Goal: Task Accomplishment & Management: Manage account settings

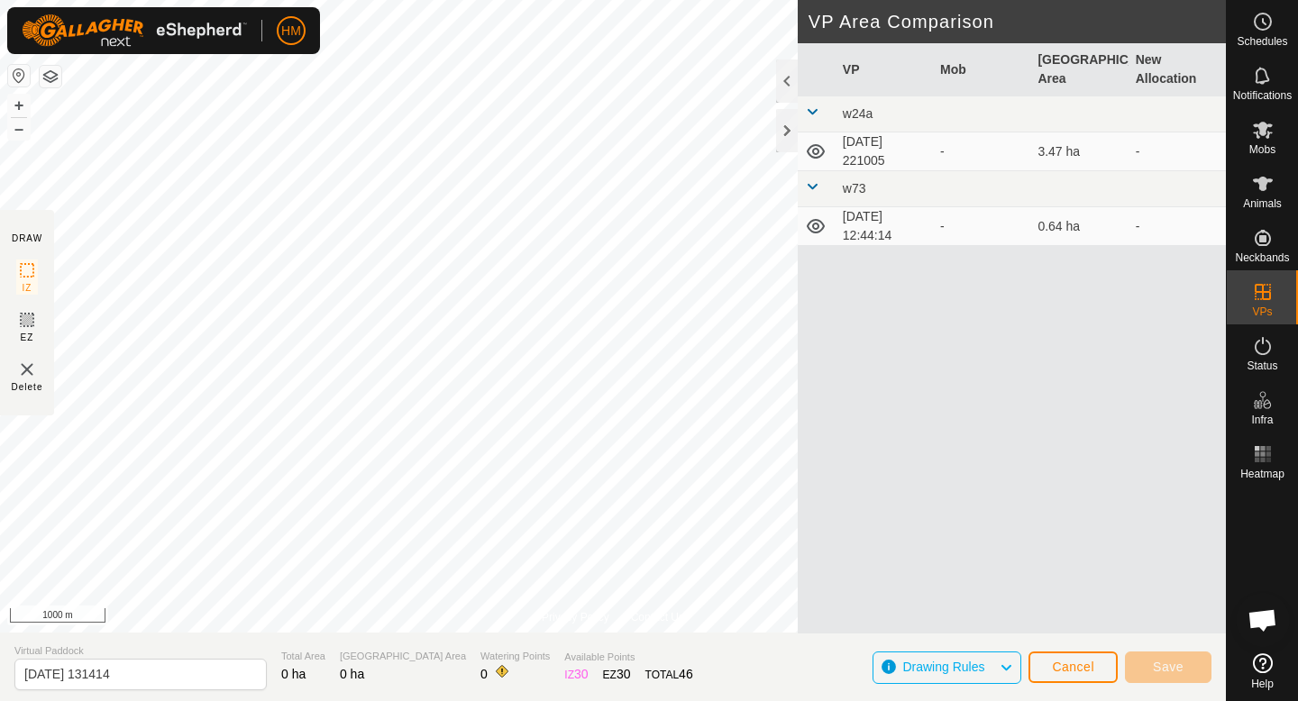
scroll to position [581, 0]
click at [1084, 660] on span "Cancel" at bounding box center [1073, 667] width 42 height 14
click at [1083, 662] on span "Cancel" at bounding box center [1073, 667] width 42 height 14
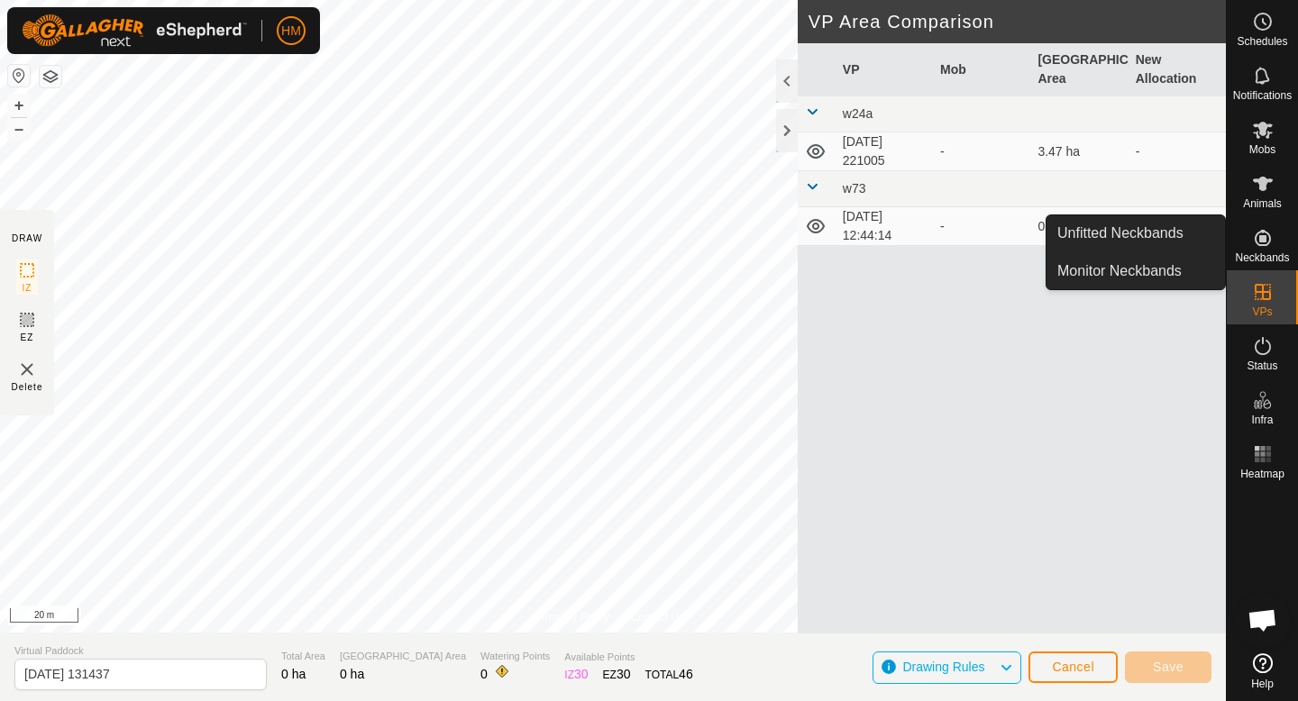
click at [1265, 247] on icon at bounding box center [1263, 238] width 22 height 22
click at [1151, 261] on link "Monitor Neckbands" at bounding box center [1136, 271] width 178 height 36
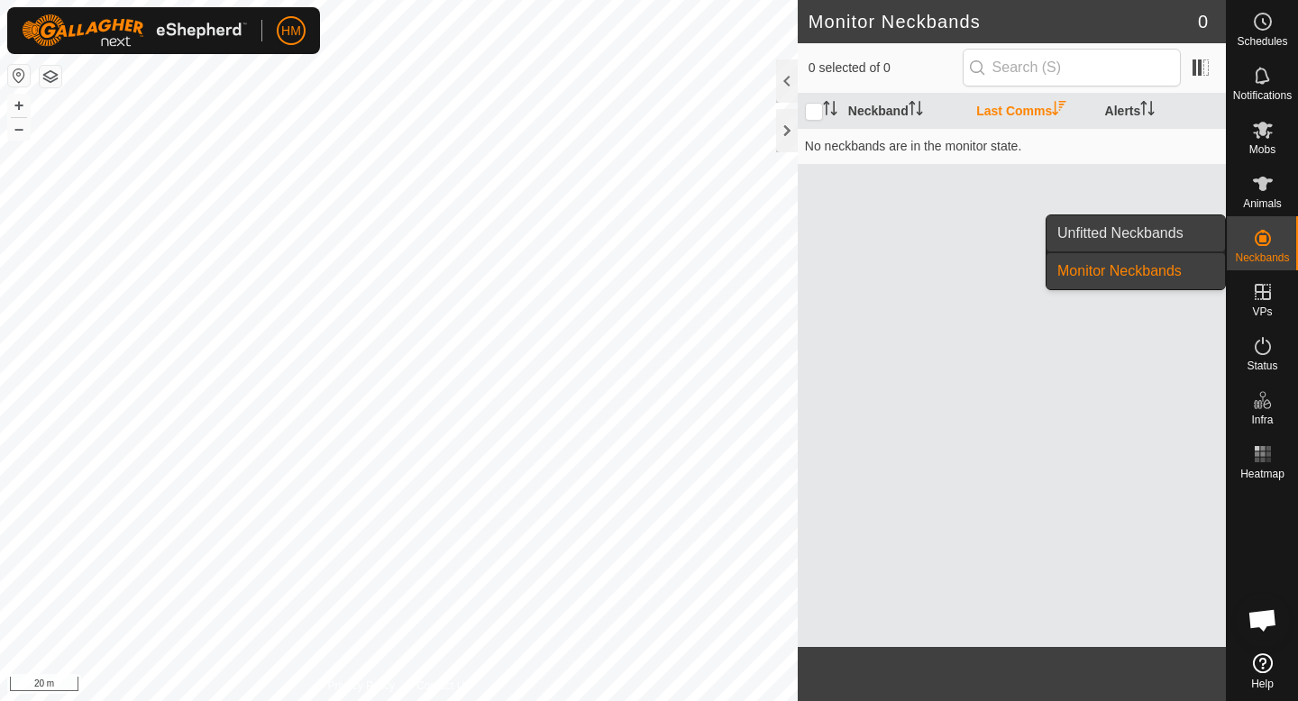
click at [1166, 232] on link "Unfitted Neckbands" at bounding box center [1136, 233] width 178 height 36
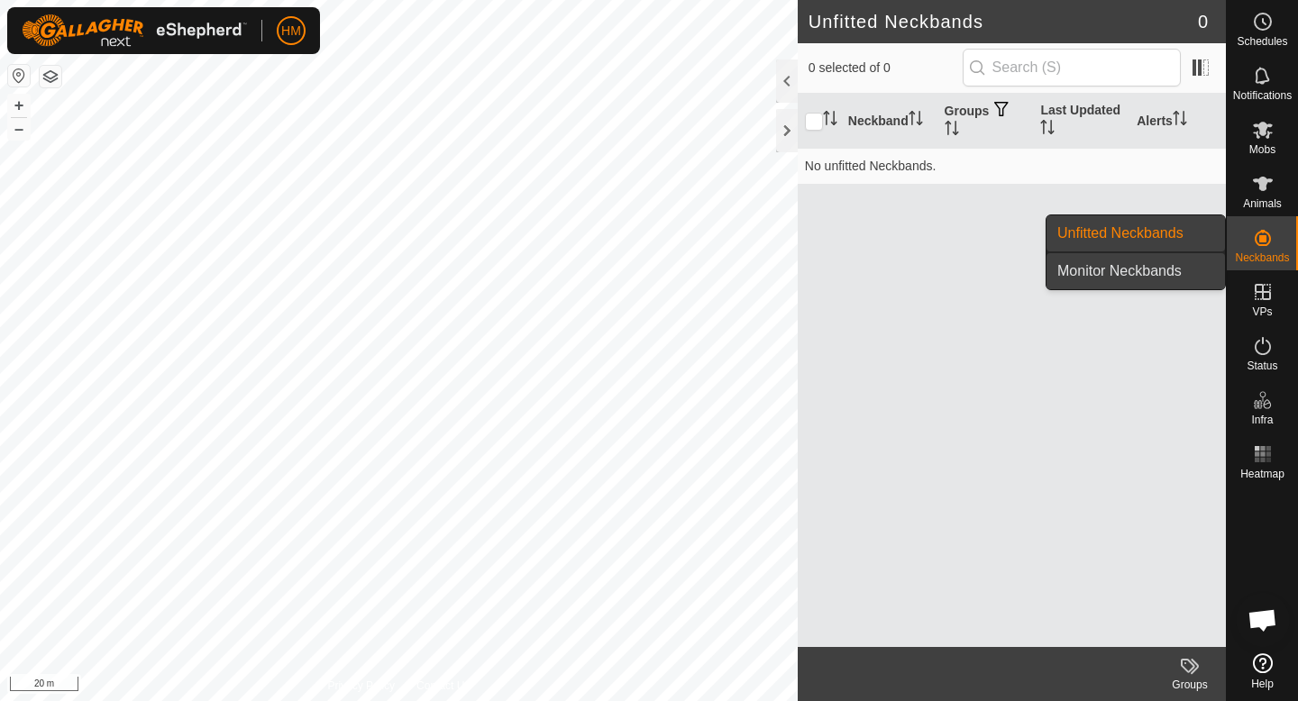
click at [1166, 269] on link "Monitor Neckbands" at bounding box center [1136, 271] width 178 height 36
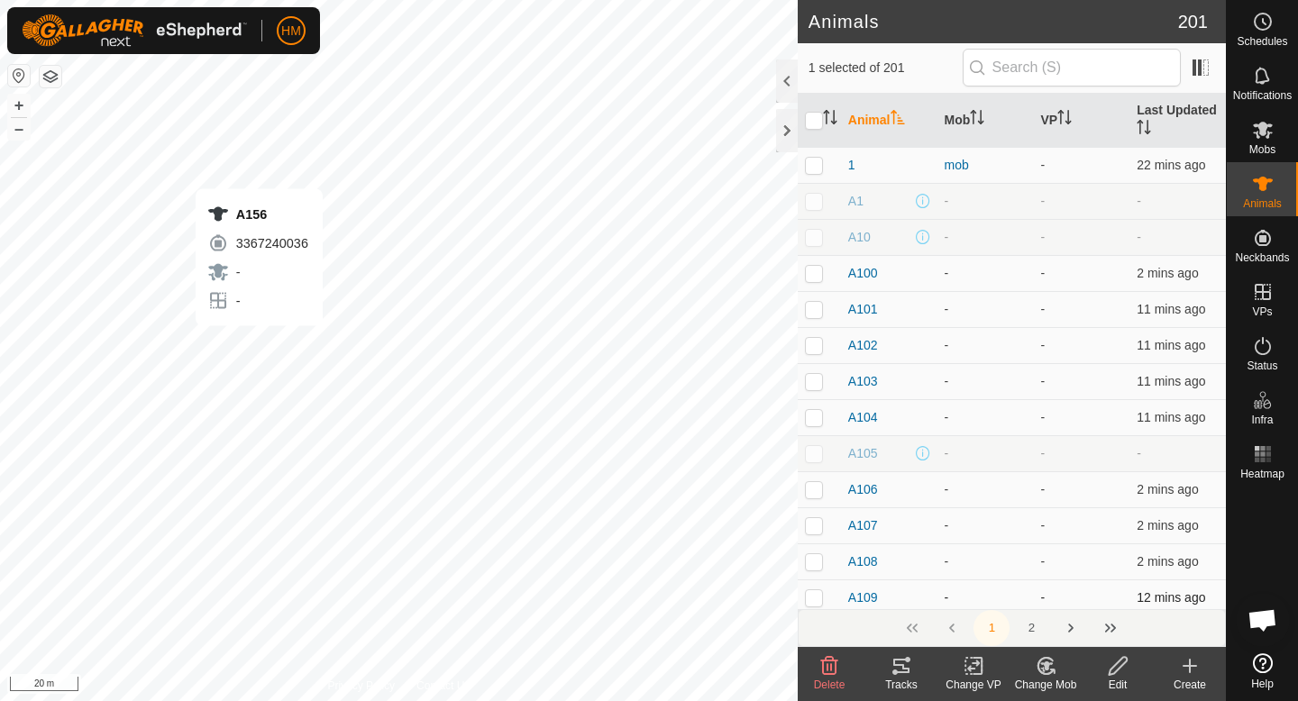
checkbox input "true"
checkbox input "false"
checkbox input "true"
checkbox input "false"
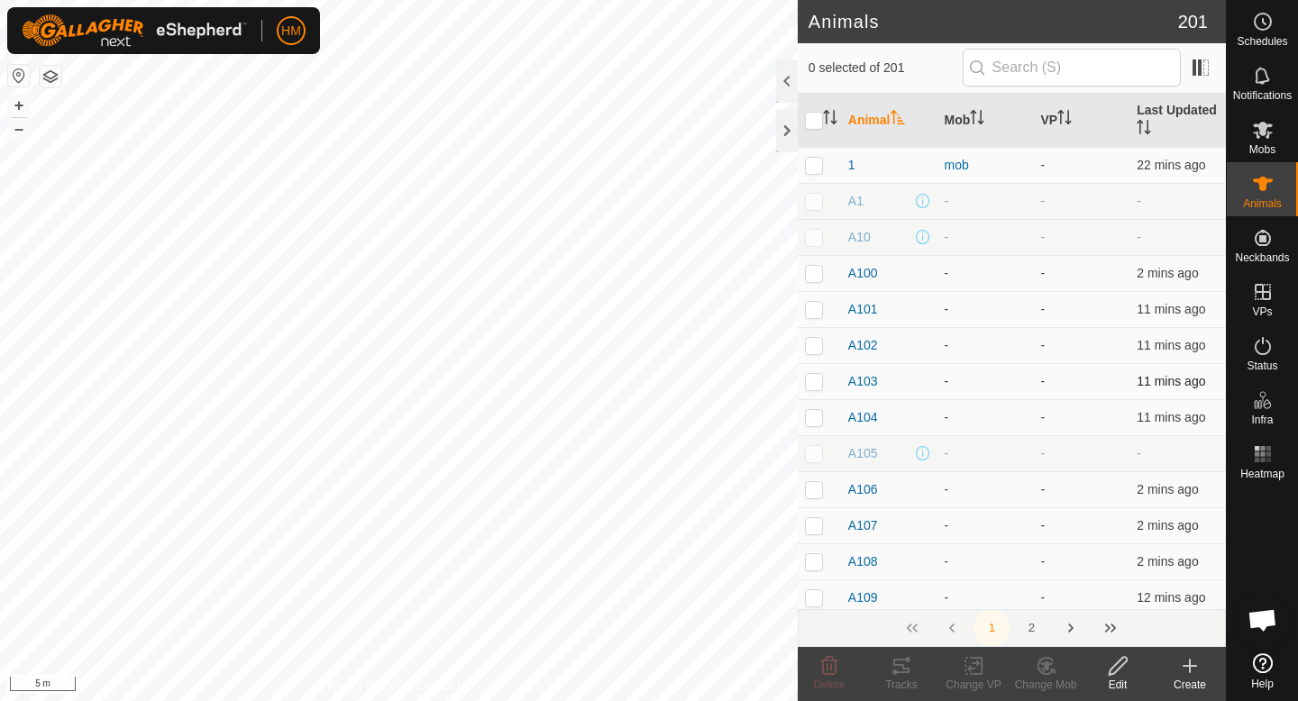
click at [807, 387] on p-checkbox at bounding box center [814, 381] width 18 height 14
click at [813, 387] on p-checkbox at bounding box center [814, 381] width 18 height 14
click at [822, 385] on p-checkbox at bounding box center [814, 381] width 18 height 14
click at [808, 377] on p-checkbox at bounding box center [814, 381] width 18 height 14
checkbox input "false"
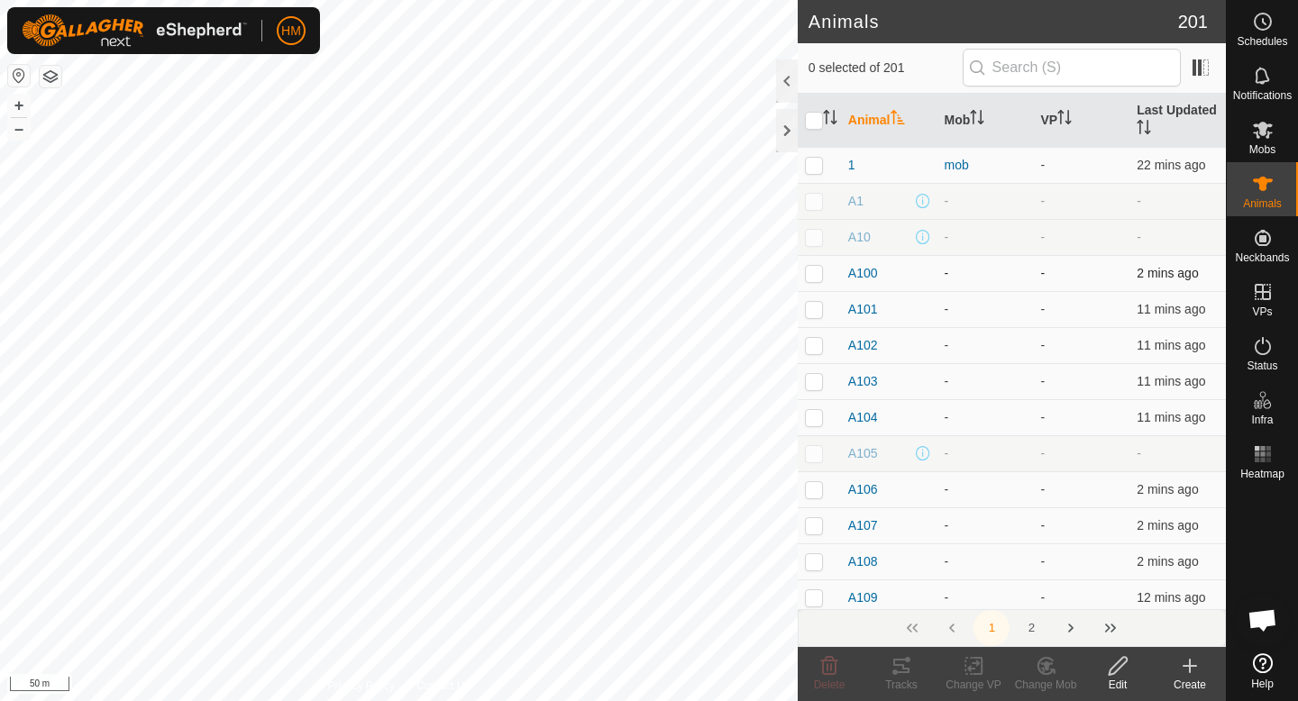
click at [814, 276] on p-checkbox at bounding box center [814, 273] width 18 height 14
checkbox input "true"
click at [816, 306] on p-checkbox at bounding box center [814, 309] width 18 height 14
click at [815, 314] on p-checkbox at bounding box center [814, 309] width 18 height 14
checkbox input "false"
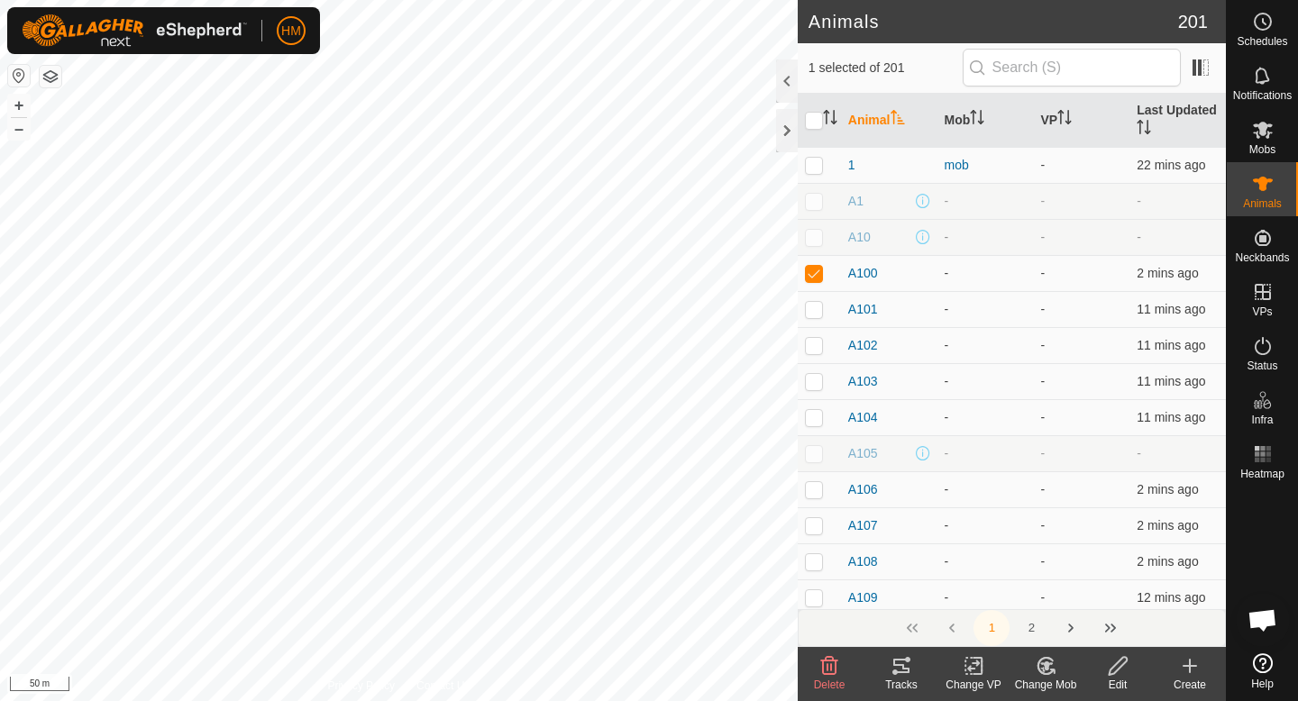
click at [815, 244] on td at bounding box center [819, 237] width 43 height 36
click at [815, 248] on td at bounding box center [819, 237] width 43 height 36
checkbox input "false"
click at [812, 168] on p-checkbox at bounding box center [814, 165] width 18 height 14
checkbox input "true"
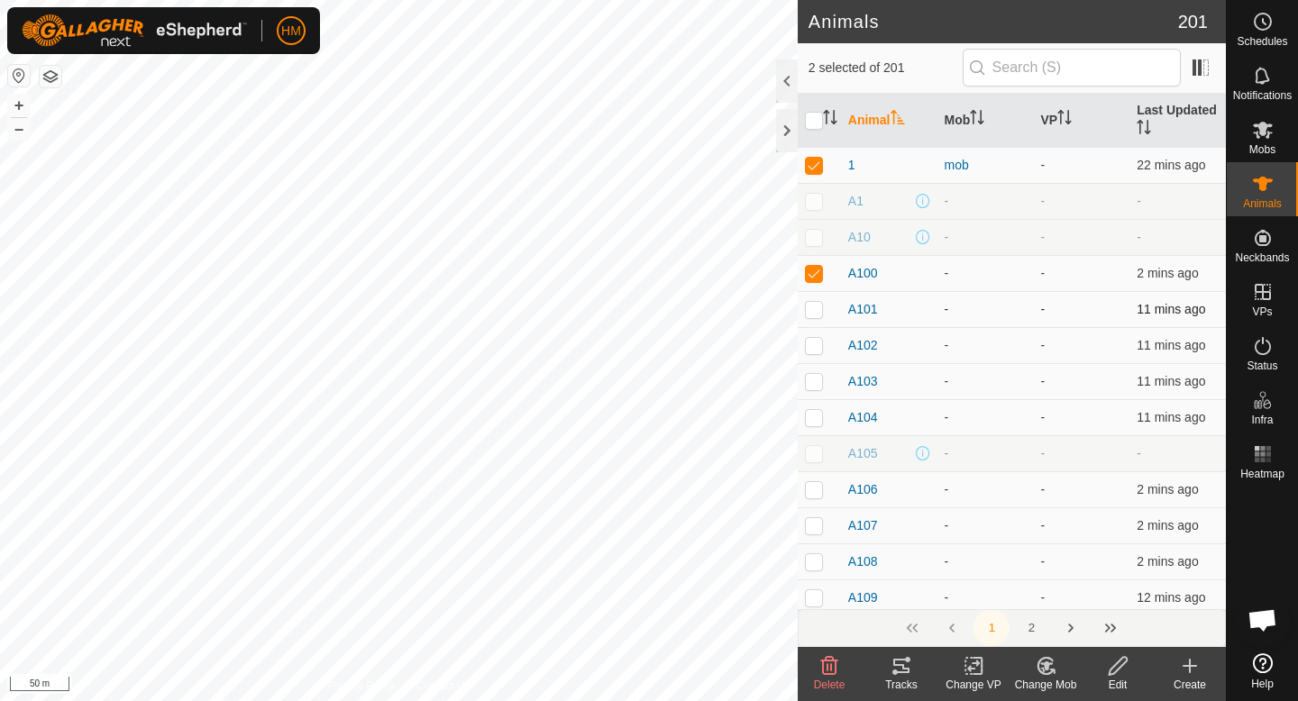
click at [813, 318] on td at bounding box center [819, 309] width 43 height 36
checkbox input "false"
click at [1047, 672] on icon at bounding box center [1046, 666] width 23 height 22
click at [971, 665] on icon at bounding box center [974, 666] width 23 height 22
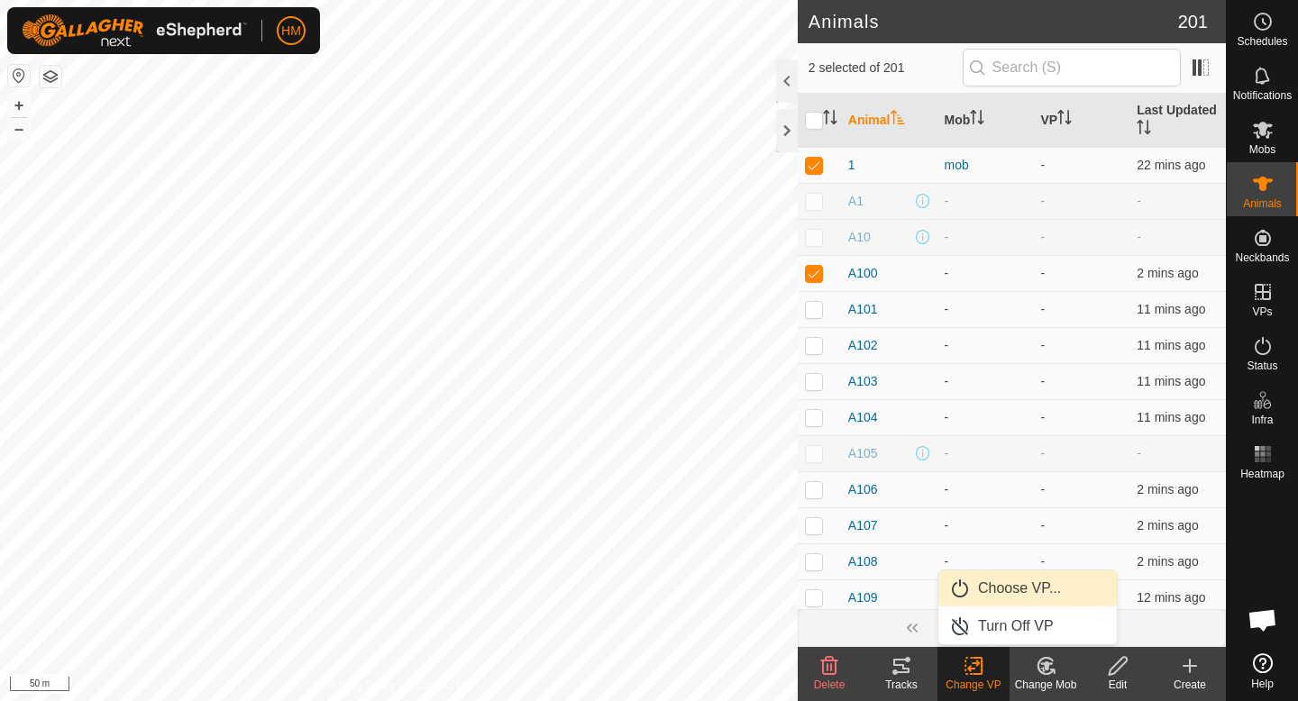
click at [1016, 596] on link "Choose VP..." at bounding box center [1027, 589] width 178 height 36
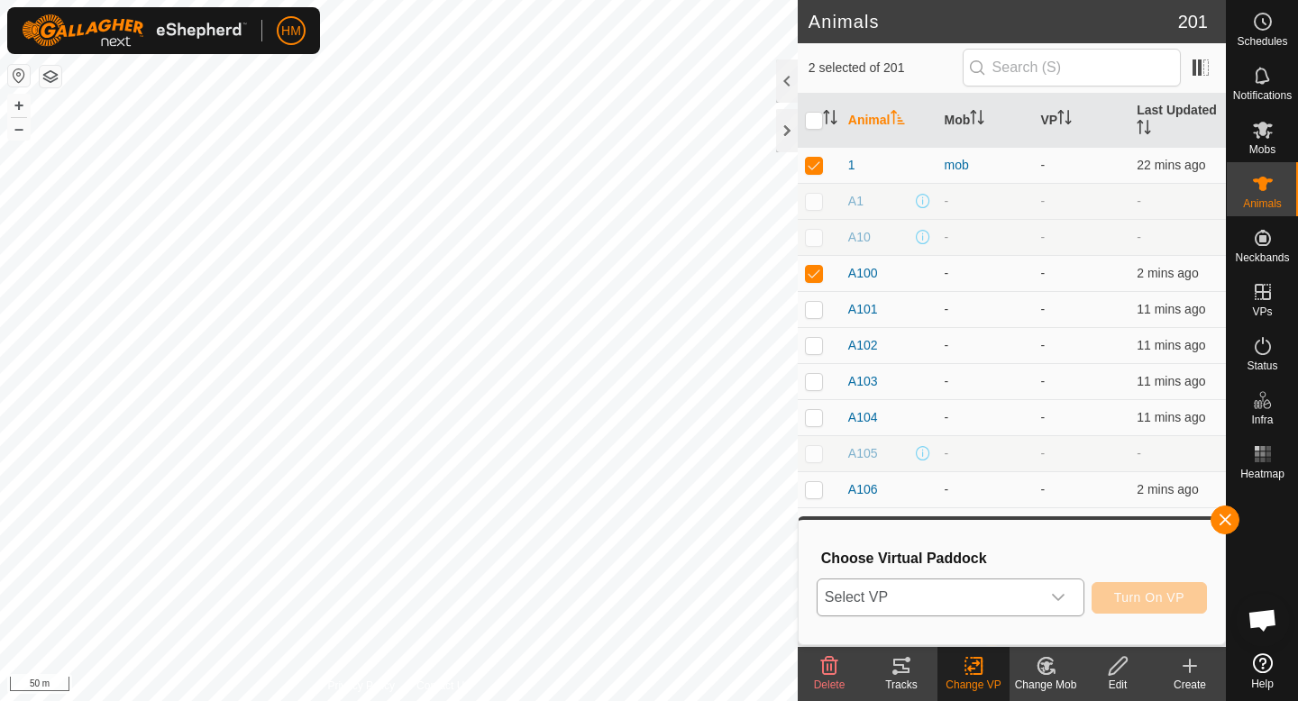
click at [1061, 589] on div "dropdown trigger" at bounding box center [1058, 598] width 36 height 36
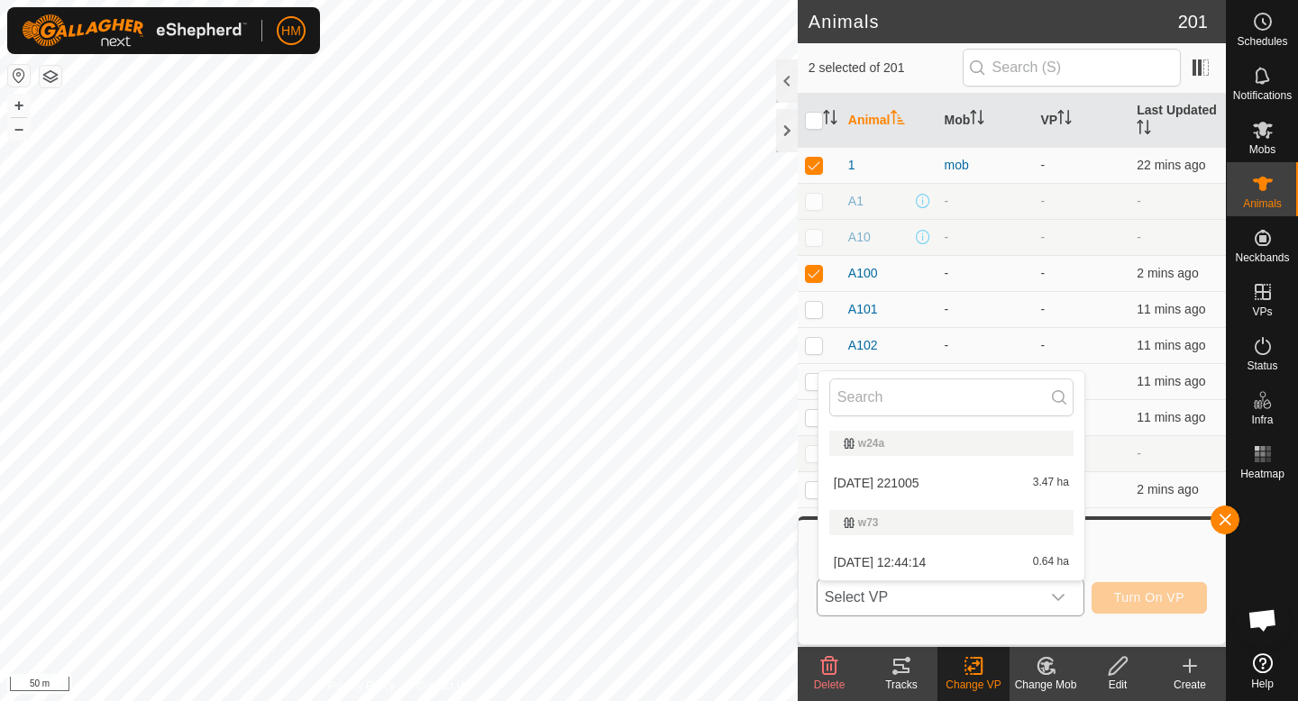
click at [863, 519] on div "w73" at bounding box center [951, 522] width 215 height 11
click at [905, 561] on li "[DATE] 12:44:14 0.64 ha" at bounding box center [952, 562] width 266 height 36
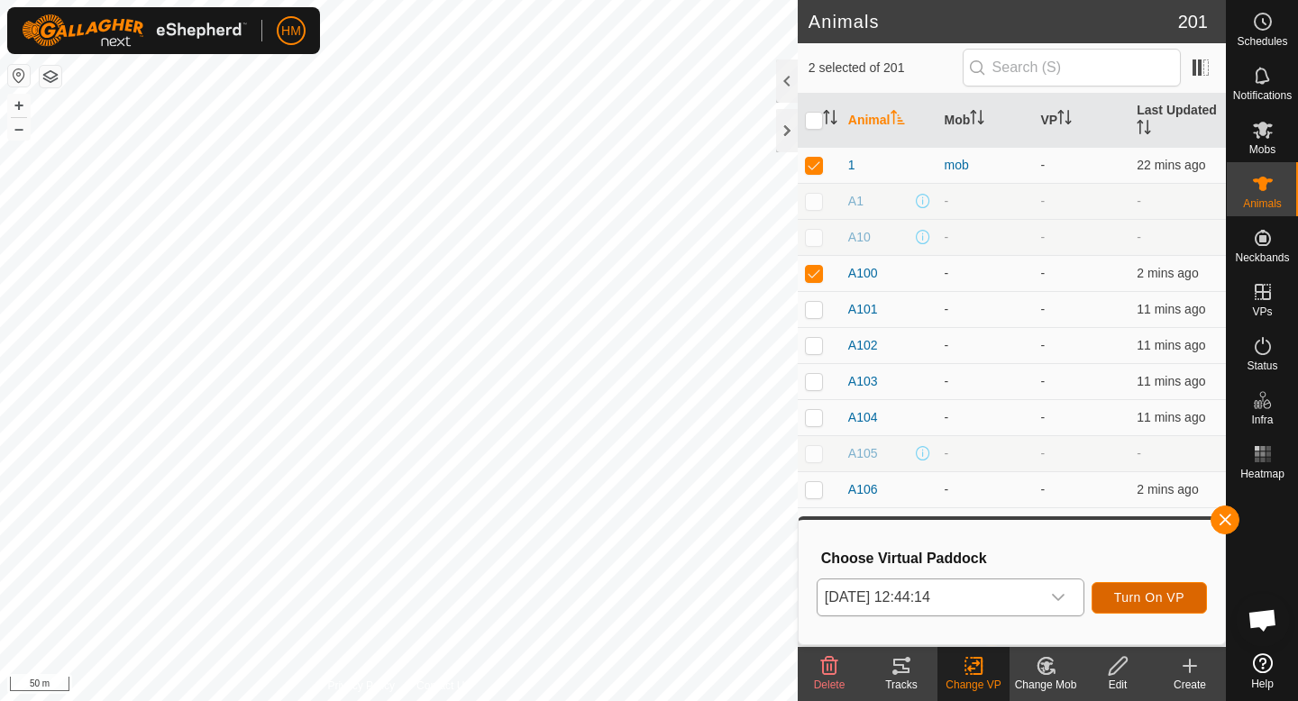
click at [1136, 593] on span "Turn On VP" at bounding box center [1149, 597] width 70 height 14
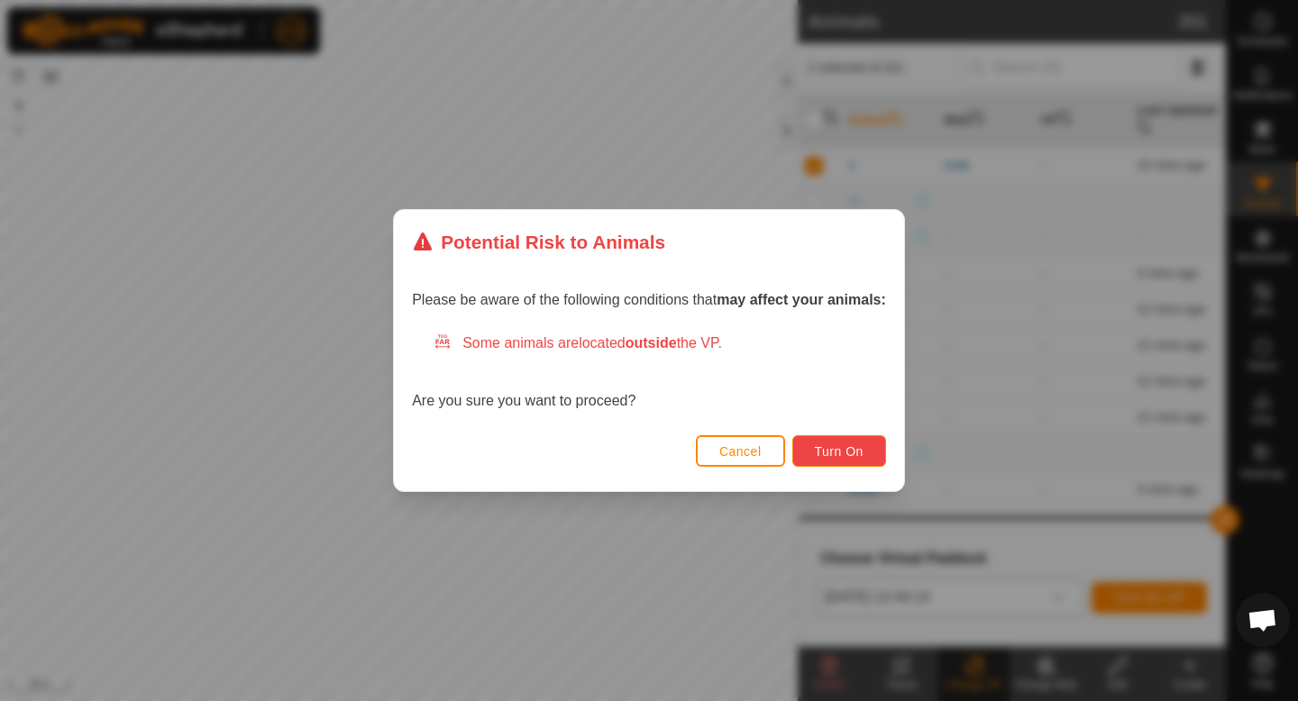
click at [857, 453] on span "Turn On" at bounding box center [839, 451] width 49 height 14
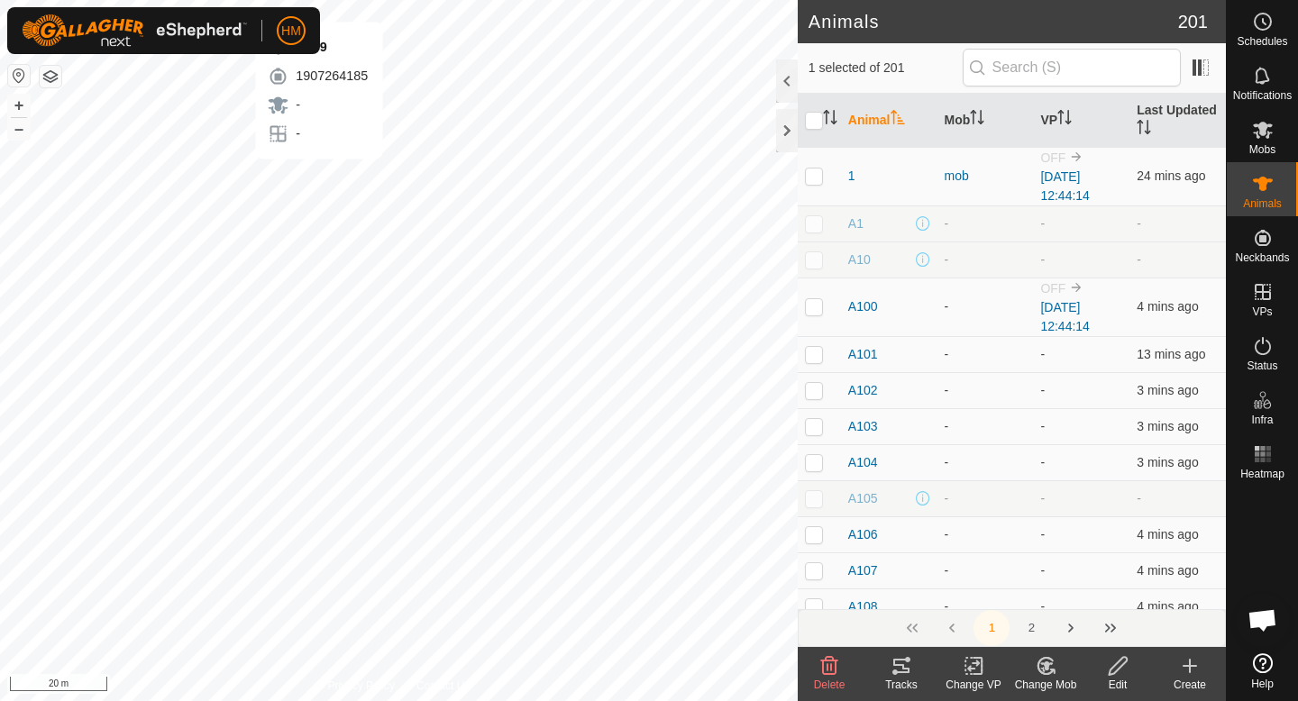
checkbox input "false"
checkbox input "true"
checkbox input "false"
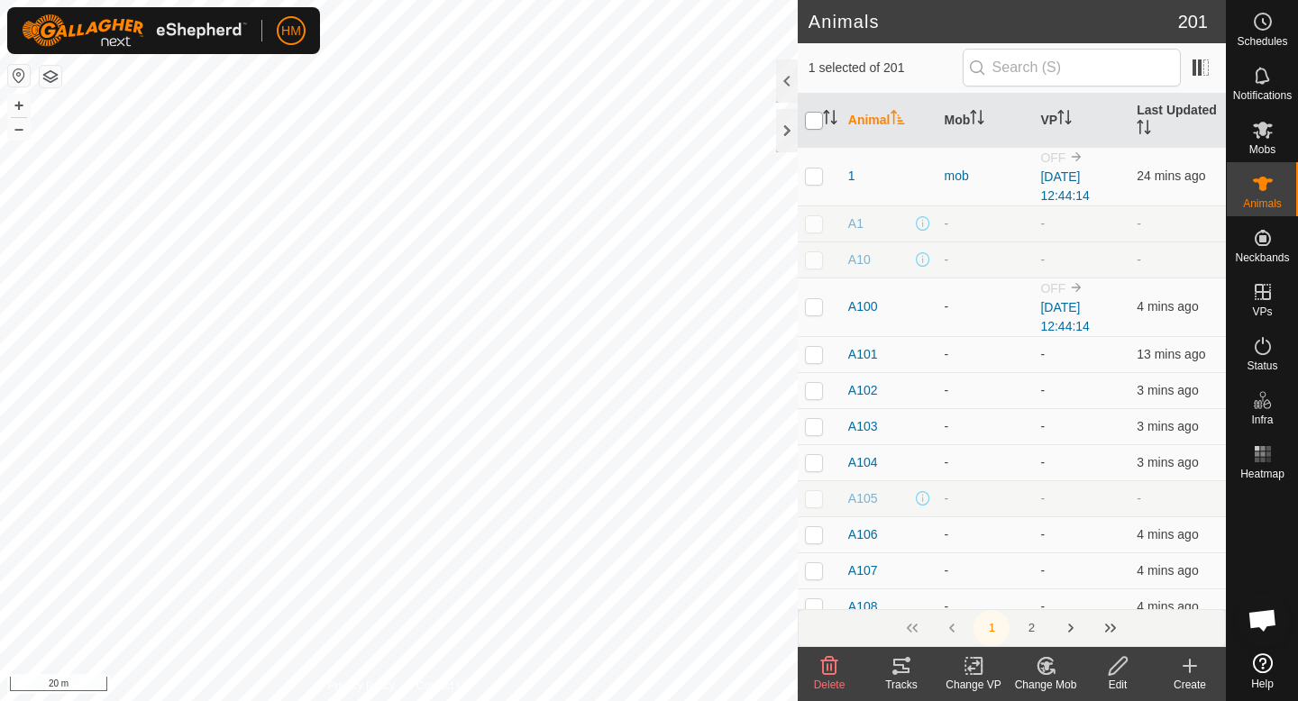
click at [819, 120] on input "checkbox" at bounding box center [814, 121] width 18 height 18
checkbox input "true"
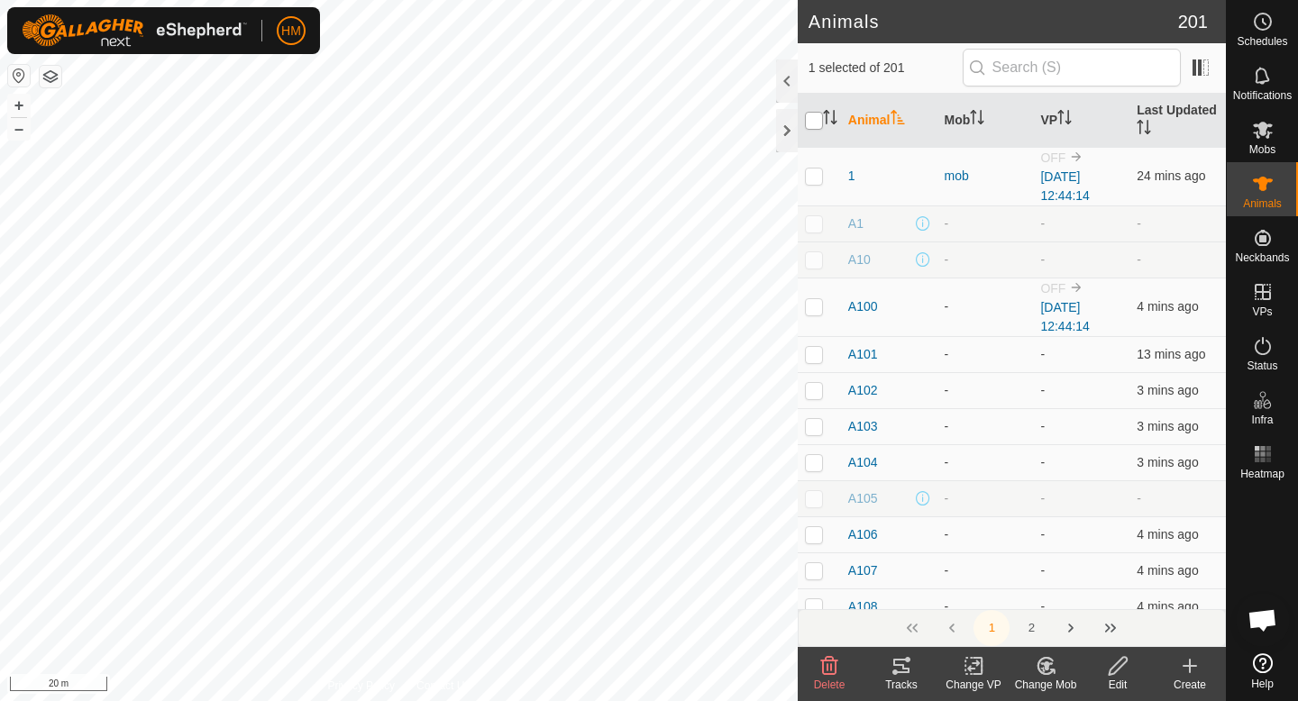
checkbox input "true"
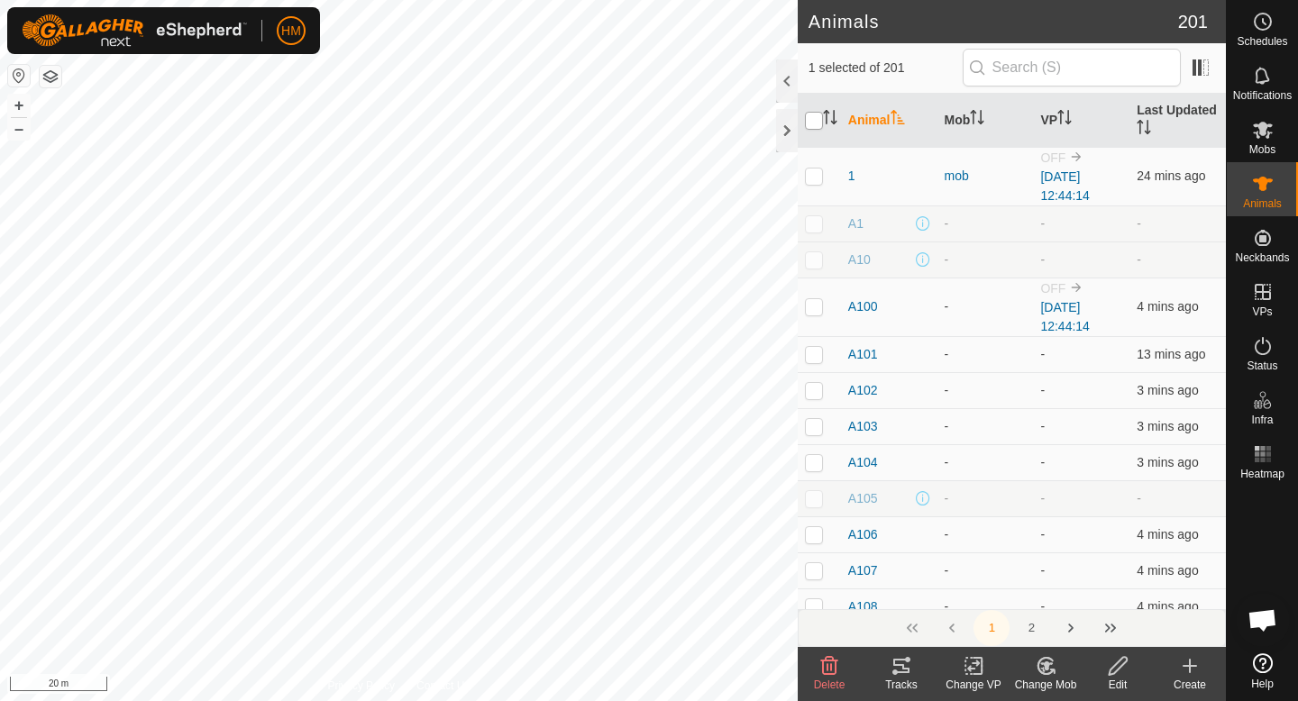
checkbox input "true"
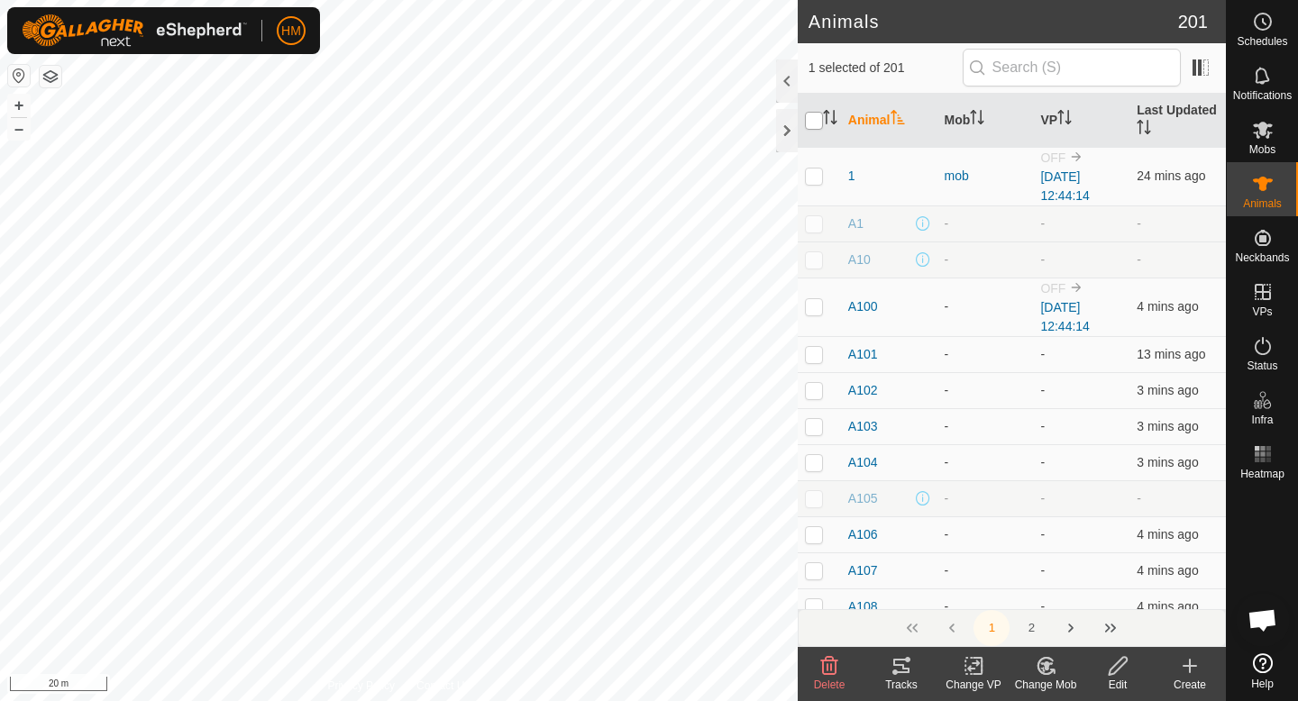
checkbox input "true"
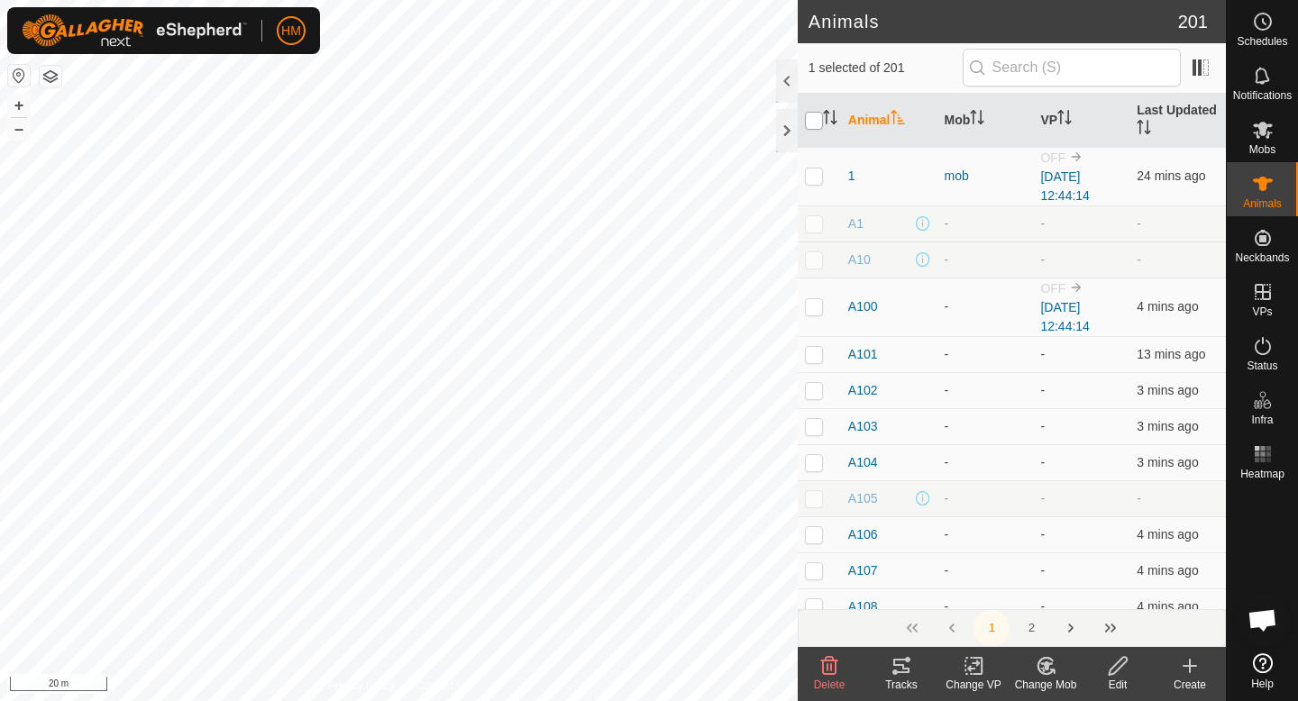
checkbox input "true"
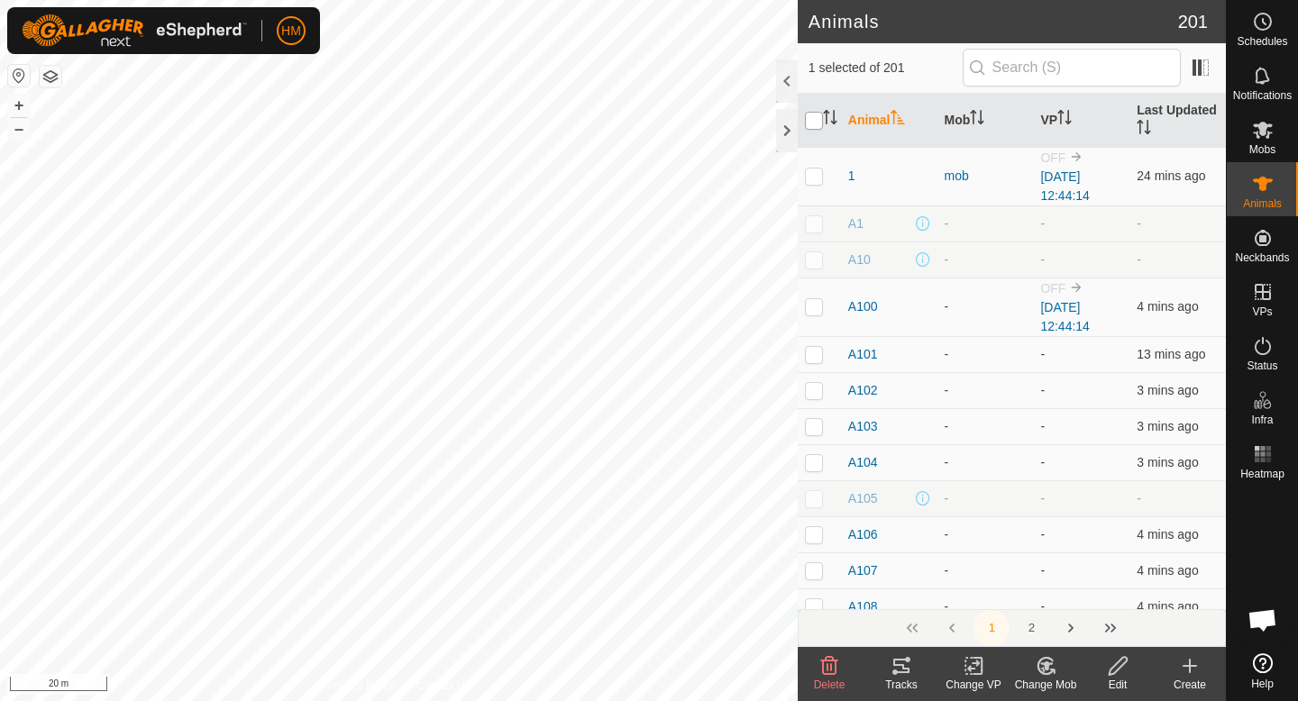
checkbox input "true"
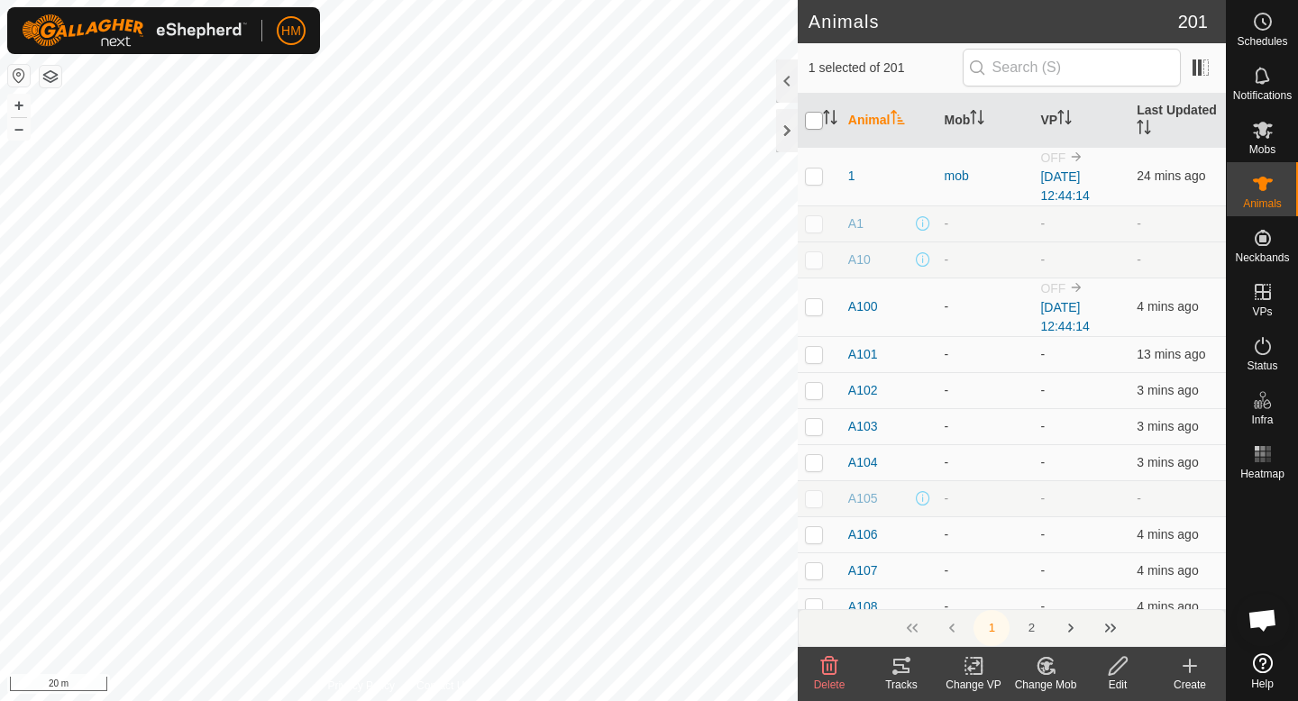
checkbox input "true"
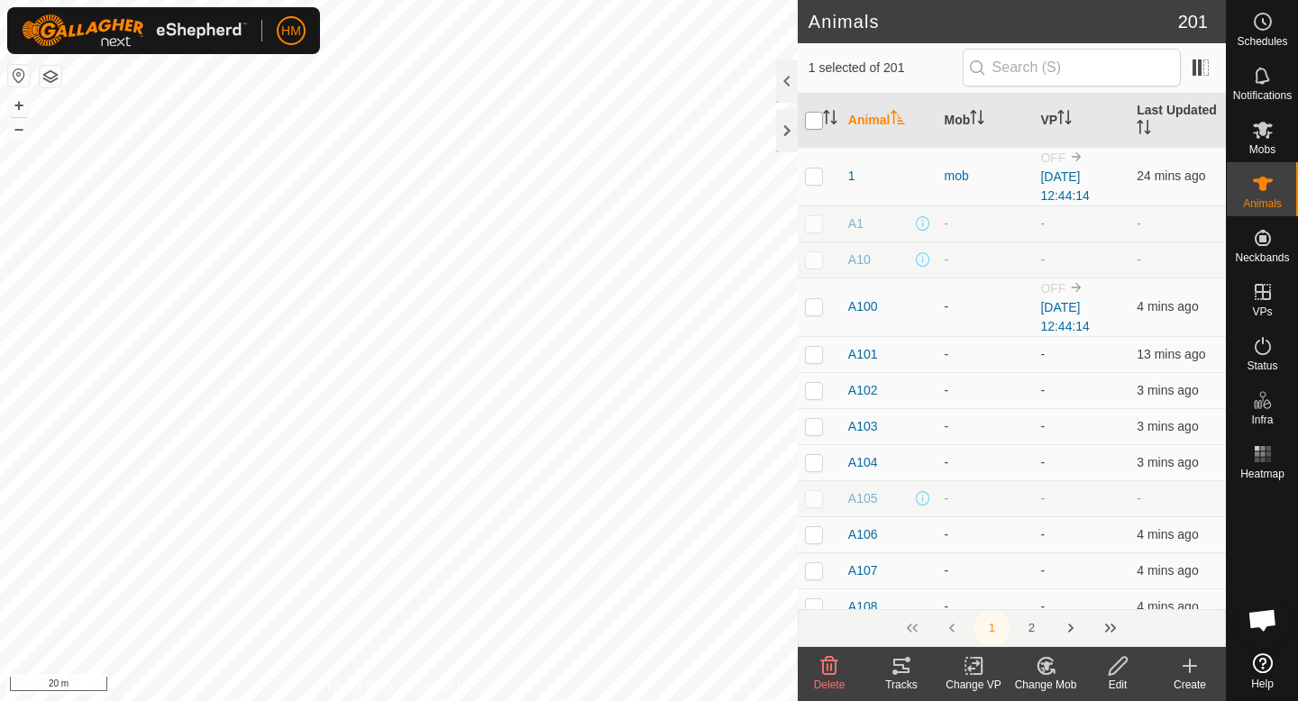
checkbox input "true"
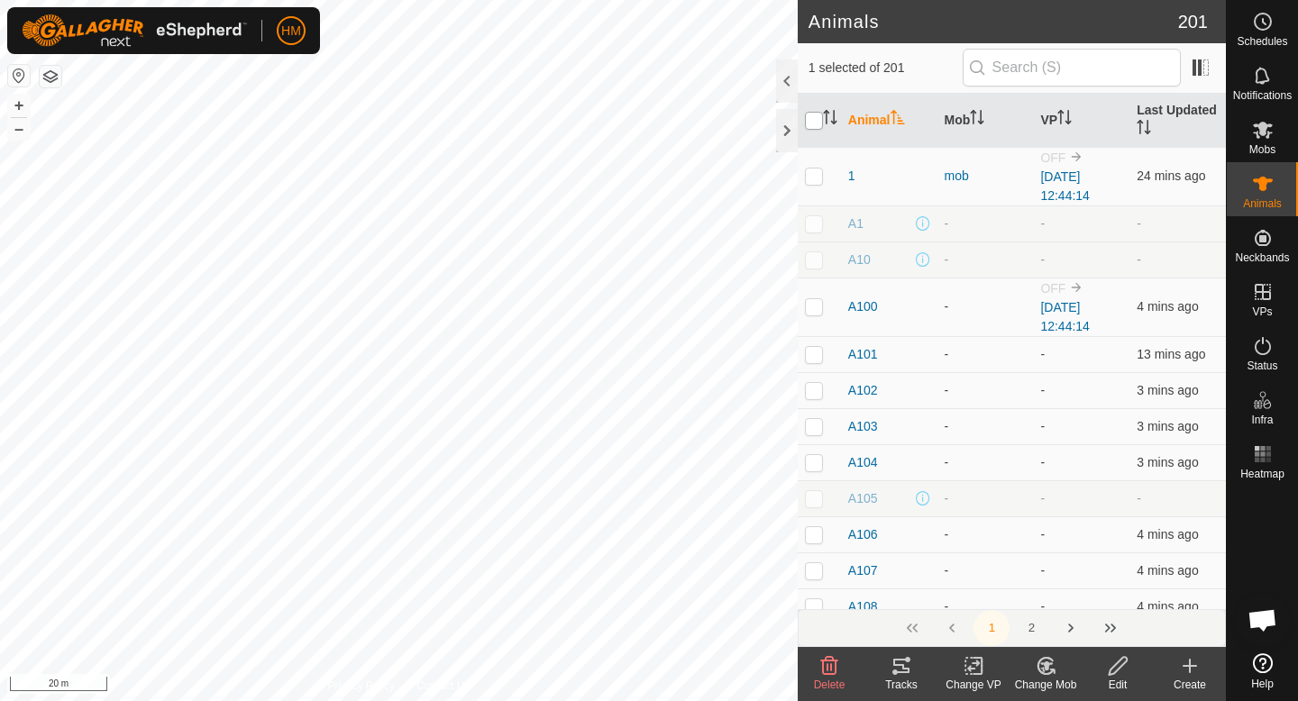
checkbox input "true"
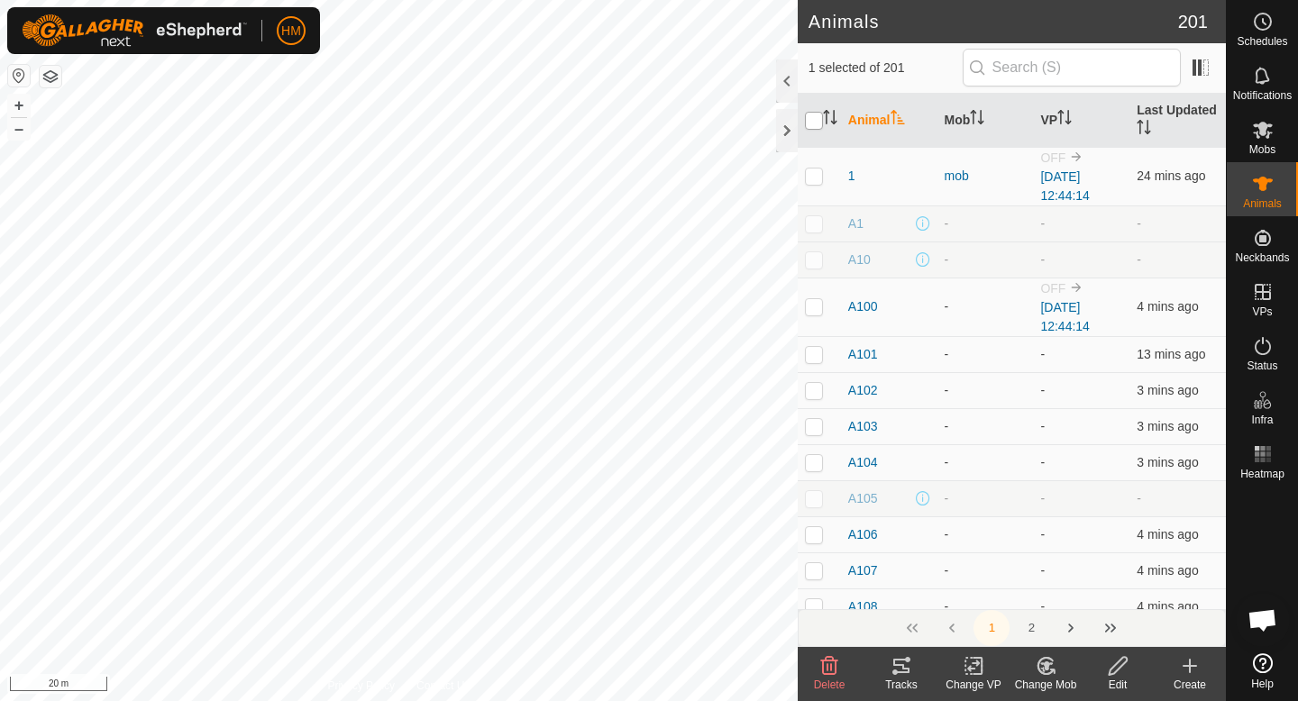
checkbox input "true"
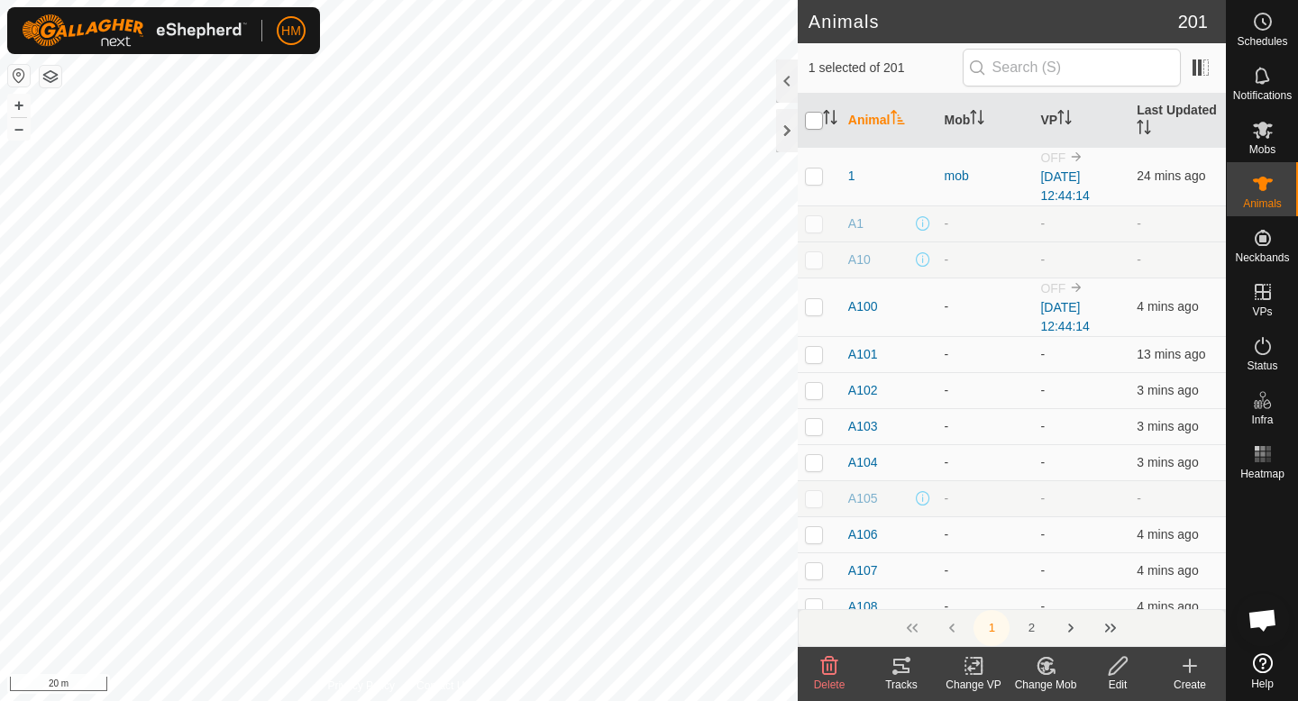
checkbox input "true"
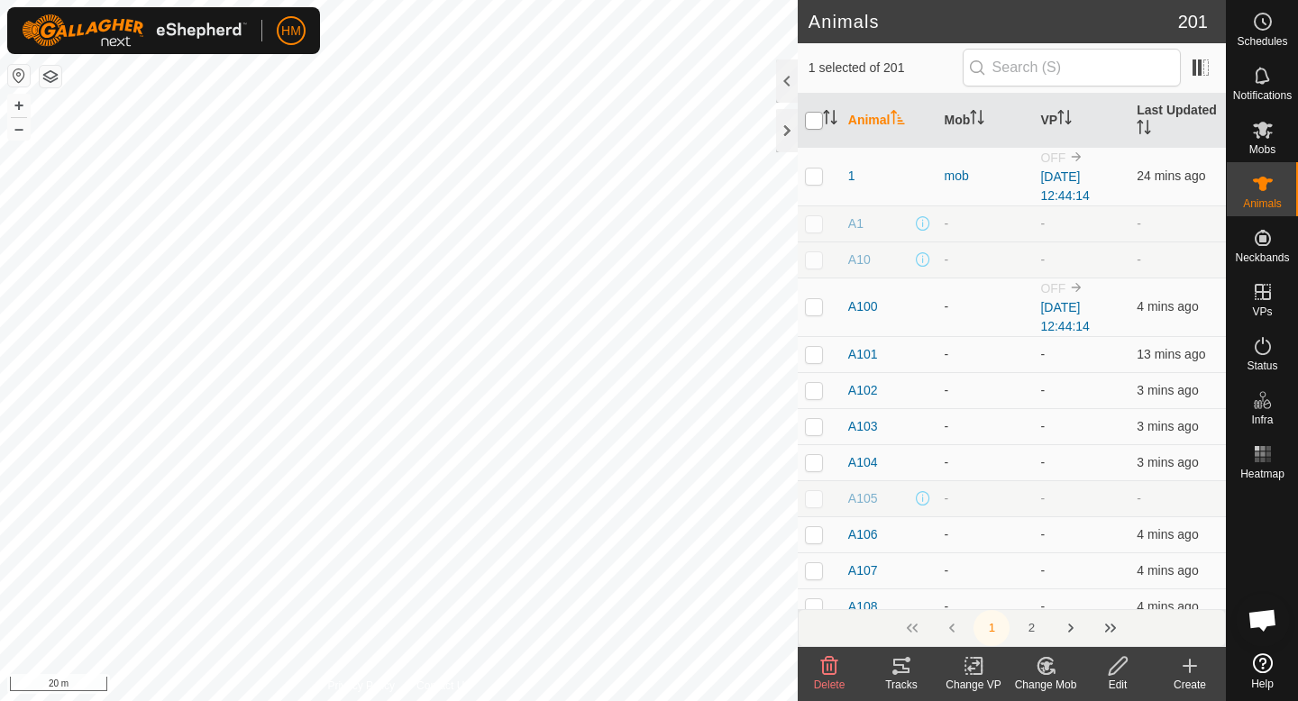
checkbox input "true"
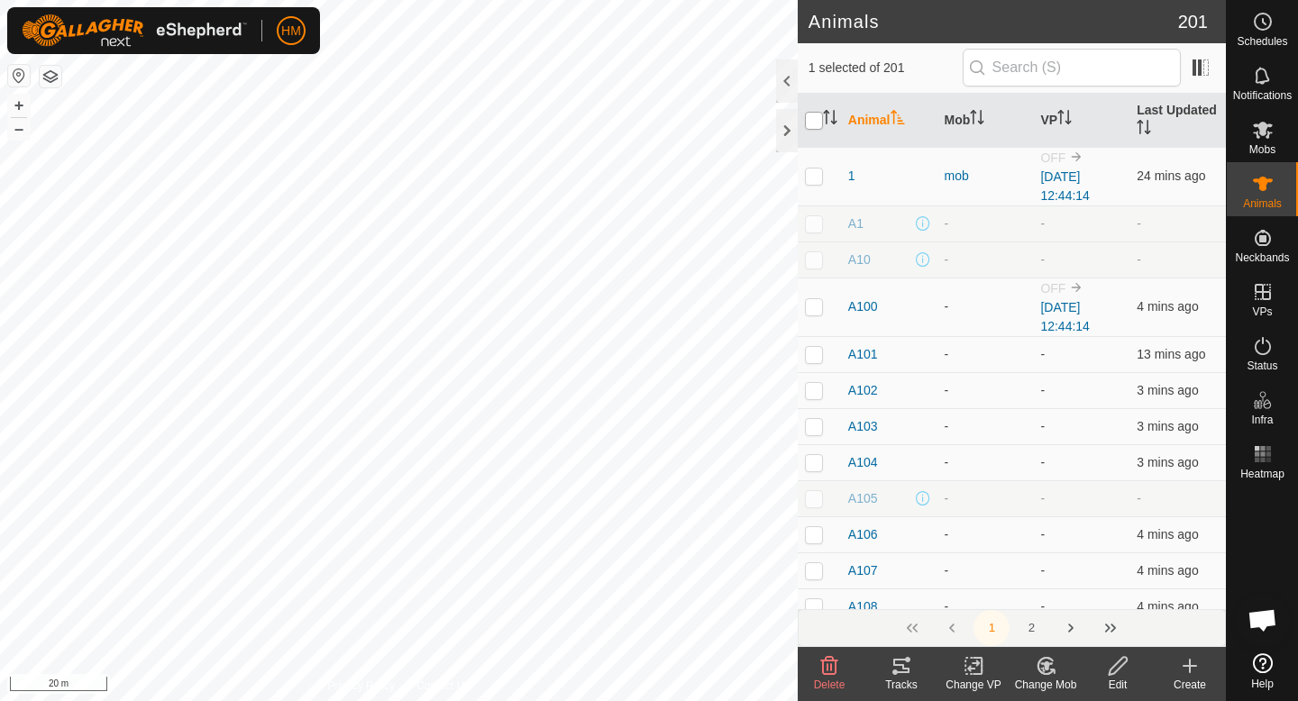
checkbox input "true"
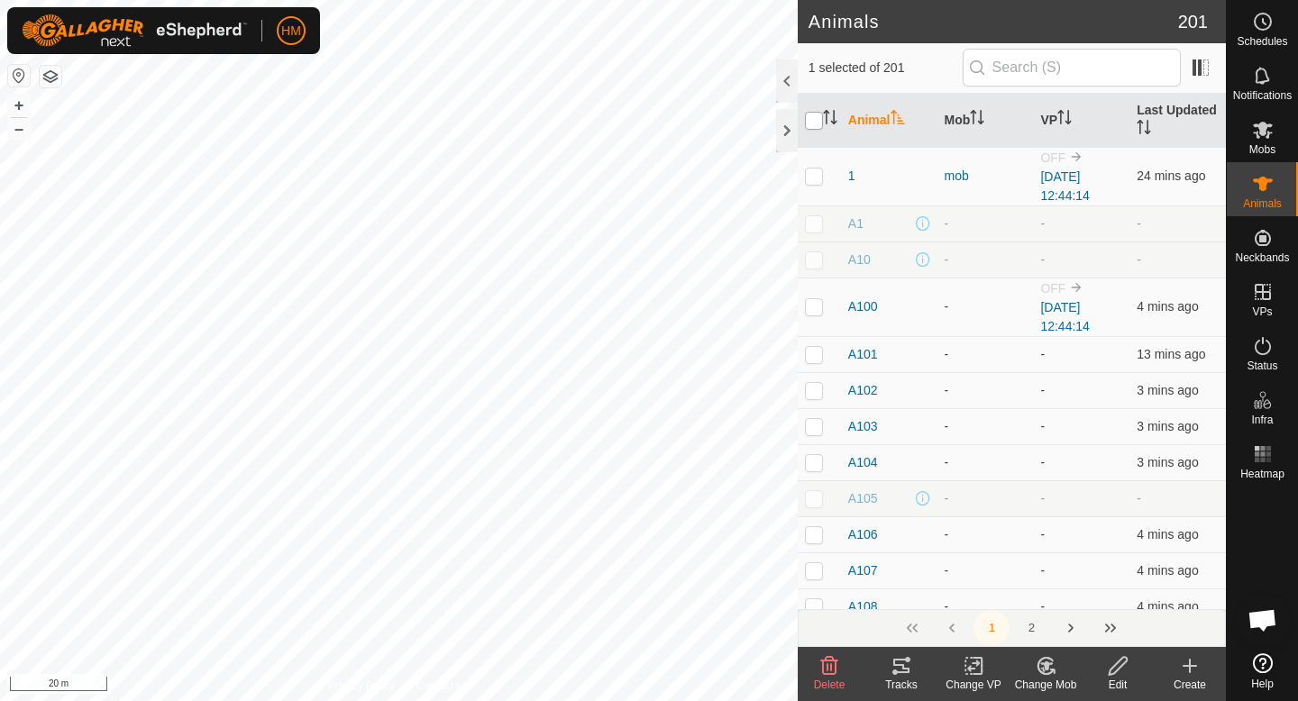
checkbox input "true"
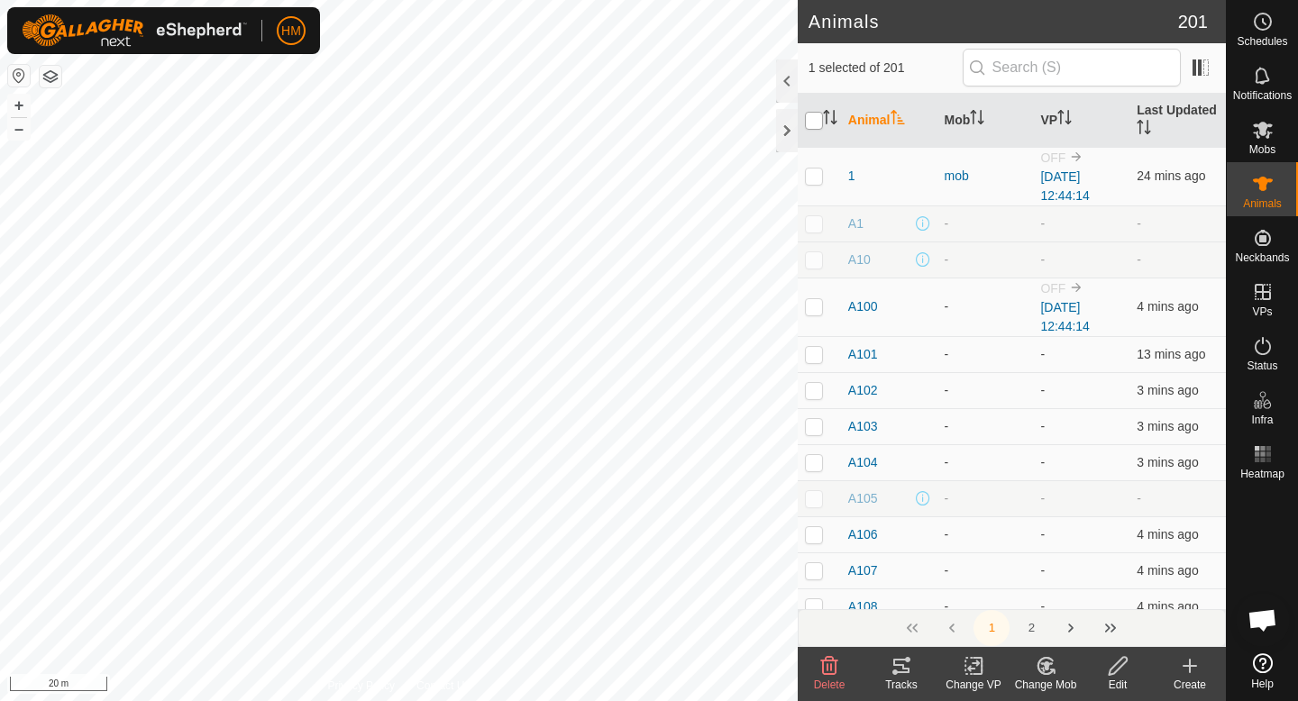
checkbox input "true"
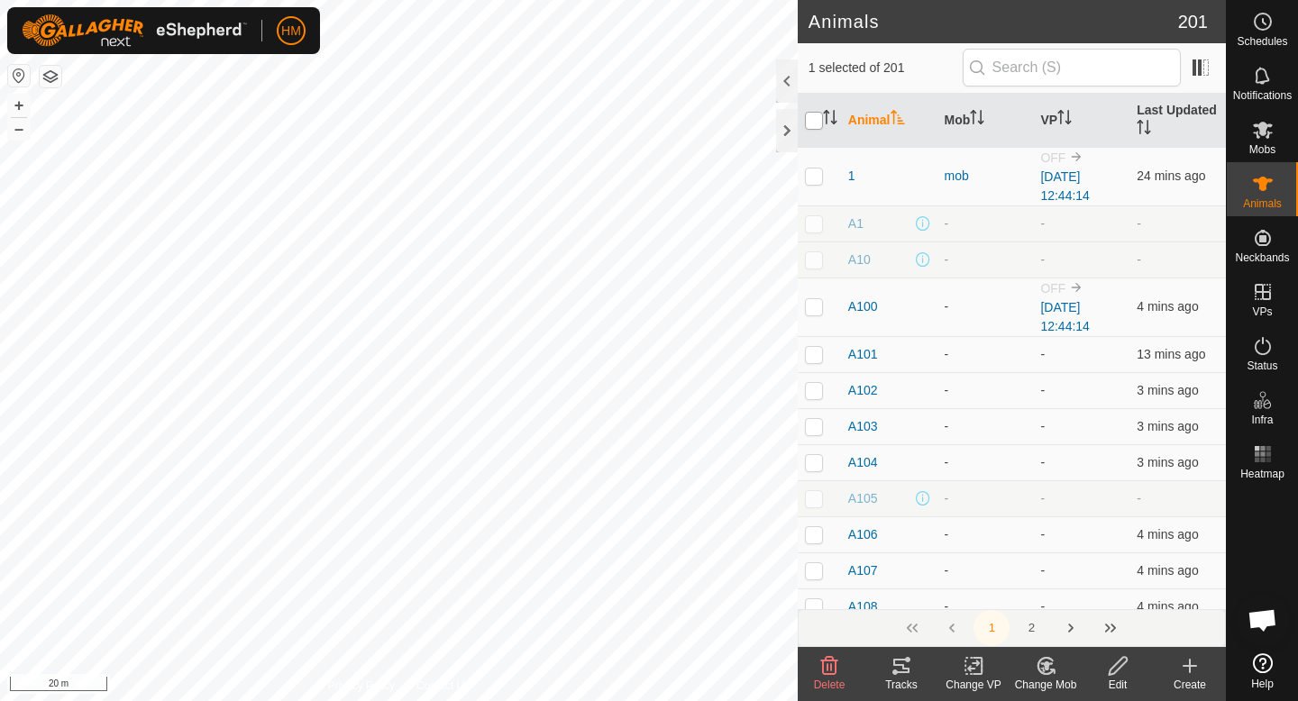
checkbox input "true"
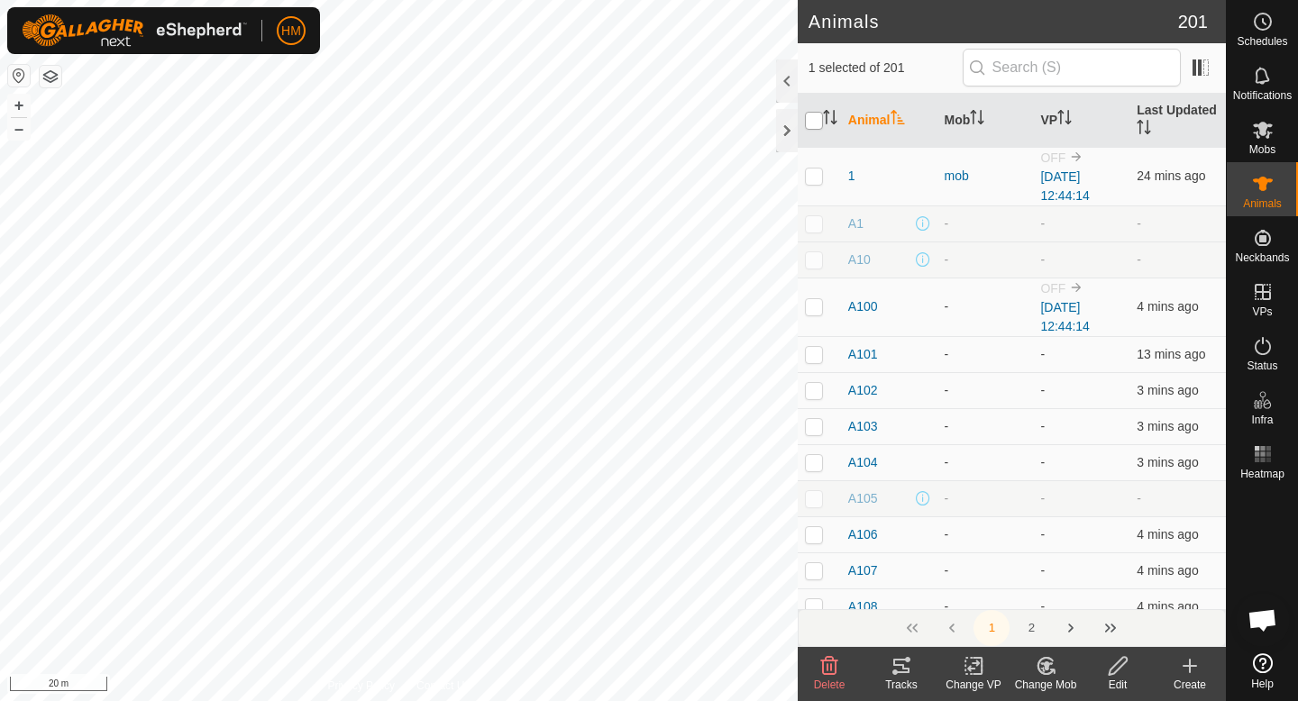
checkbox input "true"
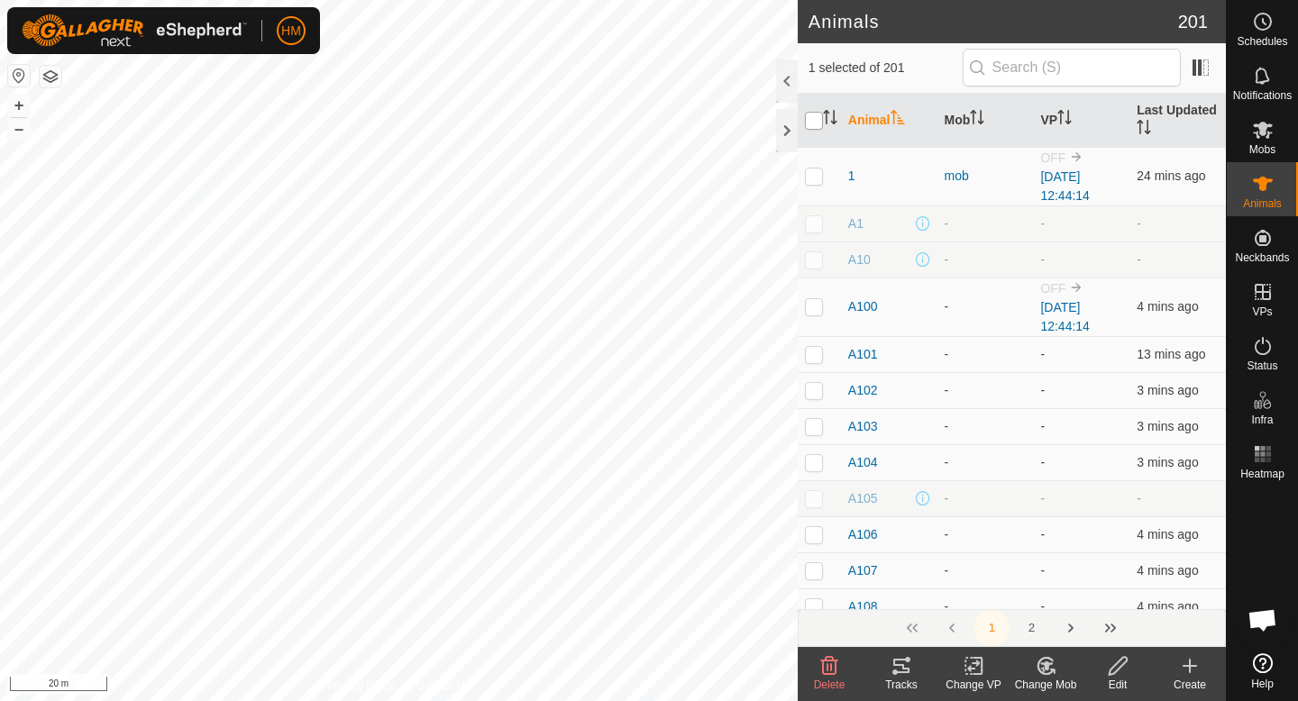
checkbox input "true"
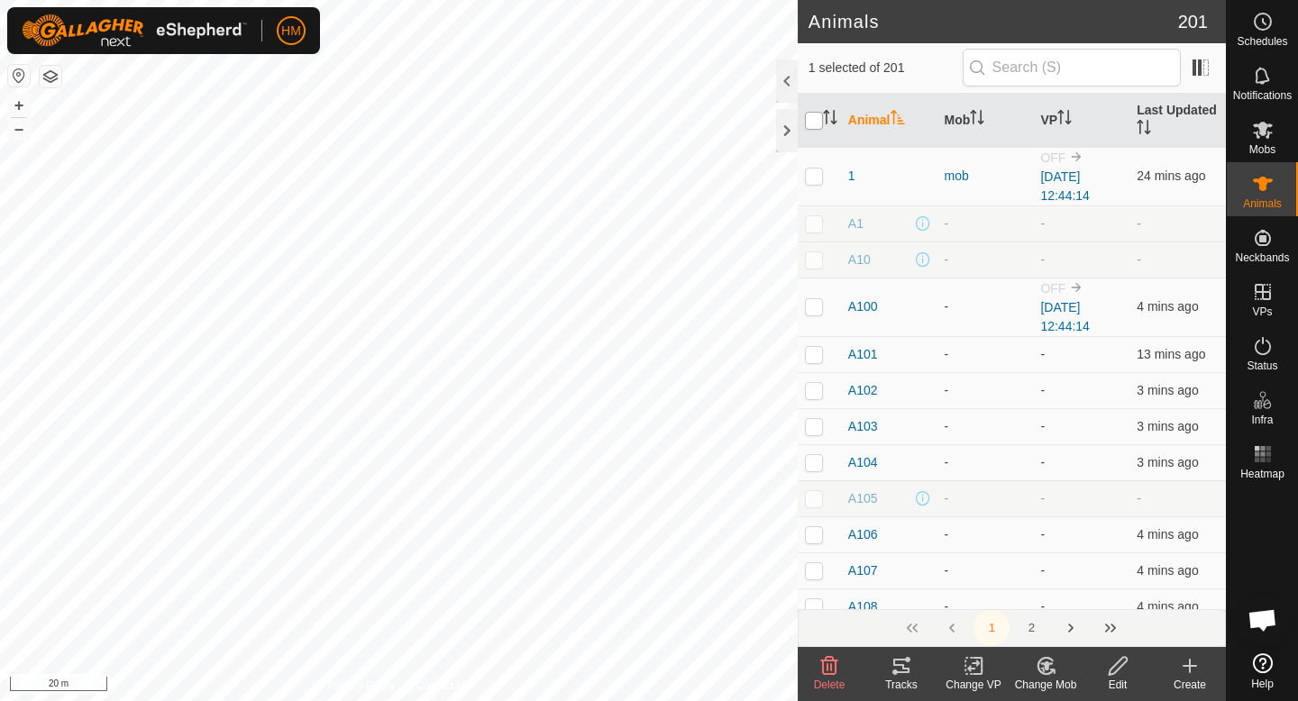
checkbox input "true"
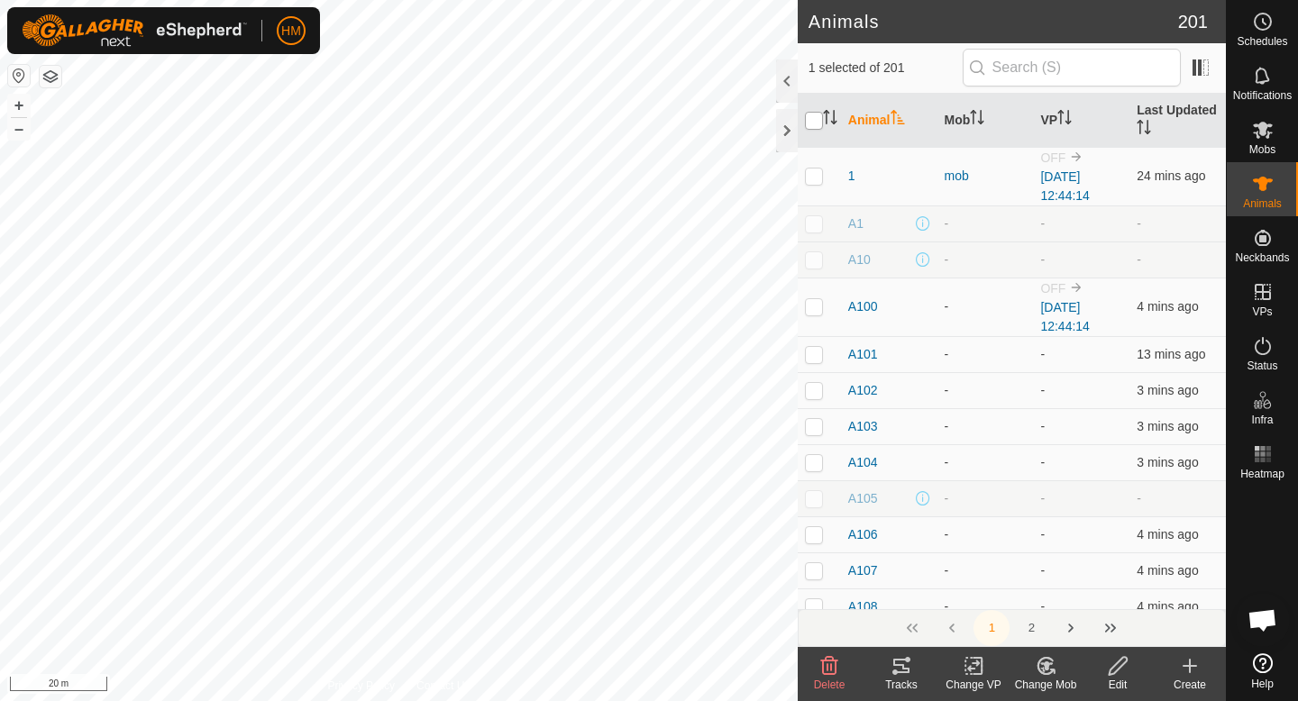
checkbox input "true"
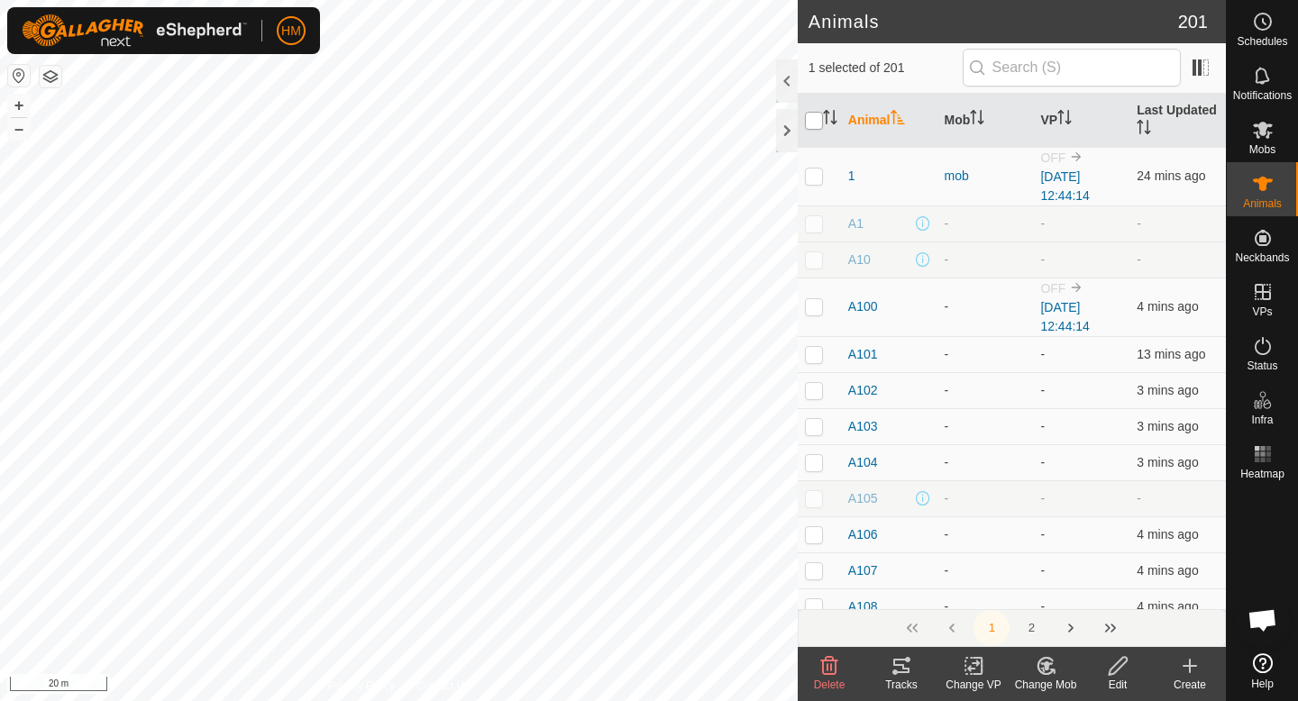
checkbox input "true"
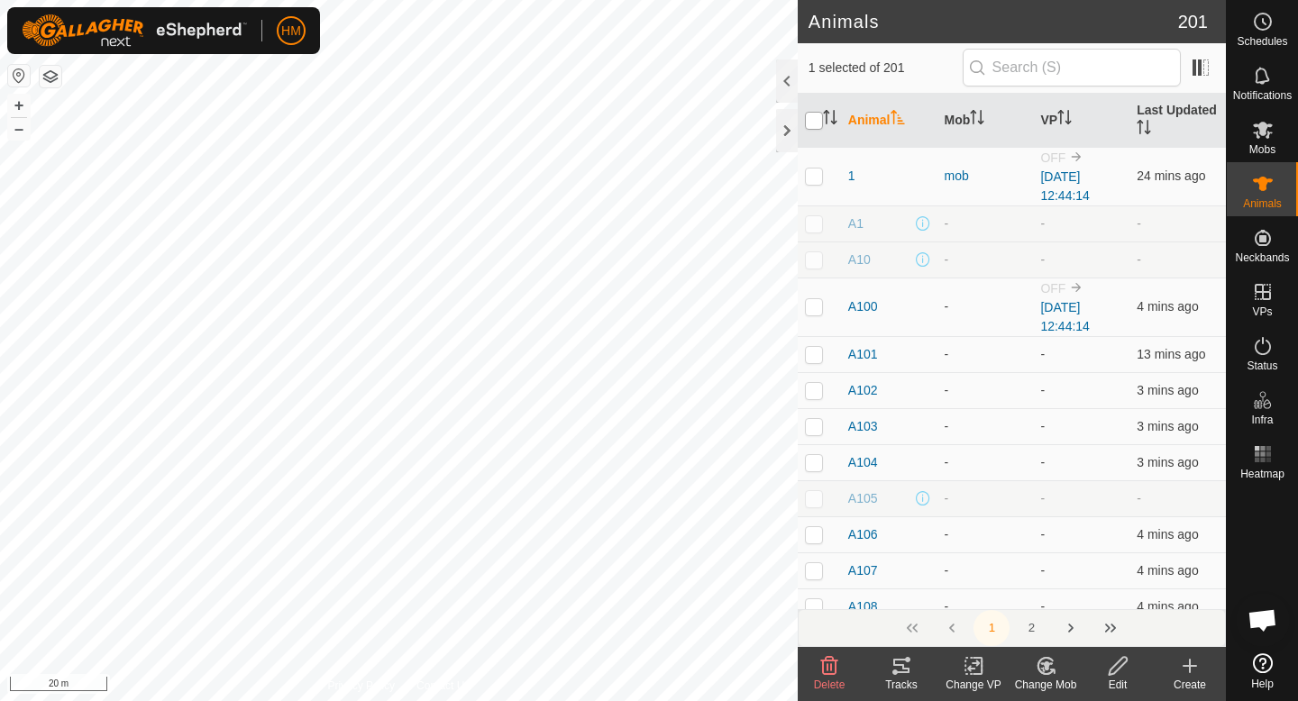
checkbox input "true"
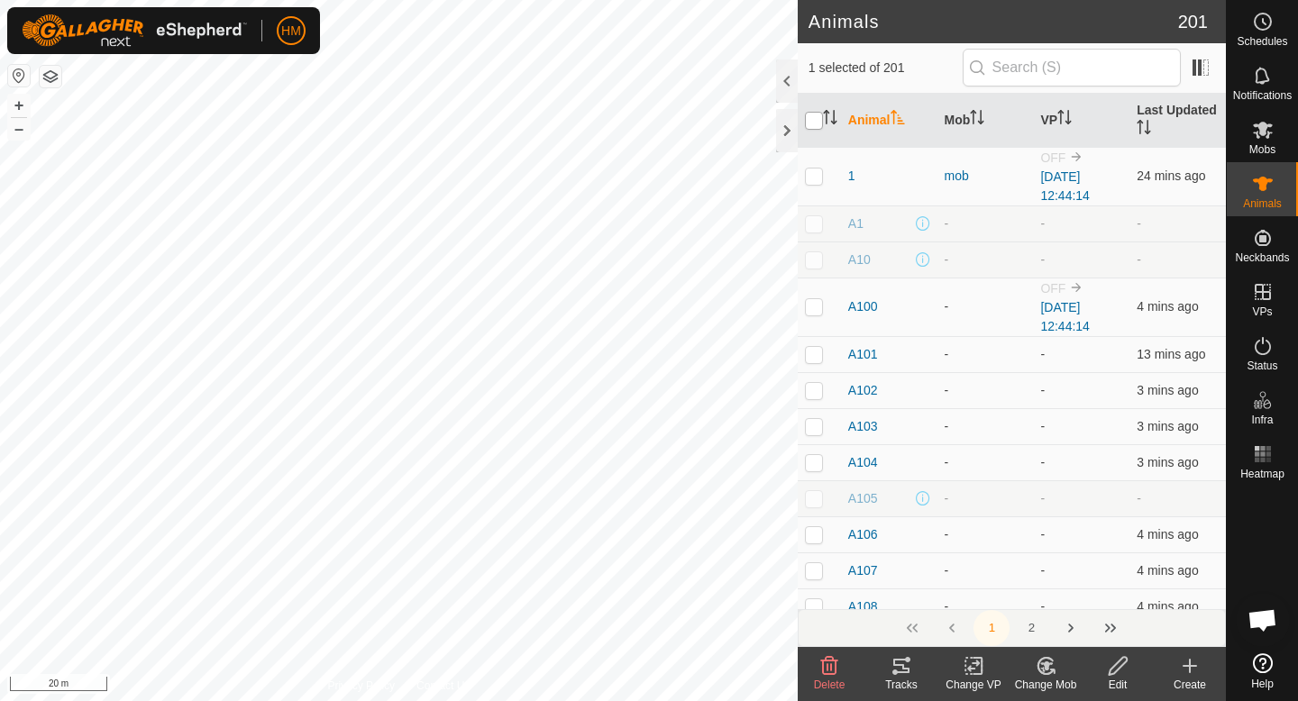
checkbox input "true"
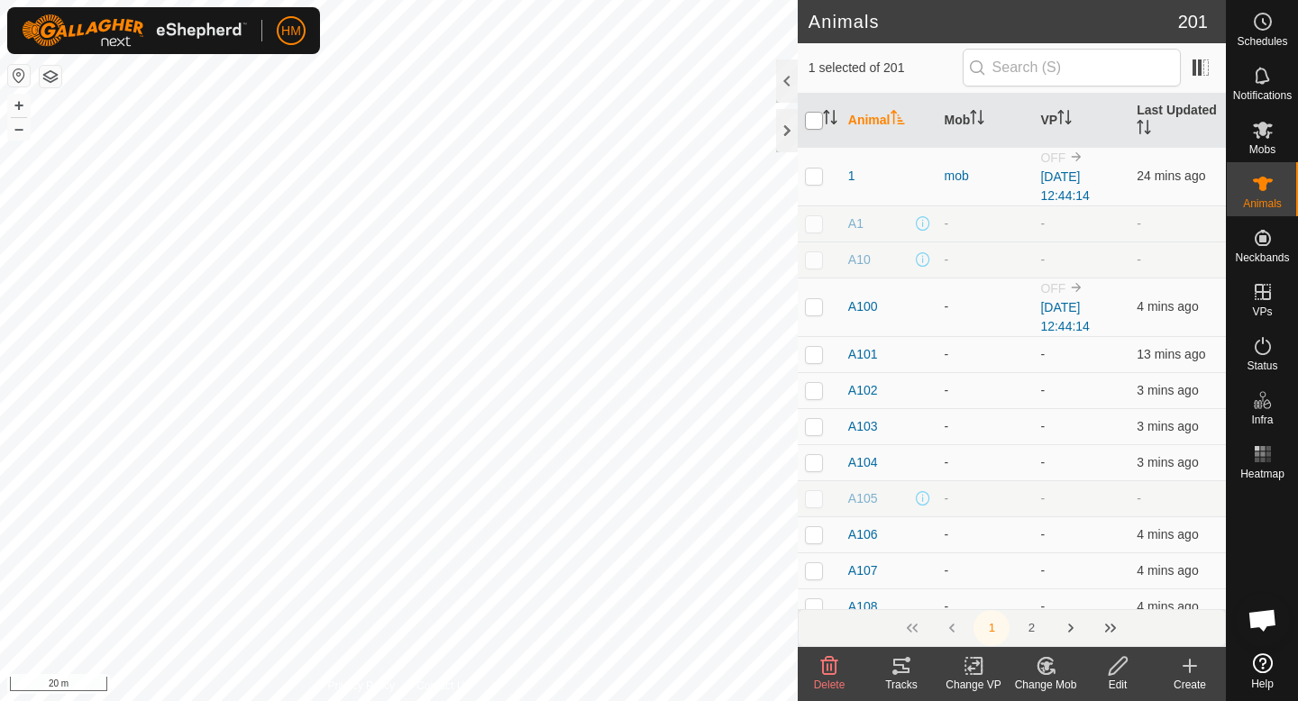
checkbox input "true"
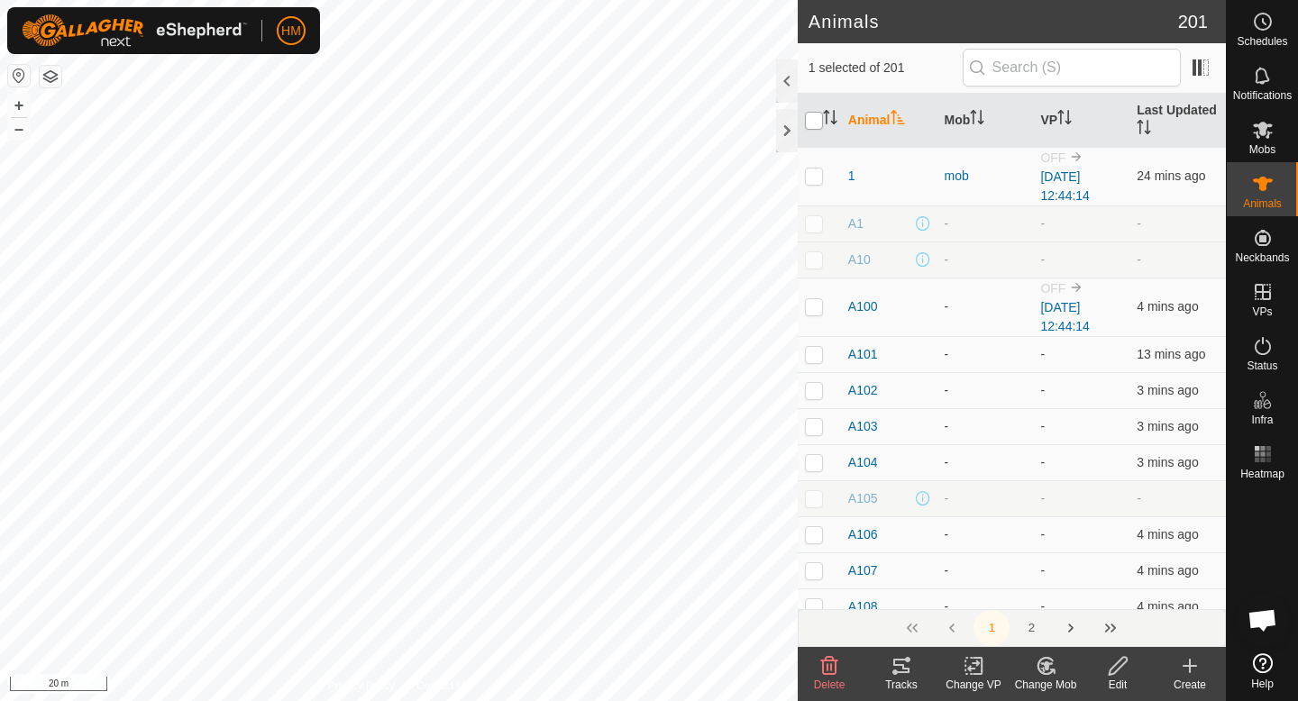
checkbox input "true"
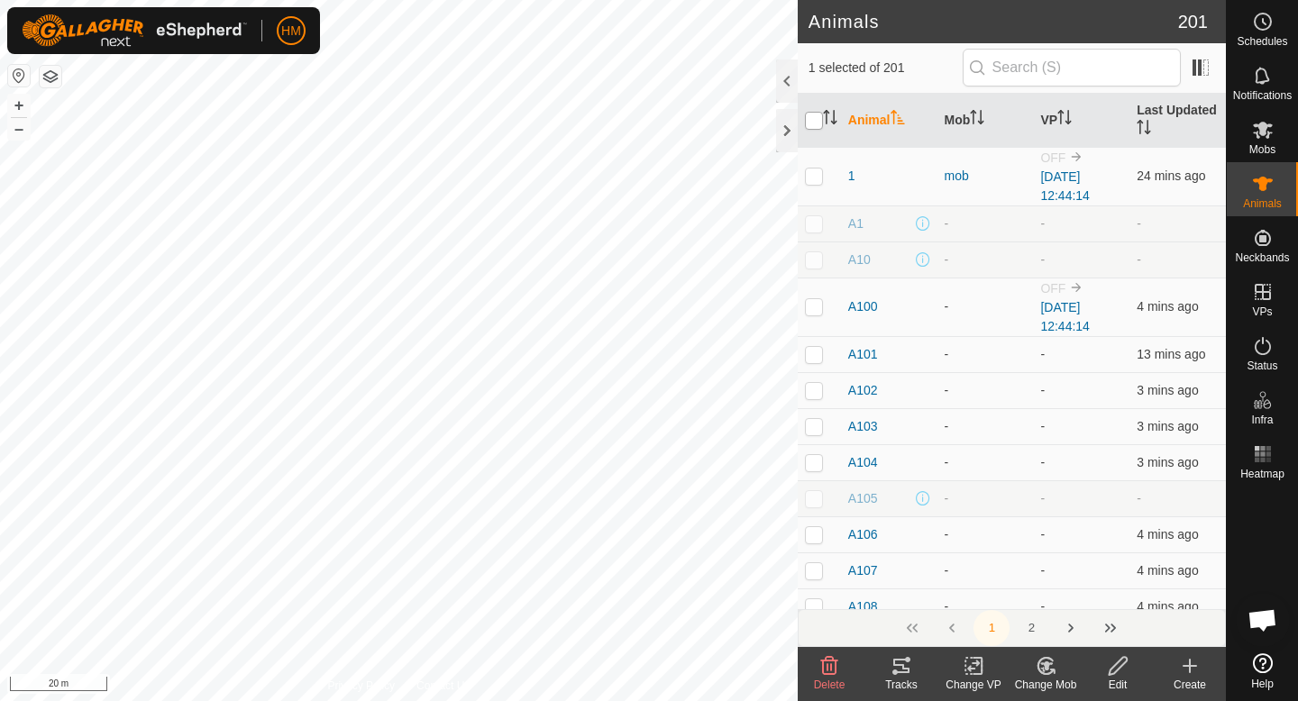
checkbox input "true"
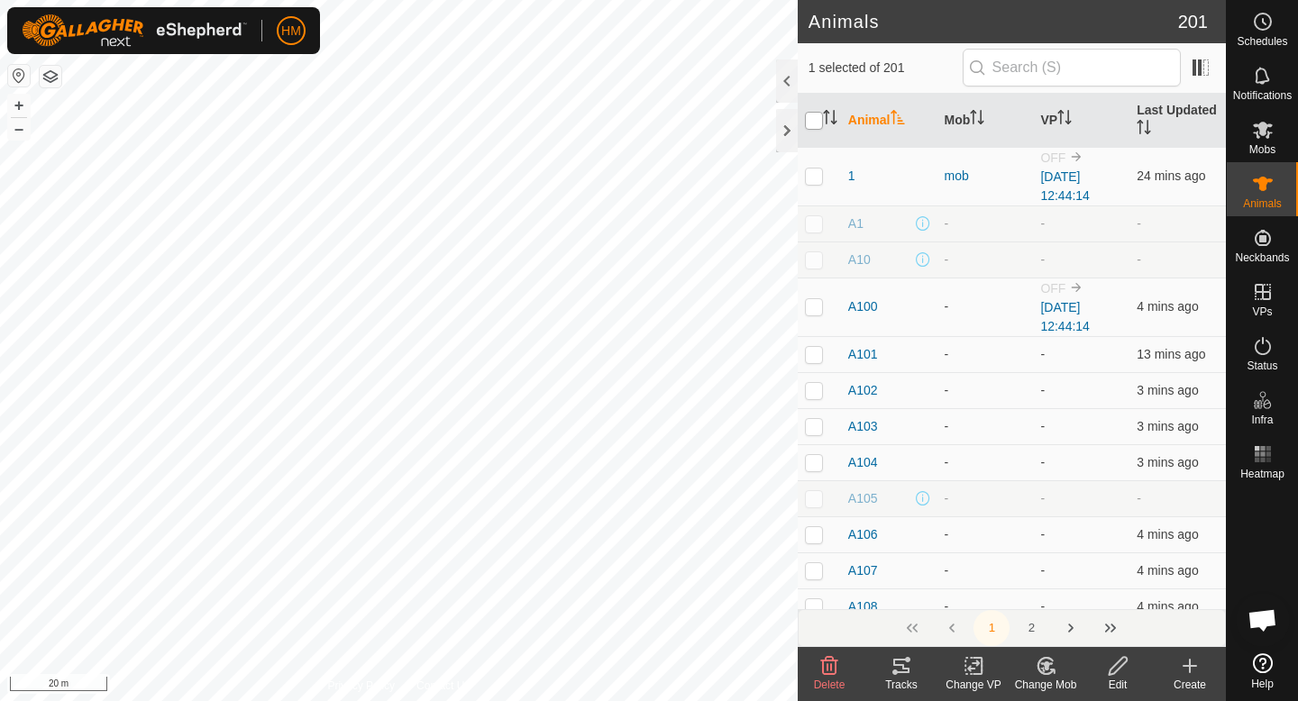
checkbox input "true"
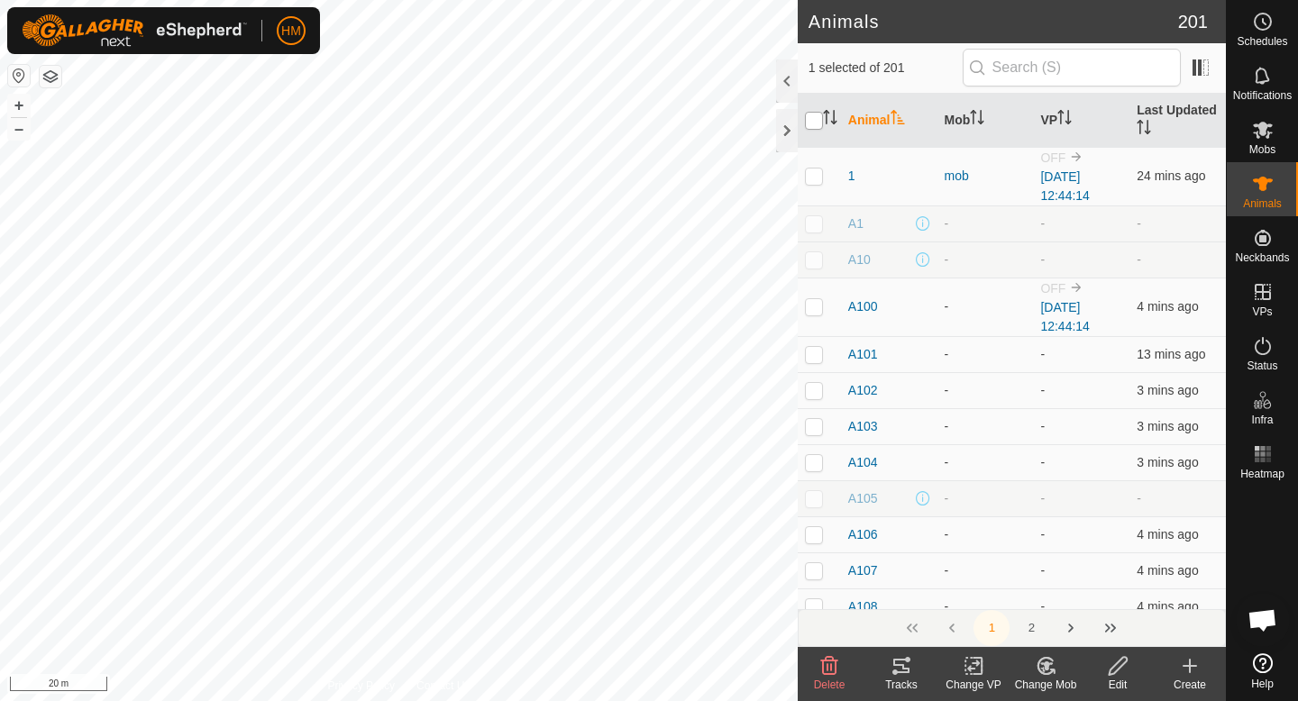
checkbox input "true"
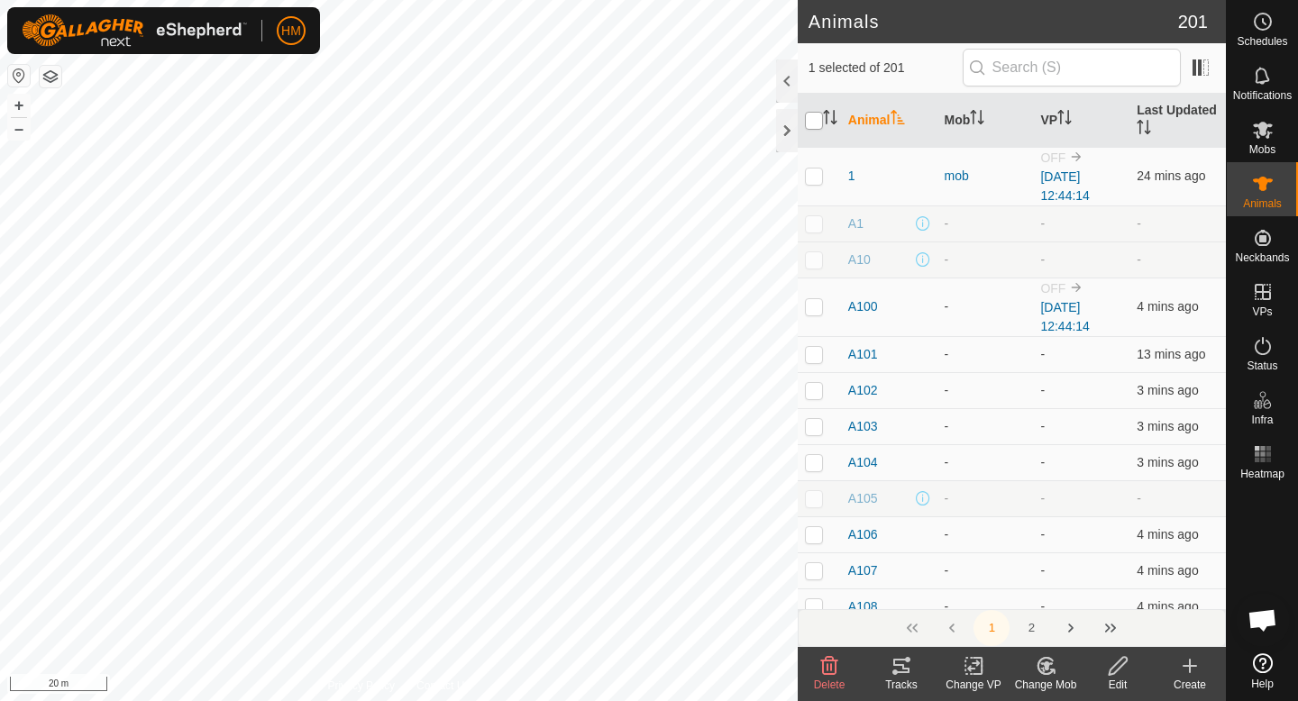
checkbox input "true"
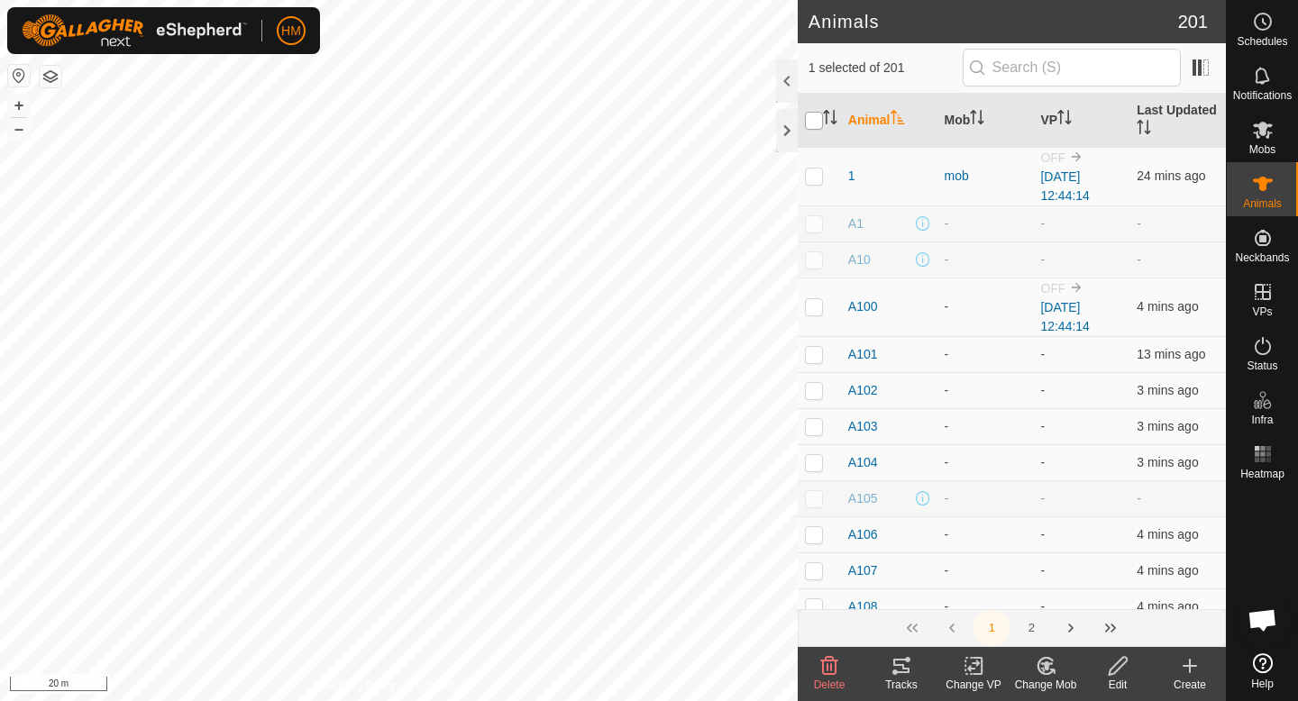
checkbox input "true"
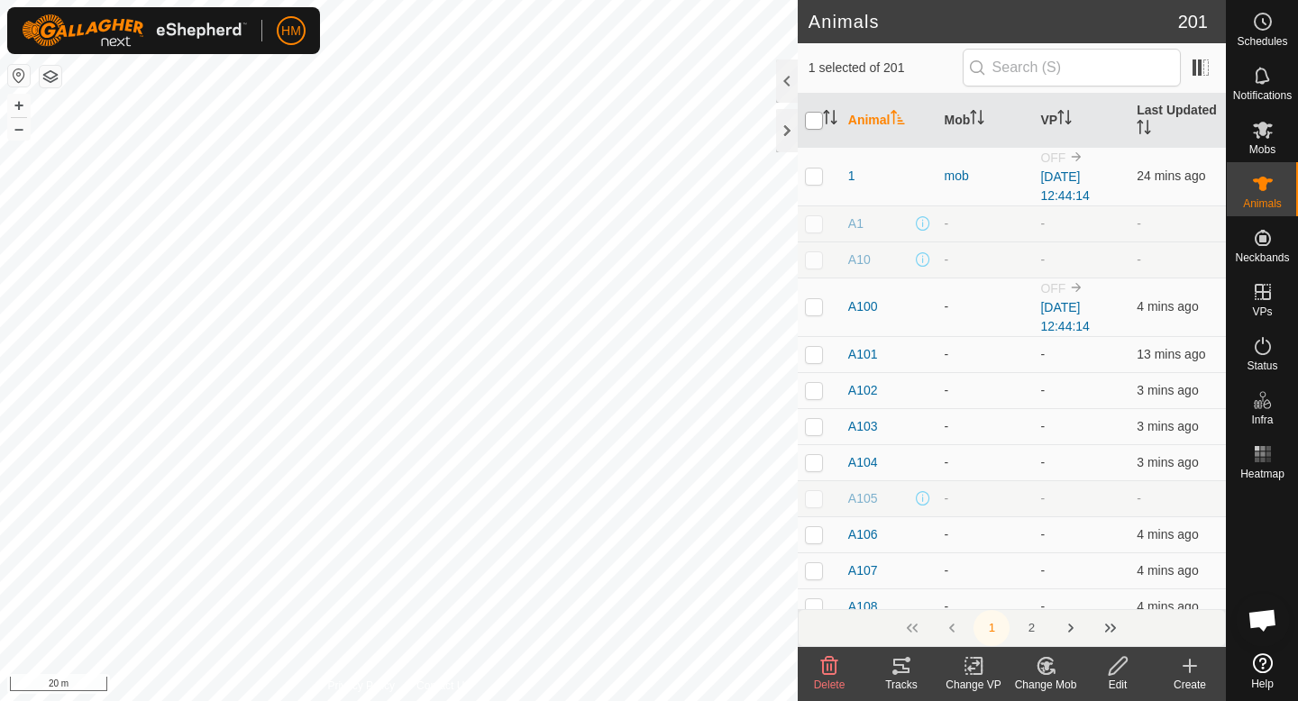
checkbox input "true"
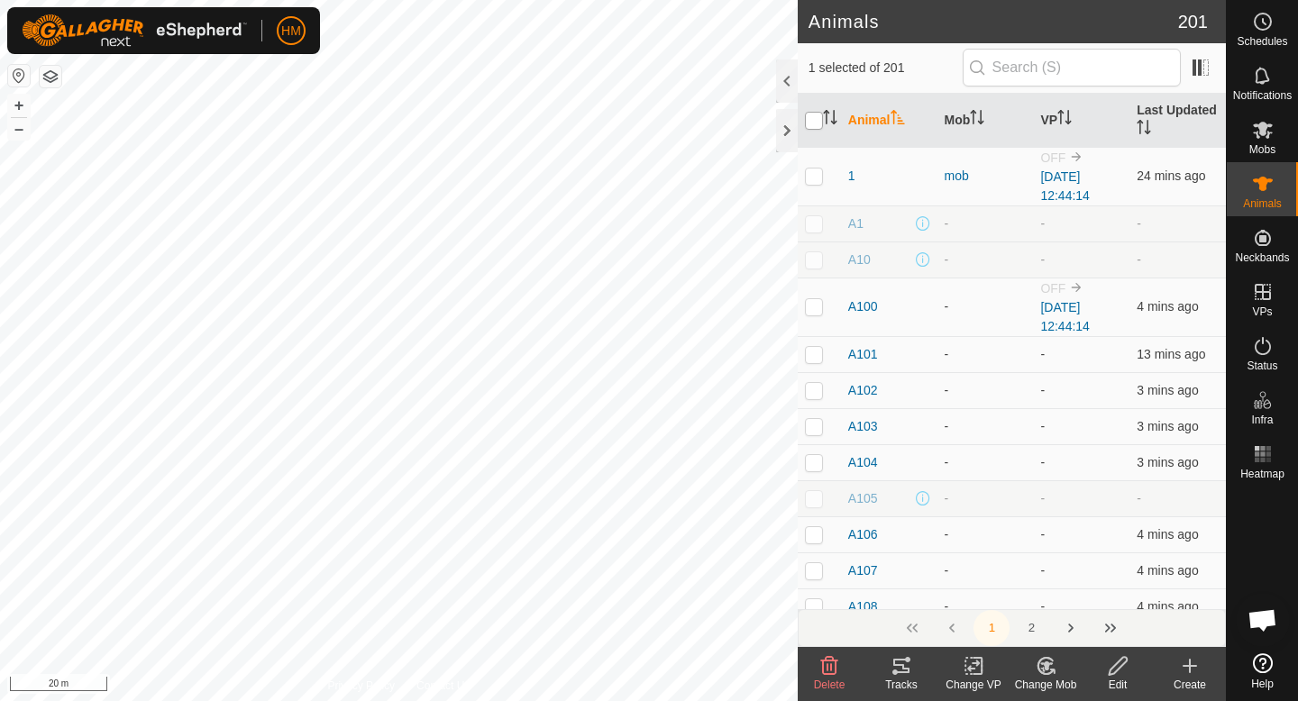
checkbox input "true"
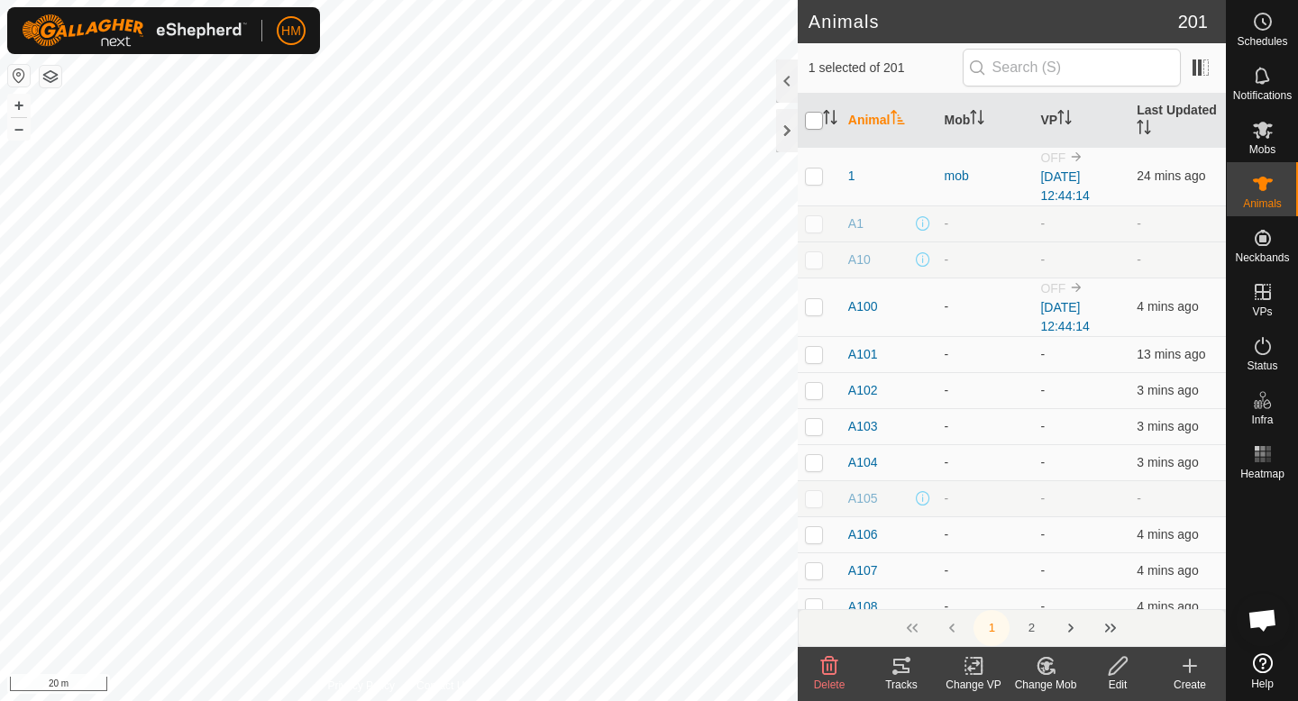
checkbox input "true"
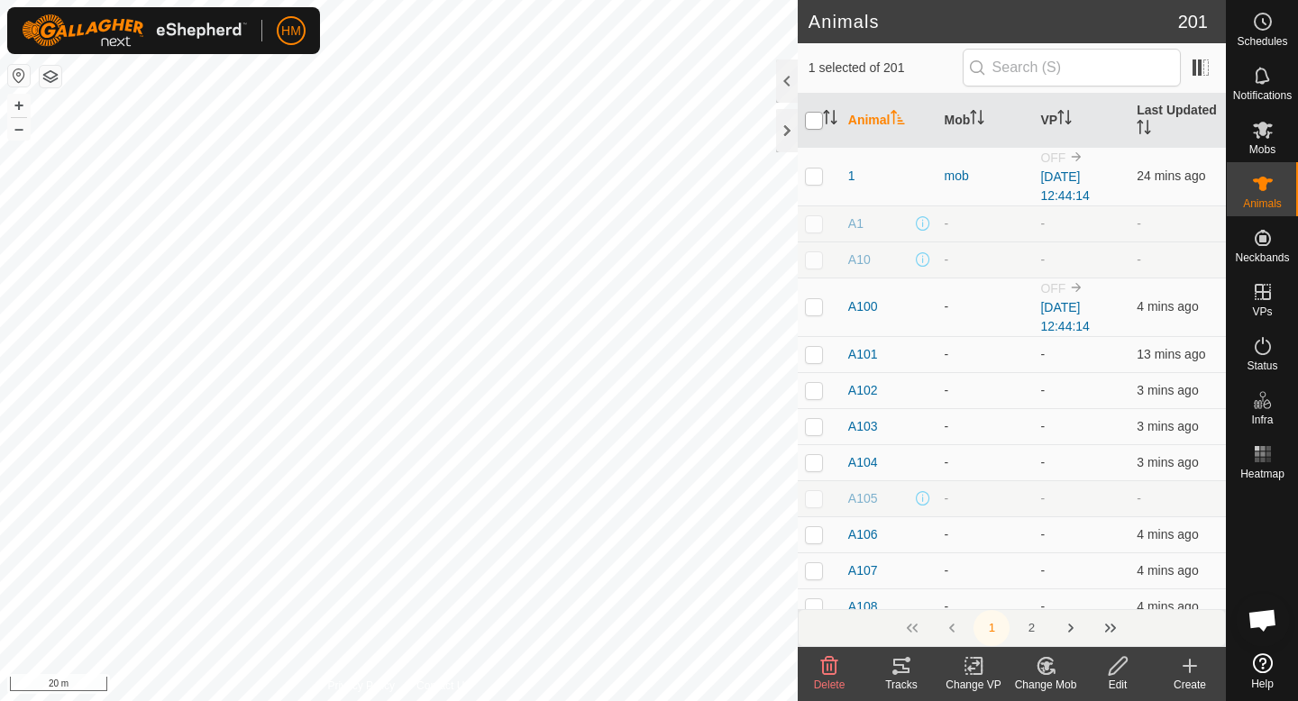
checkbox input "true"
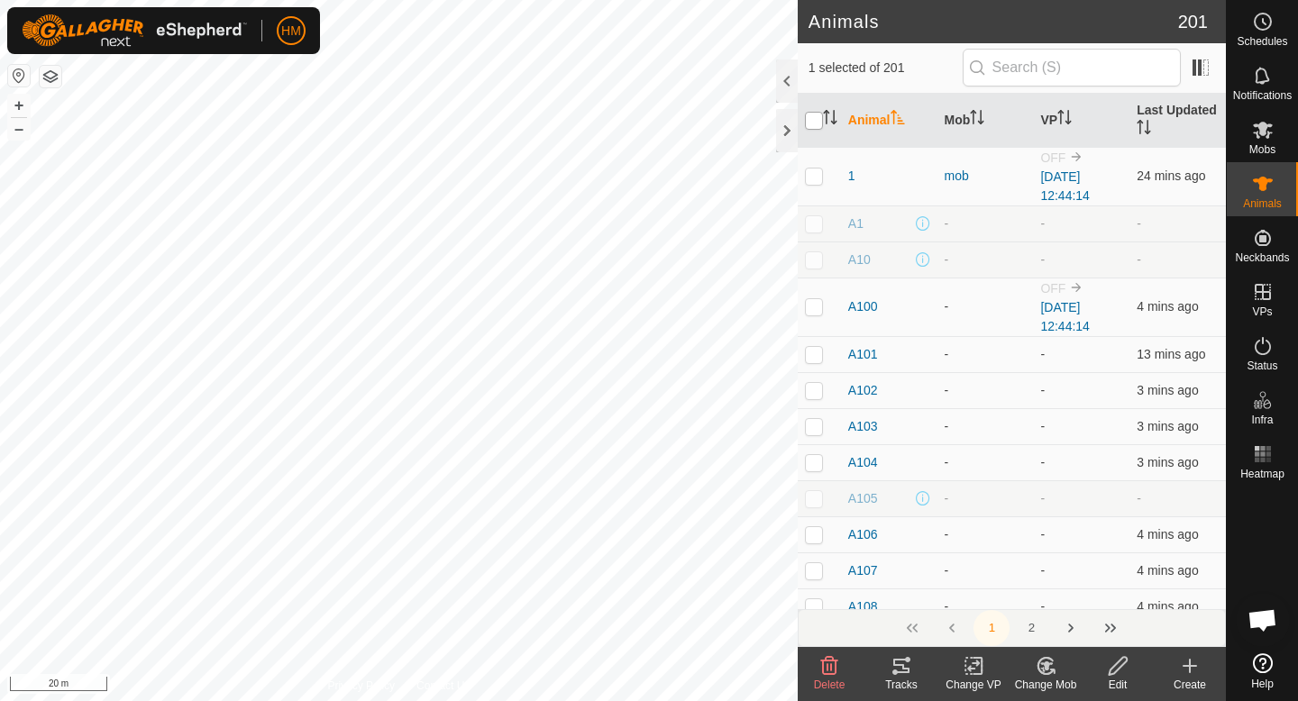
checkbox input "true"
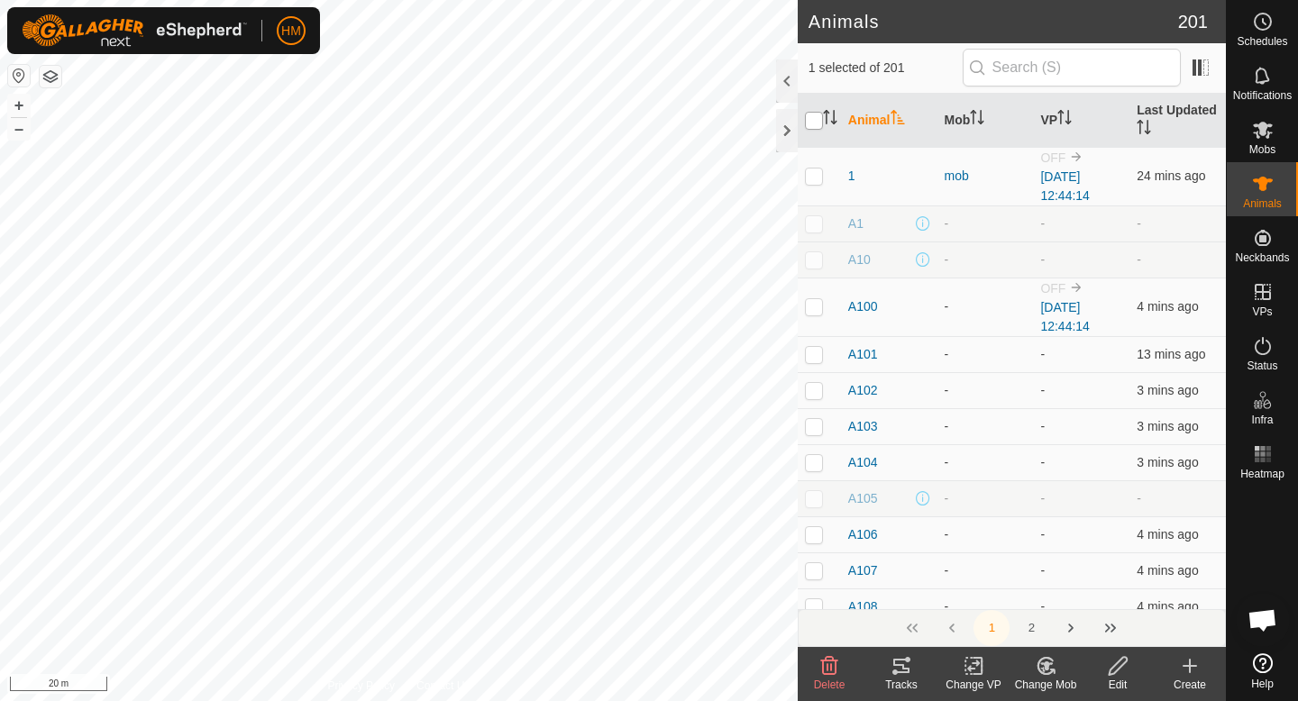
checkbox input "true"
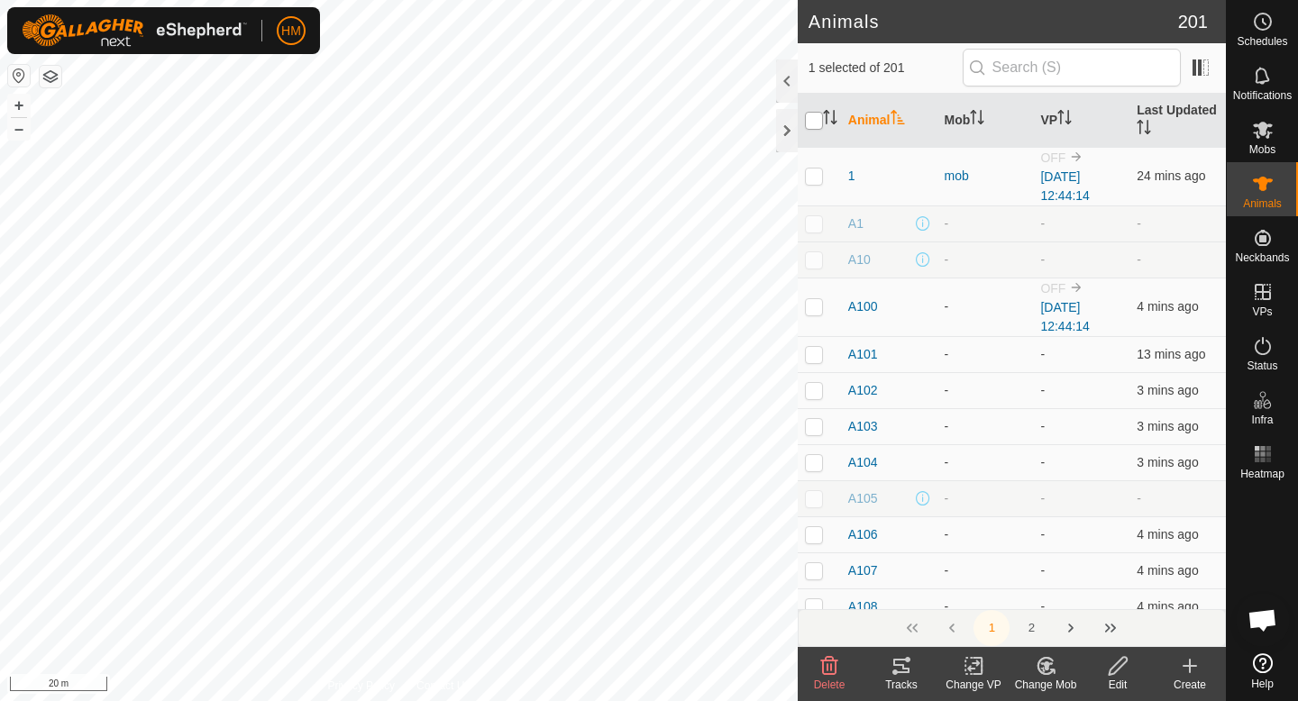
checkbox input "true"
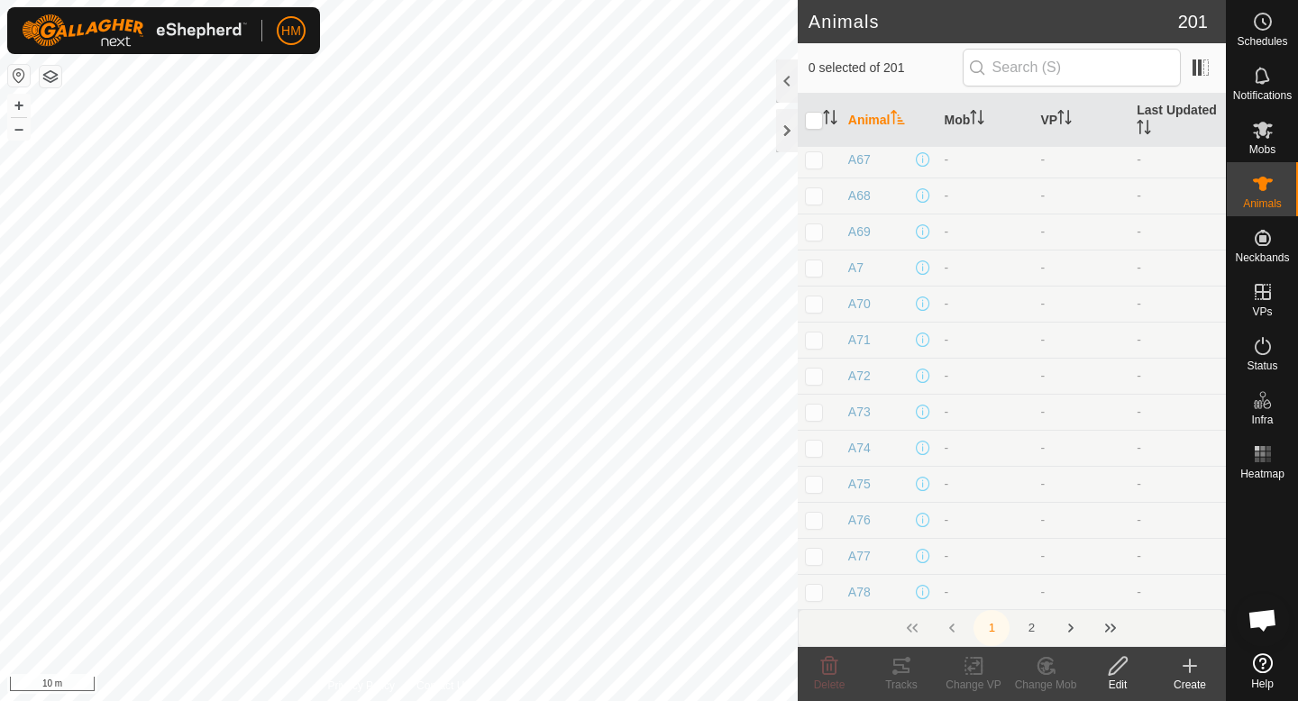
scroll to position [6130, 0]
click at [976, 675] on icon at bounding box center [974, 666] width 23 height 22
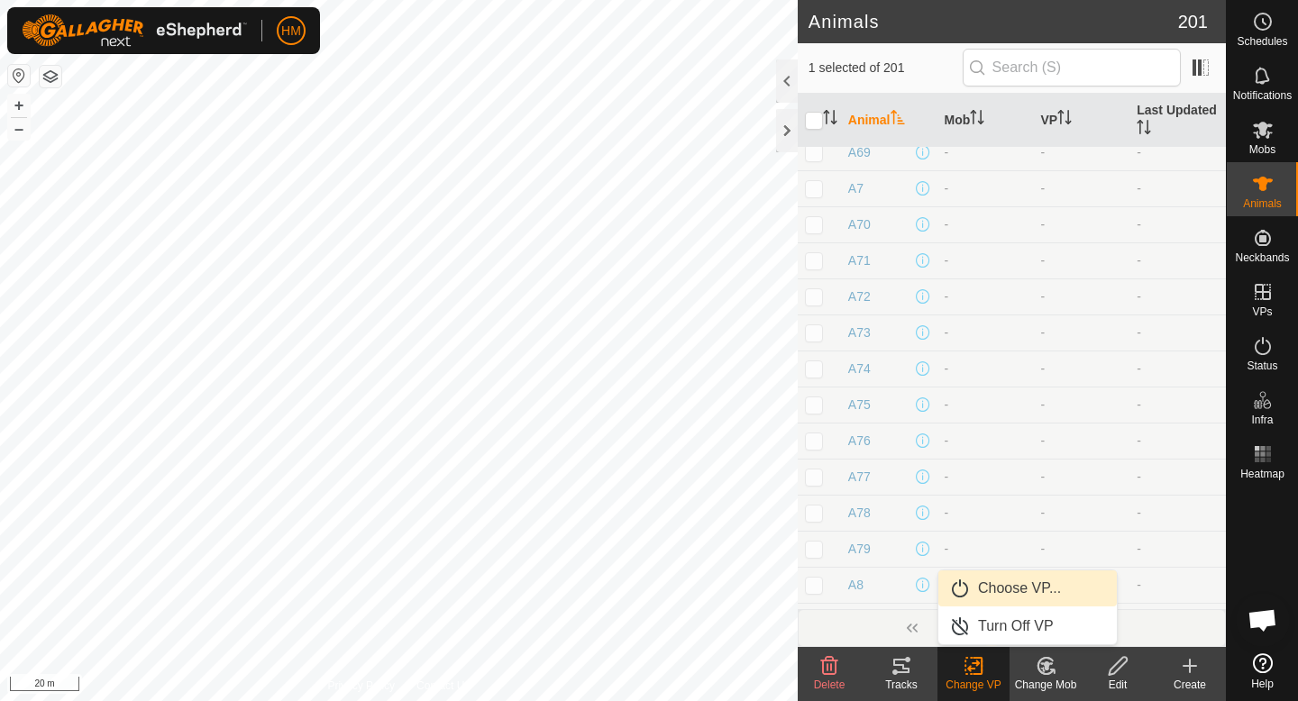
click at [1000, 586] on link "Choose VP..." at bounding box center [1027, 589] width 178 height 36
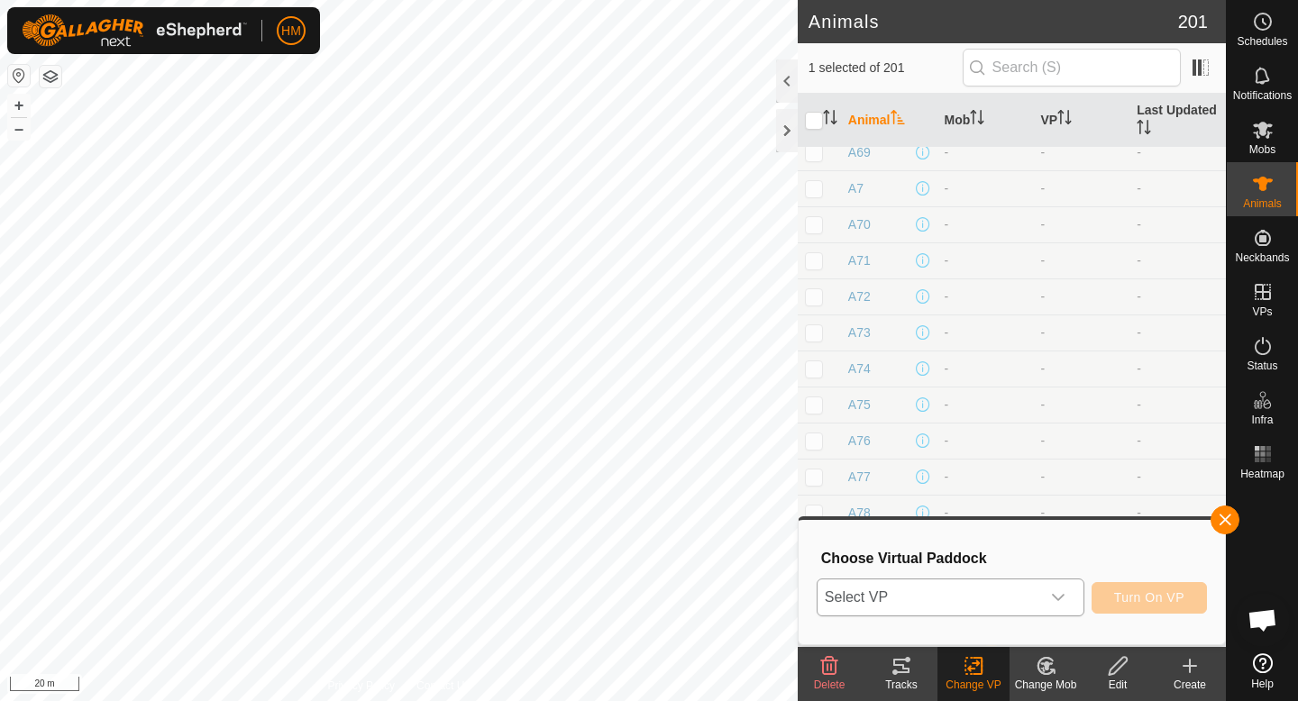
click at [1061, 592] on icon "dropdown trigger" at bounding box center [1058, 597] width 14 height 14
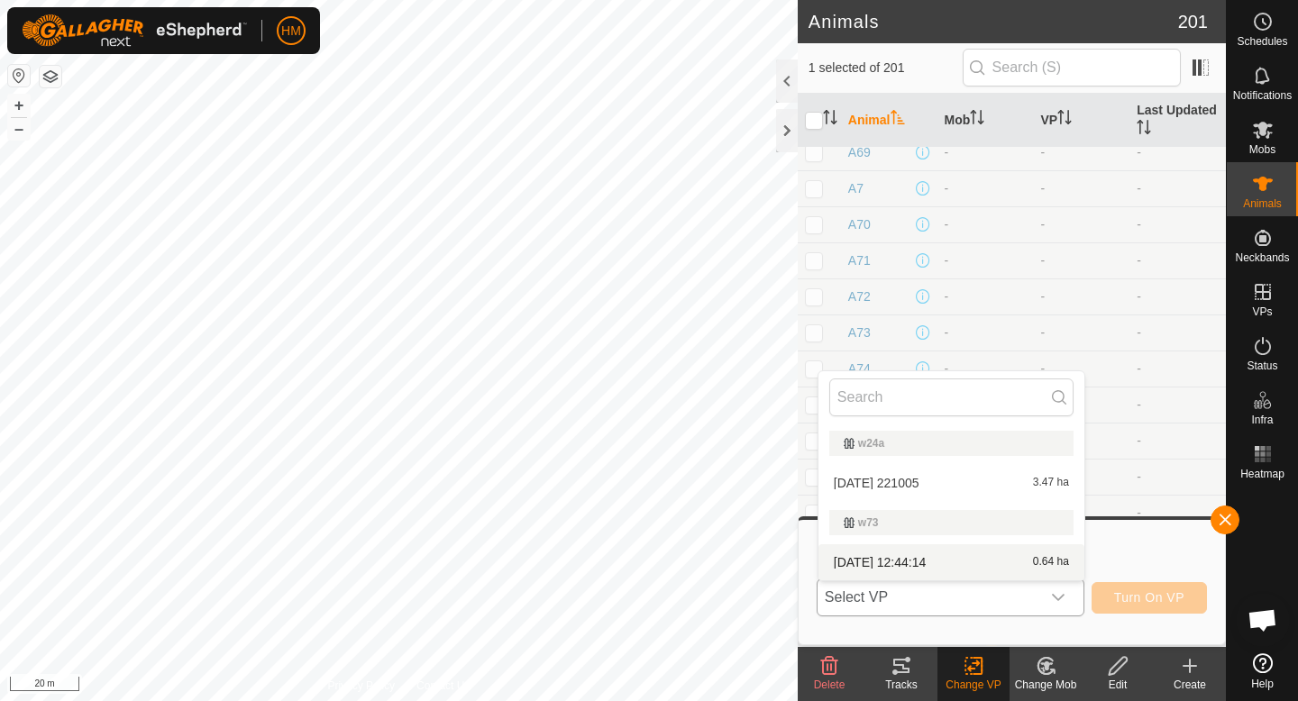
click at [900, 560] on li "[DATE] 12:44:14 0.64 ha" at bounding box center [952, 562] width 266 height 36
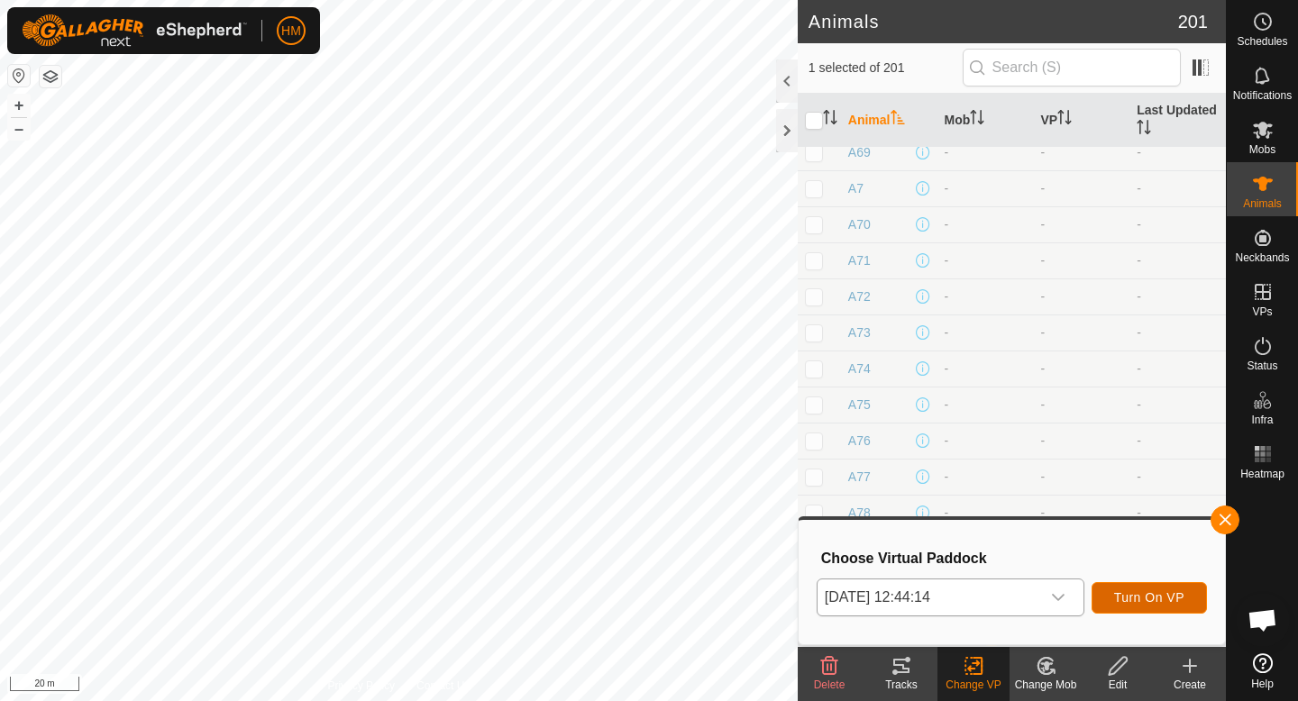
click at [1140, 596] on span "Turn On VP" at bounding box center [1149, 597] width 70 height 14
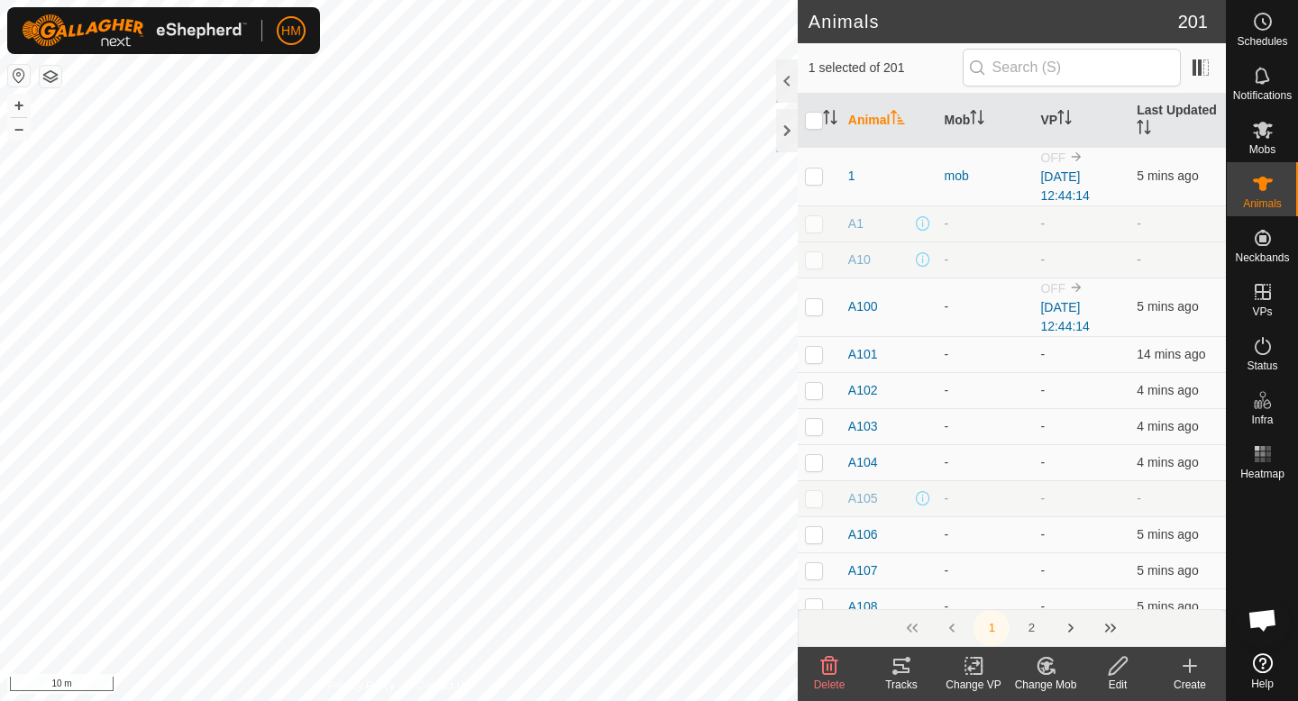
click at [979, 665] on icon at bounding box center [974, 666] width 23 height 22
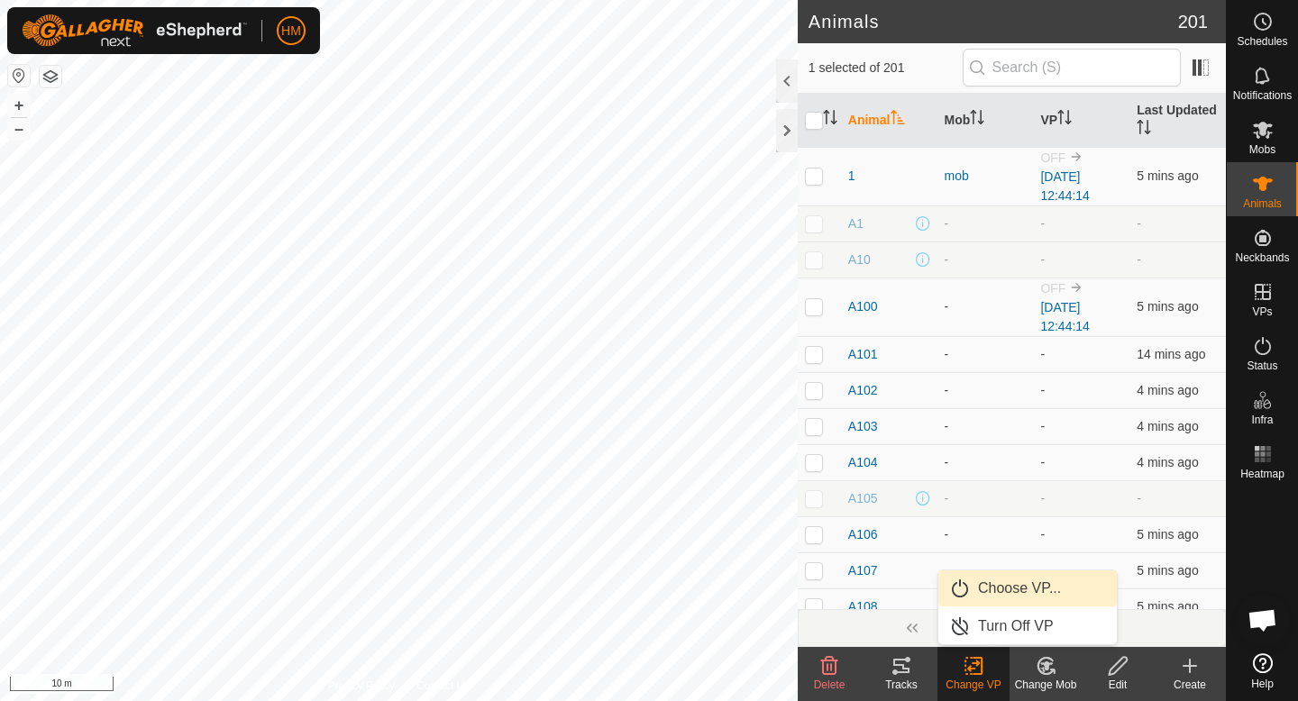
click at [1005, 576] on link "Choose VP..." at bounding box center [1027, 589] width 178 height 36
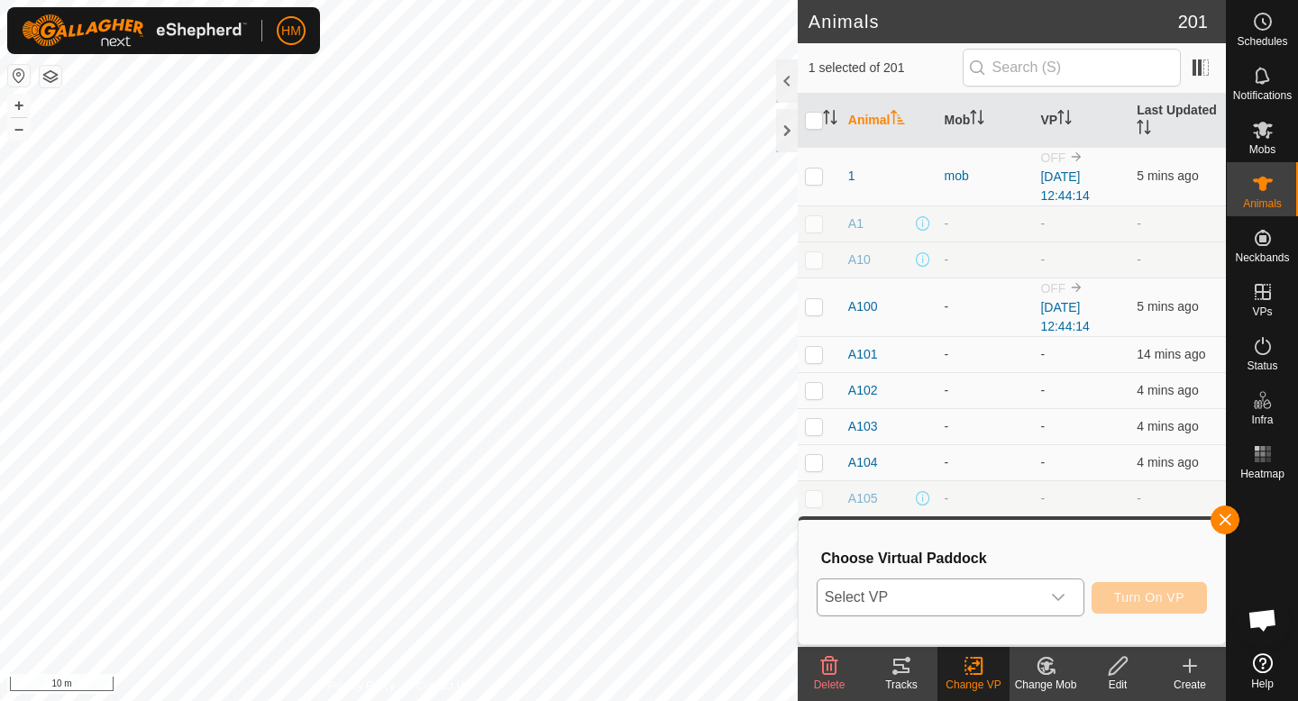
click at [1035, 600] on span "Select VP" at bounding box center [929, 598] width 223 height 36
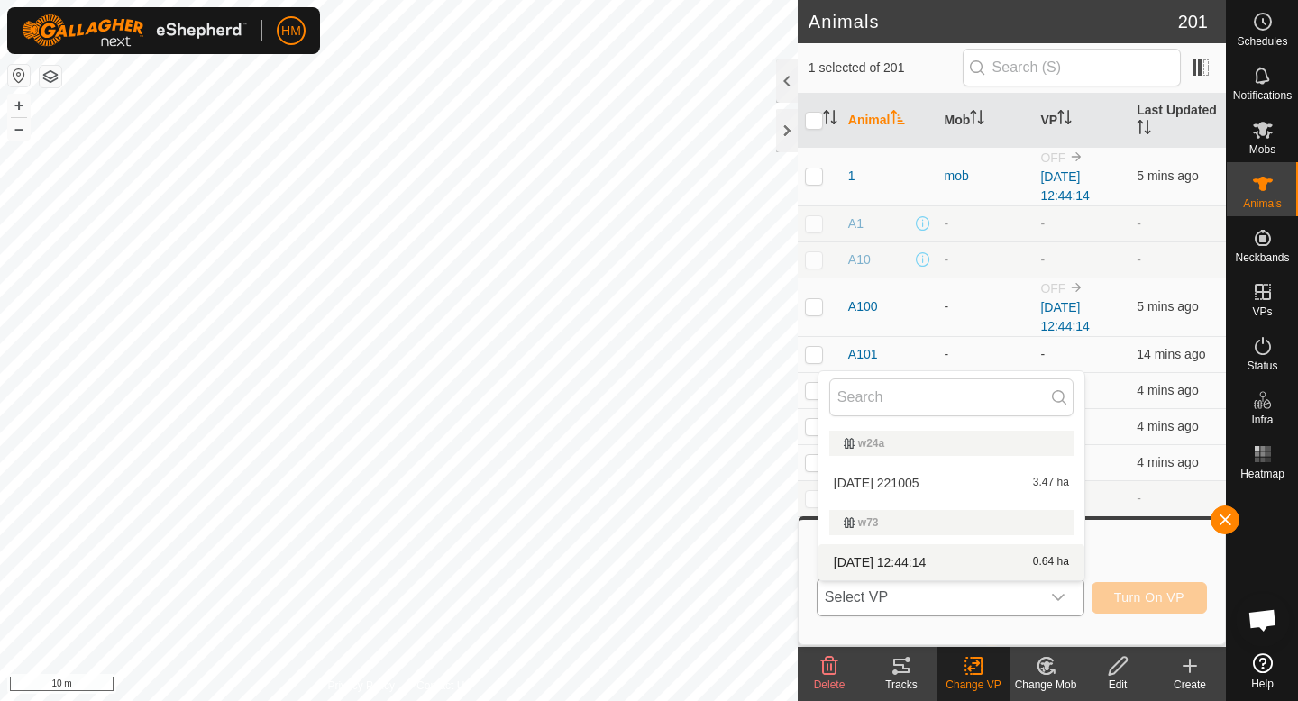
click at [990, 557] on li "[DATE] 12:44:14 0.64 ha" at bounding box center [952, 562] width 266 height 36
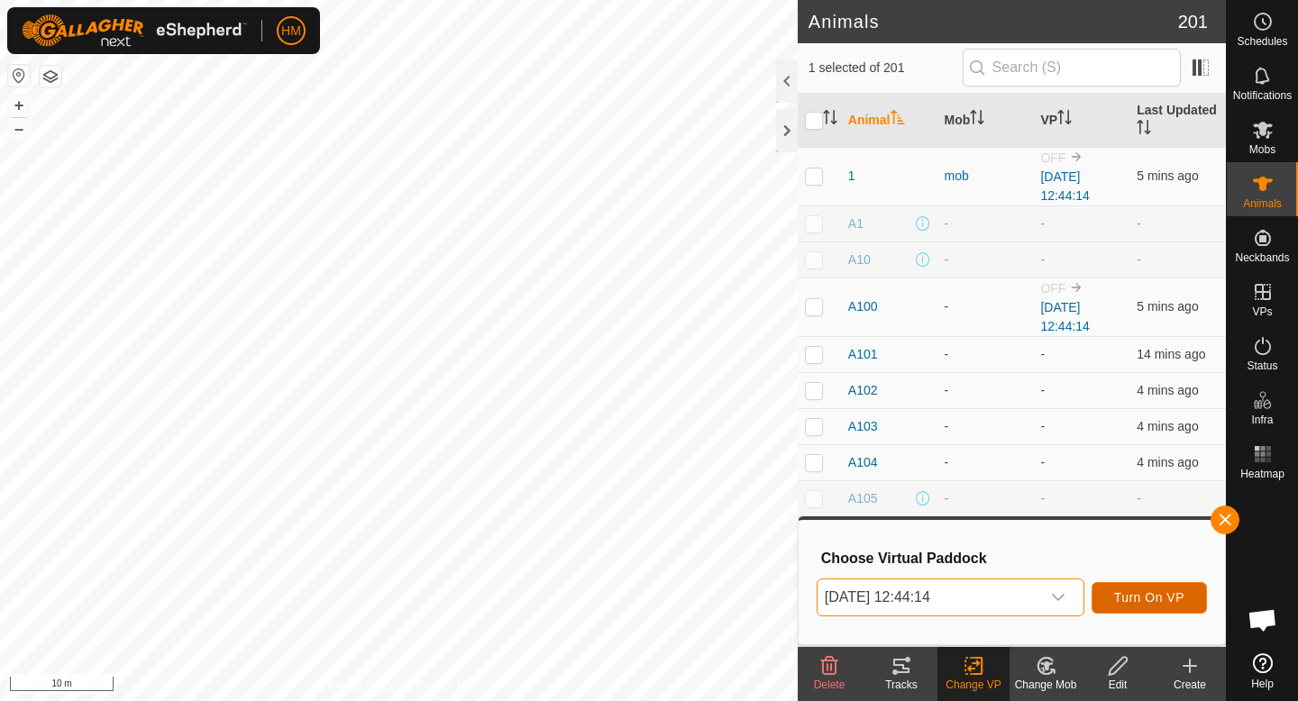
click at [1127, 596] on span "Turn On VP" at bounding box center [1149, 597] width 70 height 14
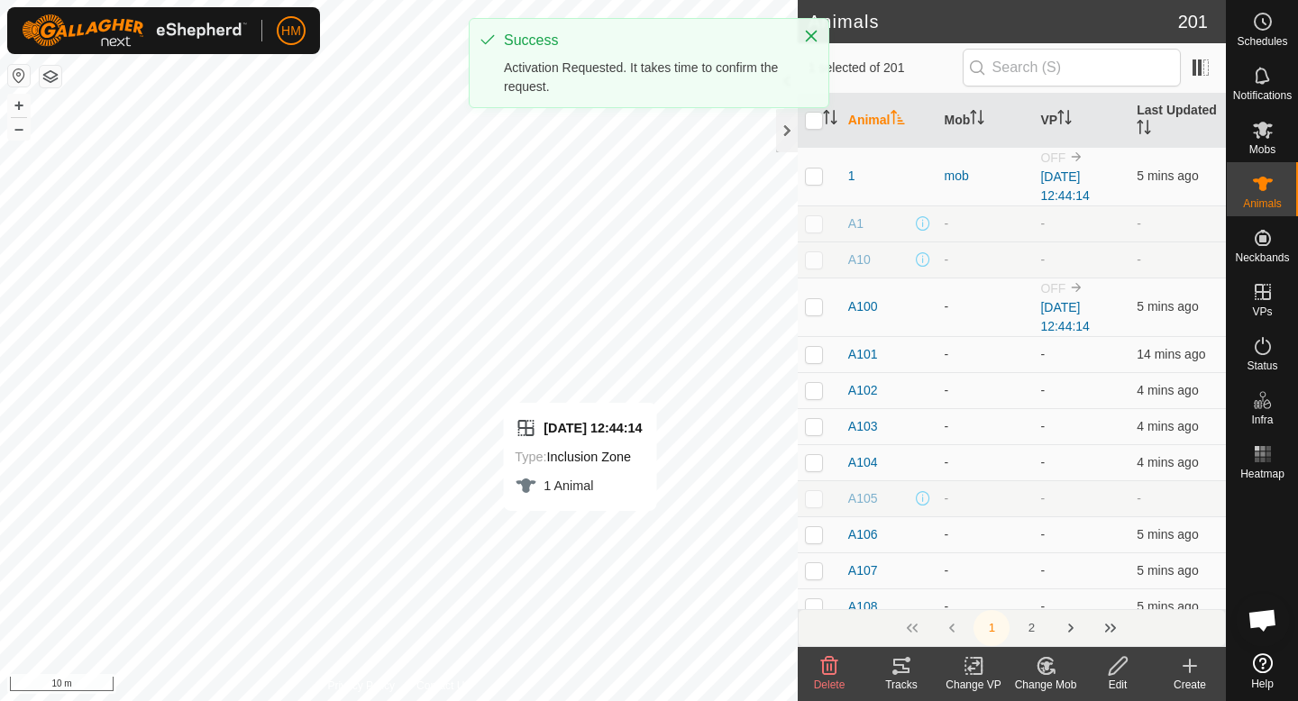
click at [974, 661] on icon at bounding box center [974, 666] width 23 height 22
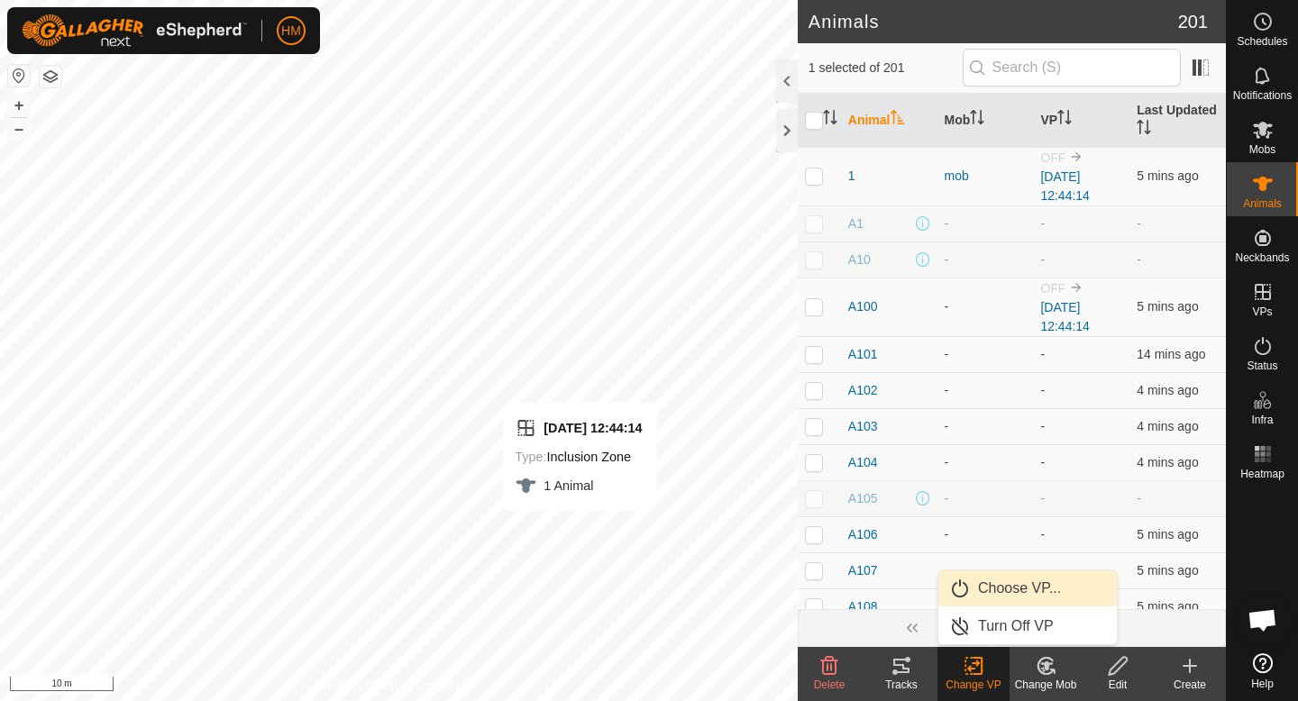
click at [1008, 590] on link "Choose VP..." at bounding box center [1027, 589] width 178 height 36
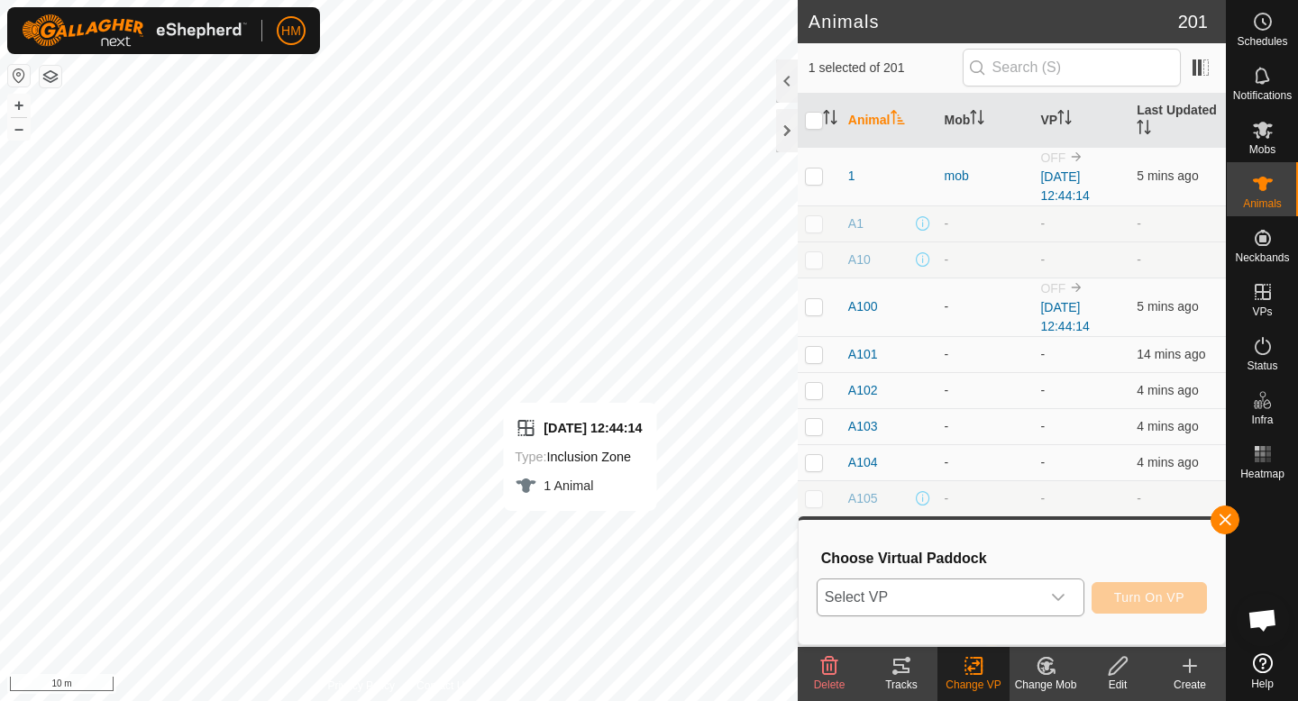
click at [979, 585] on span "Select VP" at bounding box center [929, 598] width 223 height 36
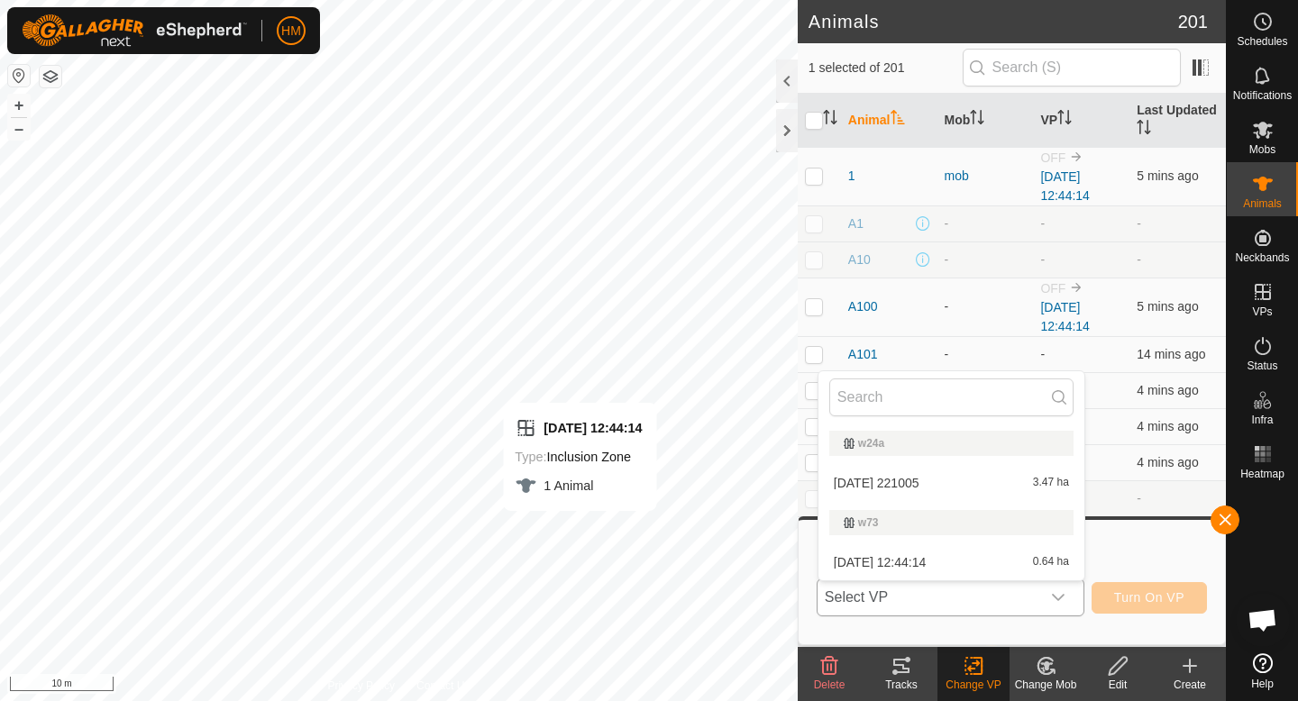
click at [944, 558] on li "[DATE] 12:44:14 0.64 ha" at bounding box center [952, 562] width 266 height 36
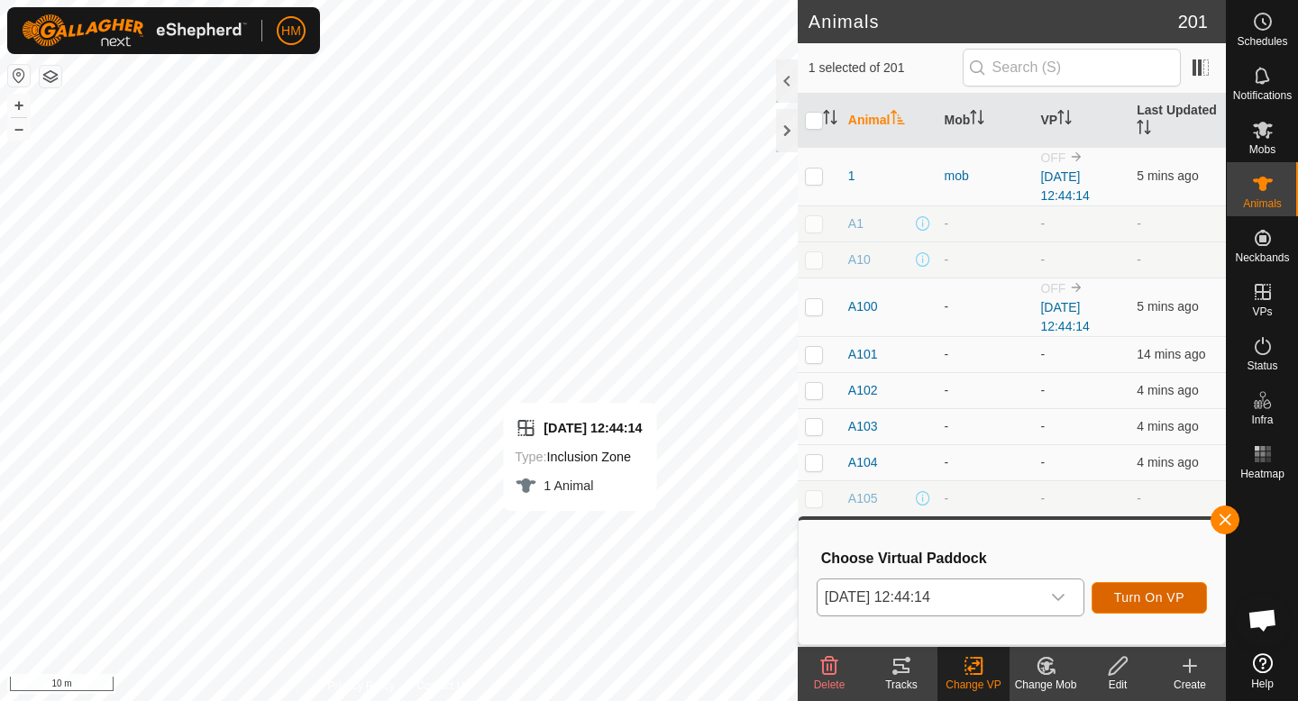
click at [1140, 592] on span "Turn On VP" at bounding box center [1149, 597] width 70 height 14
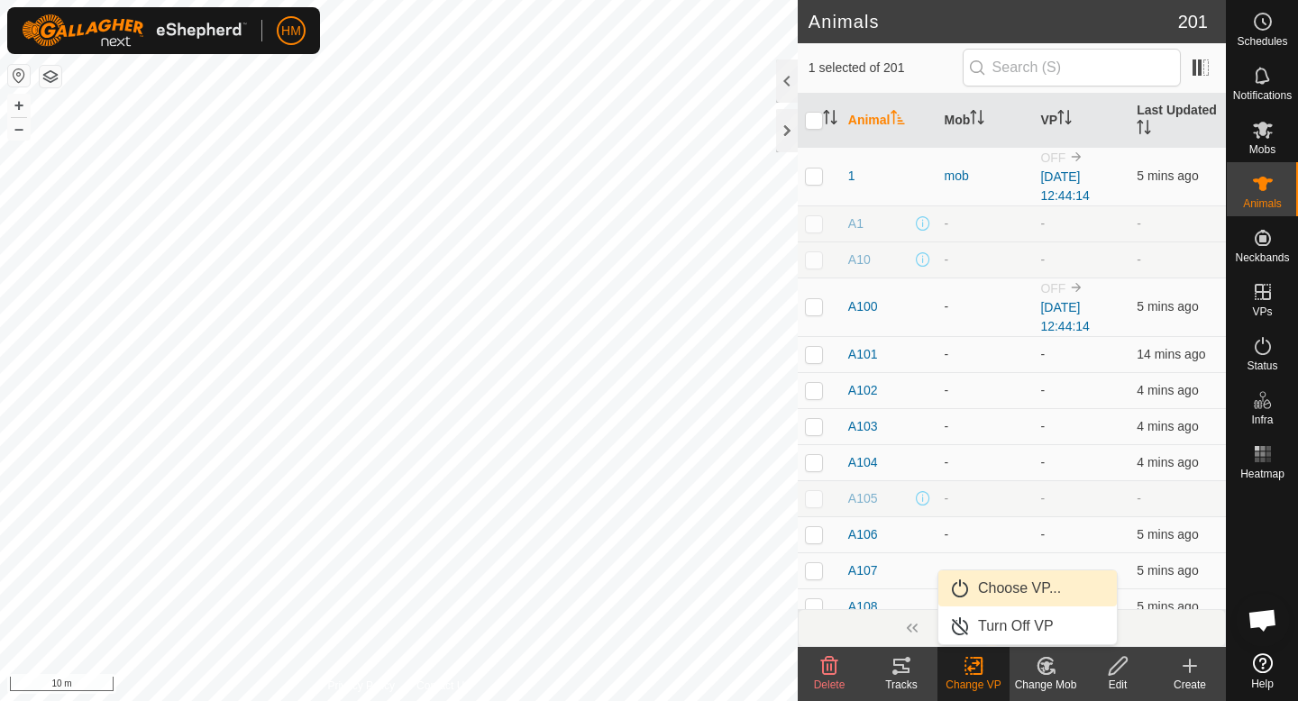
click at [1038, 595] on link "Choose VP..." at bounding box center [1027, 589] width 178 height 36
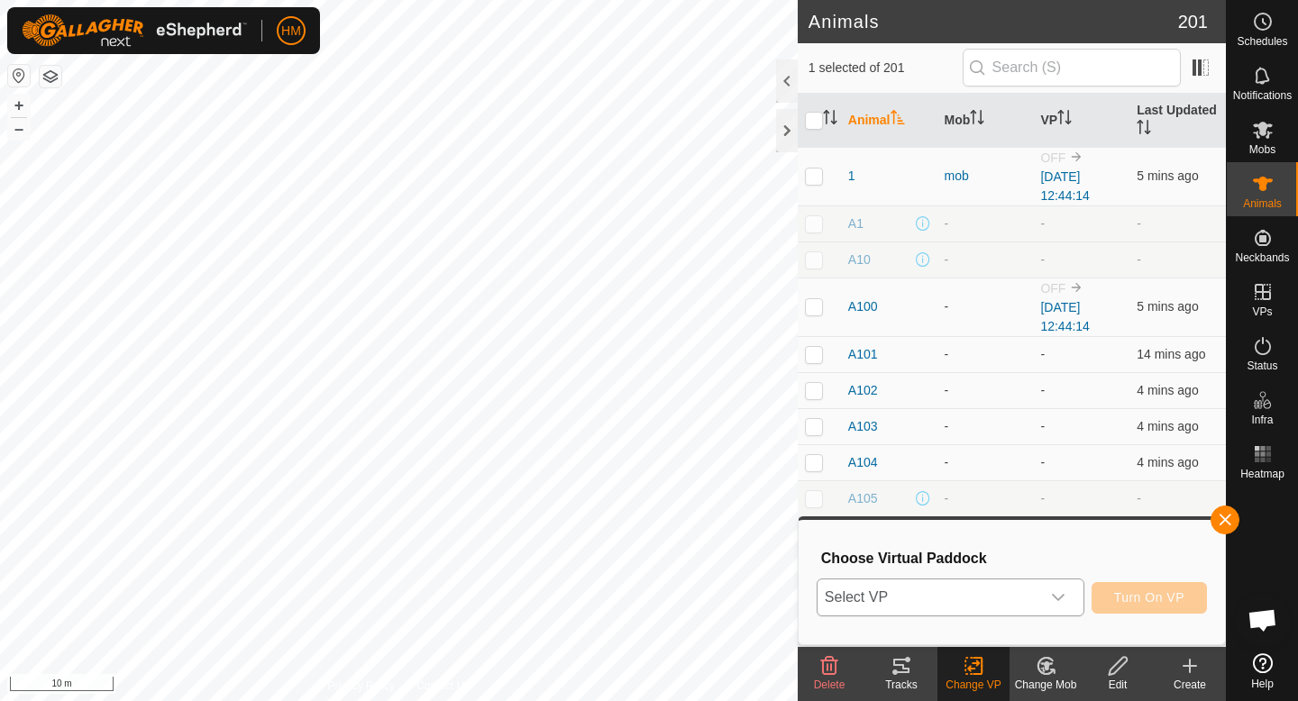
click at [1045, 597] on div "dropdown trigger" at bounding box center [1058, 598] width 36 height 36
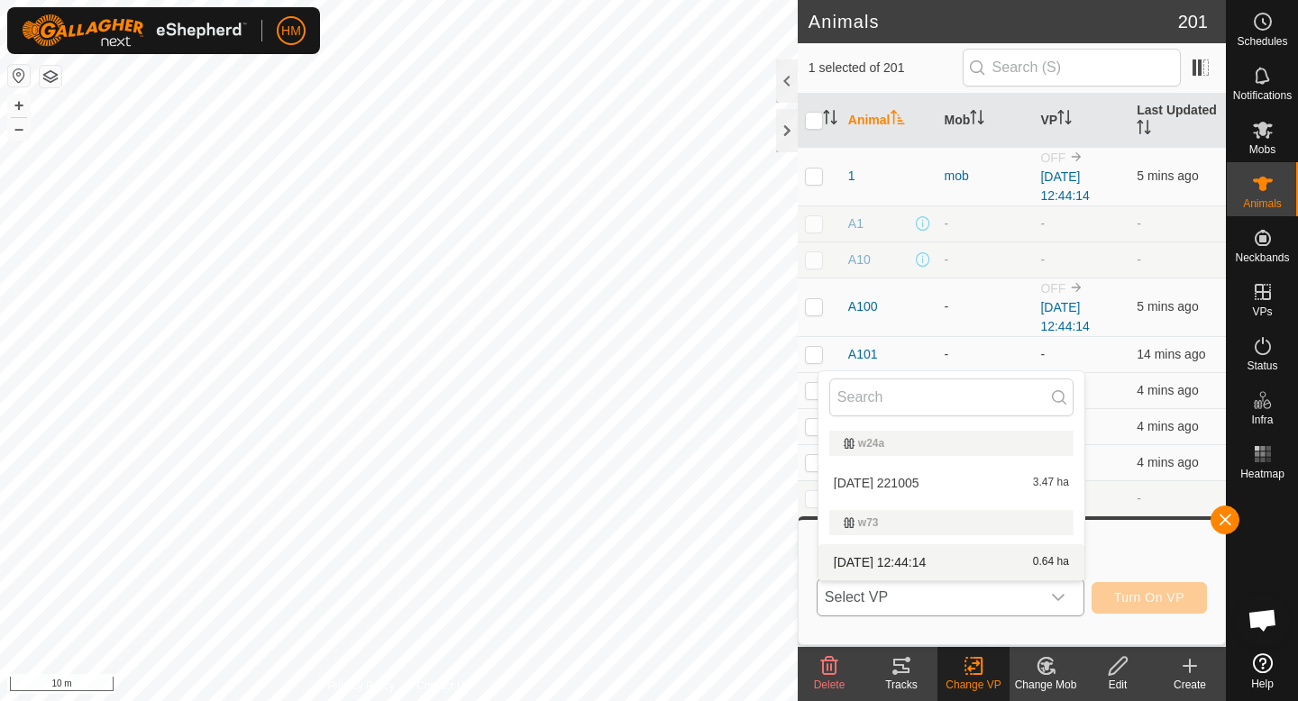
click at [947, 561] on li "[DATE] 12:44:14 0.64 ha" at bounding box center [952, 562] width 266 height 36
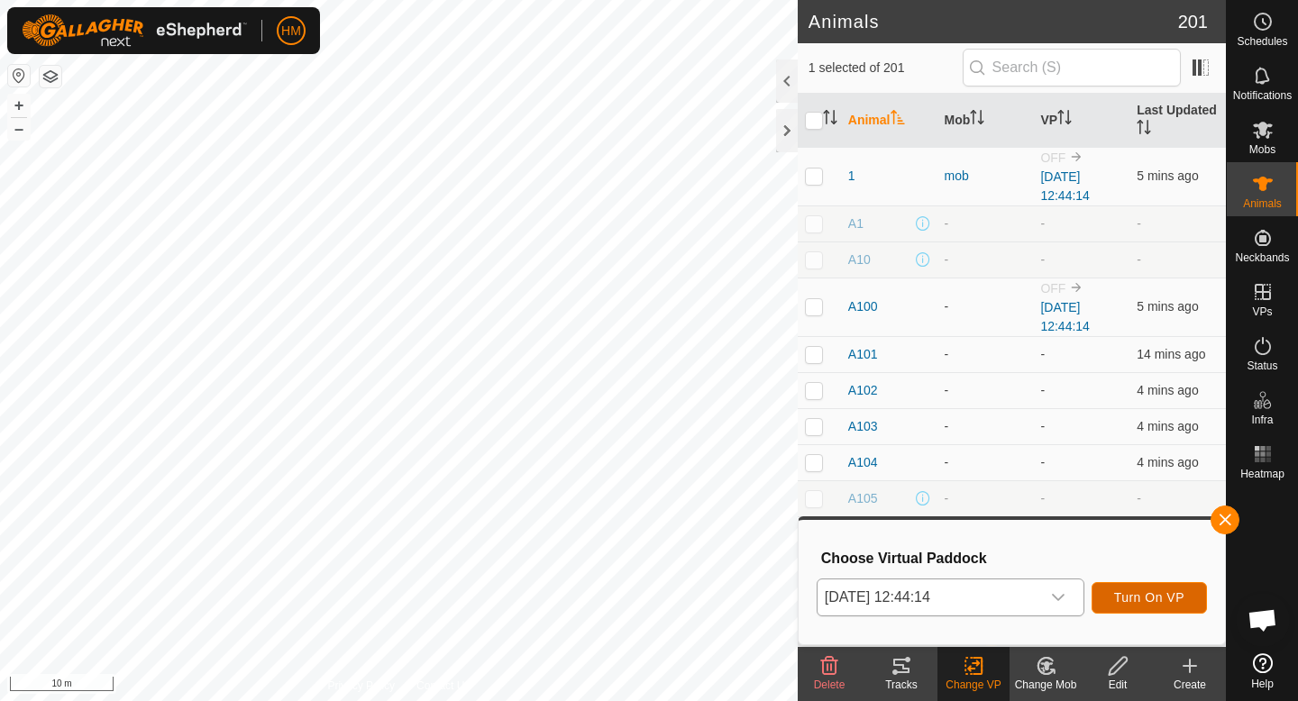
click at [1143, 599] on span "Turn On VP" at bounding box center [1149, 597] width 70 height 14
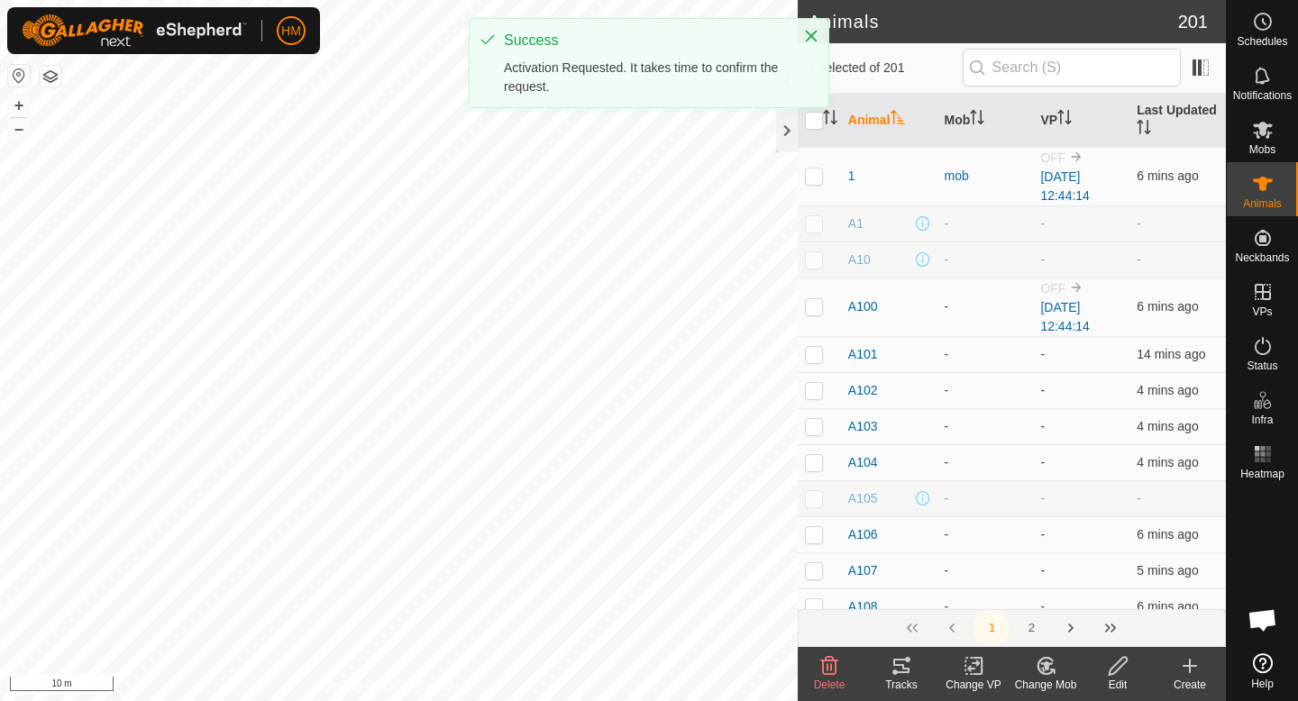
click at [979, 667] on icon at bounding box center [974, 666] width 23 height 22
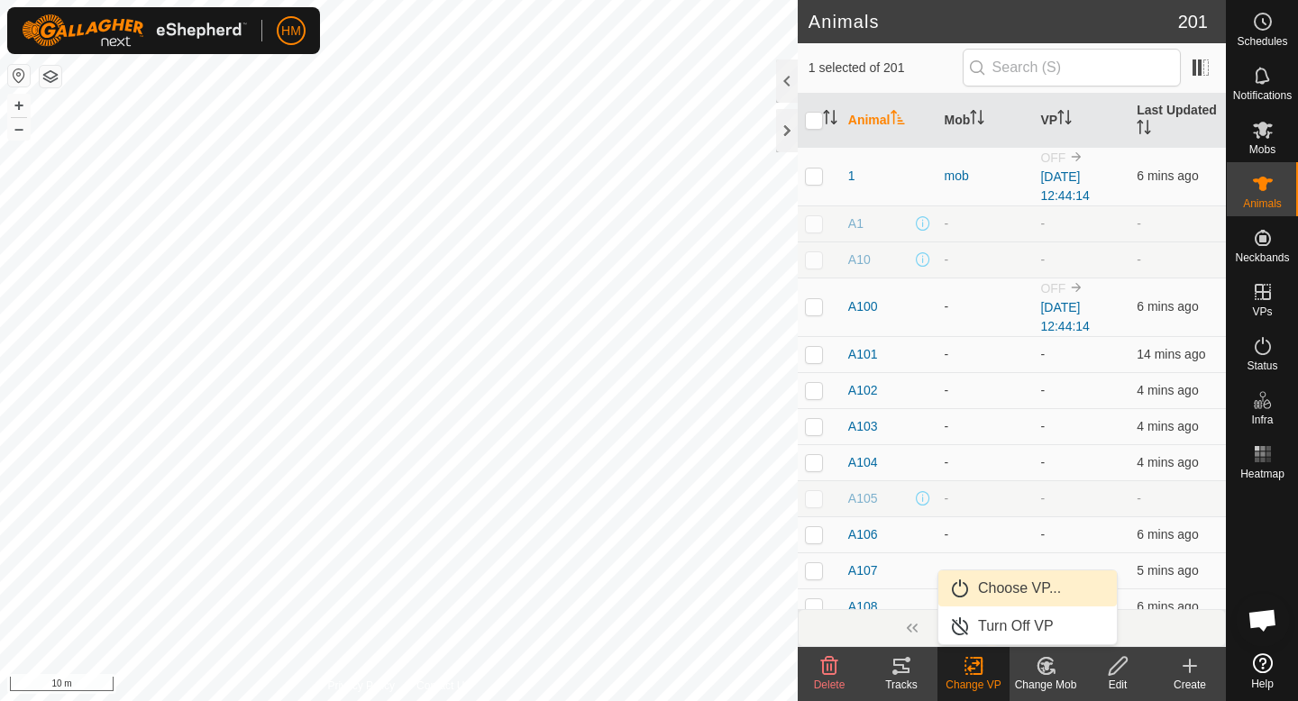
click at [1021, 587] on link "Choose VP..." at bounding box center [1027, 589] width 178 height 36
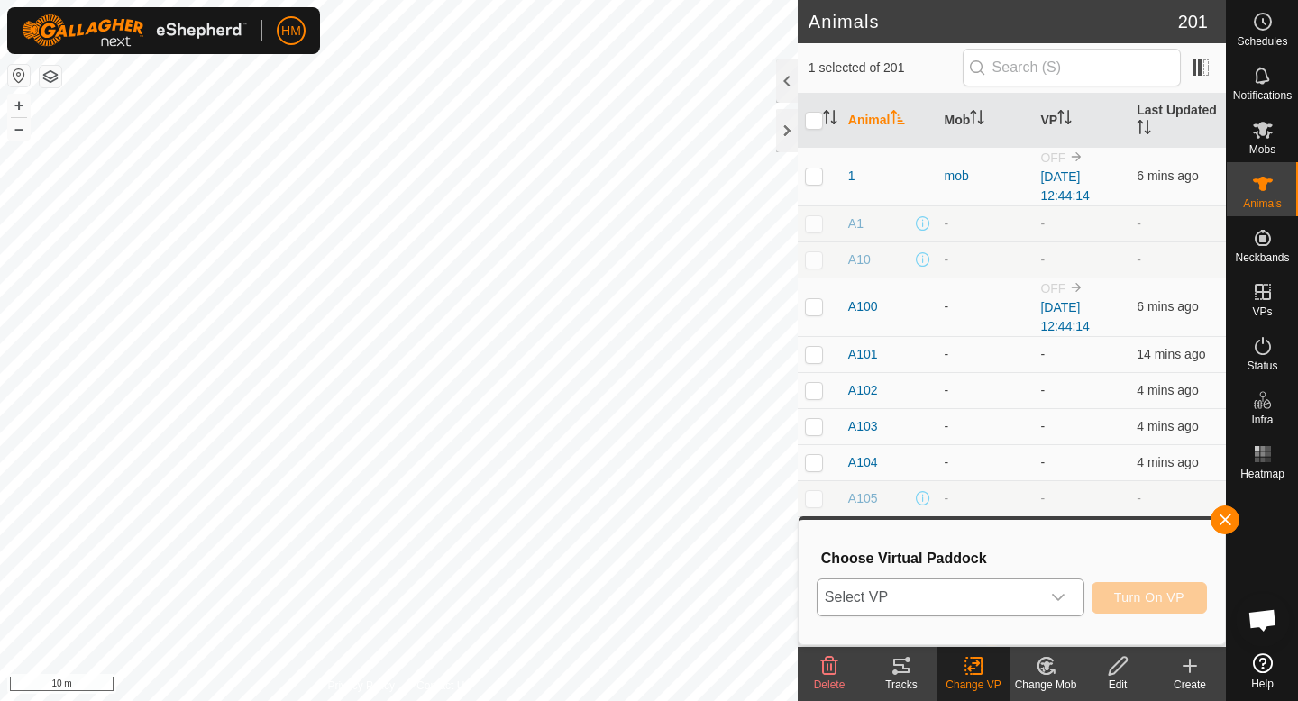
click at [1062, 599] on icon "dropdown trigger" at bounding box center [1058, 597] width 14 height 14
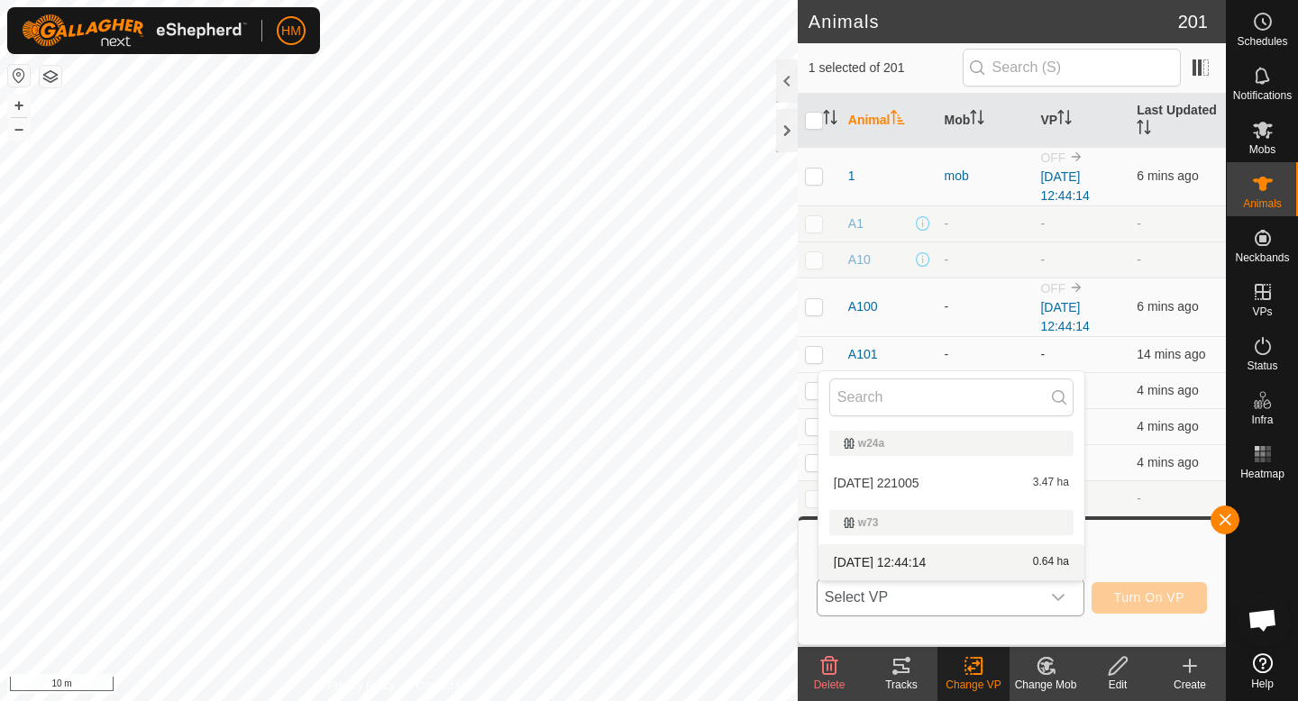
click at [921, 563] on li "[DATE] 12:44:14 0.64 ha" at bounding box center [952, 562] width 266 height 36
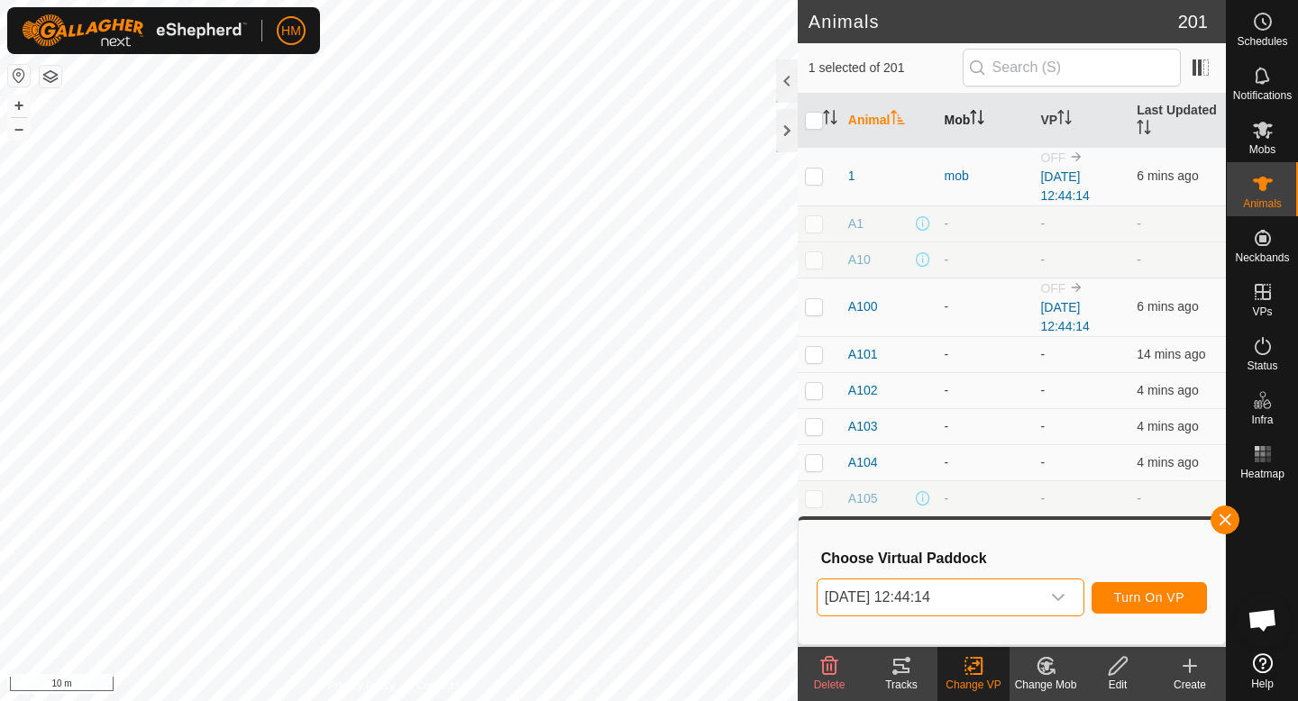
click at [965, 119] on th "Mob" at bounding box center [986, 121] width 96 height 54
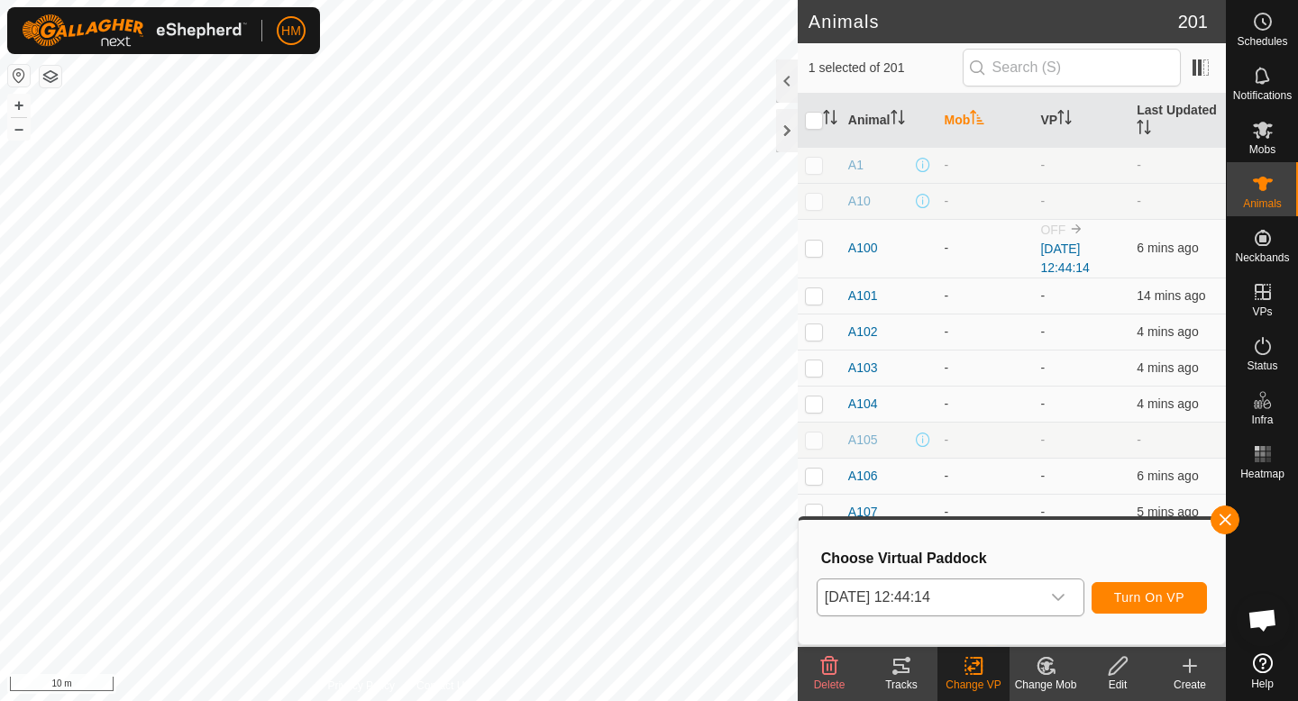
click at [965, 119] on th "Mob" at bounding box center [986, 121] width 96 height 54
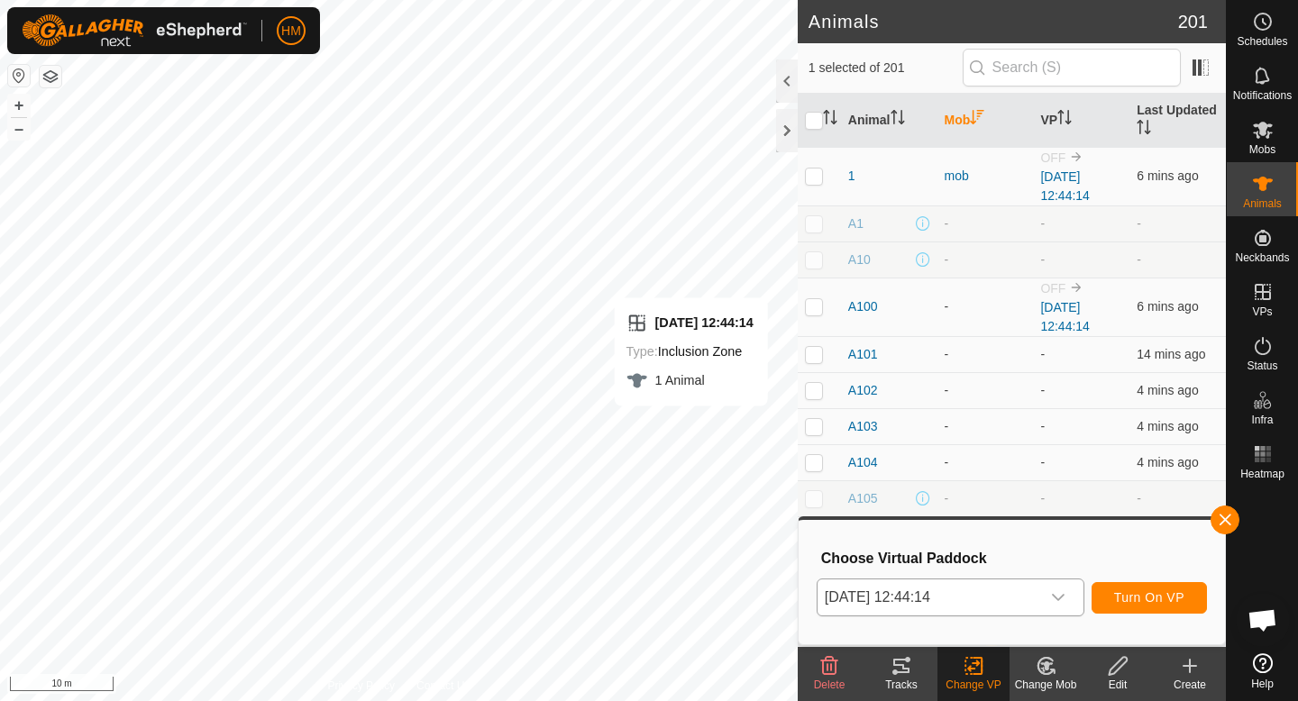
click at [1066, 593] on div "dropdown trigger" at bounding box center [1058, 598] width 36 height 36
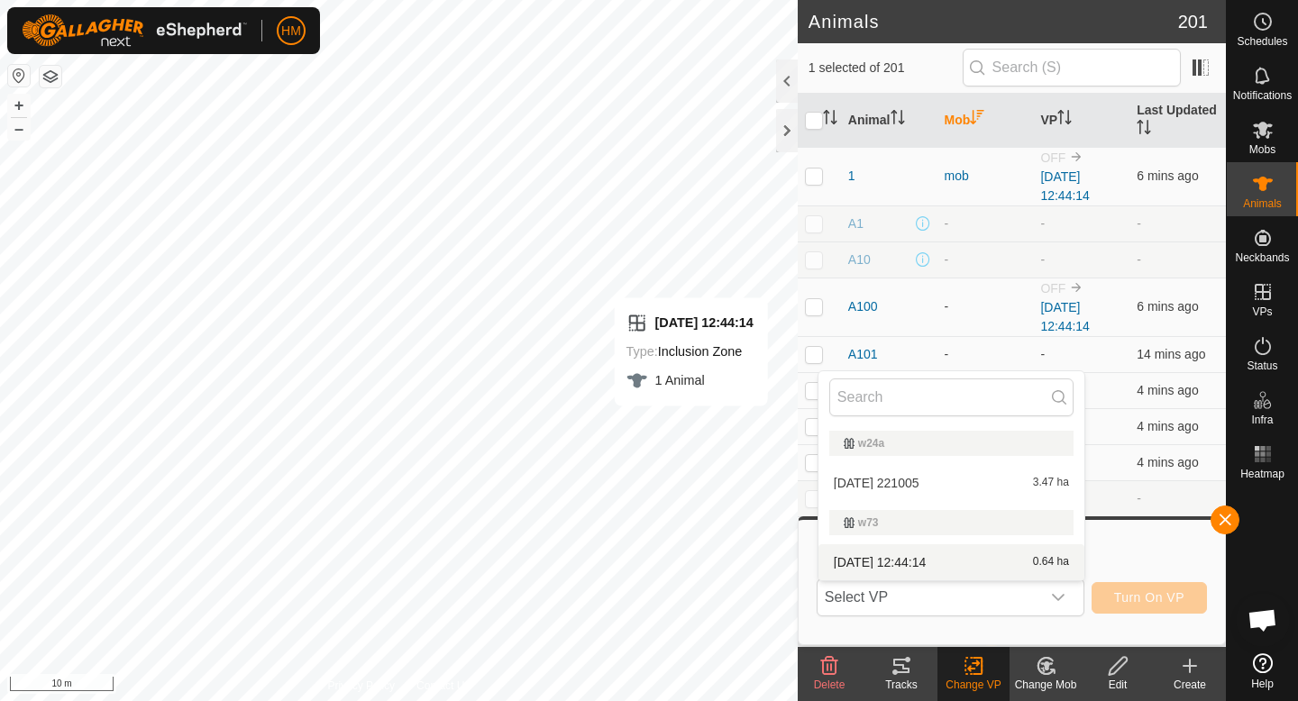
click at [956, 573] on li "[DATE] 12:44:14 0.64 ha" at bounding box center [952, 562] width 266 height 36
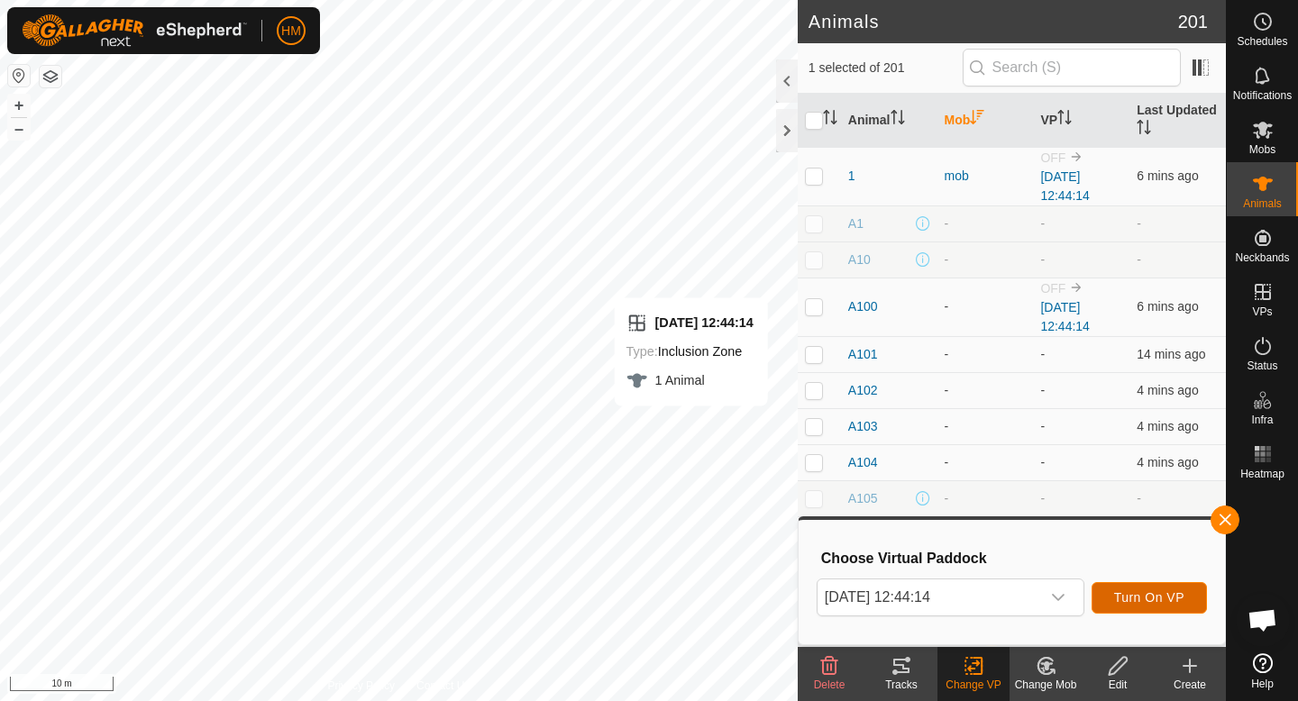
click at [1142, 587] on button "Turn On VP" at bounding box center [1149, 598] width 115 height 32
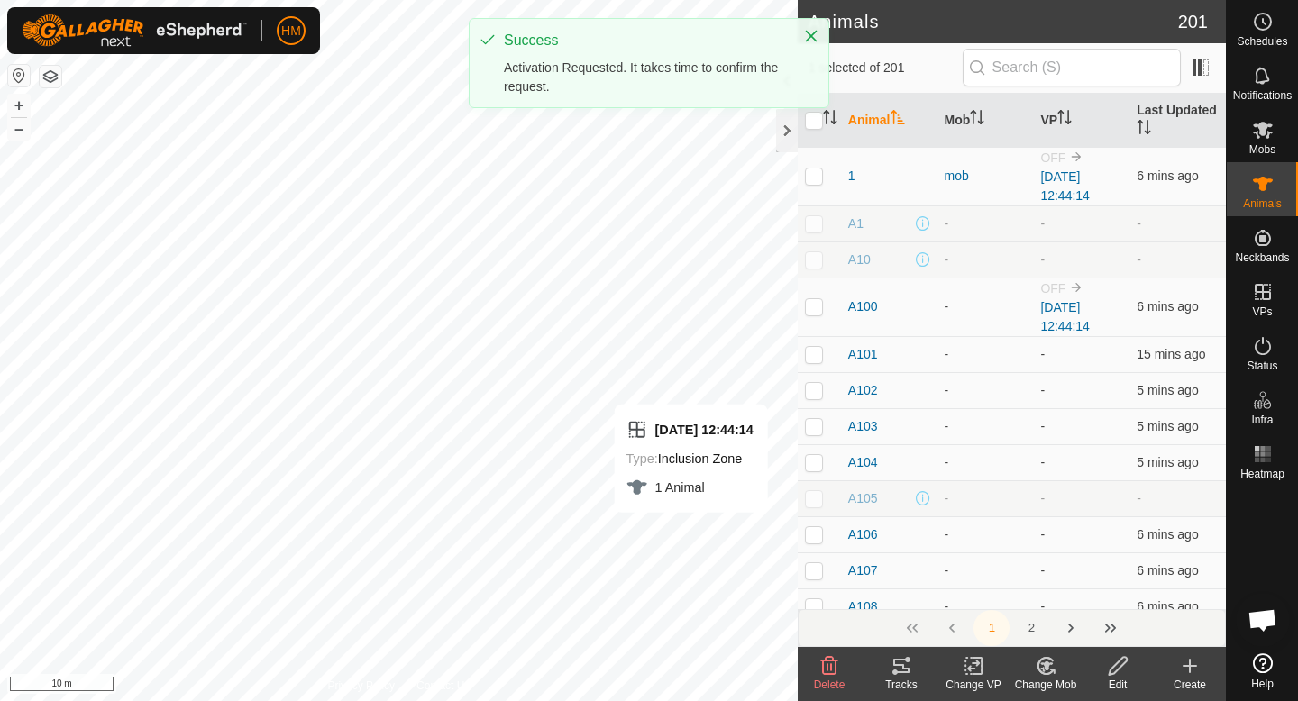
click at [966, 678] on div "Change VP" at bounding box center [974, 685] width 72 height 16
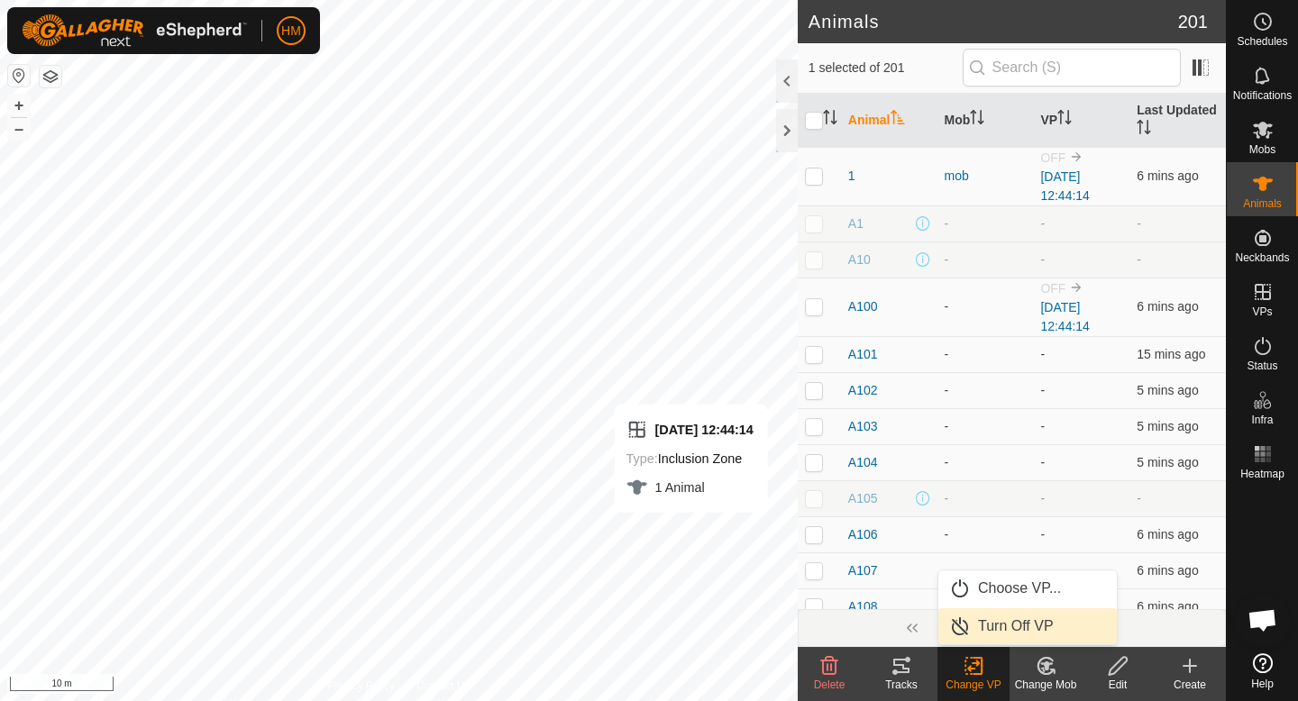
click at [1003, 630] on link "Turn Off VP" at bounding box center [1027, 626] width 178 height 36
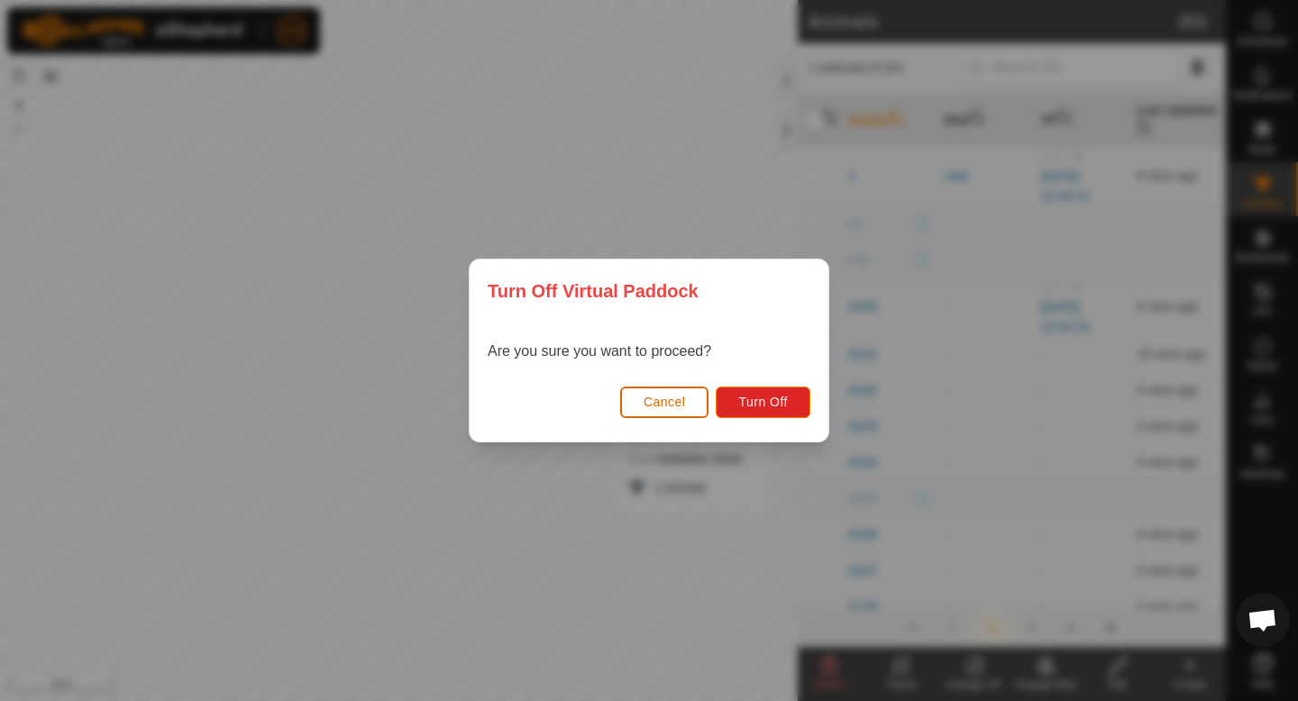
click at [645, 409] on button "Cancel" at bounding box center [664, 403] width 89 height 32
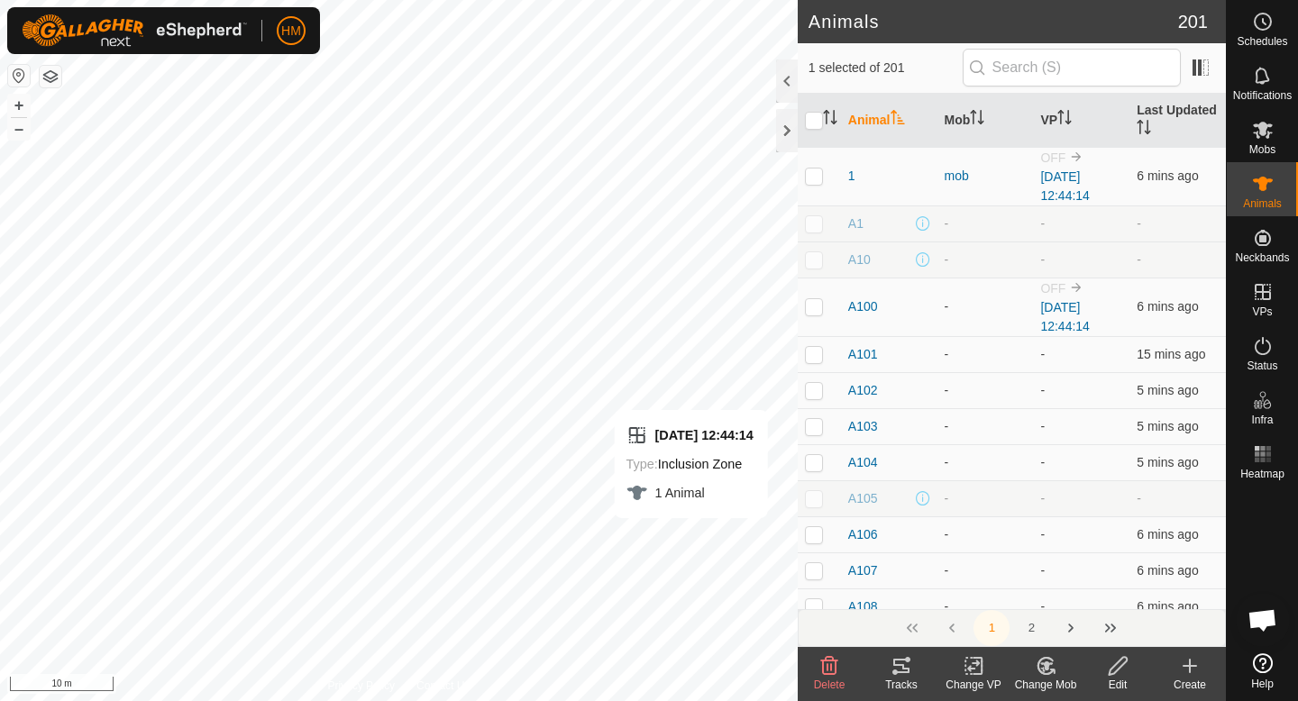
click at [968, 686] on div "Change VP" at bounding box center [974, 685] width 72 height 16
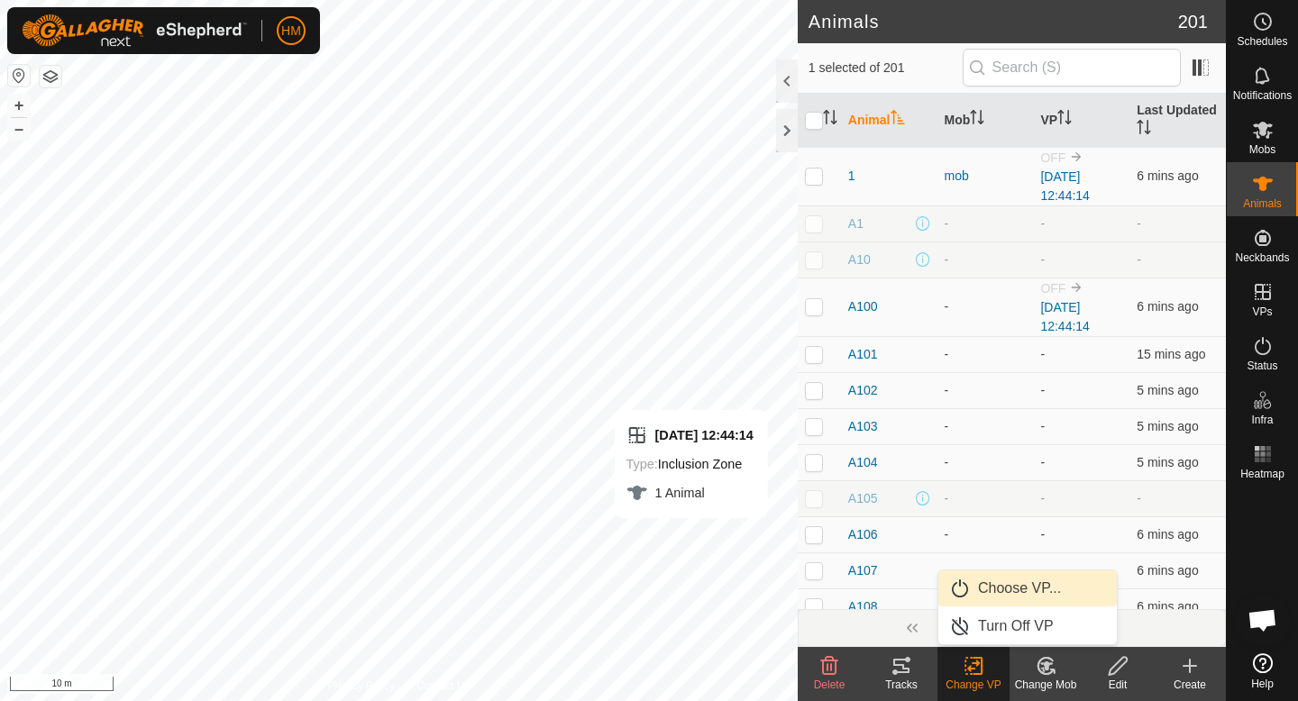
click at [1000, 595] on link "Choose VP..." at bounding box center [1027, 589] width 178 height 36
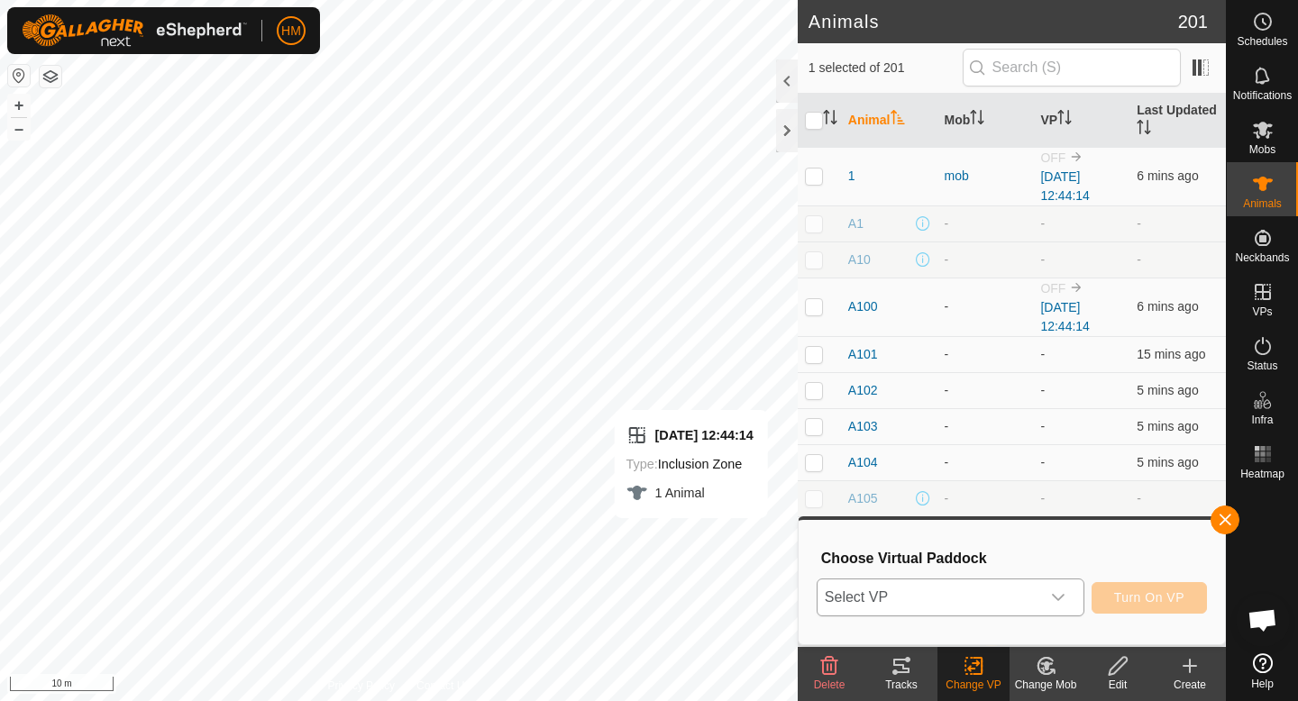
click at [992, 601] on span "Select VP" at bounding box center [929, 598] width 223 height 36
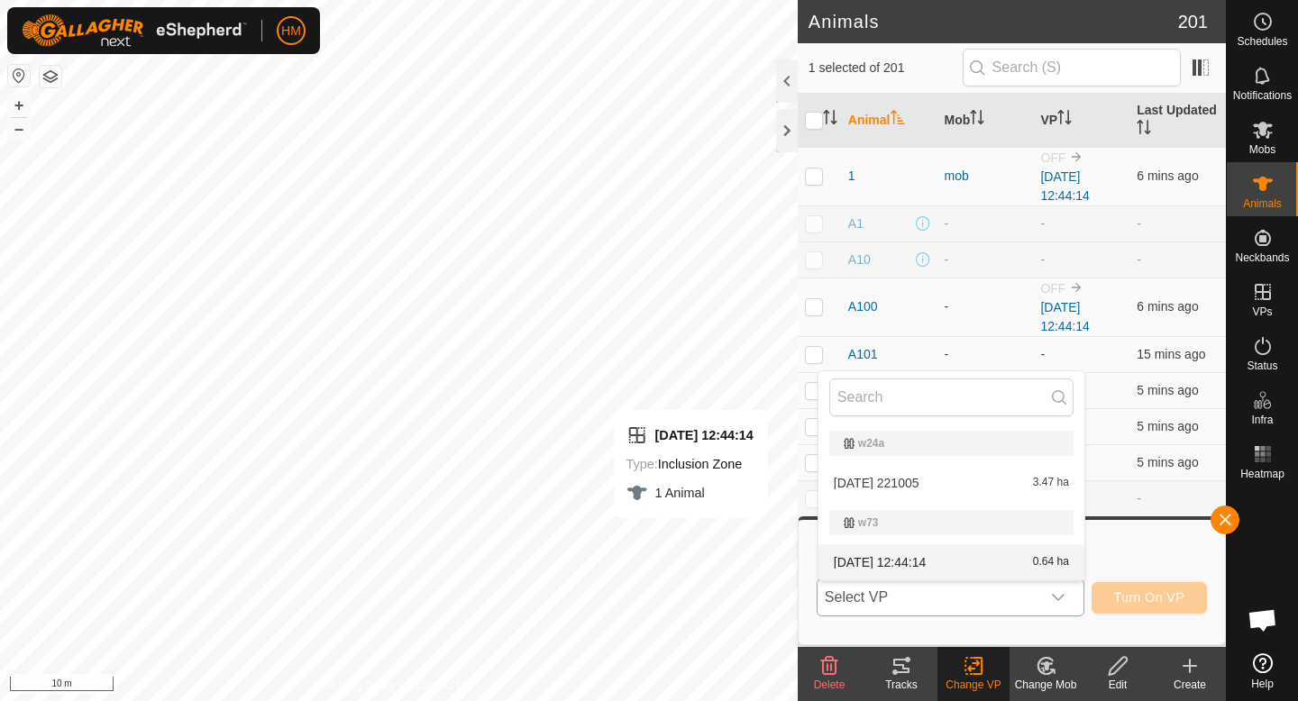
click at [951, 557] on li "[DATE] 12:44:14 0.64 ha" at bounding box center [952, 562] width 266 height 36
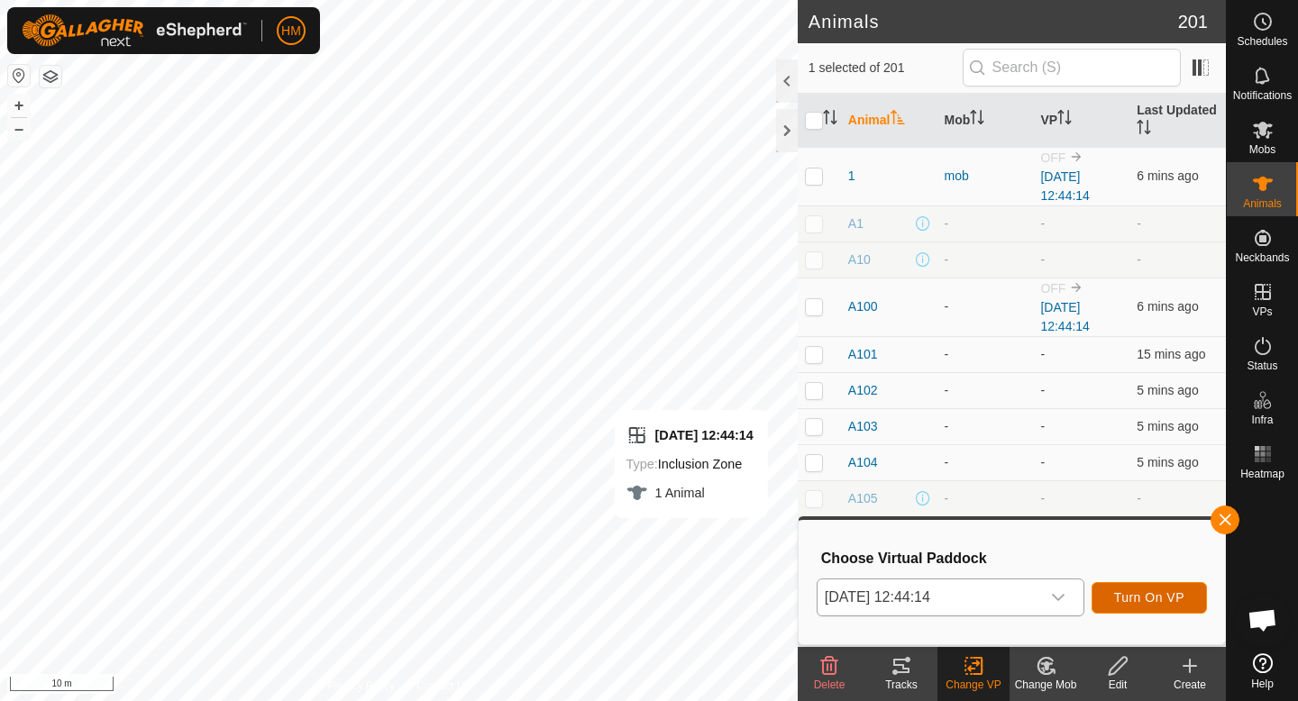
click at [1147, 600] on span "Turn On VP" at bounding box center [1149, 597] width 70 height 14
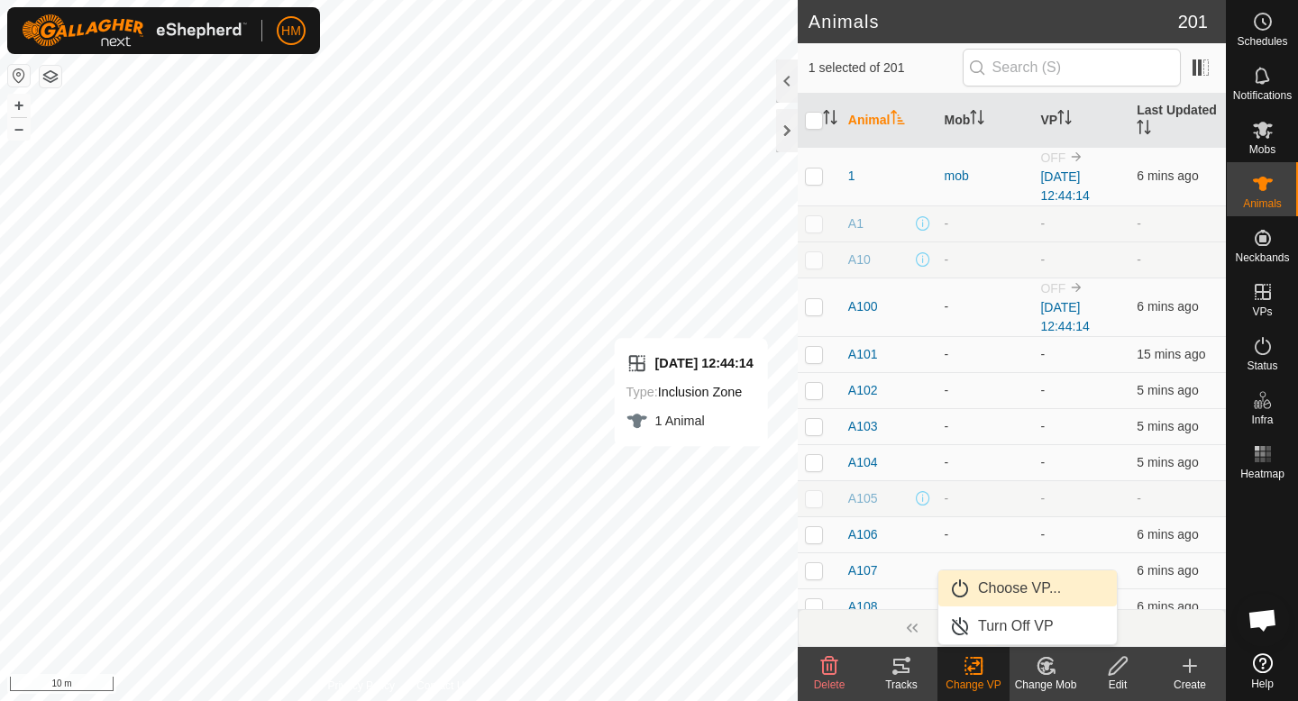
click at [996, 584] on link "Choose VP..." at bounding box center [1027, 589] width 178 height 36
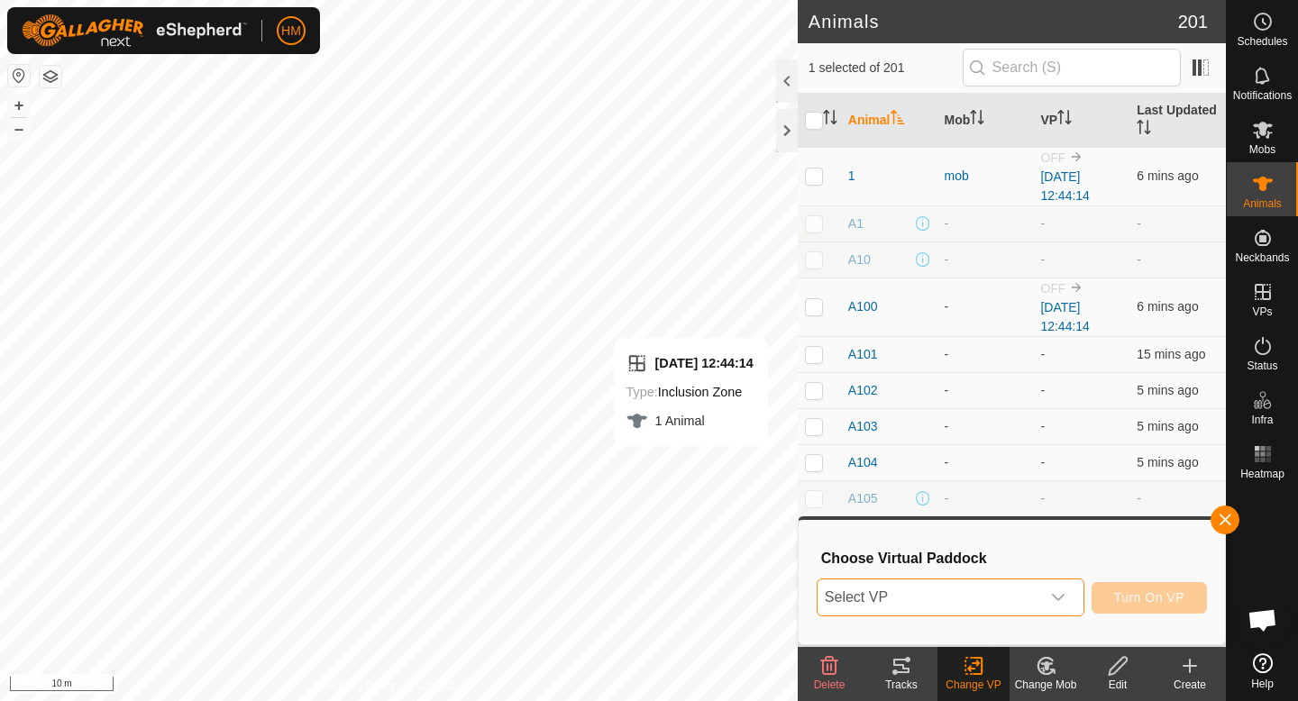
click at [988, 594] on span "Select VP" at bounding box center [929, 598] width 223 height 36
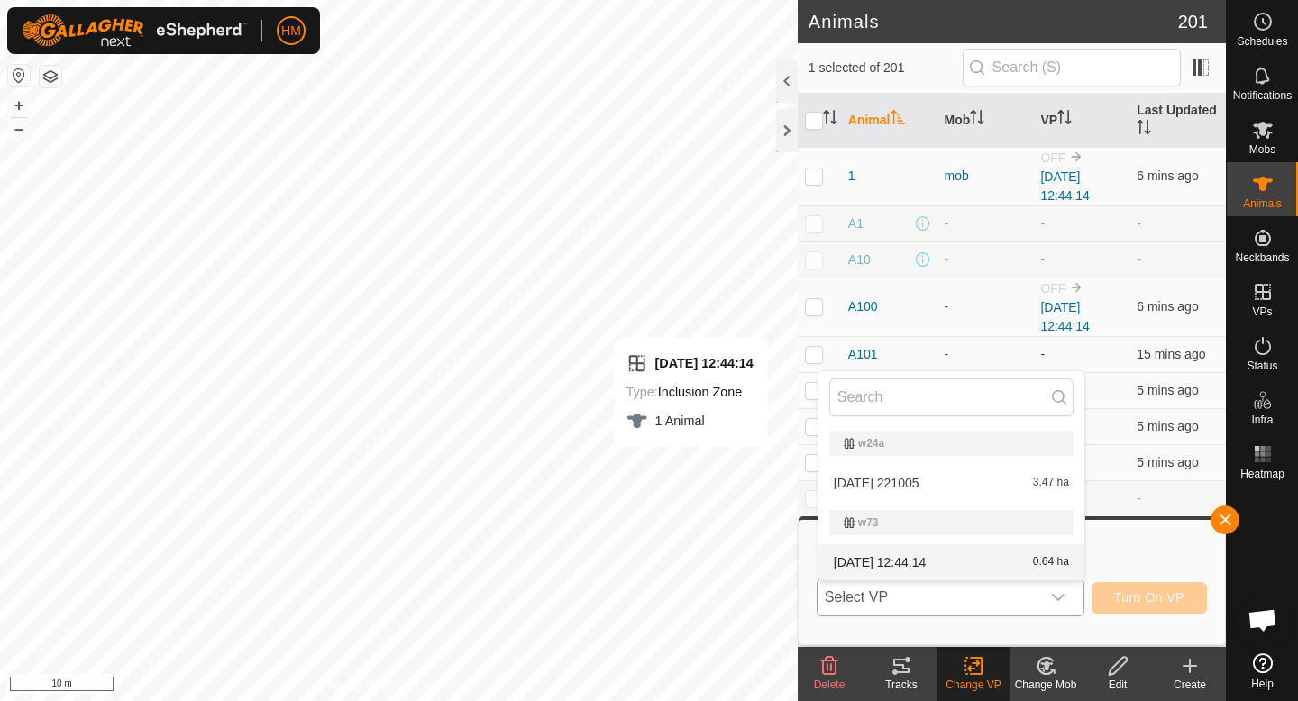
click at [963, 558] on li "[DATE] 12:44:14 0.64 ha" at bounding box center [952, 562] width 266 height 36
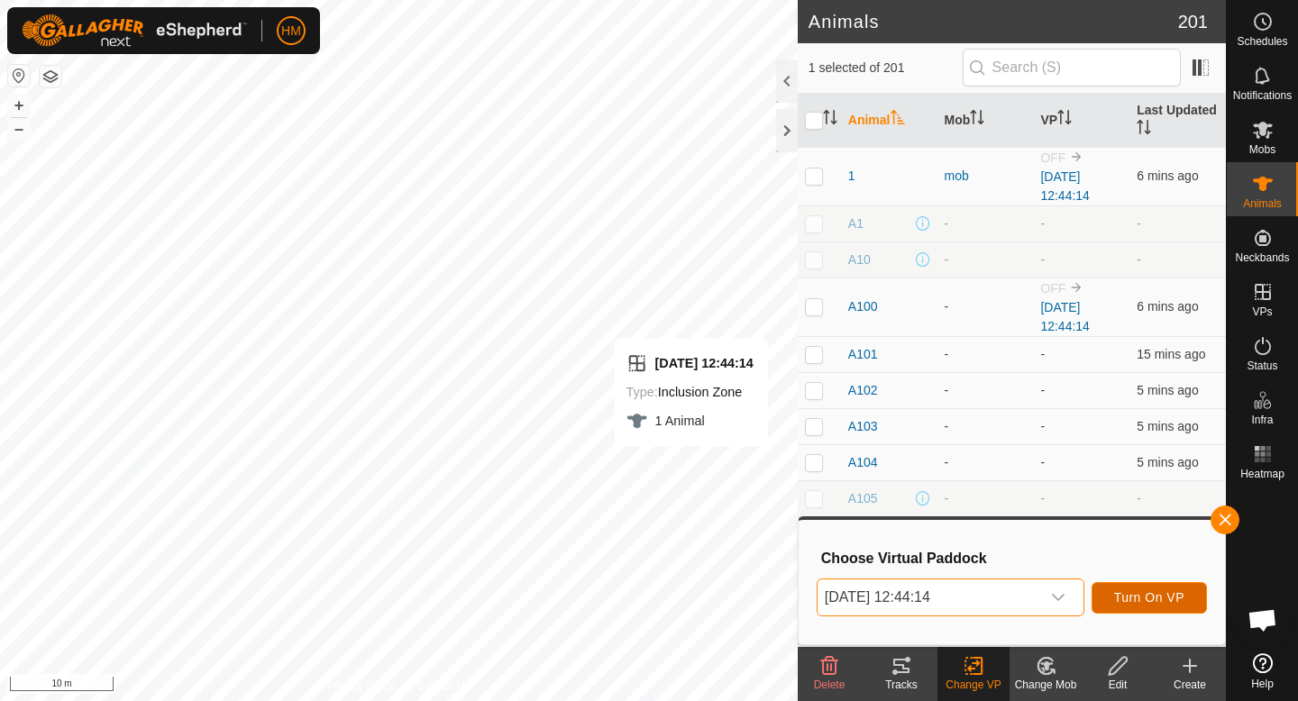
click at [1172, 594] on span "Turn On VP" at bounding box center [1149, 597] width 70 height 14
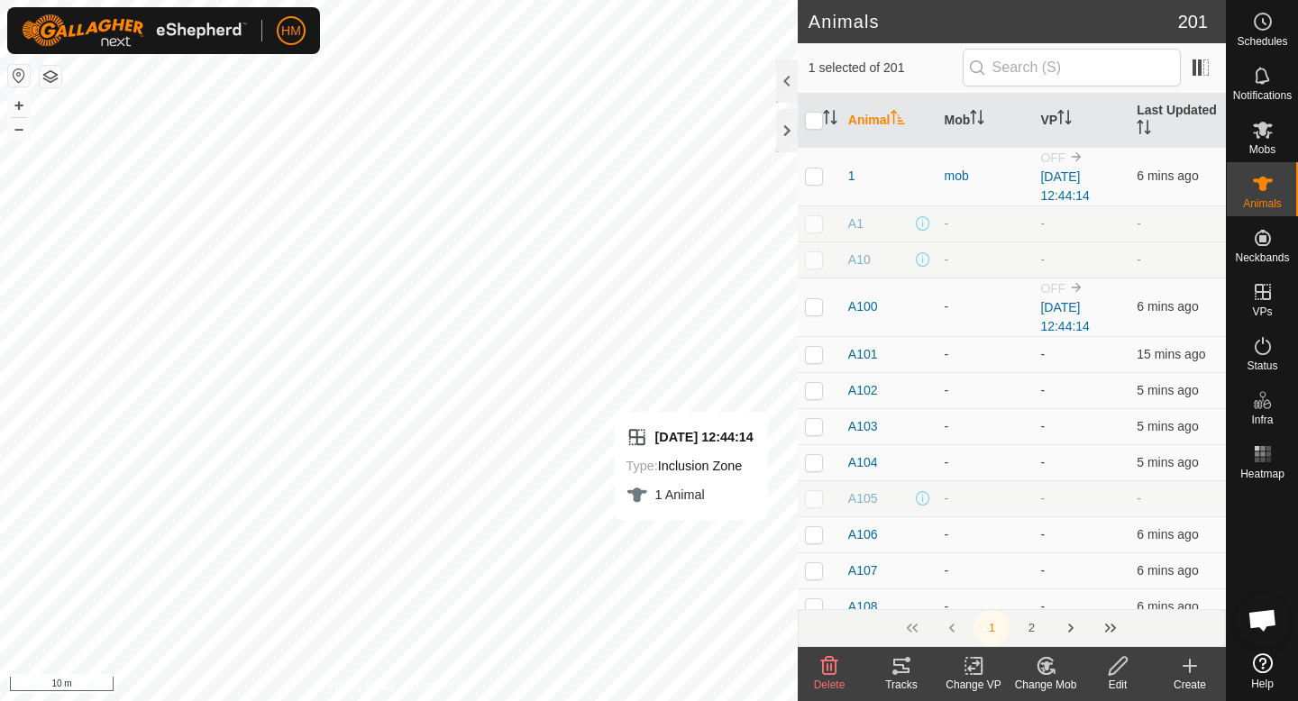
click at [974, 670] on icon at bounding box center [974, 666] width 23 height 22
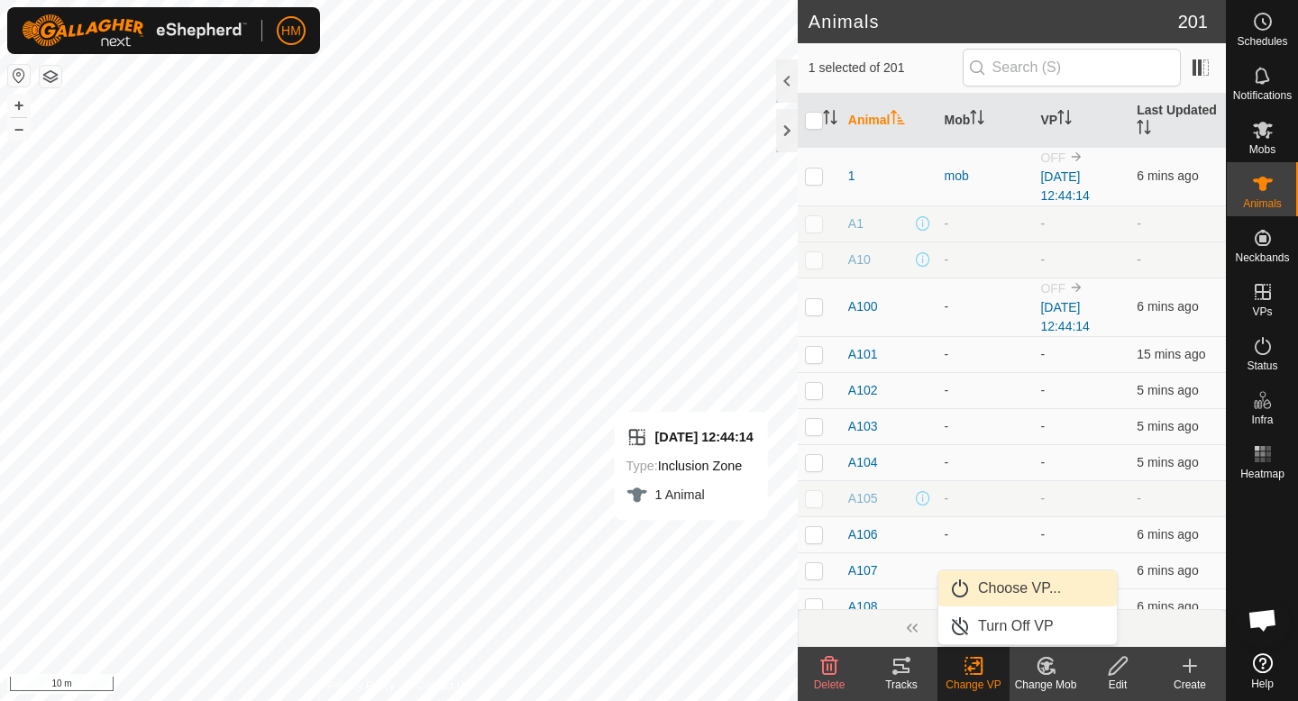
click at [1002, 591] on link "Choose VP..." at bounding box center [1027, 589] width 178 height 36
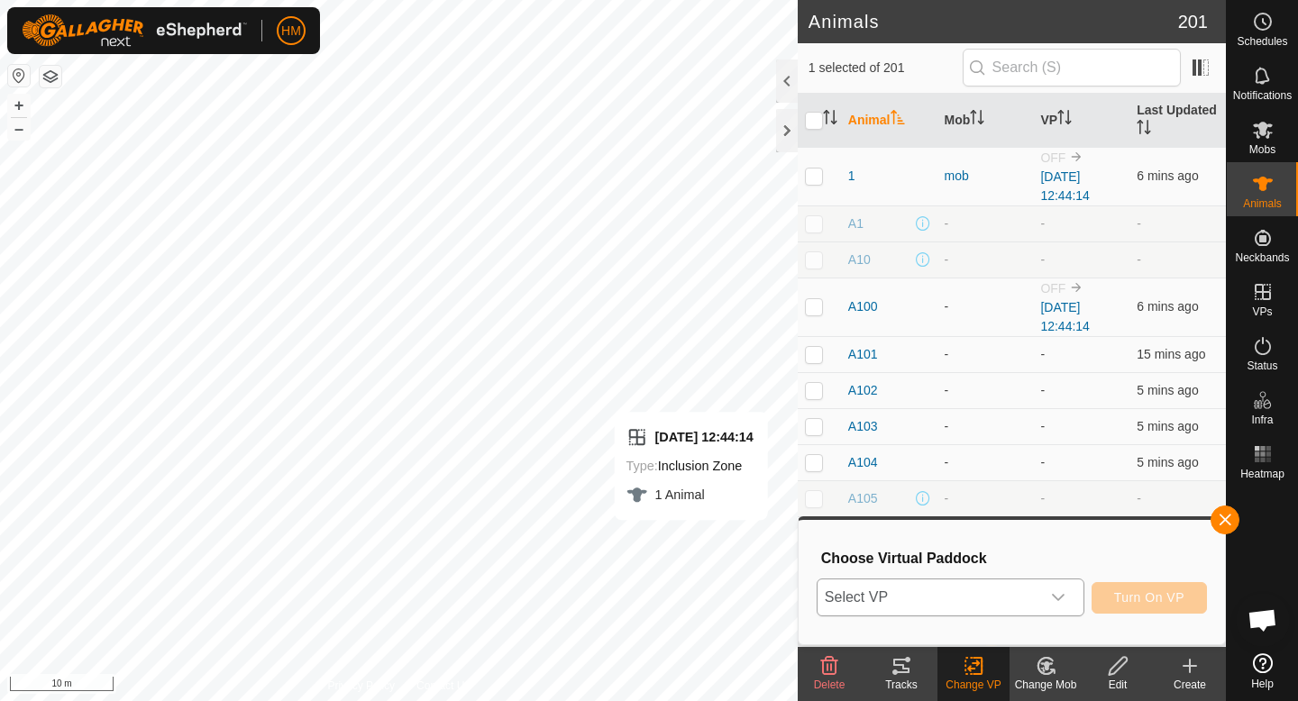
click at [955, 588] on span "Select VP" at bounding box center [929, 598] width 223 height 36
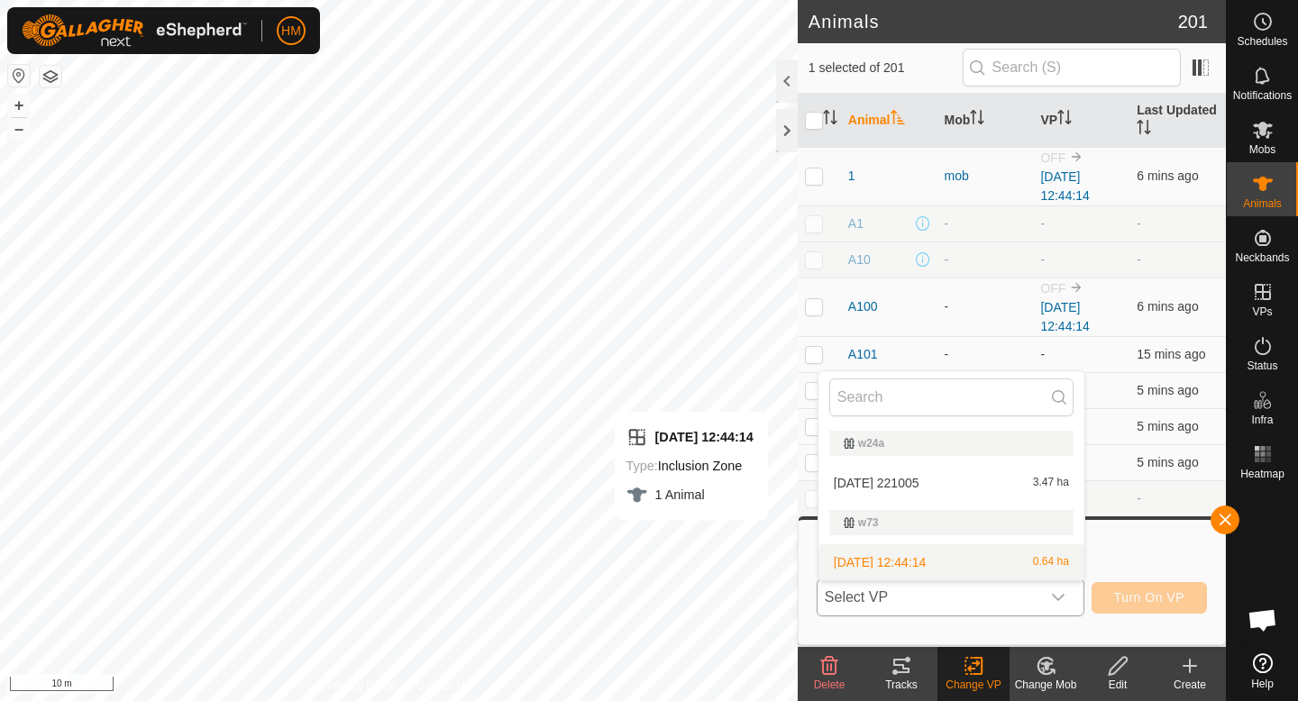
click at [965, 558] on li "[DATE] 12:44:14 0.64 ha" at bounding box center [952, 562] width 266 height 36
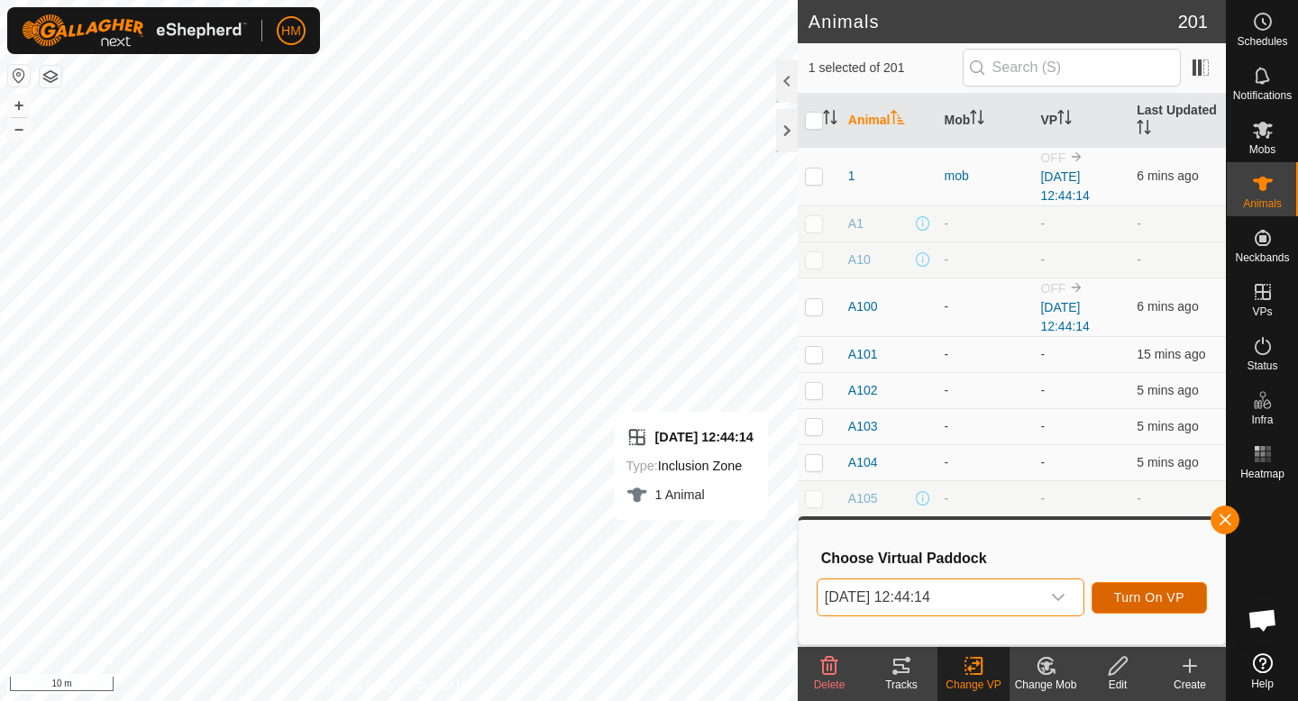
click at [1181, 591] on span "Turn On VP" at bounding box center [1149, 597] width 70 height 14
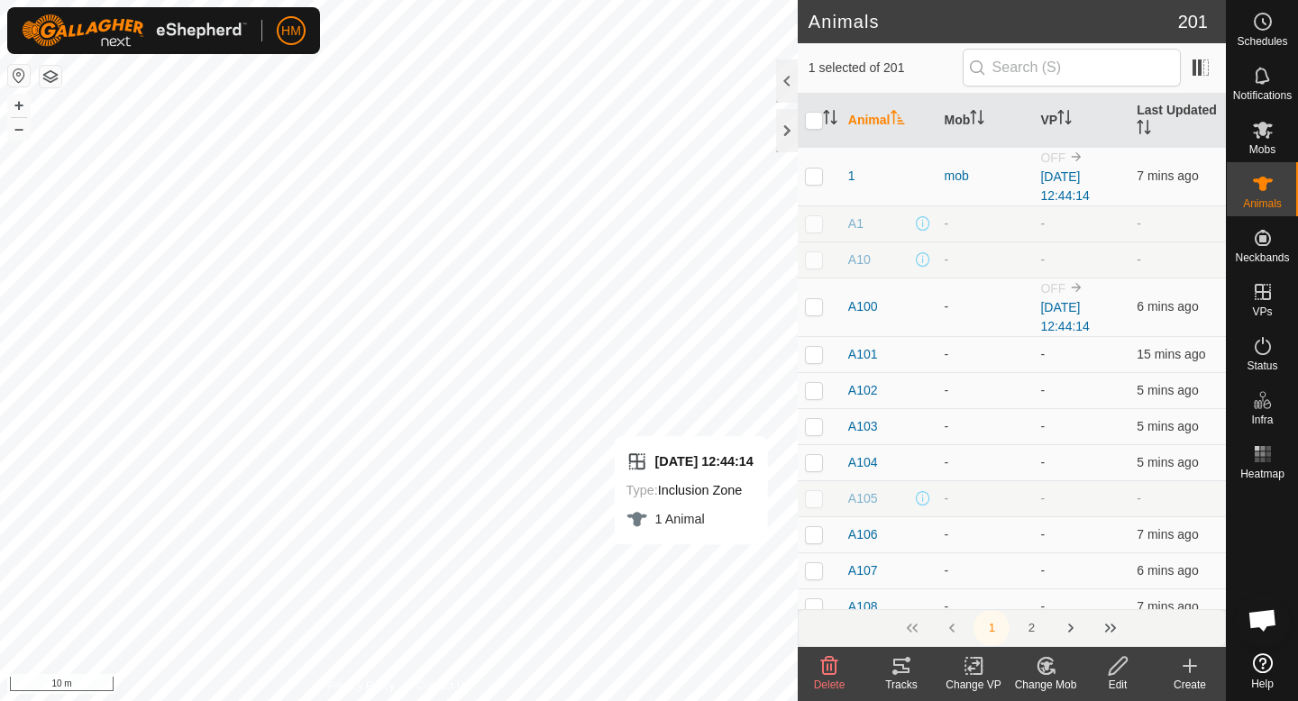
click at [963, 669] on icon at bounding box center [974, 666] width 23 height 22
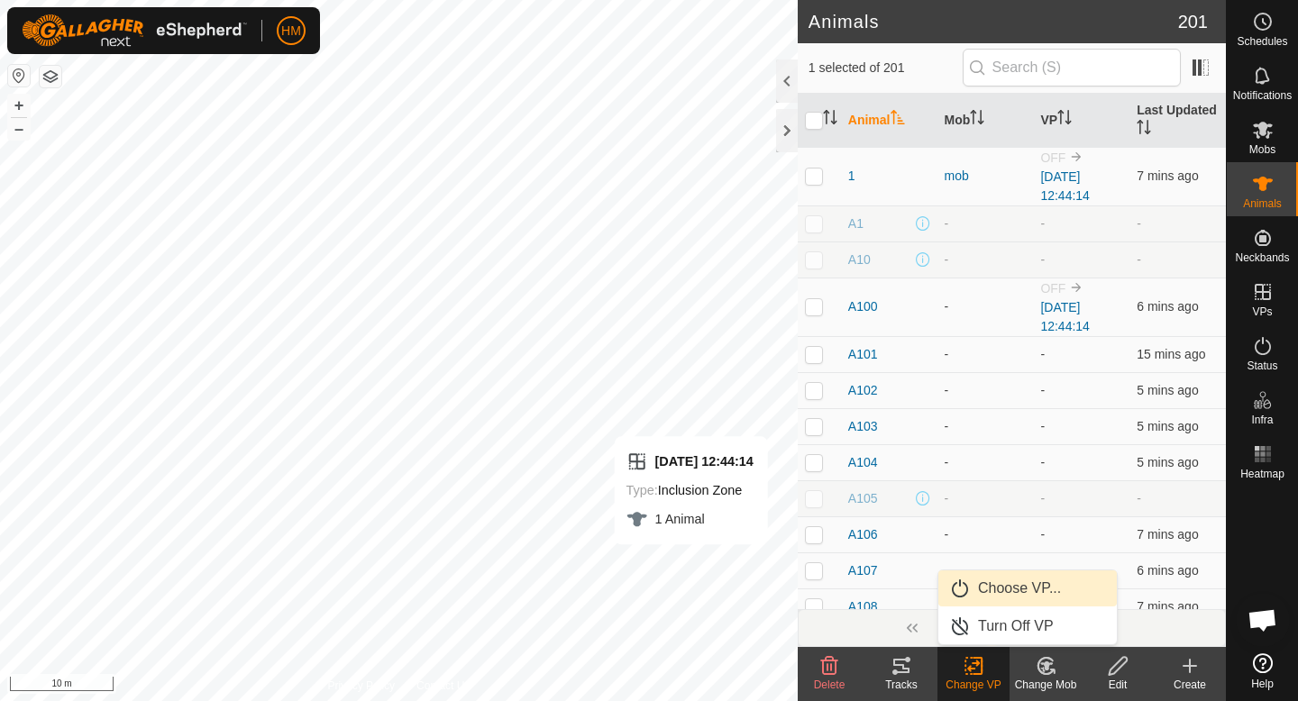
click at [1010, 583] on link "Choose VP..." at bounding box center [1027, 589] width 178 height 36
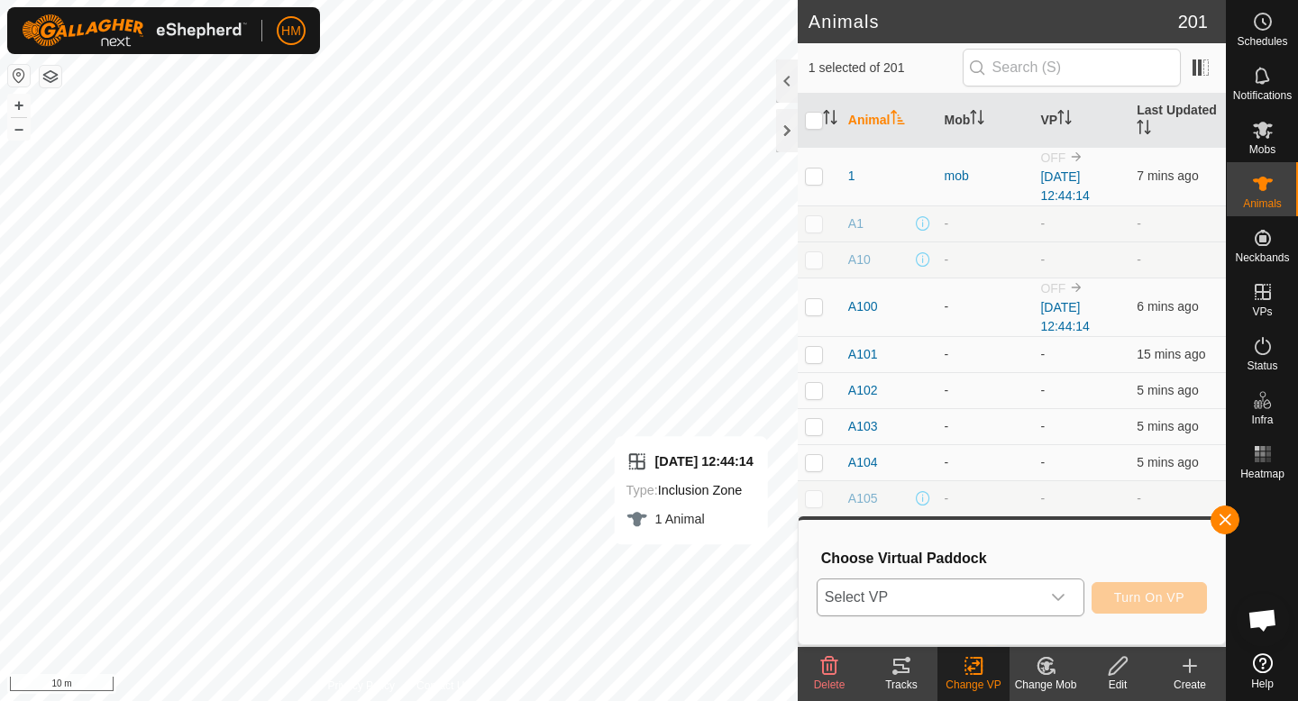
click at [992, 597] on span "Select VP" at bounding box center [929, 598] width 223 height 36
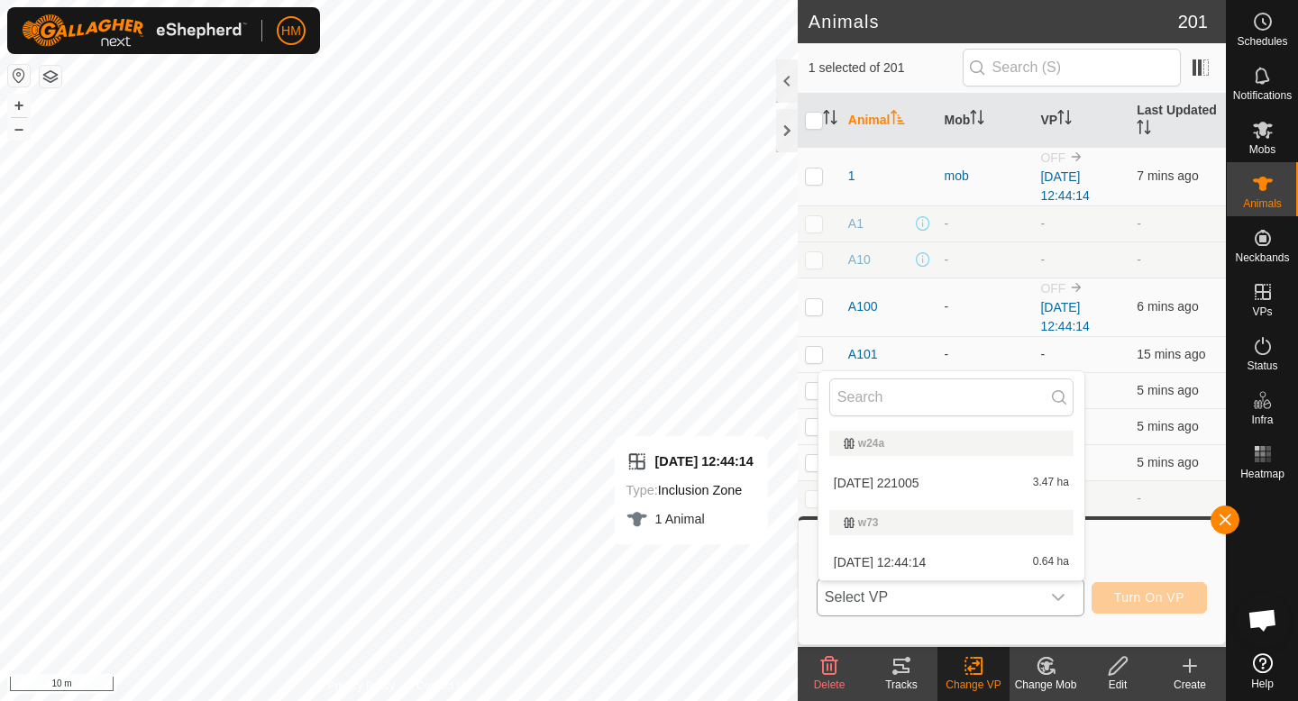
click at [964, 559] on li "[DATE] 12:44:14 0.64 ha" at bounding box center [952, 562] width 266 height 36
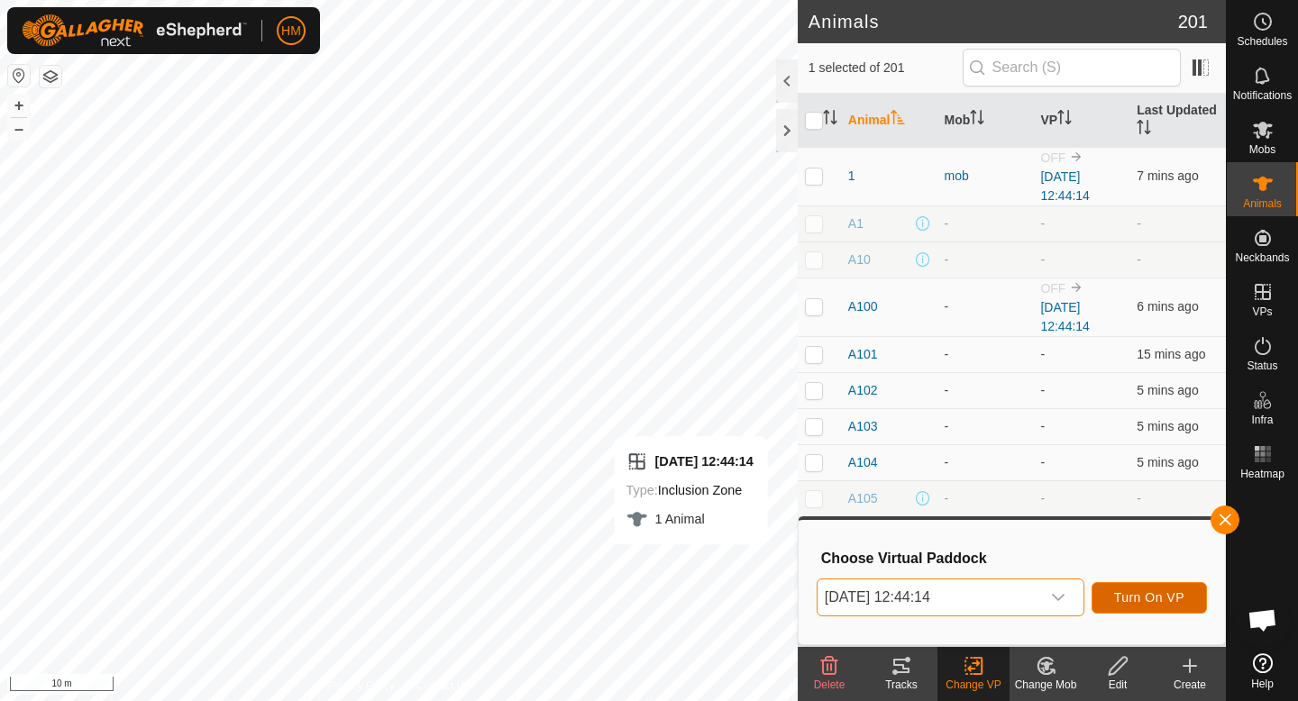
click at [1103, 592] on button "Turn On VP" at bounding box center [1149, 598] width 115 height 32
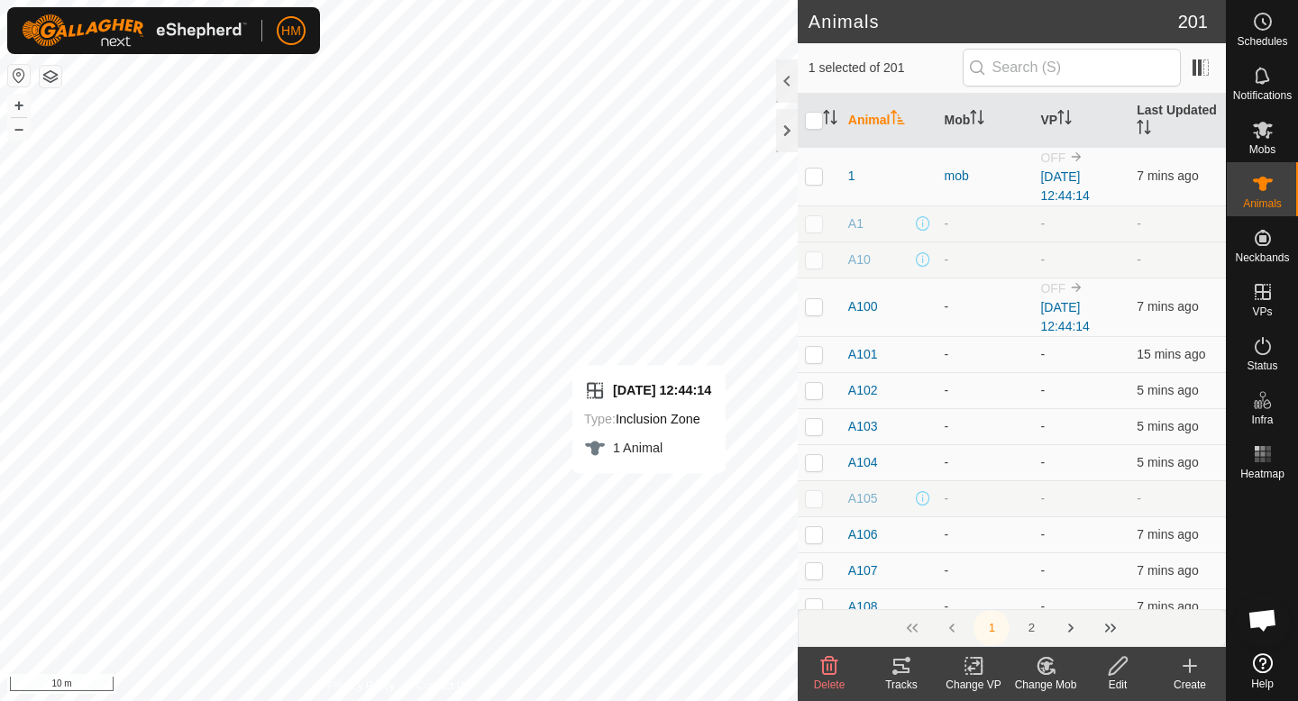
click at [980, 670] on icon at bounding box center [978, 666] width 8 height 16
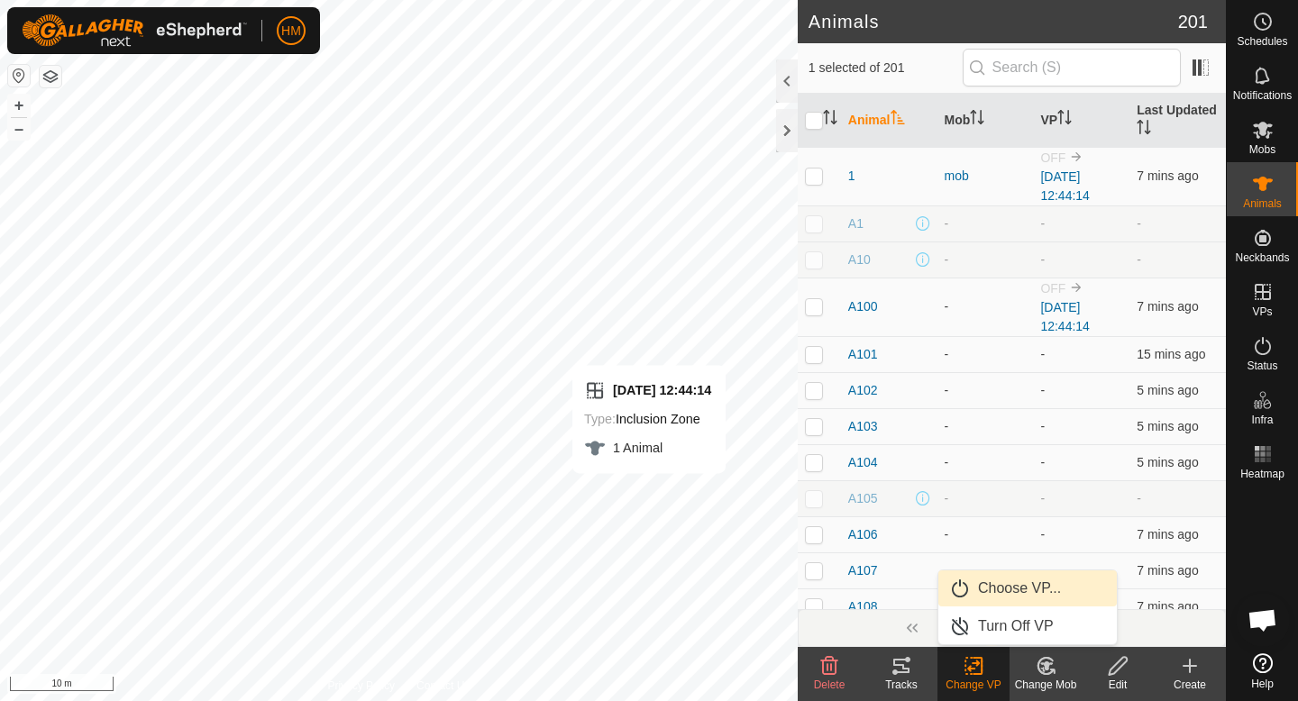
click at [1008, 594] on link "Choose VP..." at bounding box center [1027, 589] width 178 height 36
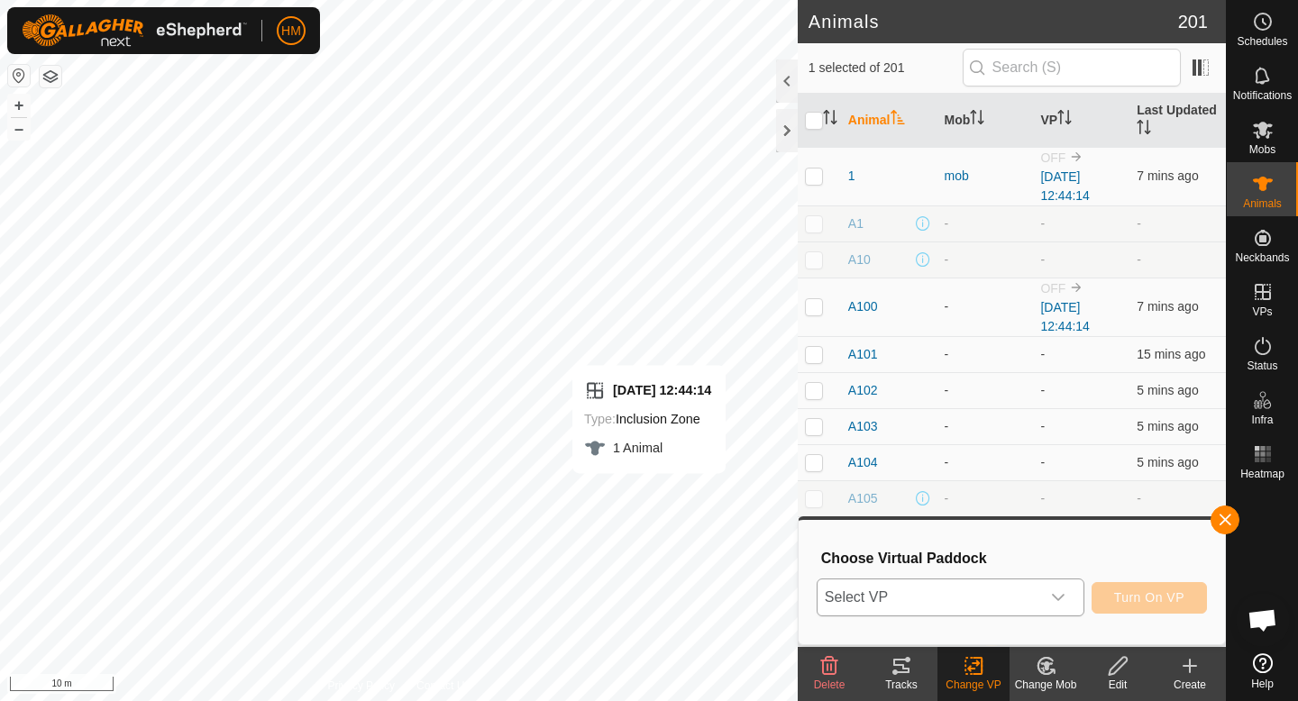
click at [1034, 595] on span "Select VP" at bounding box center [929, 598] width 223 height 36
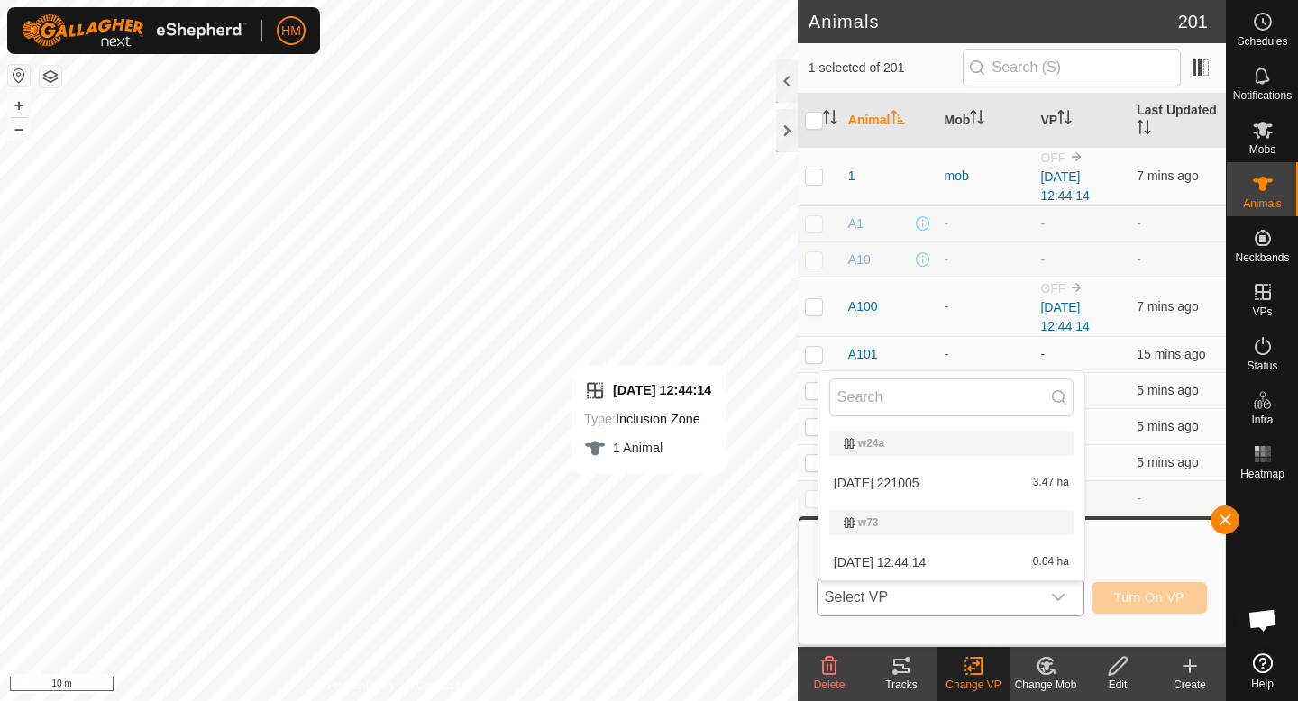
click at [919, 553] on li "[DATE] 12:44:14 0.64 ha" at bounding box center [952, 562] width 266 height 36
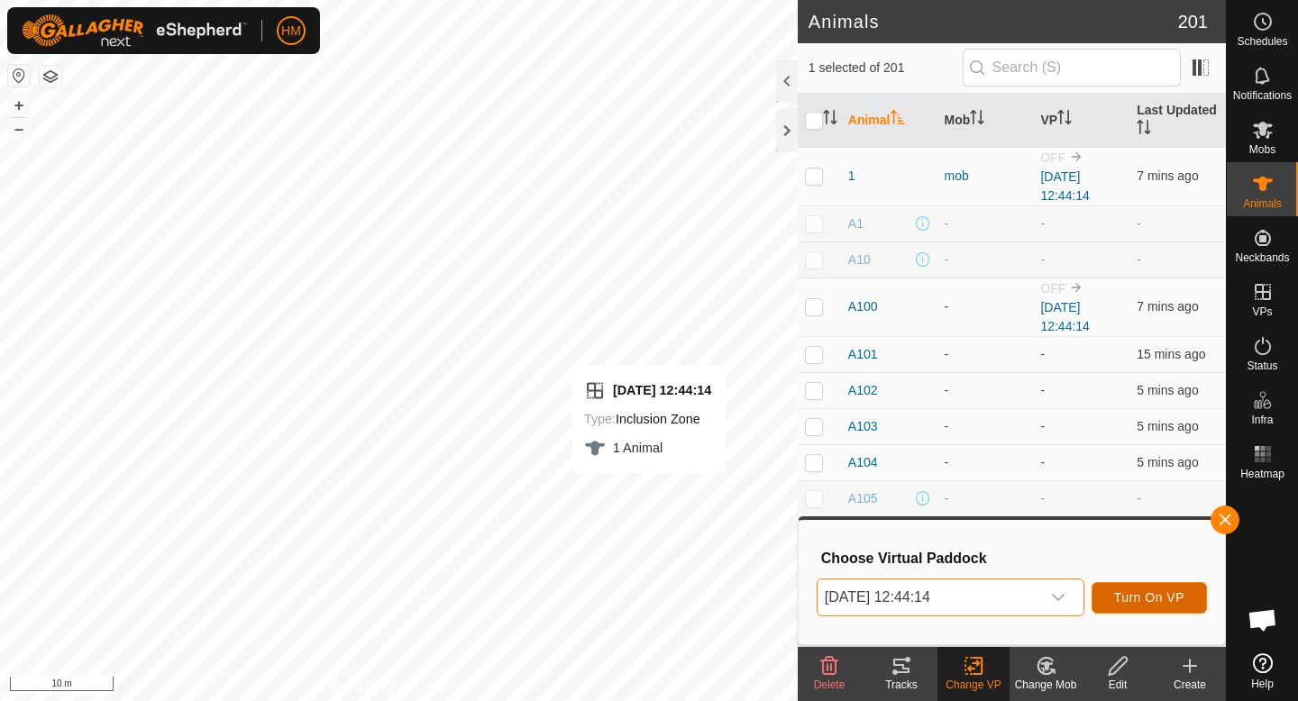
click at [1159, 599] on span "Turn On VP" at bounding box center [1149, 597] width 70 height 14
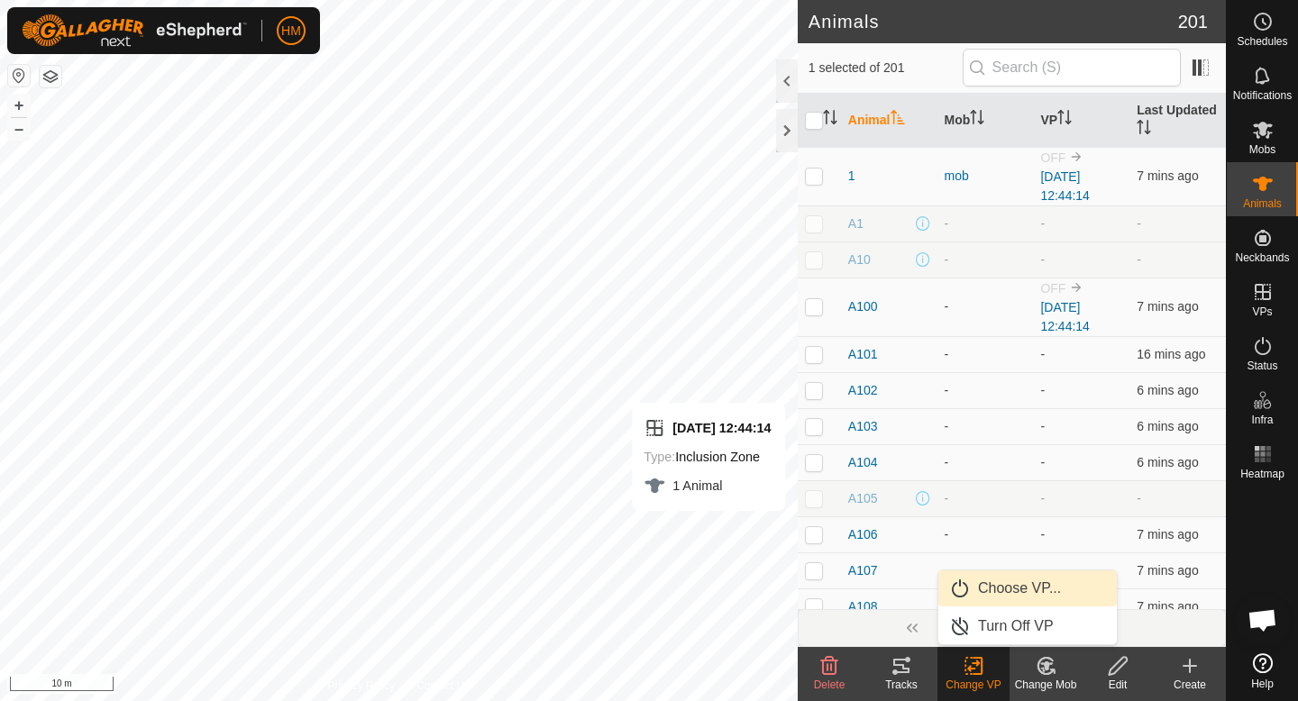
click at [1009, 598] on link "Choose VP..." at bounding box center [1027, 589] width 178 height 36
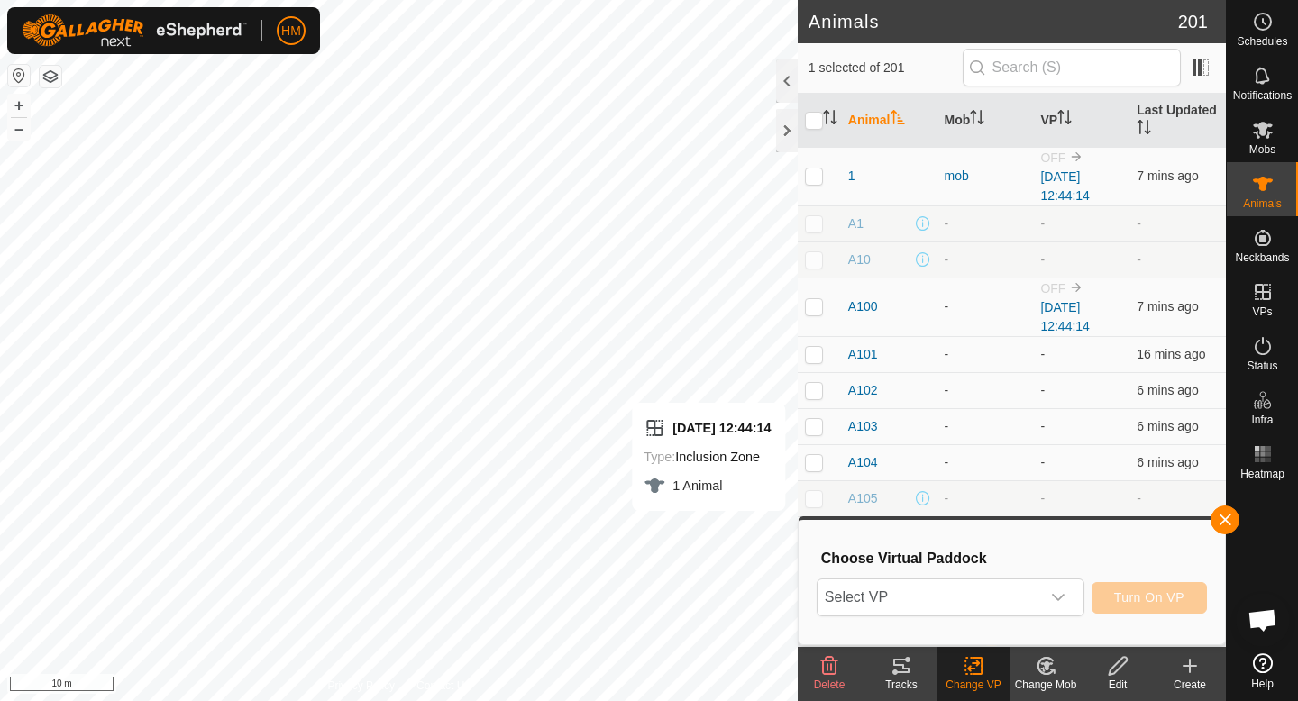
click at [1009, 598] on span "Select VP" at bounding box center [929, 598] width 223 height 36
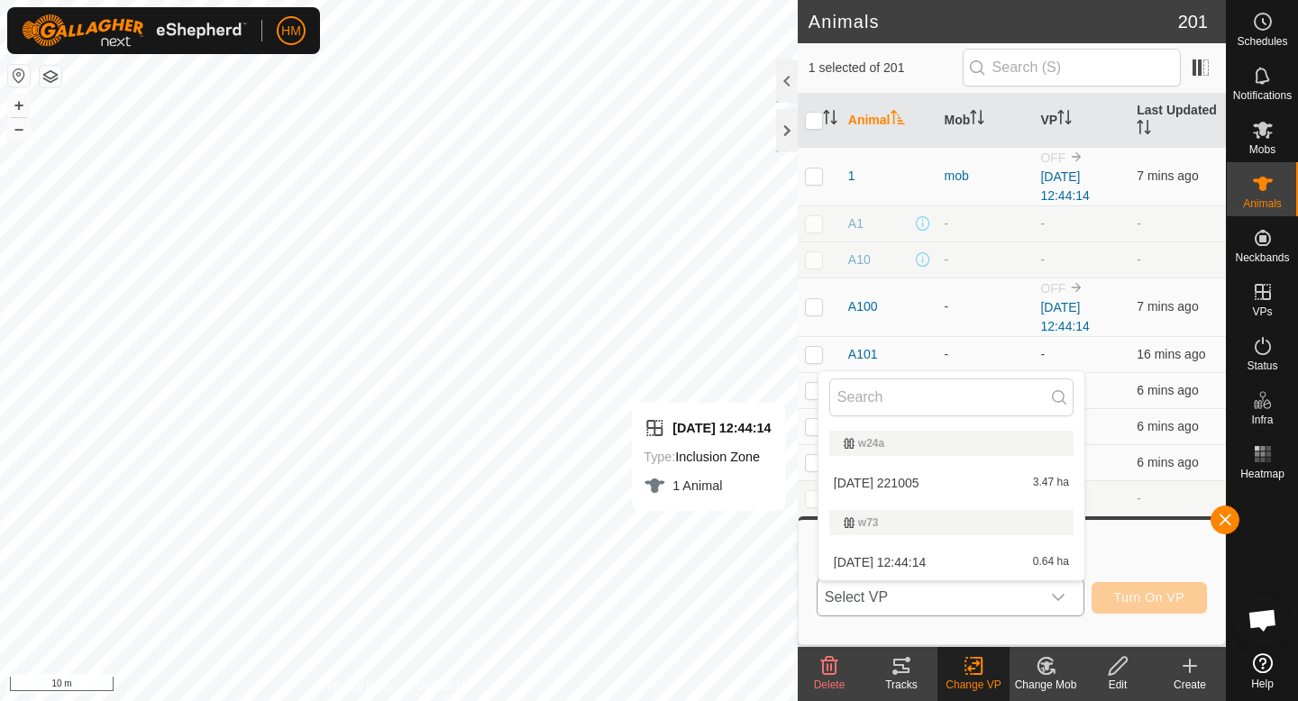
click at [965, 559] on li "[DATE] 12:44:14 0.64 ha" at bounding box center [952, 562] width 266 height 36
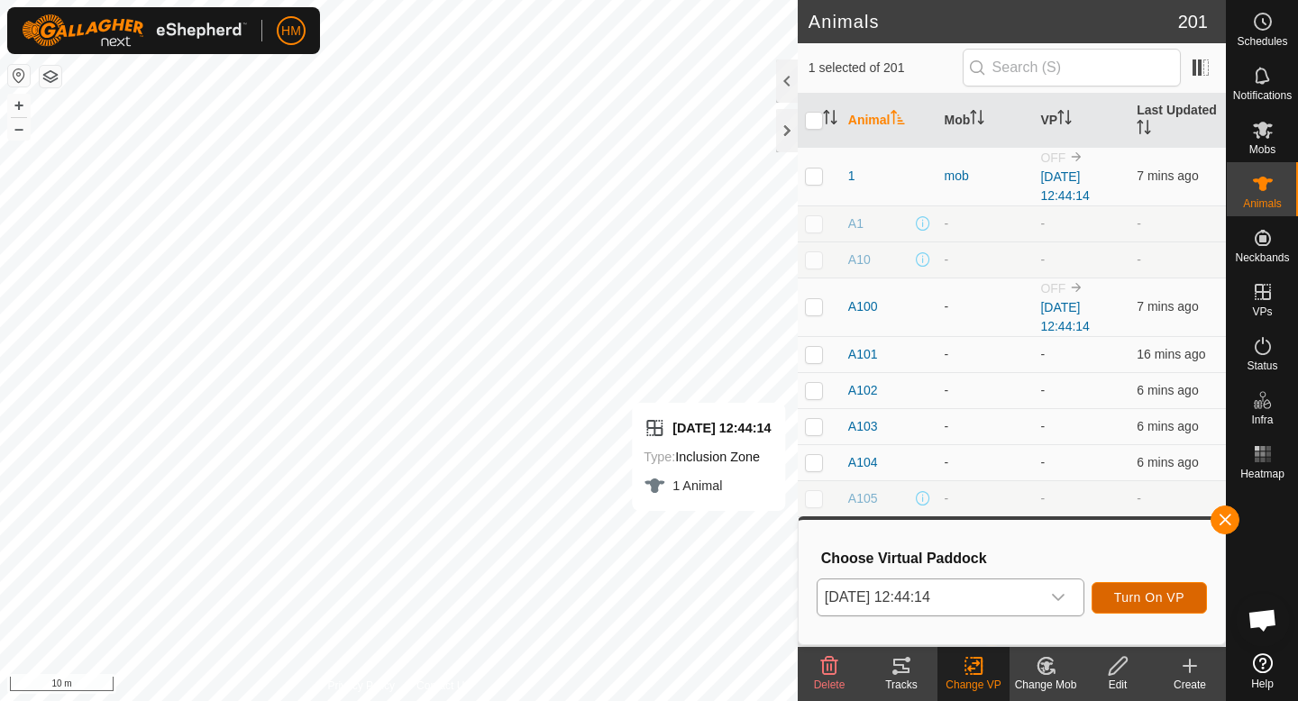
click at [1144, 598] on span "Turn On VP" at bounding box center [1149, 597] width 70 height 14
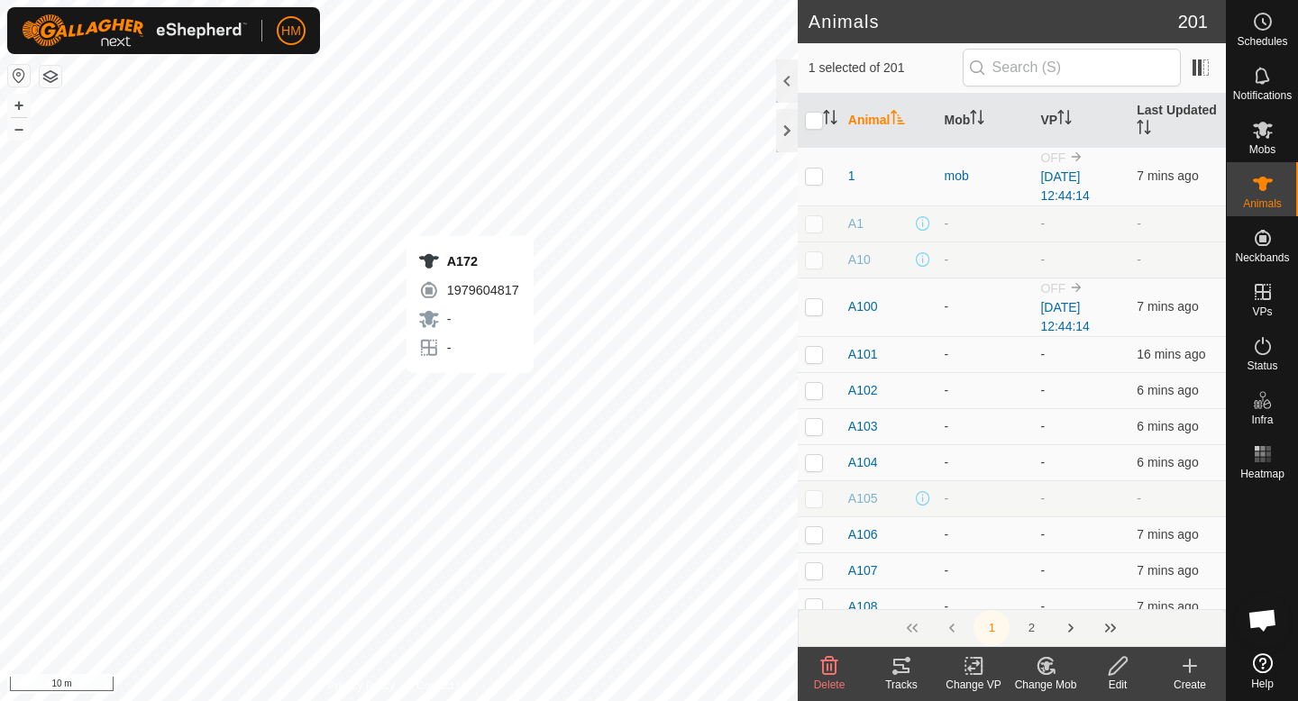
click at [986, 672] on change-vp-svg-icon at bounding box center [974, 666] width 72 height 22
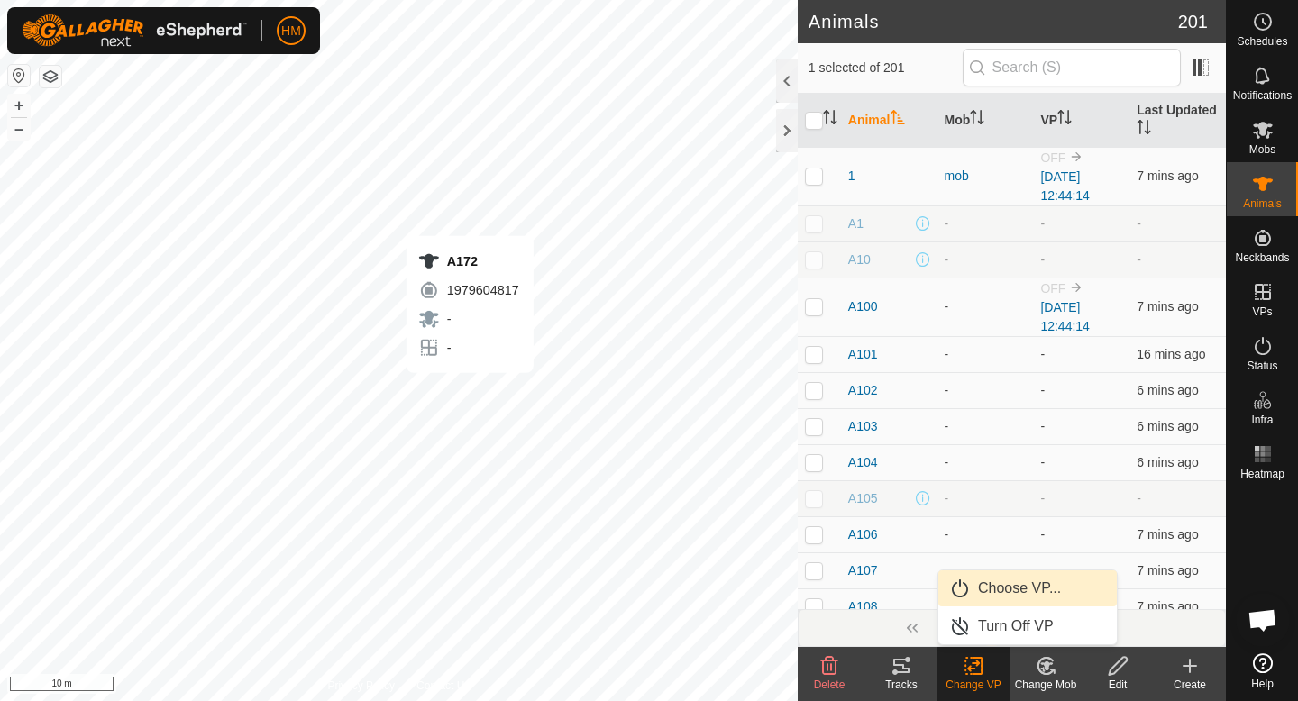
click at [1015, 588] on link "Choose VP..." at bounding box center [1027, 589] width 178 height 36
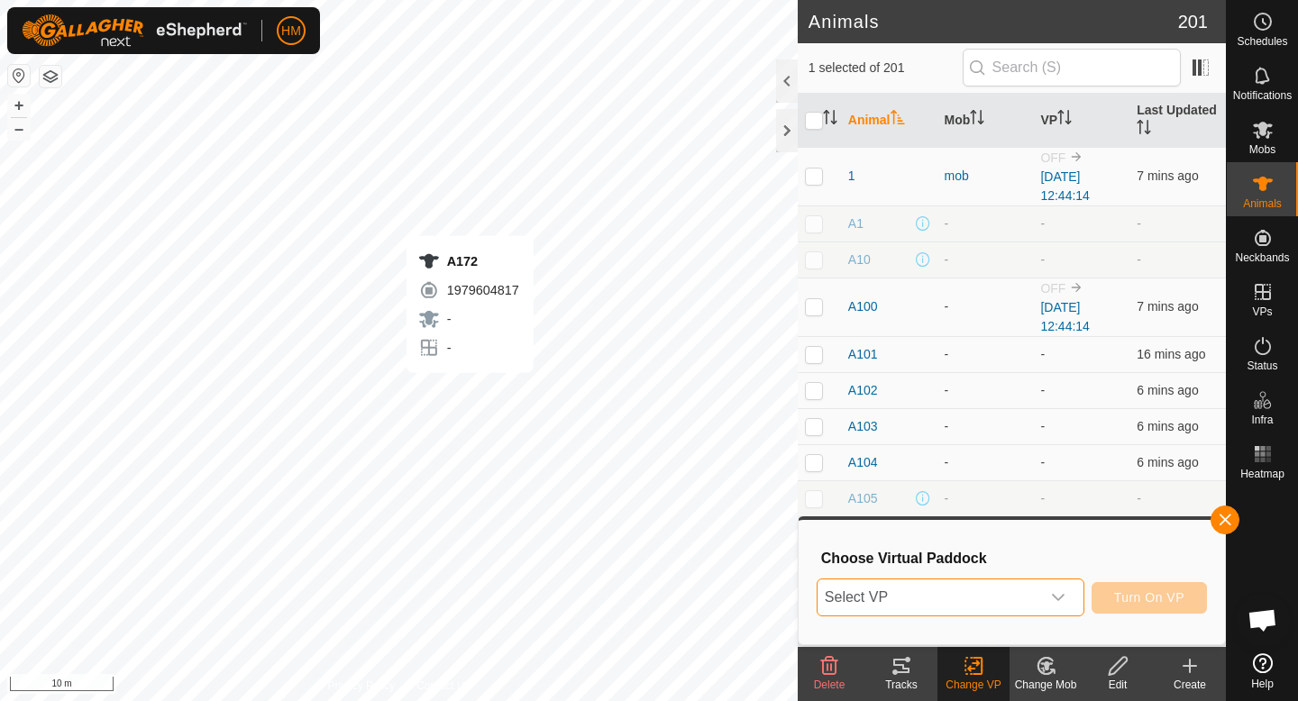
click at [1013, 588] on span "Select VP" at bounding box center [929, 598] width 223 height 36
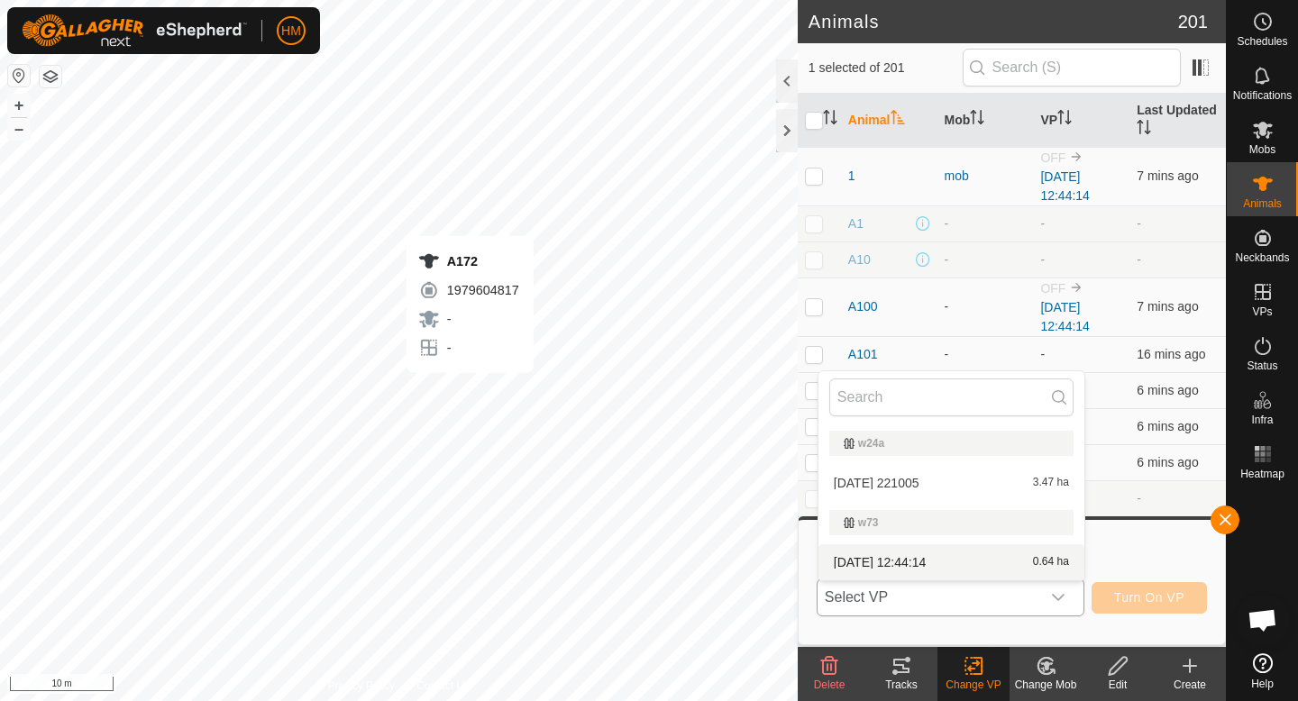
click at [1013, 563] on li "[DATE] 12:44:14 0.64 ha" at bounding box center [952, 562] width 266 height 36
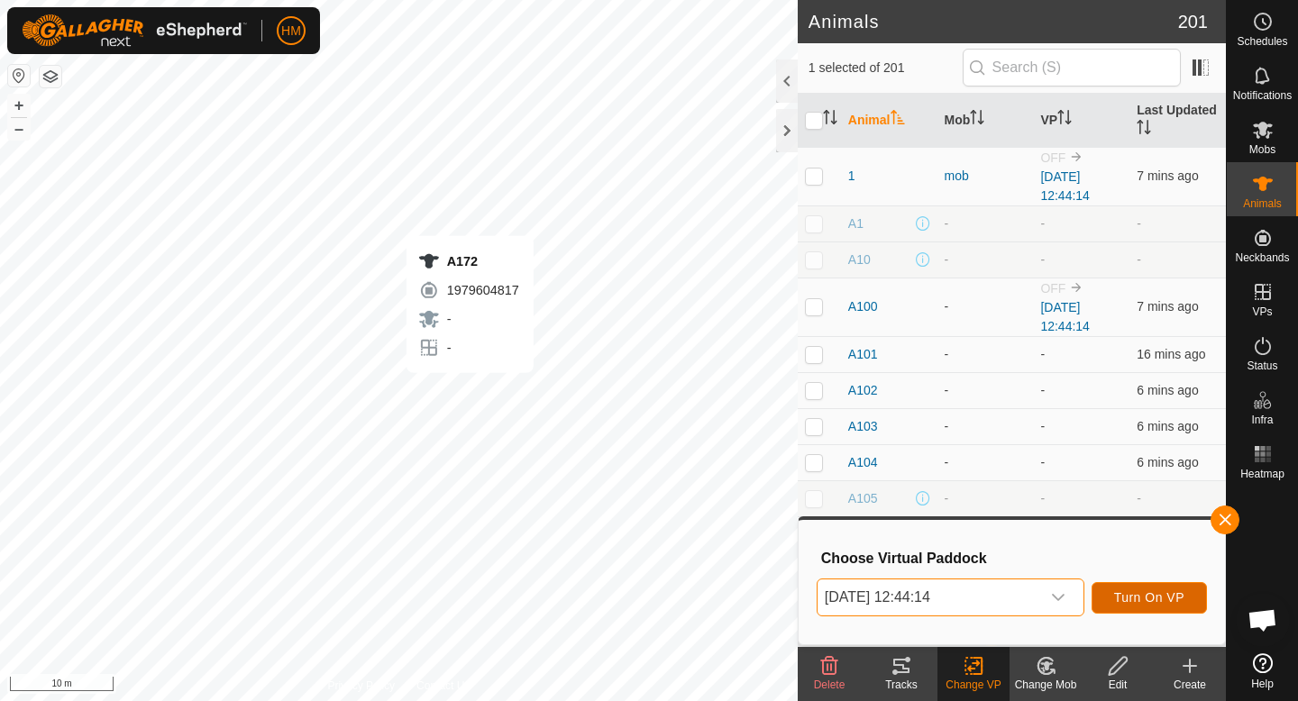
click at [1121, 601] on span "Turn On VP" at bounding box center [1149, 597] width 70 height 14
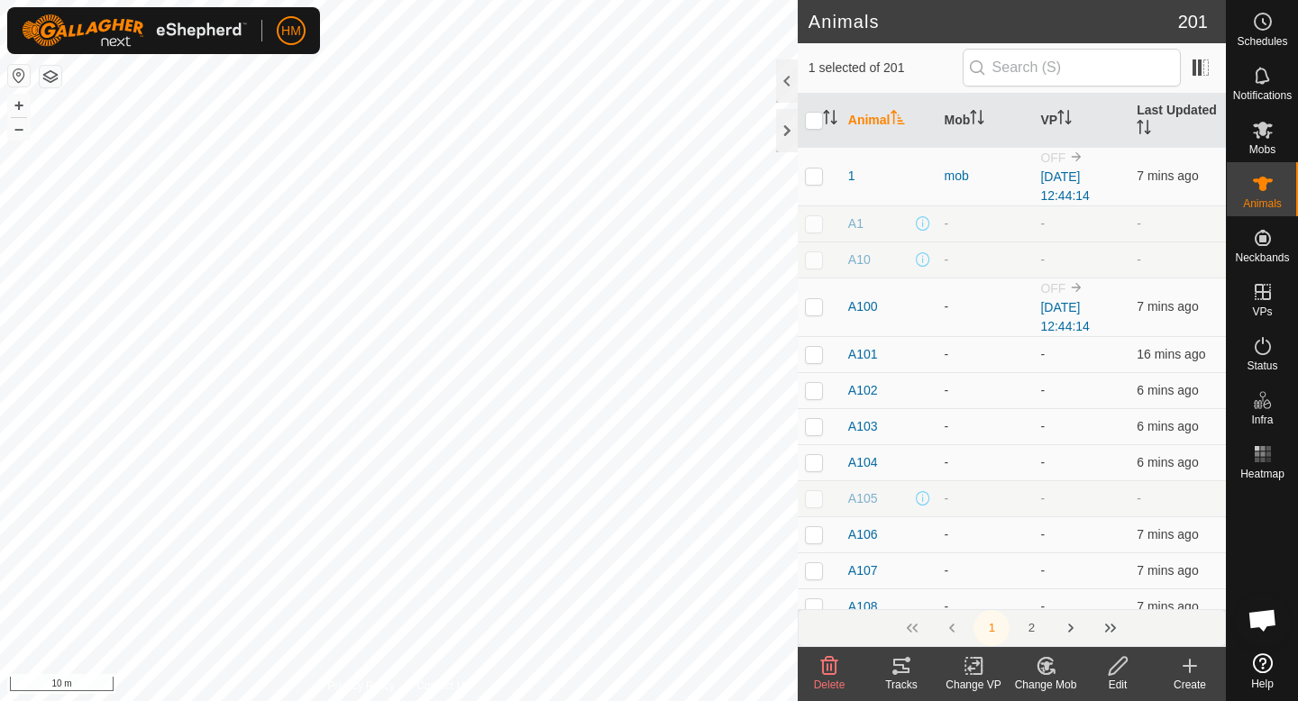
click at [979, 655] on icon at bounding box center [974, 666] width 23 height 22
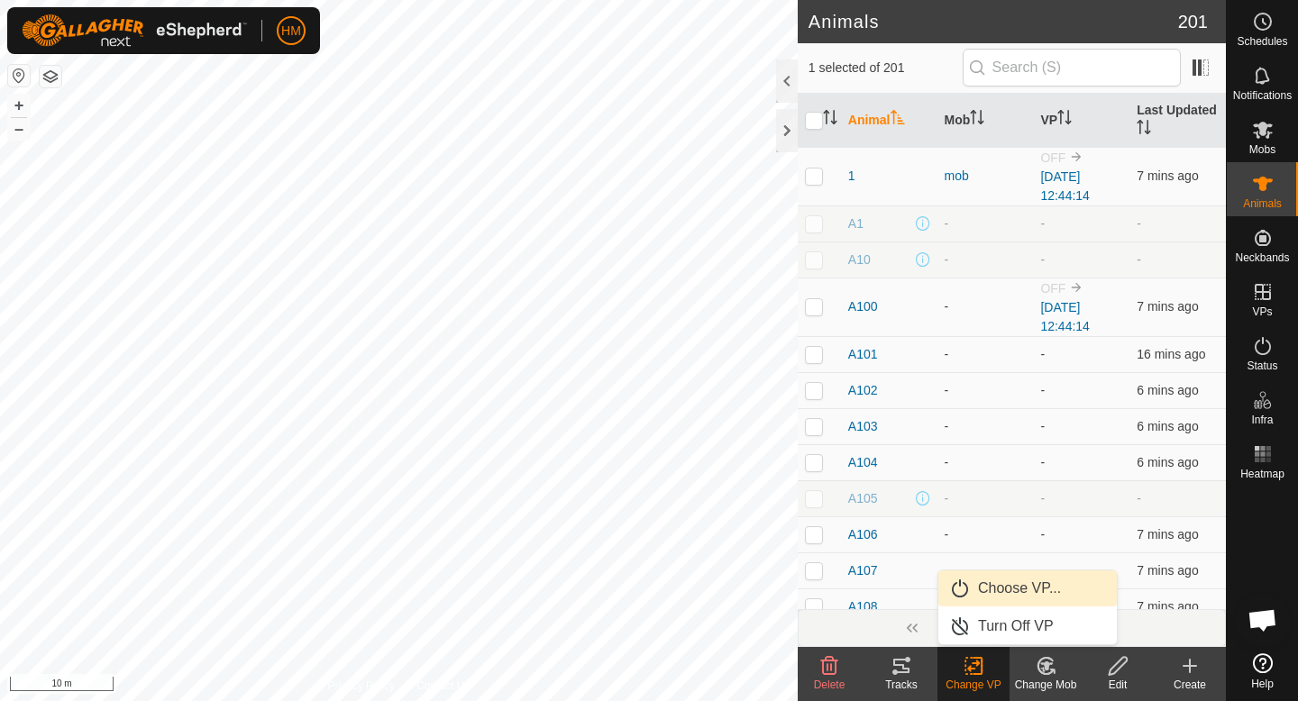
click at [1024, 594] on link "Choose VP..." at bounding box center [1027, 589] width 178 height 36
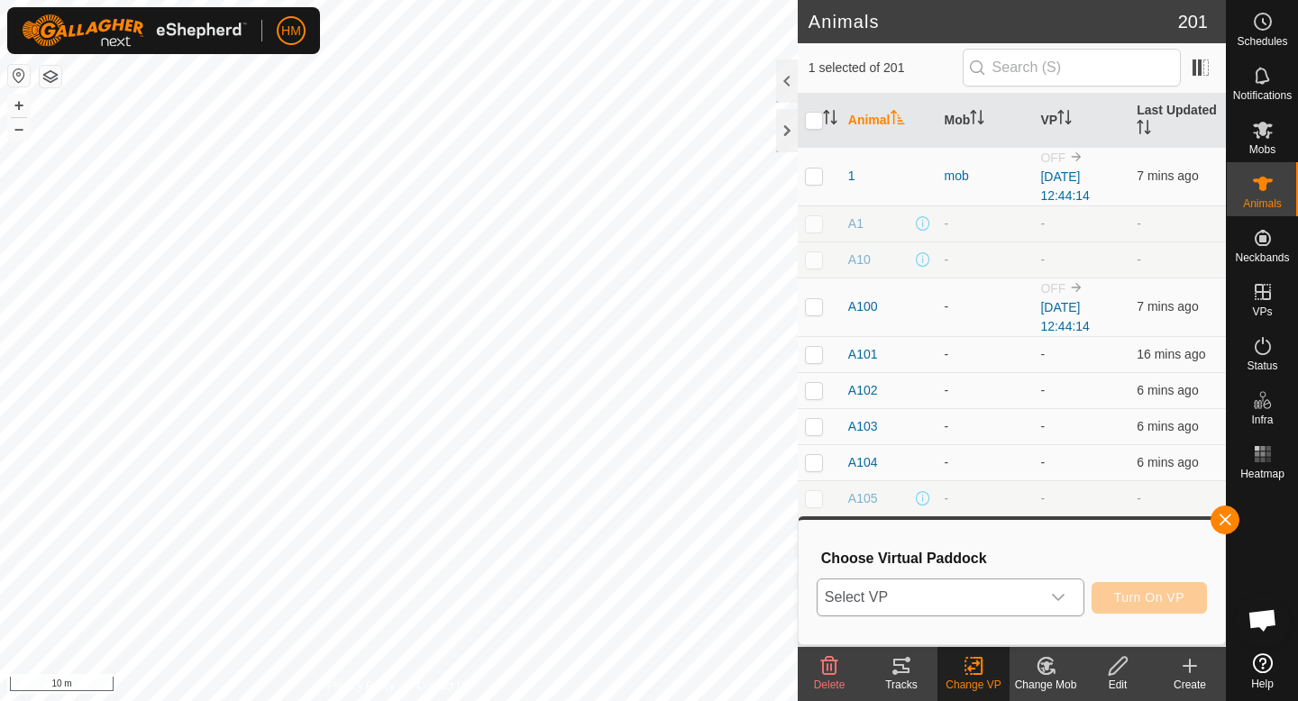
click at [1019, 596] on span "Select VP" at bounding box center [929, 598] width 223 height 36
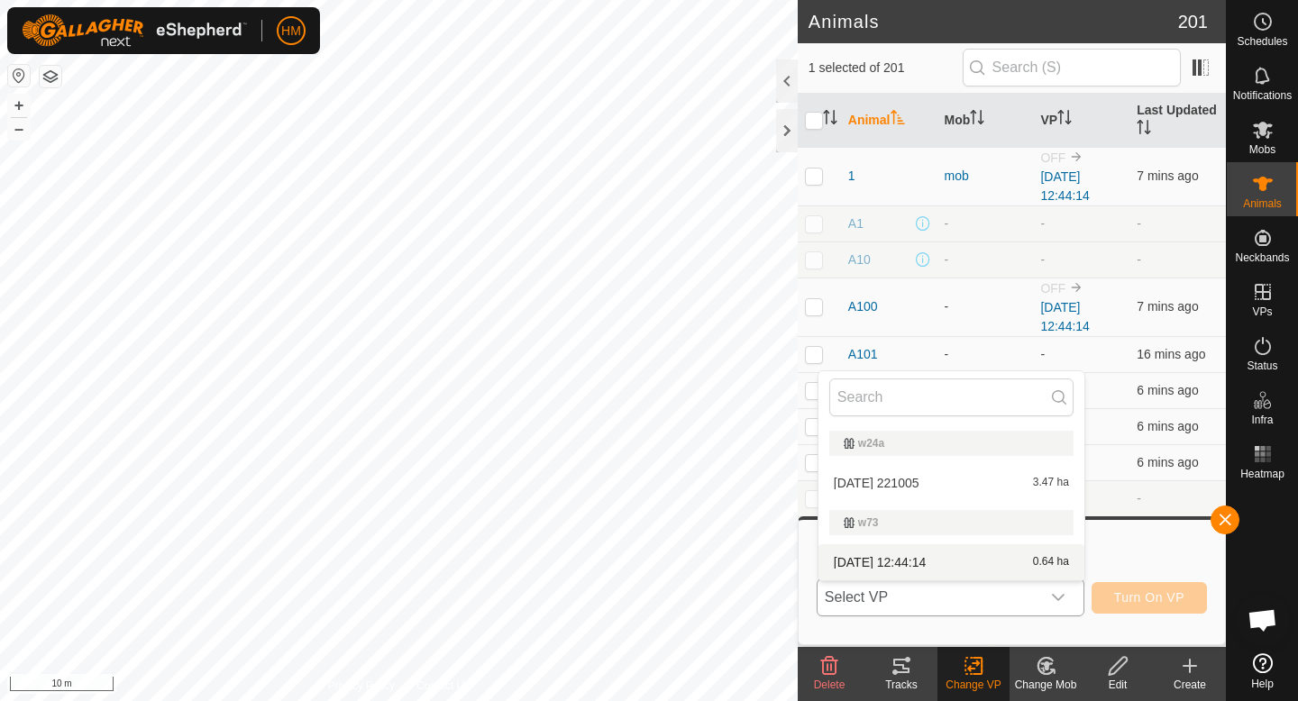
click at [1005, 554] on li "[DATE] 12:44:14 0.64 ha" at bounding box center [952, 562] width 266 height 36
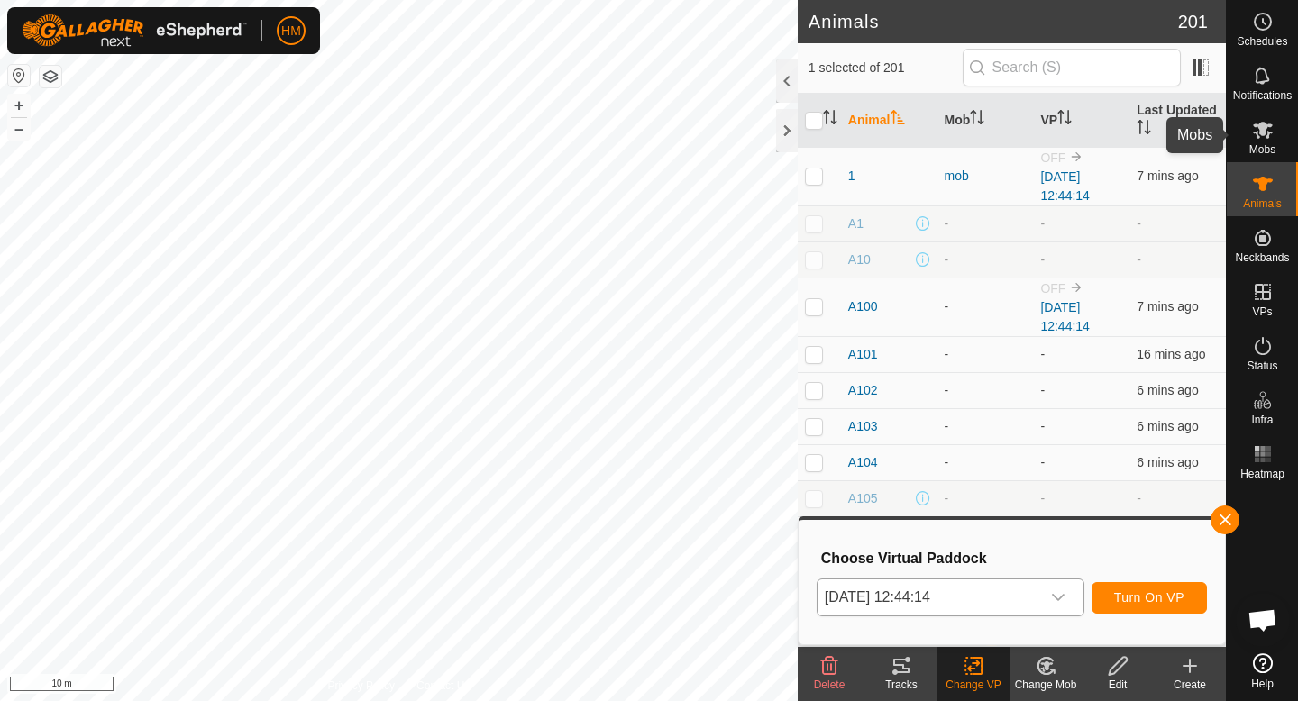
click at [1264, 135] on icon at bounding box center [1263, 130] width 22 height 22
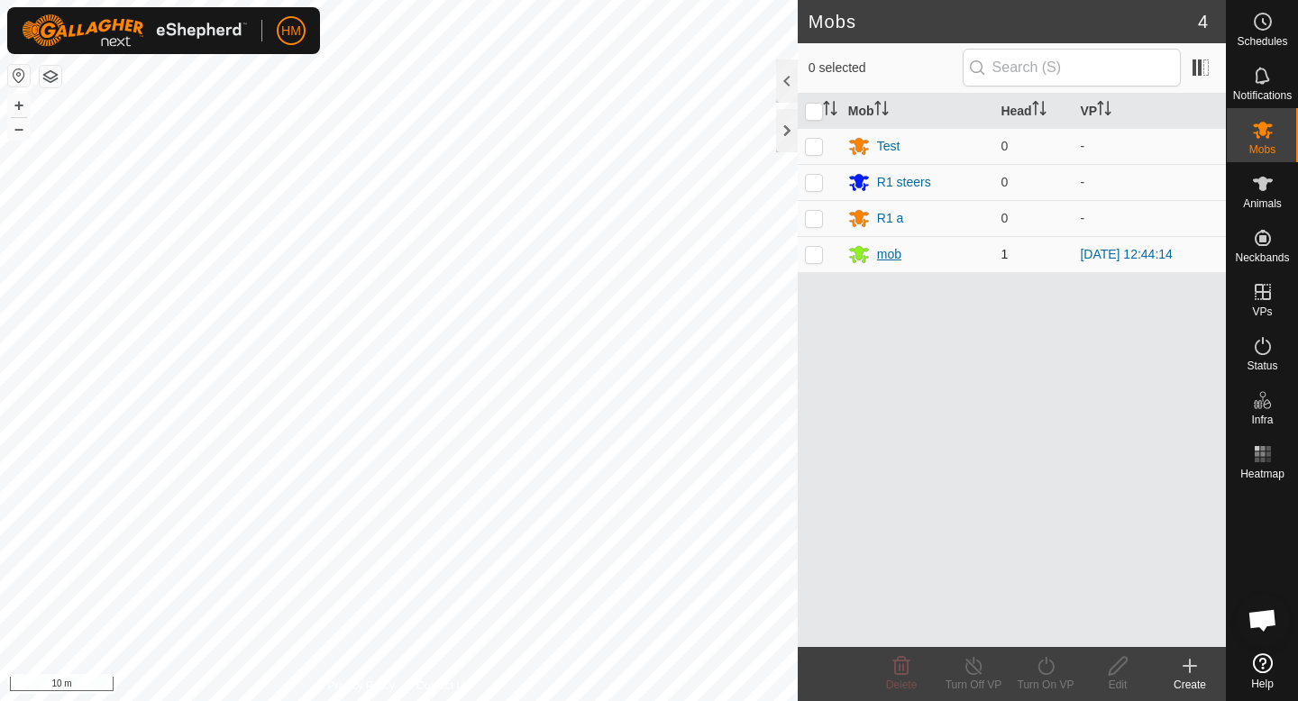
click at [882, 253] on div "mob" at bounding box center [889, 254] width 24 height 19
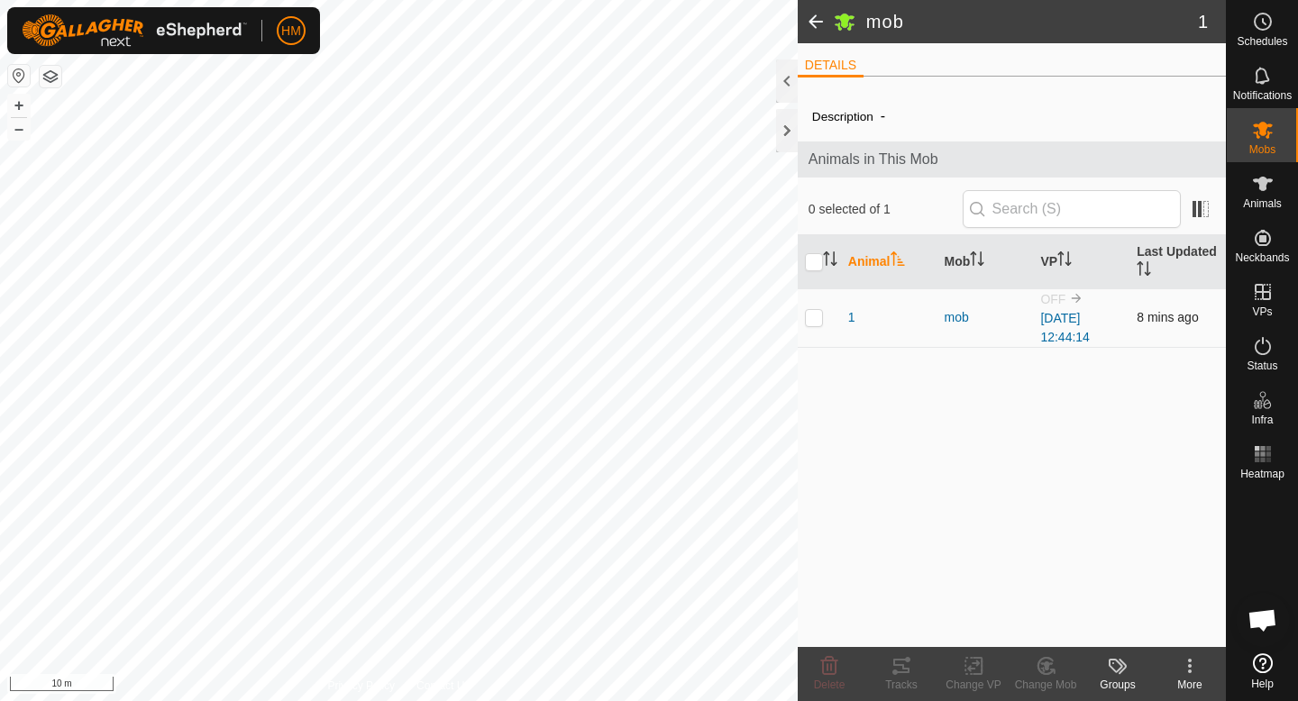
click at [817, 321] on p-checkbox at bounding box center [814, 317] width 18 height 14
click at [1066, 325] on link "[DATE] 12:44:14" at bounding box center [1065, 327] width 50 height 33
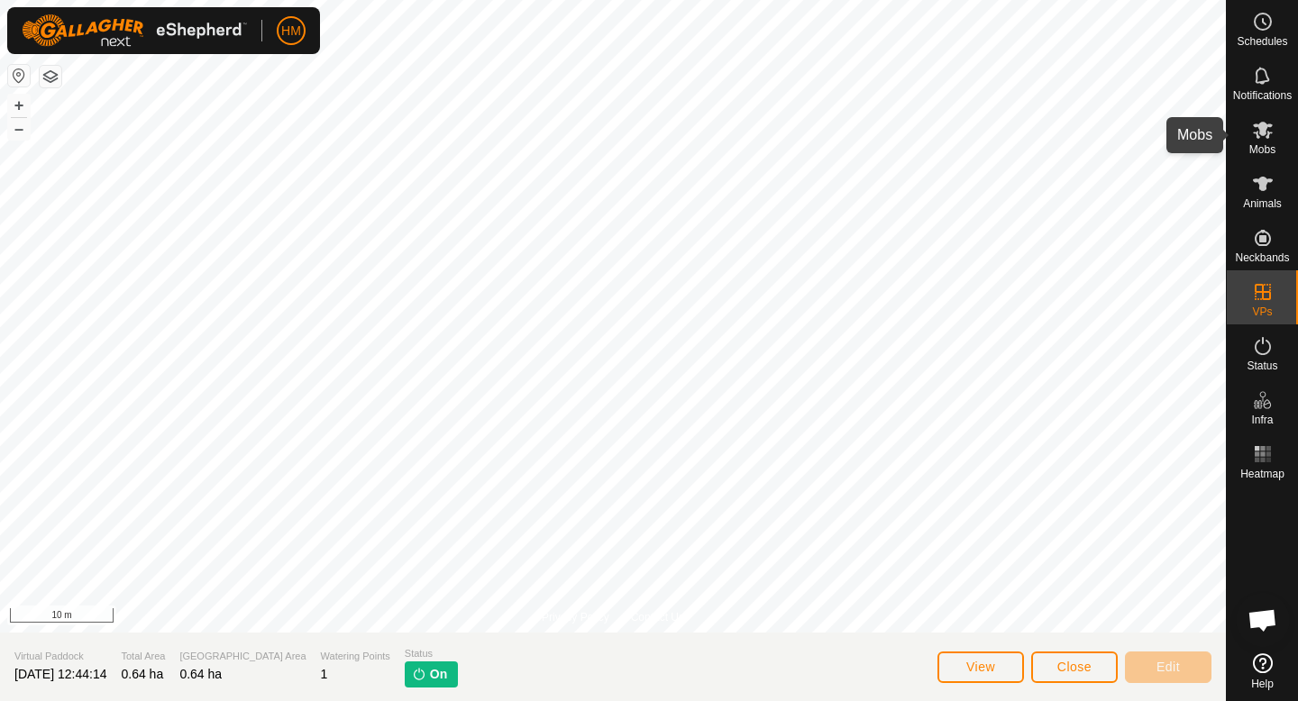
click at [1268, 135] on icon at bounding box center [1263, 130] width 22 height 22
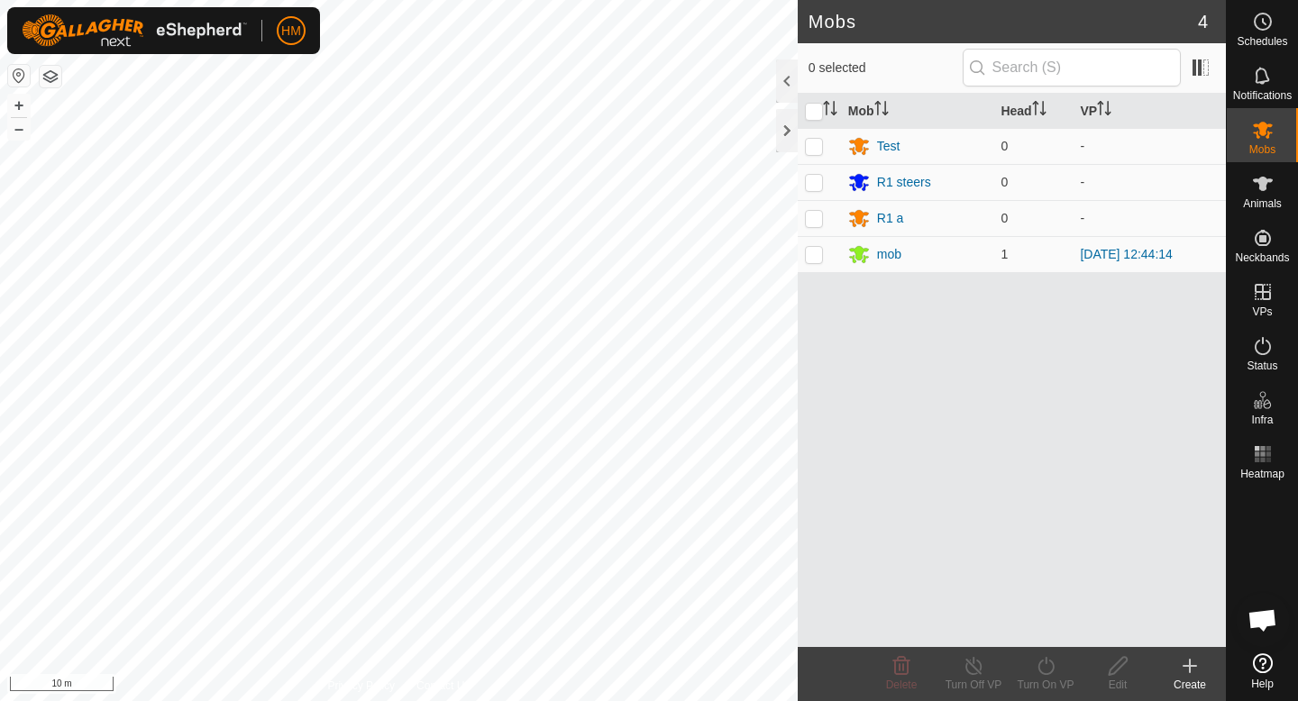
click at [1185, 667] on icon at bounding box center [1190, 666] width 22 height 22
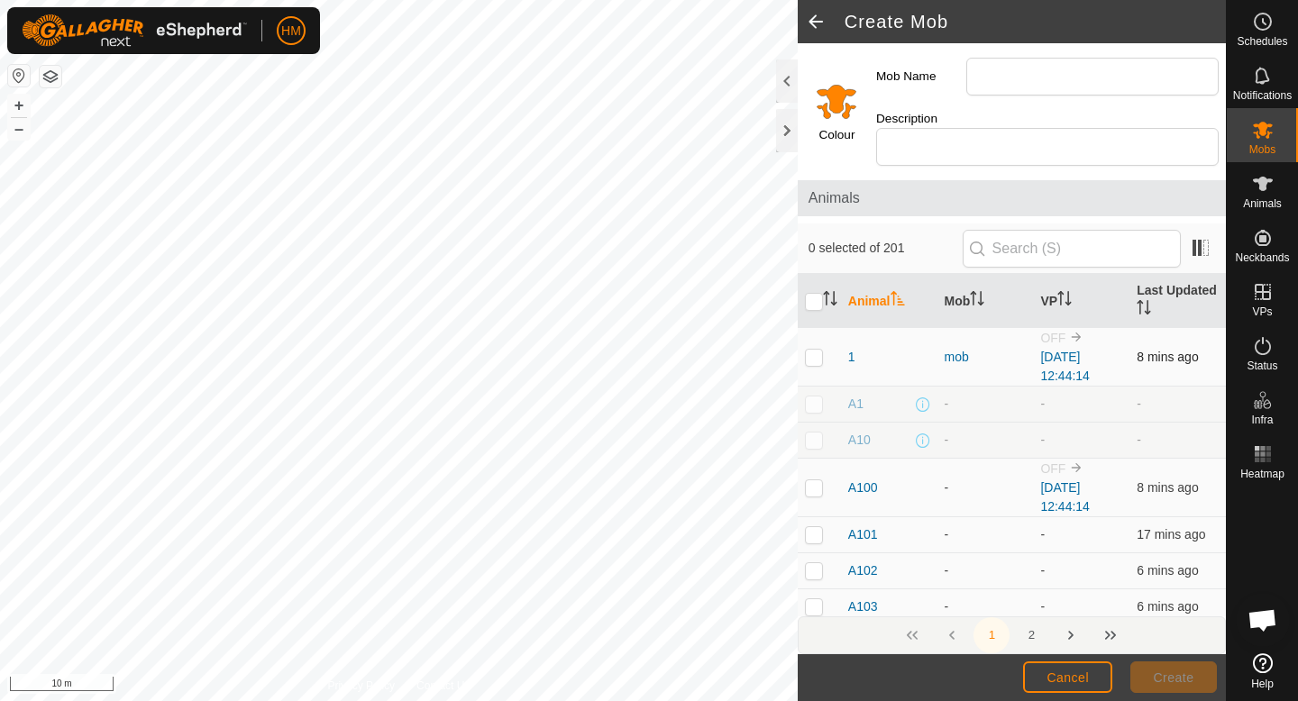
click at [813, 350] on p-checkbox at bounding box center [814, 357] width 18 height 14
click at [815, 350] on p-checkbox at bounding box center [814, 357] width 18 height 14
click at [817, 480] on p-checkbox at bounding box center [814, 487] width 18 height 14
click at [812, 527] on p-checkbox at bounding box center [814, 534] width 18 height 14
click at [818, 527] on p-checkbox at bounding box center [814, 534] width 18 height 14
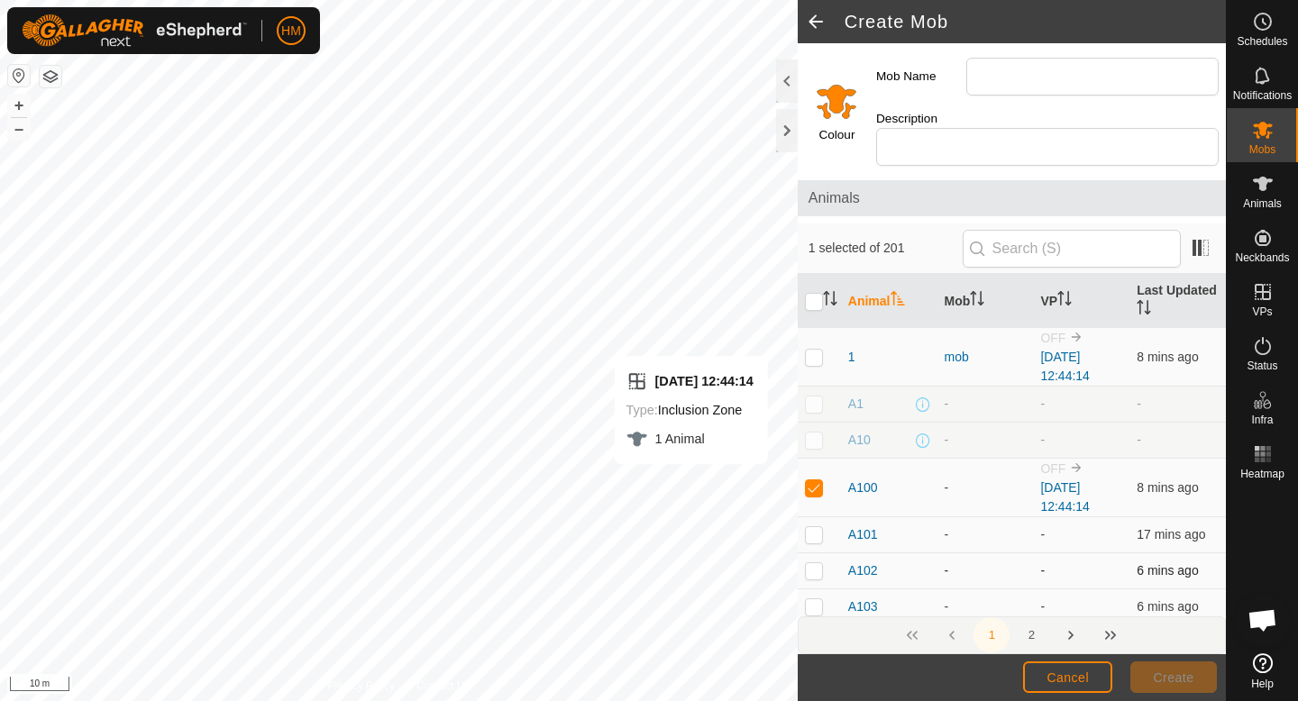
click at [815, 563] on p-checkbox at bounding box center [814, 570] width 18 height 14
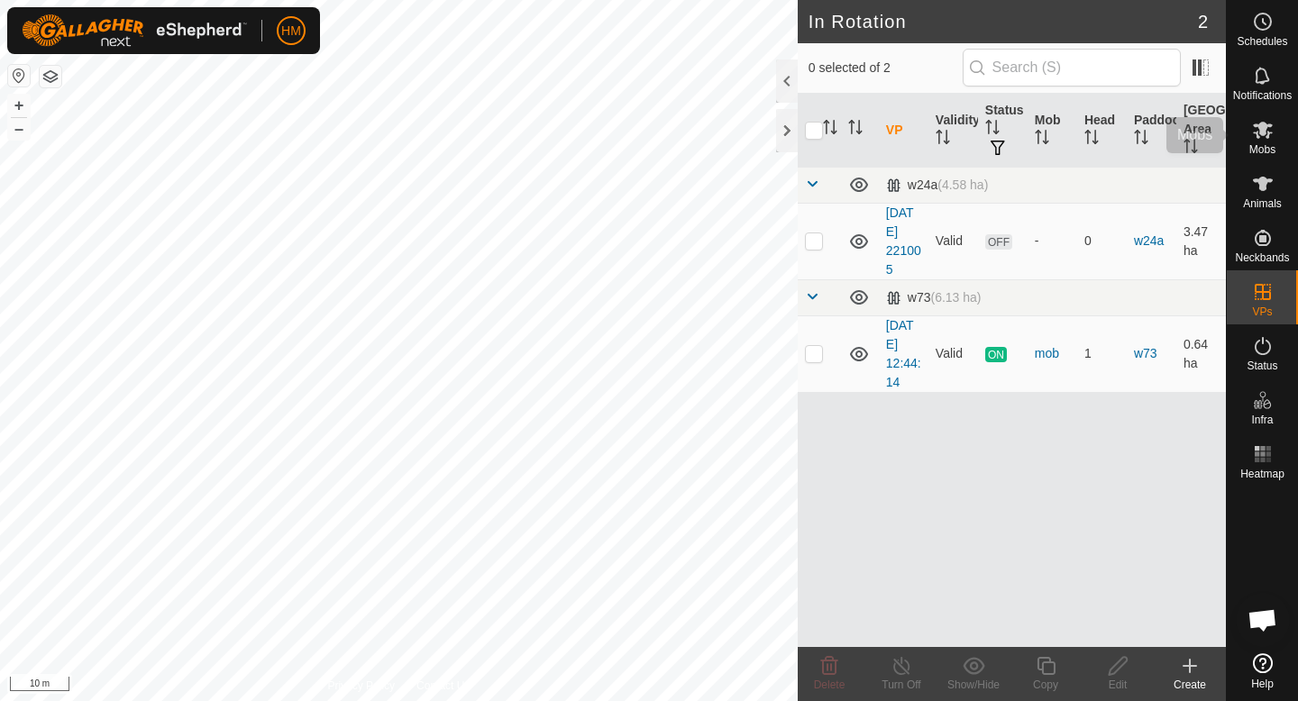
click at [1261, 134] on icon at bounding box center [1263, 130] width 20 height 17
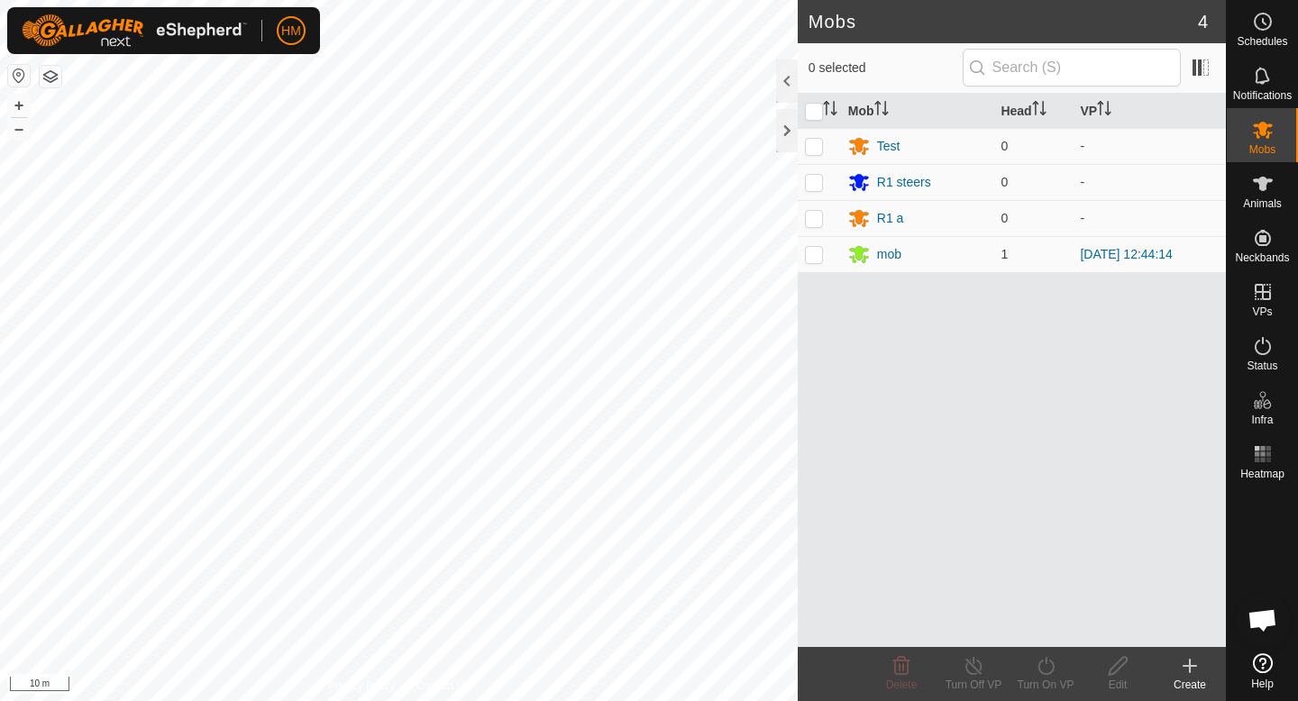
click at [1194, 675] on icon at bounding box center [1190, 666] width 22 height 22
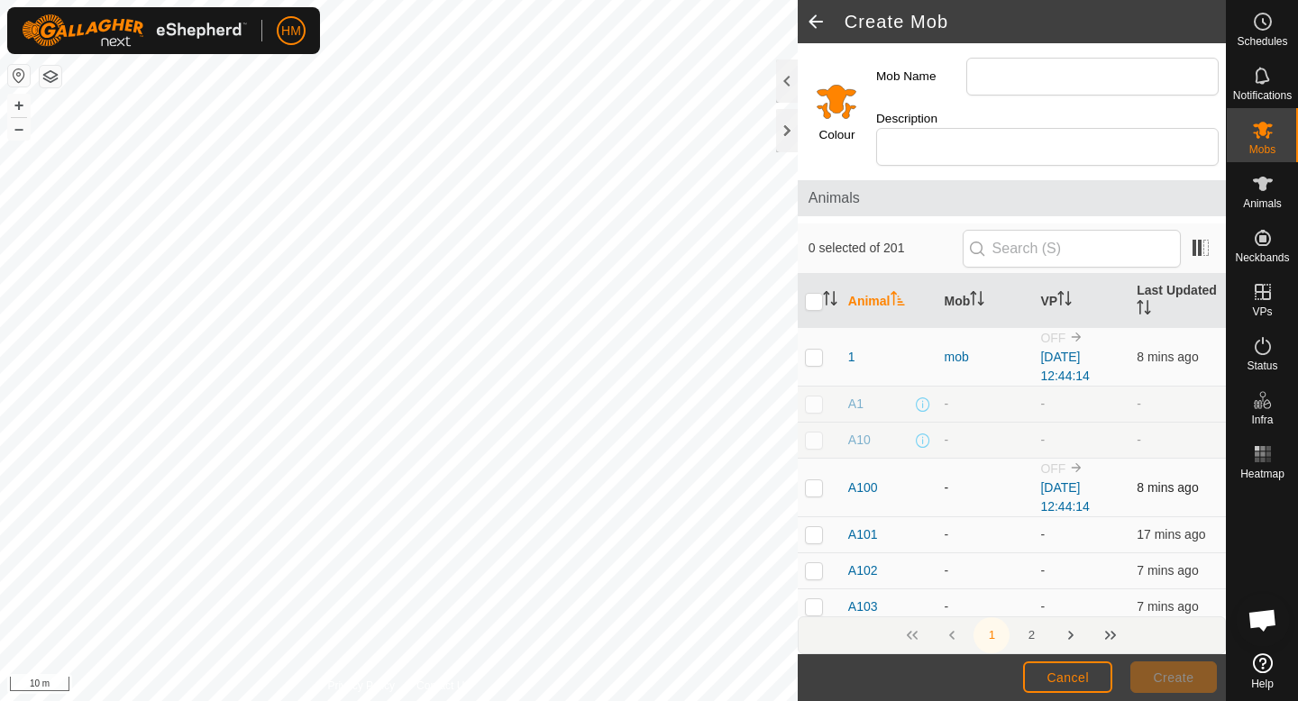
click at [819, 480] on p-checkbox at bounding box center [814, 487] width 18 height 14
click at [815, 527] on p-checkbox at bounding box center [814, 534] width 18 height 14
click at [814, 563] on p-checkbox at bounding box center [814, 570] width 18 height 14
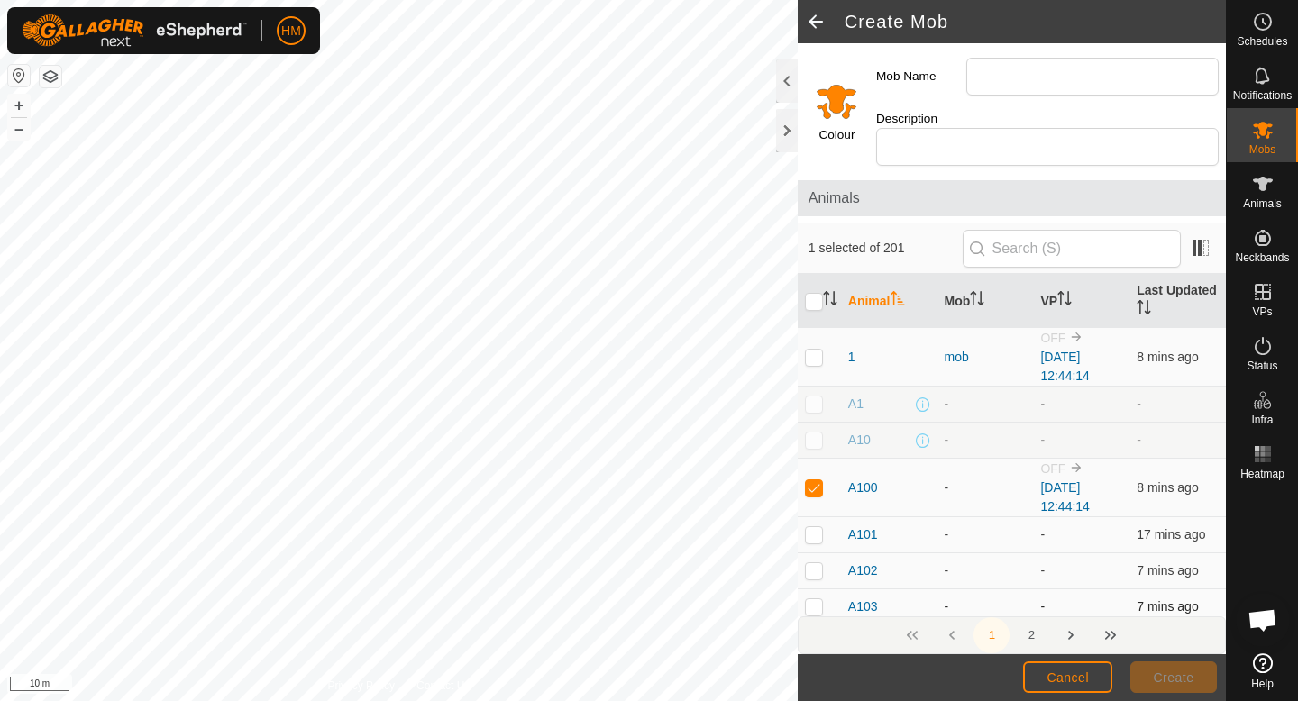
click at [810, 599] on p-checkbox at bounding box center [814, 606] width 18 height 14
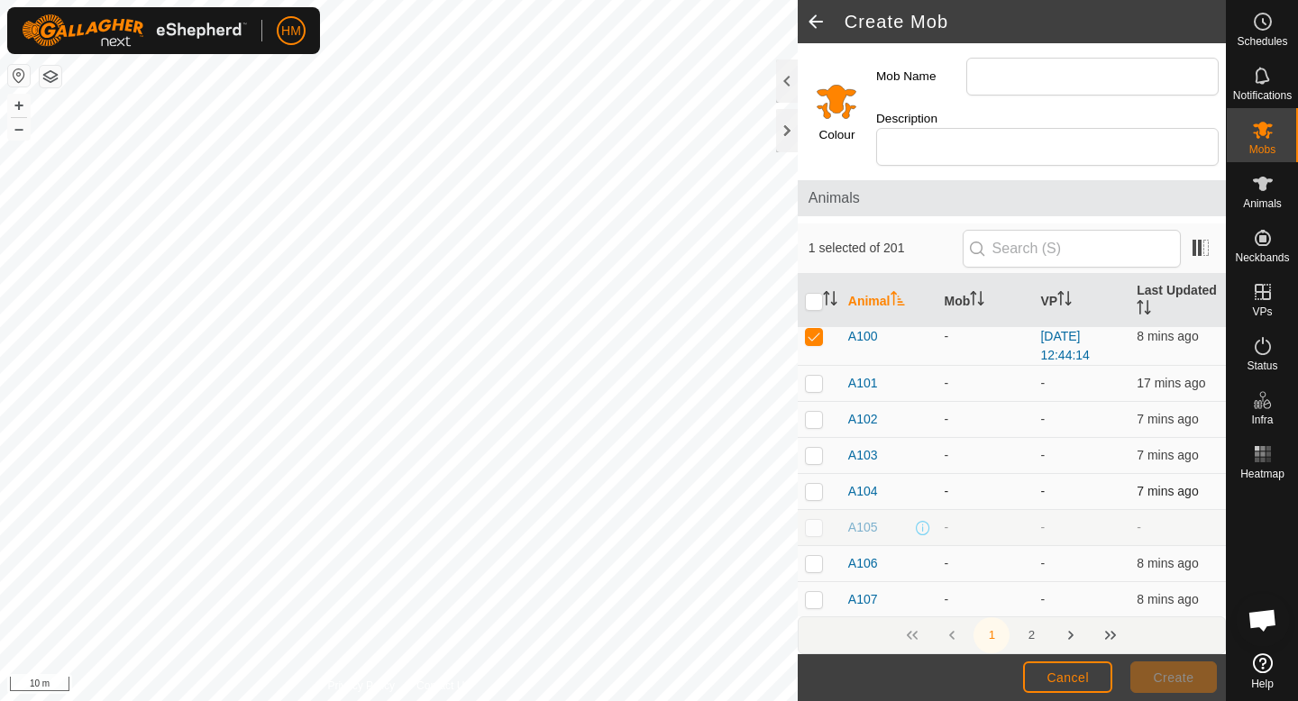
scroll to position [155, 0]
click at [810, 480] on p-checkbox at bounding box center [814, 487] width 18 height 14
click at [816, 517] on p-checkbox at bounding box center [814, 524] width 18 height 14
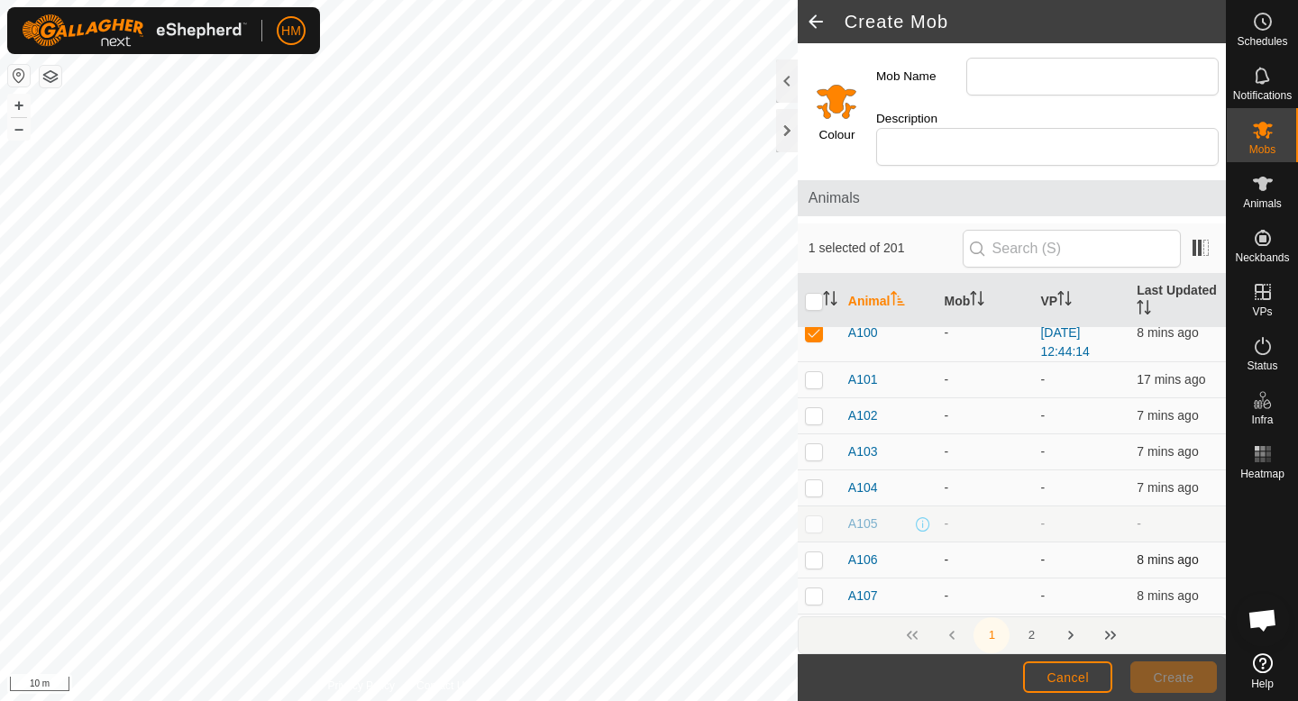
click at [816, 549] on td at bounding box center [819, 561] width 43 height 36
click at [814, 589] on p-checkbox at bounding box center [814, 596] width 18 height 14
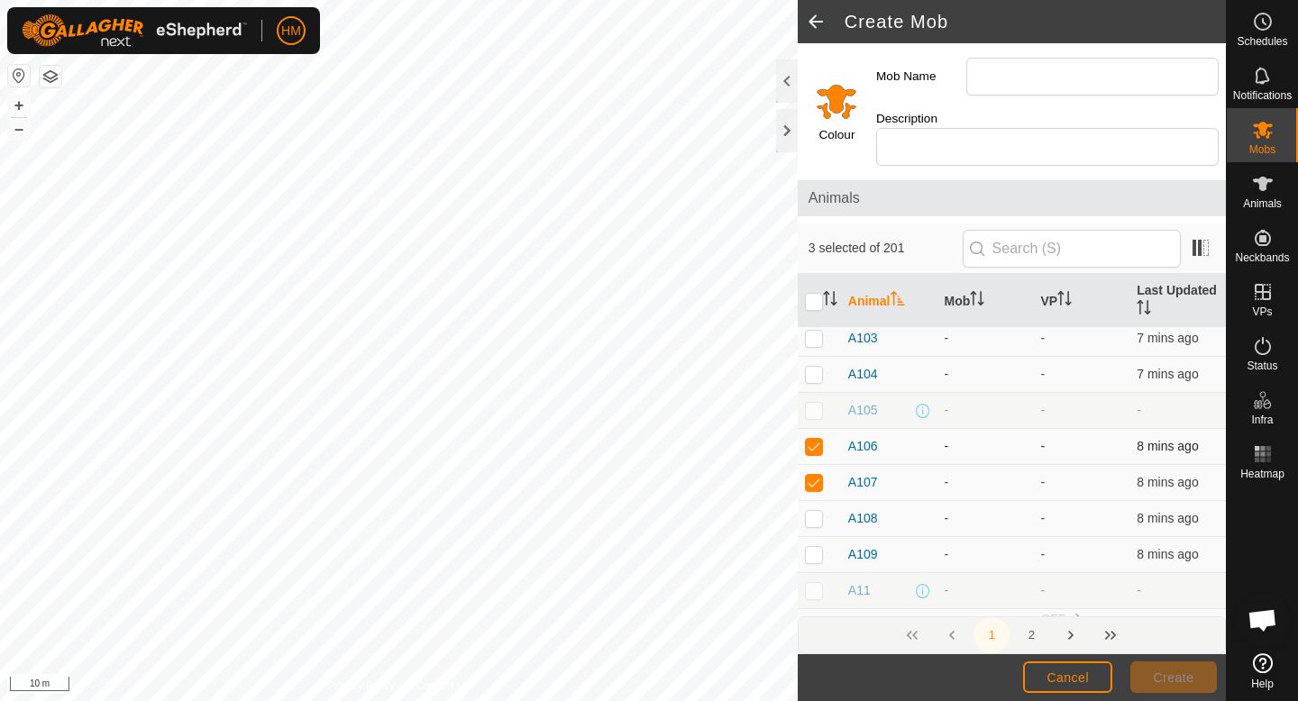
scroll to position [288, 0]
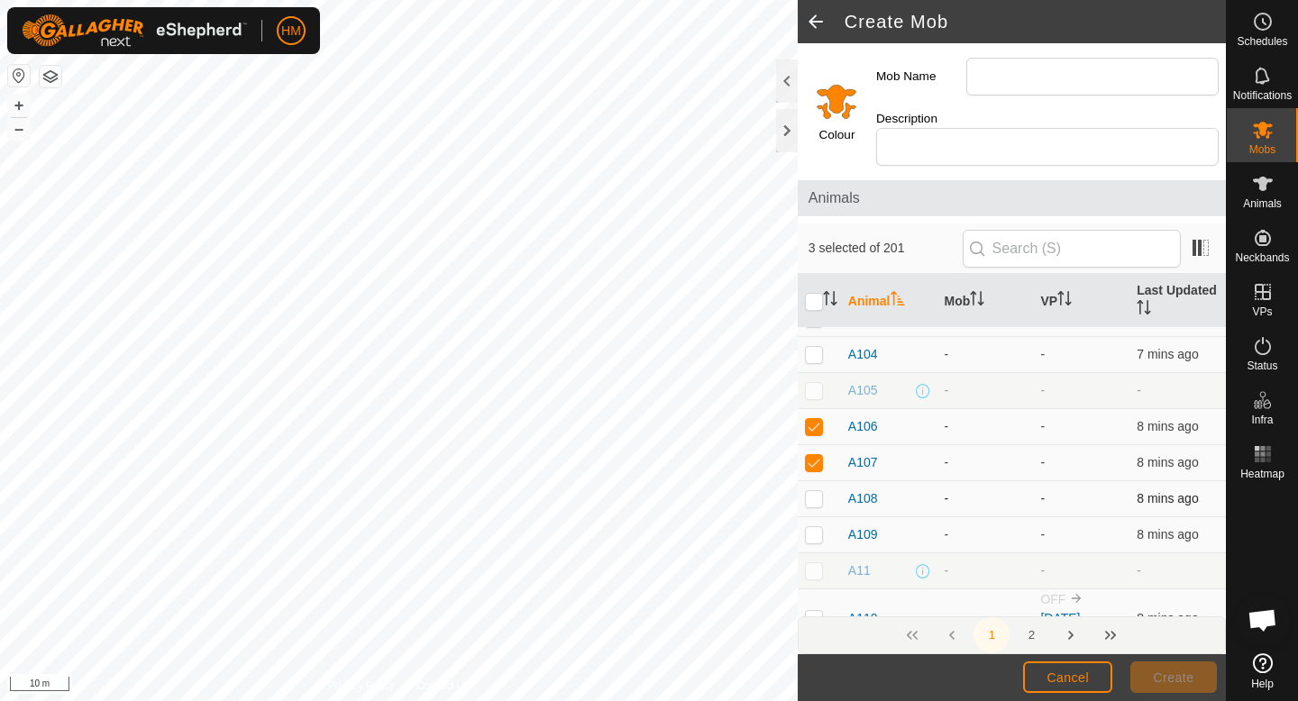
click at [816, 491] on p-checkbox at bounding box center [814, 498] width 18 height 14
click at [815, 491] on p-checkbox at bounding box center [814, 498] width 18 height 14
click at [815, 492] on td at bounding box center [819, 499] width 43 height 36
click at [815, 527] on p-checkbox at bounding box center [814, 534] width 18 height 14
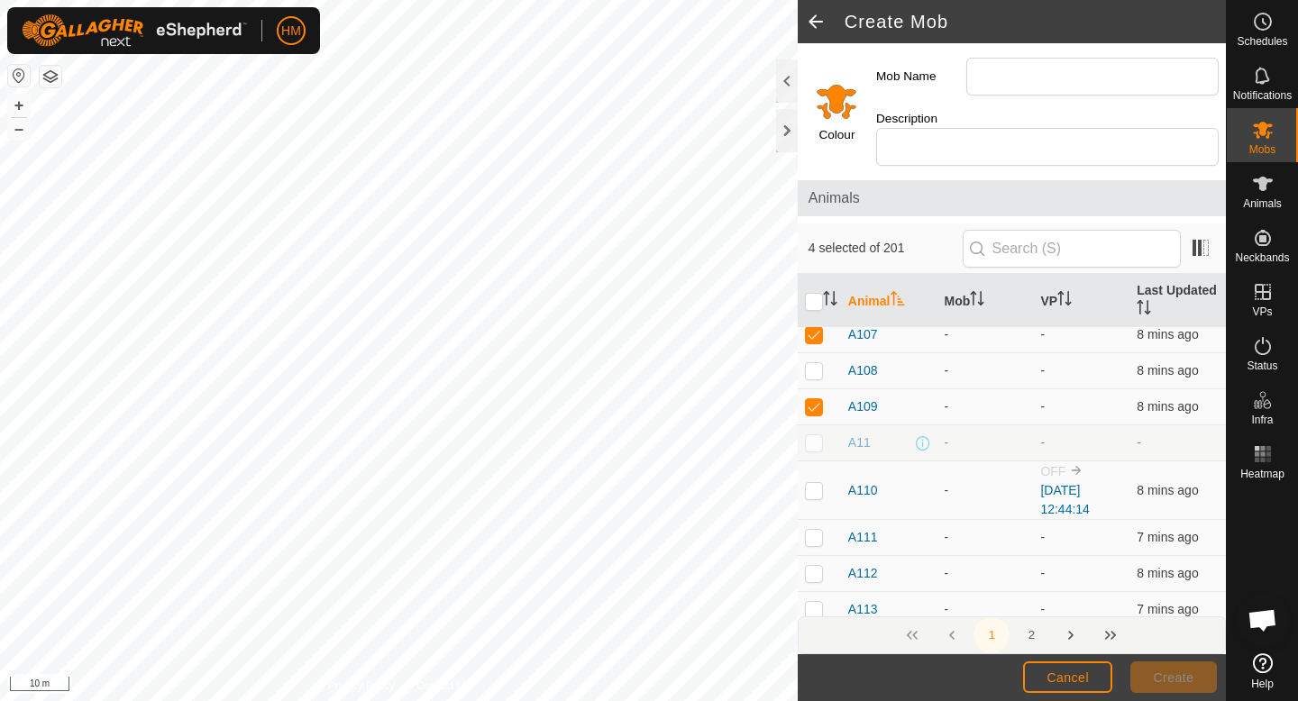
scroll to position [417, 0]
click at [813, 482] on p-checkbox at bounding box center [814, 489] width 18 height 14
click at [810, 529] on p-checkbox at bounding box center [814, 536] width 18 height 14
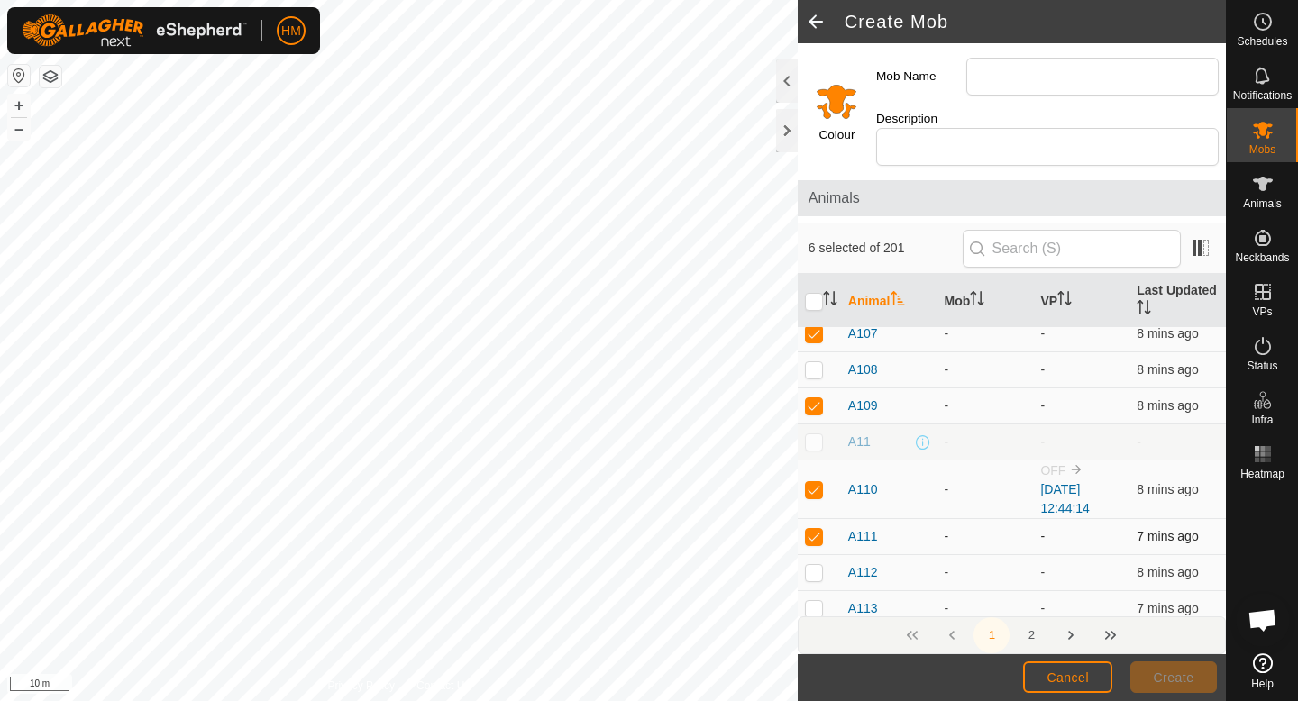
click at [810, 529] on p-checkbox at bounding box center [814, 536] width 18 height 14
click at [814, 565] on p-checkbox at bounding box center [814, 572] width 18 height 14
click at [814, 601] on p-checkbox at bounding box center [814, 608] width 18 height 14
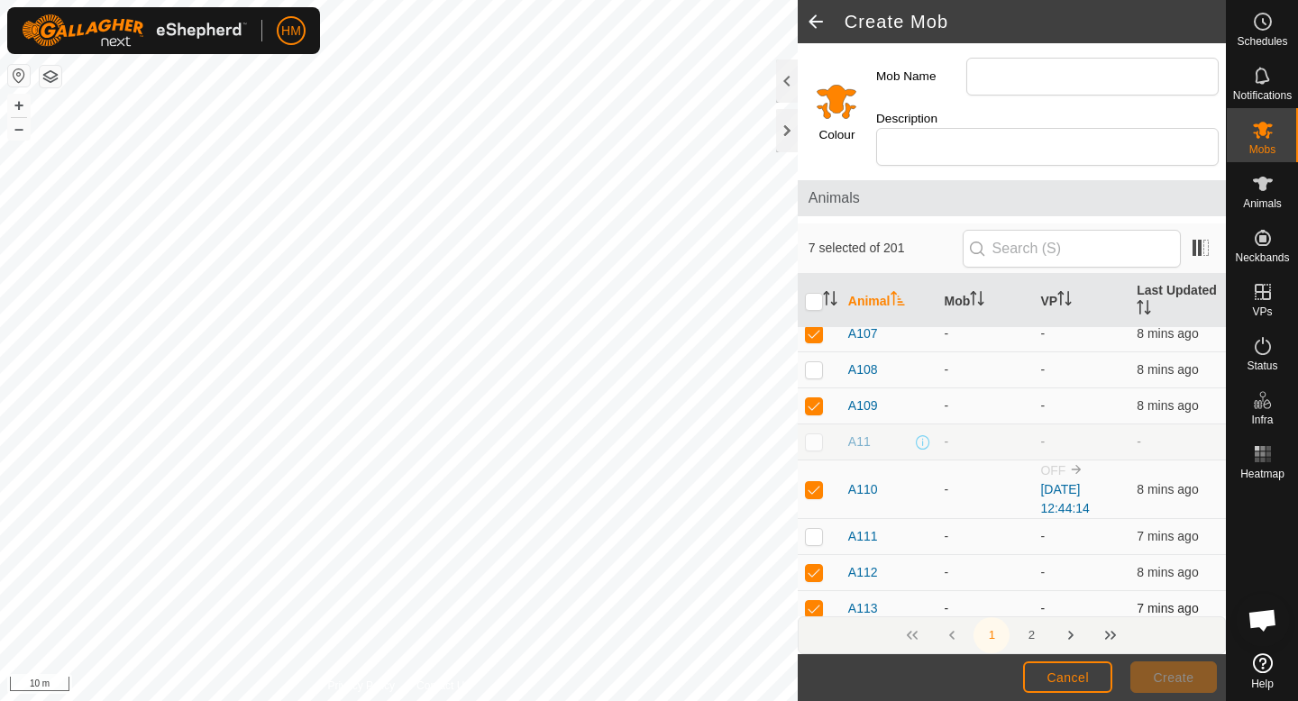
click at [814, 601] on p-checkbox at bounding box center [814, 608] width 18 height 14
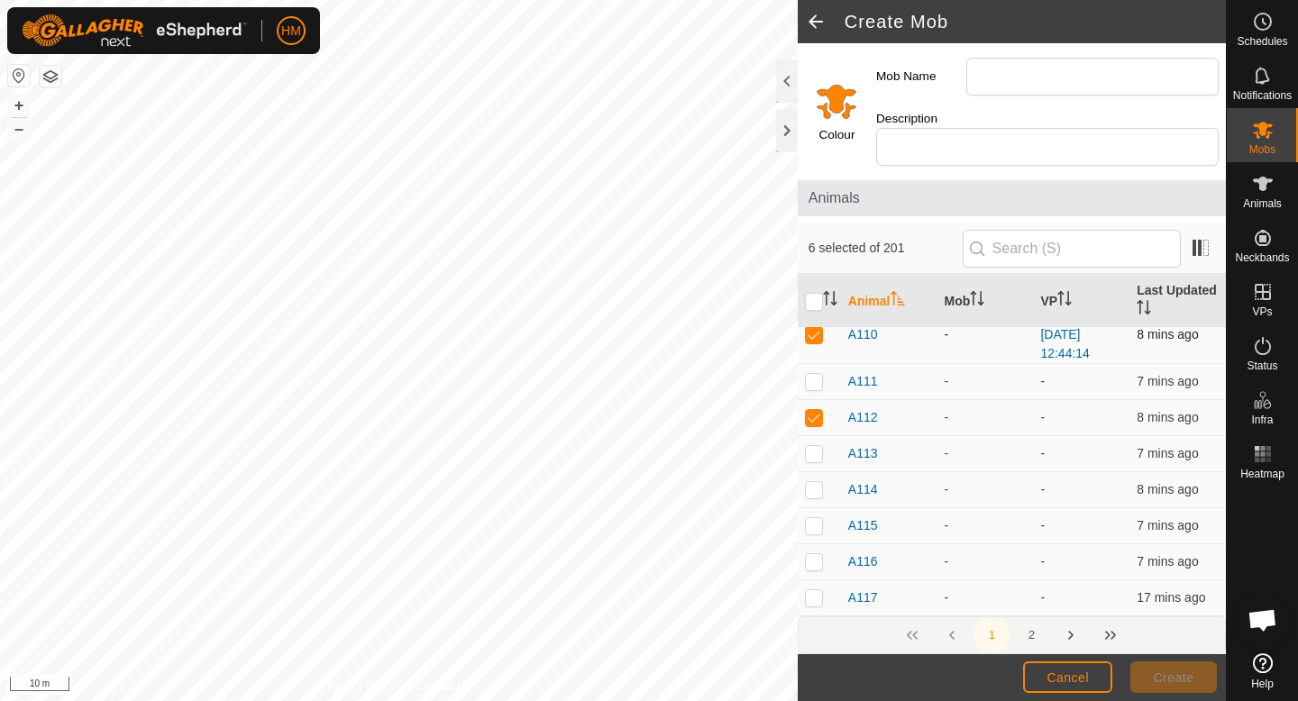
scroll to position [581, 0]
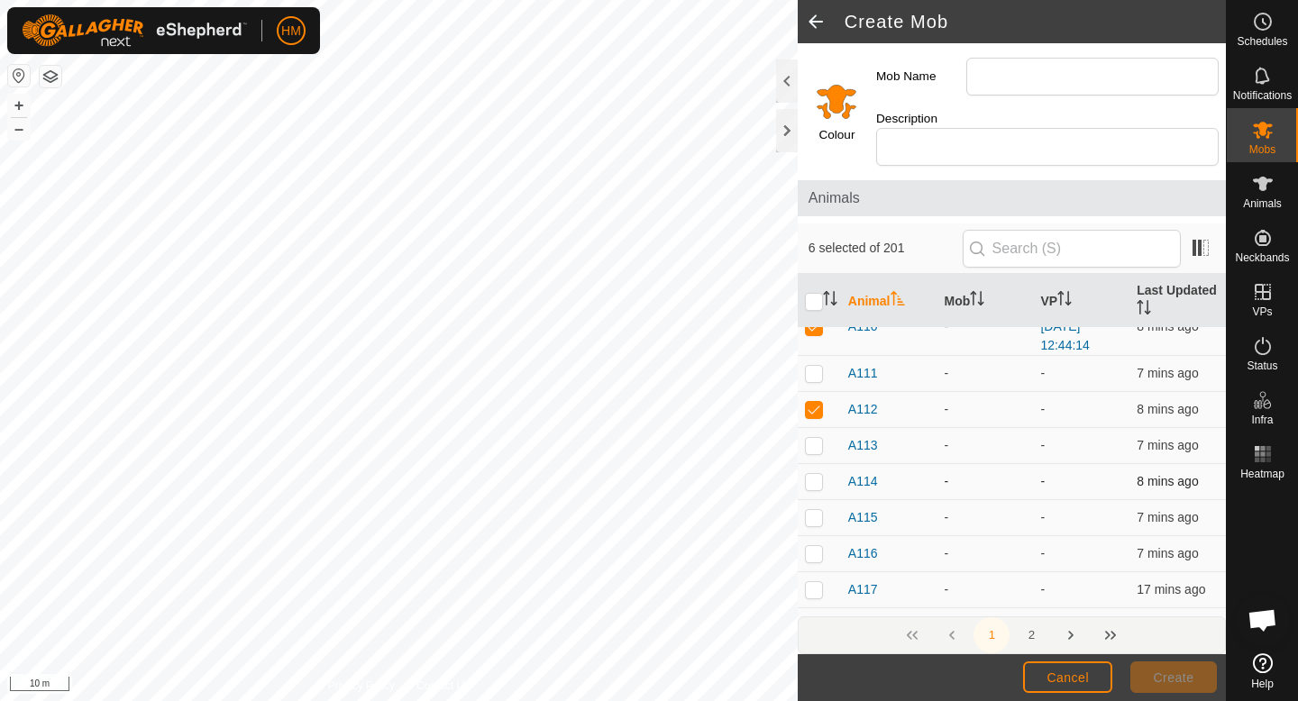
click at [813, 474] on p-checkbox at bounding box center [814, 481] width 18 height 14
click at [813, 510] on p-checkbox at bounding box center [814, 517] width 18 height 14
click at [812, 546] on p-checkbox at bounding box center [814, 553] width 18 height 14
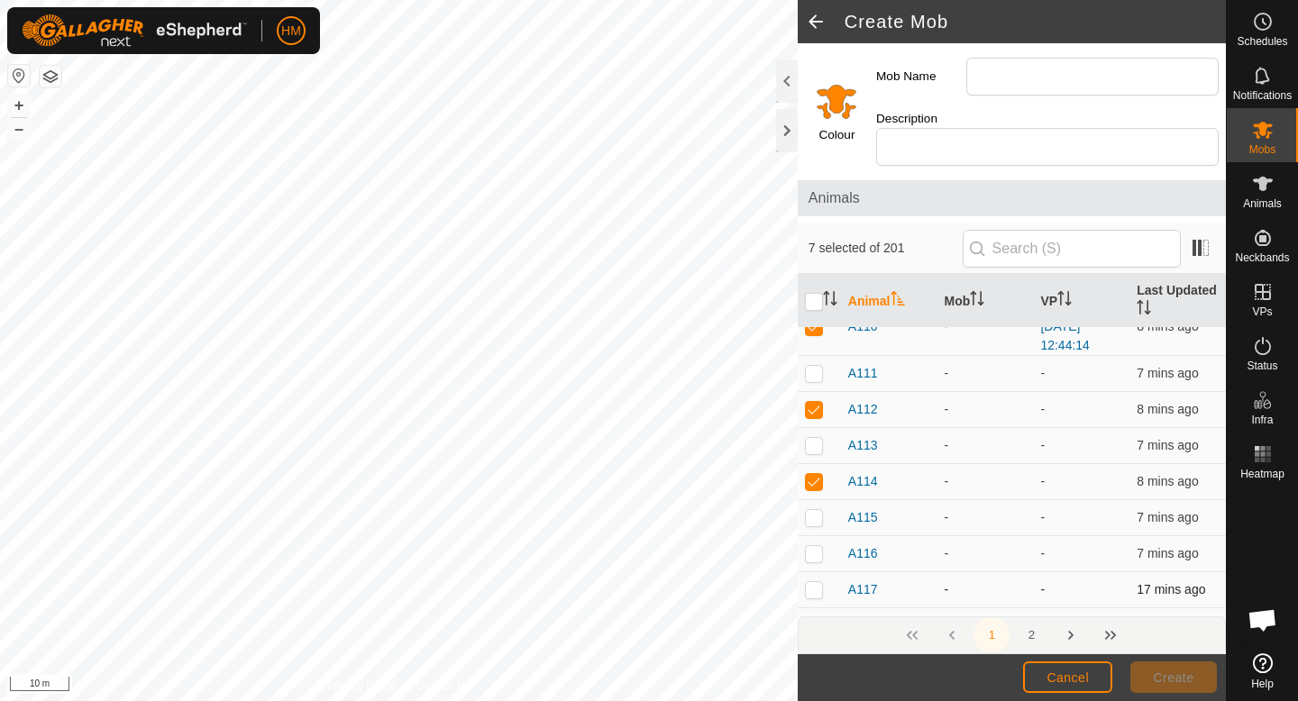
click at [812, 582] on p-checkbox at bounding box center [814, 589] width 18 height 14
click at [814, 618] on p-checkbox at bounding box center [814, 625] width 18 height 14
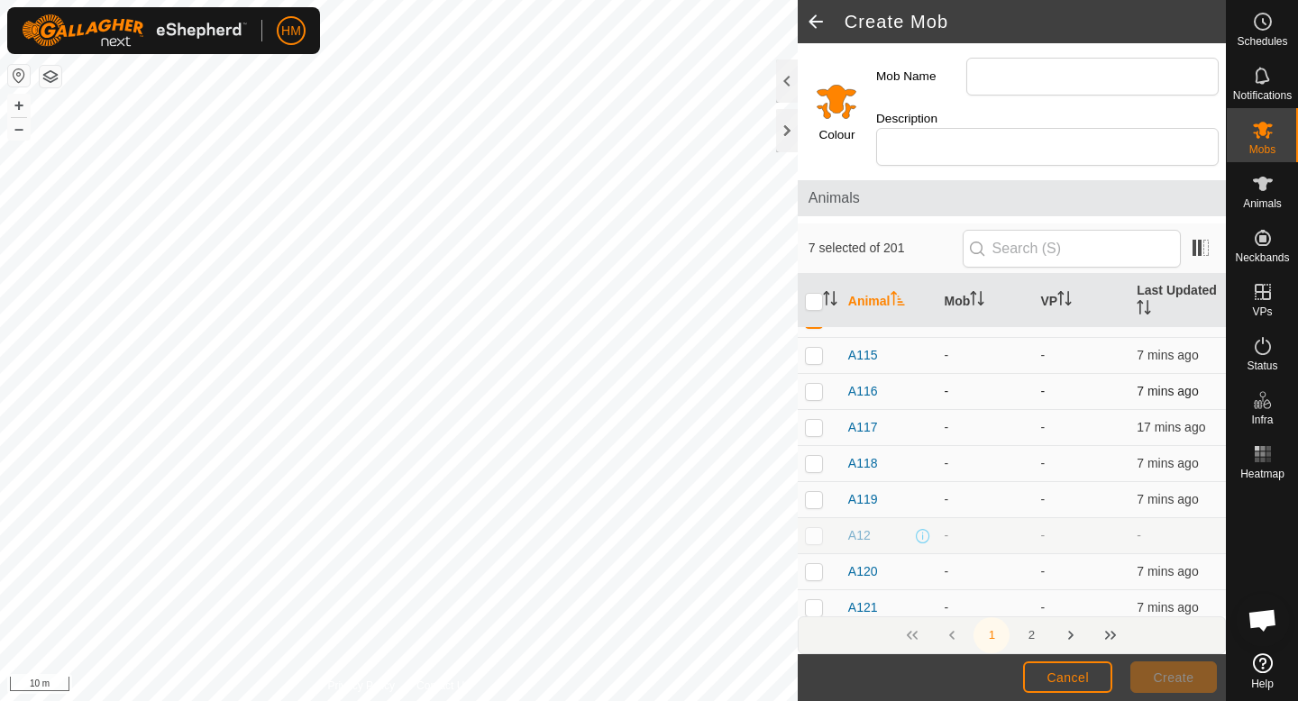
scroll to position [746, 0]
click at [811, 453] on p-checkbox at bounding box center [814, 460] width 18 height 14
click at [813, 489] on p-checkbox at bounding box center [814, 496] width 18 height 14
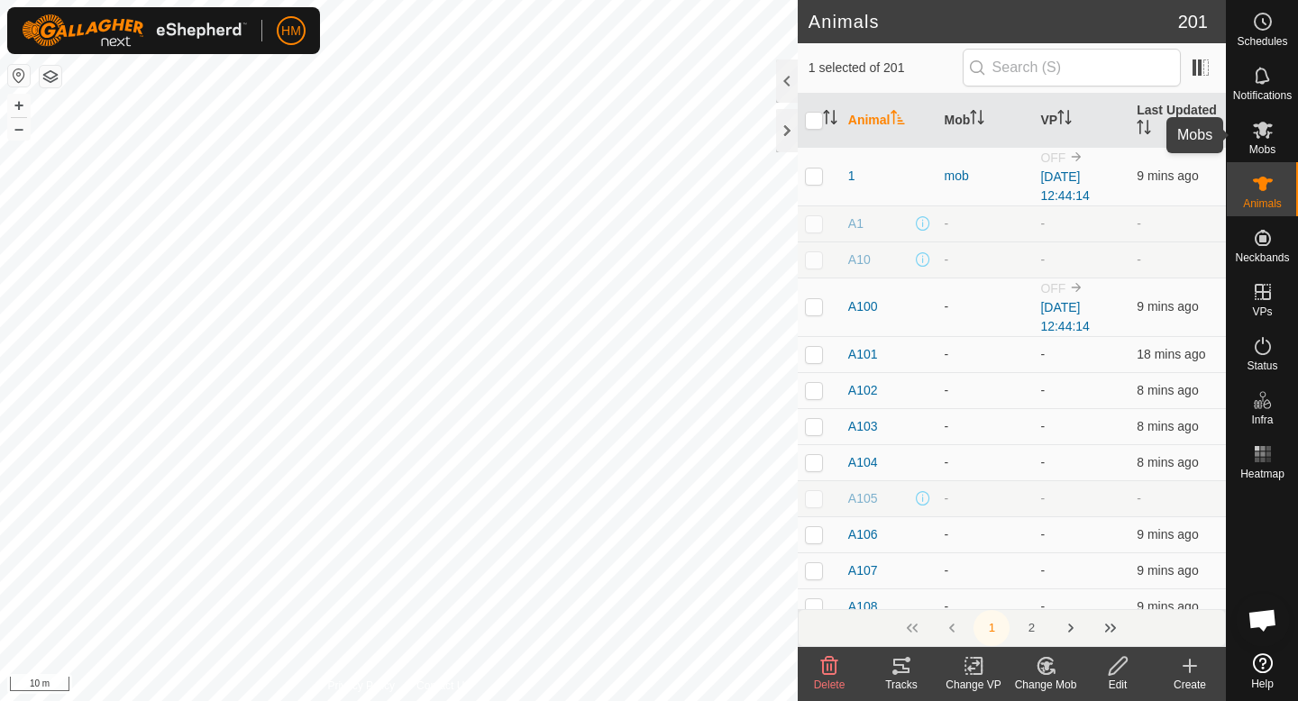
click at [1261, 138] on icon at bounding box center [1263, 130] width 22 height 22
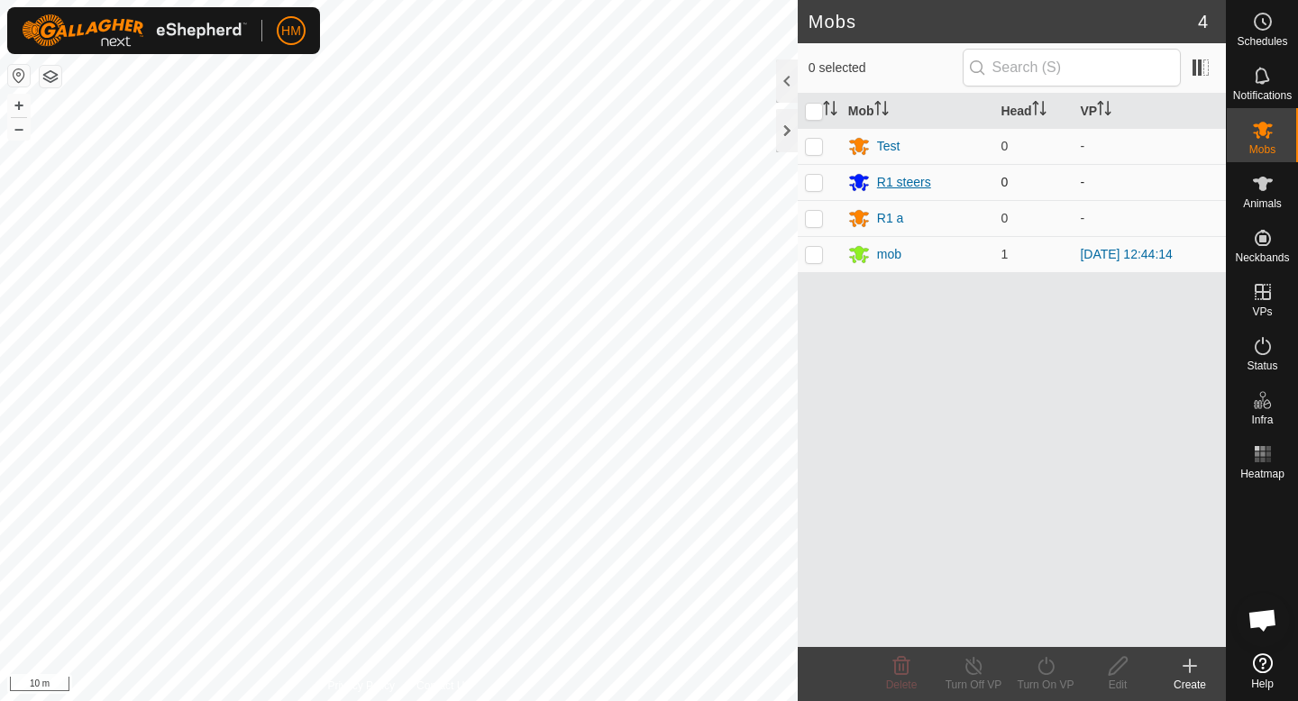
click at [910, 188] on div "R1 steers" at bounding box center [904, 182] width 54 height 19
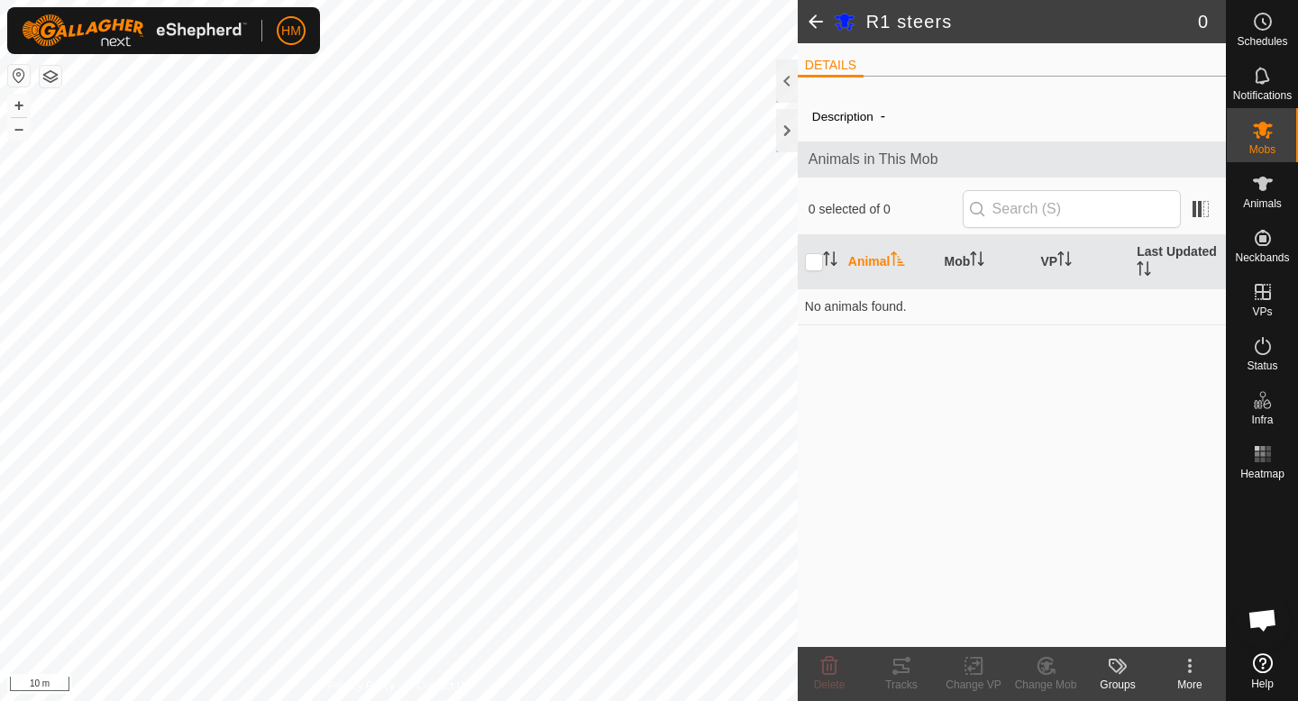
click at [805, 18] on span at bounding box center [816, 21] width 36 height 43
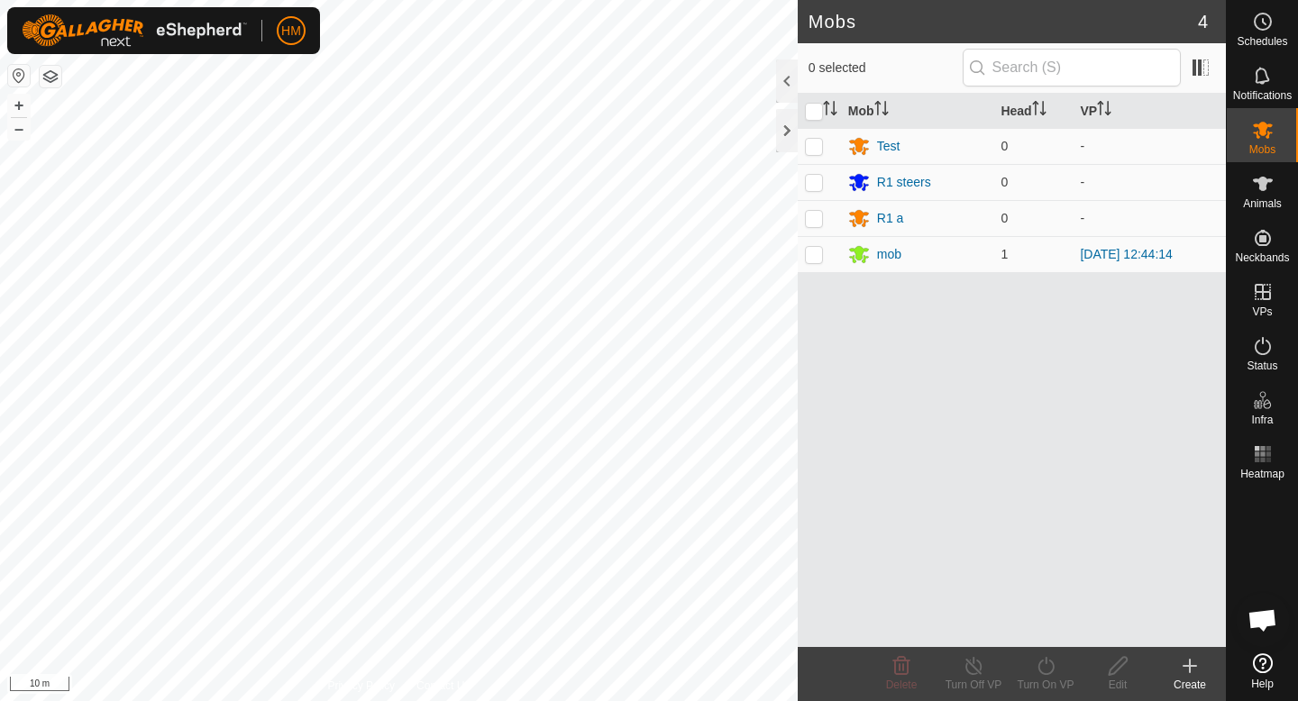
click at [1199, 667] on icon at bounding box center [1190, 666] width 22 height 22
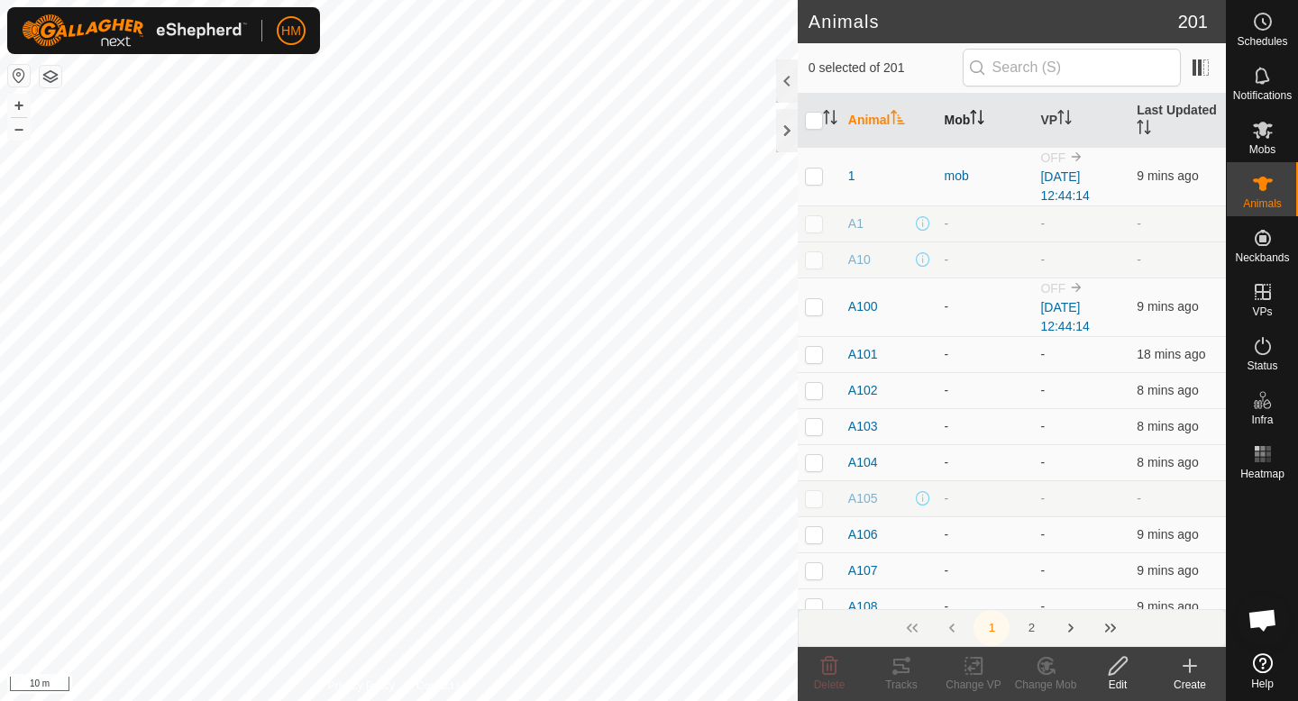
click at [965, 119] on th "Mob" at bounding box center [986, 121] width 96 height 54
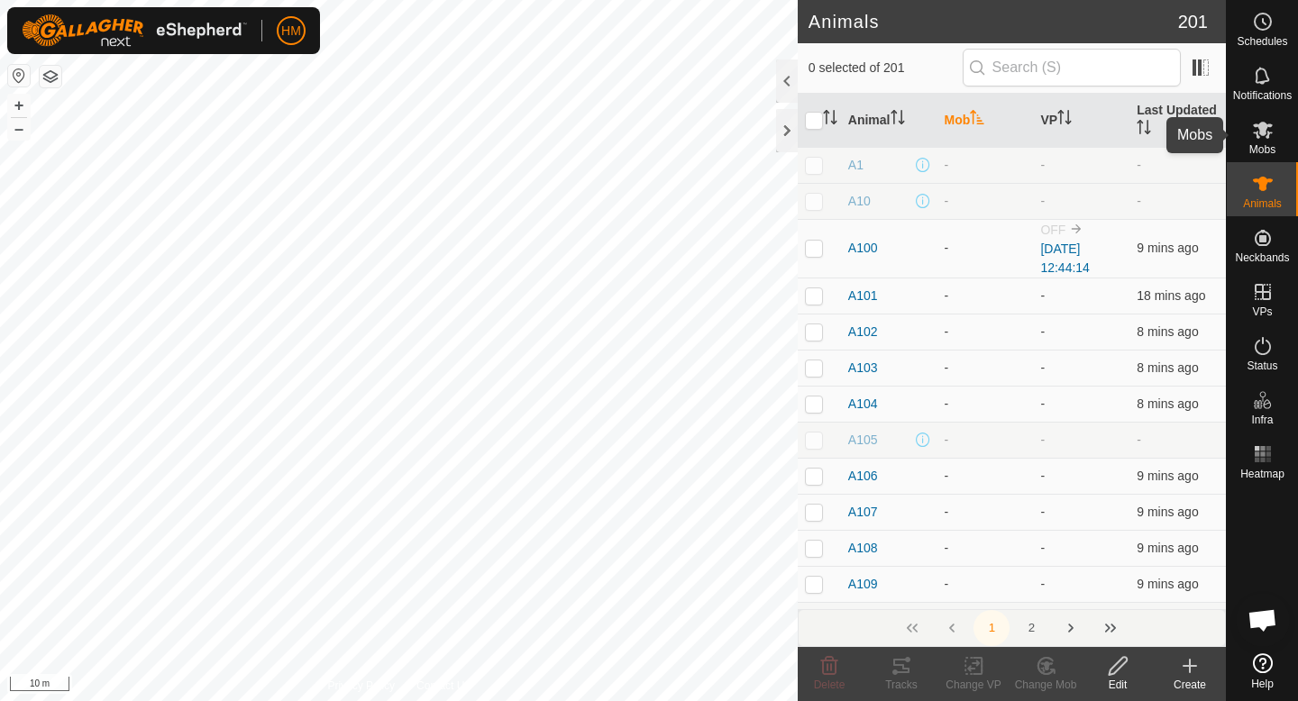
click at [1262, 134] on icon at bounding box center [1263, 130] width 20 height 17
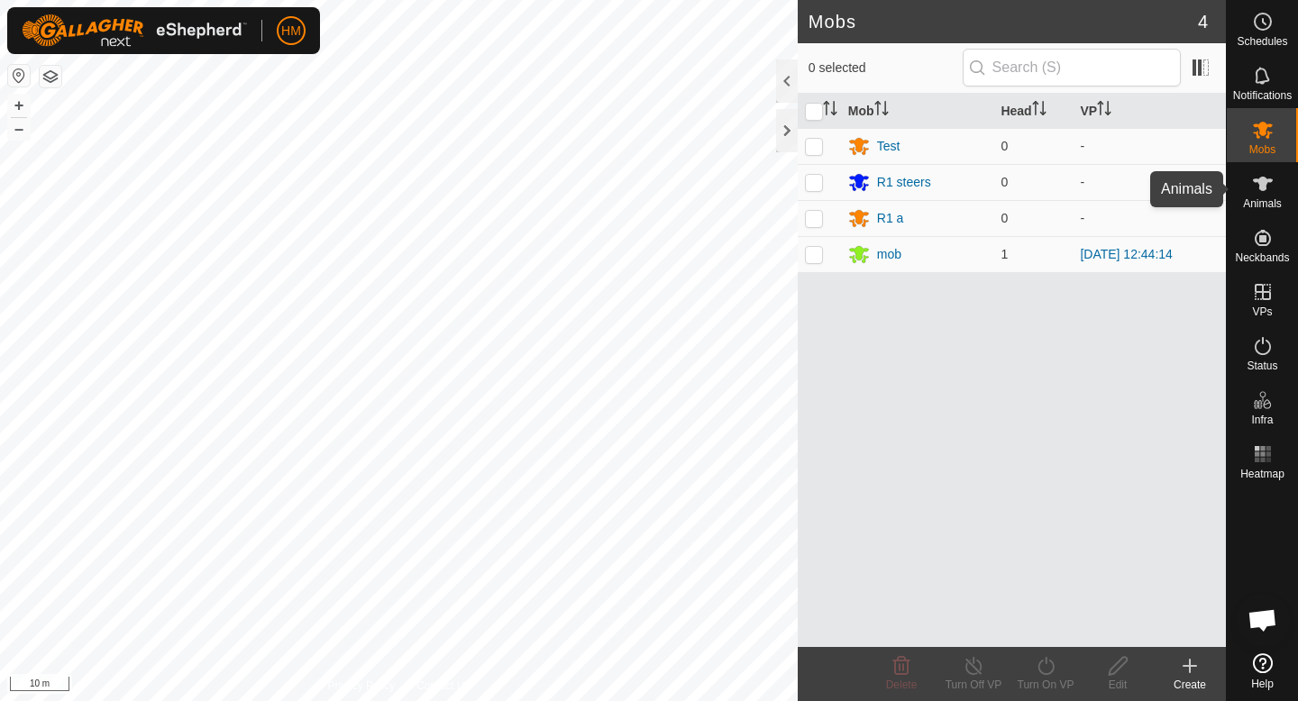
click at [1272, 177] on icon at bounding box center [1263, 184] width 22 height 22
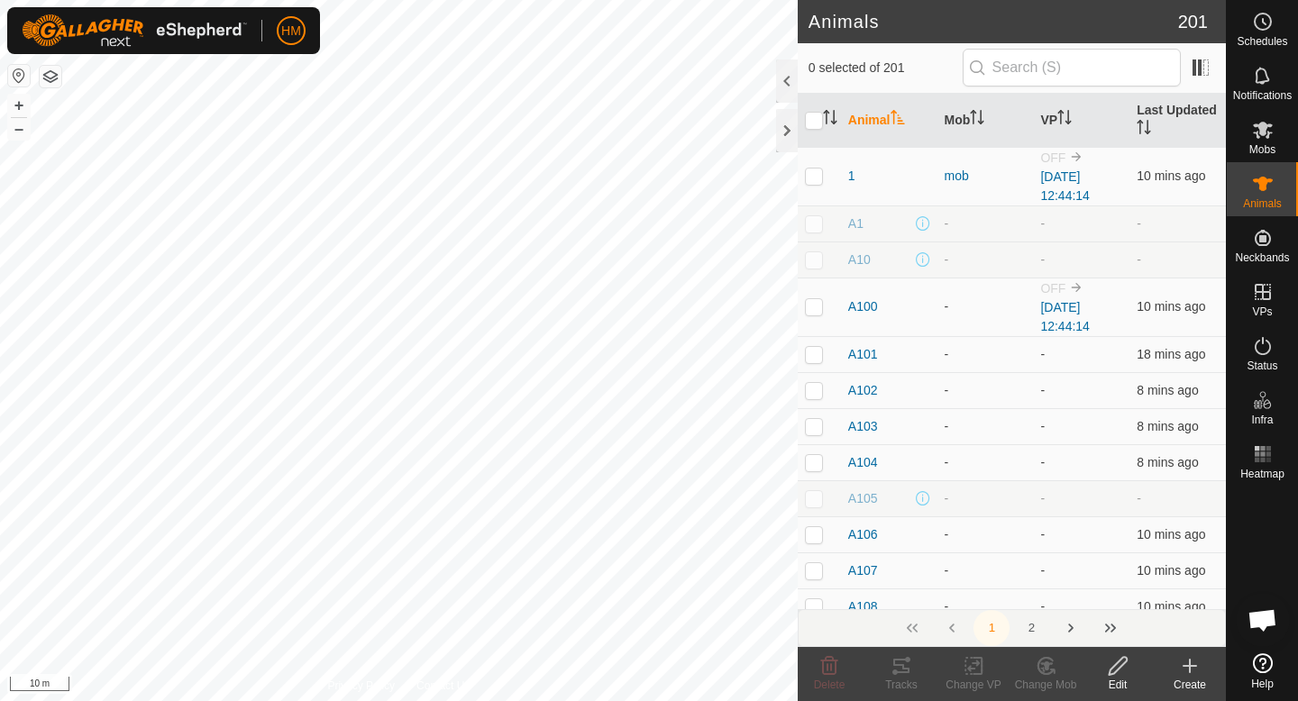
click at [1192, 666] on icon at bounding box center [1190, 666] width 13 height 0
click at [960, 116] on th "Mob" at bounding box center [986, 121] width 96 height 54
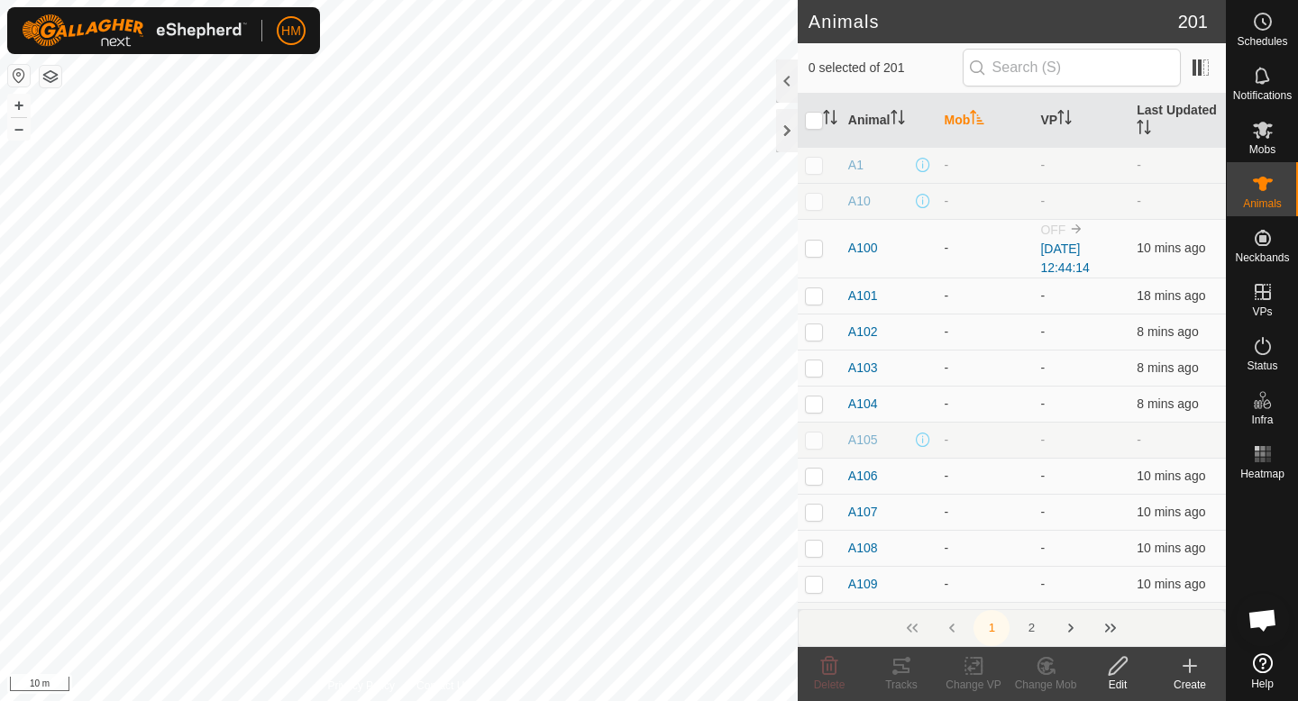
click at [1184, 666] on icon at bounding box center [1190, 666] width 13 height 0
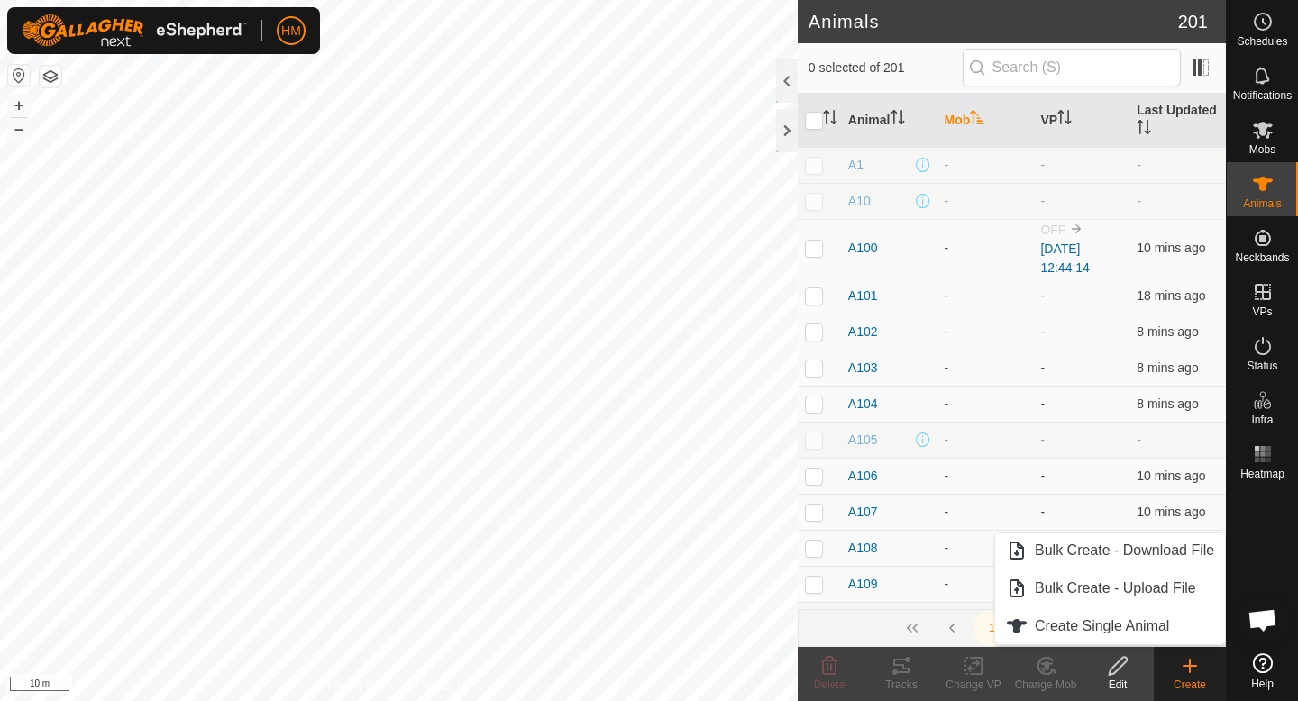
click at [1184, 666] on icon at bounding box center [1190, 666] width 13 height 0
click at [1257, 136] on icon at bounding box center [1263, 130] width 20 height 17
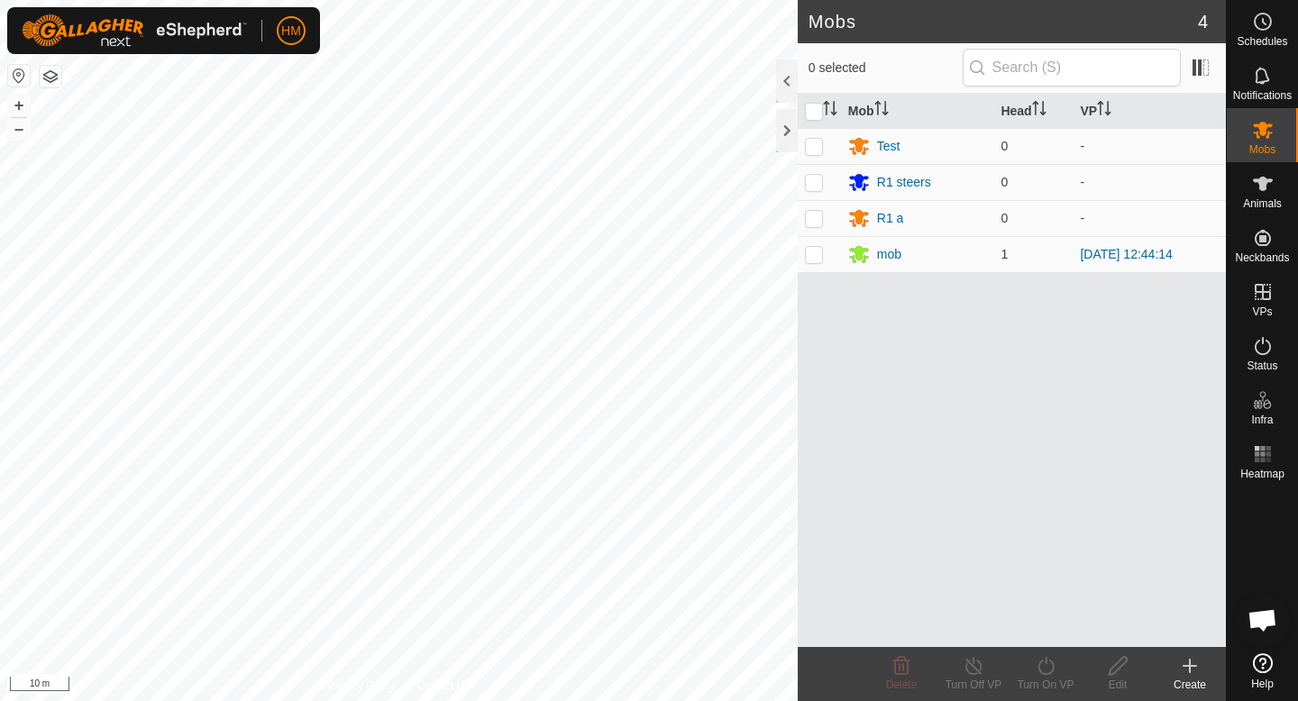
click at [1182, 663] on icon at bounding box center [1190, 666] width 22 height 22
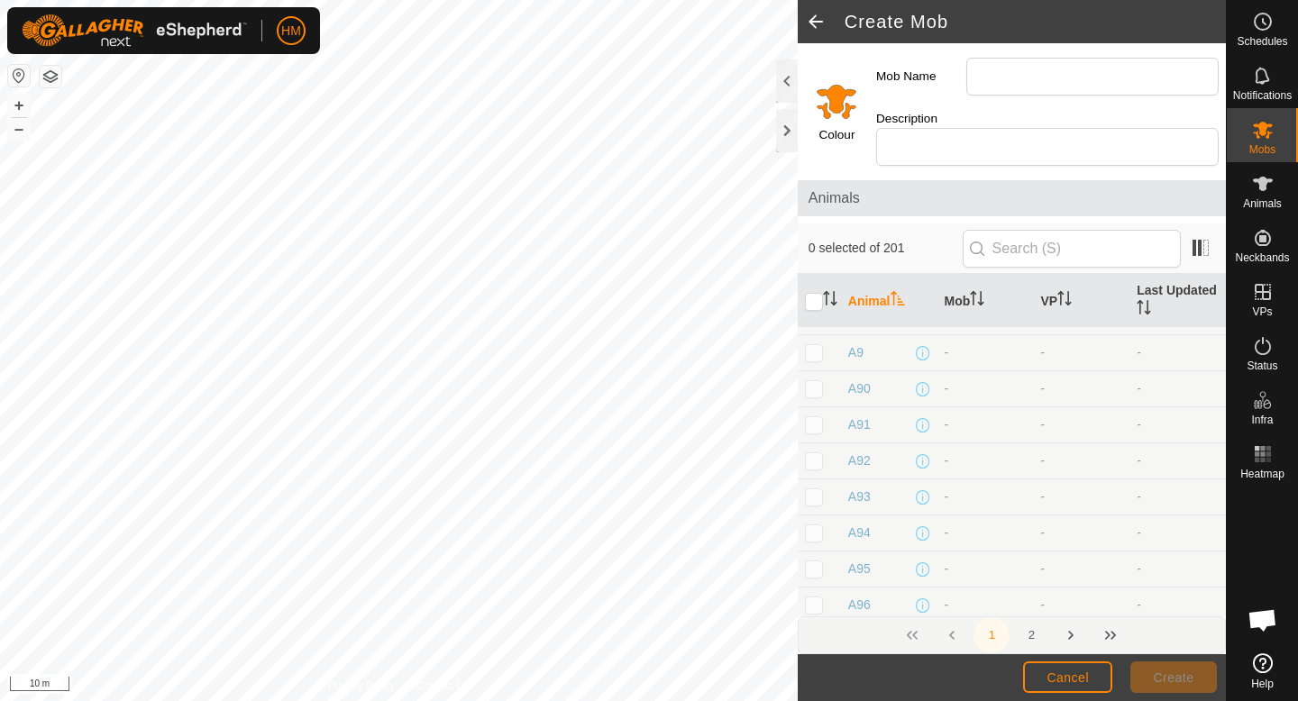
scroll to position [7222, 0]
click at [811, 608] on p-checkbox at bounding box center [814, 615] width 18 height 14
click at [817, 572] on p-checkbox at bounding box center [814, 579] width 18 height 14
click at [818, 534] on p-checkbox at bounding box center [814, 541] width 18 height 14
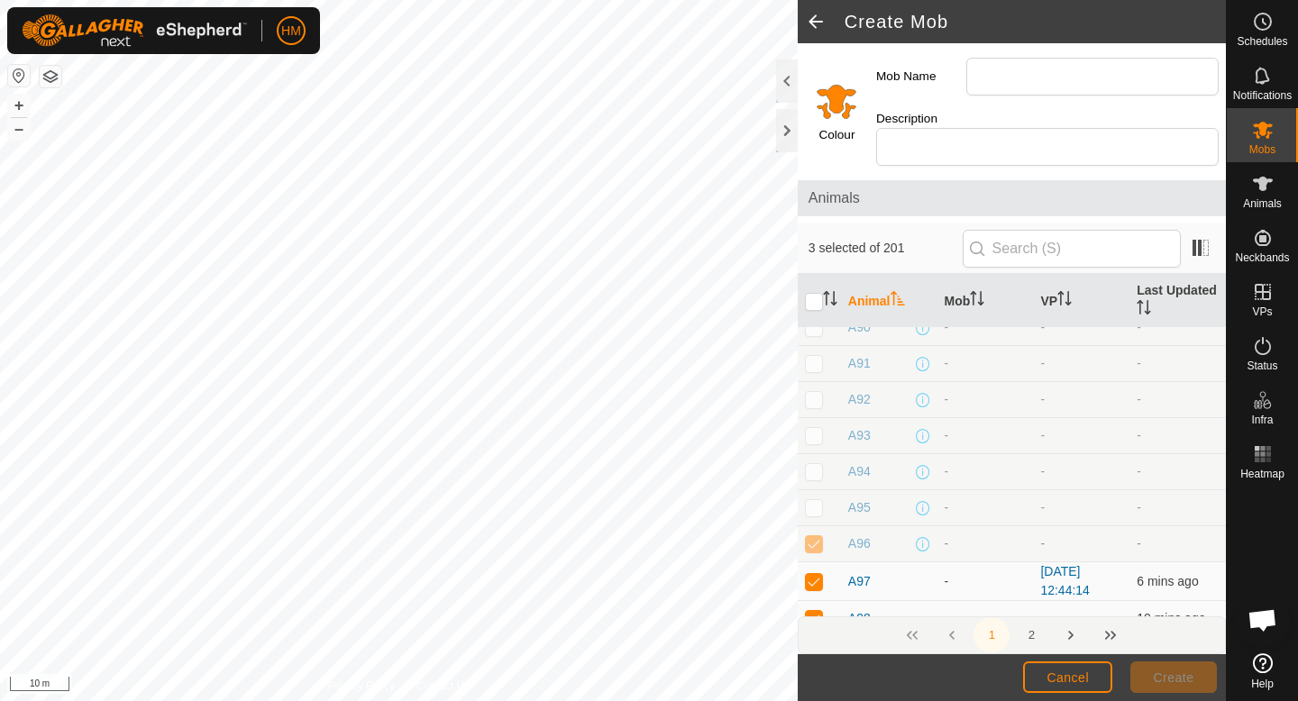
click at [818, 536] on p-checkbox at bounding box center [814, 543] width 18 height 14
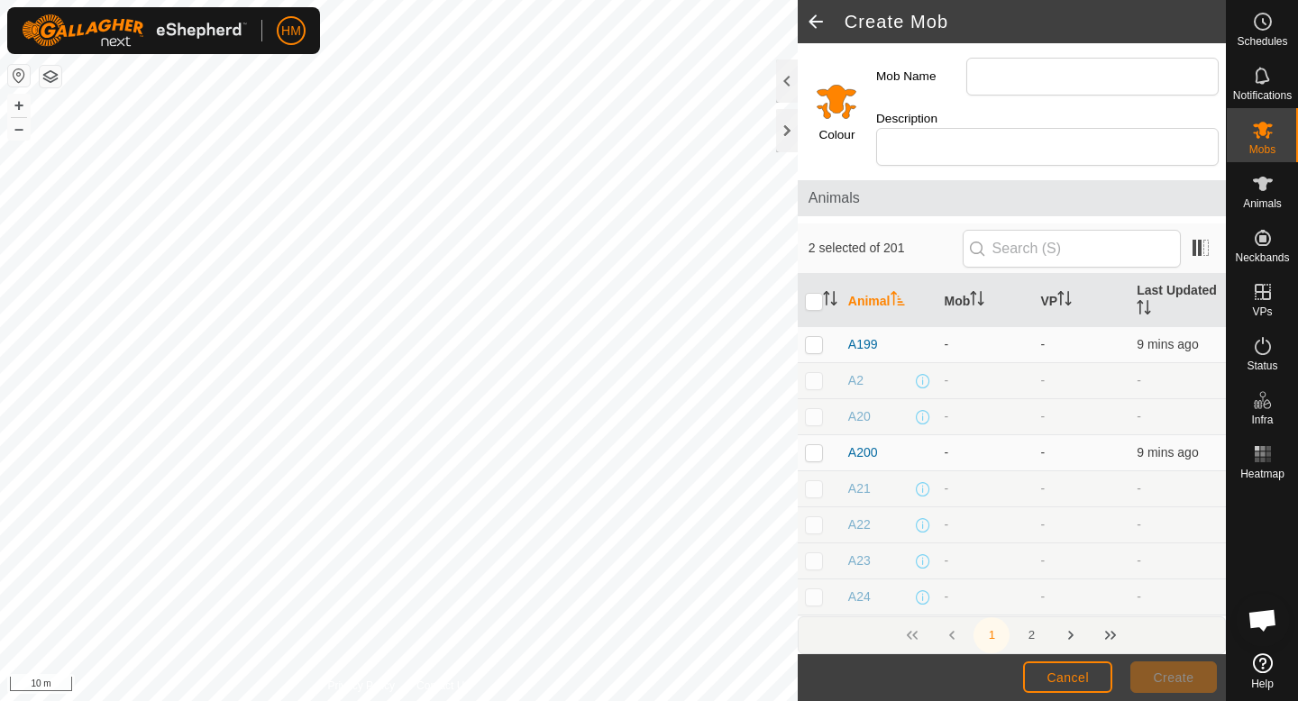
scroll to position [4310, 0]
click at [813, 450] on td at bounding box center [819, 462] width 43 height 36
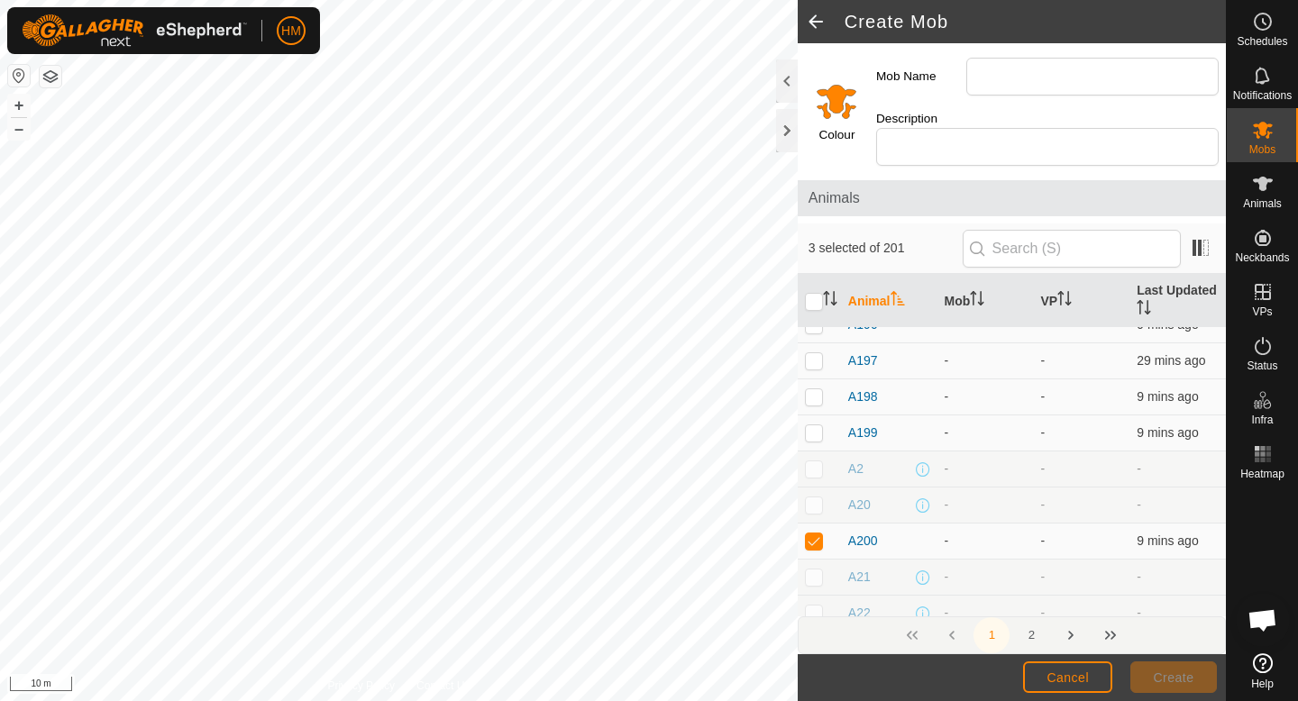
scroll to position [4226, 0]
click at [810, 429] on p-checkbox at bounding box center [814, 436] width 18 height 14
click at [811, 429] on p-checkbox at bounding box center [814, 436] width 18 height 14
click at [815, 393] on p-checkbox at bounding box center [814, 400] width 18 height 14
click at [814, 357] on p-checkbox at bounding box center [814, 364] width 18 height 14
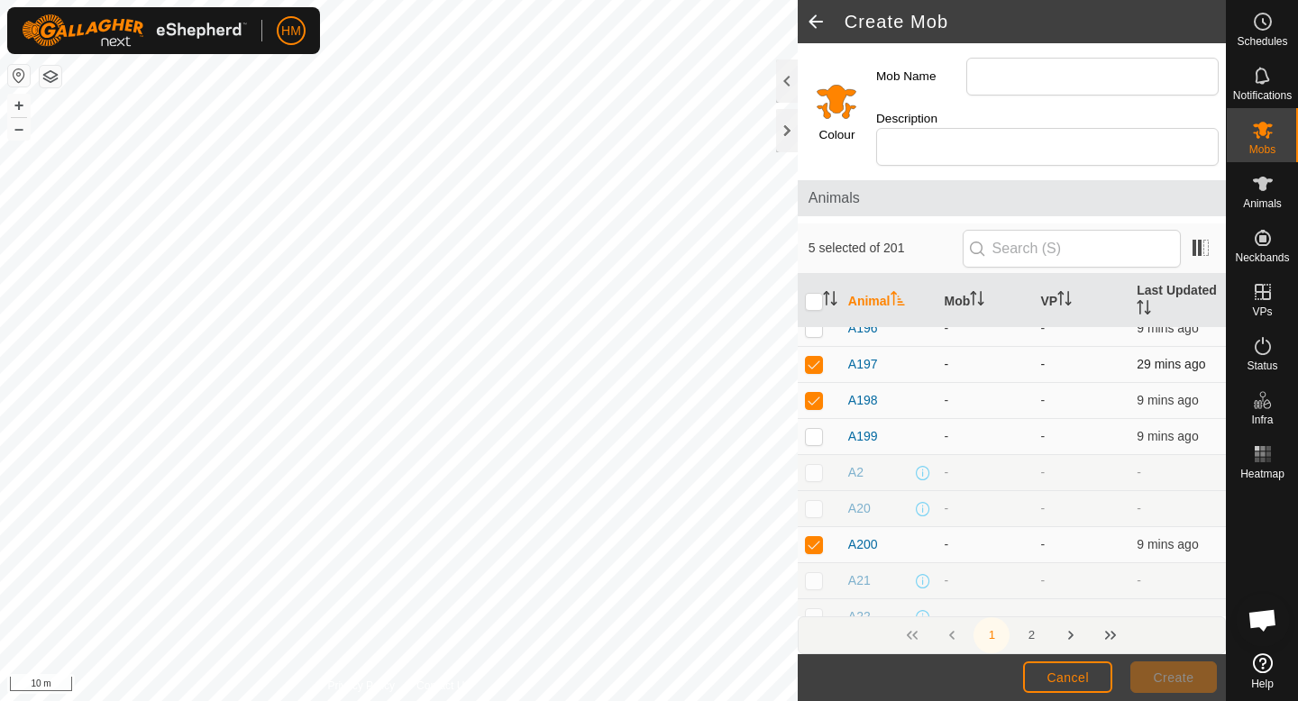
click at [814, 357] on p-checkbox at bounding box center [814, 364] width 18 height 14
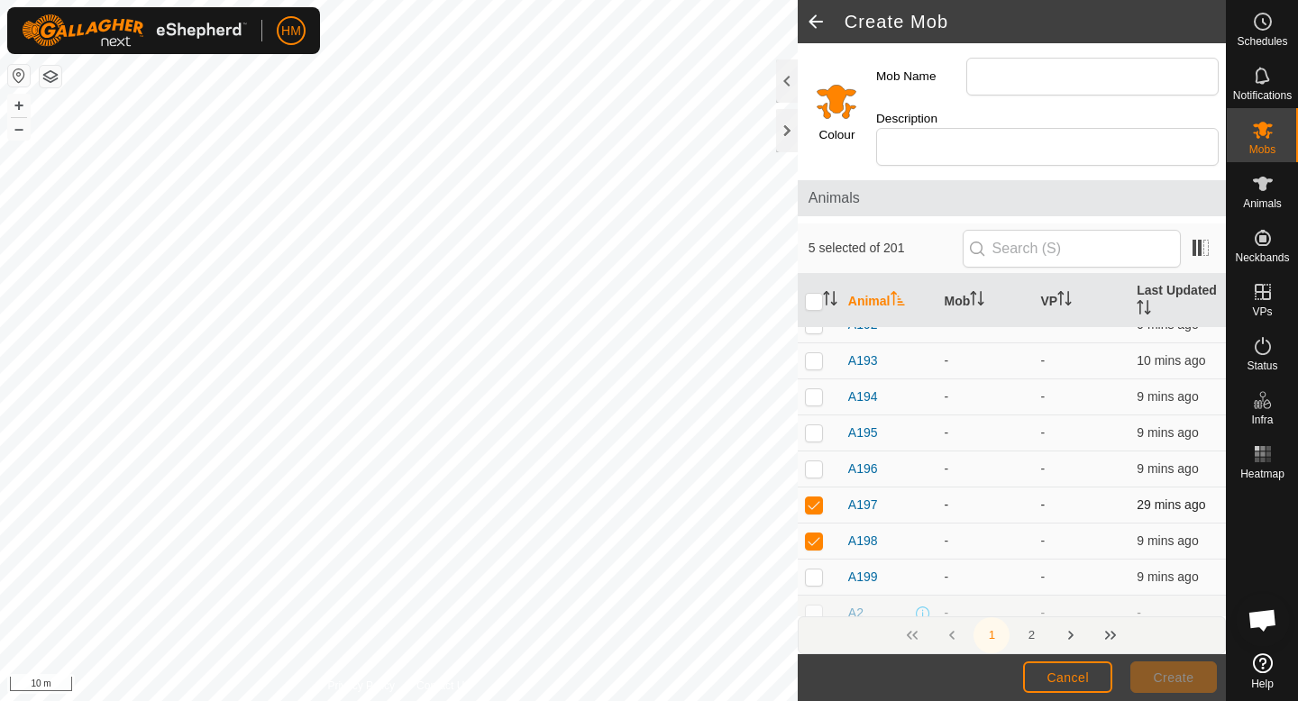
scroll to position [4049, 0]
click at [818, 496] on td at bounding box center [819, 506] width 43 height 36
click at [819, 498] on p-checkbox at bounding box center [814, 505] width 18 height 14
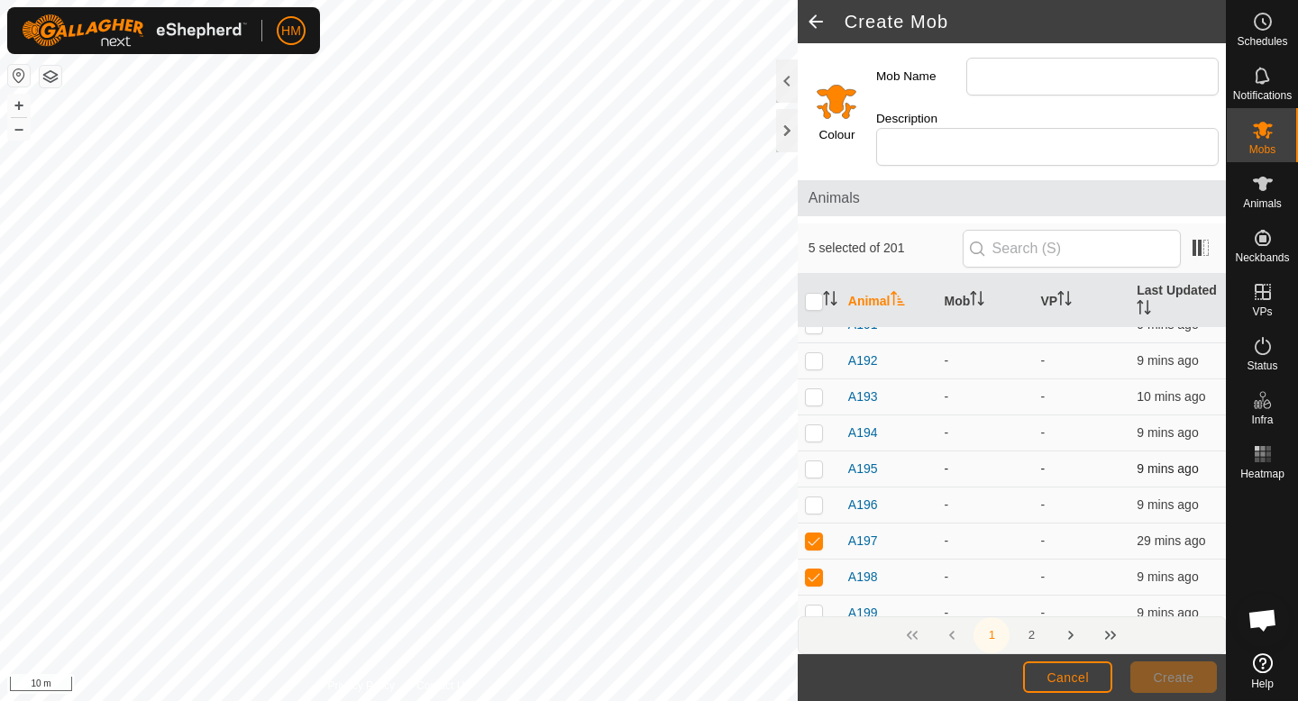
click at [820, 462] on p-checkbox at bounding box center [814, 469] width 18 height 14
click at [817, 425] on p-checkbox at bounding box center [814, 432] width 18 height 14
click at [816, 389] on p-checkbox at bounding box center [814, 396] width 18 height 14
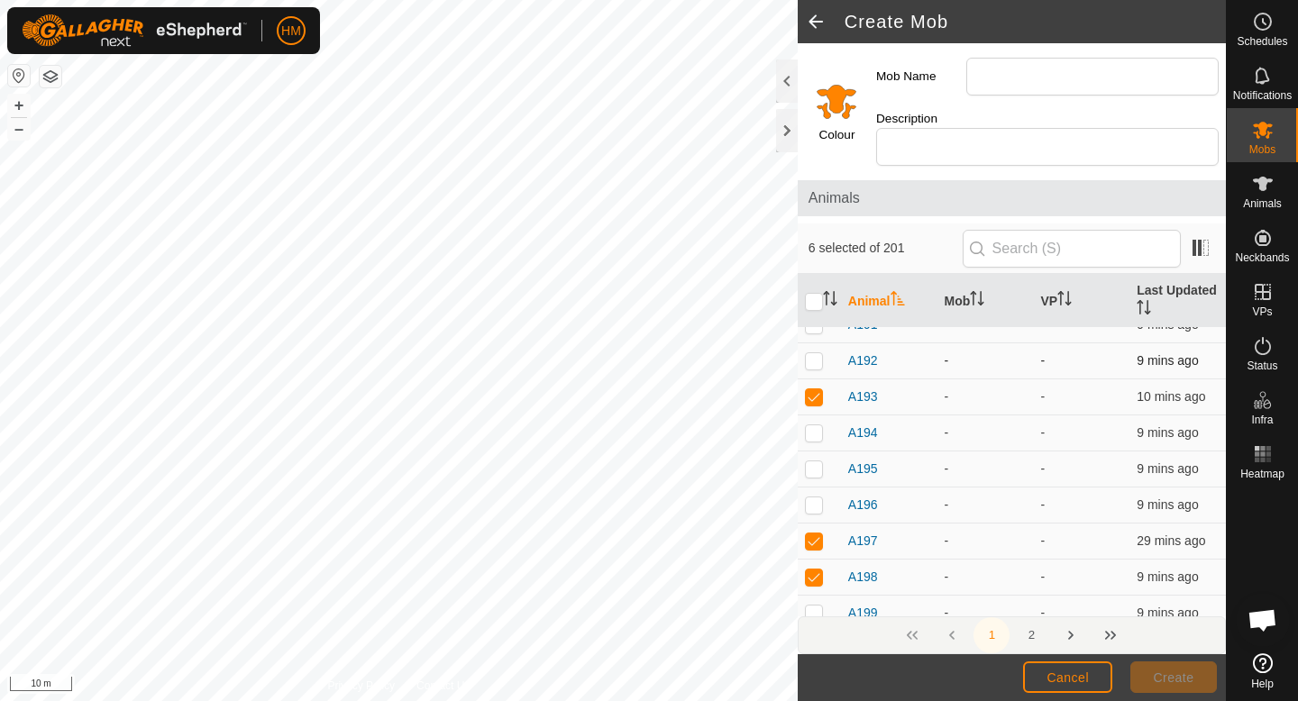
click at [814, 353] on p-checkbox at bounding box center [814, 360] width 18 height 14
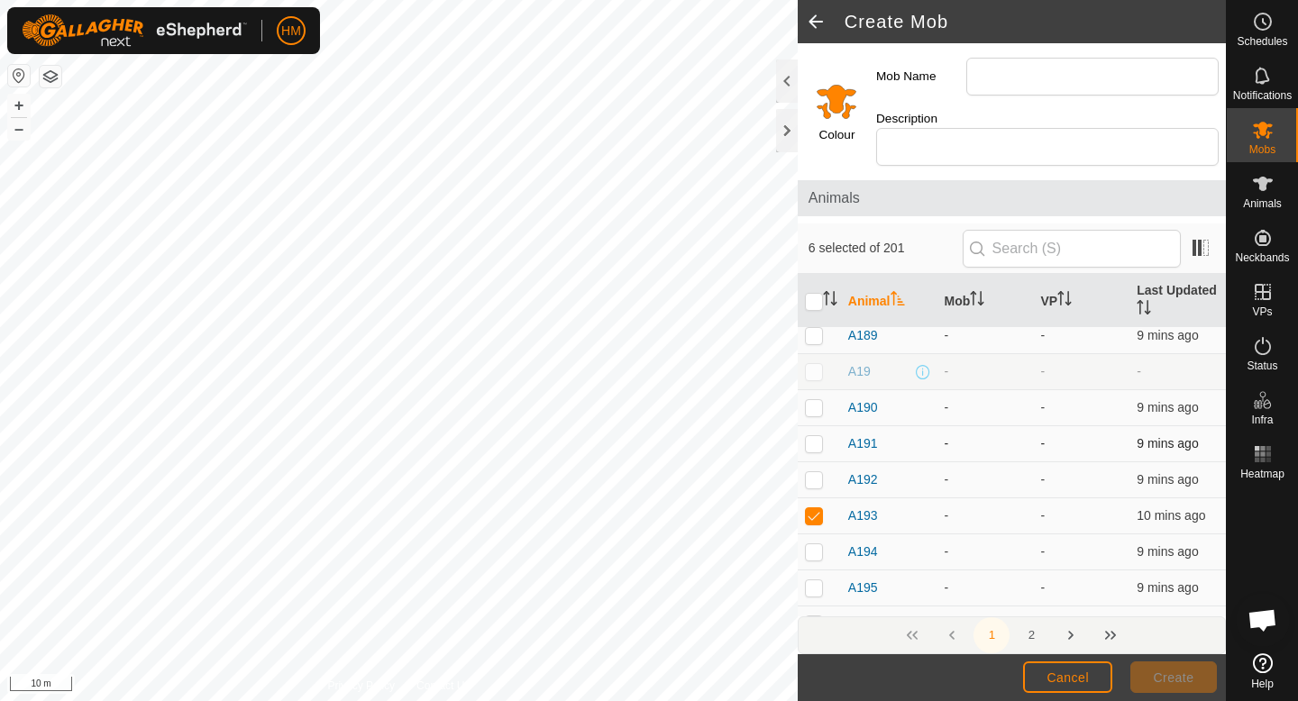
click at [816, 436] on p-checkbox at bounding box center [814, 443] width 18 height 14
click at [817, 400] on p-checkbox at bounding box center [814, 407] width 18 height 14
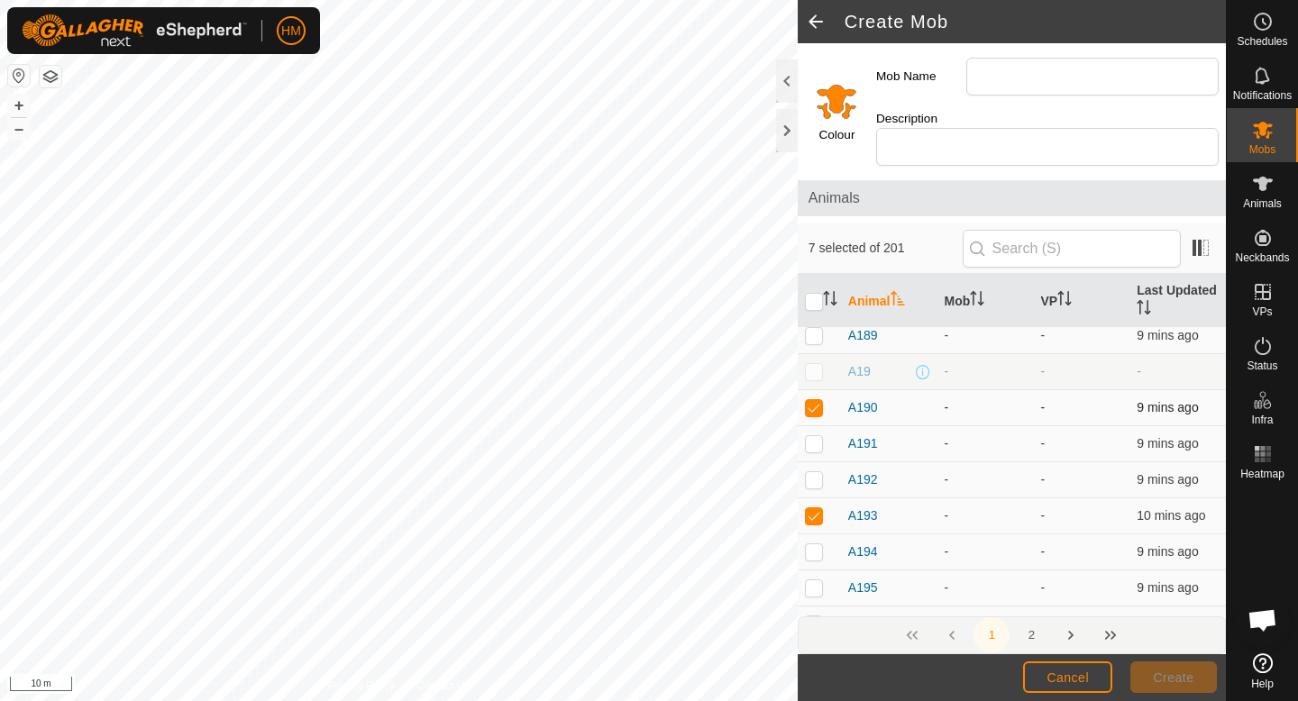
click at [817, 400] on p-checkbox at bounding box center [814, 407] width 18 height 14
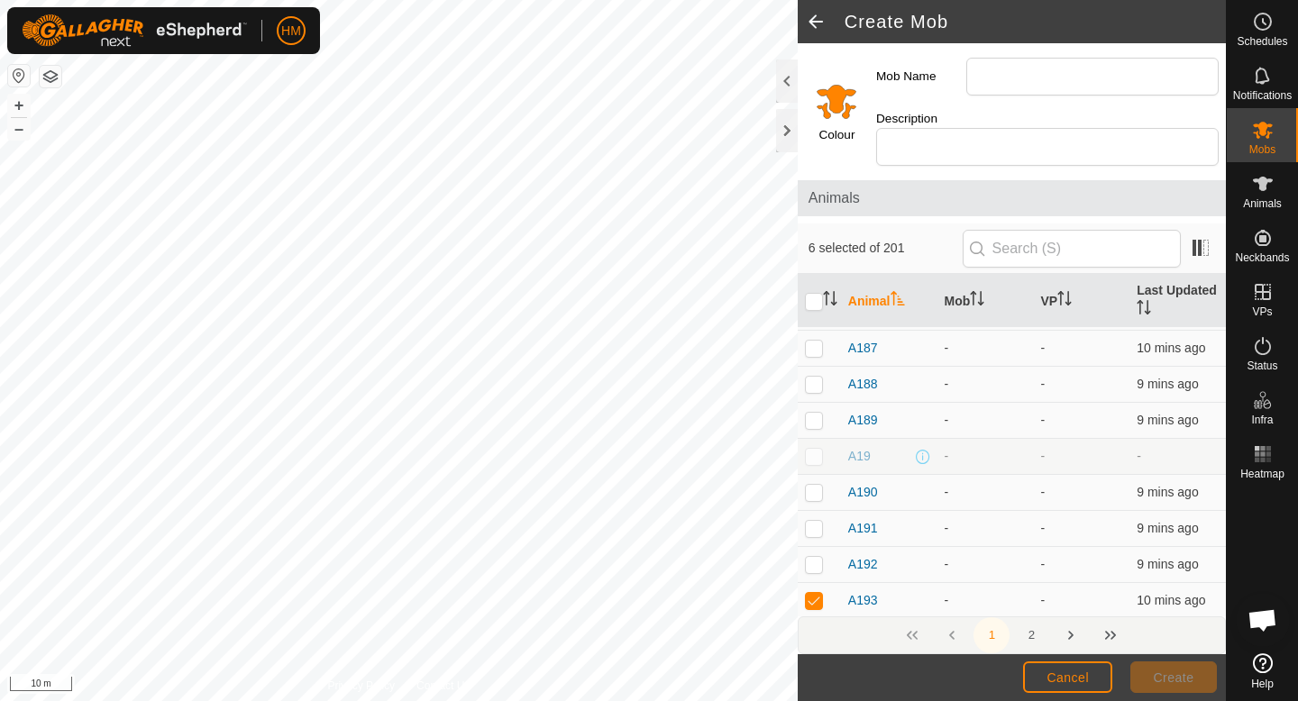
scroll to position [3830, 0]
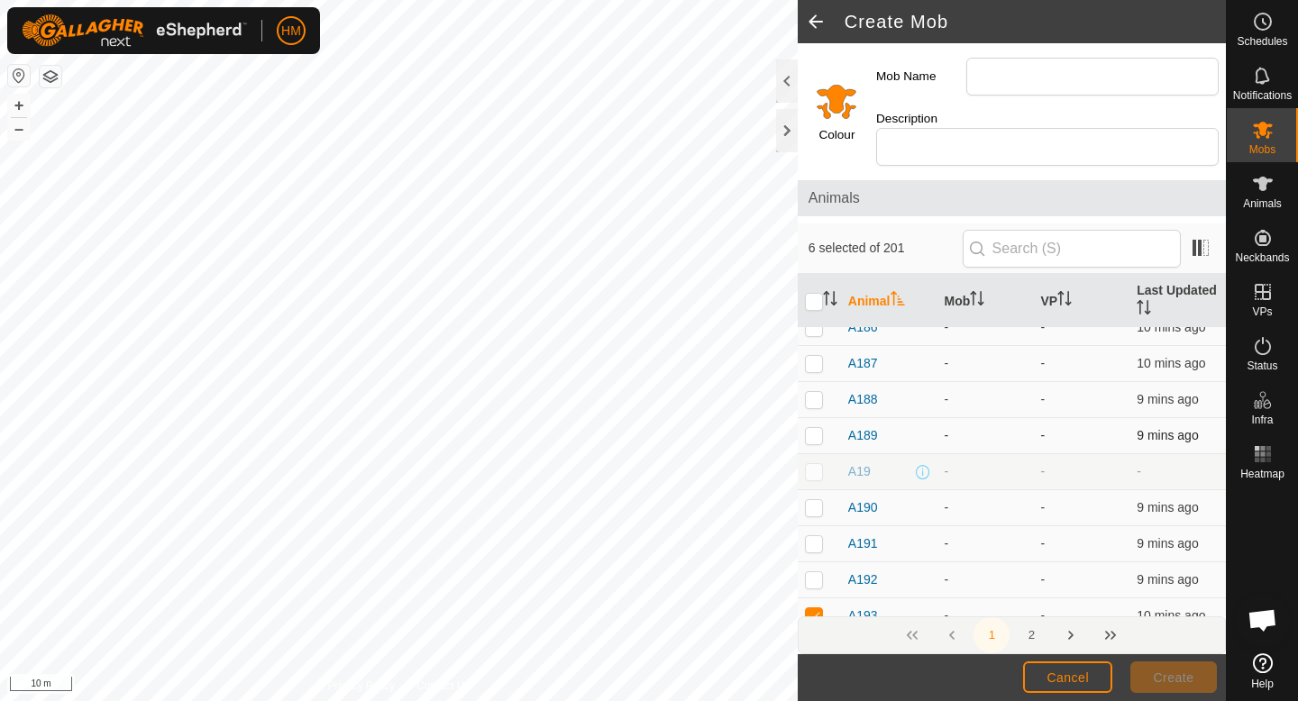
click at [816, 428] on p-checkbox at bounding box center [814, 435] width 18 height 14
click at [810, 392] on p-checkbox at bounding box center [814, 399] width 18 height 14
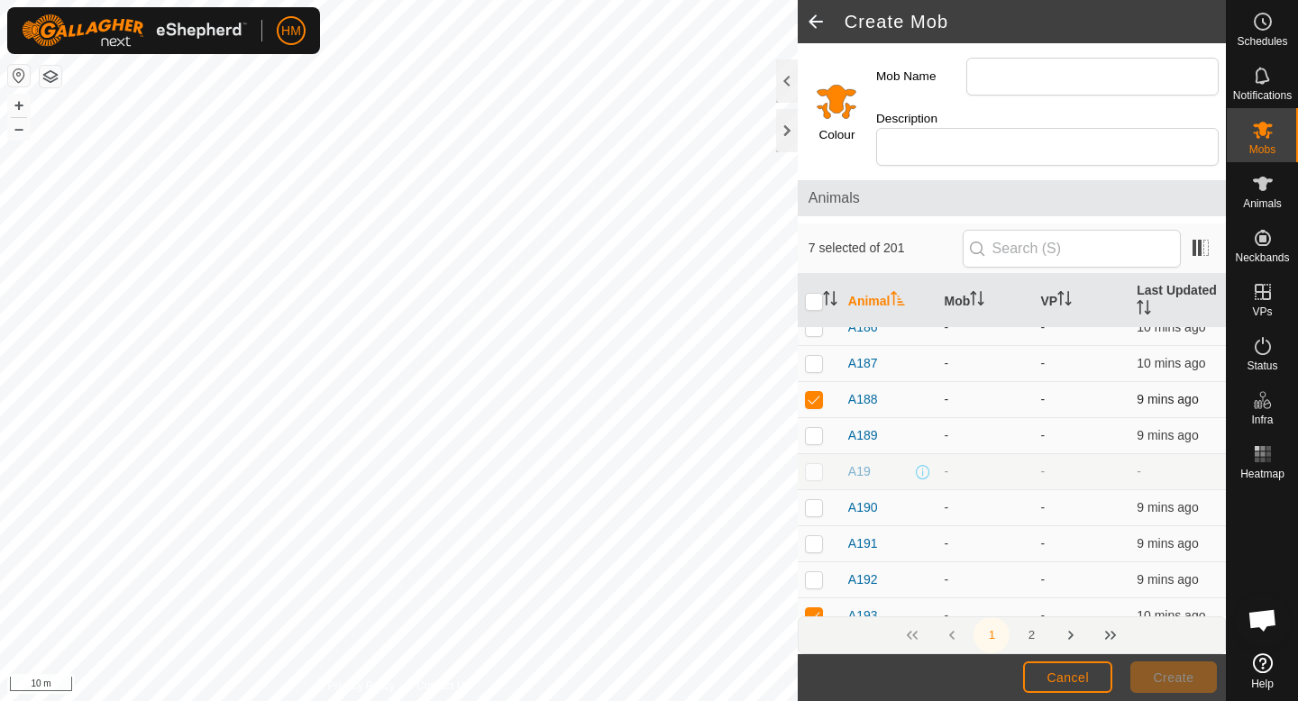
click at [810, 392] on p-checkbox at bounding box center [814, 399] width 18 height 14
click at [812, 356] on p-checkbox at bounding box center [814, 363] width 18 height 14
click at [816, 316] on td at bounding box center [819, 328] width 43 height 36
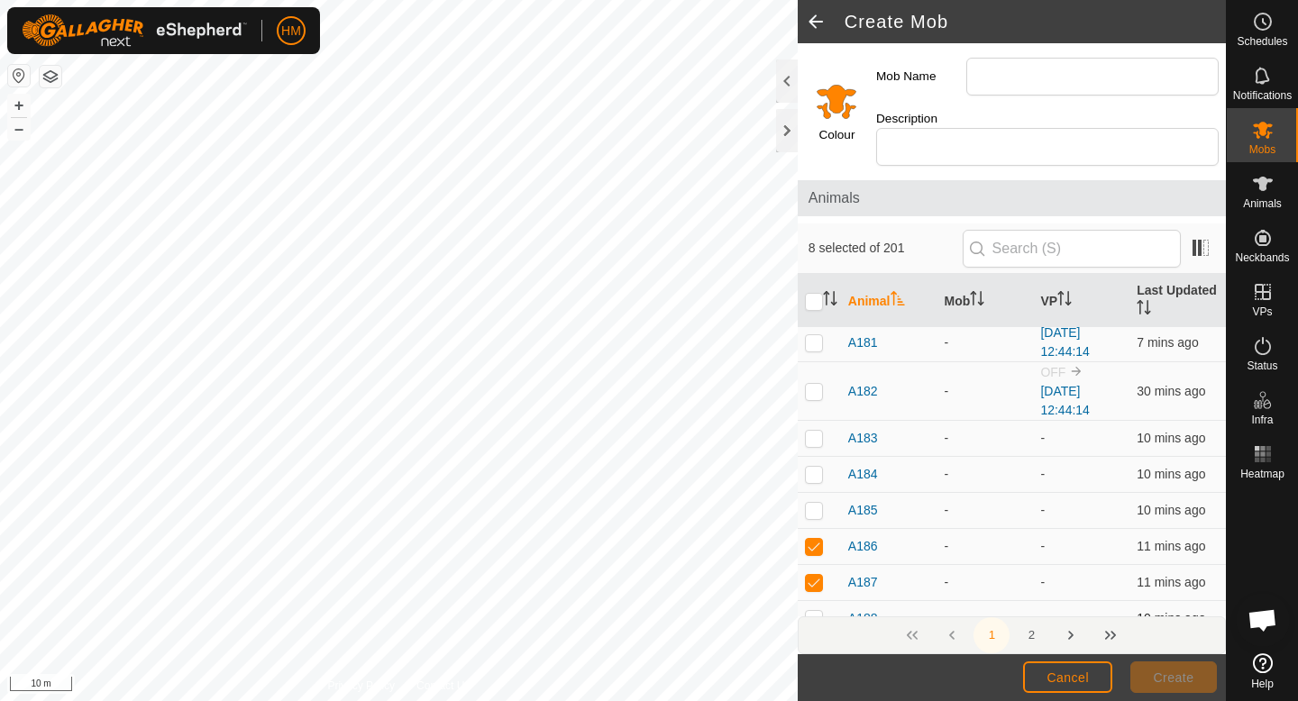
scroll to position [3612, 0]
click at [817, 499] on td at bounding box center [819, 510] width 43 height 36
click at [817, 502] on p-checkbox at bounding box center [814, 509] width 18 height 14
click at [816, 466] on p-checkbox at bounding box center [814, 473] width 18 height 14
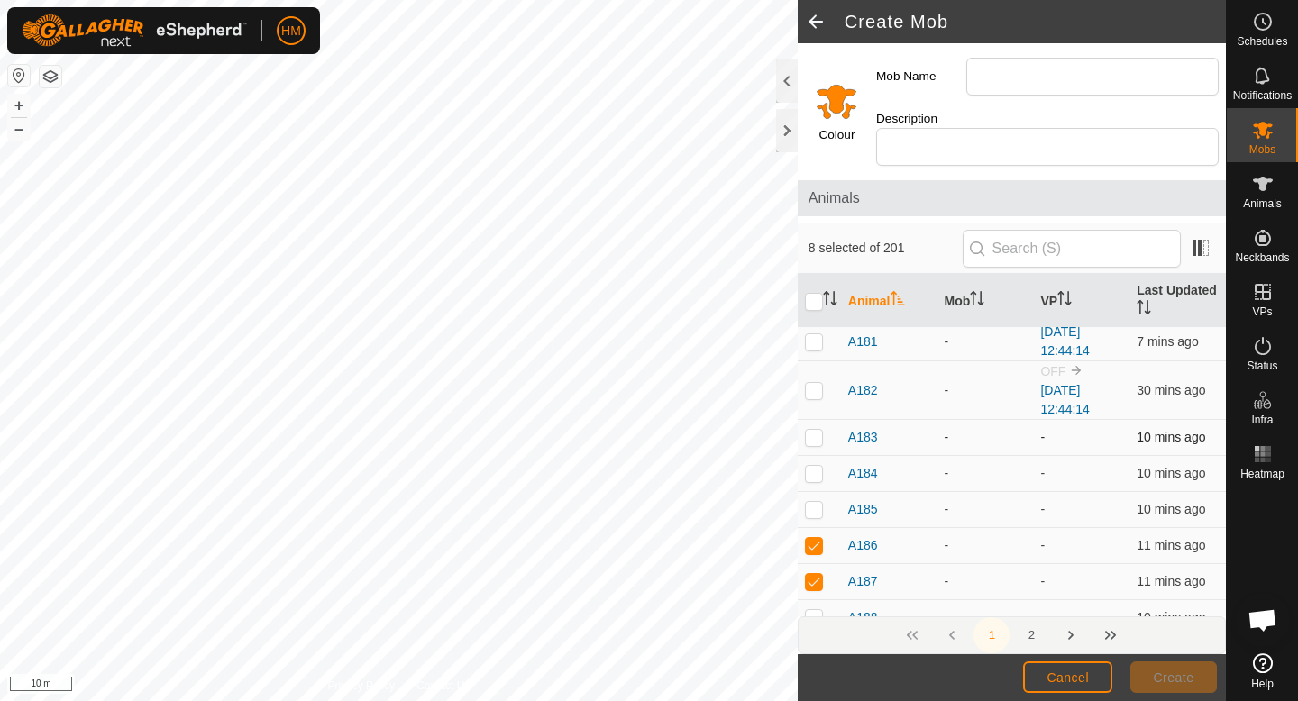
click at [816, 430] on p-checkbox at bounding box center [814, 437] width 18 height 14
click at [811, 383] on p-checkbox at bounding box center [814, 390] width 18 height 14
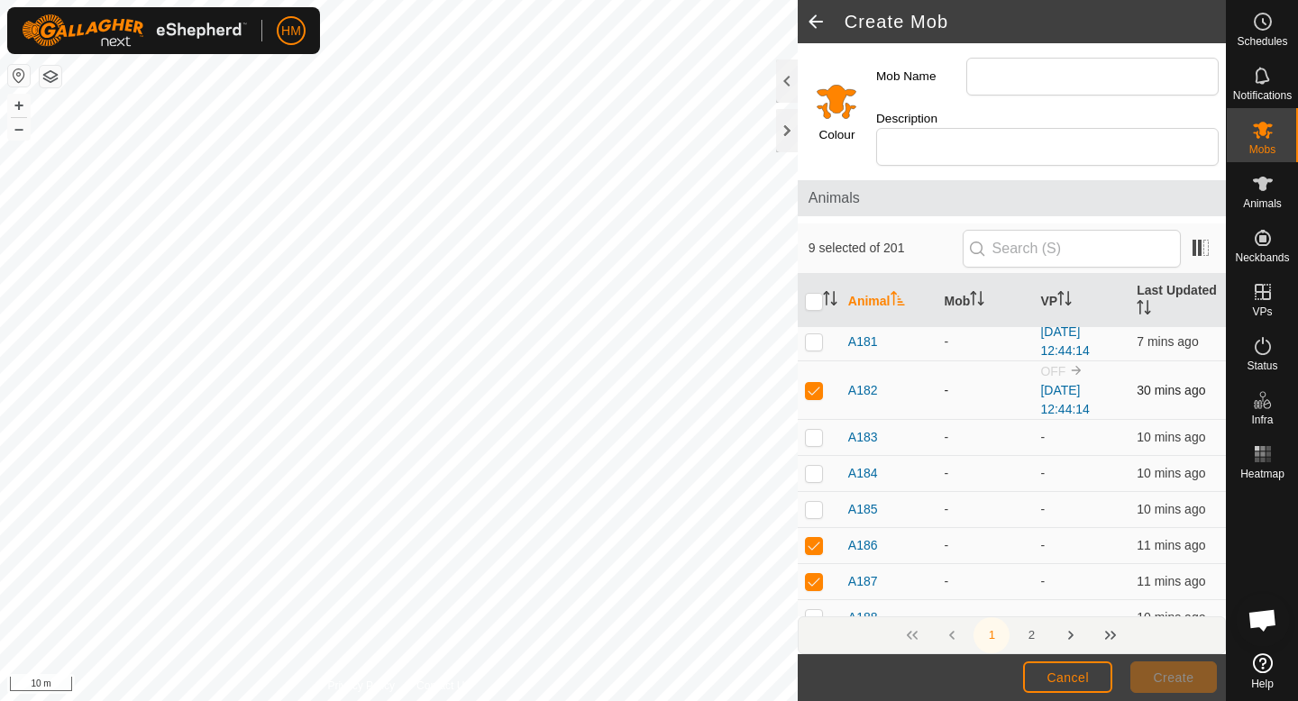
click at [811, 383] on p-checkbox at bounding box center [814, 390] width 18 height 14
click at [809, 334] on p-checkbox at bounding box center [814, 341] width 18 height 14
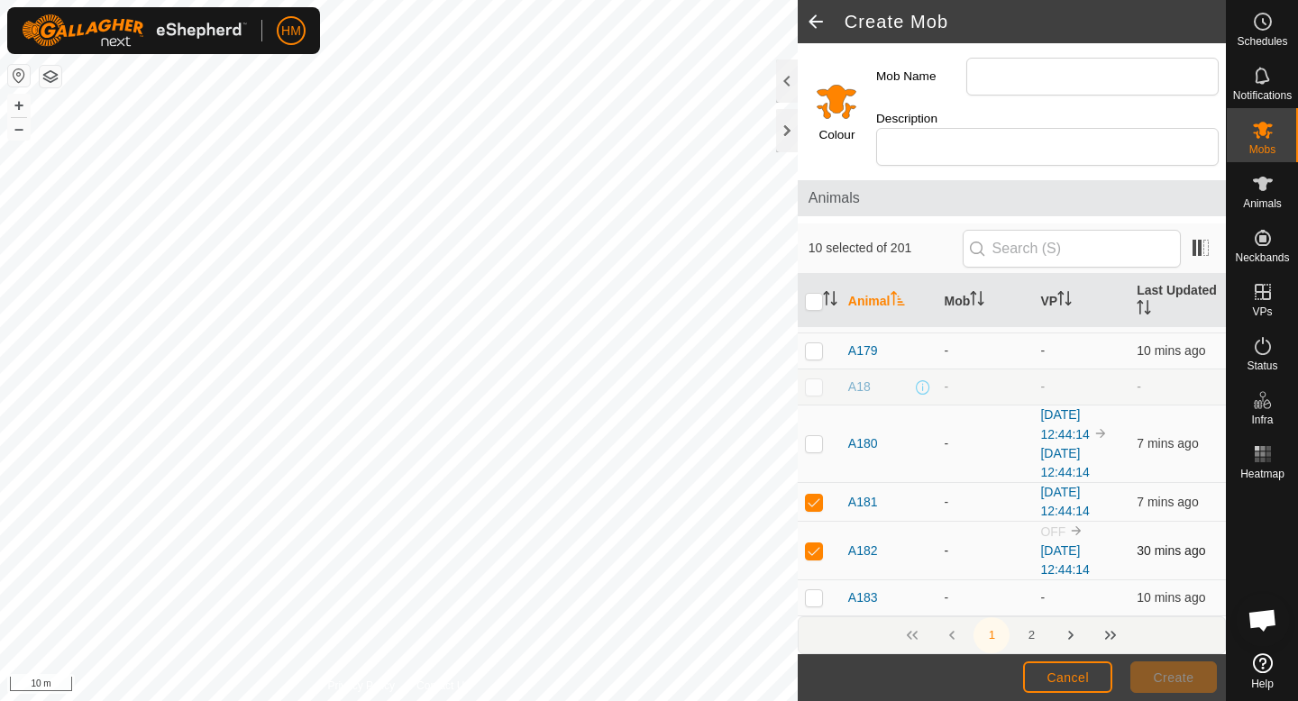
scroll to position [3446, 0]
click at [816, 442] on p-checkbox at bounding box center [814, 449] width 18 height 14
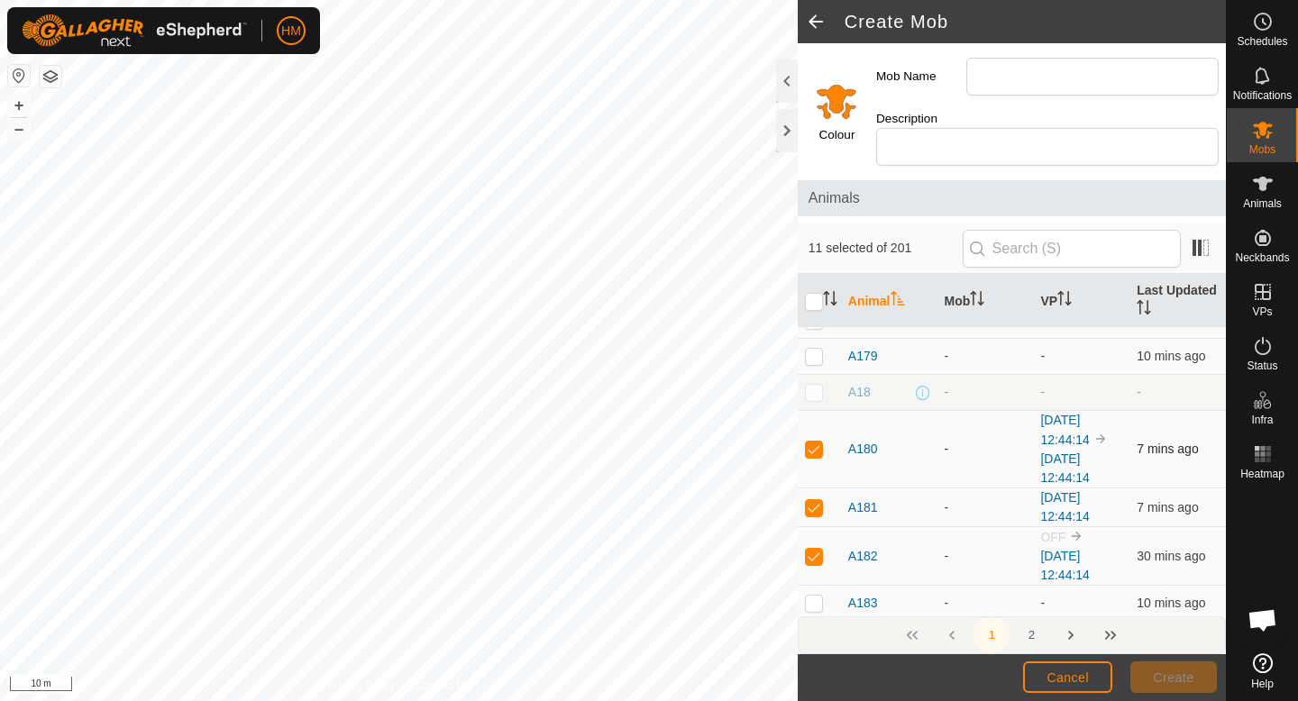
click at [816, 442] on p-checkbox at bounding box center [814, 449] width 18 height 14
click at [816, 349] on p-checkbox at bounding box center [814, 356] width 18 height 14
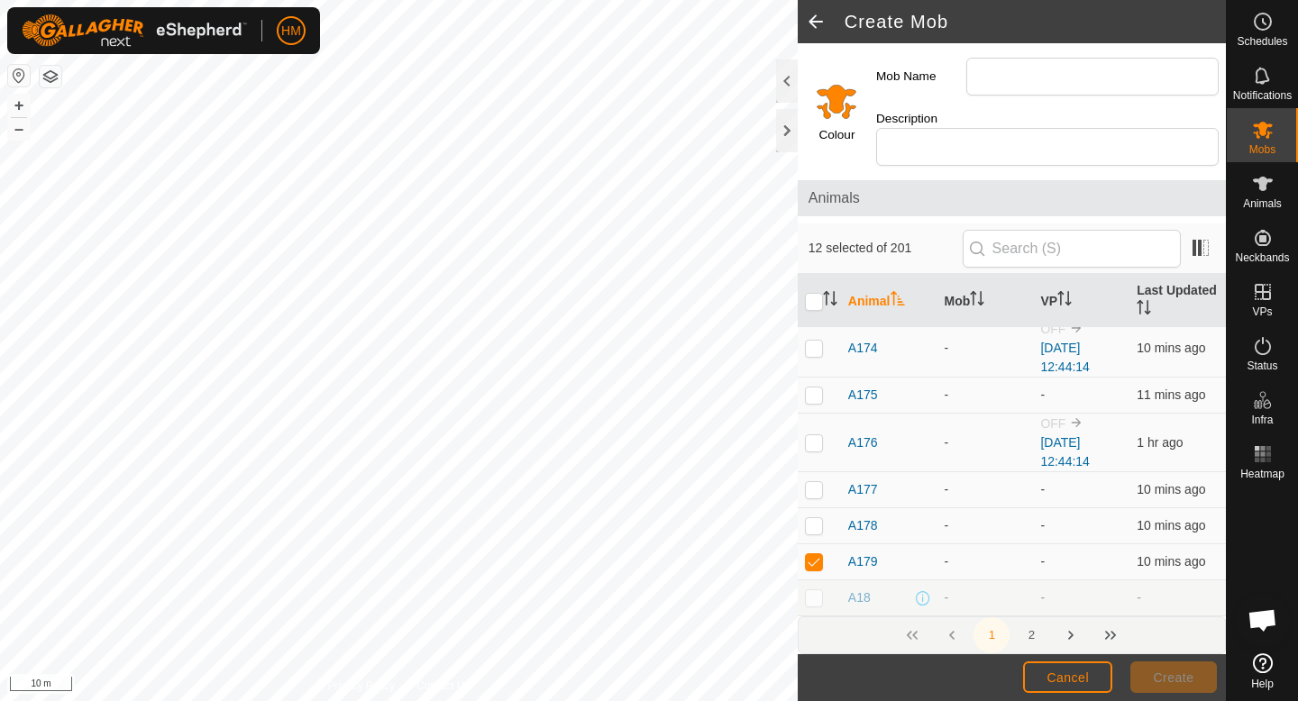
scroll to position [3240, 0]
click at [819, 519] on p-checkbox at bounding box center [814, 526] width 18 height 14
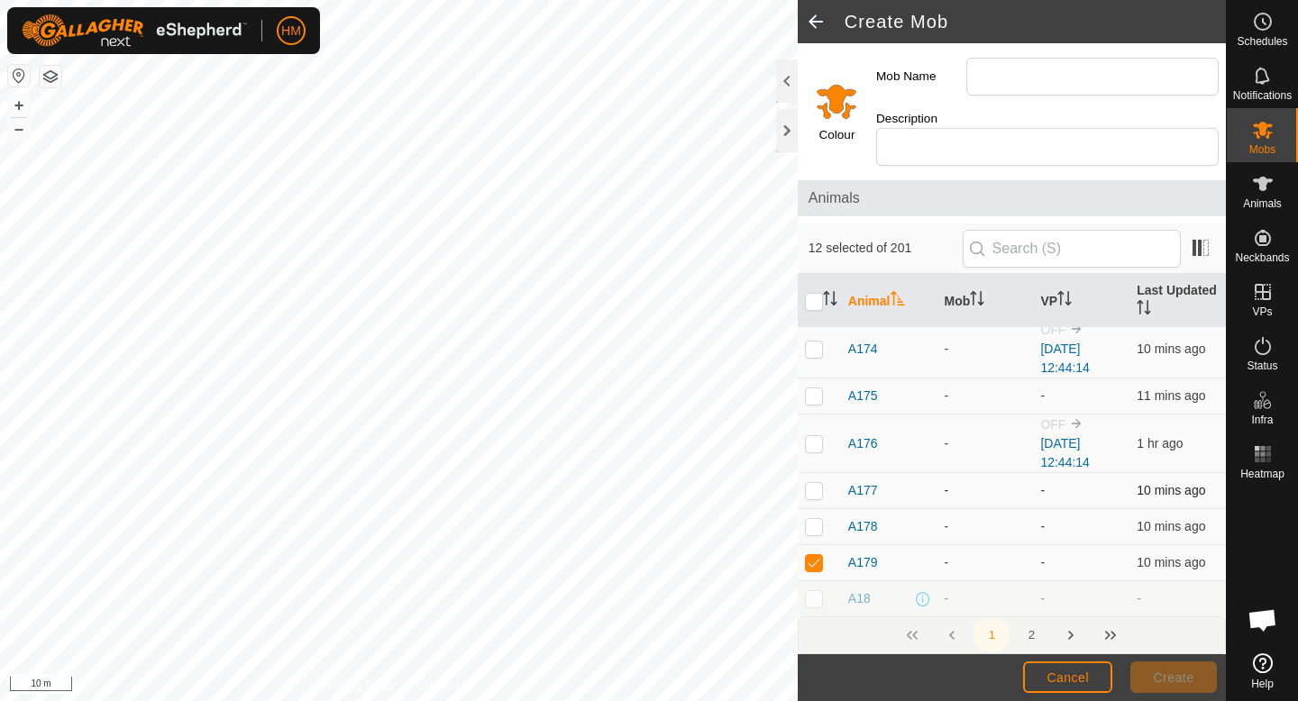
click at [818, 483] on p-checkbox at bounding box center [814, 490] width 18 height 14
click at [811, 436] on p-checkbox at bounding box center [814, 443] width 18 height 14
click at [814, 389] on p-checkbox at bounding box center [814, 396] width 18 height 14
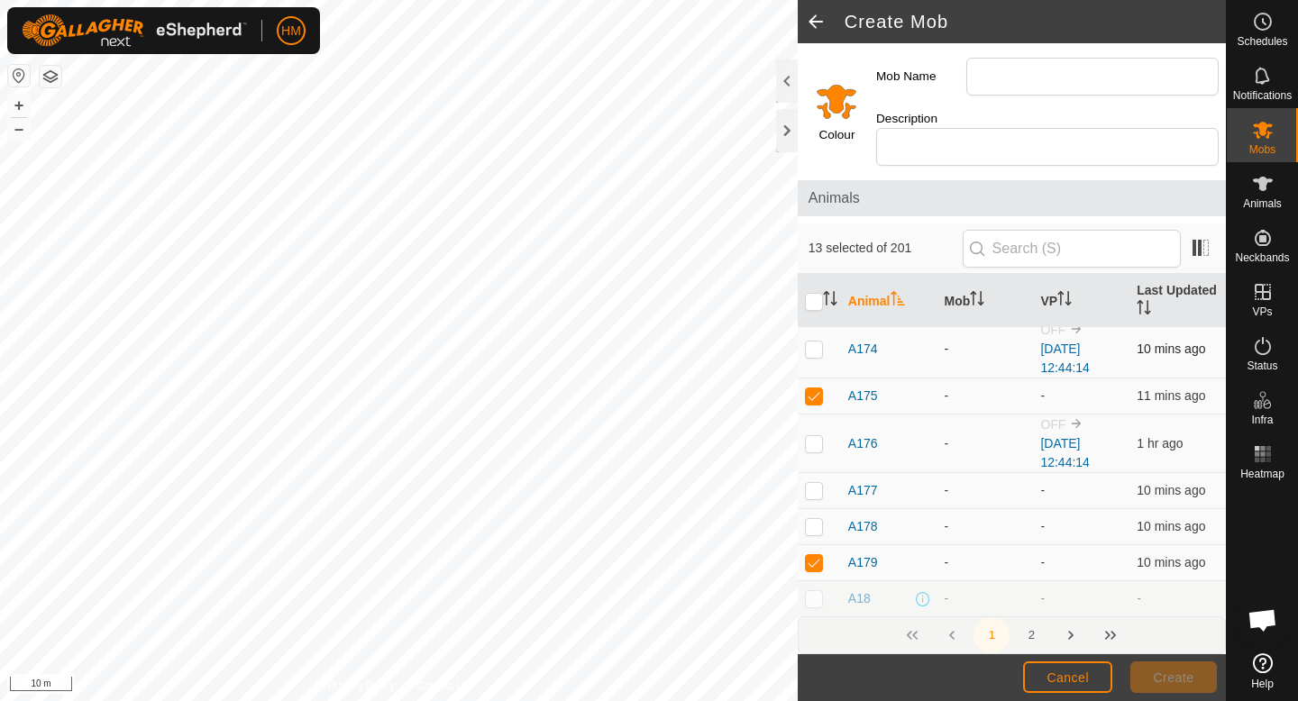
click at [812, 342] on p-checkbox at bounding box center [814, 349] width 18 height 14
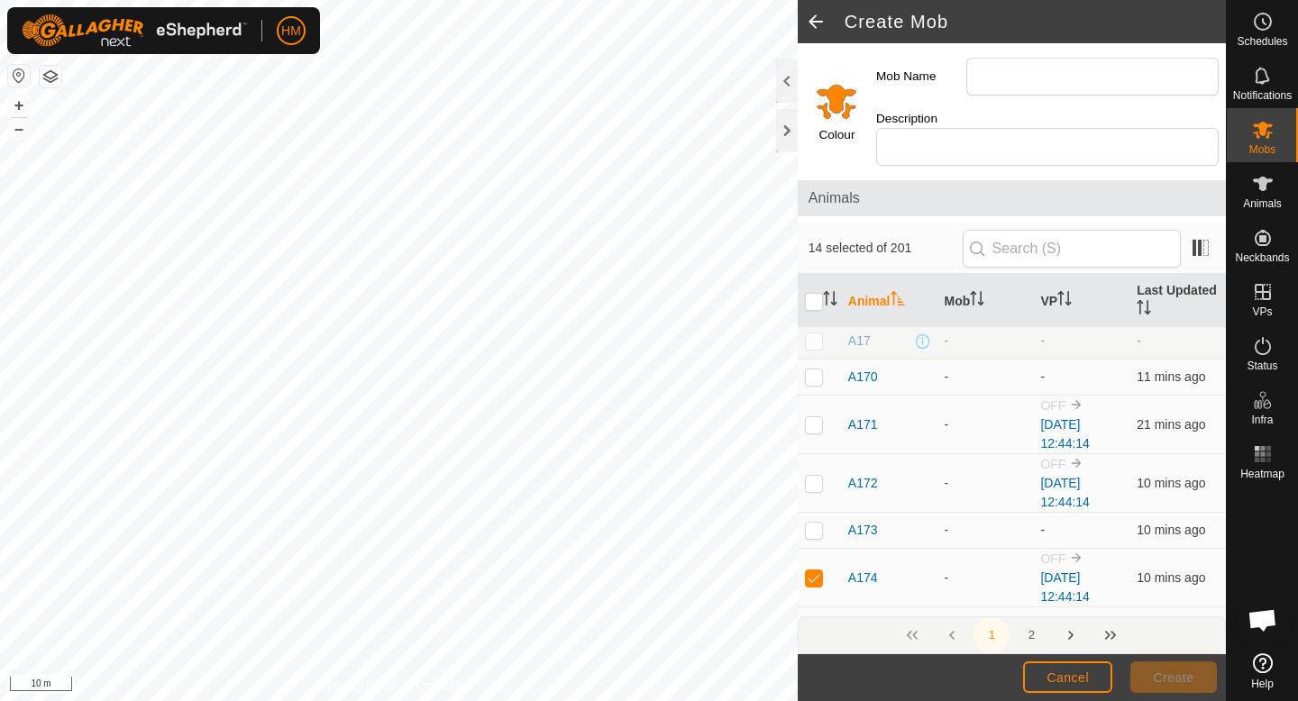
scroll to position [3008, 0]
click at [822, 420] on p-checkbox at bounding box center [814, 427] width 18 height 14
click at [814, 479] on p-checkbox at bounding box center [814, 486] width 18 height 14
click at [814, 524] on td at bounding box center [819, 534] width 43 height 36
click at [812, 372] on p-checkbox at bounding box center [814, 379] width 18 height 14
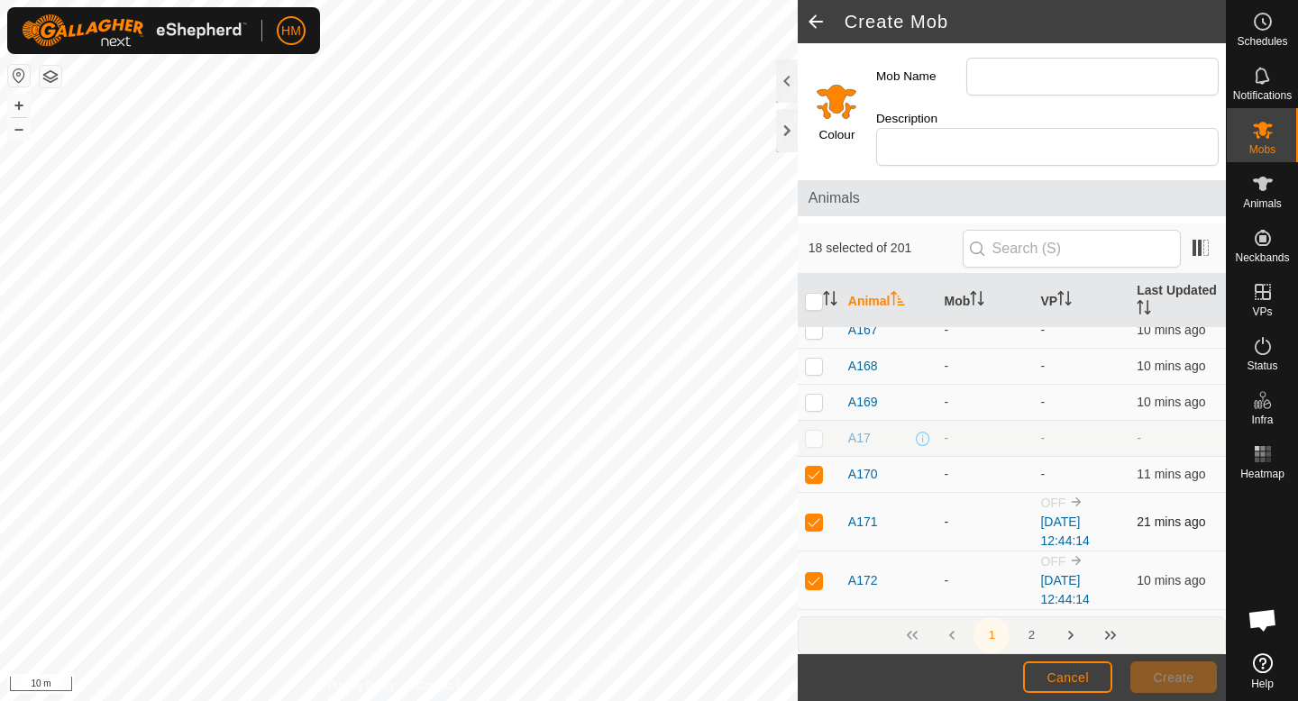
scroll to position [2907, 0]
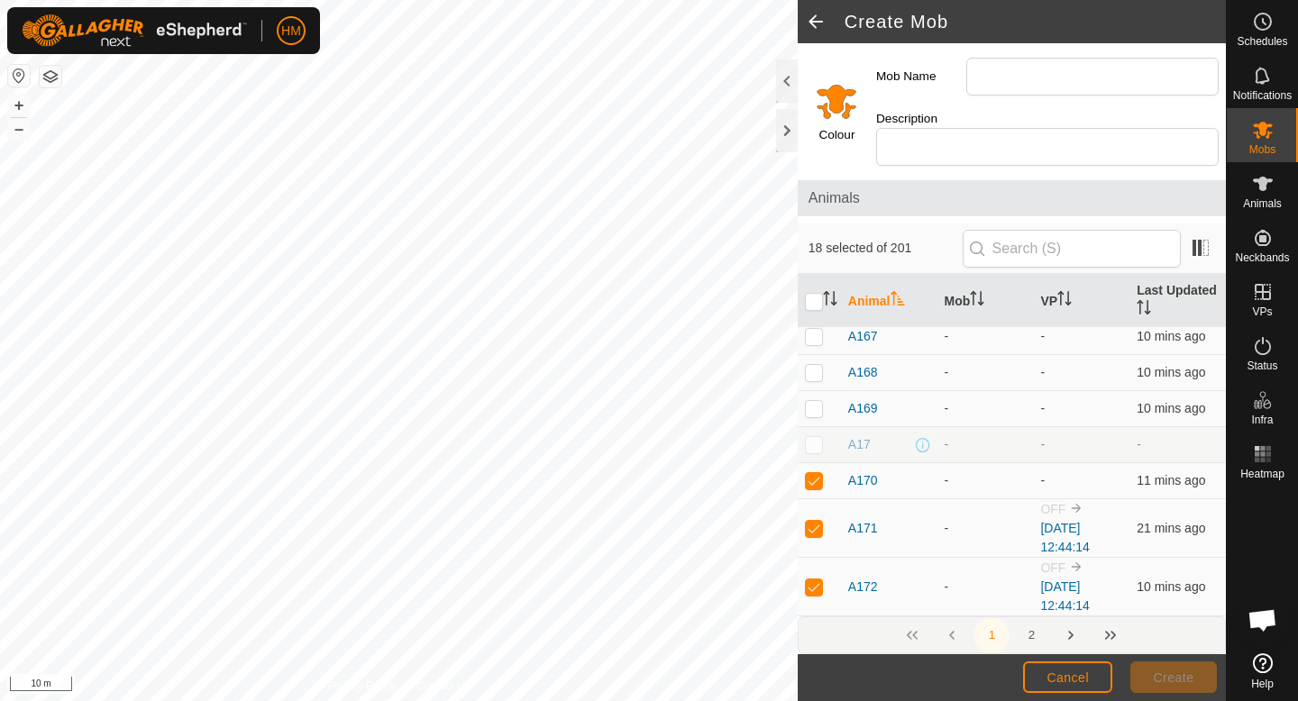
click at [814, 437] on p-checkbox at bounding box center [814, 444] width 18 height 14
click at [813, 401] on p-checkbox at bounding box center [814, 408] width 18 height 14
click at [810, 365] on p-checkbox at bounding box center [814, 372] width 18 height 14
click at [812, 329] on p-checkbox at bounding box center [814, 336] width 18 height 14
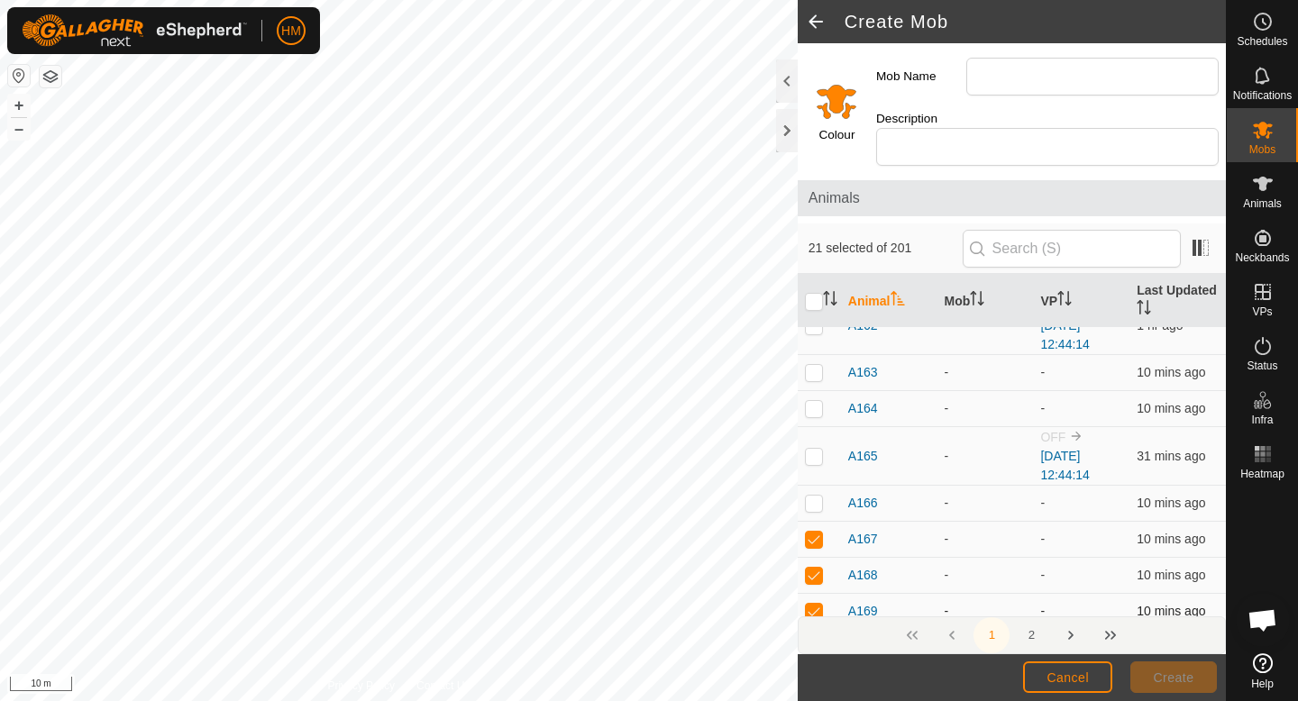
scroll to position [2698, 0]
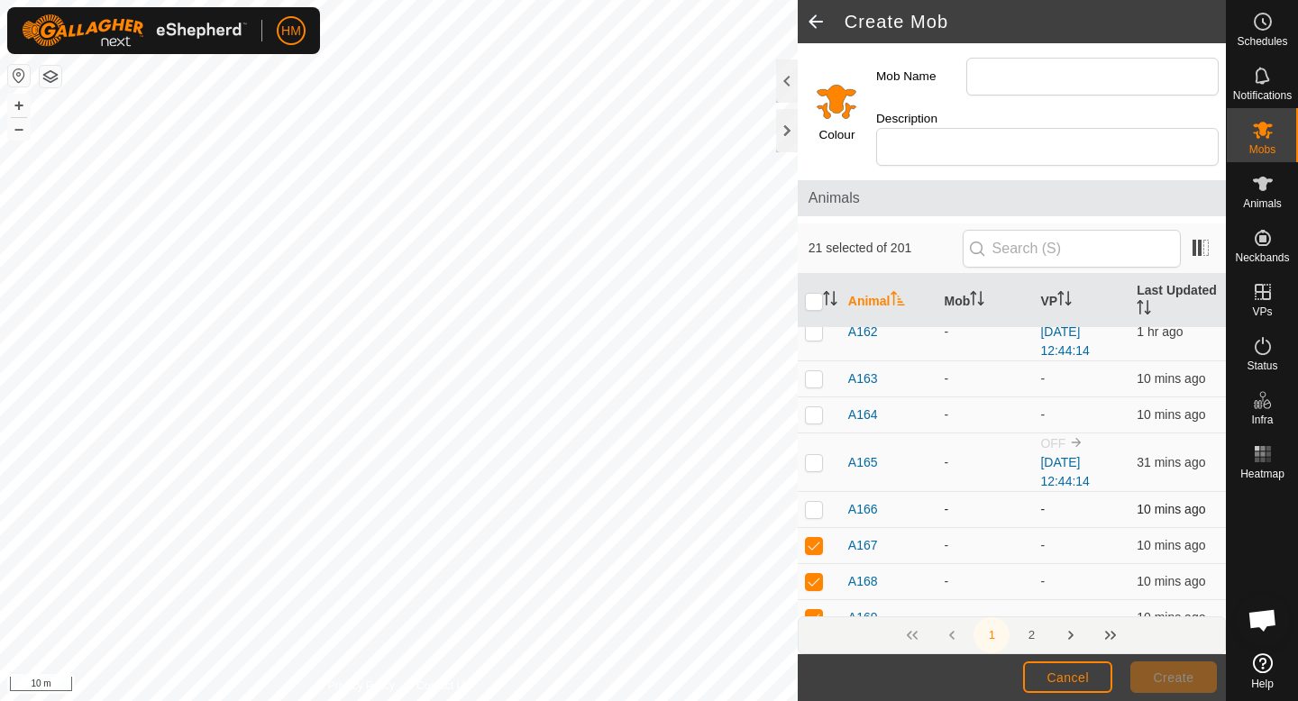
click at [814, 502] on p-checkbox at bounding box center [814, 509] width 18 height 14
click at [817, 455] on p-checkbox at bounding box center [814, 462] width 18 height 14
click at [819, 407] on p-checkbox at bounding box center [814, 414] width 18 height 14
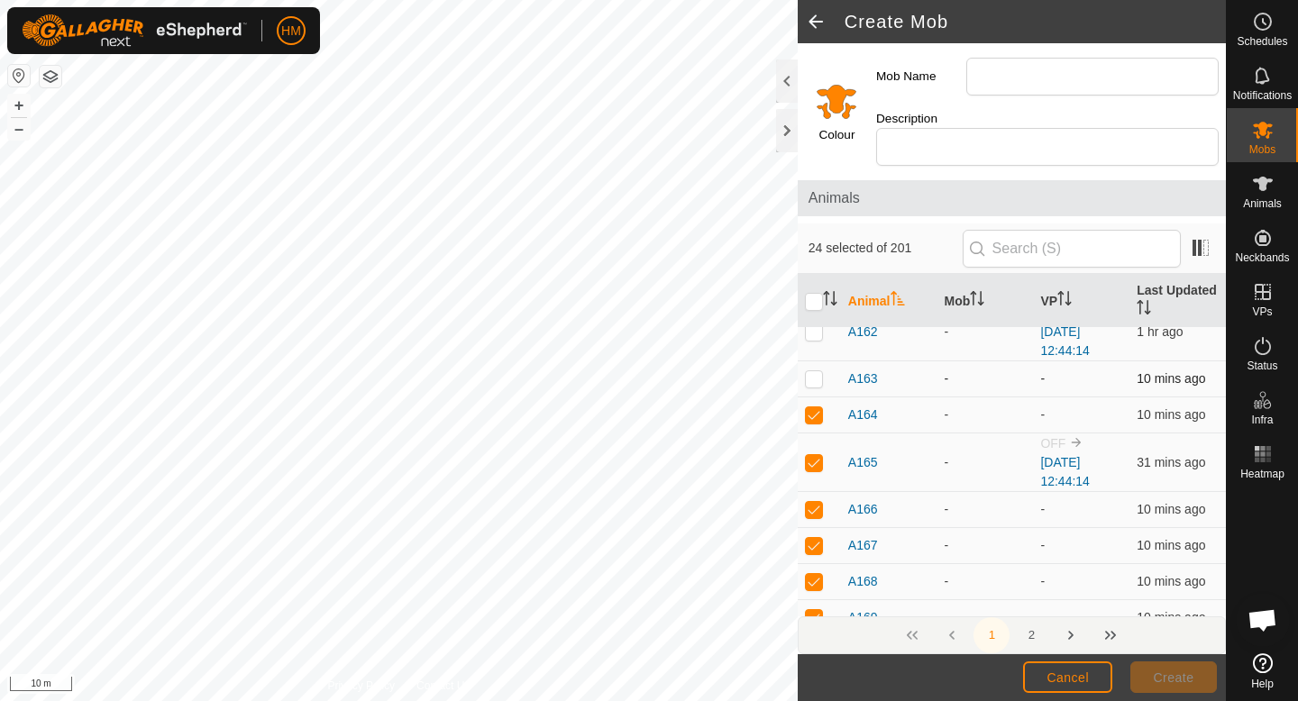
click at [816, 371] on p-checkbox at bounding box center [814, 378] width 18 height 14
click at [815, 320] on td at bounding box center [819, 332] width 43 height 59
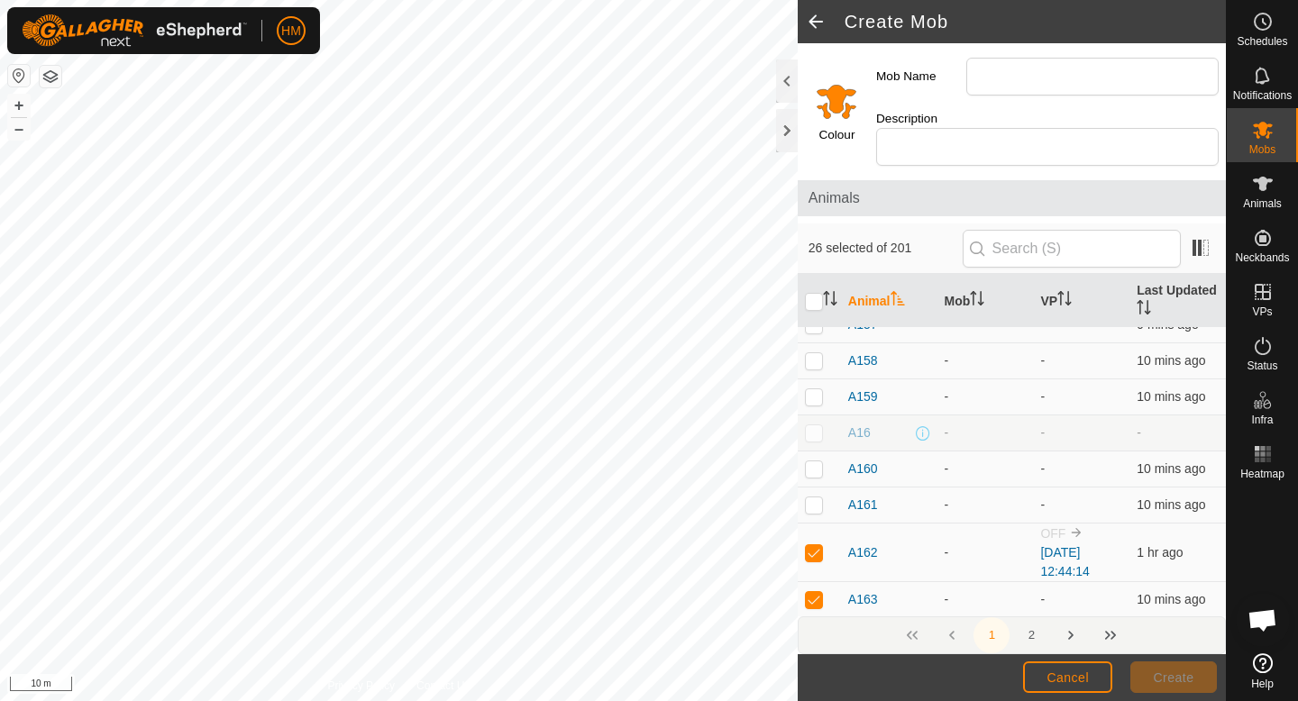
scroll to position [2466, 0]
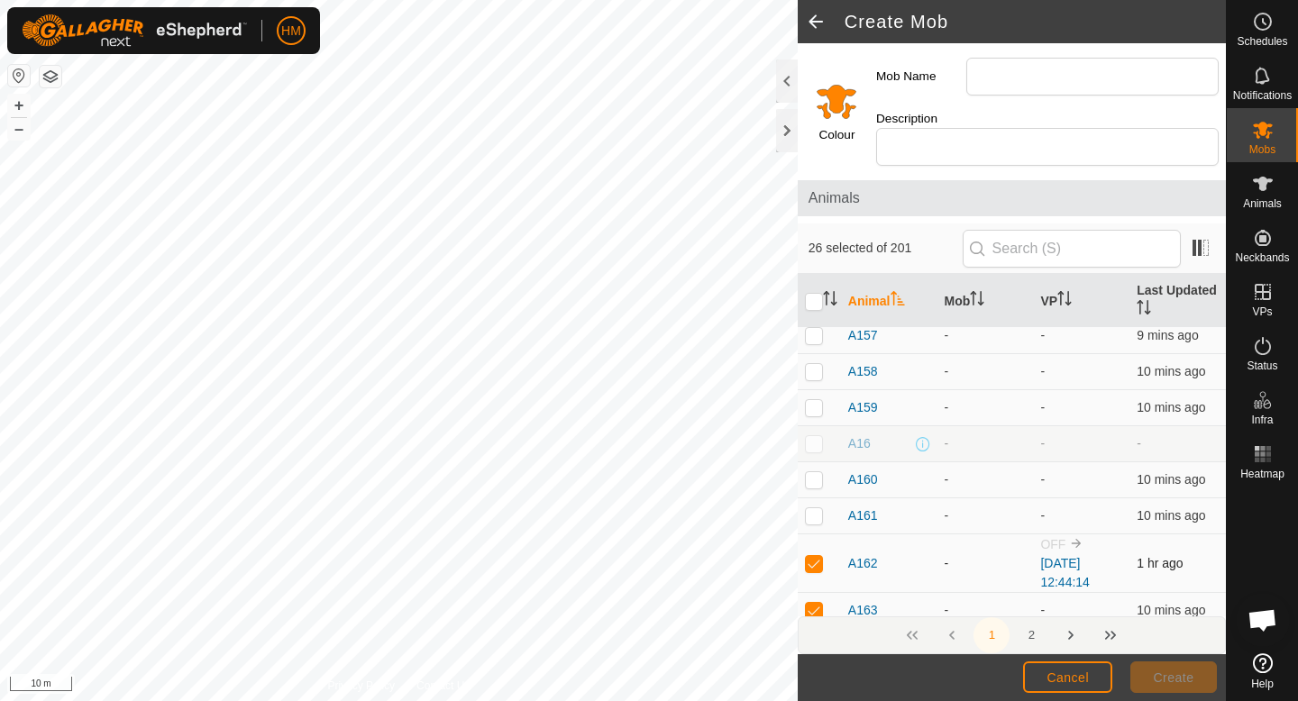
click at [816, 556] on p-checkbox at bounding box center [814, 563] width 18 height 14
click at [811, 508] on p-checkbox at bounding box center [814, 515] width 18 height 14
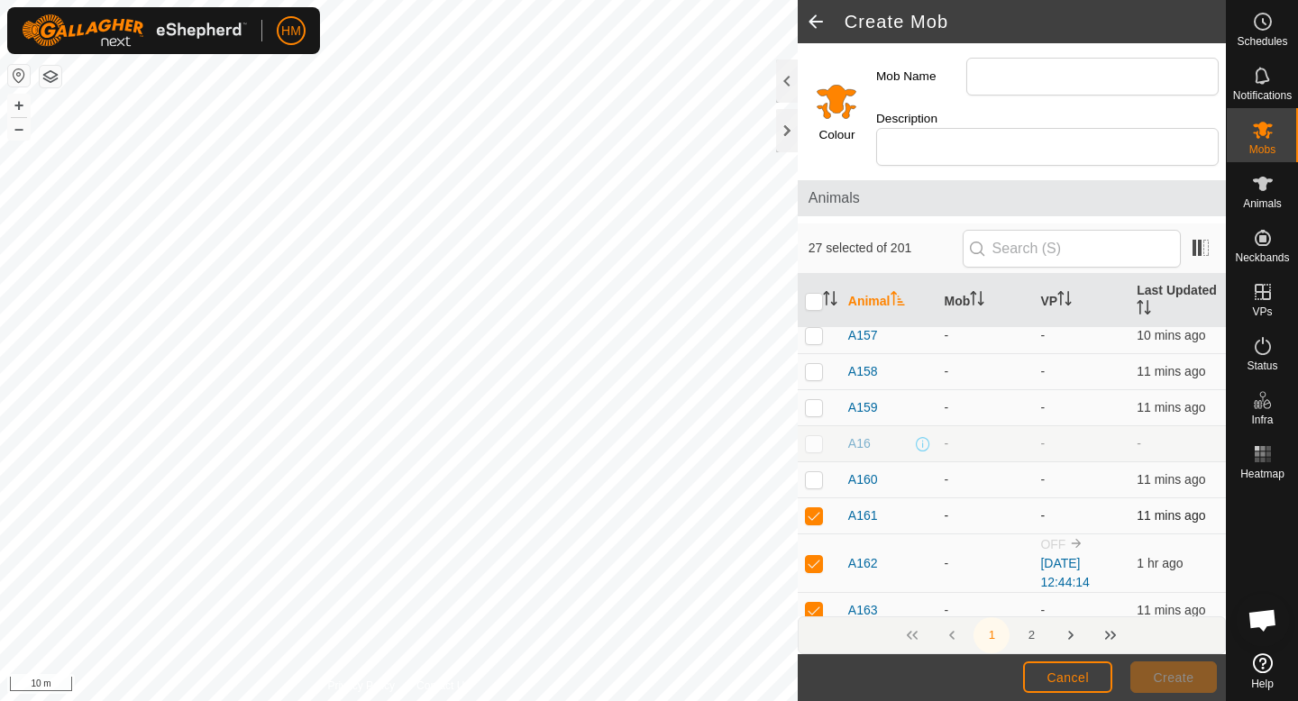
click at [811, 508] on p-checkbox at bounding box center [814, 515] width 18 height 14
click at [811, 469] on td at bounding box center [819, 480] width 43 height 36
click at [816, 508] on p-checkbox at bounding box center [814, 515] width 18 height 14
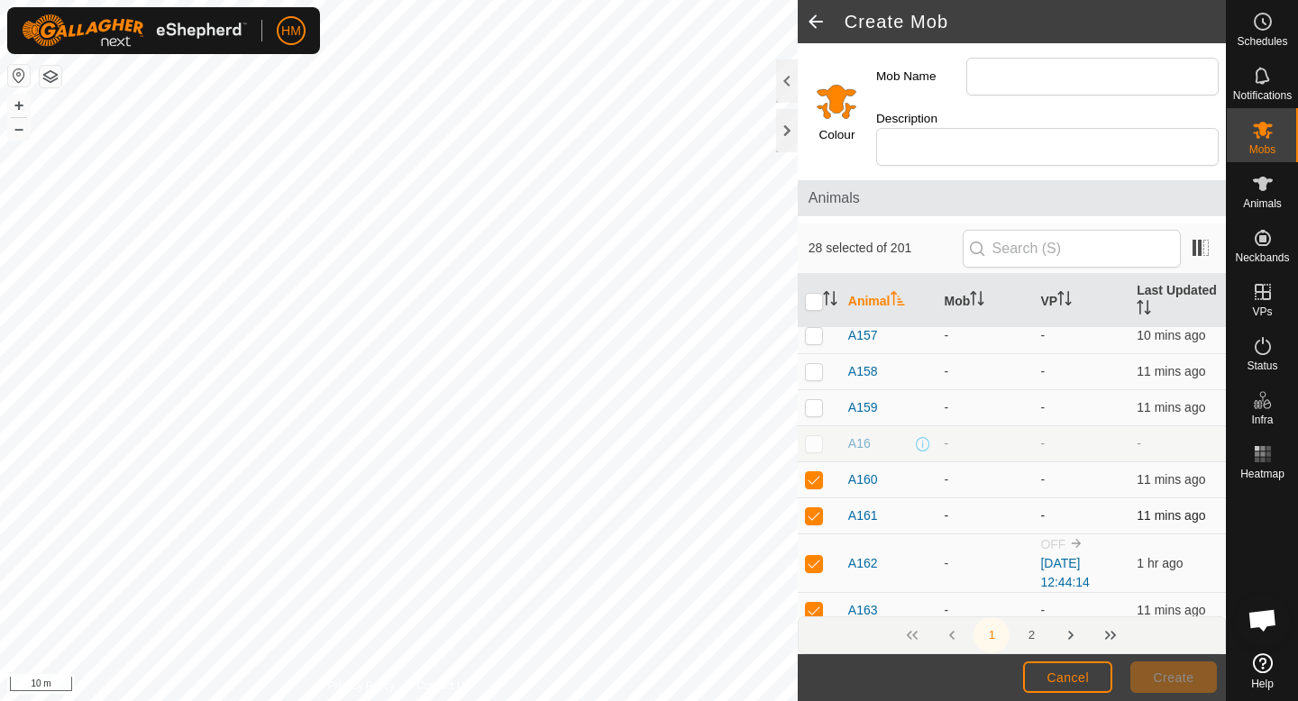
click at [816, 508] on p-checkbox at bounding box center [814, 515] width 18 height 14
click at [815, 400] on p-checkbox at bounding box center [814, 407] width 18 height 14
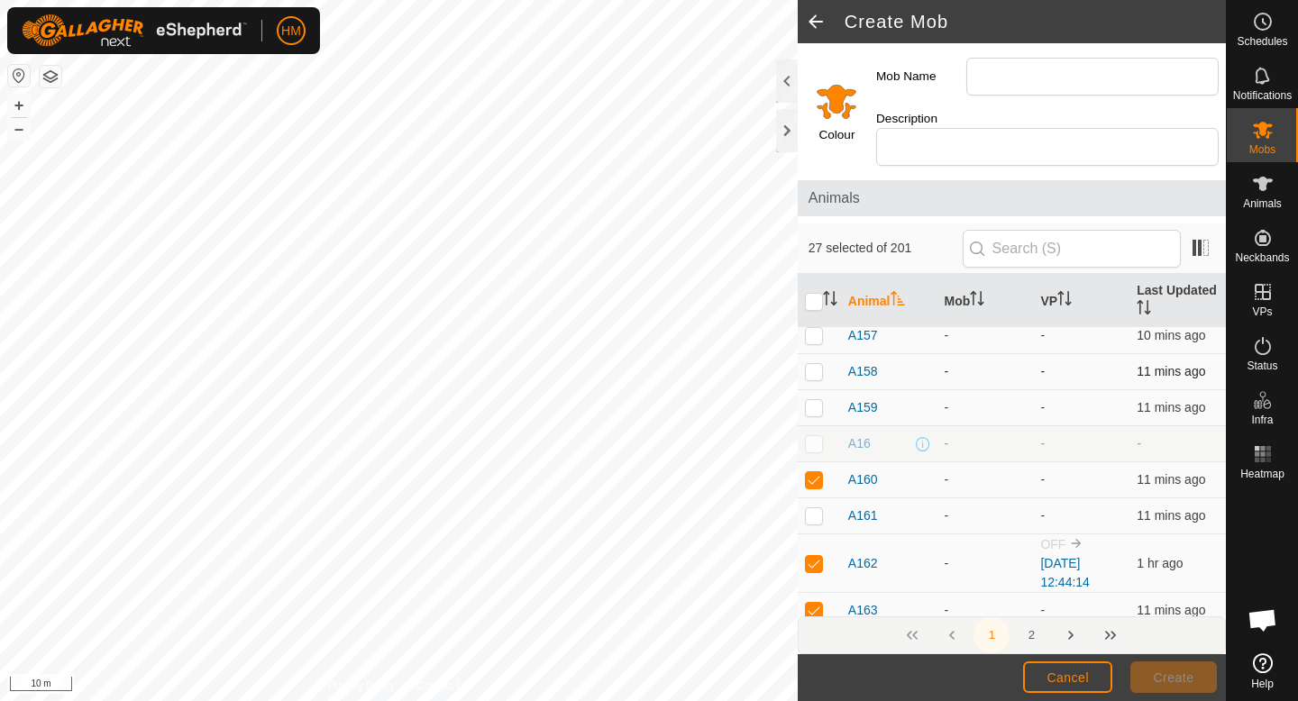
click at [815, 364] on p-checkbox at bounding box center [814, 371] width 18 height 14
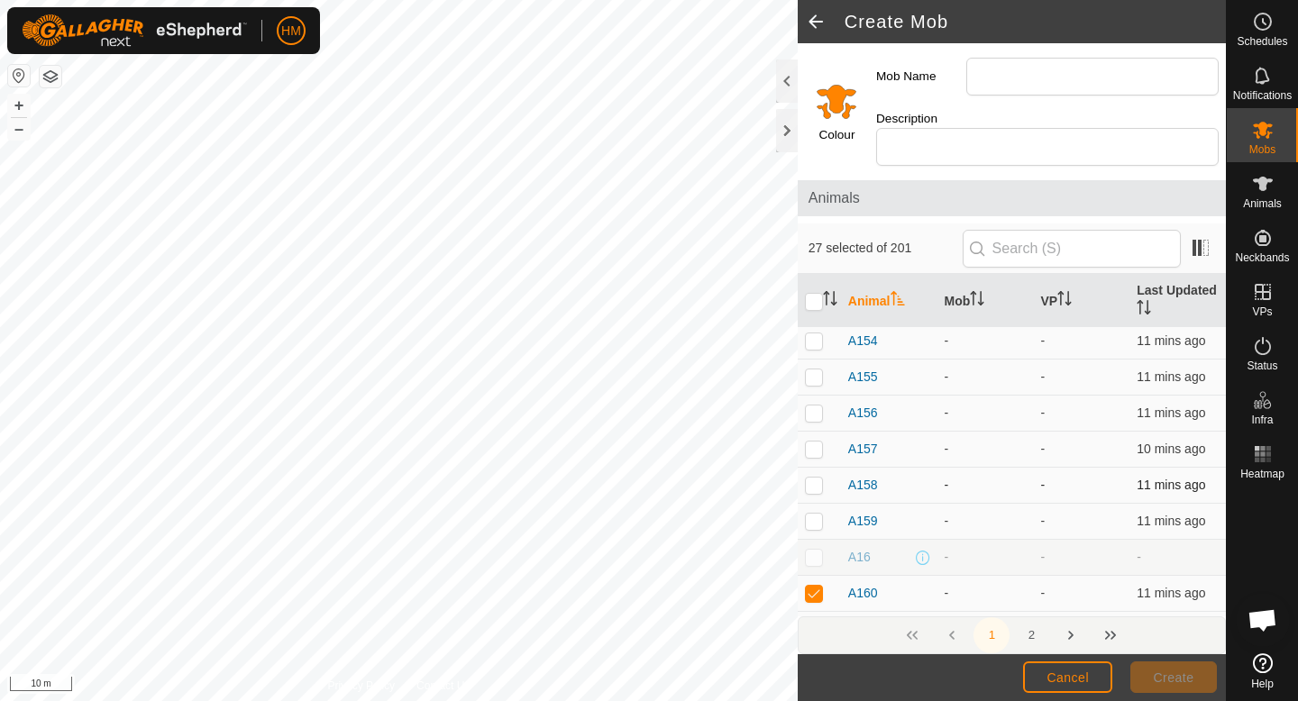
scroll to position [2349, 0]
click at [816, 445] on p-checkbox at bounding box center [814, 452] width 18 height 14
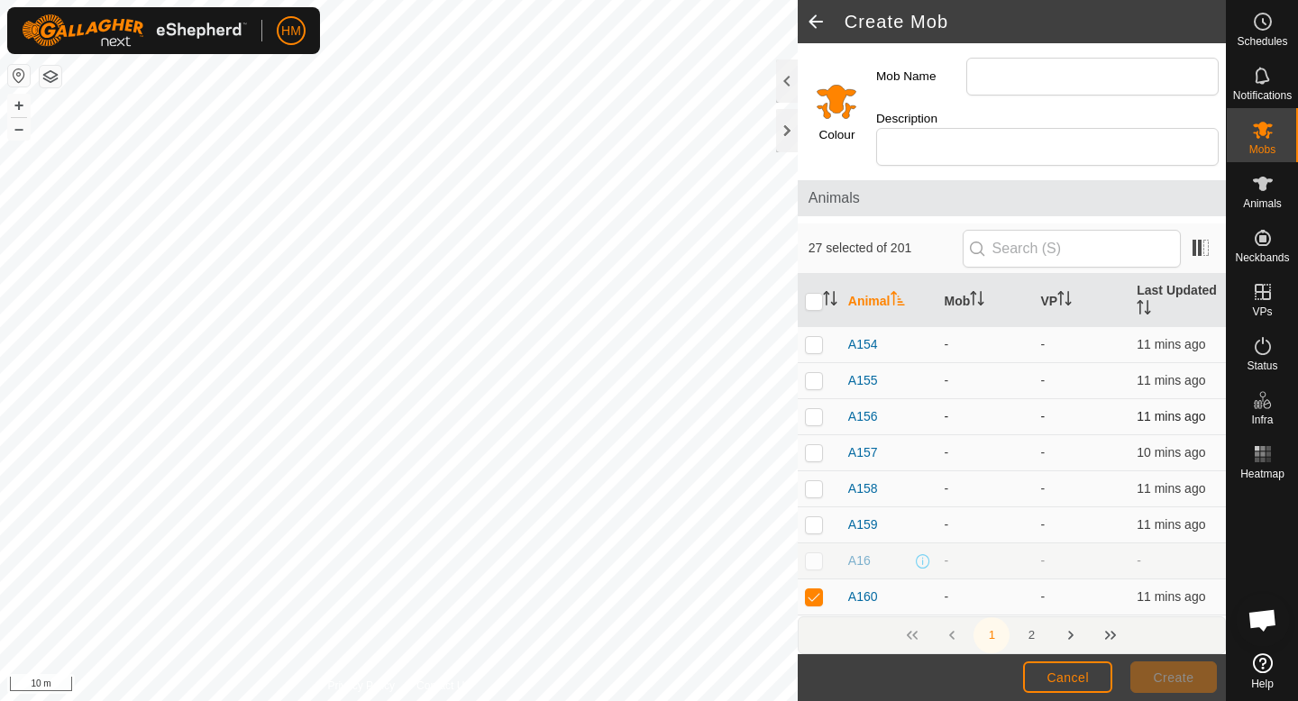
click at [816, 409] on p-checkbox at bounding box center [814, 416] width 18 height 14
click at [816, 373] on p-checkbox at bounding box center [814, 380] width 18 height 14
click at [815, 337] on p-checkbox at bounding box center [814, 344] width 18 height 14
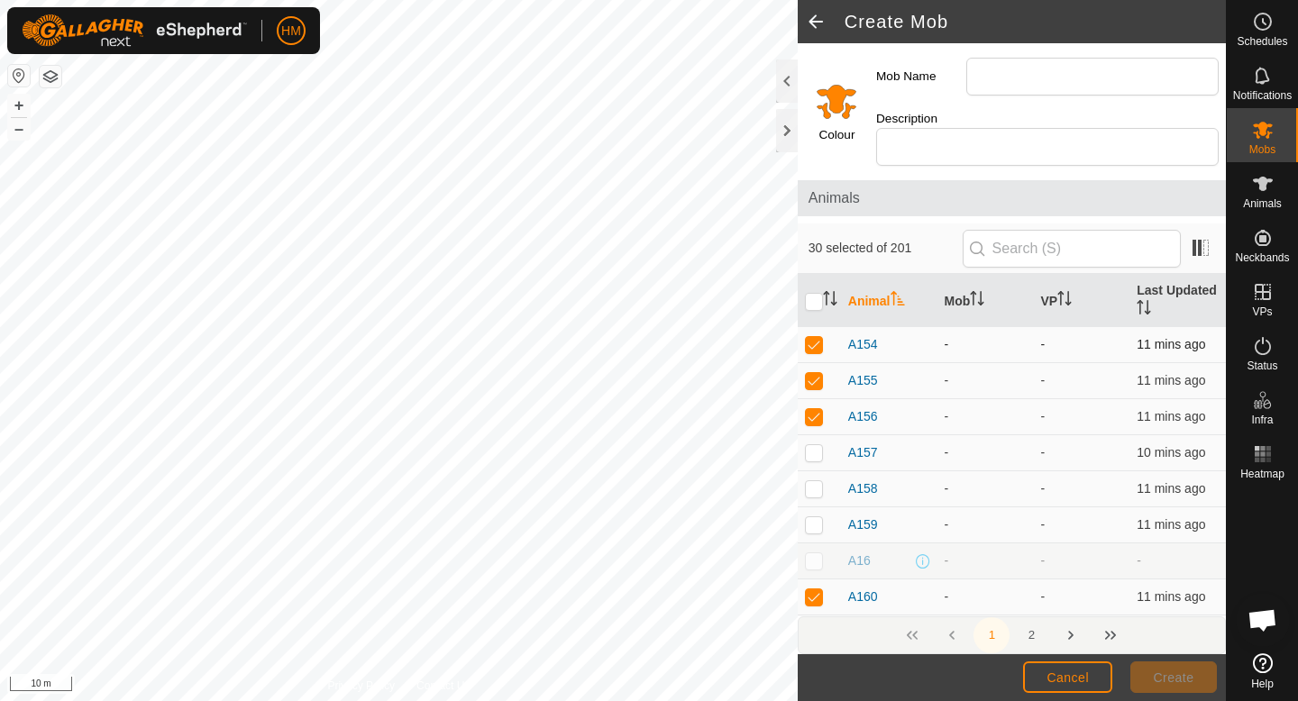
click at [815, 337] on p-checkbox at bounding box center [814, 344] width 18 height 14
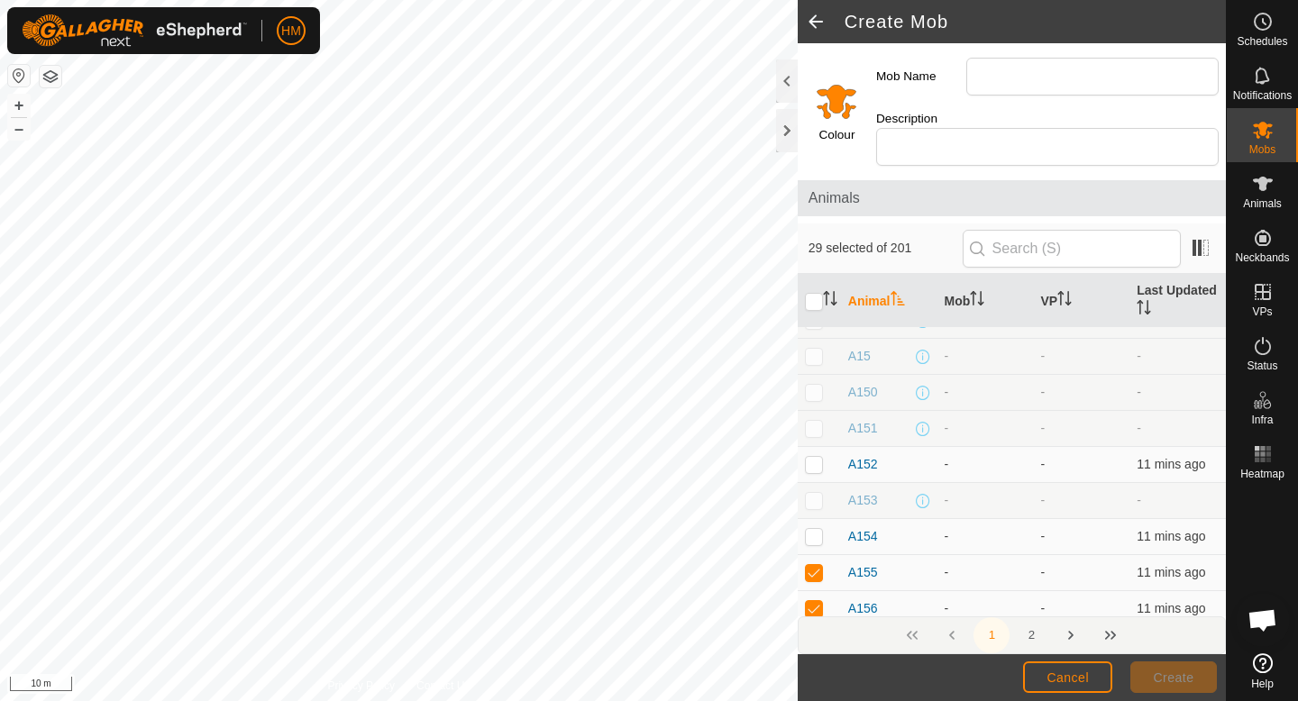
scroll to position [2149, 0]
click at [811, 465] on p-checkbox at bounding box center [814, 472] width 18 height 14
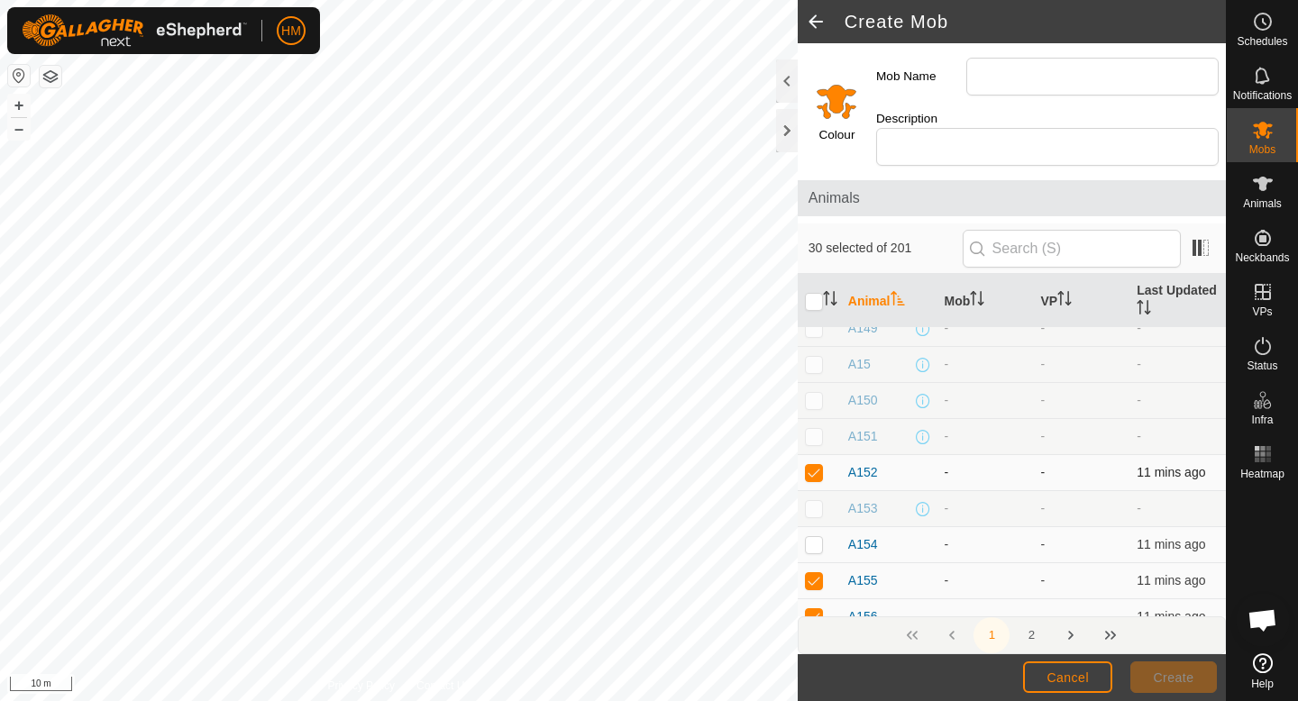
click at [811, 465] on p-checkbox at bounding box center [814, 472] width 18 height 14
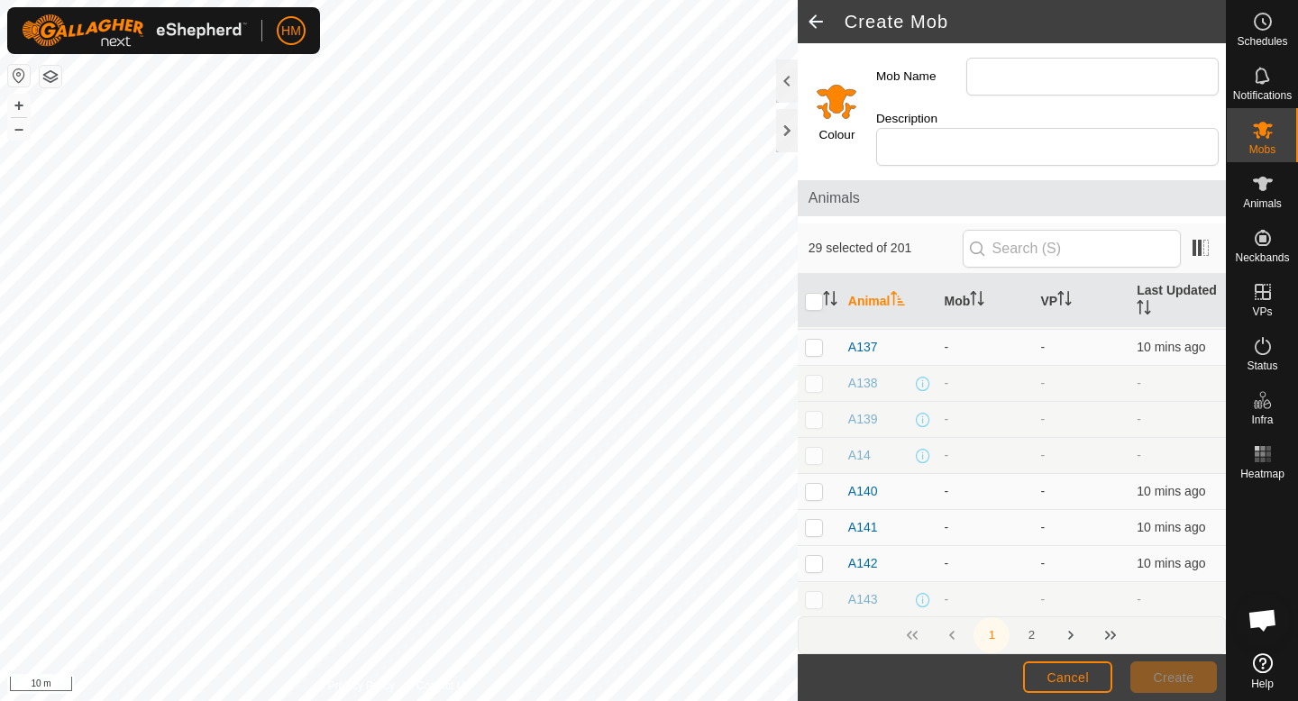
scroll to position [1651, 0]
click at [810, 566] on p-checkbox at bounding box center [814, 573] width 18 height 14
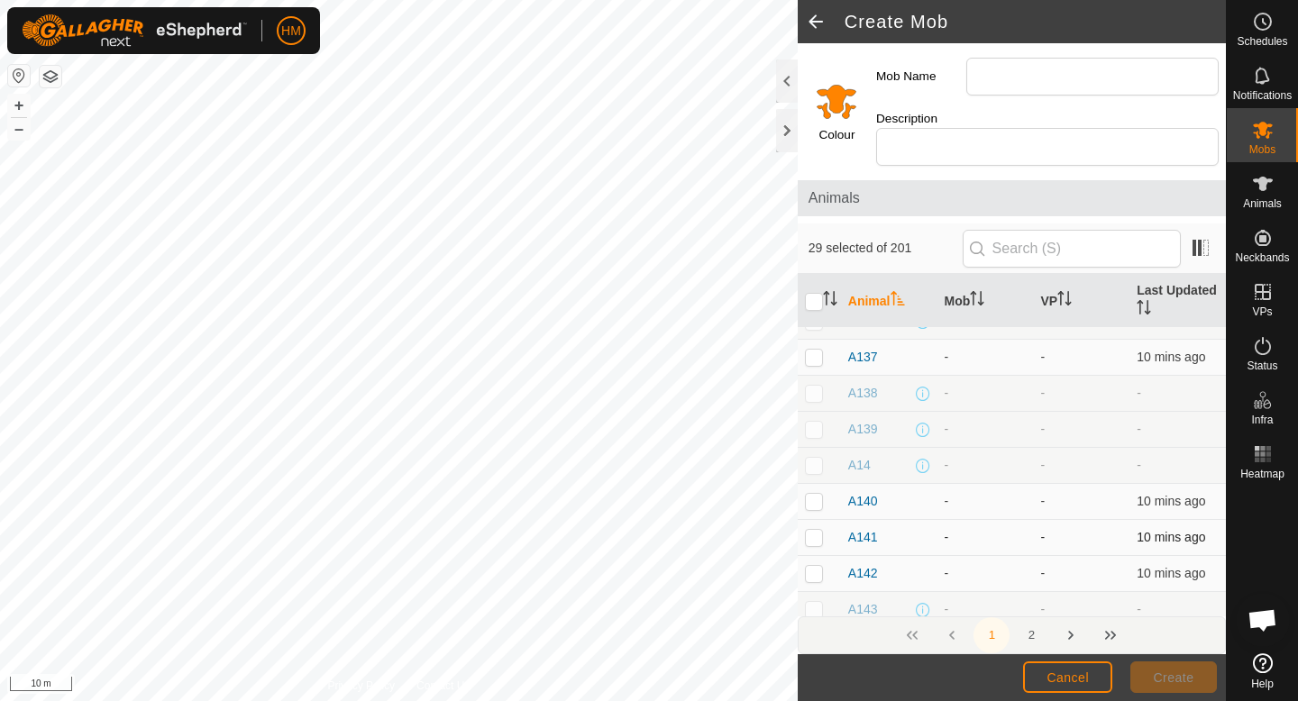
click at [816, 530] on p-checkbox at bounding box center [814, 537] width 18 height 14
click at [818, 494] on p-checkbox at bounding box center [814, 501] width 18 height 14
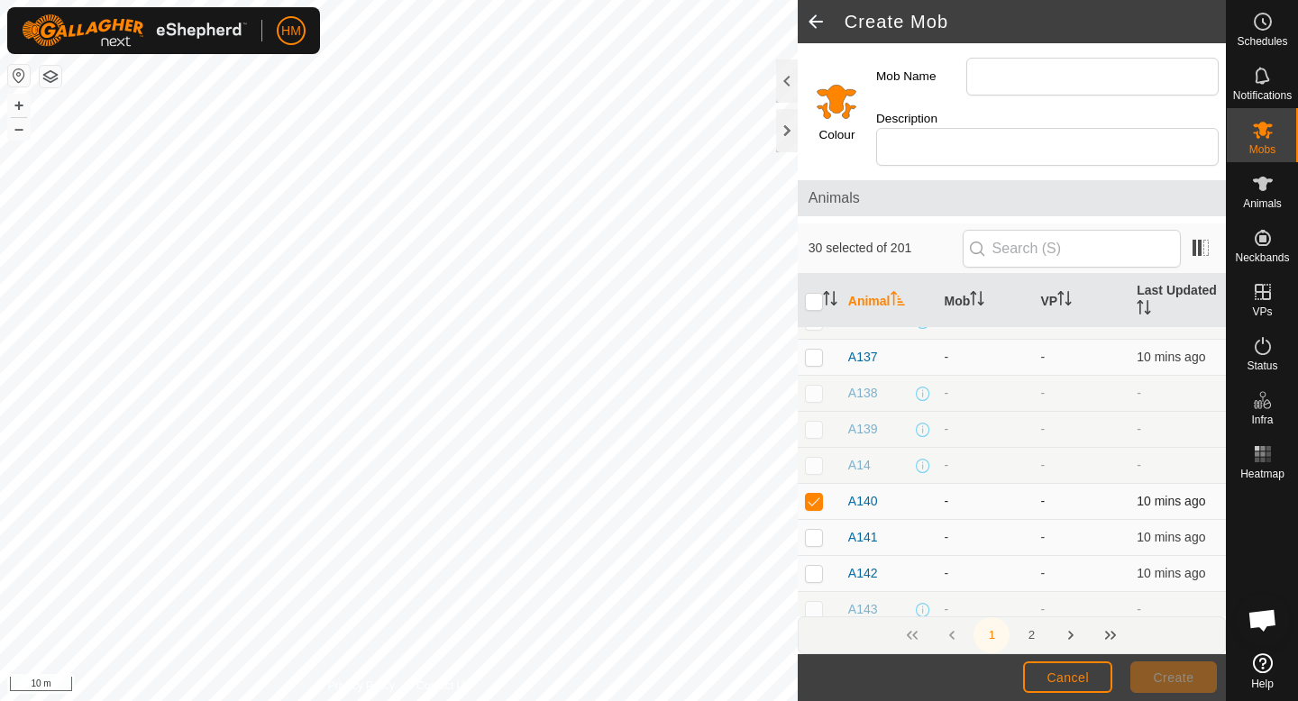
click at [818, 494] on p-checkbox at bounding box center [814, 501] width 18 height 14
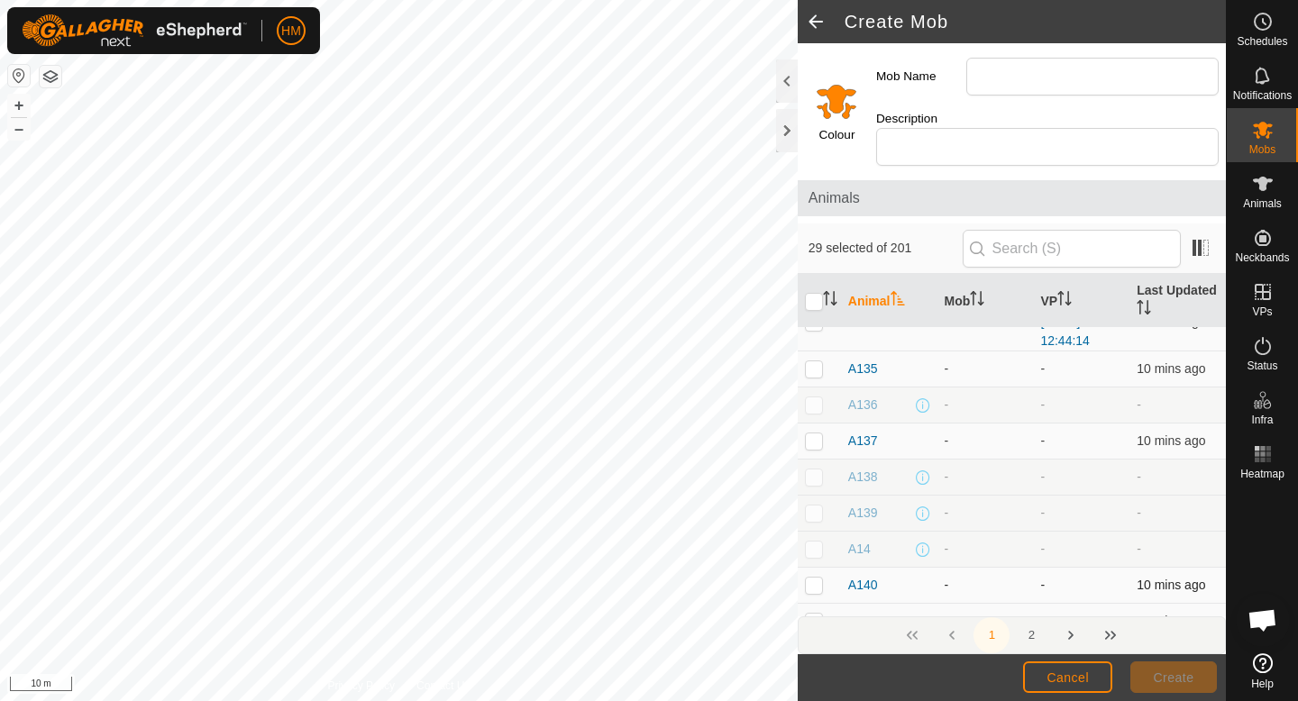
scroll to position [1531, 0]
click at [813, 471] on p-checkbox at bounding box center [814, 478] width 18 height 14
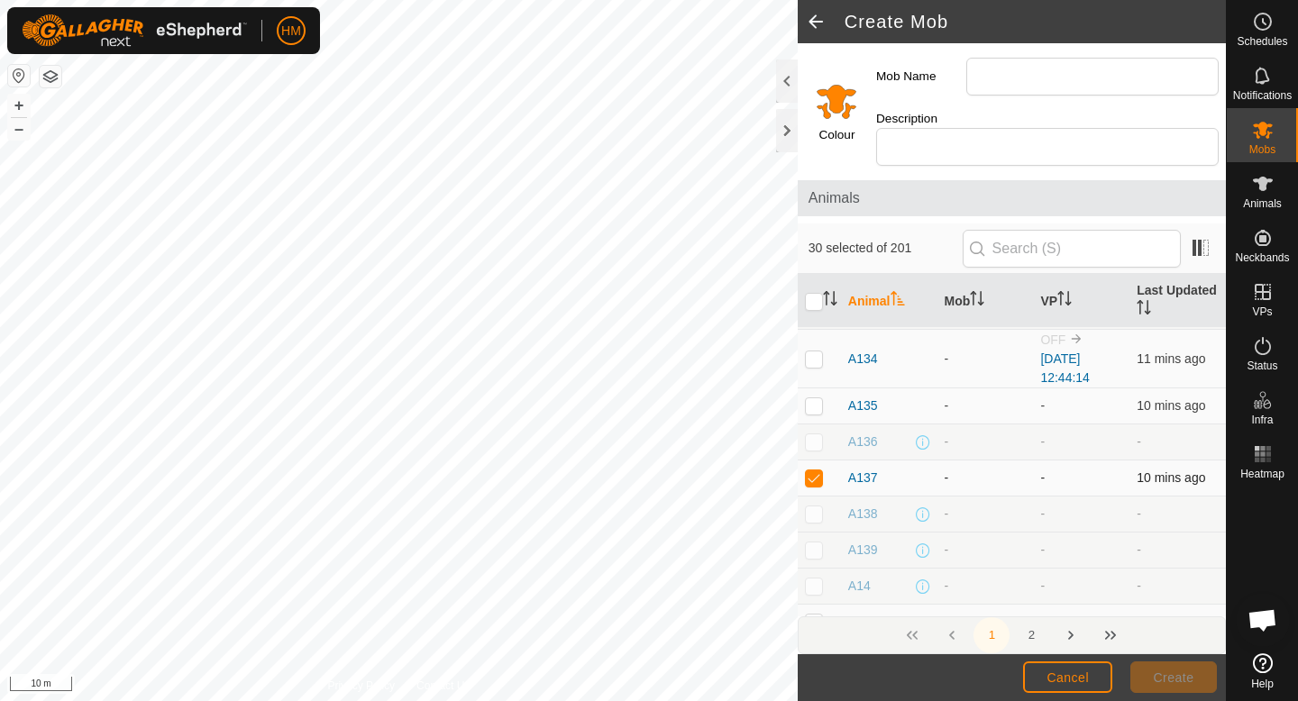
click at [813, 471] on p-checkbox at bounding box center [814, 478] width 18 height 14
click at [815, 395] on td at bounding box center [819, 407] width 43 height 36
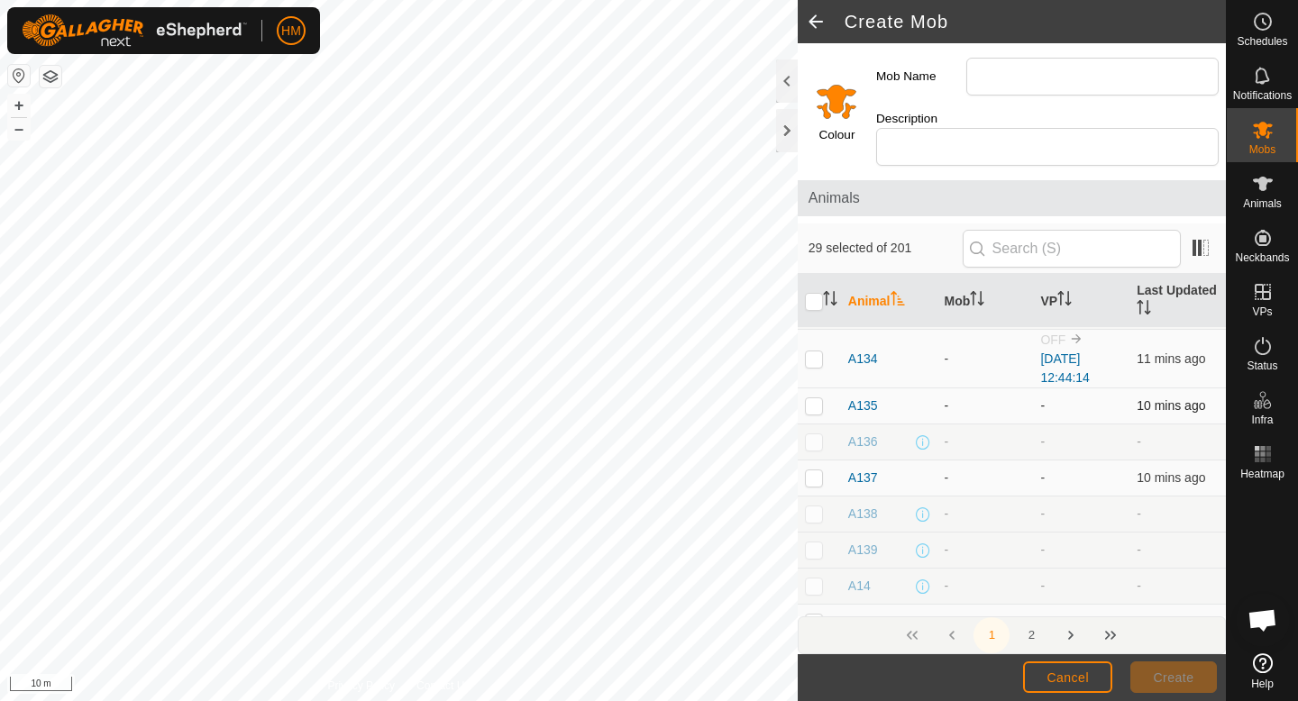
click at [815, 395] on td at bounding box center [819, 407] width 43 height 36
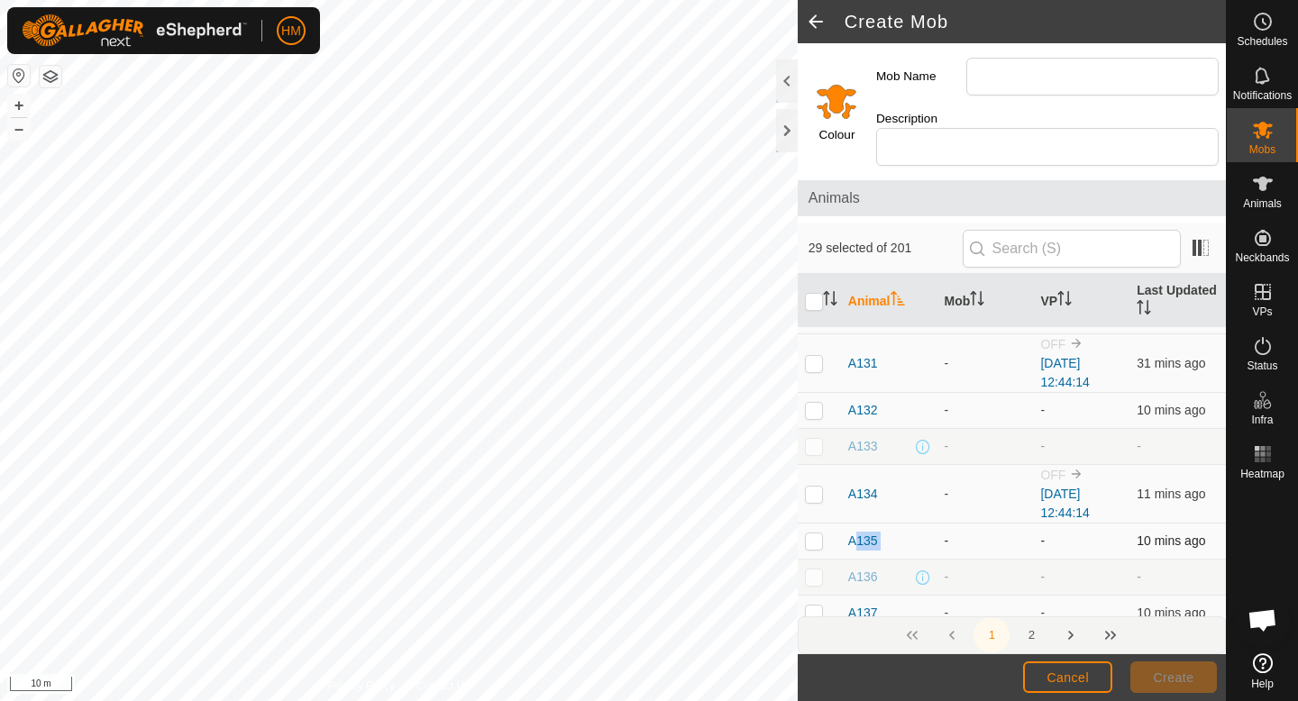
scroll to position [1395, 0]
click at [817, 488] on p-checkbox at bounding box center [814, 495] width 18 height 14
click at [817, 404] on p-checkbox at bounding box center [814, 411] width 18 height 14
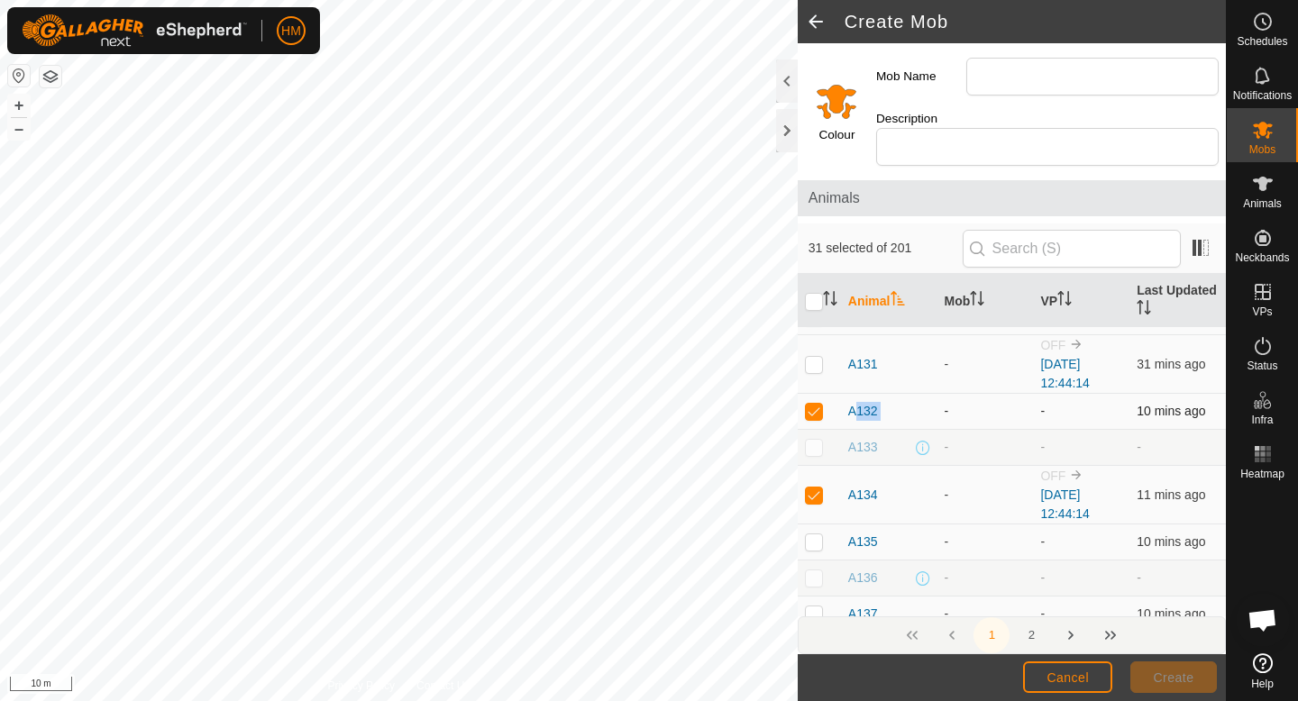
click at [817, 404] on p-checkbox at bounding box center [814, 411] width 18 height 14
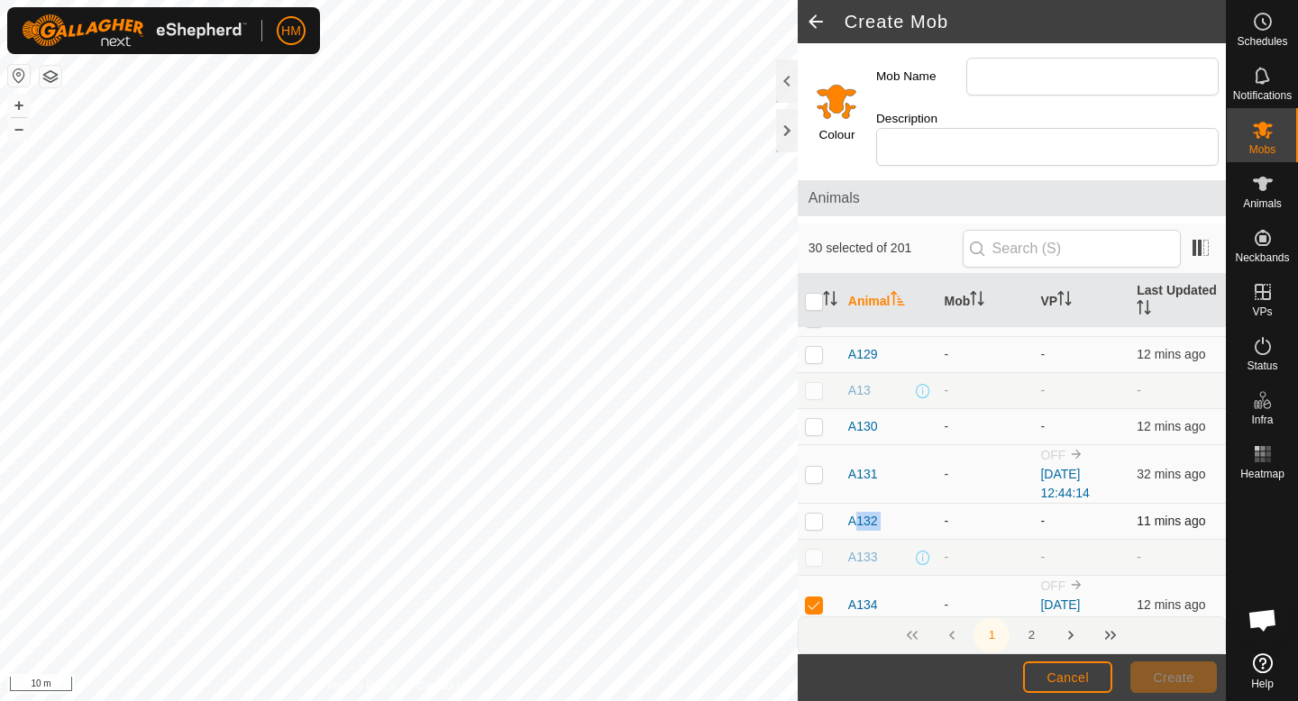
scroll to position [1284, 0]
click at [815, 468] on p-checkbox at bounding box center [814, 475] width 18 height 14
click at [815, 420] on p-checkbox at bounding box center [814, 427] width 18 height 14
click at [811, 348] on p-checkbox at bounding box center [814, 355] width 18 height 14
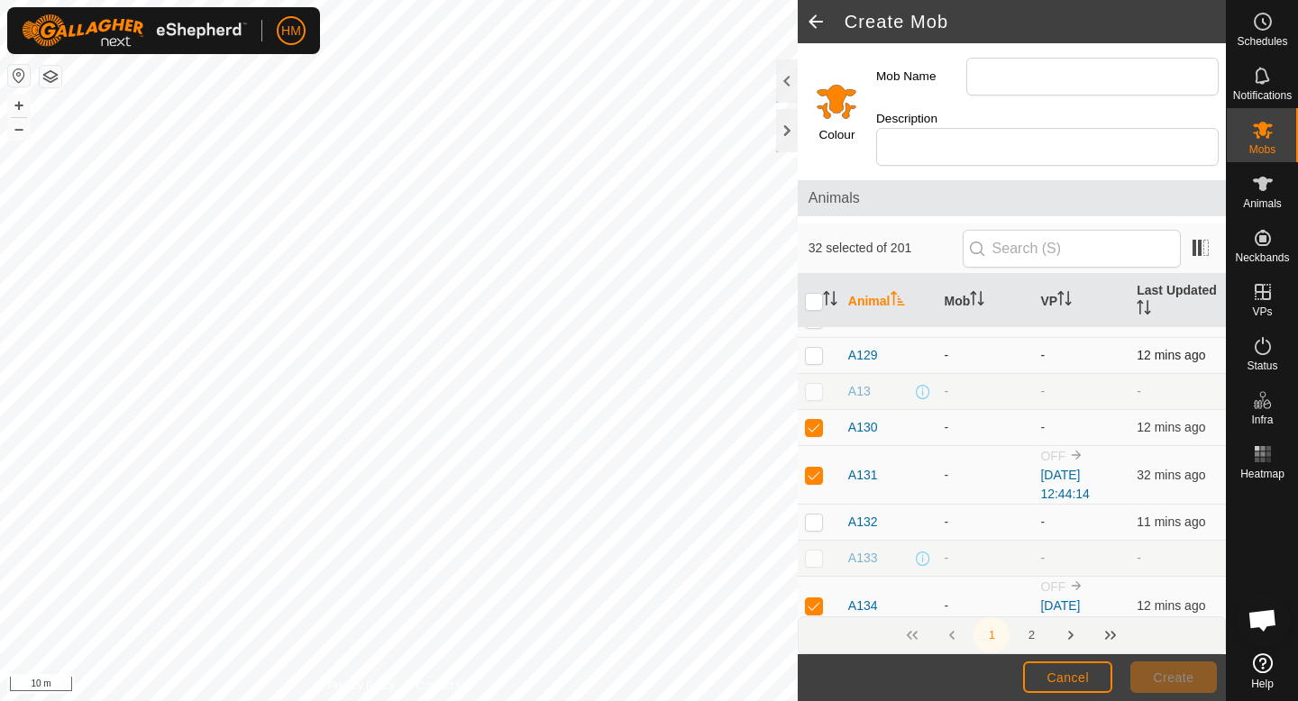
click at [811, 348] on p-checkbox at bounding box center [814, 355] width 18 height 14
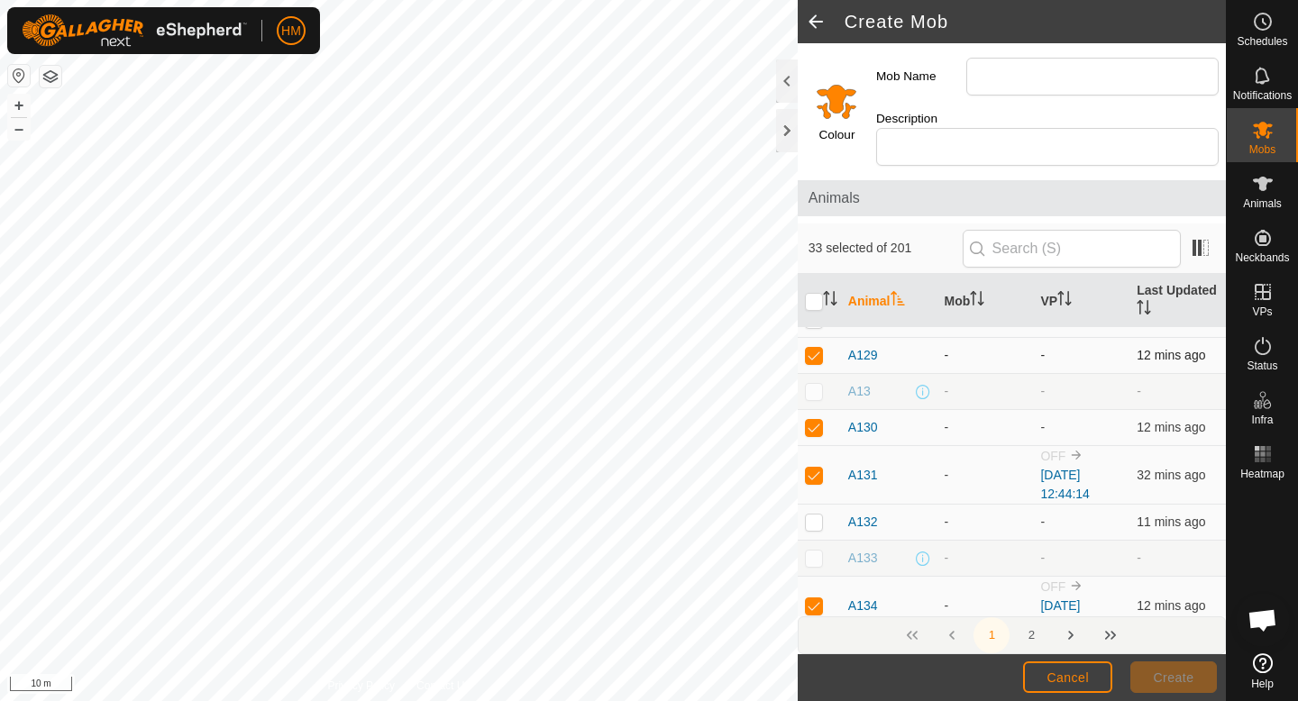
click at [811, 348] on p-checkbox at bounding box center [814, 355] width 18 height 14
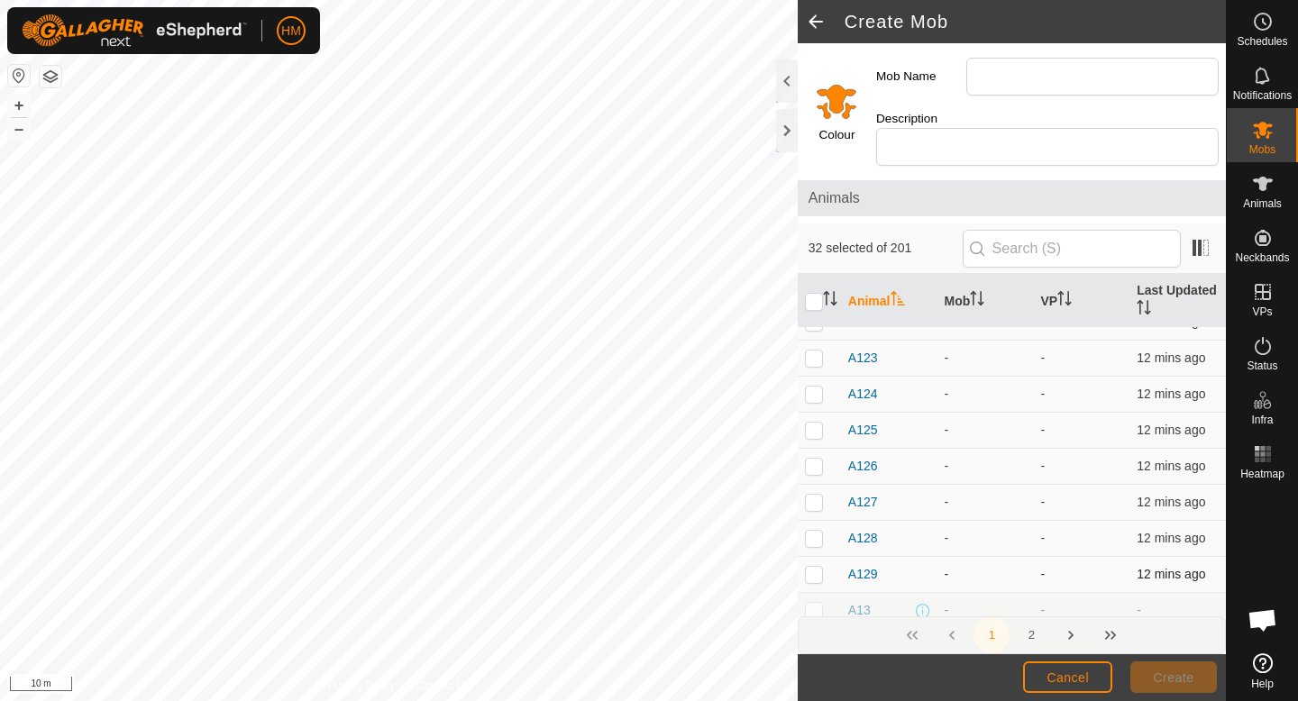
scroll to position [1057, 0]
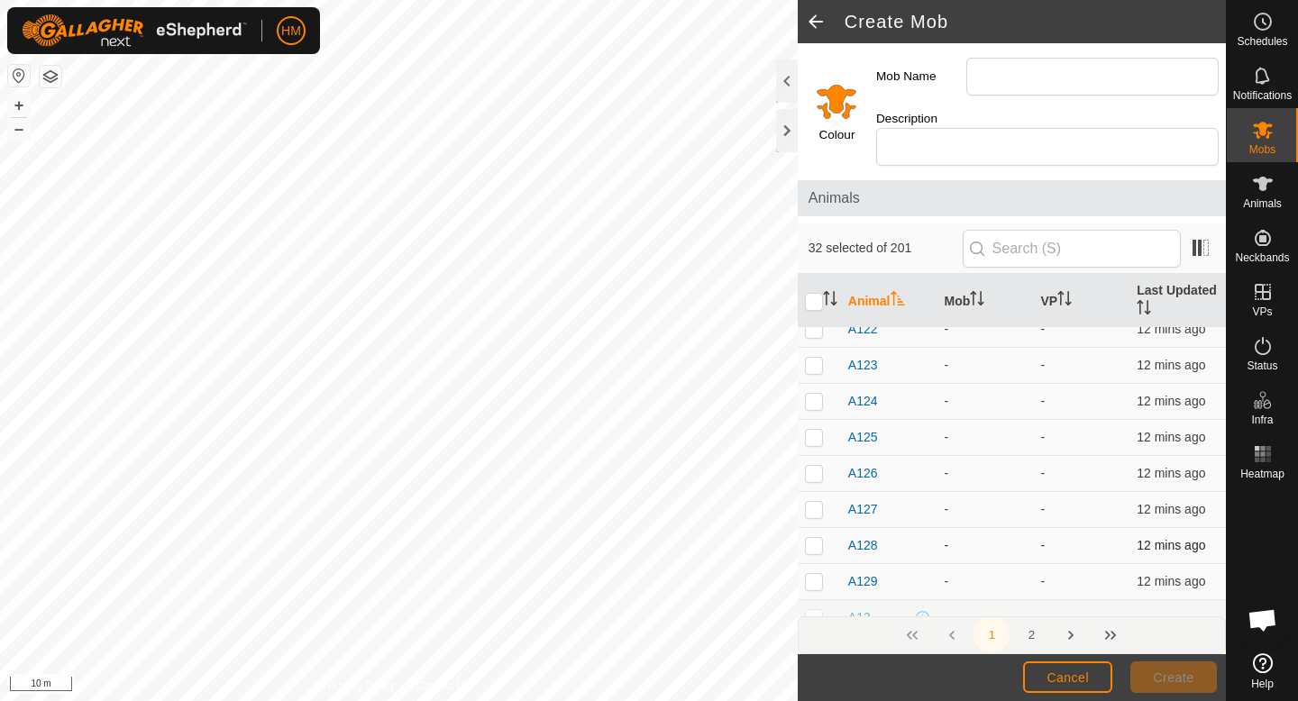
click at [812, 535] on td at bounding box center [819, 546] width 43 height 36
click at [814, 538] on p-checkbox at bounding box center [814, 545] width 18 height 14
click at [817, 502] on p-checkbox at bounding box center [814, 509] width 18 height 14
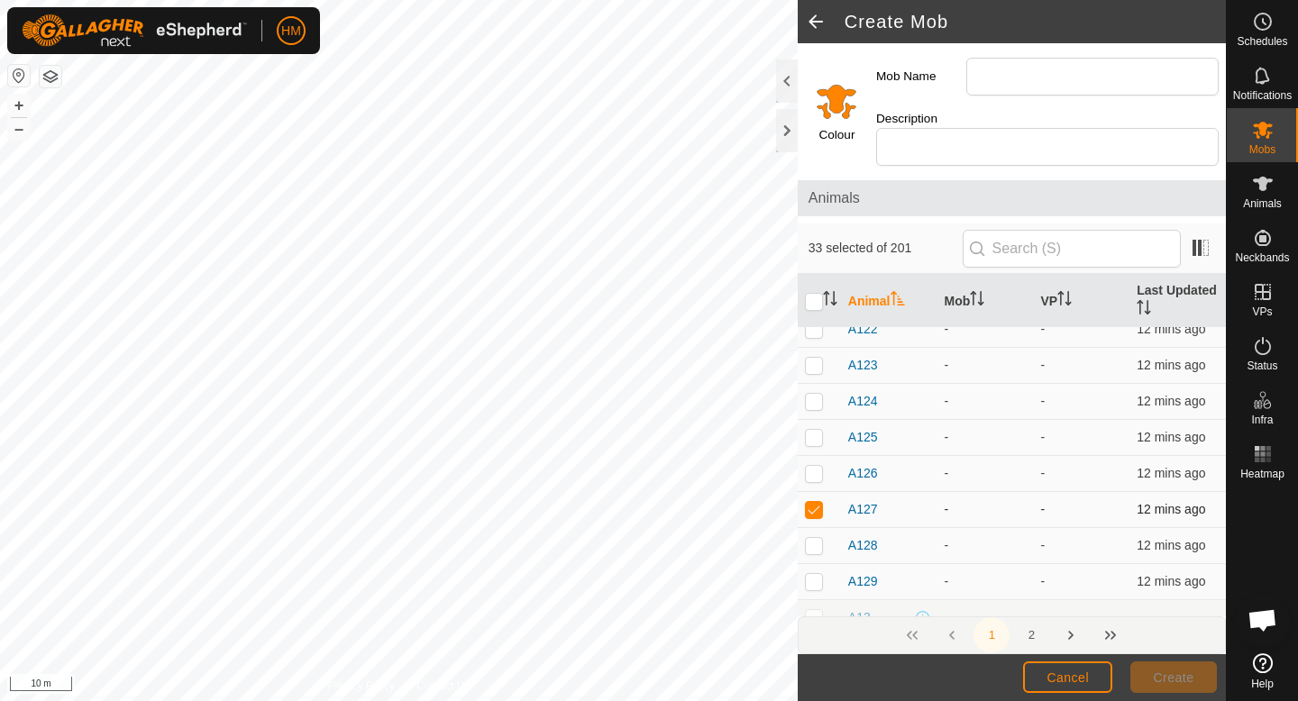
click at [817, 502] on p-checkbox at bounding box center [814, 509] width 18 height 14
click at [818, 466] on p-checkbox at bounding box center [814, 473] width 18 height 14
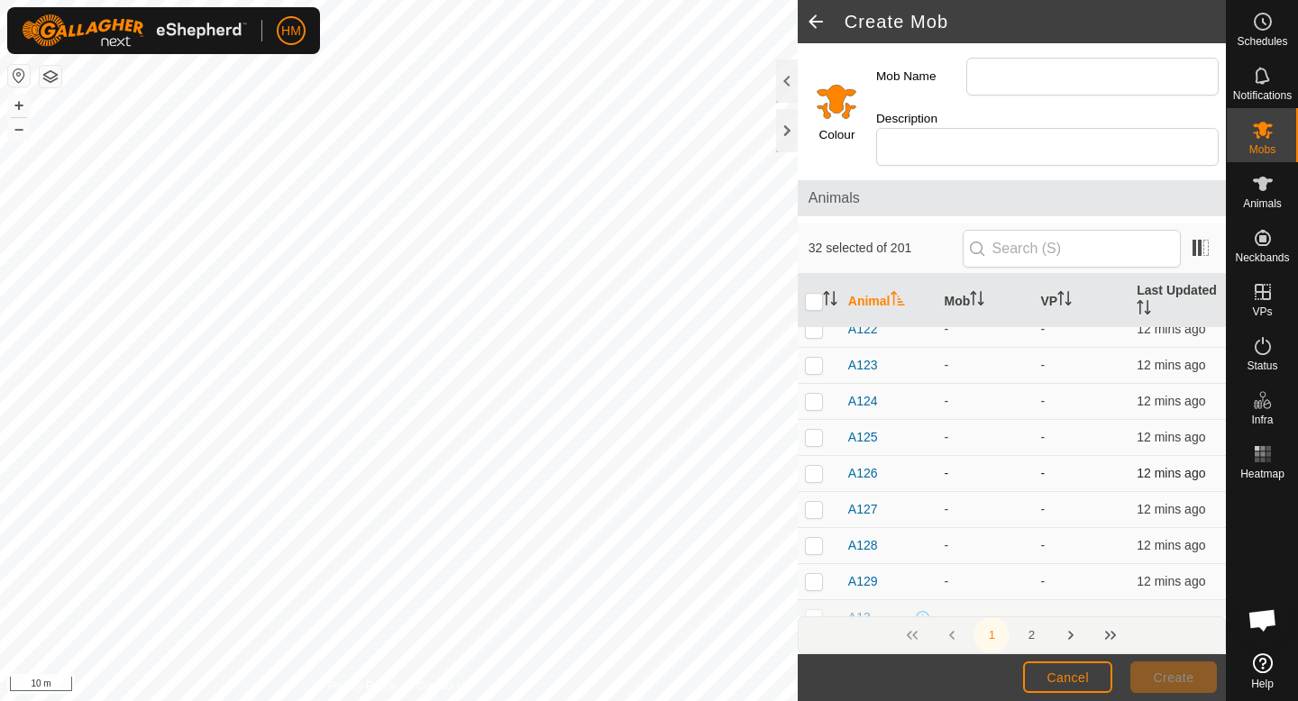
click at [818, 466] on p-checkbox at bounding box center [814, 473] width 18 height 14
click at [814, 430] on p-checkbox at bounding box center [814, 437] width 18 height 14
click at [812, 394] on p-checkbox at bounding box center [814, 401] width 18 height 14
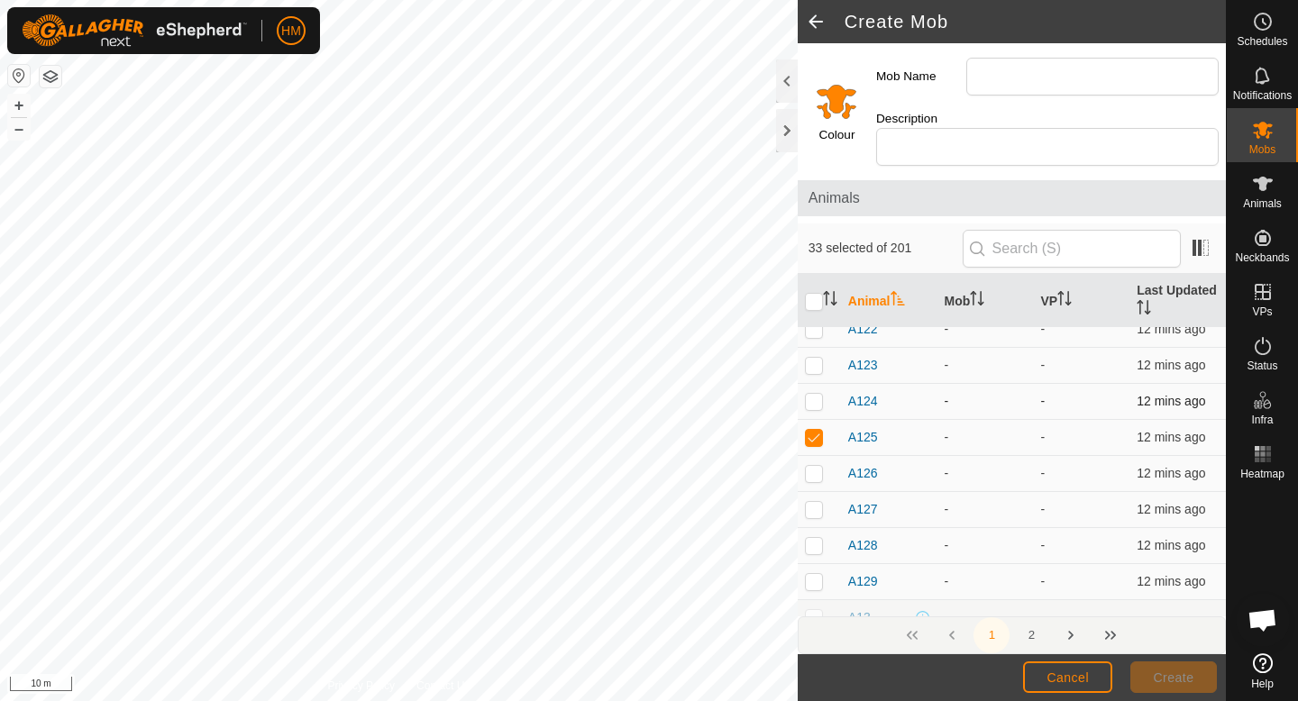
click at [812, 394] on p-checkbox at bounding box center [814, 401] width 18 height 14
click at [813, 358] on p-checkbox at bounding box center [814, 365] width 18 height 14
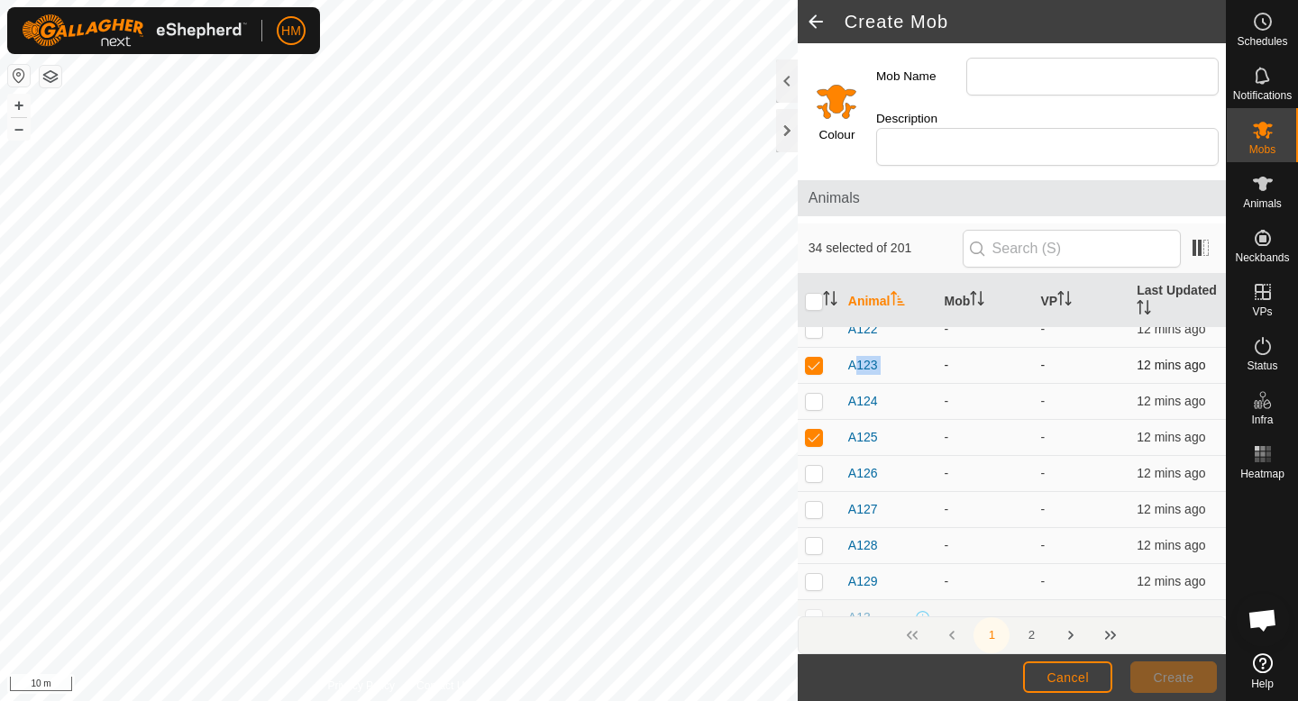
click at [813, 358] on p-checkbox at bounding box center [814, 365] width 18 height 14
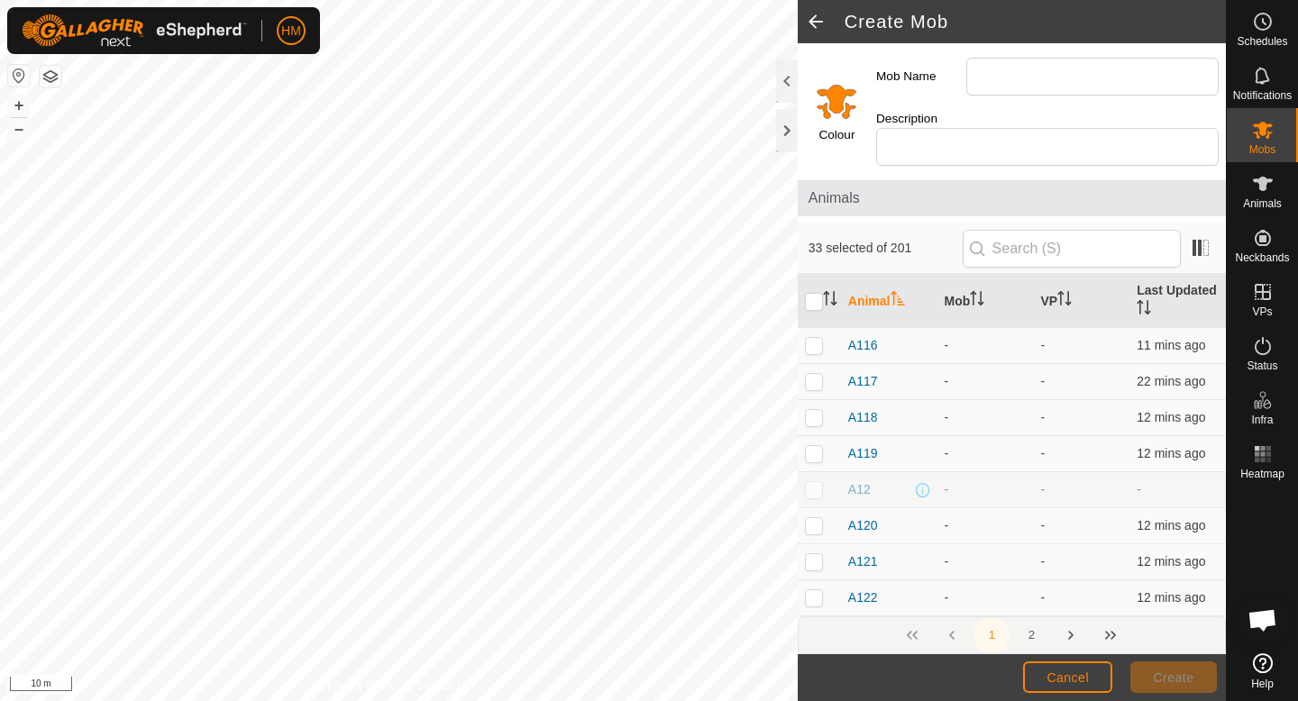
scroll to position [791, 0]
click at [810, 589] on p-checkbox at bounding box center [814, 596] width 18 height 14
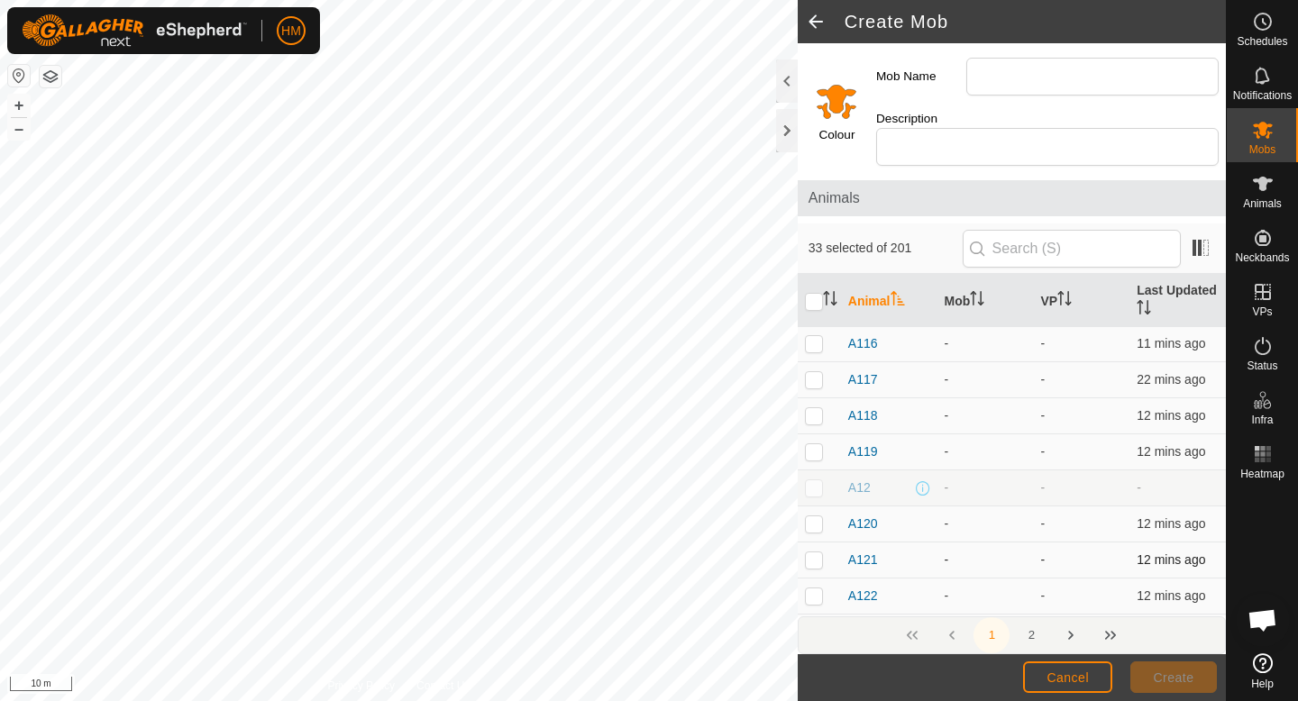
click at [817, 553] on p-checkbox at bounding box center [814, 560] width 18 height 14
click at [813, 517] on p-checkbox at bounding box center [814, 524] width 18 height 14
click at [815, 444] on p-checkbox at bounding box center [814, 451] width 18 height 14
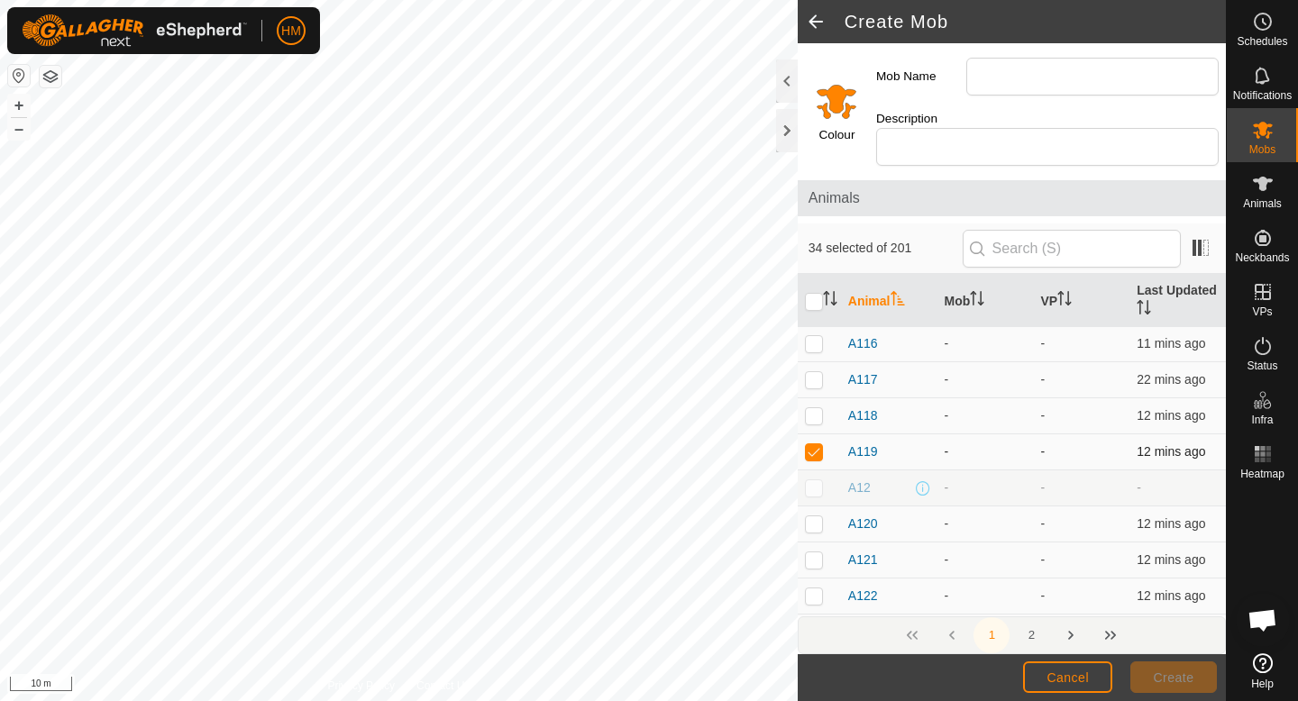
click at [815, 444] on p-checkbox at bounding box center [814, 451] width 18 height 14
click at [814, 408] on p-checkbox at bounding box center [814, 415] width 18 height 14
click at [815, 372] on p-checkbox at bounding box center [814, 379] width 18 height 14
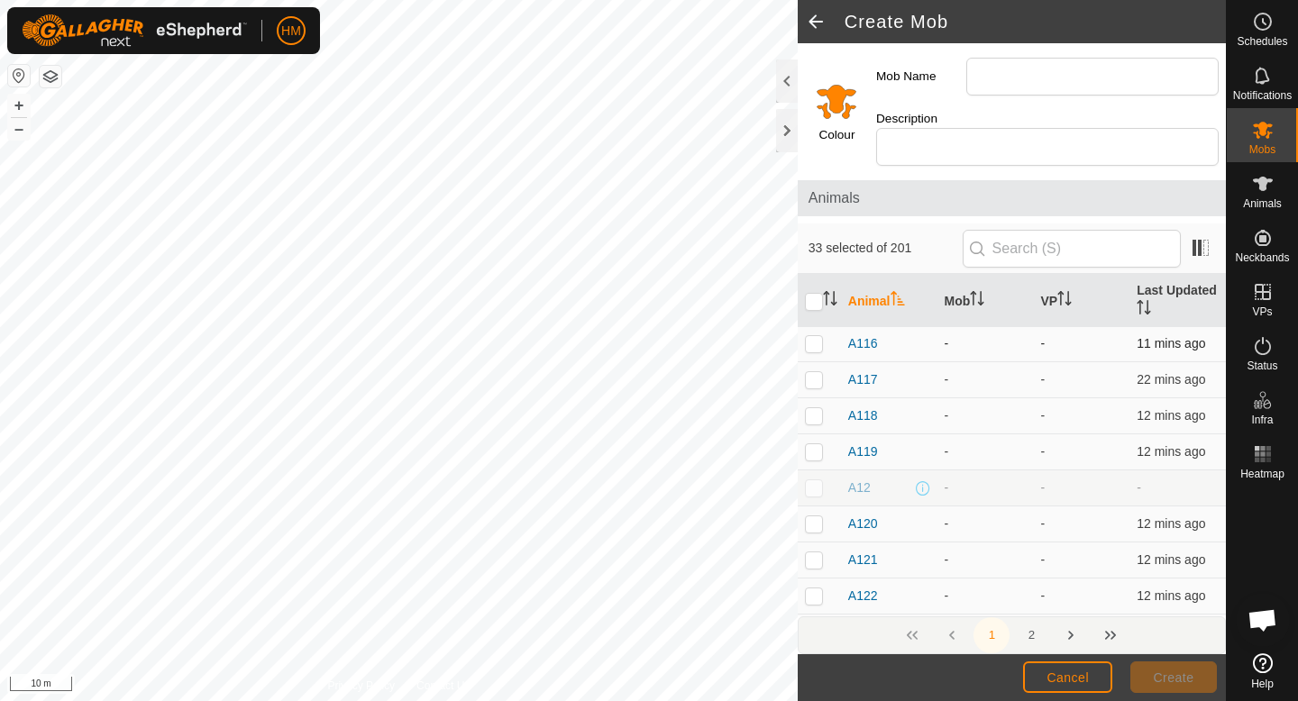
click at [817, 336] on p-checkbox at bounding box center [814, 343] width 18 height 14
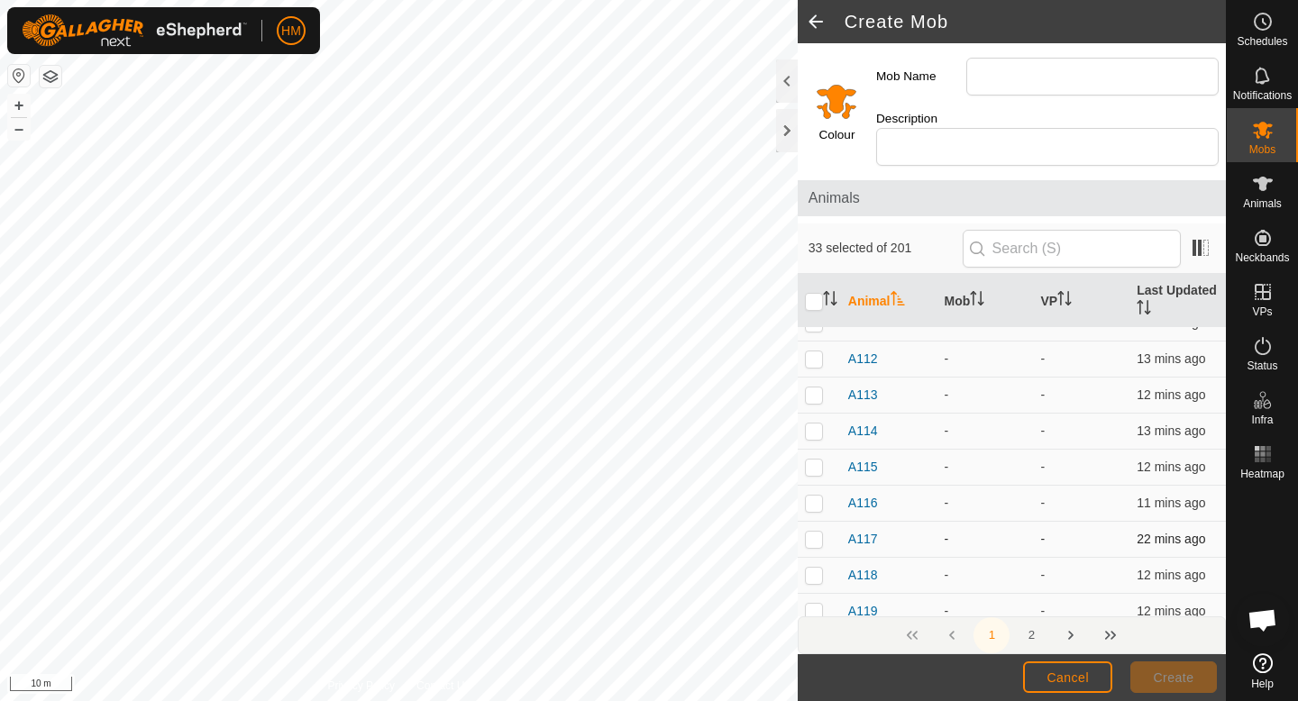
scroll to position [620, 0]
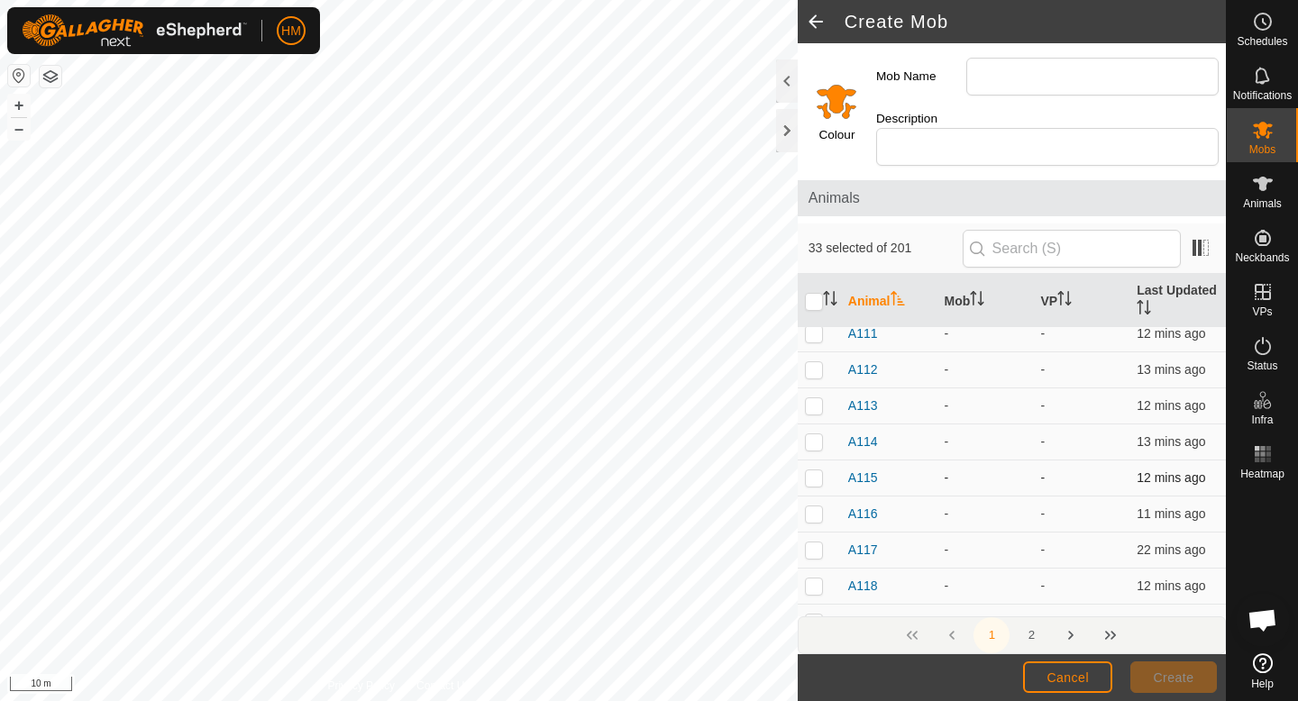
click at [816, 471] on p-checkbox at bounding box center [814, 478] width 18 height 14
click at [816, 434] on p-checkbox at bounding box center [814, 441] width 18 height 14
click at [813, 398] on p-checkbox at bounding box center [814, 405] width 18 height 14
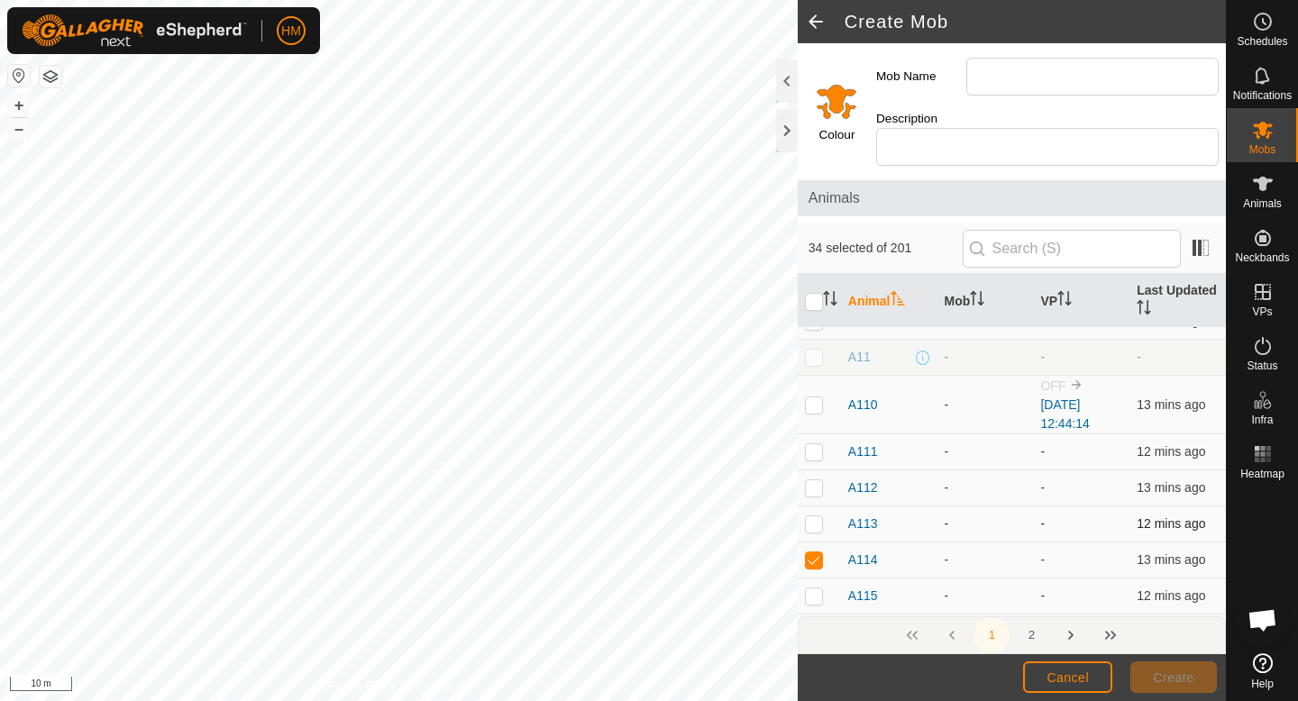
scroll to position [489, 0]
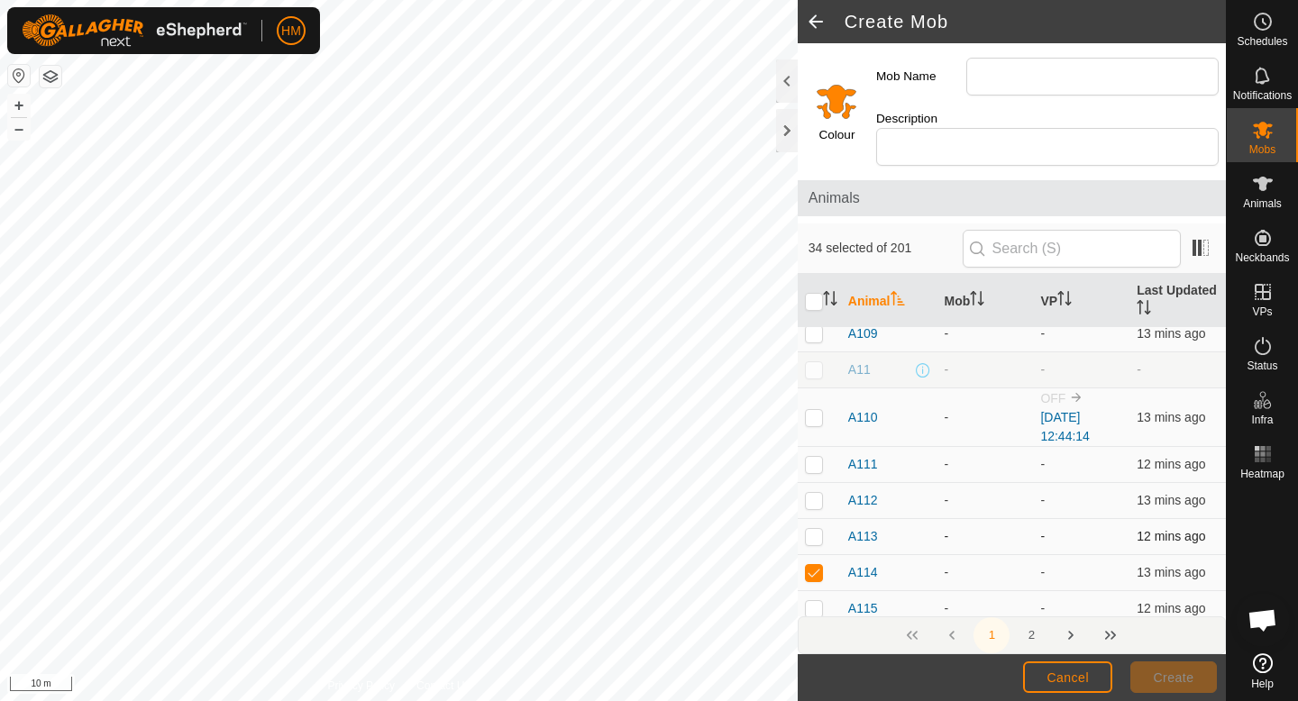
click at [810, 529] on p-checkbox at bounding box center [814, 536] width 18 height 14
click at [815, 493] on p-checkbox at bounding box center [814, 500] width 18 height 14
click at [813, 457] on p-checkbox at bounding box center [814, 464] width 18 height 14
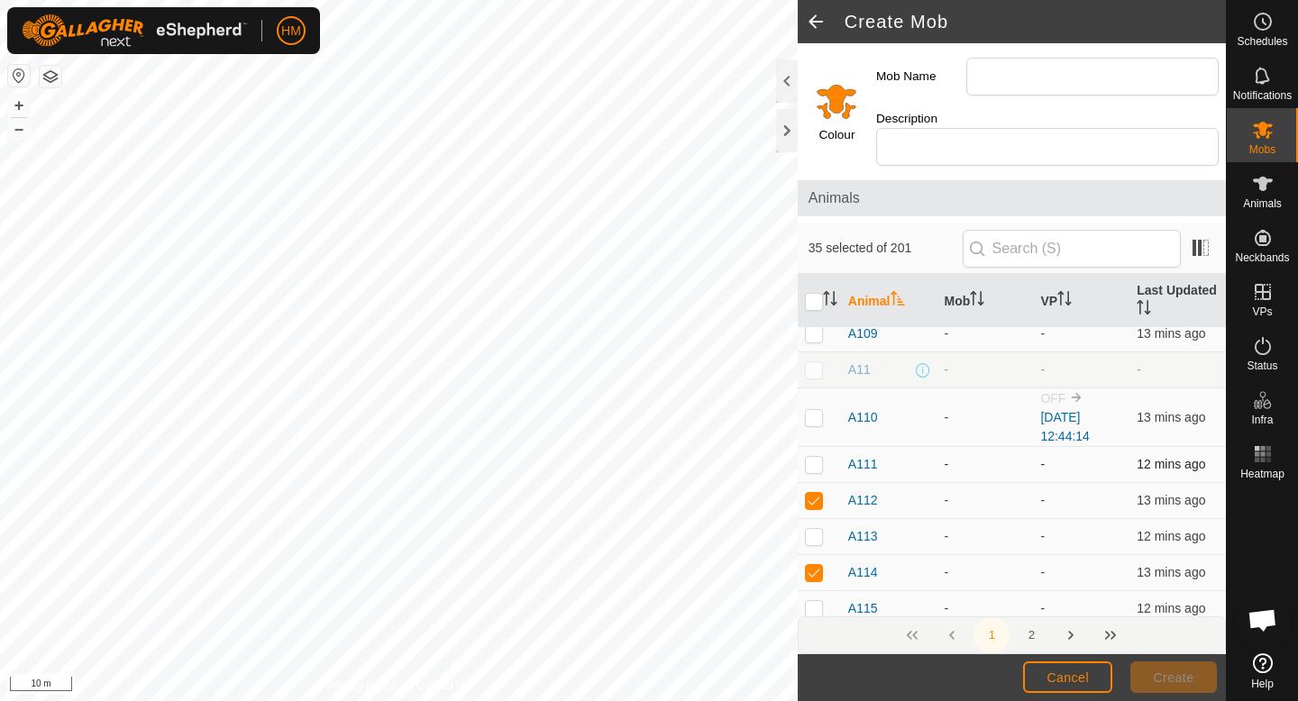
click at [813, 457] on p-checkbox at bounding box center [814, 464] width 18 height 14
click at [816, 410] on p-checkbox at bounding box center [814, 417] width 18 height 14
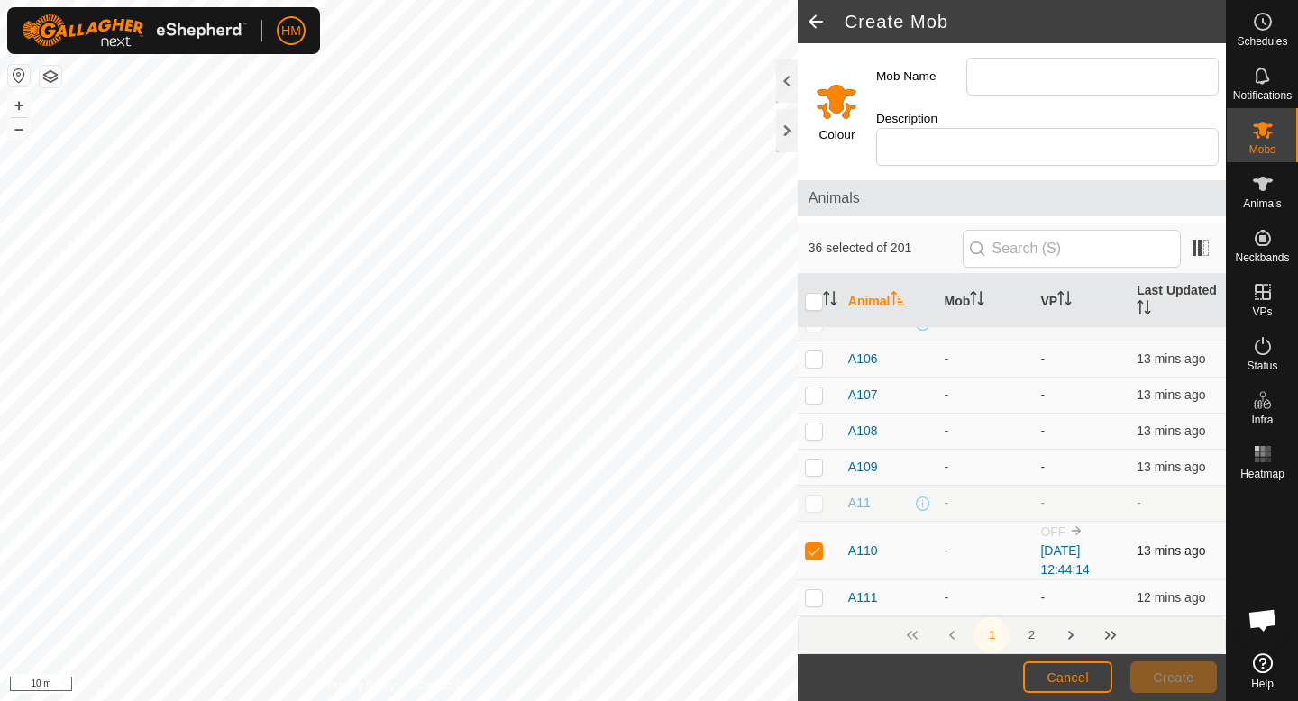
scroll to position [349, 0]
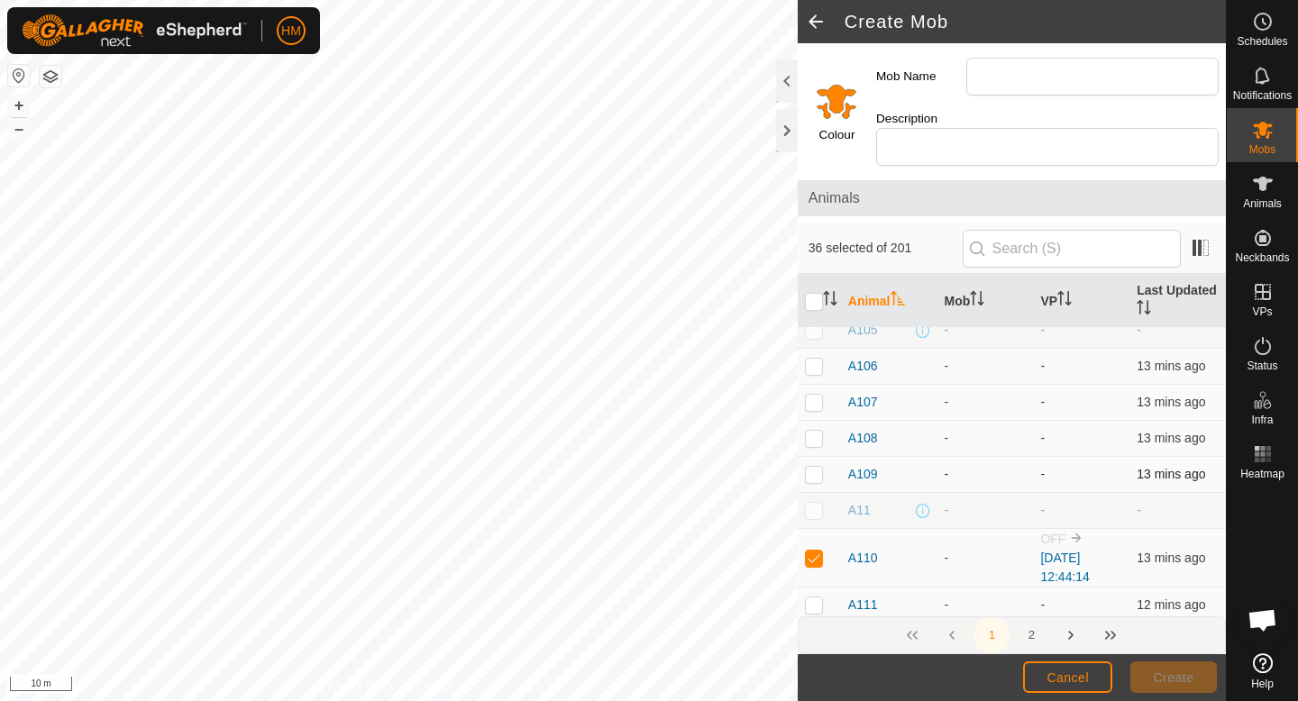
click at [813, 467] on p-checkbox at bounding box center [814, 474] width 18 height 14
click at [814, 431] on p-checkbox at bounding box center [814, 438] width 18 height 14
click at [813, 395] on p-checkbox at bounding box center [814, 402] width 18 height 14
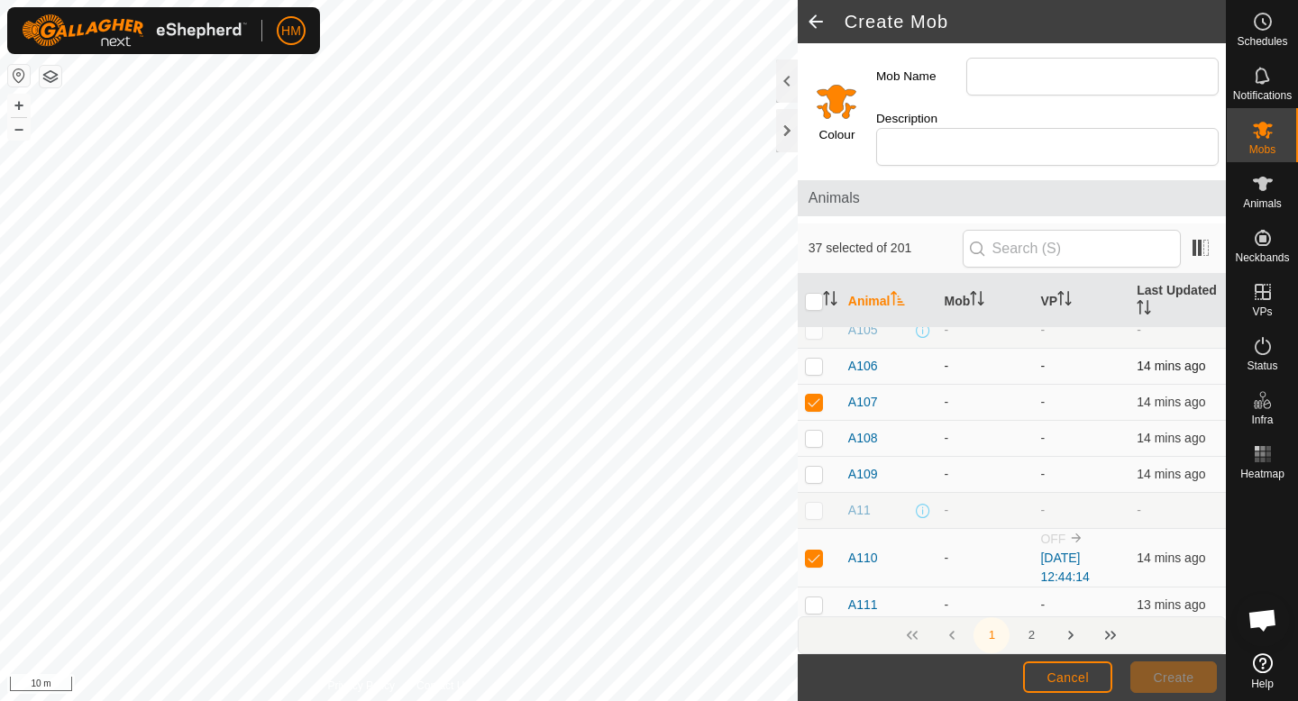
click at [813, 359] on p-checkbox at bounding box center [814, 366] width 18 height 14
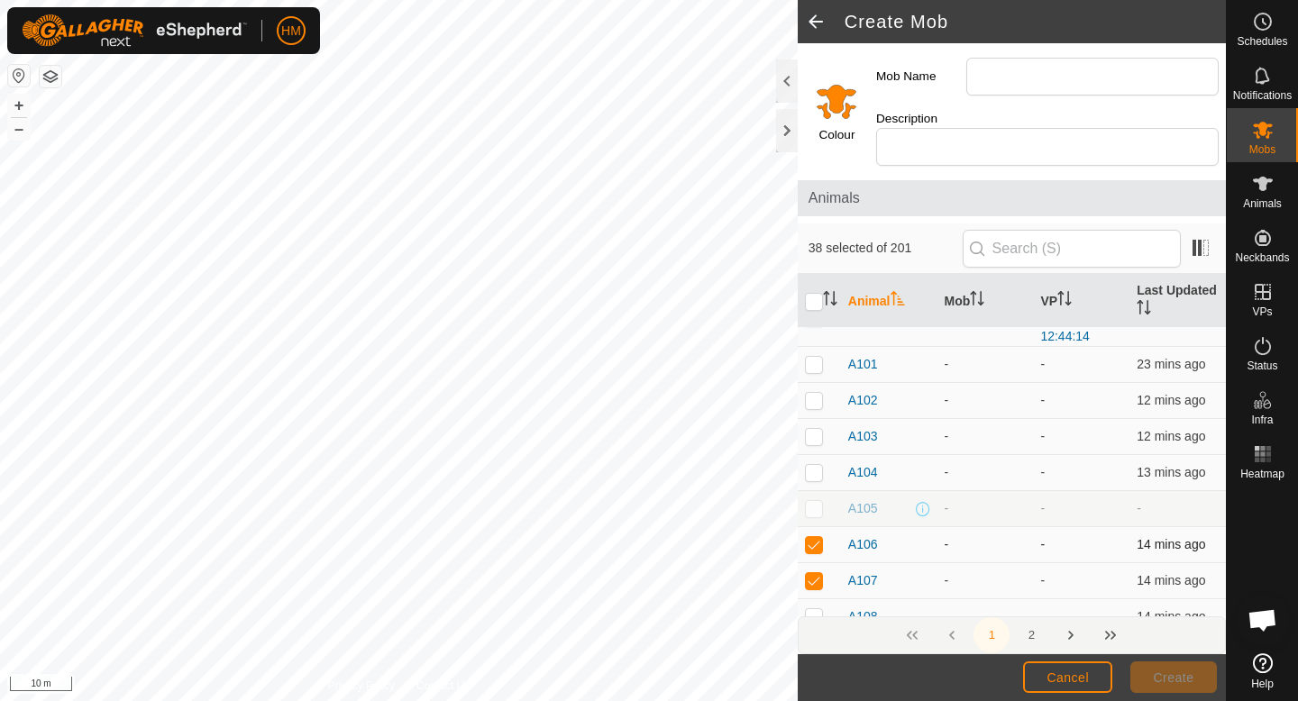
scroll to position [169, 0]
click at [813, 466] on p-checkbox at bounding box center [814, 473] width 18 height 14
click at [813, 430] on p-checkbox at bounding box center [814, 437] width 18 height 14
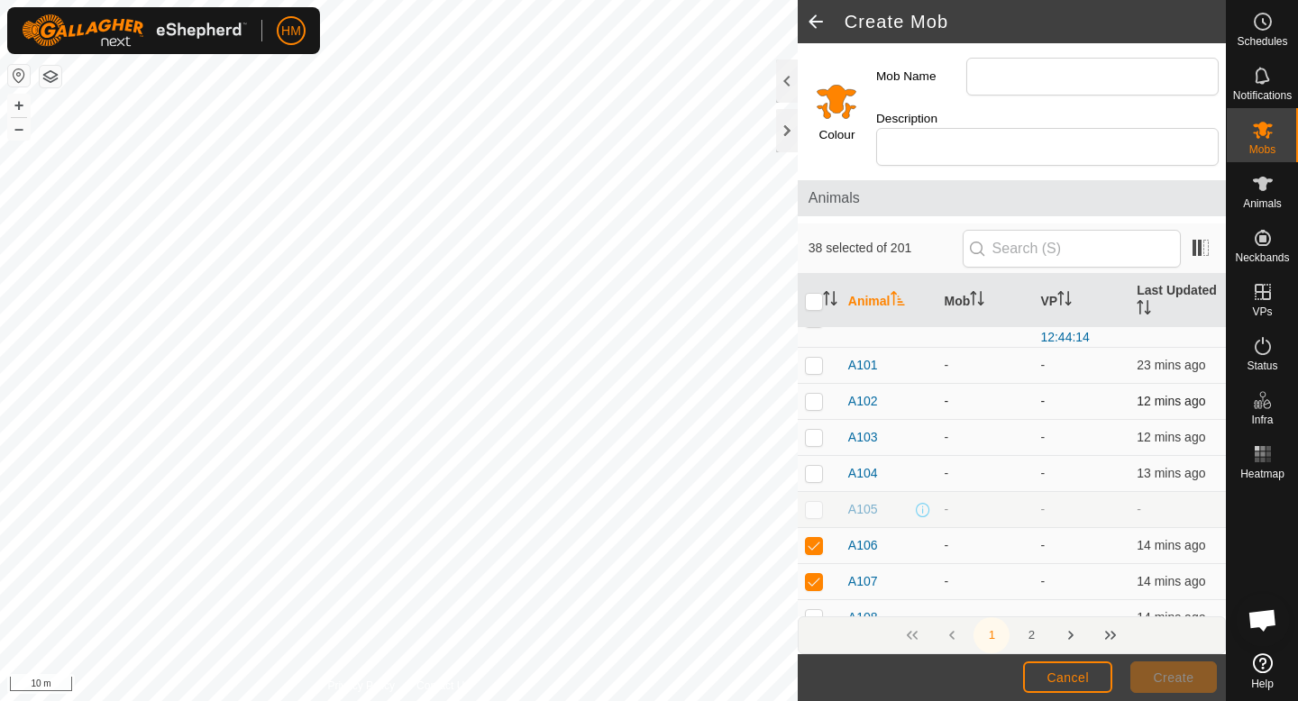
click at [813, 394] on p-checkbox at bounding box center [814, 401] width 18 height 14
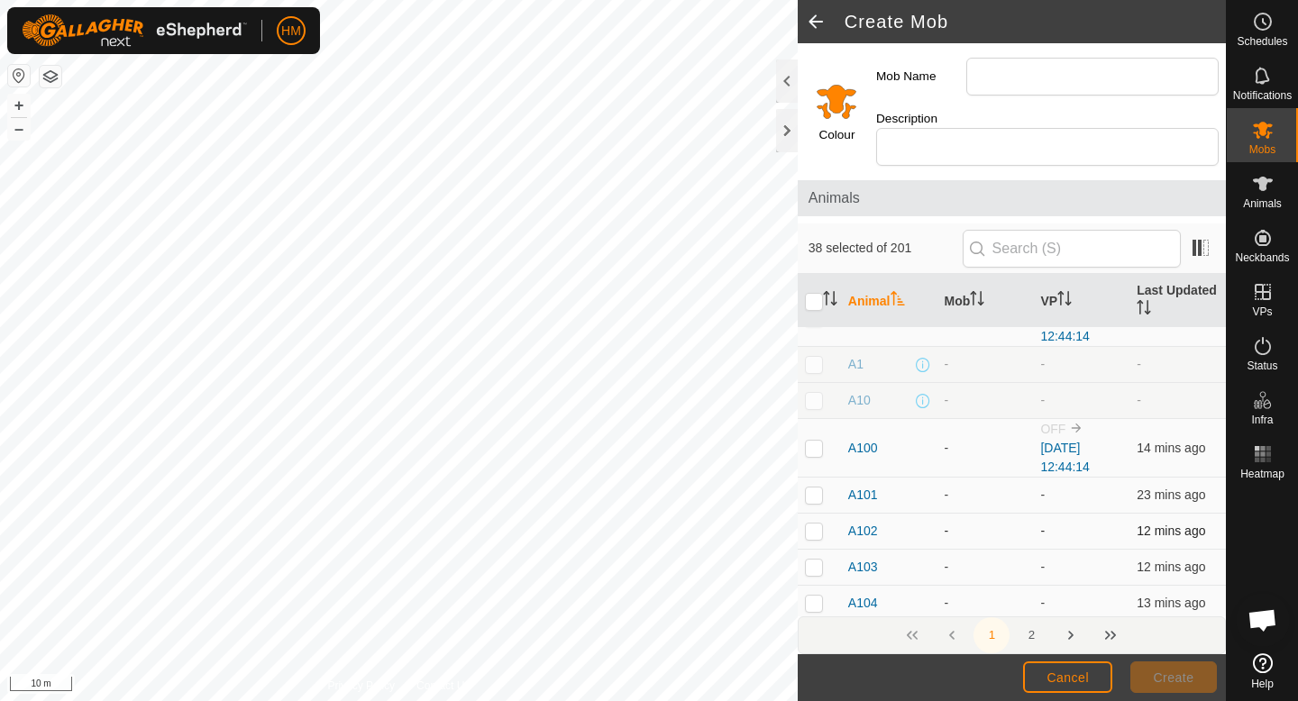
scroll to position [39, 0]
click at [813, 489] on p-checkbox at bounding box center [814, 496] width 18 height 14
click at [816, 442] on p-checkbox at bounding box center [814, 449] width 18 height 14
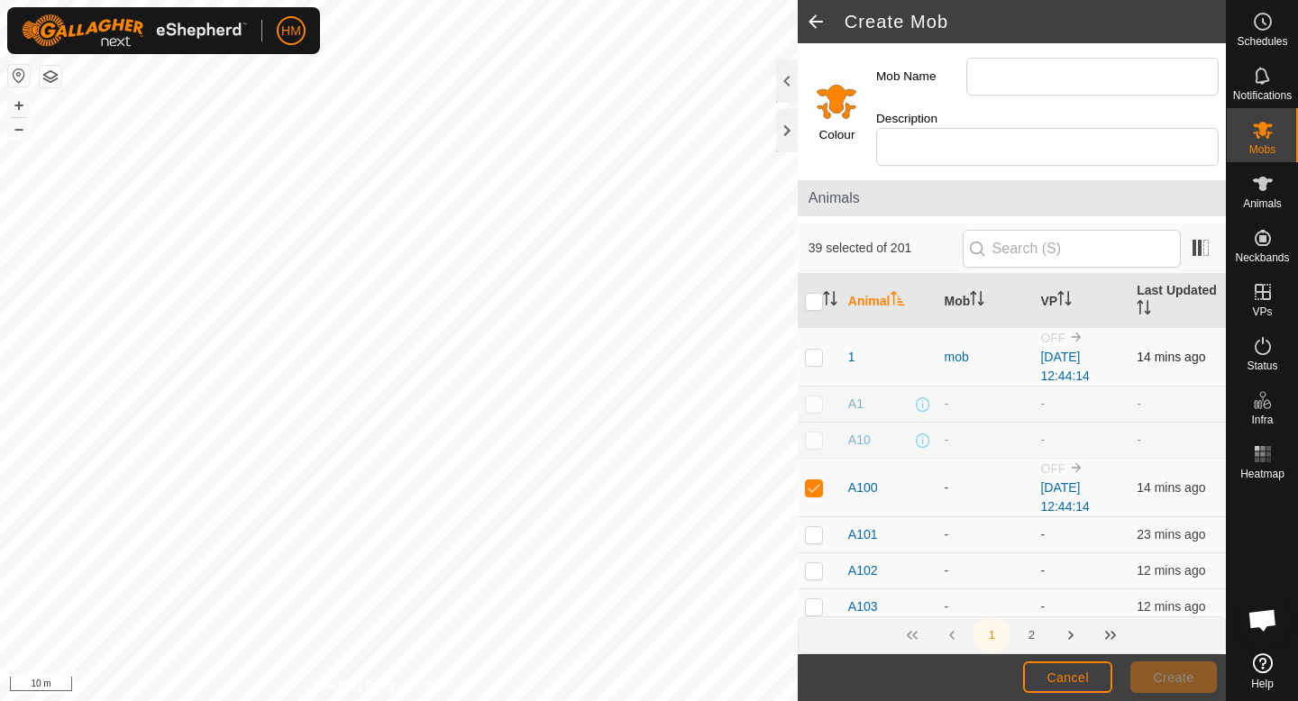
click at [819, 350] on p-checkbox at bounding box center [814, 357] width 18 height 14
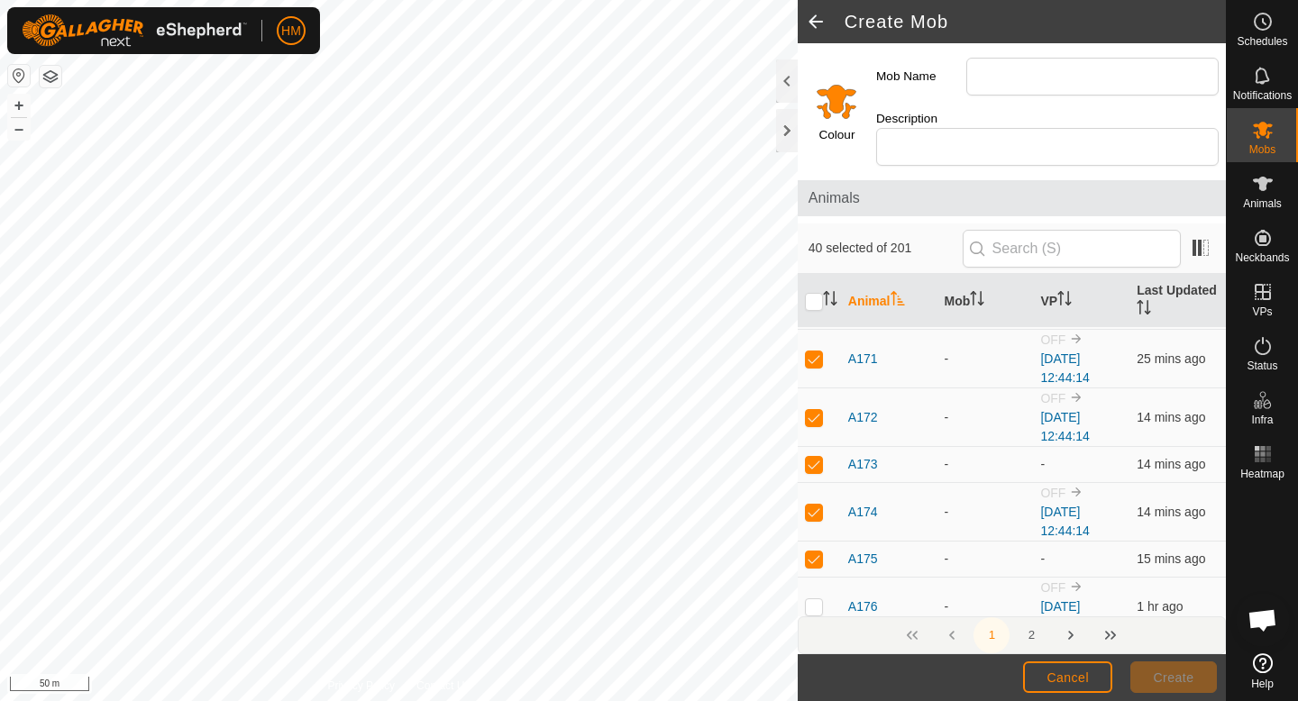
scroll to position [3175, 0]
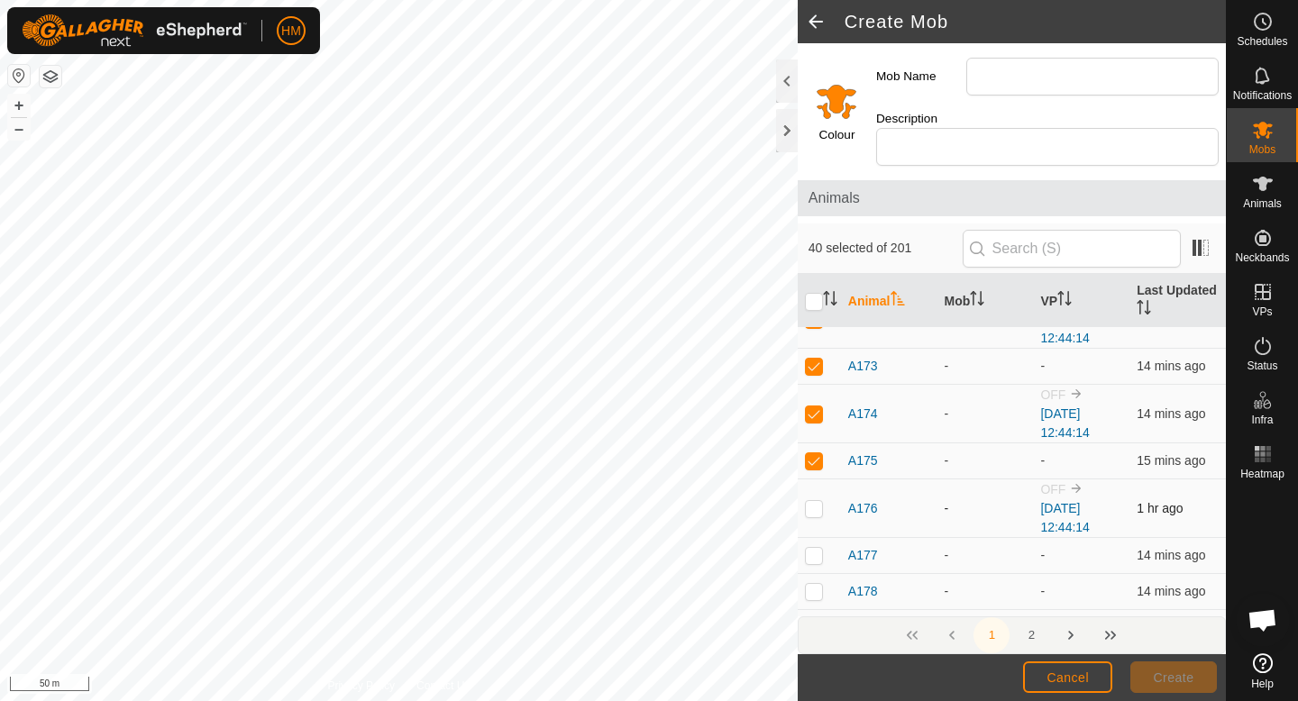
click at [816, 501] on p-checkbox at bounding box center [814, 508] width 18 height 14
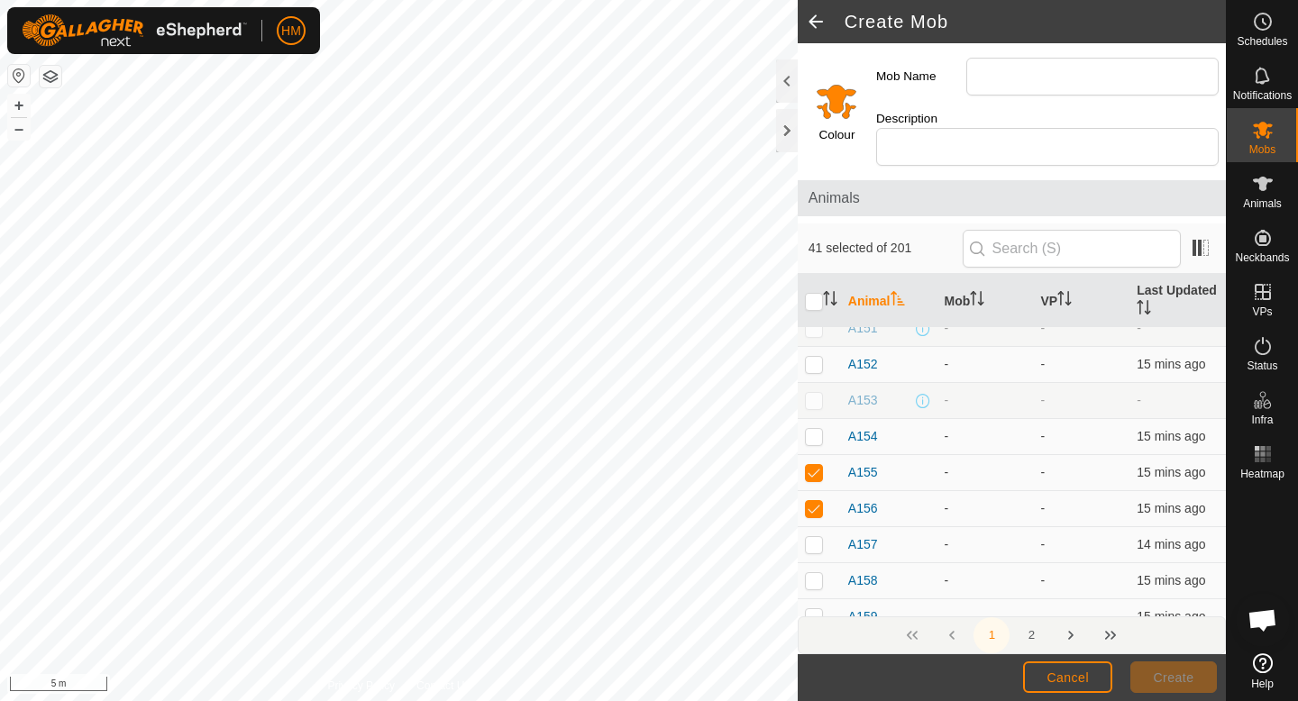
scroll to position [2246, 0]
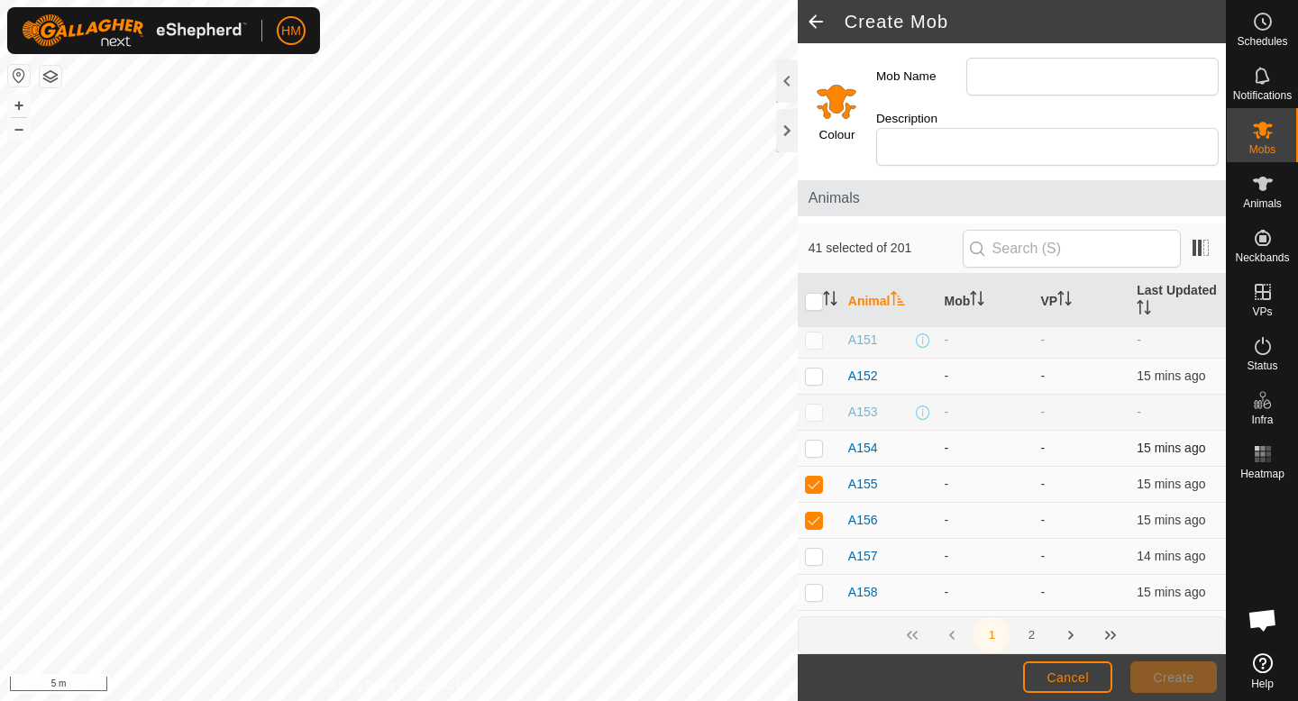
click at [815, 441] on p-checkbox at bounding box center [814, 448] width 18 height 14
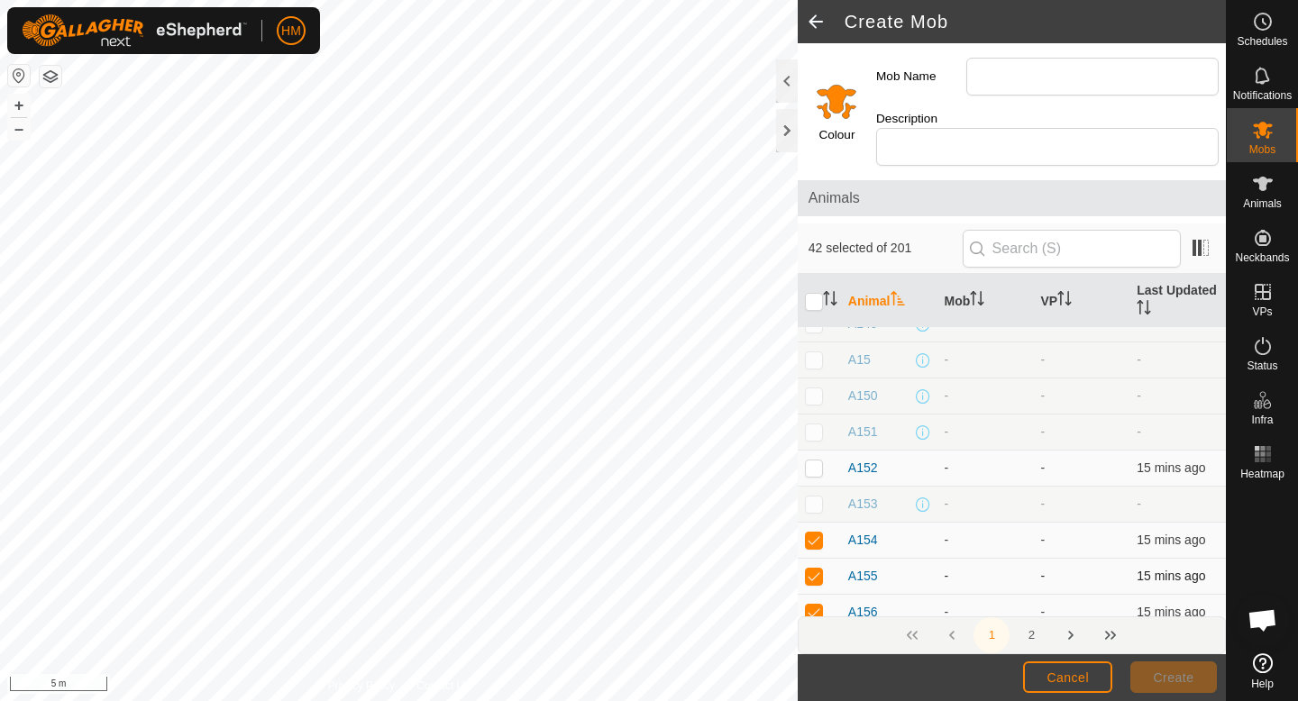
scroll to position [2153, 0]
click at [1057, 230] on input "text" at bounding box center [1072, 249] width 218 height 38
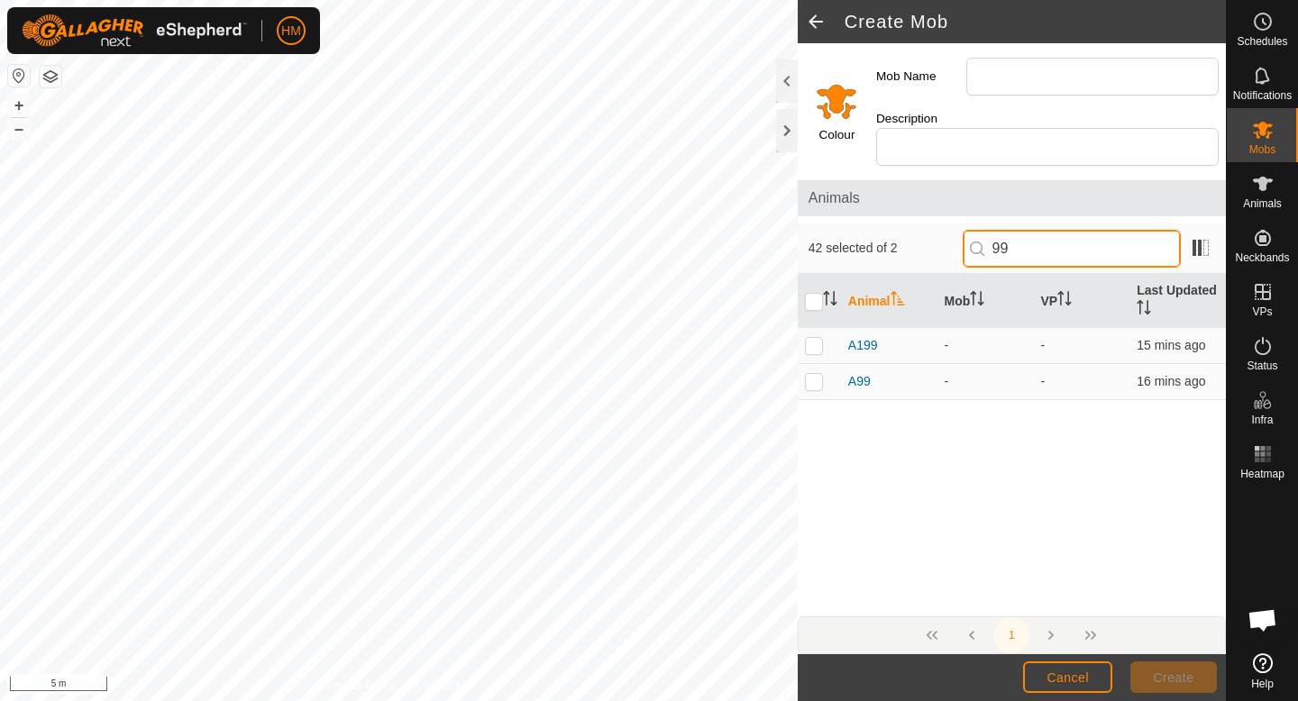
scroll to position [0, 0]
click at [810, 374] on p-checkbox at bounding box center [814, 381] width 18 height 14
click at [1122, 233] on input "99" at bounding box center [1072, 249] width 218 height 38
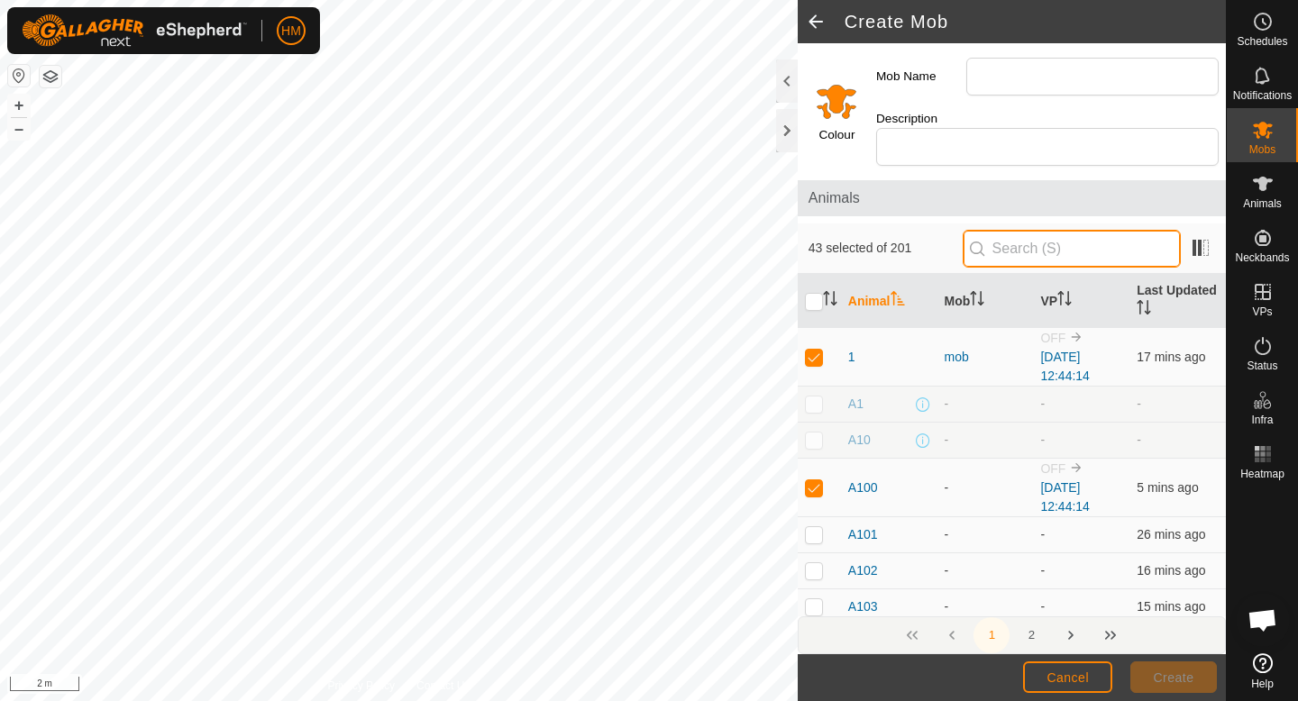
click at [1033, 230] on input "text" at bounding box center [1072, 249] width 218 height 38
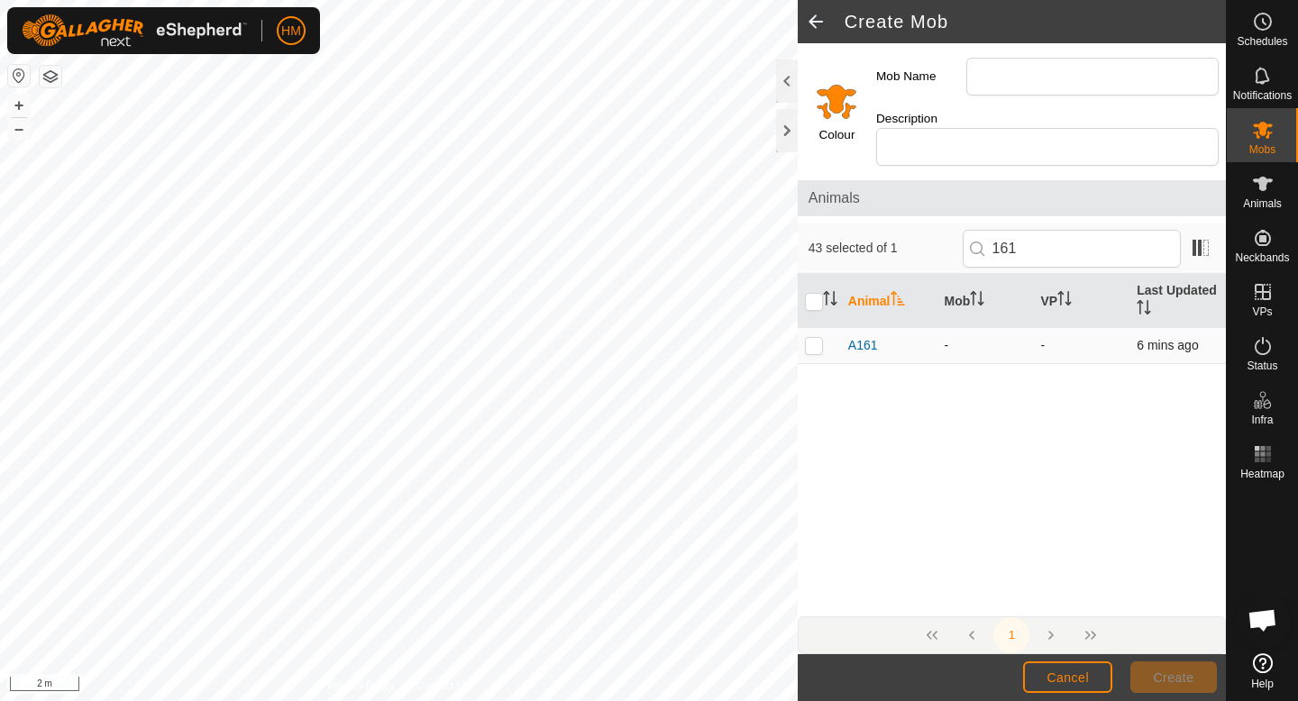
click at [810, 338] on p-checkbox at bounding box center [814, 345] width 18 height 14
click at [1113, 235] on input "161" at bounding box center [1072, 249] width 218 height 38
click at [810, 338] on p-checkbox at bounding box center [814, 345] width 18 height 14
click at [1020, 69] on input "Mob Name" at bounding box center [1092, 77] width 252 height 38
click at [1159, 671] on span "Create" at bounding box center [1174, 678] width 41 height 14
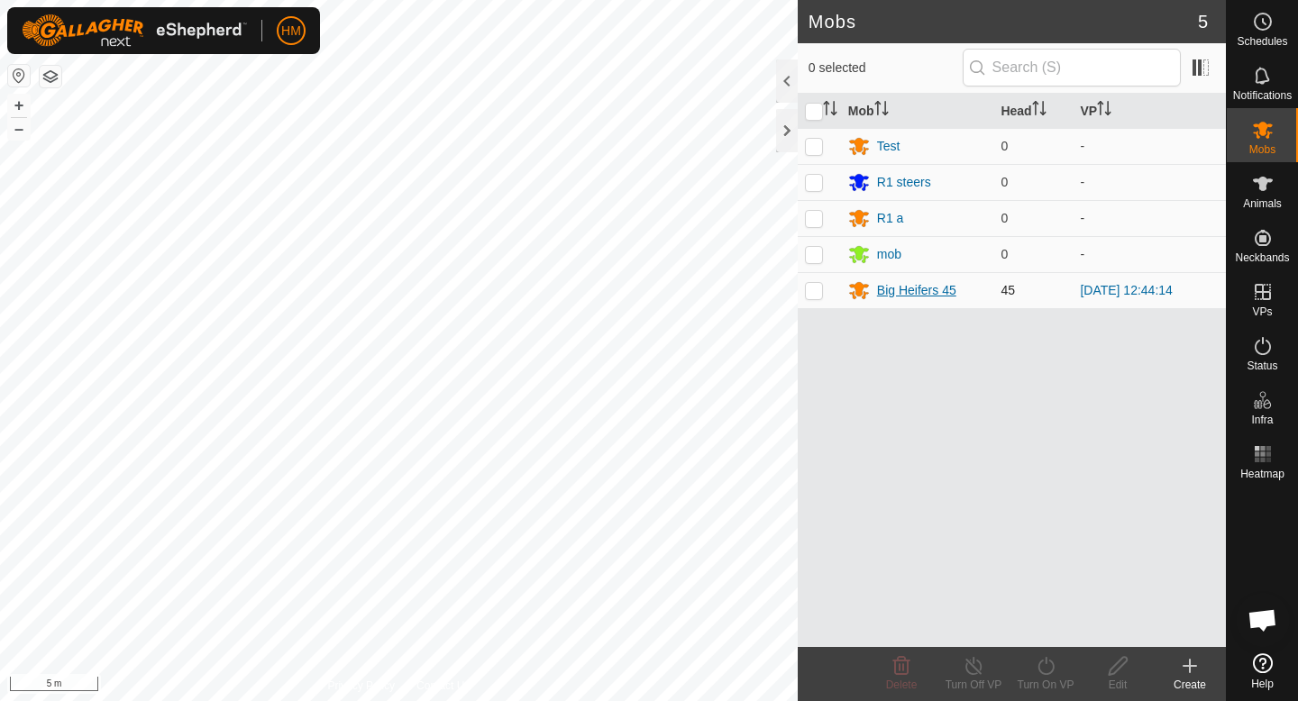
click at [938, 293] on div "Big Heifers 45" at bounding box center [916, 290] width 79 height 19
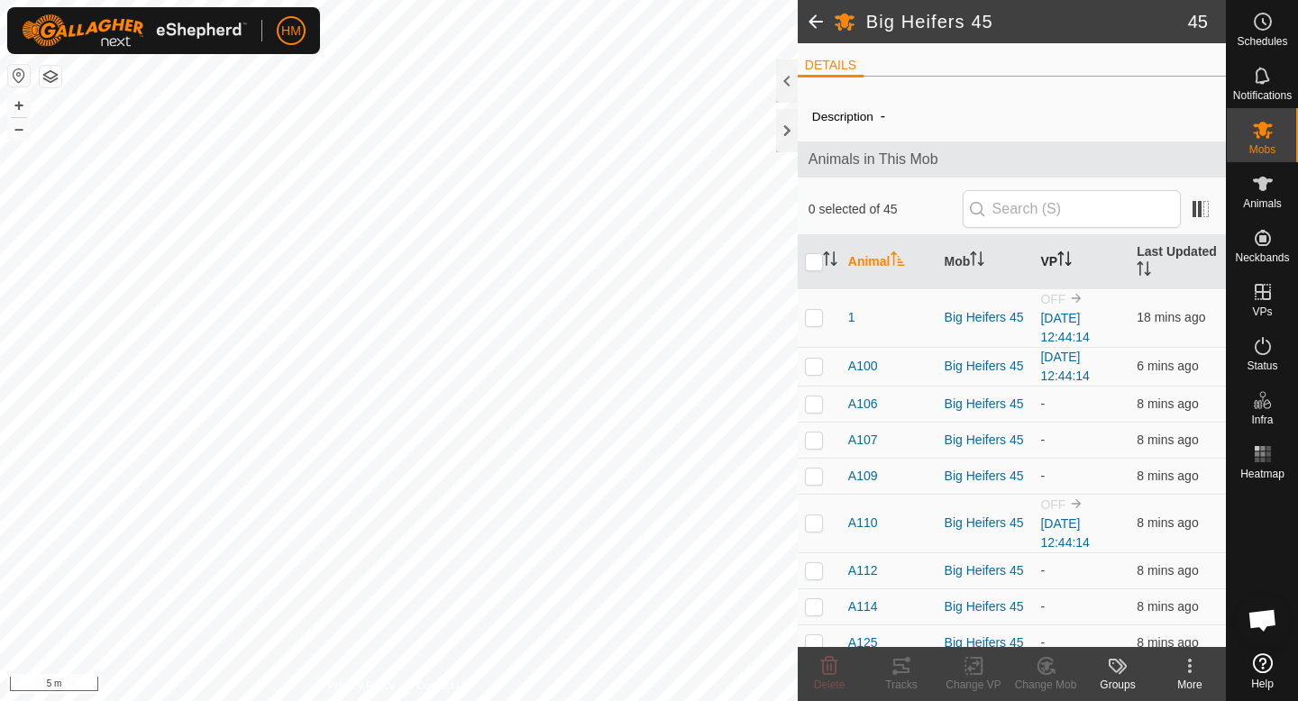
click at [1057, 256] on th "VP" at bounding box center [1081, 262] width 96 height 54
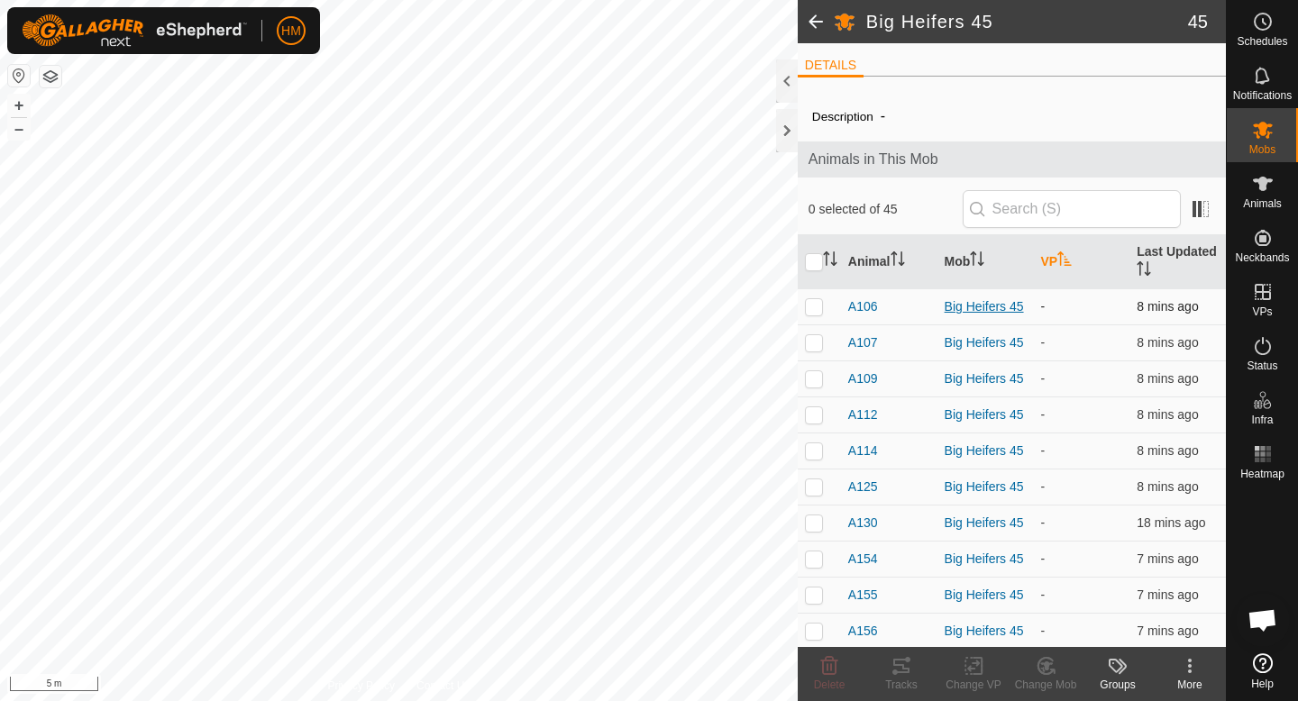
click at [1002, 304] on div "Big Heifers 45" at bounding box center [986, 306] width 82 height 19
click at [1189, 678] on div "More" at bounding box center [1190, 685] width 72 height 16
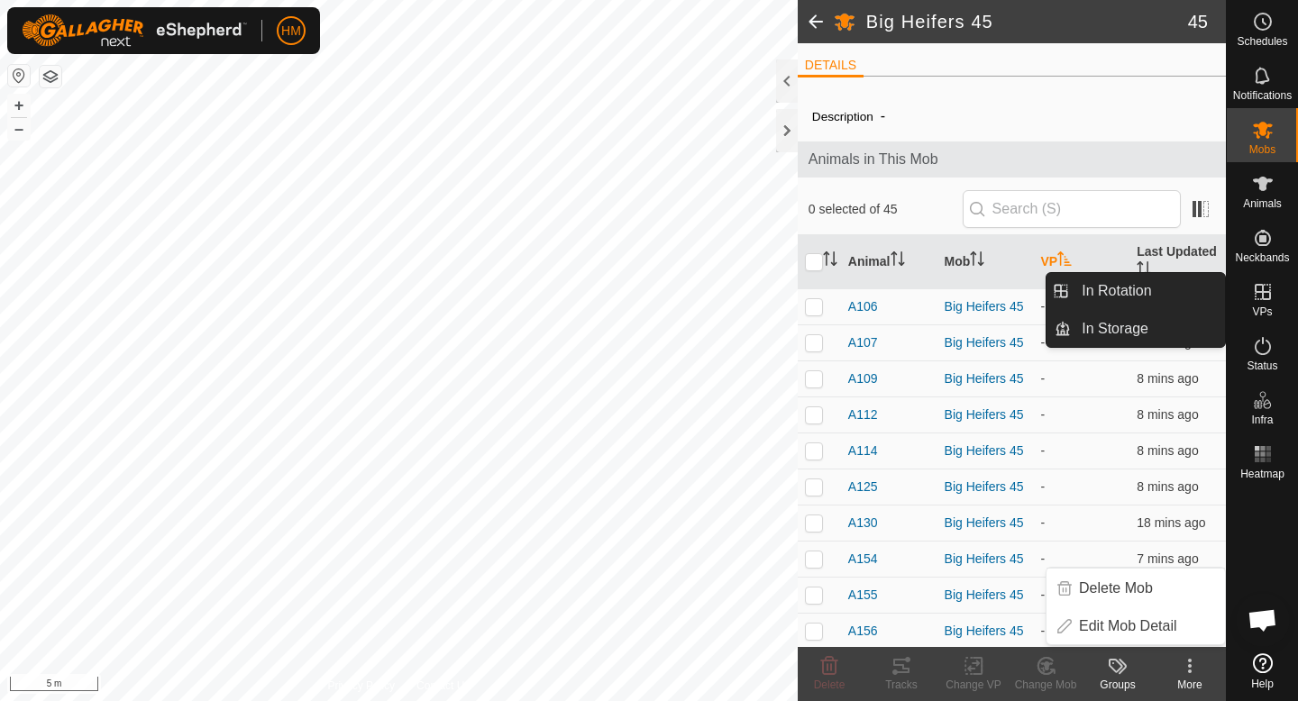
click at [1259, 300] on icon at bounding box center [1263, 292] width 22 height 22
click at [1177, 331] on link "In Storage" at bounding box center [1148, 329] width 154 height 36
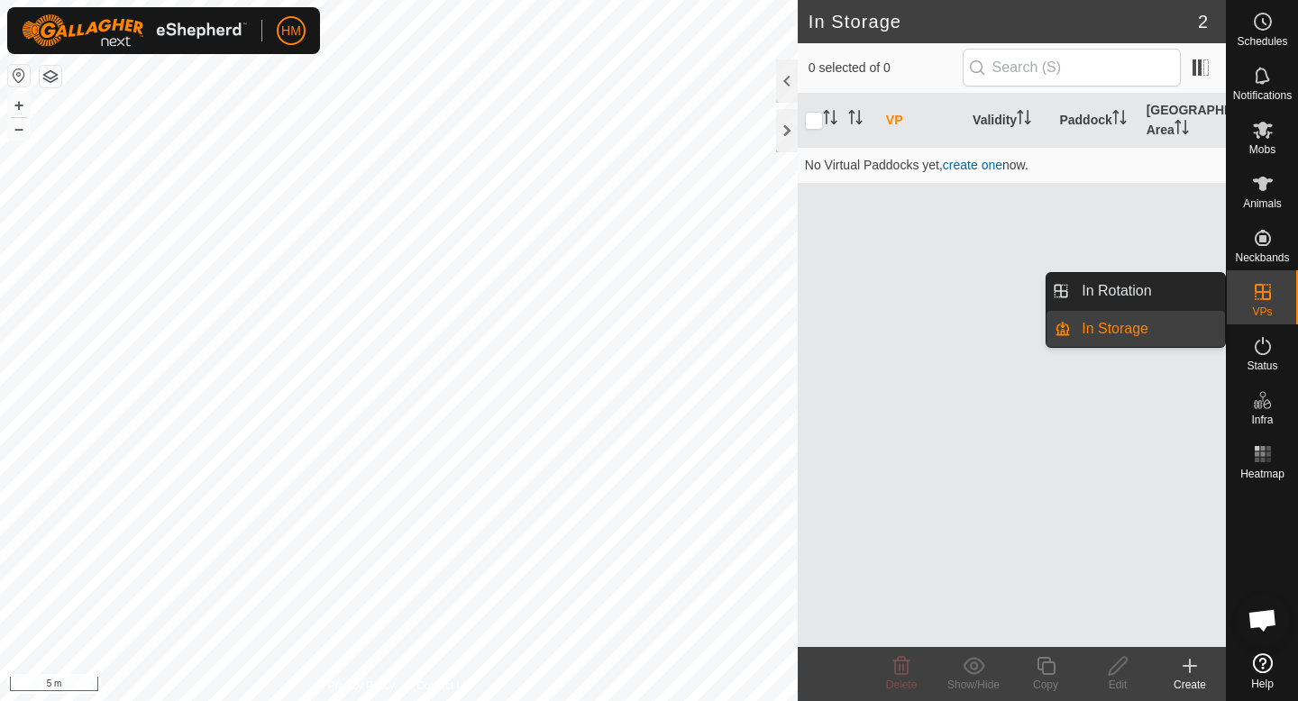
click at [1133, 278] on link "In Rotation" at bounding box center [1148, 291] width 154 height 36
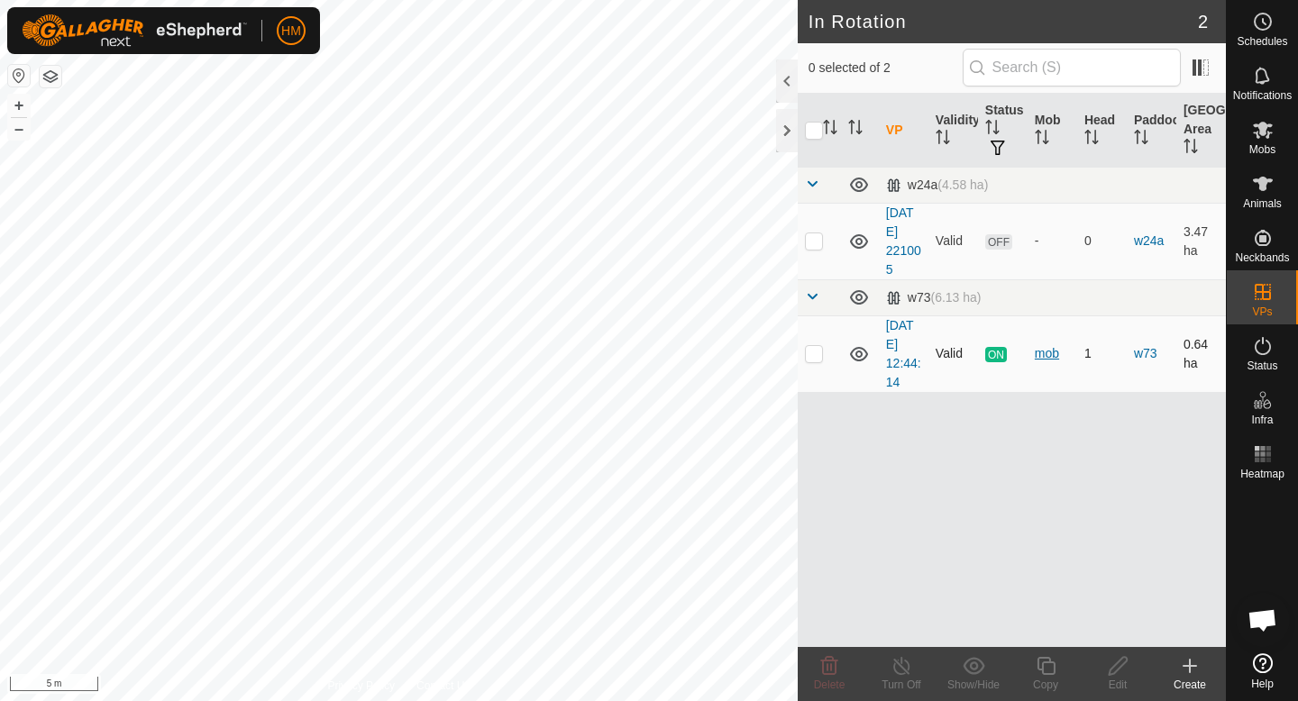
click at [1046, 352] on div "mob" at bounding box center [1052, 353] width 35 height 19
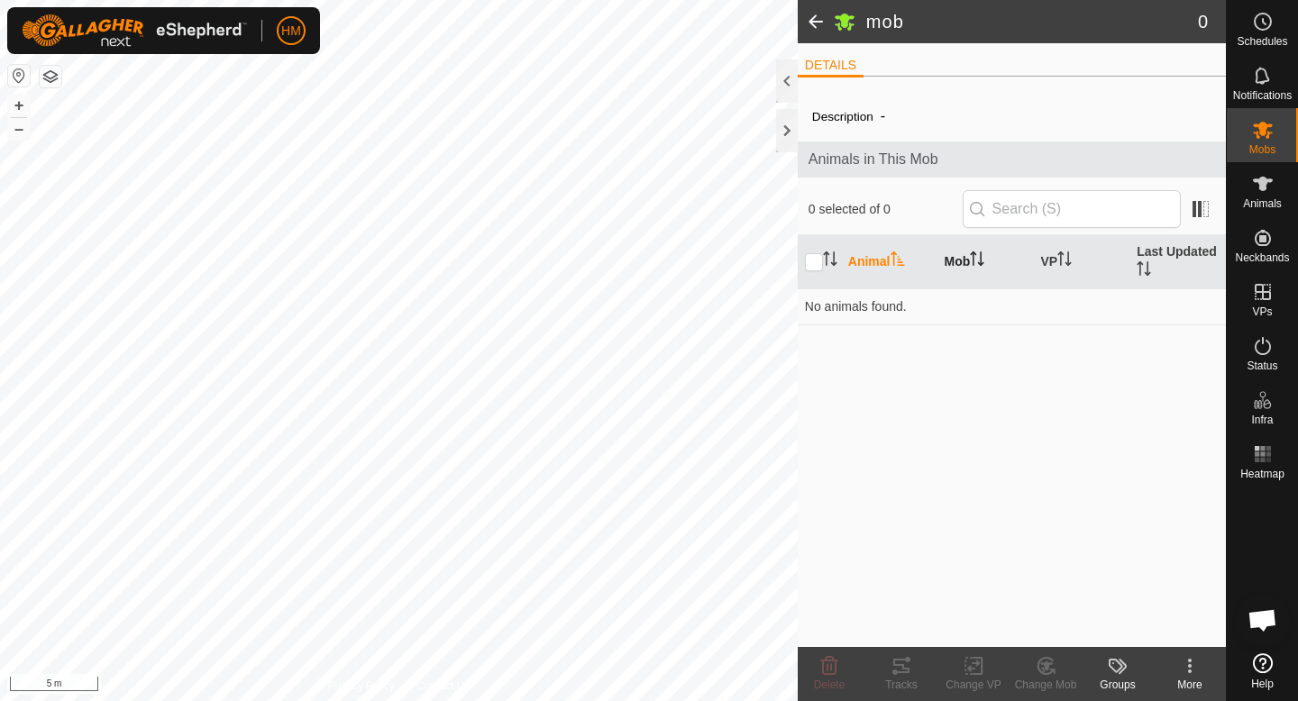
click at [954, 266] on th "Mob" at bounding box center [986, 262] width 96 height 54
click at [1197, 667] on icon at bounding box center [1190, 666] width 22 height 22
click at [1112, 668] on icon at bounding box center [1116, 666] width 14 height 14
click at [810, 477] on div "Description - Animals in This Mob 0 selected of 0 Animal Mob VP Last Updated No…" at bounding box center [1012, 369] width 428 height 556
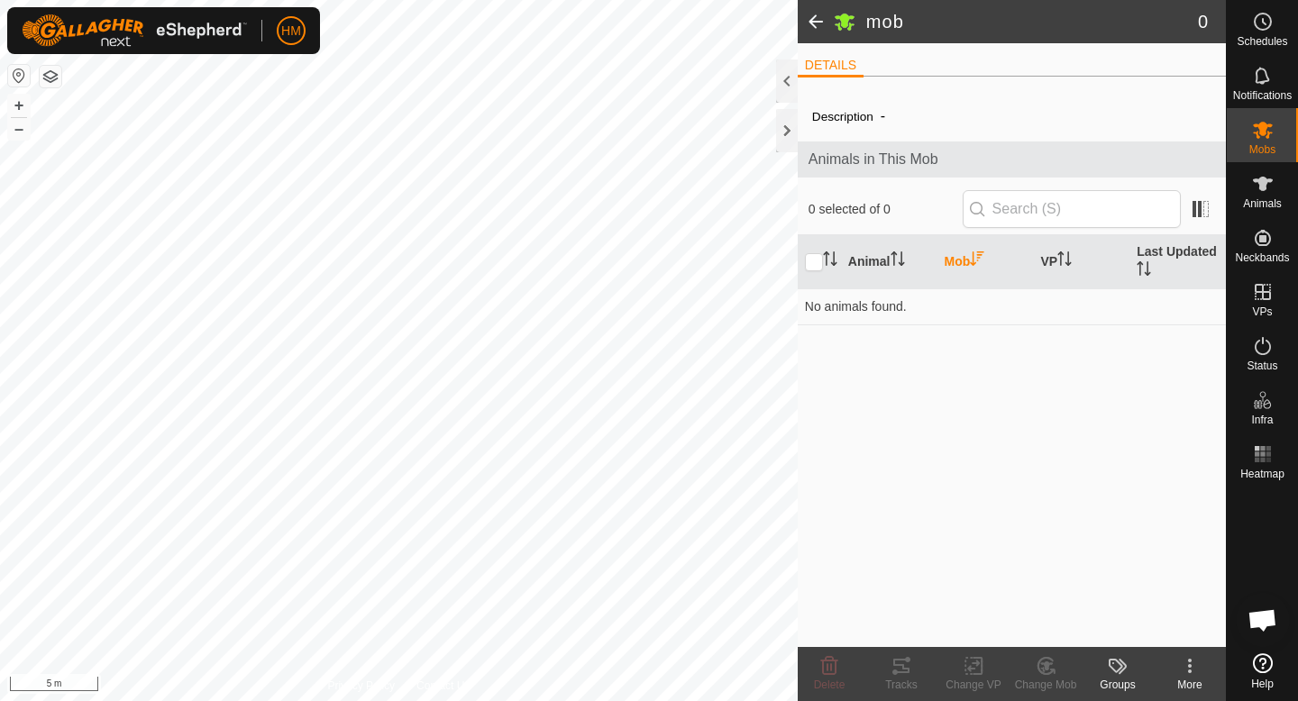
click at [810, 25] on span at bounding box center [816, 21] width 36 height 43
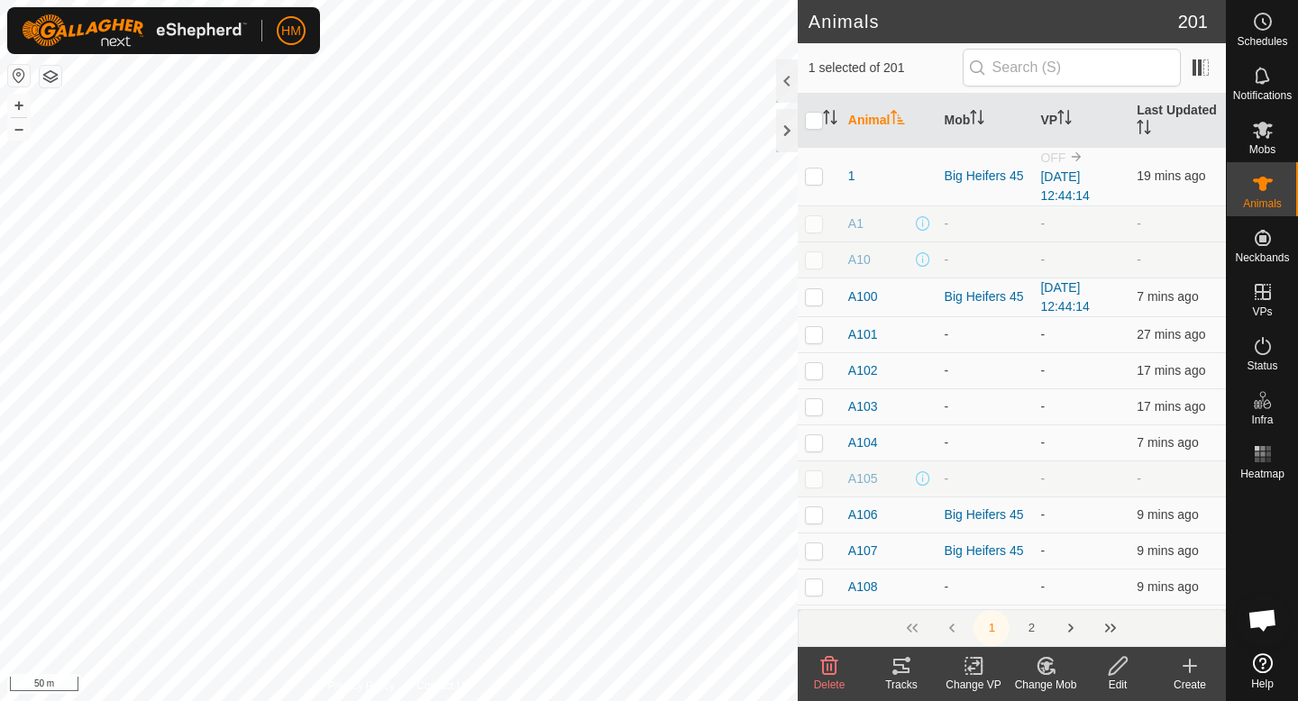
click at [973, 677] on div "Change VP" at bounding box center [974, 685] width 72 height 16
click at [1263, 669] on icon at bounding box center [1263, 664] width 20 height 20
click at [1267, 137] on icon at bounding box center [1263, 130] width 20 height 17
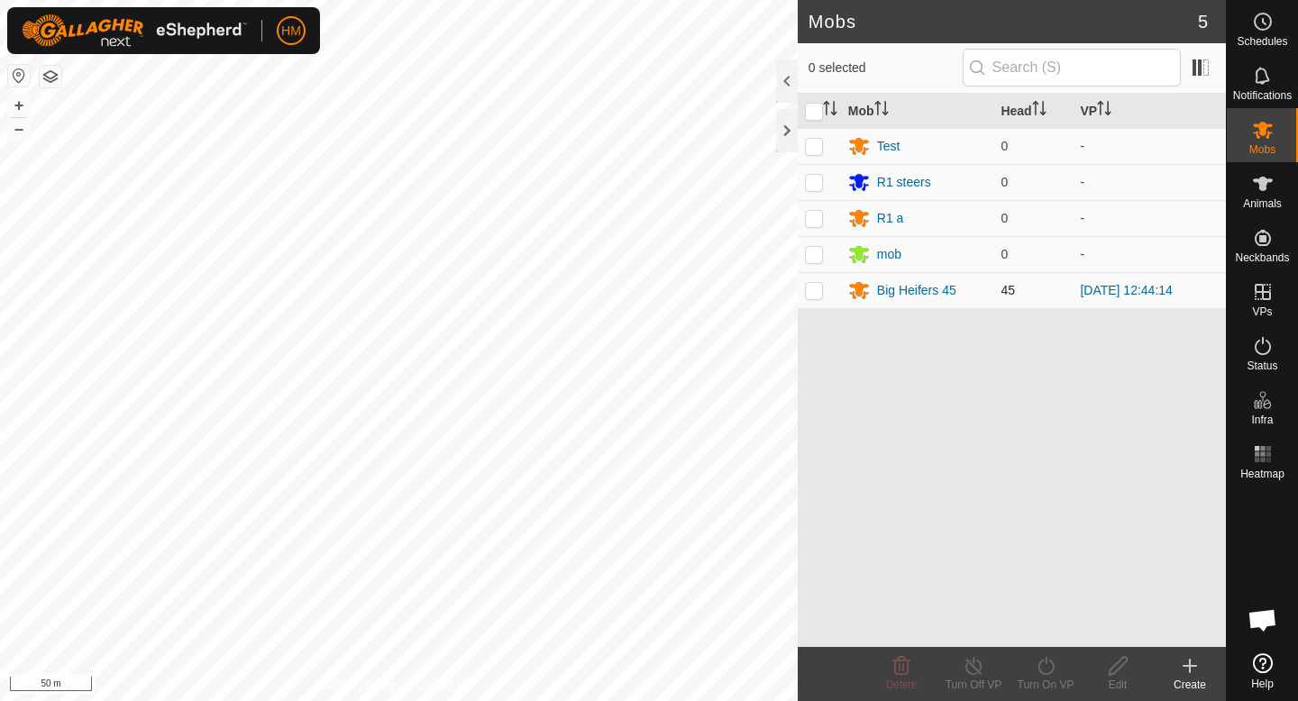
click at [812, 290] on p-checkbox at bounding box center [814, 290] width 18 height 14
click at [1038, 655] on icon at bounding box center [1046, 666] width 23 height 22
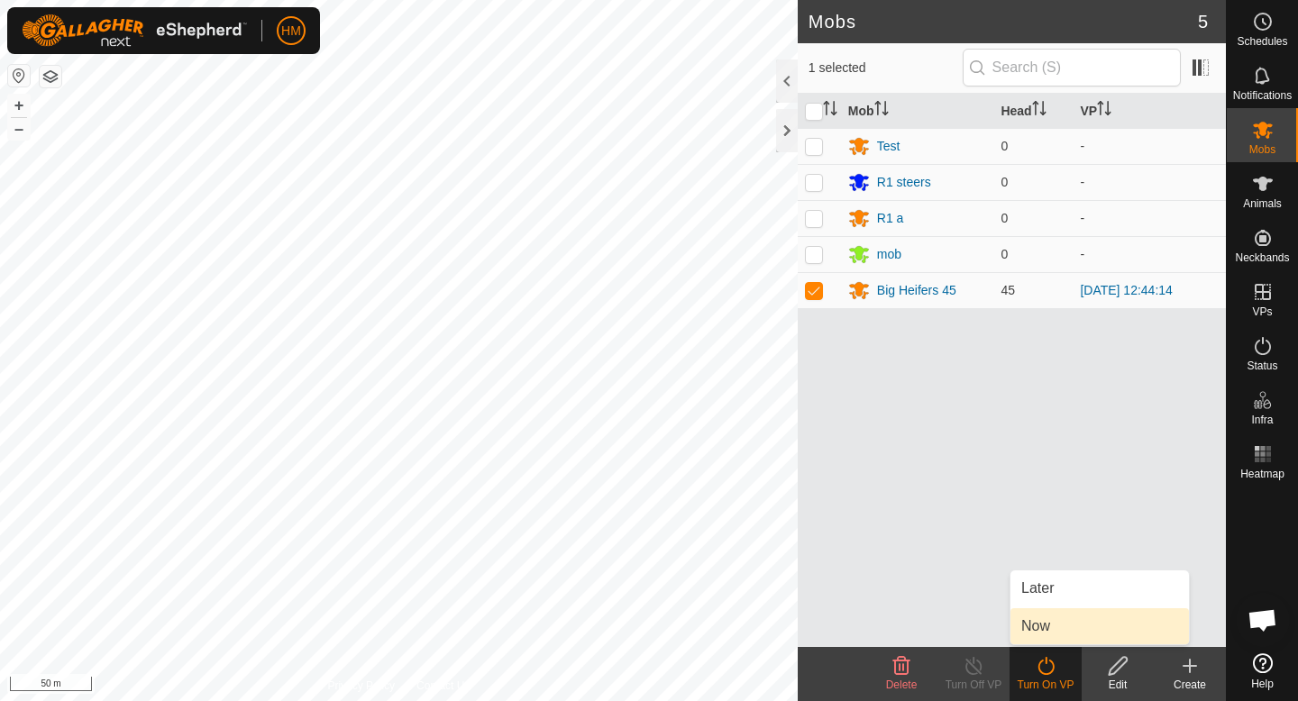
click at [1050, 627] on link "Now" at bounding box center [1100, 626] width 178 height 36
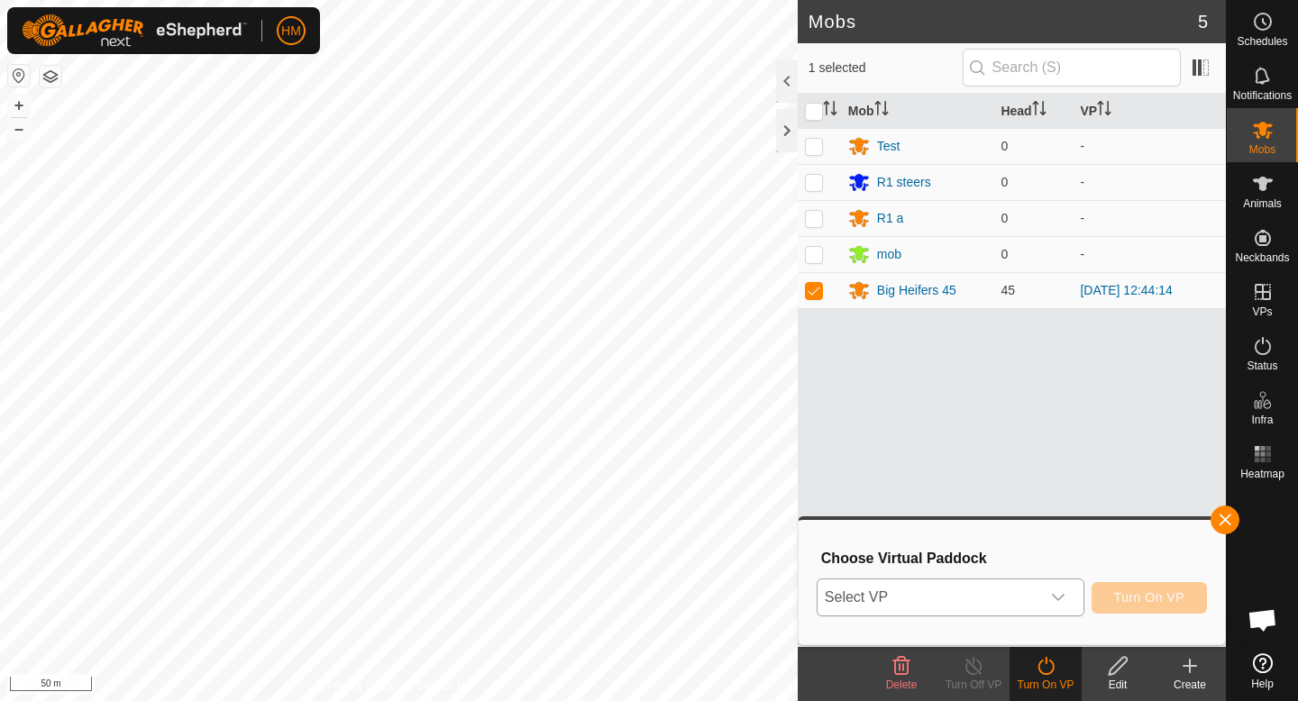
click at [1067, 605] on div "dropdown trigger" at bounding box center [1058, 598] width 36 height 36
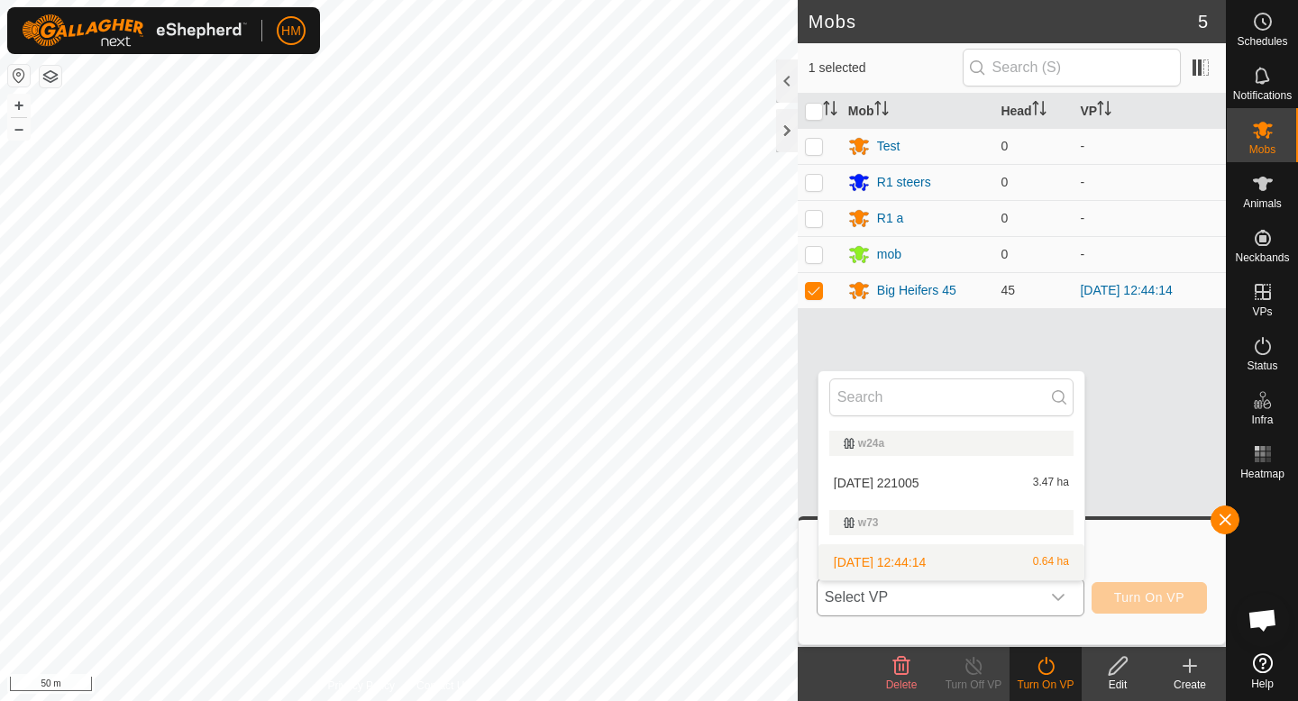
click at [975, 564] on li "[DATE] 12:44:14 0.64 ha" at bounding box center [952, 562] width 266 height 36
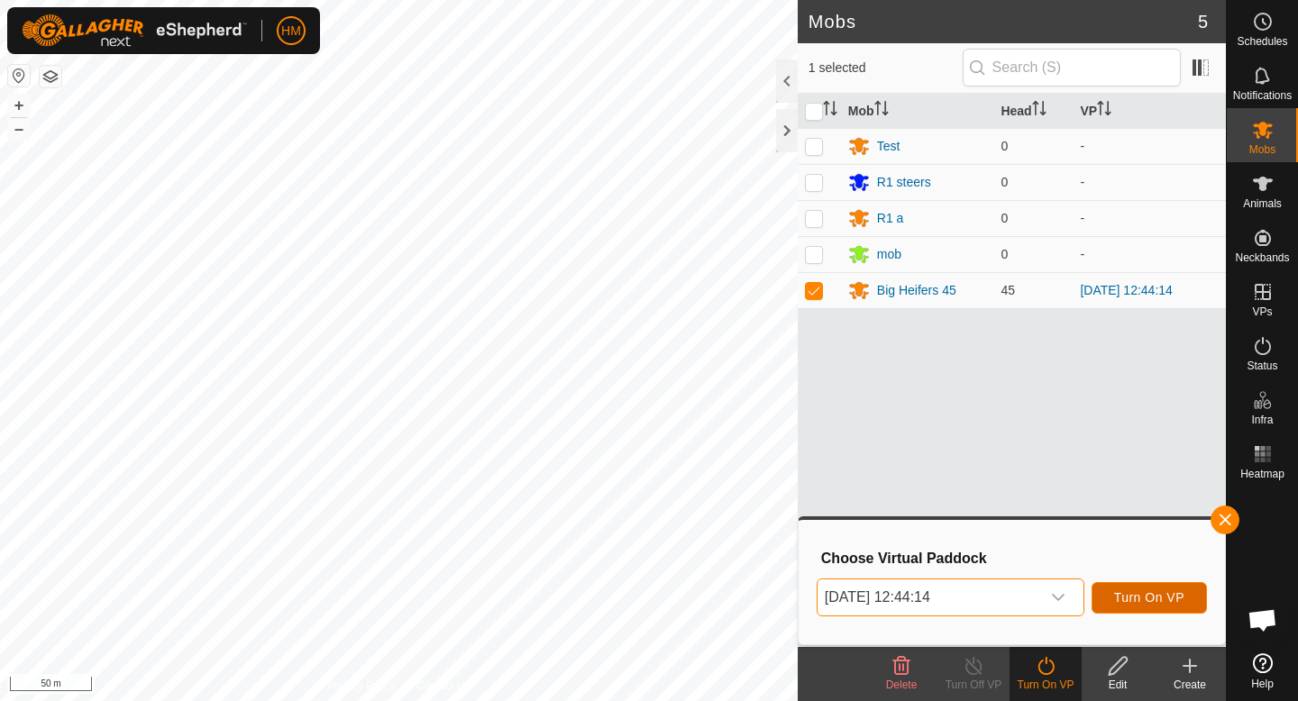
click at [1166, 598] on span "Turn On VP" at bounding box center [1149, 597] width 70 height 14
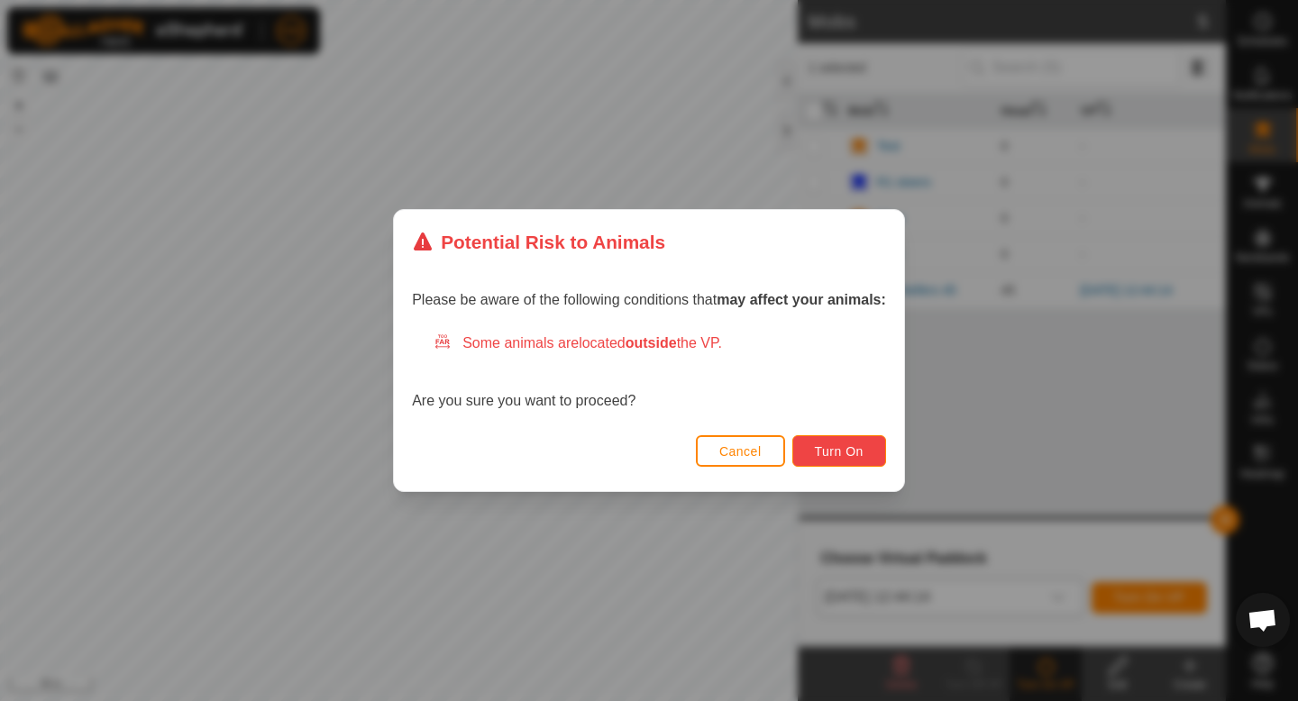
click at [857, 457] on span "Turn On" at bounding box center [839, 451] width 49 height 14
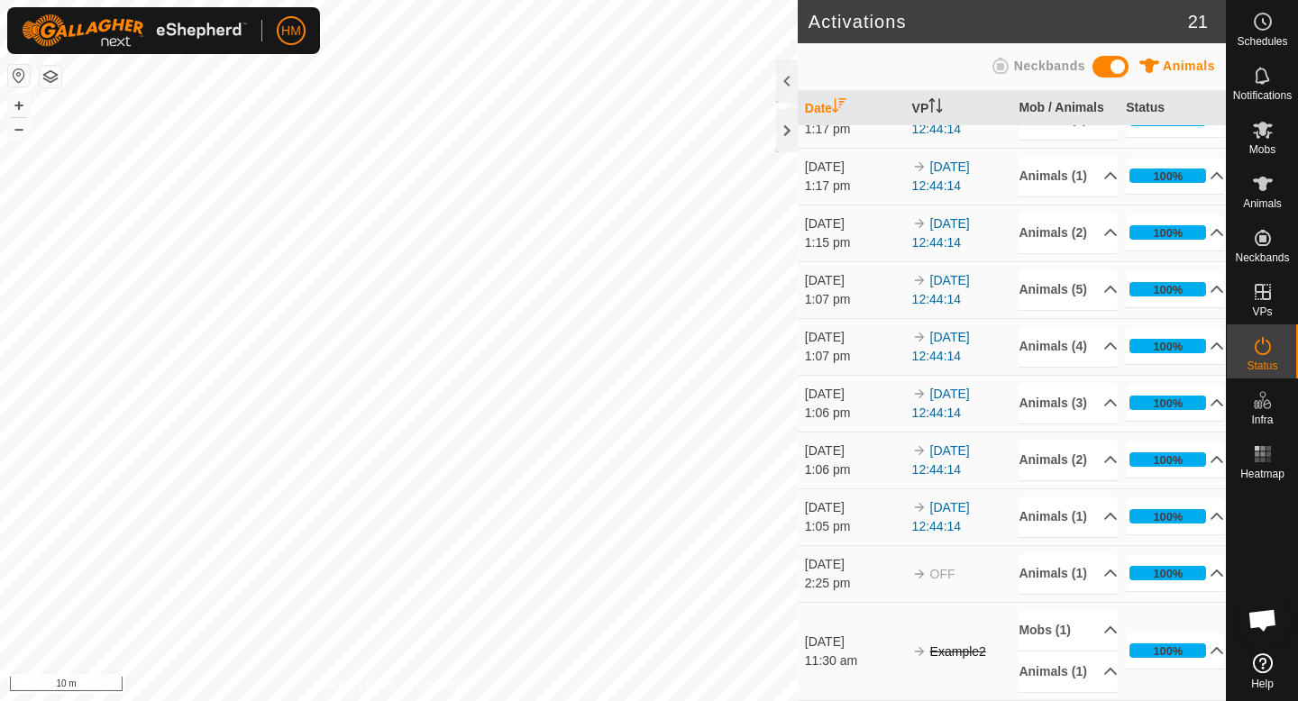
scroll to position [1098, 0]
click at [790, 131] on div at bounding box center [787, 130] width 22 height 43
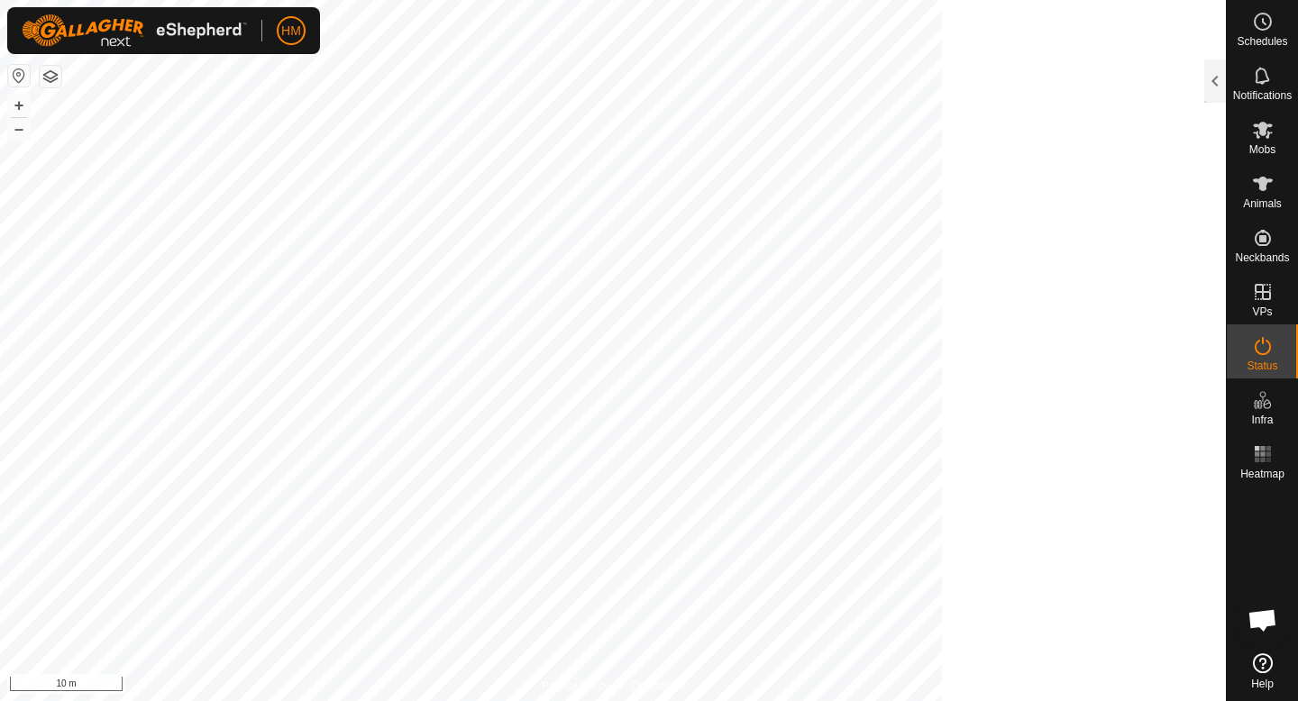
scroll to position [5001, 0]
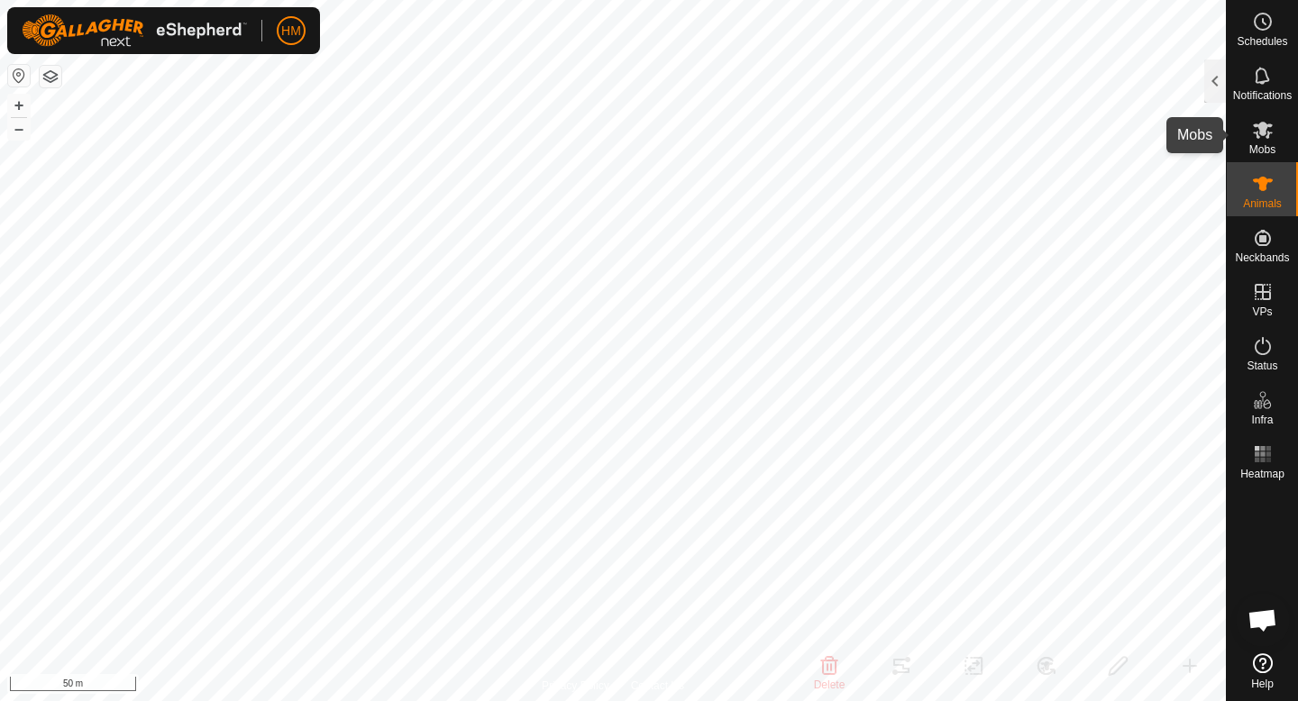
click at [1266, 139] on icon at bounding box center [1263, 130] width 22 height 22
click at [1221, 101] on div at bounding box center [1215, 80] width 22 height 43
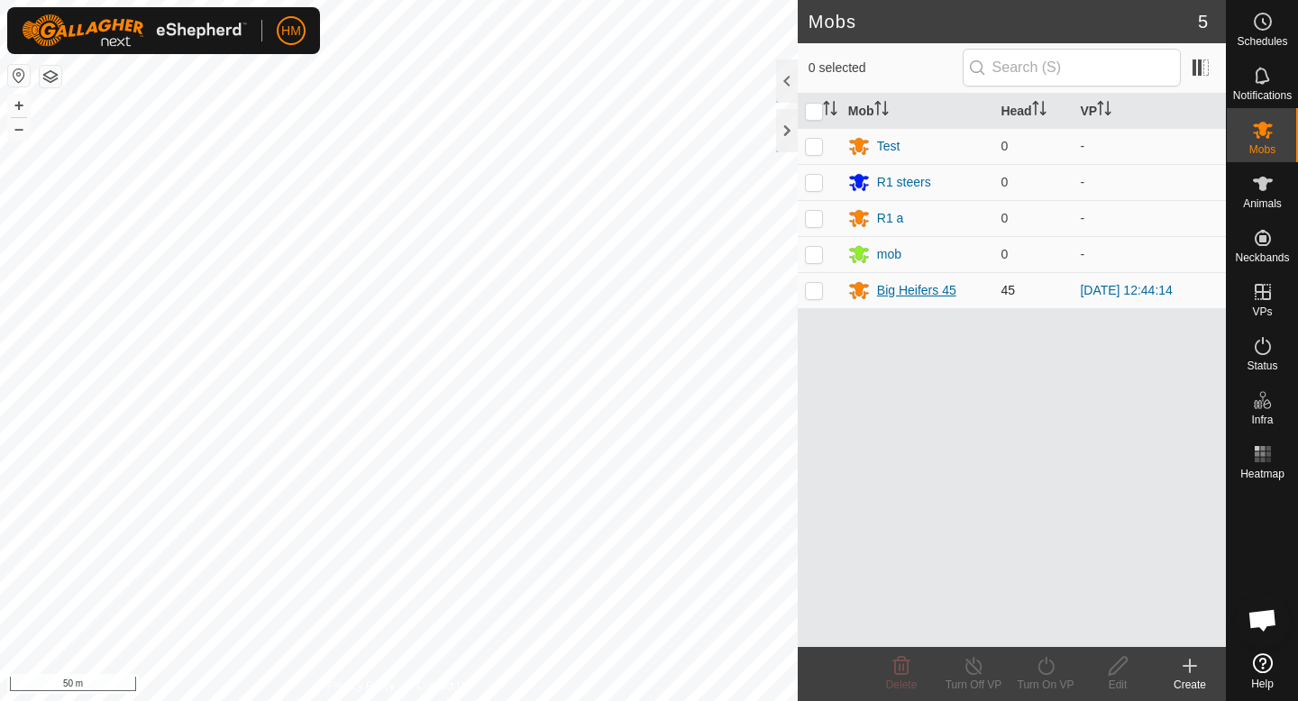
click at [933, 293] on div "Big Heifers 45" at bounding box center [916, 290] width 79 height 19
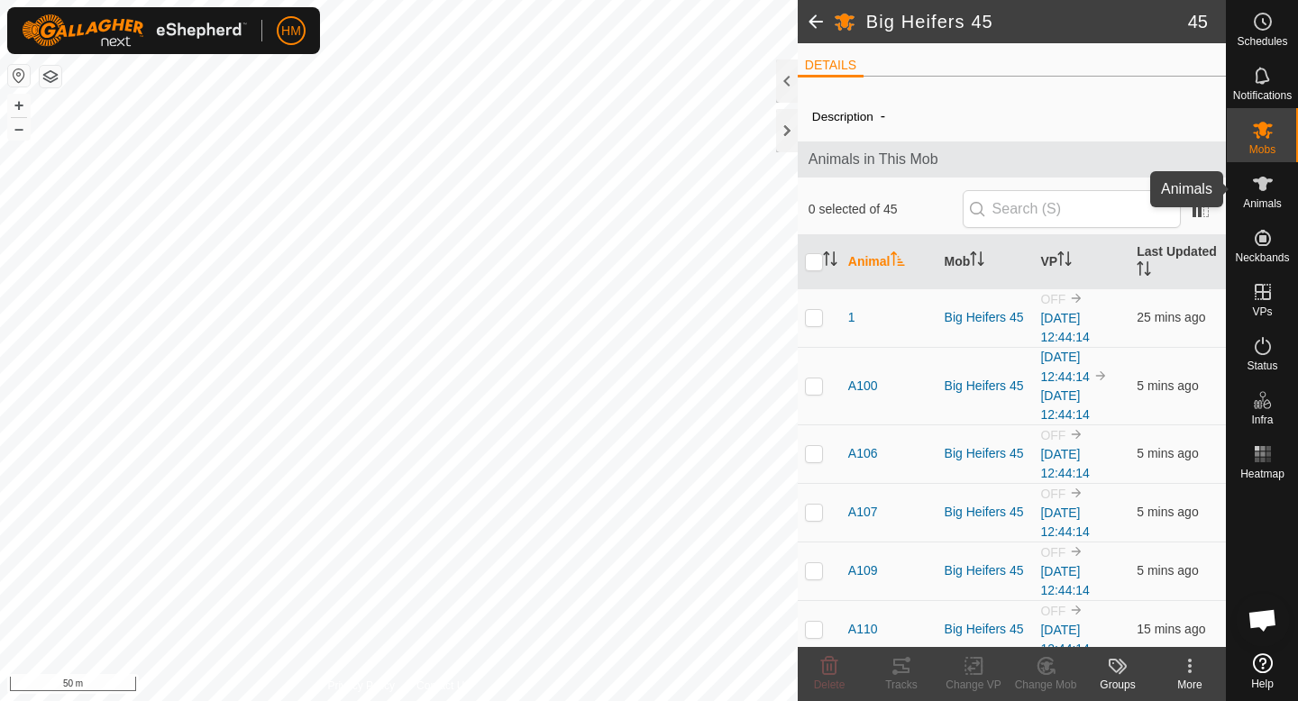
click at [1271, 195] on es-animals-svg-icon at bounding box center [1263, 183] width 32 height 29
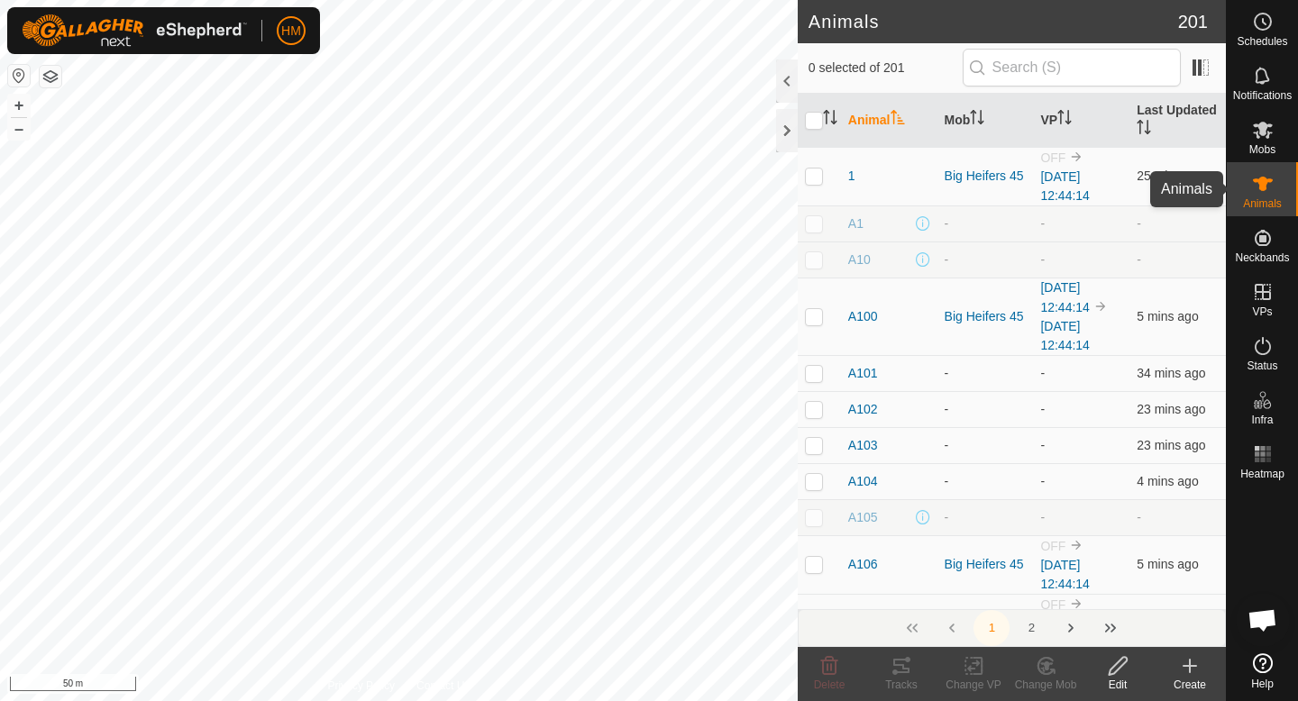
click at [1249, 184] on es-animals-svg-icon at bounding box center [1263, 183] width 32 height 29
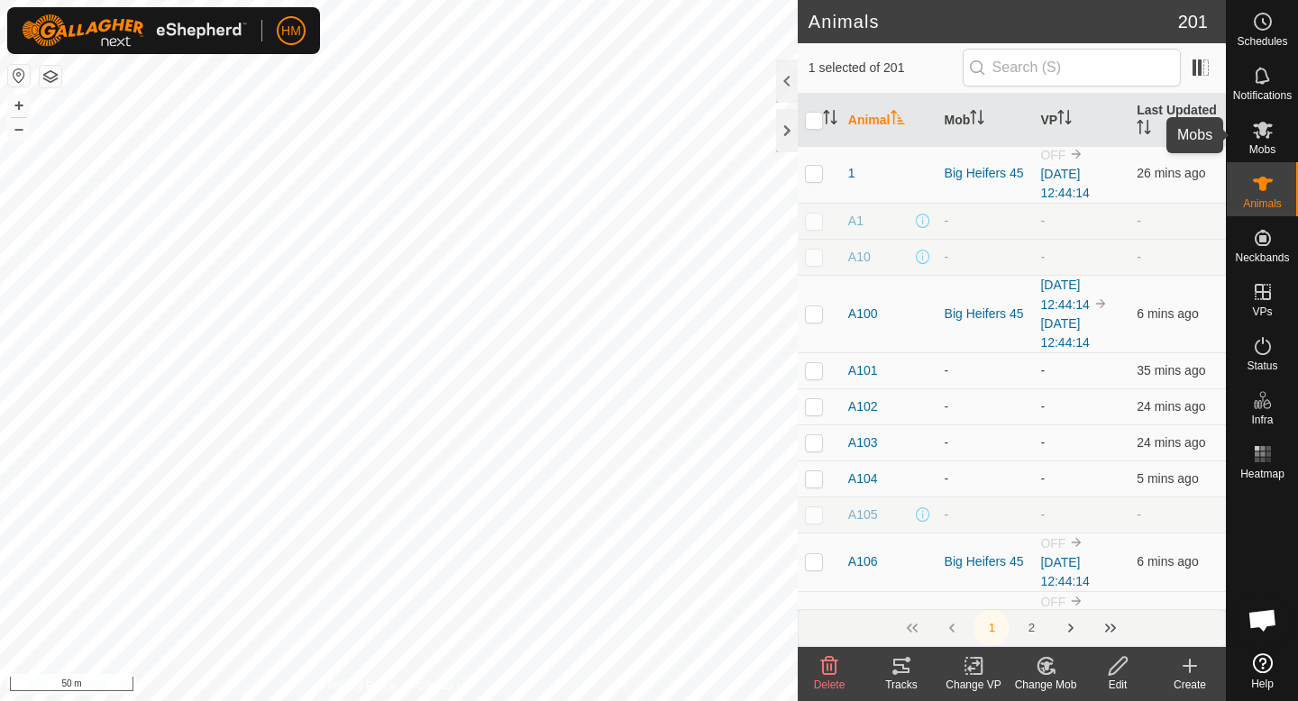
click at [1265, 124] on icon at bounding box center [1263, 130] width 20 height 17
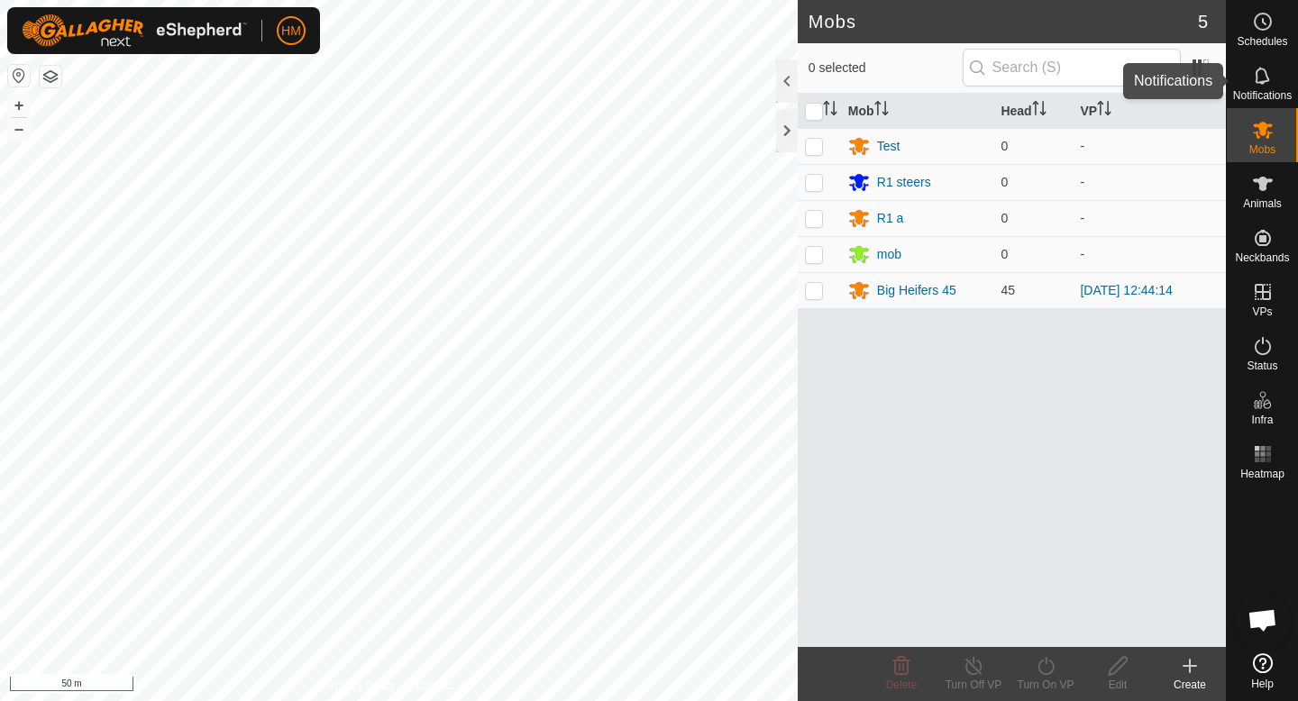
click at [1274, 85] on es-notification-svg-icon at bounding box center [1263, 75] width 32 height 29
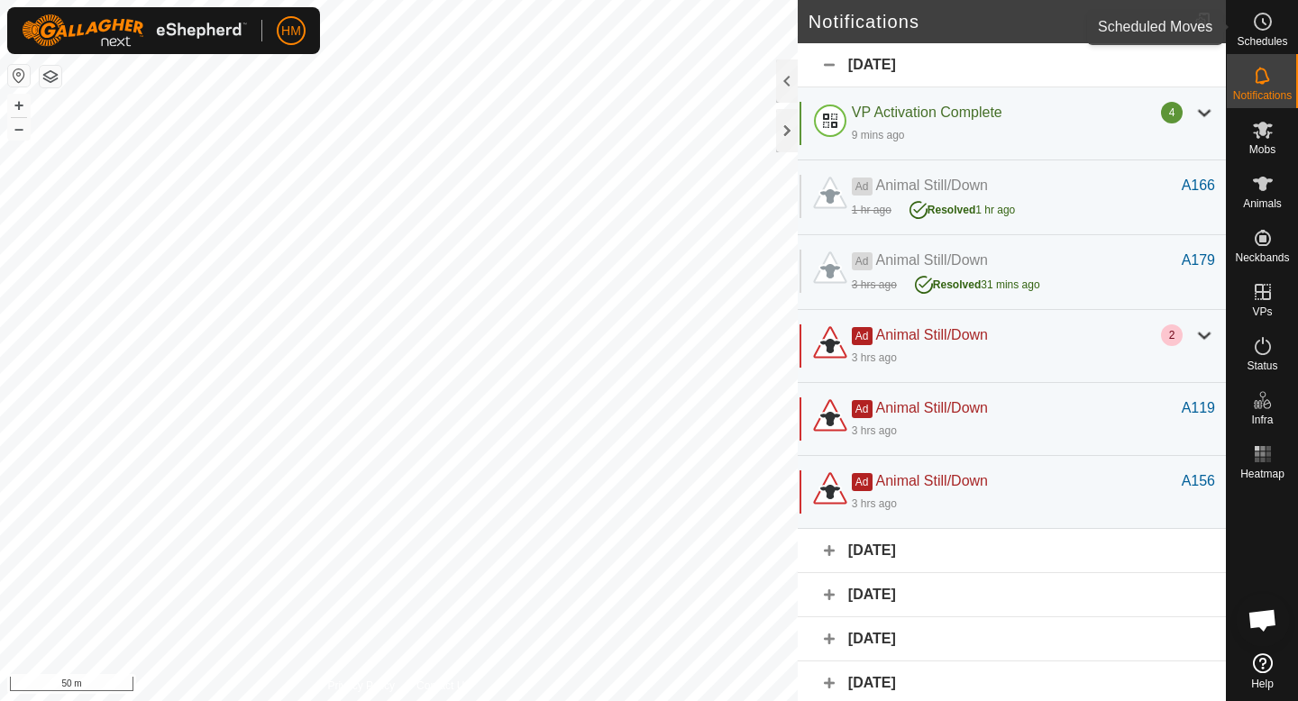
click at [1249, 36] on span "Schedules" at bounding box center [1262, 41] width 50 height 11
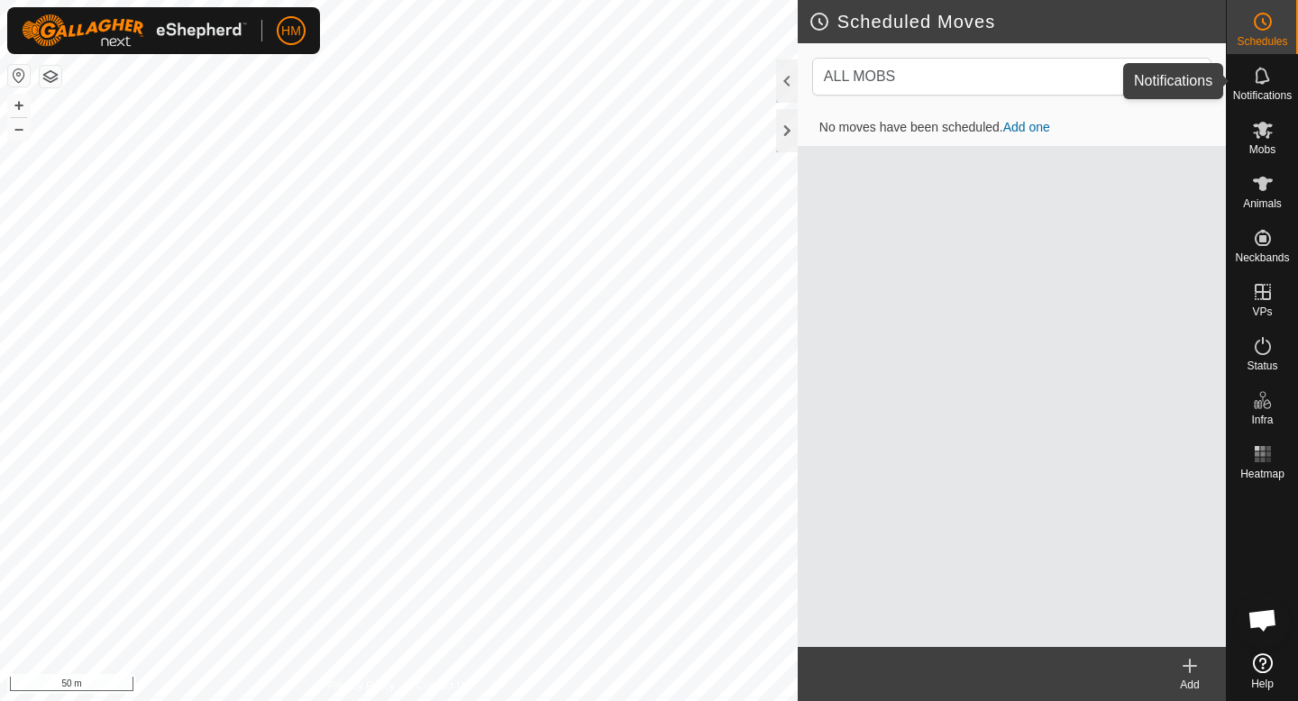
click at [1254, 94] on span "Notifications" at bounding box center [1262, 95] width 59 height 11
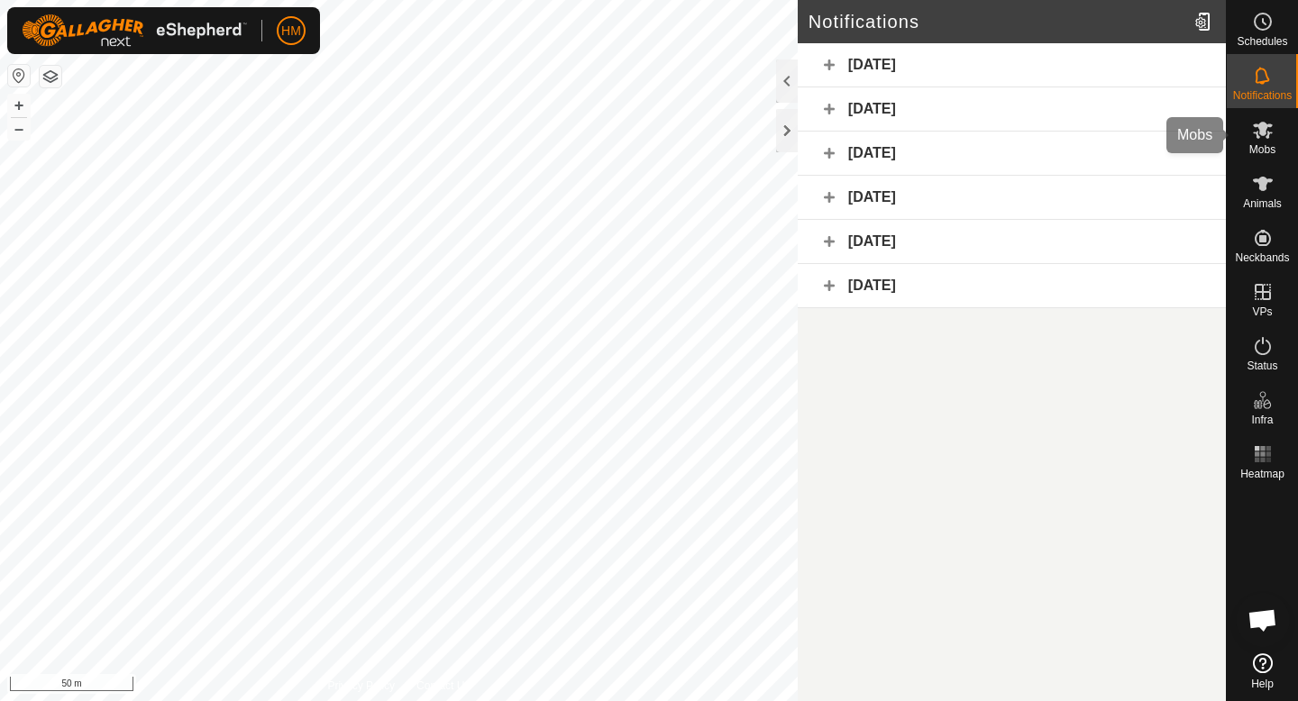
click at [1259, 116] on es-mob-svg-icon at bounding box center [1263, 129] width 32 height 29
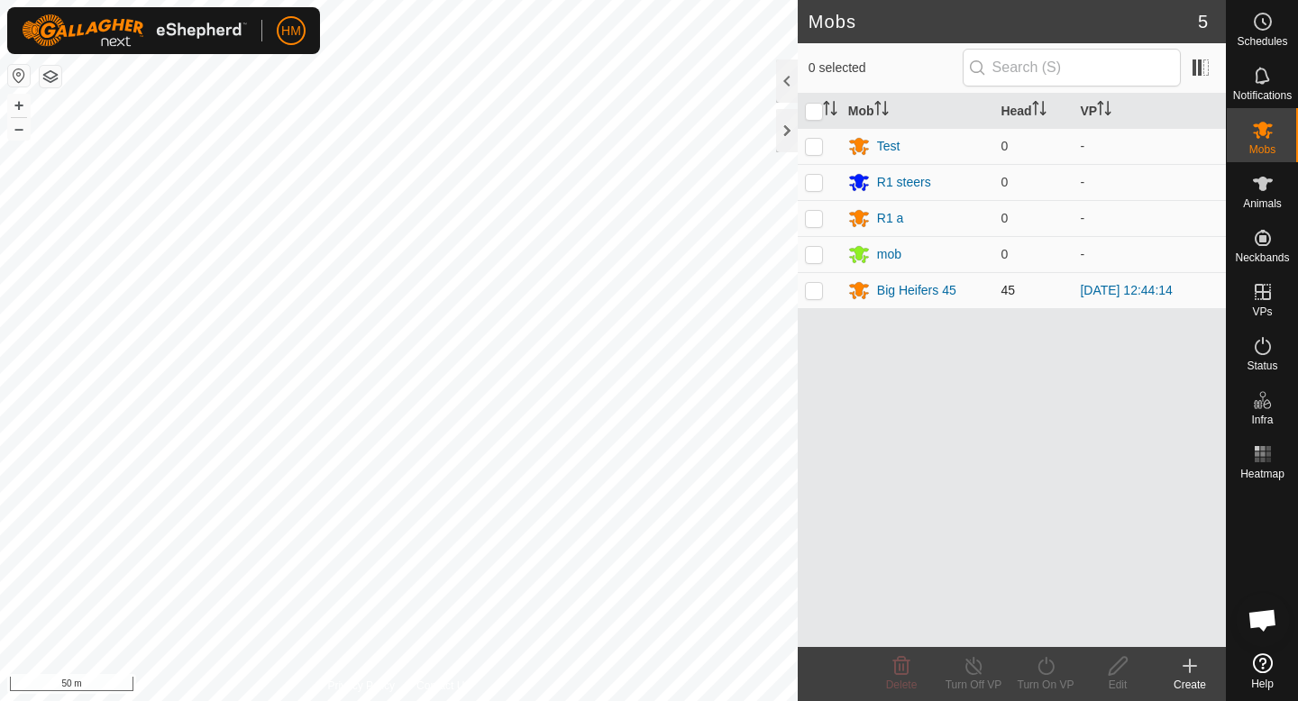
click at [811, 293] on p-checkbox at bounding box center [814, 290] width 18 height 14
click at [1111, 681] on div "Edit" at bounding box center [1118, 685] width 72 height 16
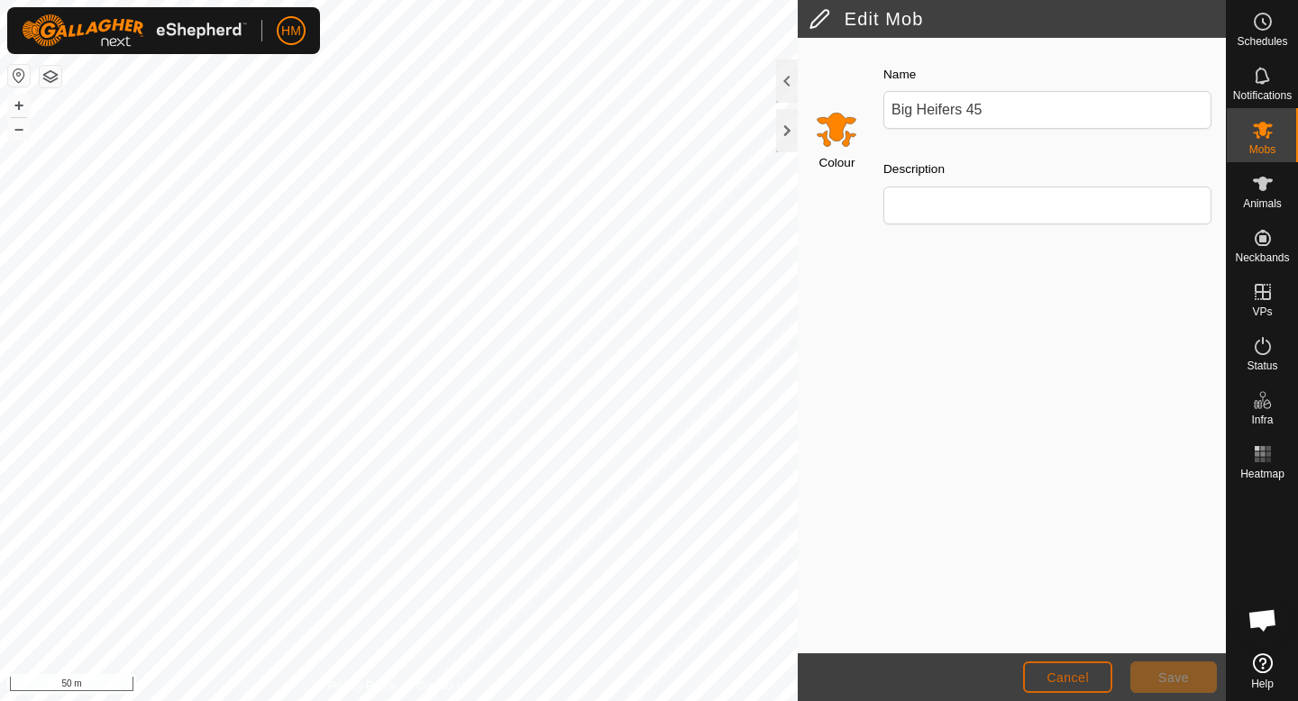
click at [1051, 674] on span "Cancel" at bounding box center [1068, 678] width 42 height 14
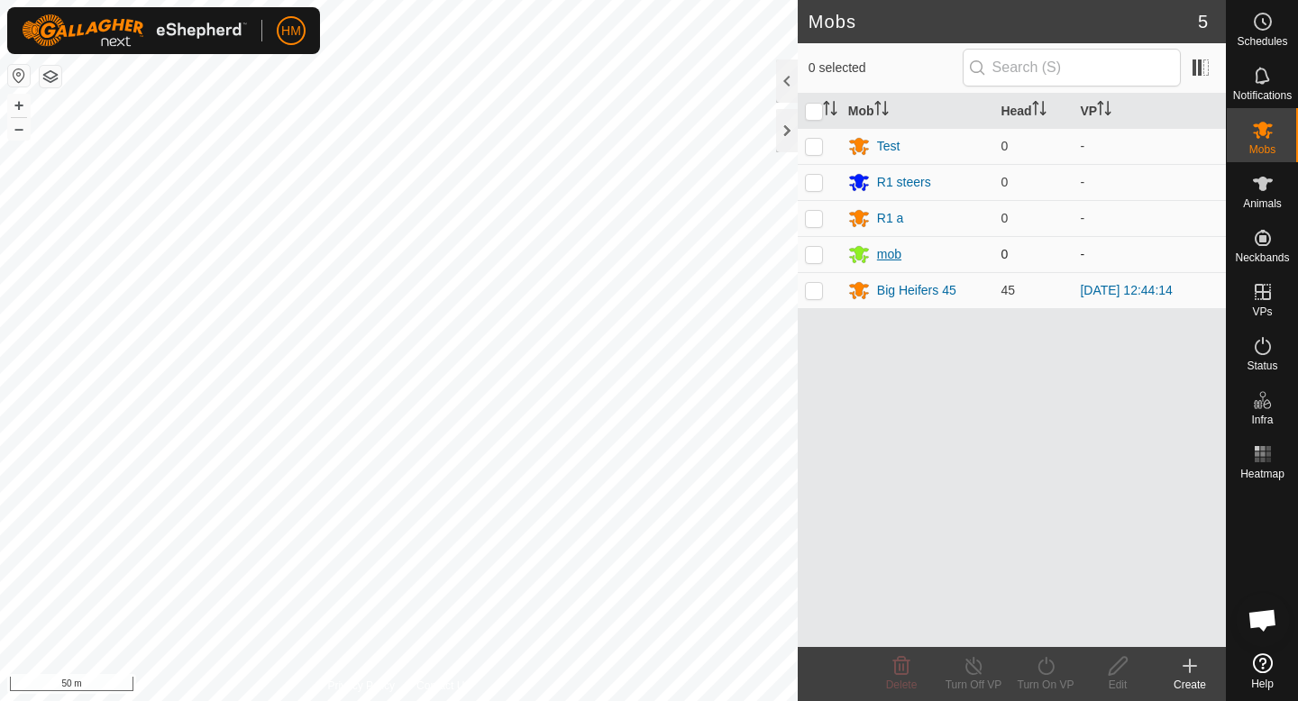
click at [890, 252] on div "mob" at bounding box center [889, 254] width 24 height 19
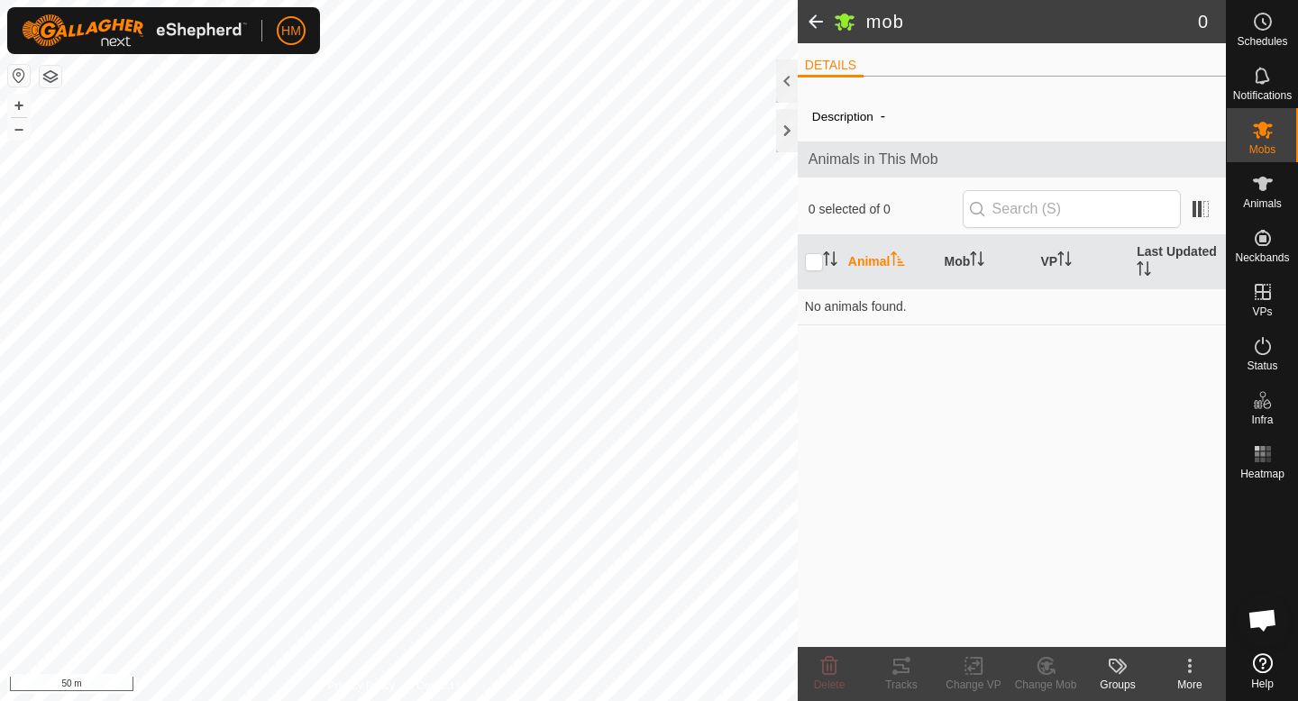
click at [809, 13] on span at bounding box center [816, 21] width 36 height 43
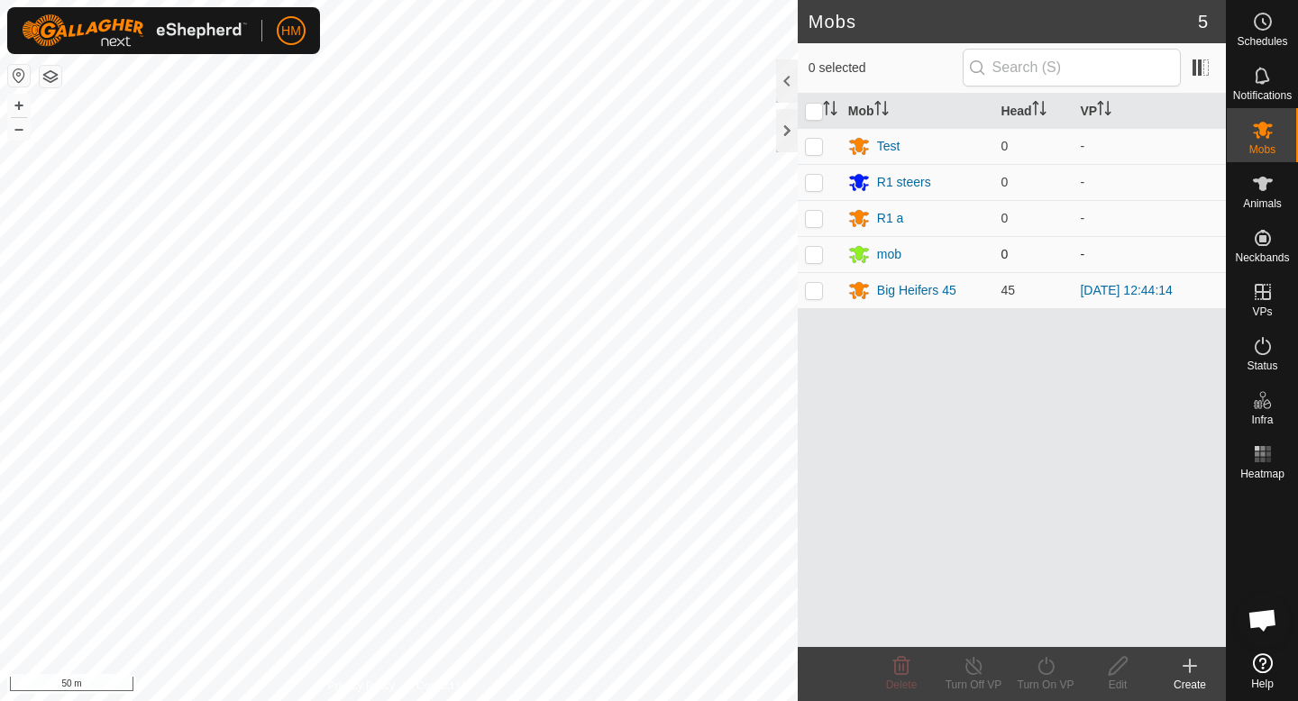
click at [814, 255] on p-checkbox at bounding box center [814, 254] width 18 height 14
click at [907, 669] on icon at bounding box center [901, 666] width 17 height 18
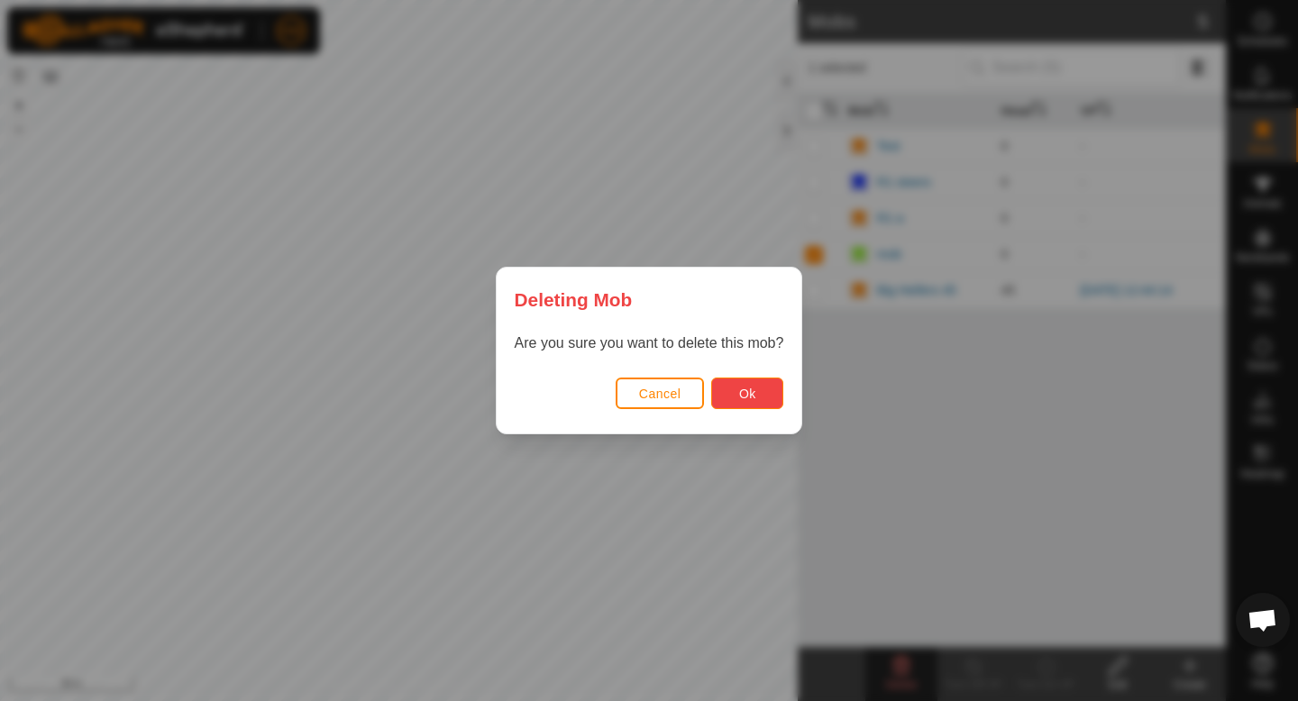
click at [756, 393] on button "Ok" at bounding box center [747, 394] width 72 height 32
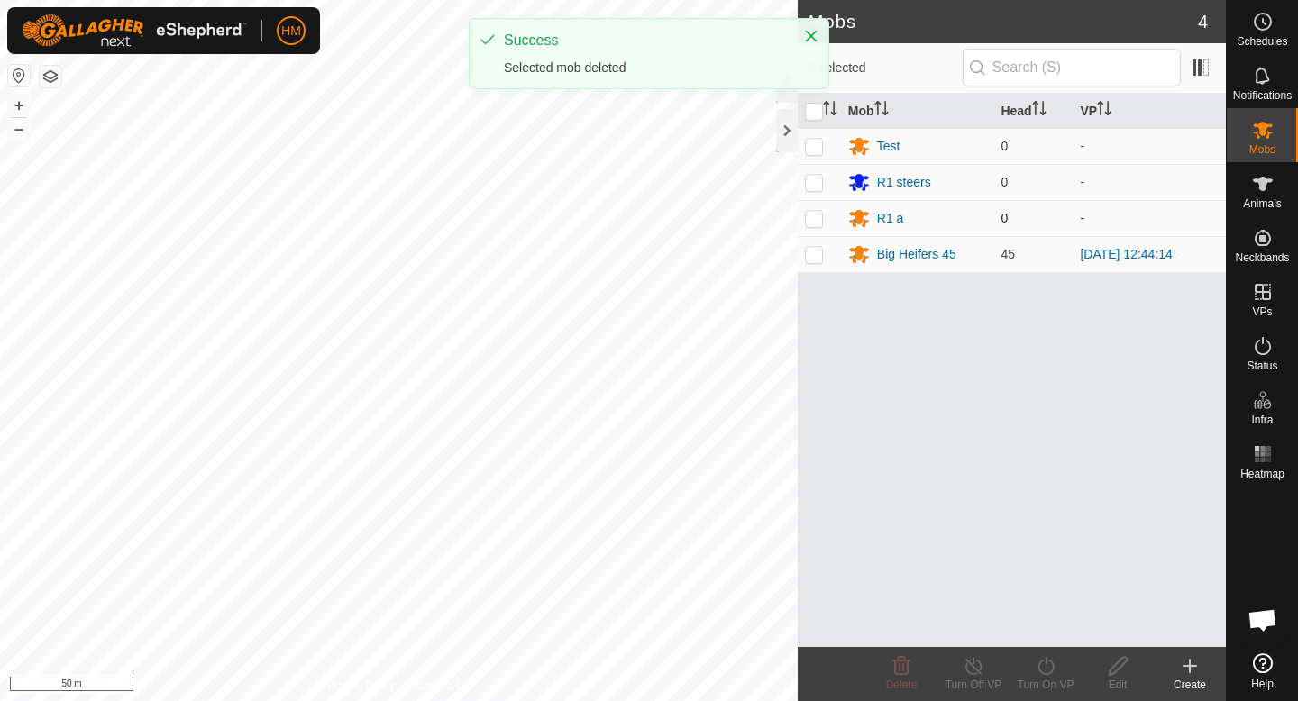
click at [808, 219] on p-checkbox at bounding box center [814, 218] width 18 height 14
click at [898, 677] on div "Delete" at bounding box center [901, 685] width 72 height 16
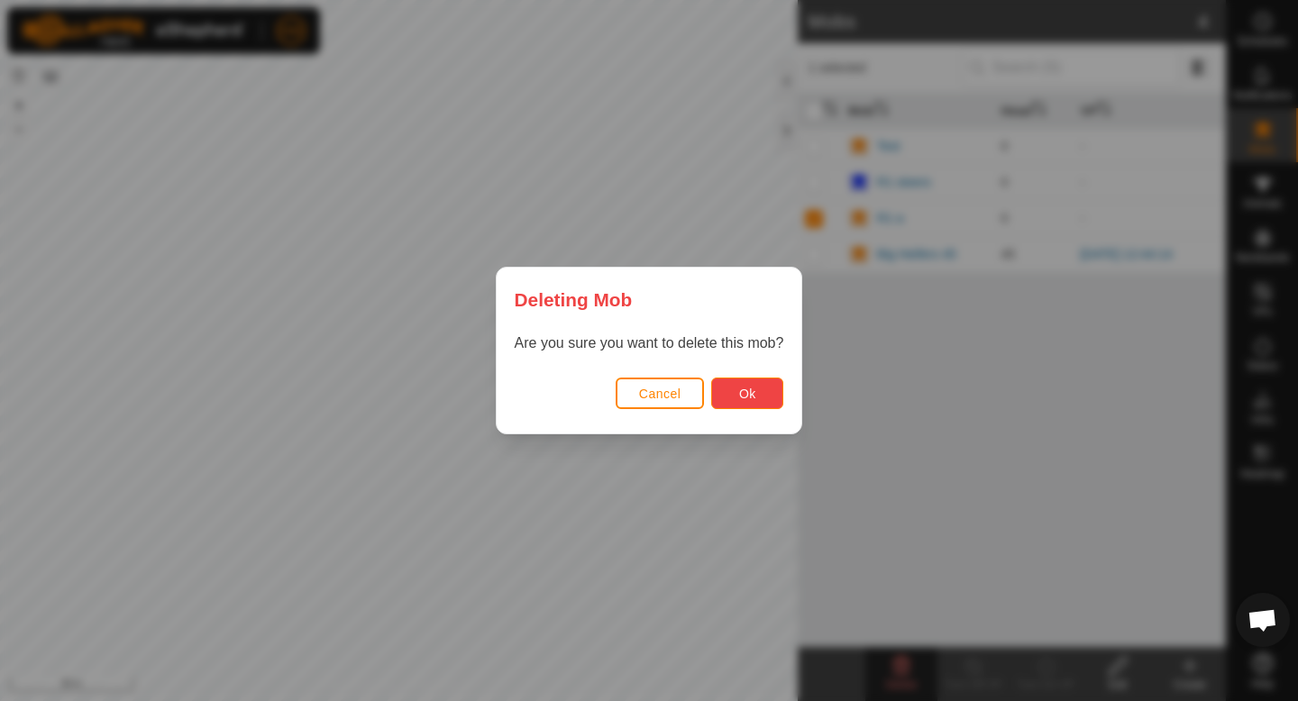
click at [762, 398] on button "Ok" at bounding box center [747, 394] width 72 height 32
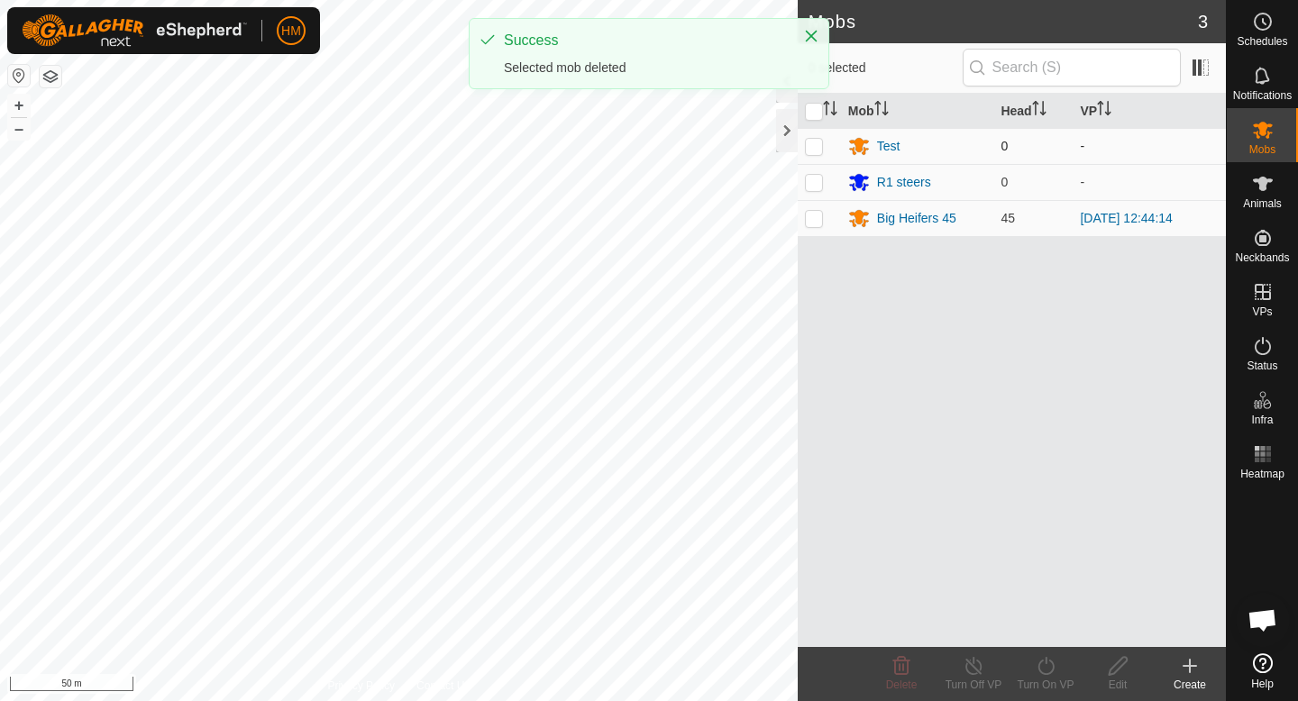
click at [811, 147] on p-checkbox at bounding box center [814, 146] width 18 height 14
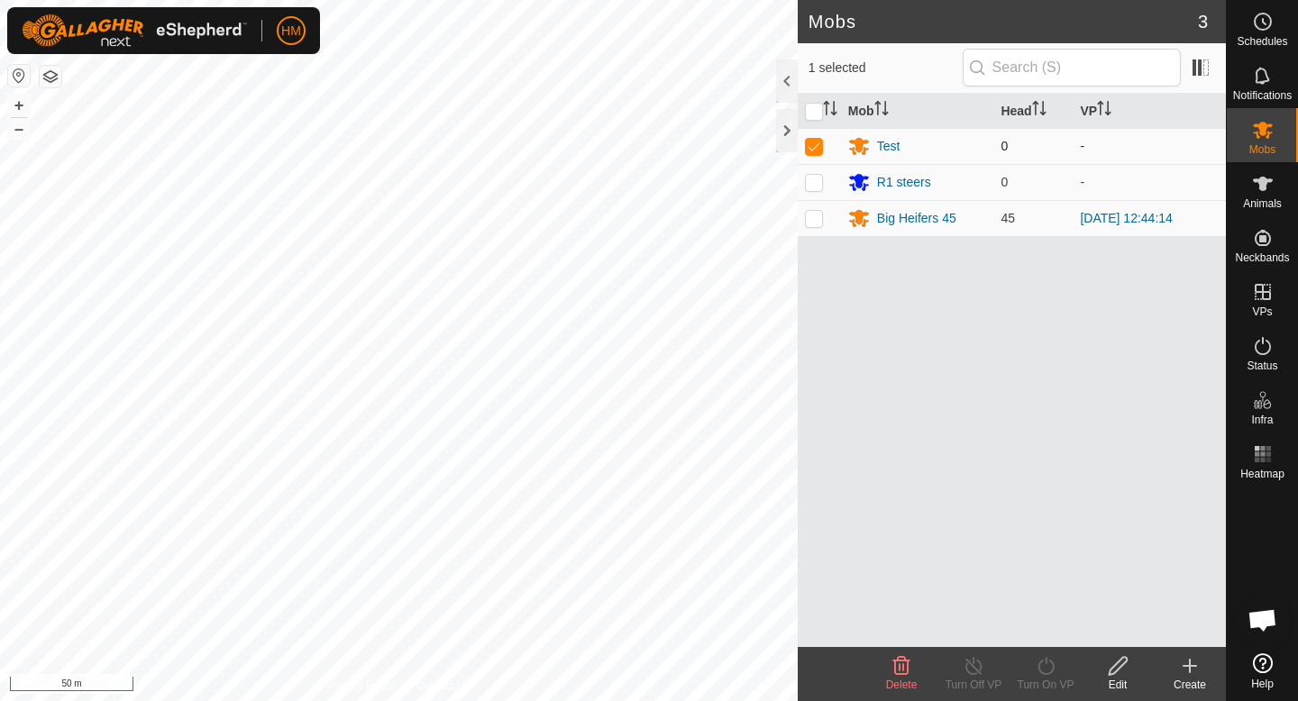
click at [811, 147] on p-checkbox at bounding box center [814, 146] width 18 height 14
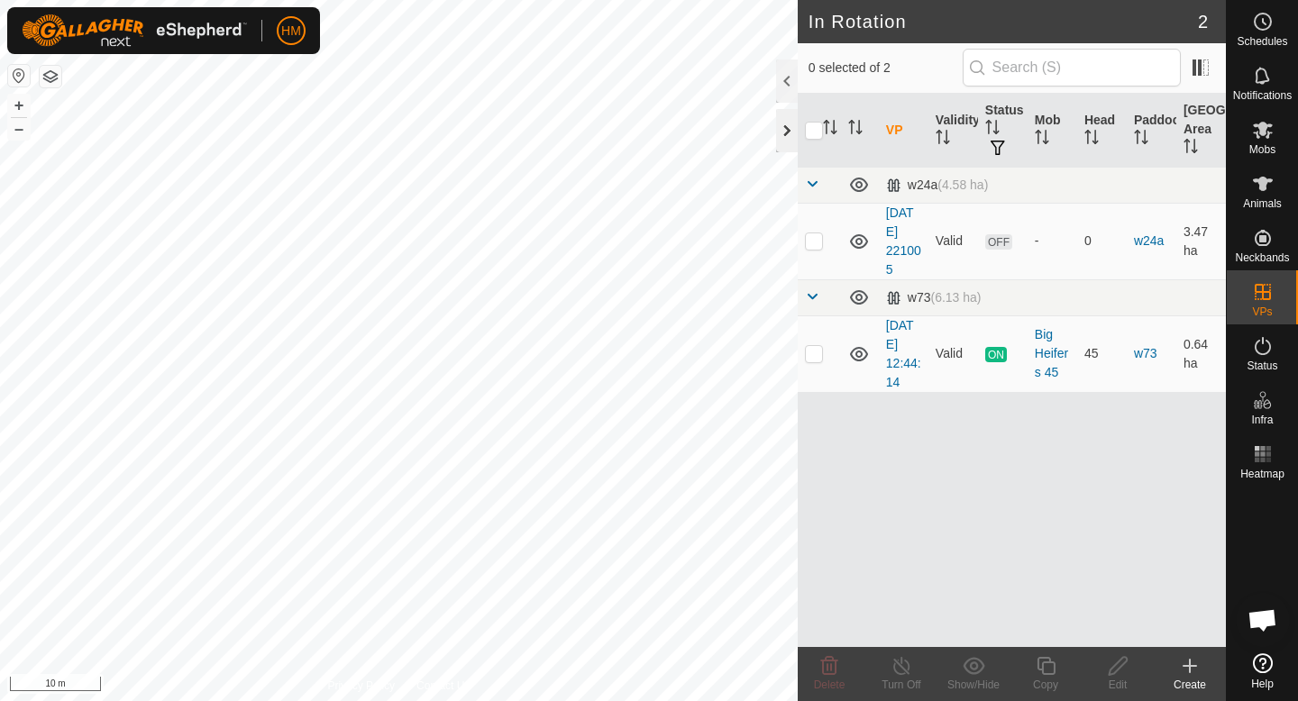
click at [786, 138] on div at bounding box center [787, 130] width 22 height 43
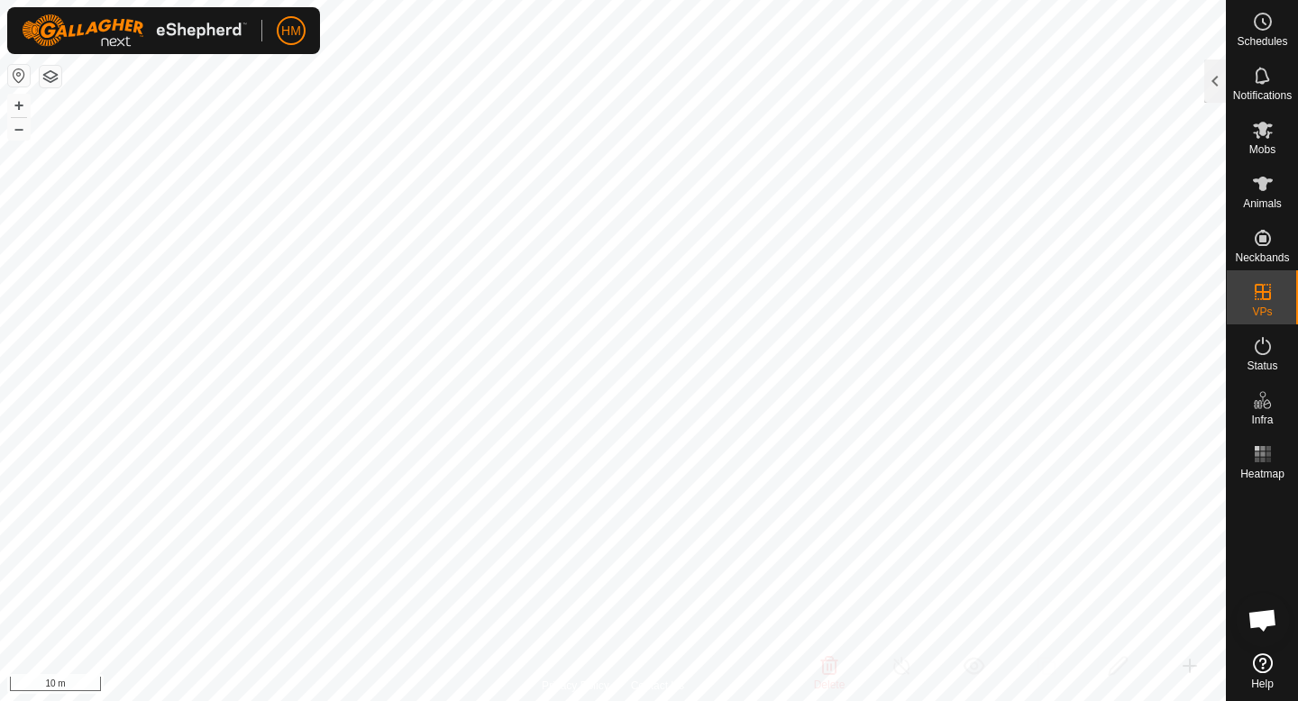
click at [1226, 78] on div "Schedules Notifications Mobs Animals Neckbands VPs Status Infra Heatmap Help" at bounding box center [1262, 350] width 72 height 701
click at [1215, 78] on div at bounding box center [1215, 80] width 22 height 43
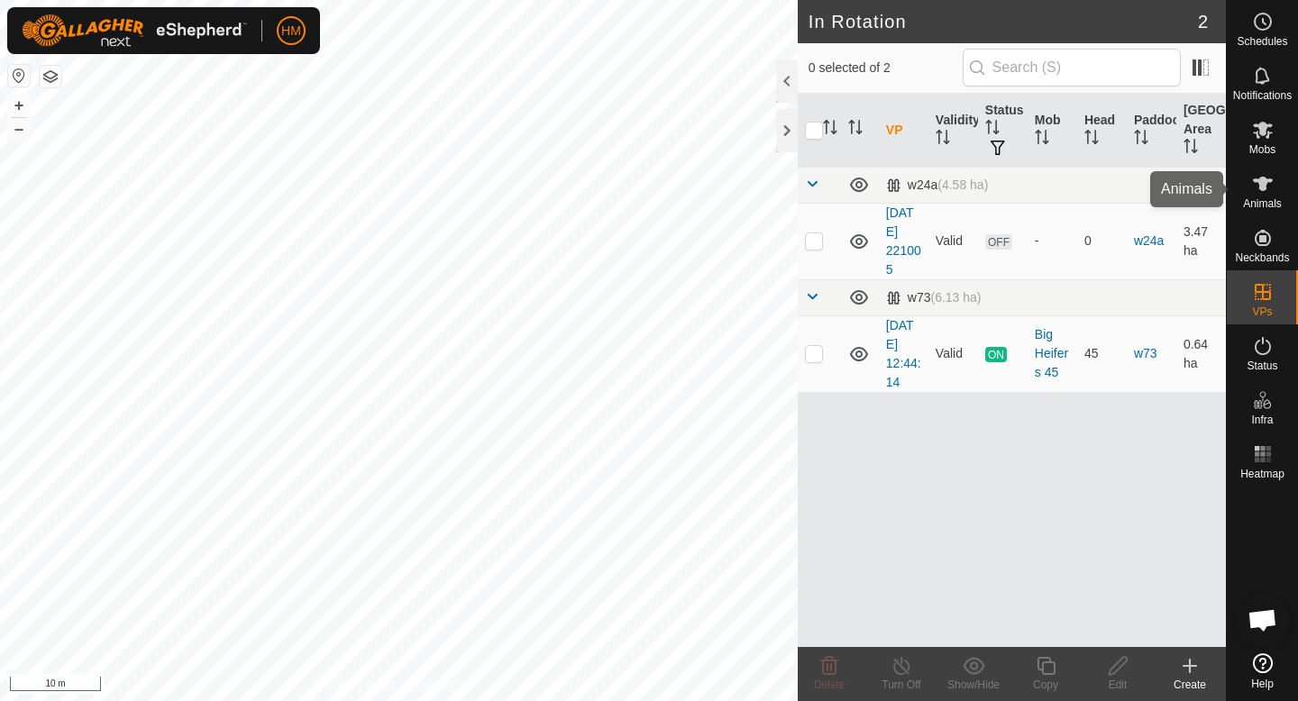
click at [1267, 178] on icon at bounding box center [1263, 184] width 20 height 14
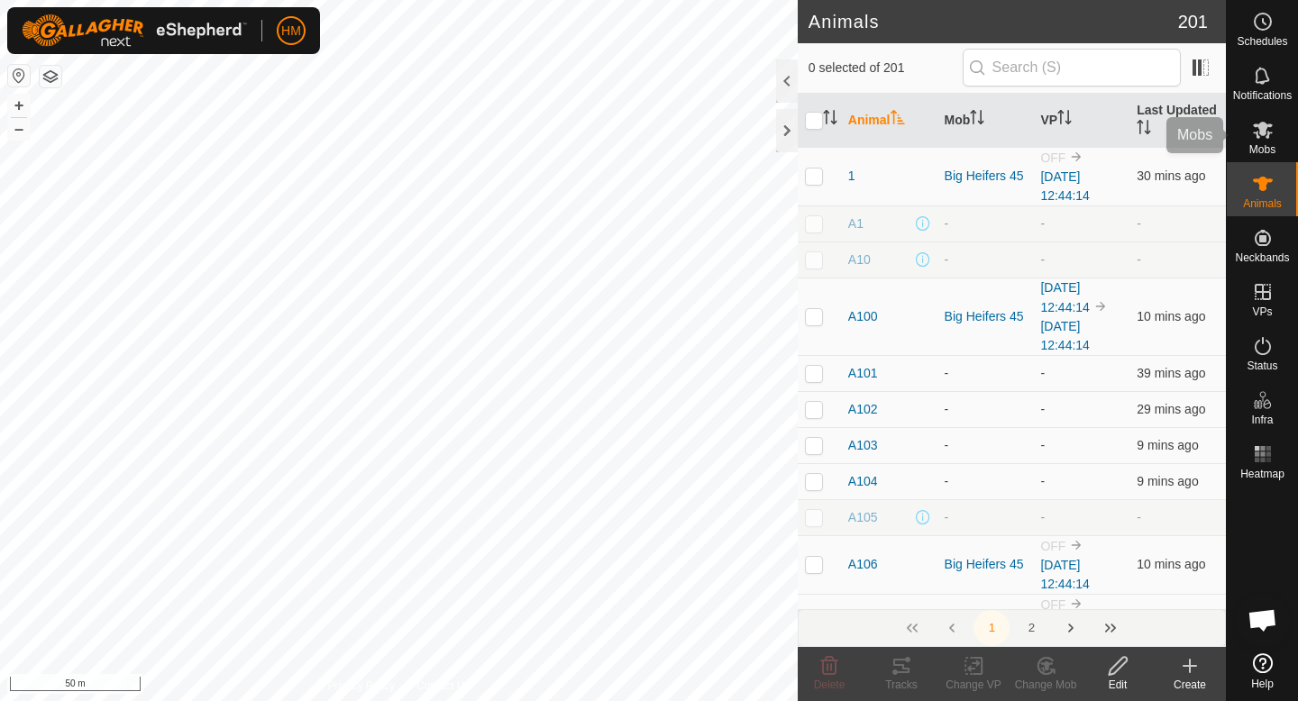
click at [1258, 136] on icon at bounding box center [1263, 130] width 20 height 17
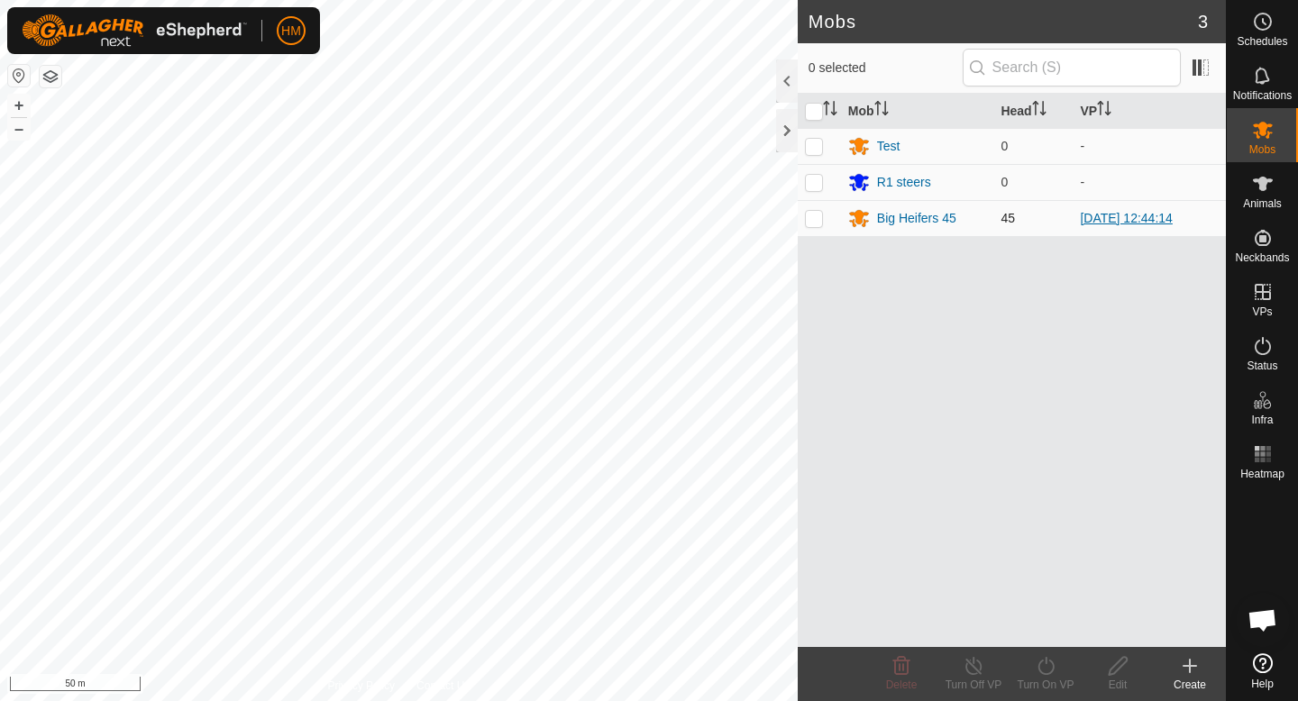
click at [1108, 219] on link "[DATE] 12:44:14" at bounding box center [1126, 218] width 92 height 14
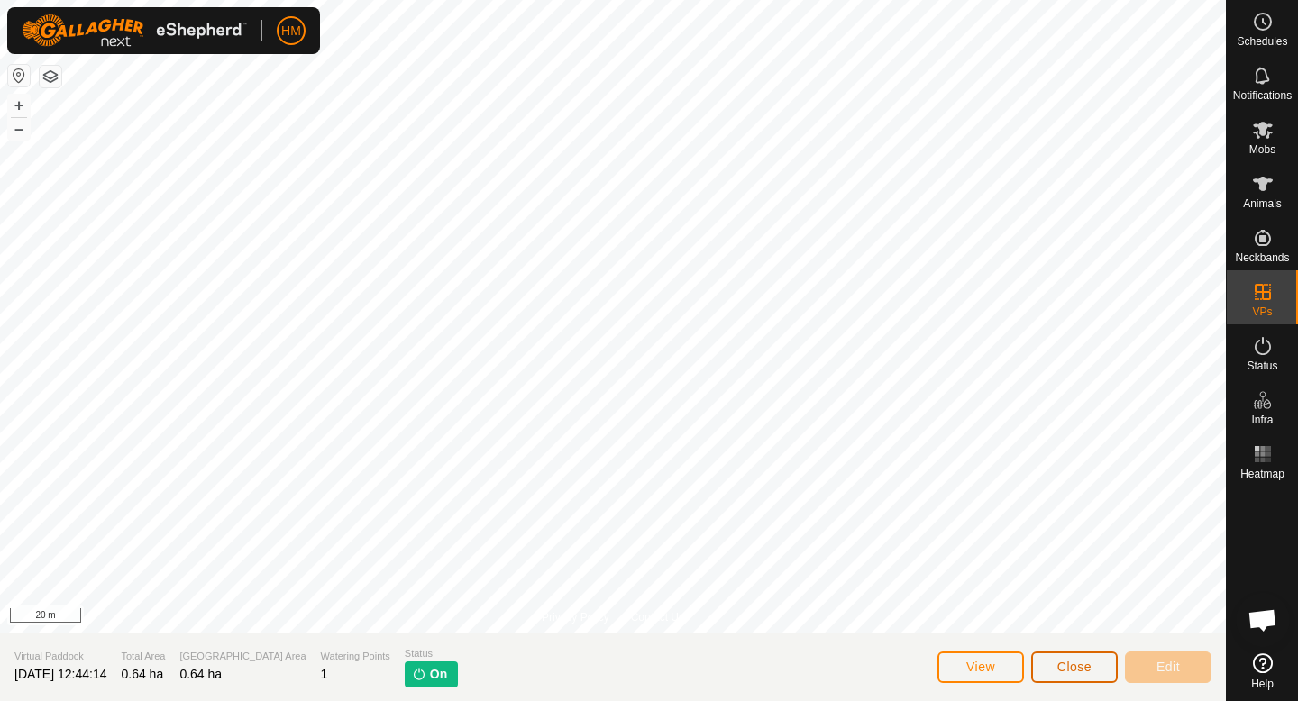
click at [1068, 662] on span "Close" at bounding box center [1074, 667] width 34 height 14
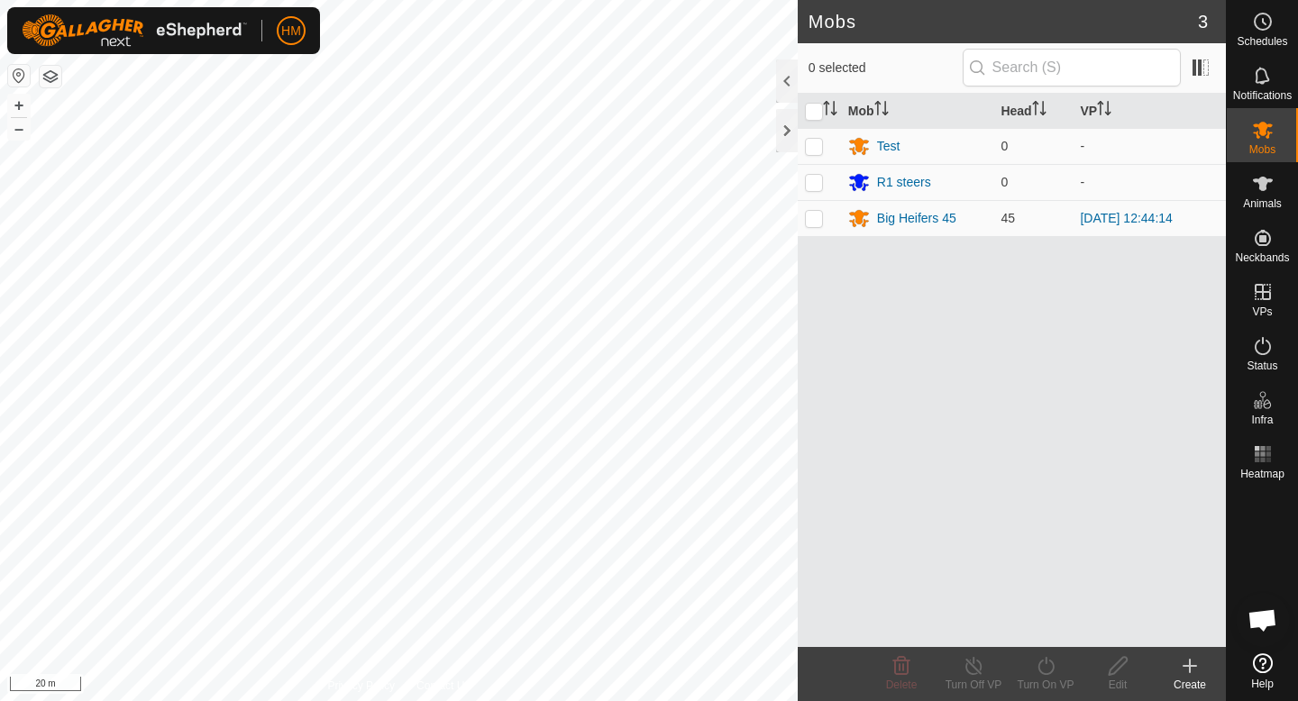
click at [1186, 668] on icon at bounding box center [1190, 666] width 22 height 22
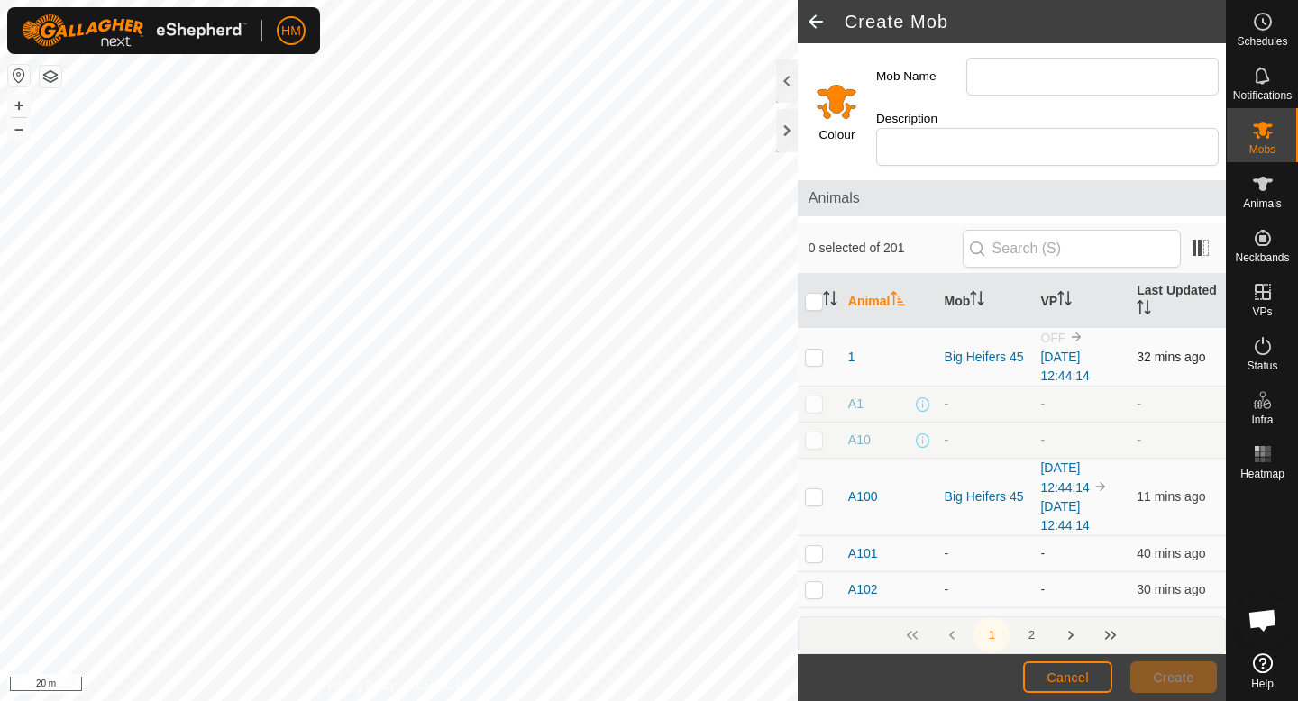
click at [816, 350] on p-checkbox at bounding box center [814, 357] width 18 height 14
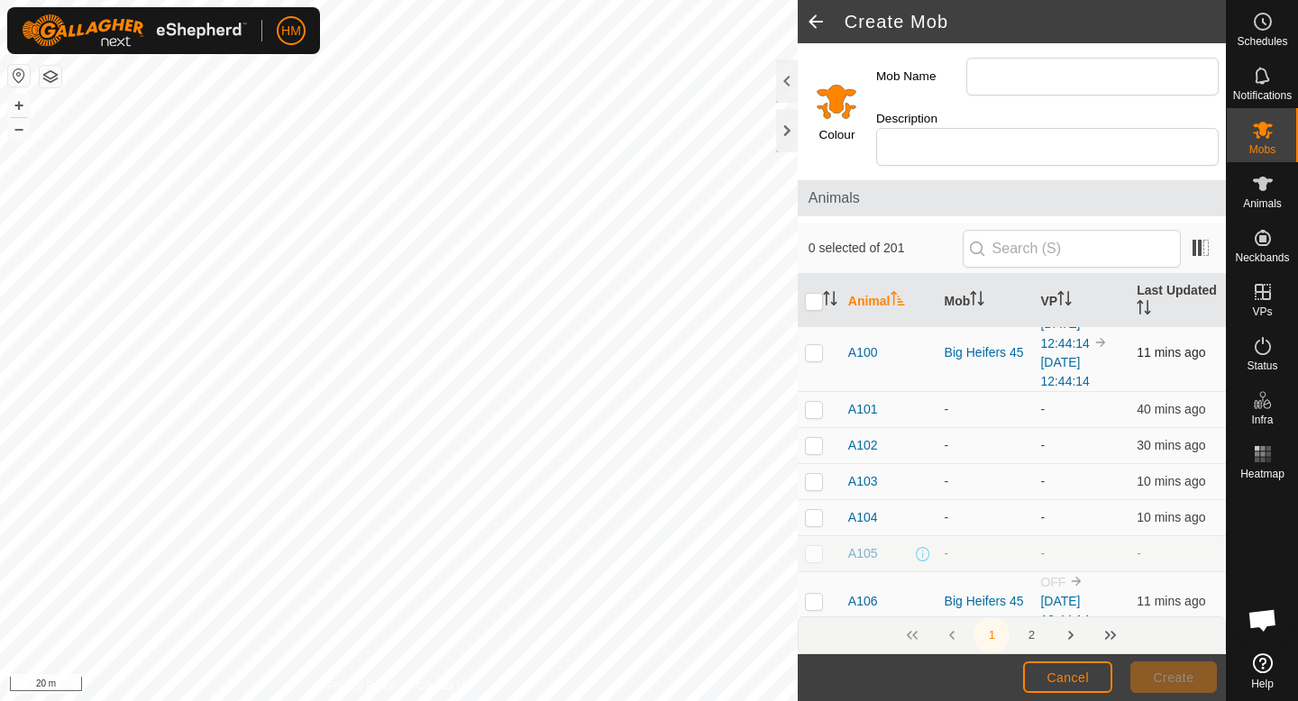
scroll to position [148, 0]
click at [816, 398] on p-checkbox at bounding box center [814, 405] width 18 height 14
click at [815, 434] on p-checkbox at bounding box center [814, 441] width 18 height 14
click at [814, 471] on p-checkbox at bounding box center [814, 478] width 18 height 14
click at [814, 507] on p-checkbox at bounding box center [814, 514] width 18 height 14
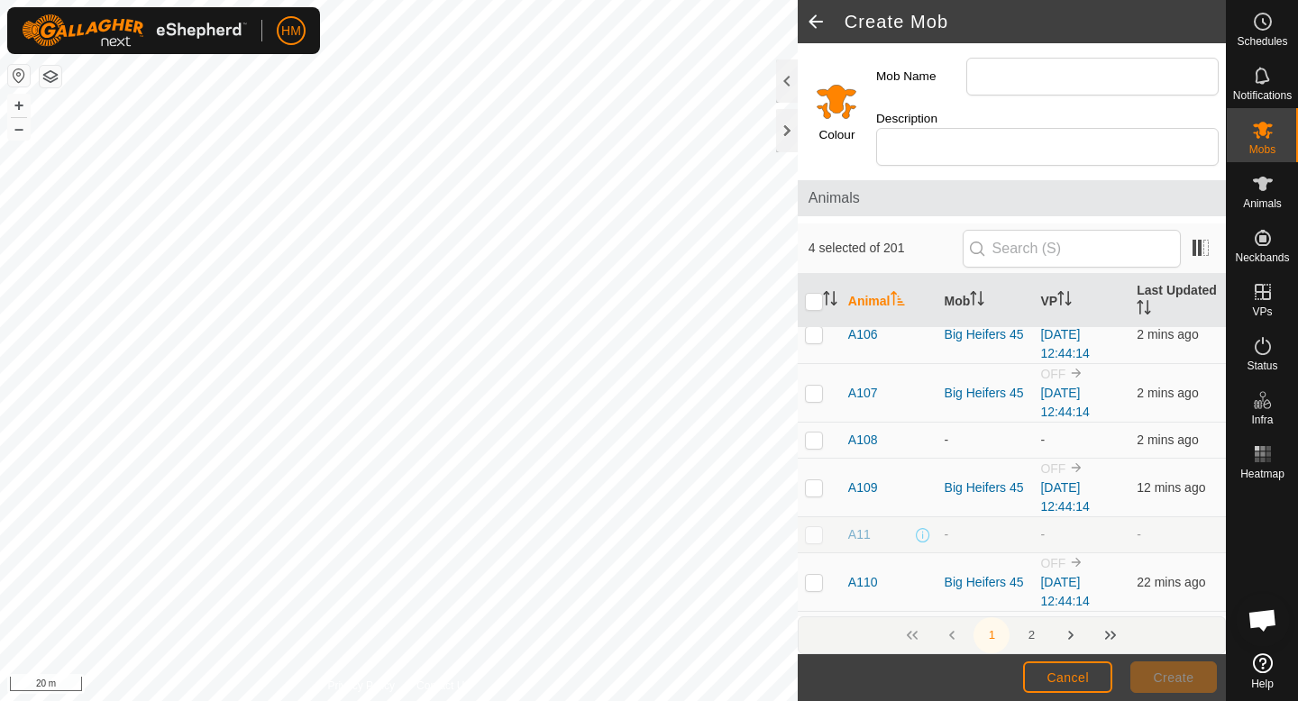
scroll to position [410, 0]
click at [817, 434] on p-checkbox at bounding box center [814, 441] width 18 height 14
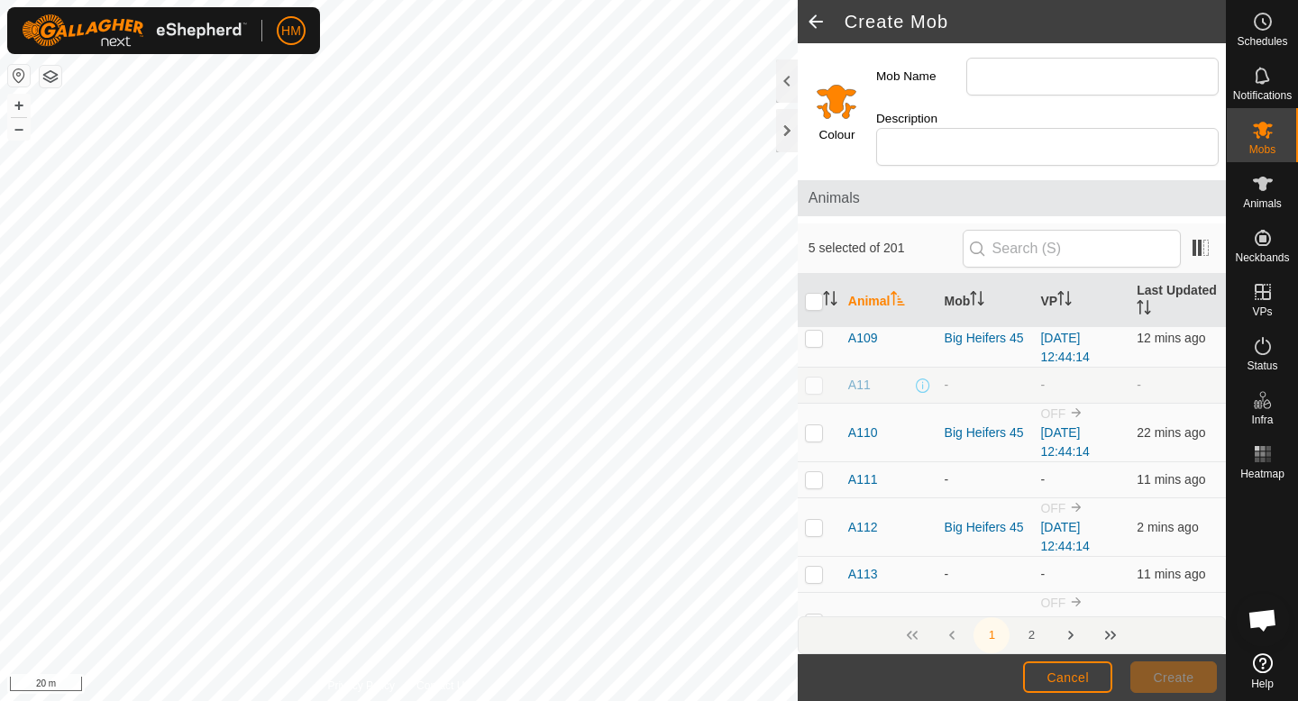
scroll to position [562, 0]
click at [811, 471] on p-checkbox at bounding box center [814, 478] width 18 height 14
click at [809, 563] on td at bounding box center [819, 574] width 43 height 36
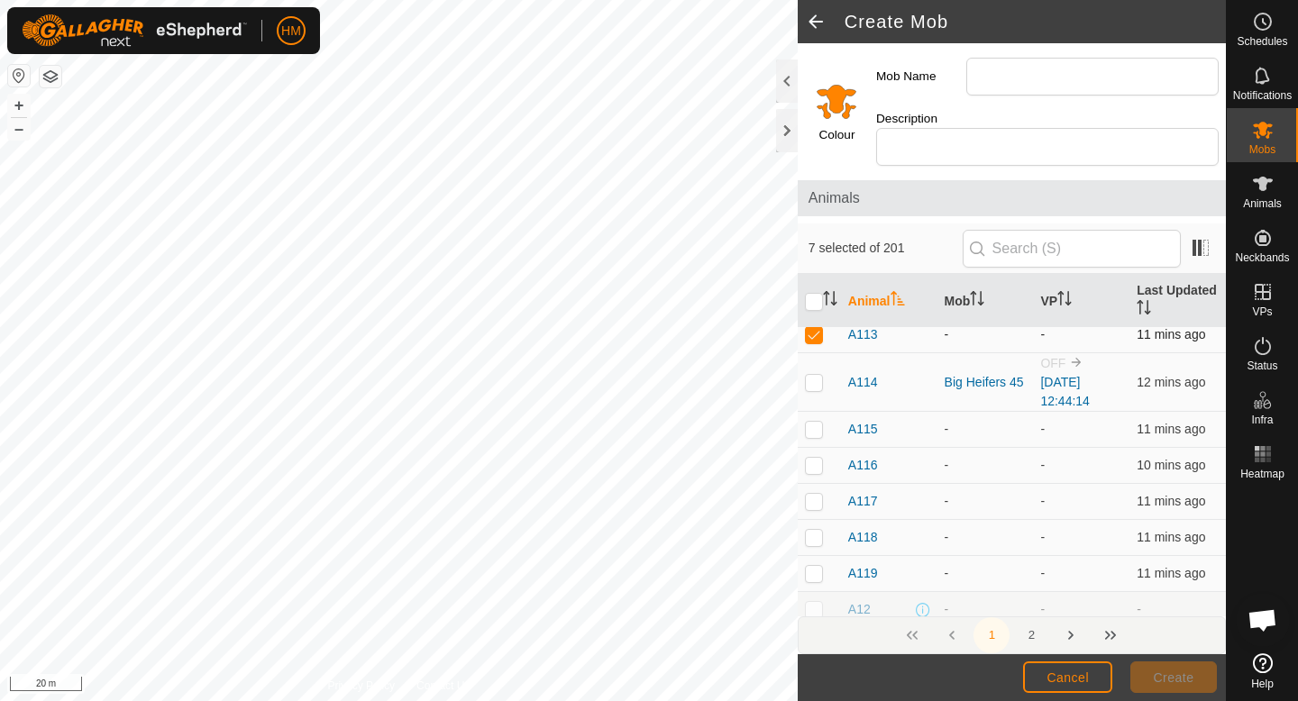
scroll to position [806, 0]
click at [814, 416] on p-checkbox at bounding box center [814, 423] width 18 height 14
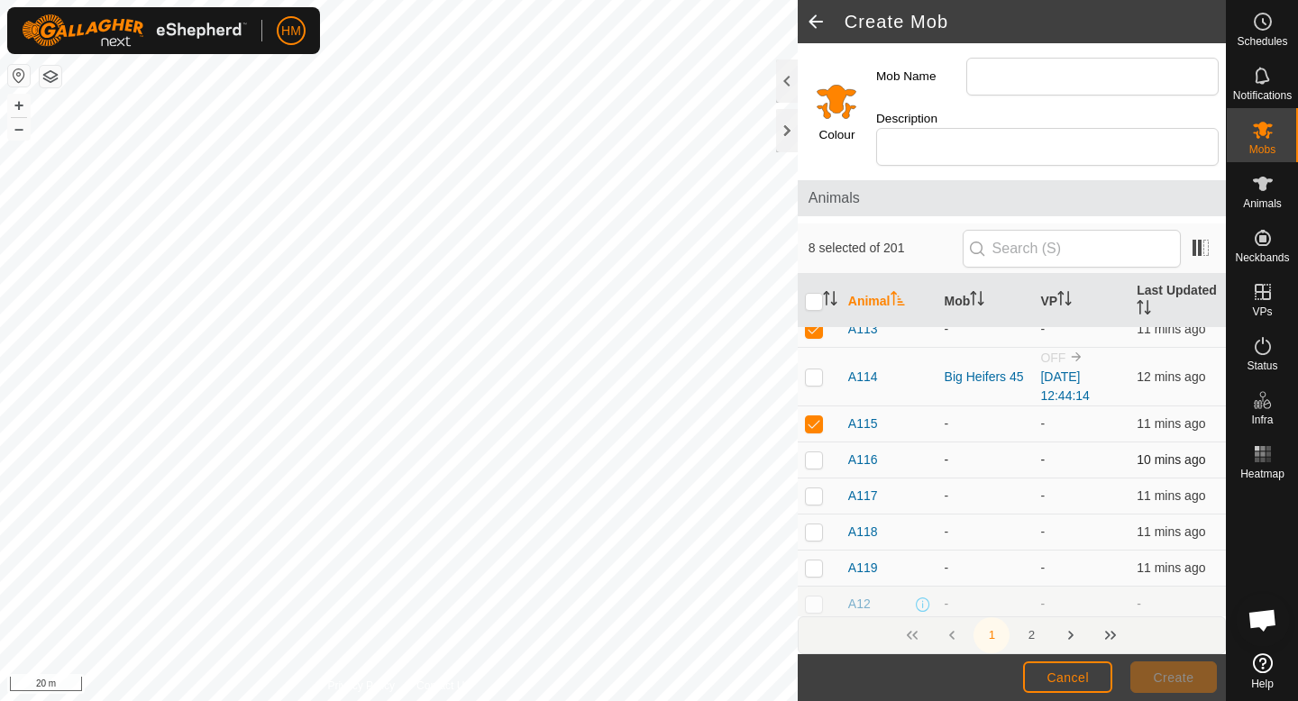
click at [814, 453] on p-checkbox at bounding box center [814, 460] width 18 height 14
click at [815, 489] on p-checkbox at bounding box center [814, 496] width 18 height 14
click at [815, 525] on p-checkbox at bounding box center [814, 532] width 18 height 14
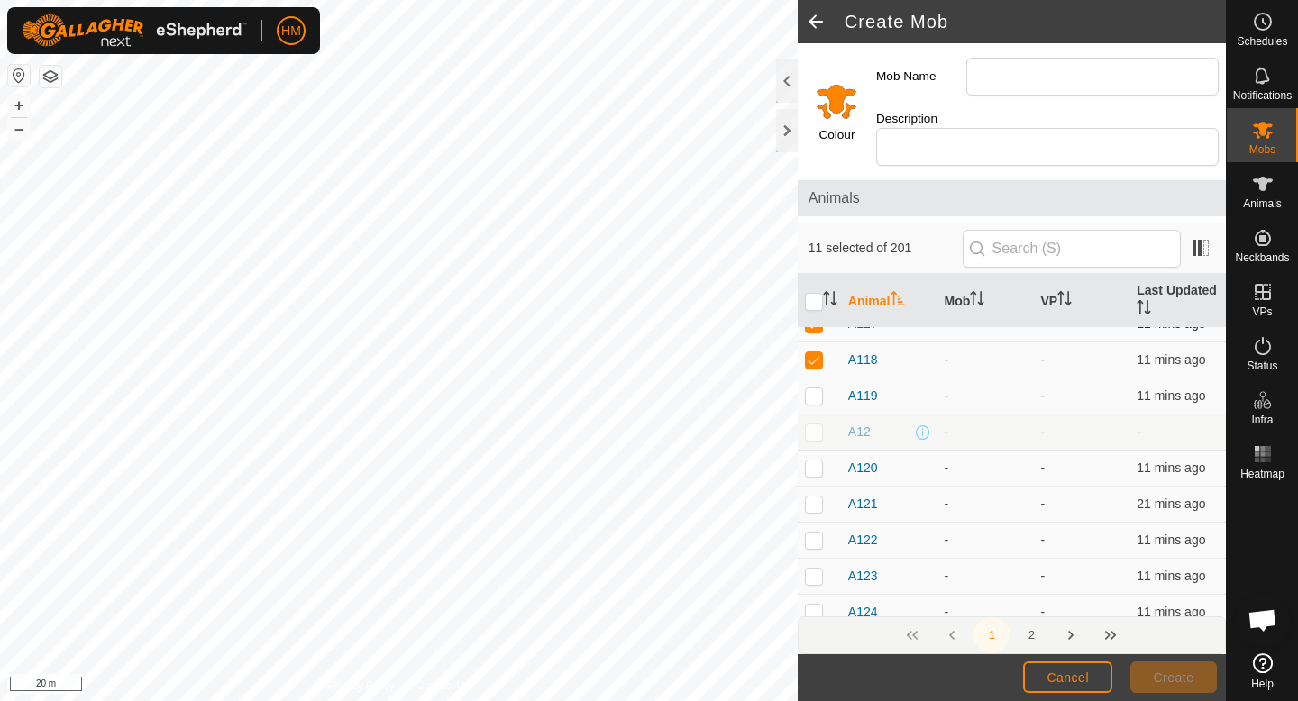
scroll to position [994, 0]
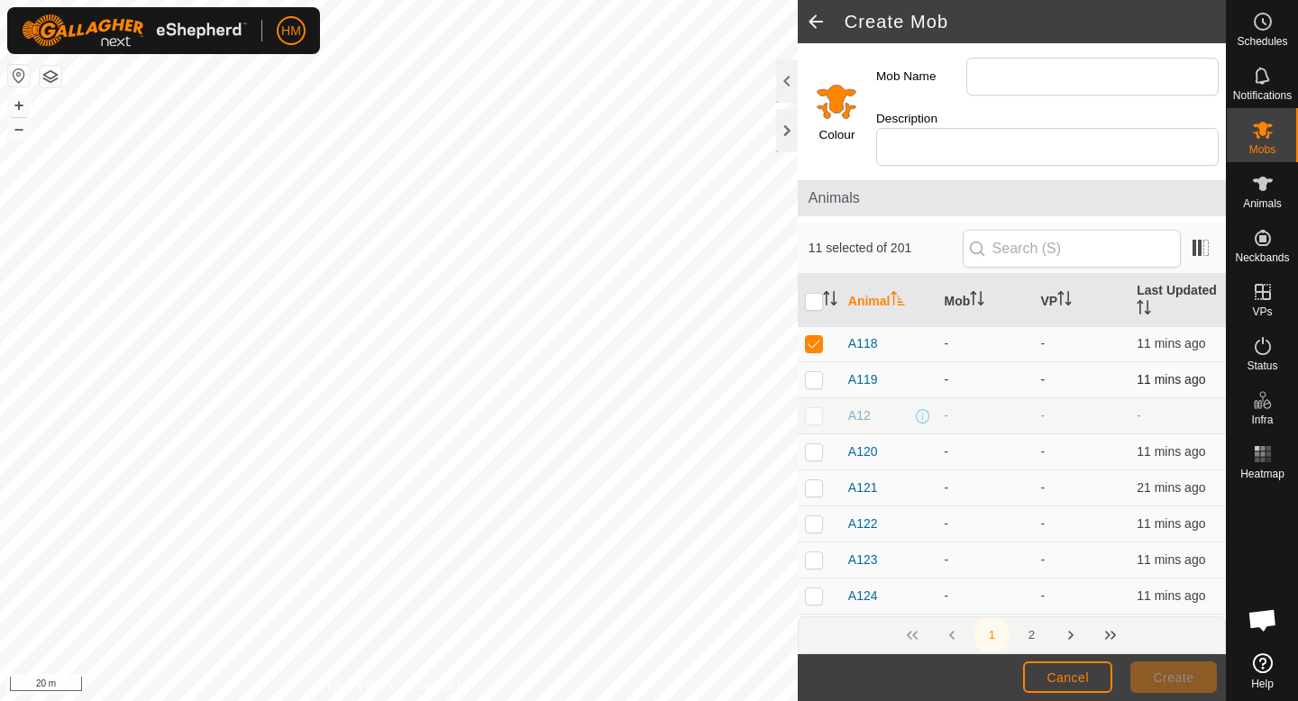
click at [815, 372] on p-checkbox at bounding box center [814, 379] width 18 height 14
click at [815, 444] on p-checkbox at bounding box center [814, 451] width 18 height 14
click at [815, 471] on td at bounding box center [819, 489] width 43 height 36
click at [815, 517] on p-checkbox at bounding box center [814, 524] width 18 height 14
click at [815, 553] on p-checkbox at bounding box center [814, 560] width 18 height 14
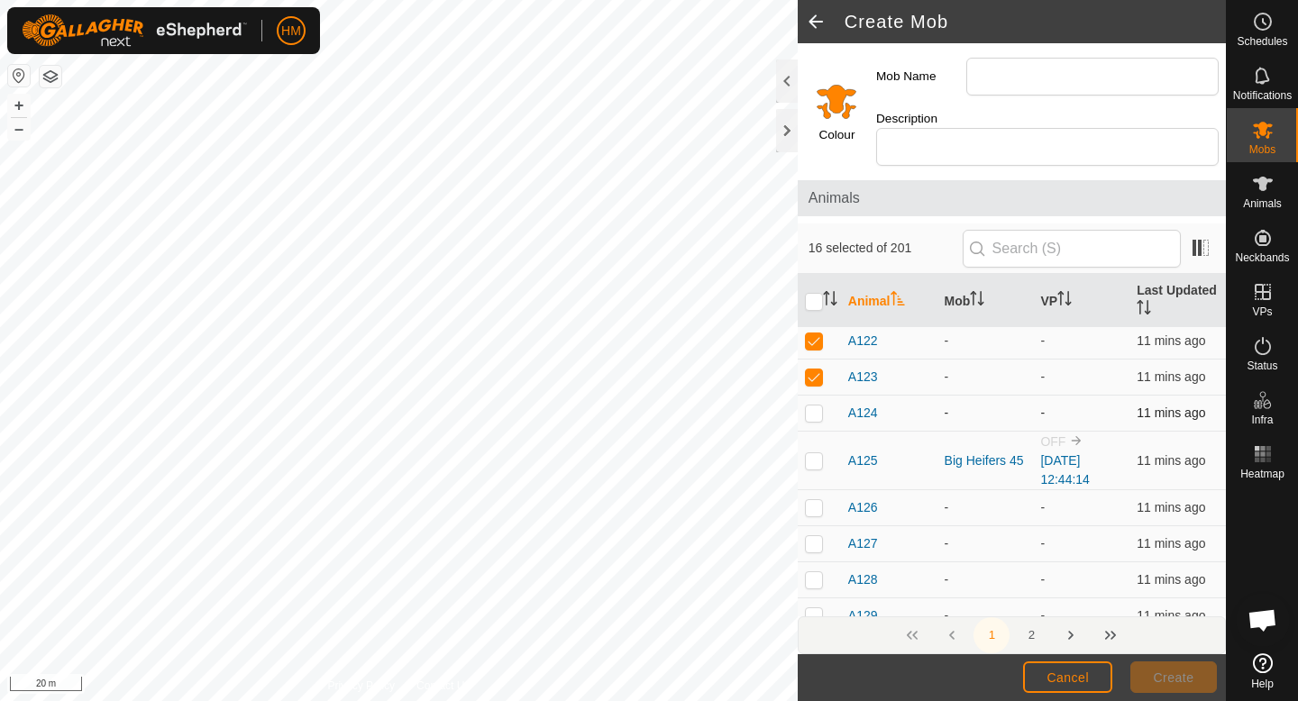
scroll to position [1187, 0]
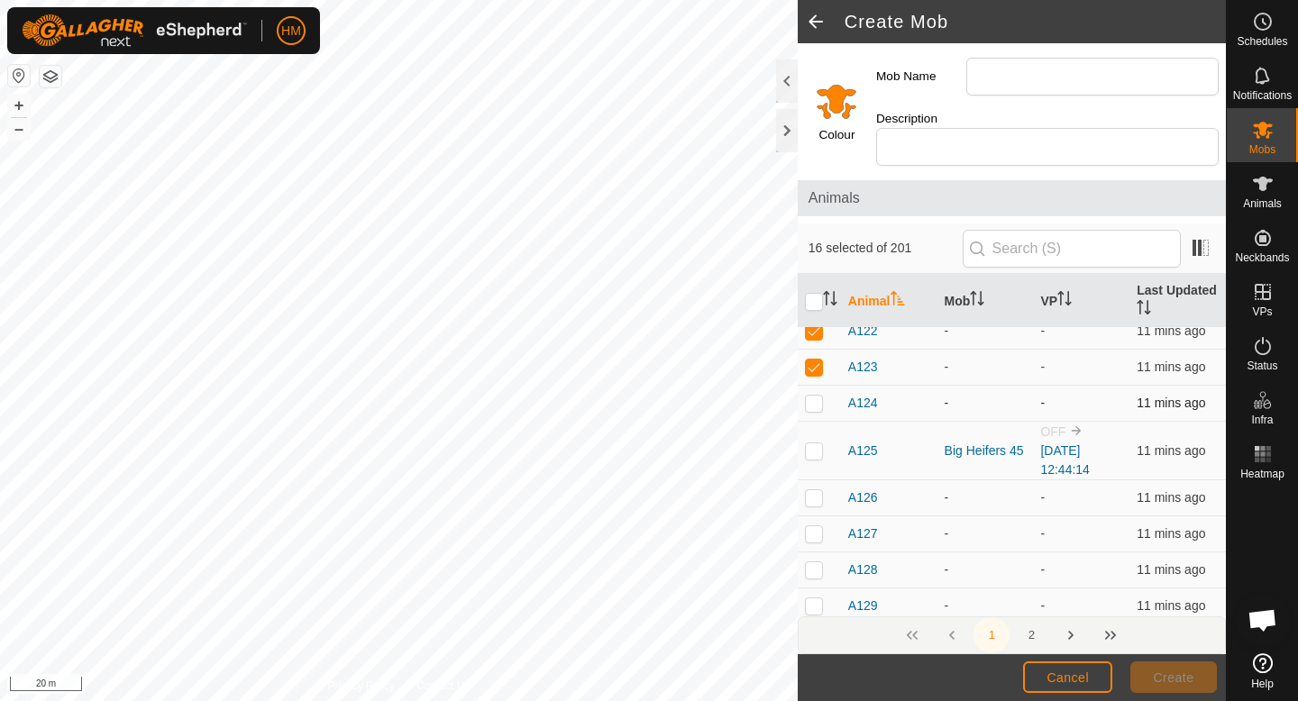
click at [810, 396] on p-checkbox at bounding box center [814, 403] width 18 height 14
click at [812, 444] on p-checkbox at bounding box center [814, 451] width 18 height 14
click at [816, 488] on td at bounding box center [819, 498] width 43 height 36
click at [816, 526] on p-checkbox at bounding box center [814, 533] width 18 height 14
click at [816, 563] on td at bounding box center [819, 571] width 43 height 36
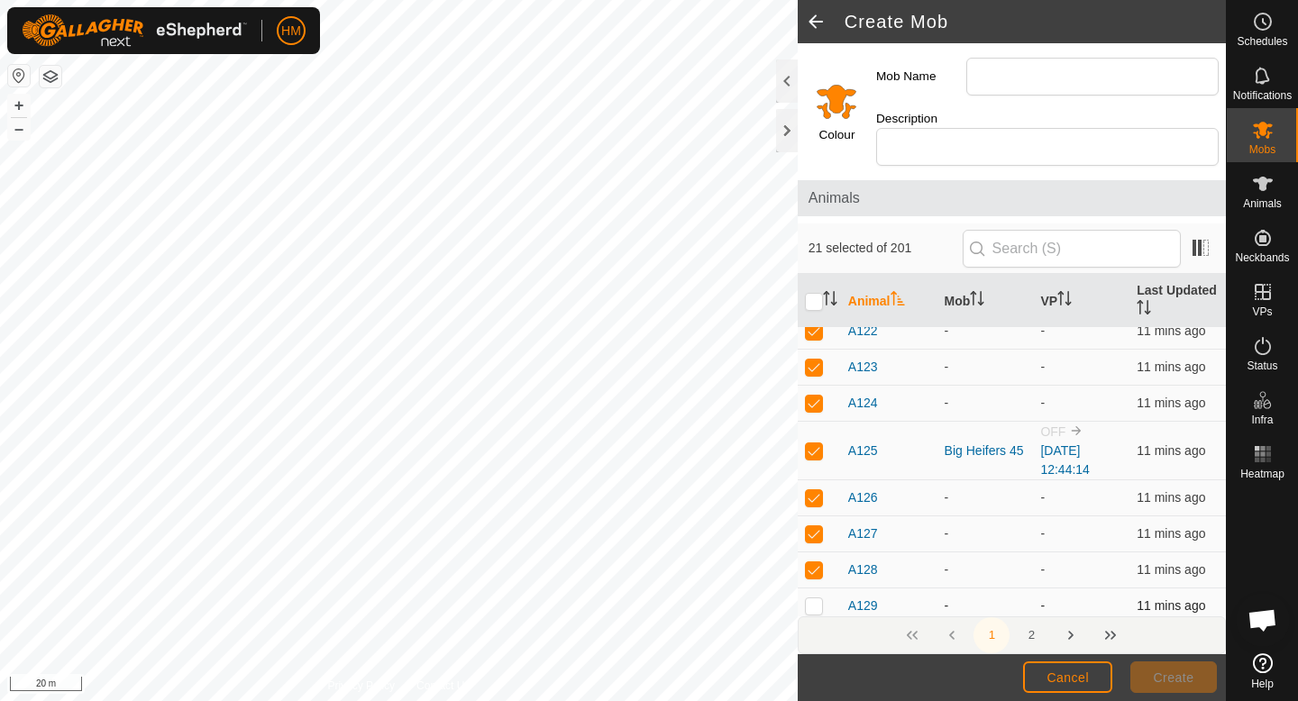
click at [816, 599] on p-checkbox at bounding box center [814, 606] width 18 height 14
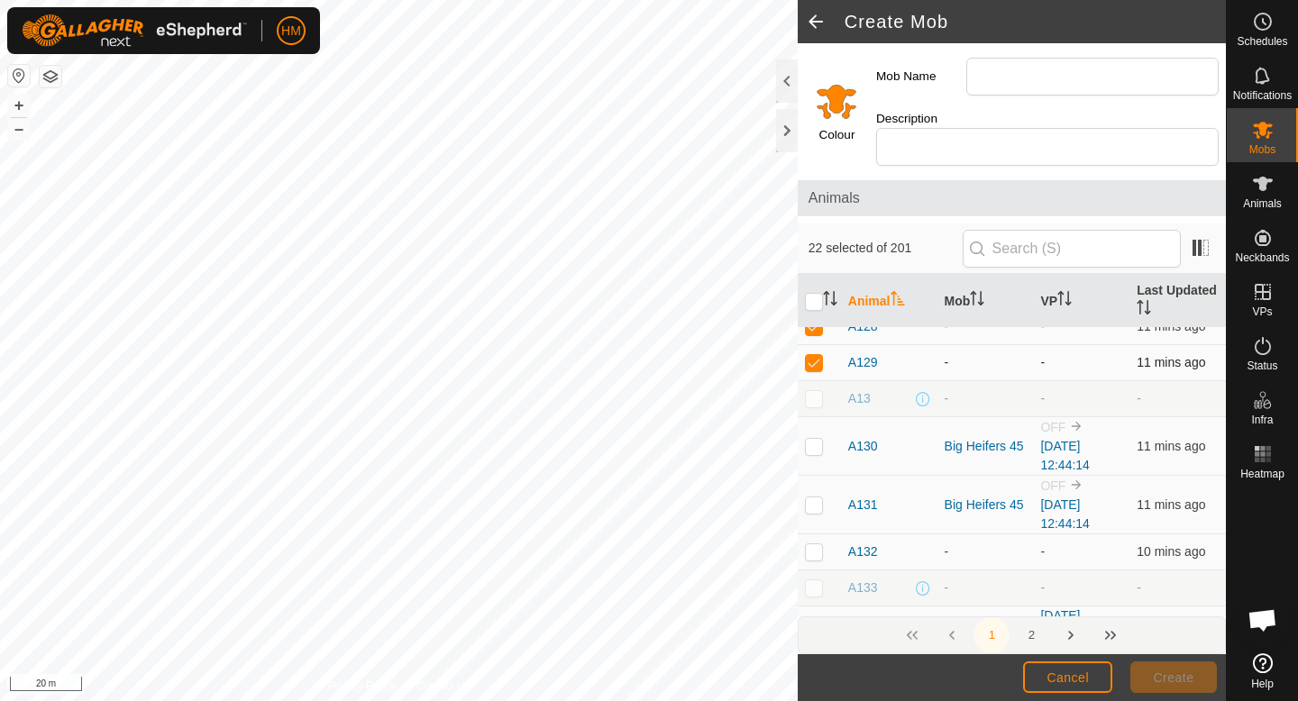
scroll to position [1443, 0]
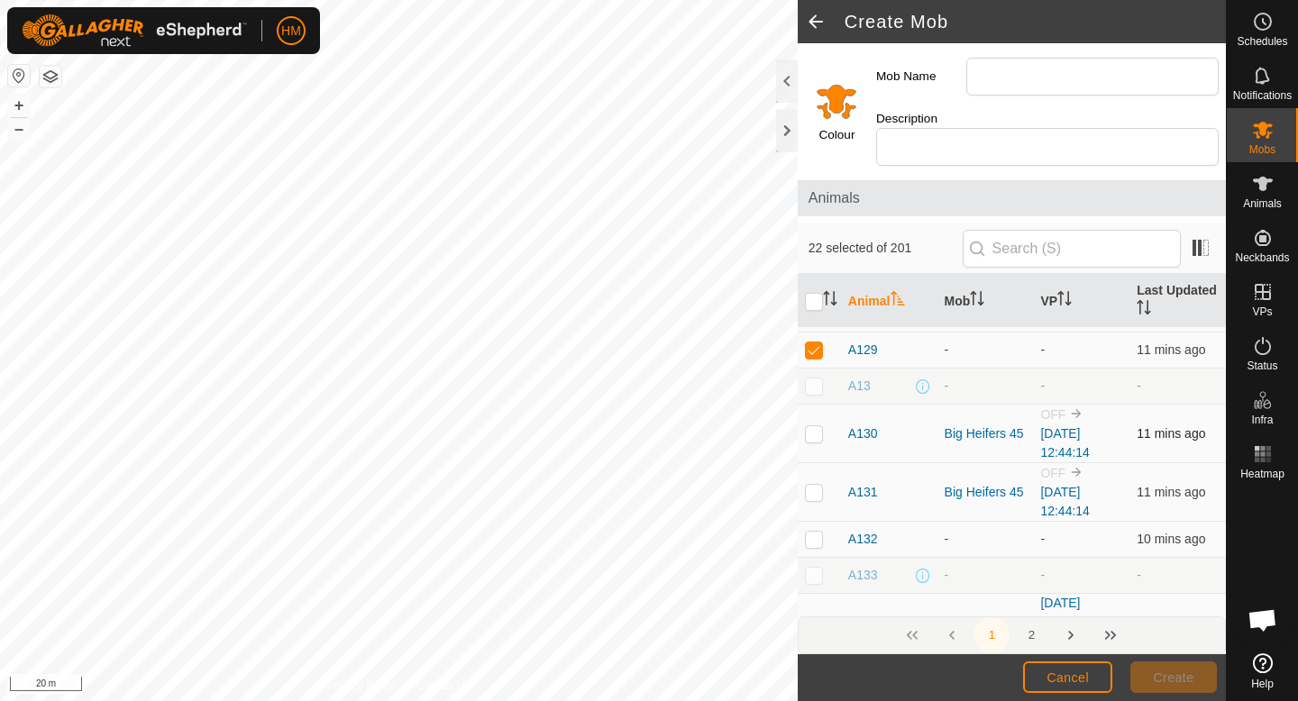
click at [820, 426] on p-checkbox at bounding box center [814, 433] width 18 height 14
click at [811, 485] on p-checkbox at bounding box center [814, 492] width 18 height 14
click at [813, 528] on td at bounding box center [819, 540] width 43 height 36
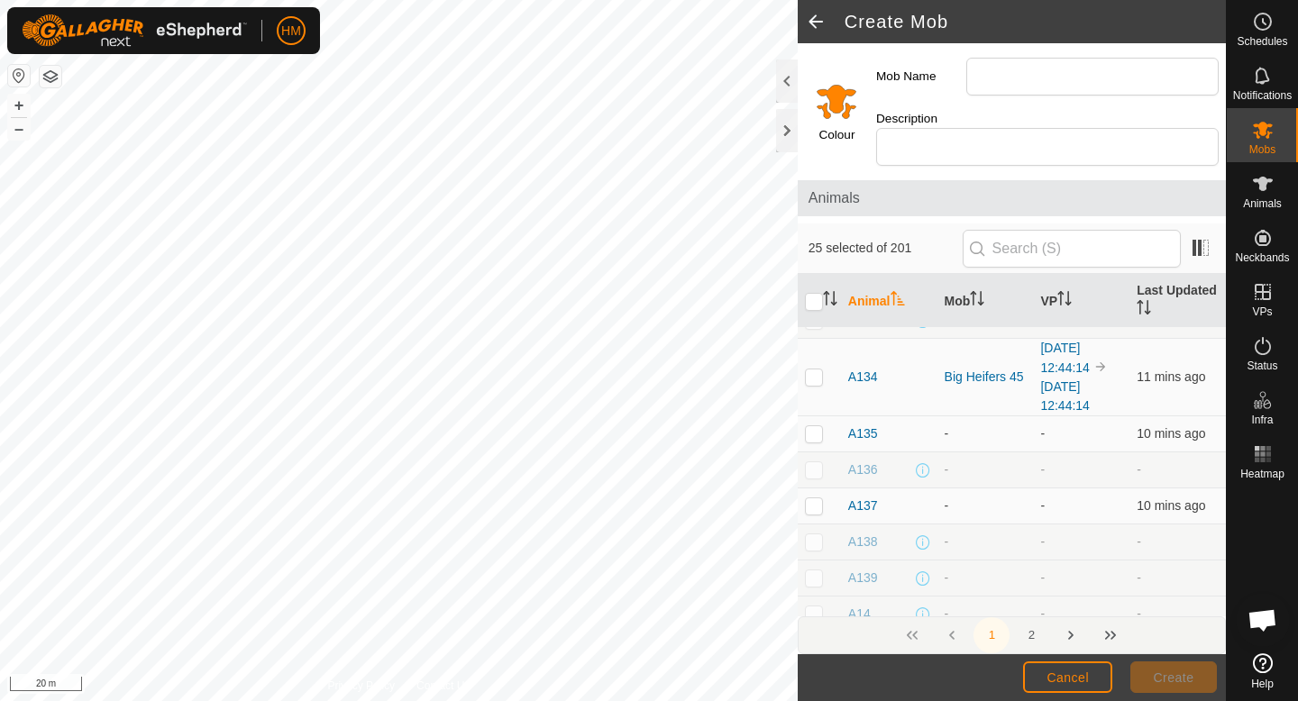
scroll to position [1711, 0]
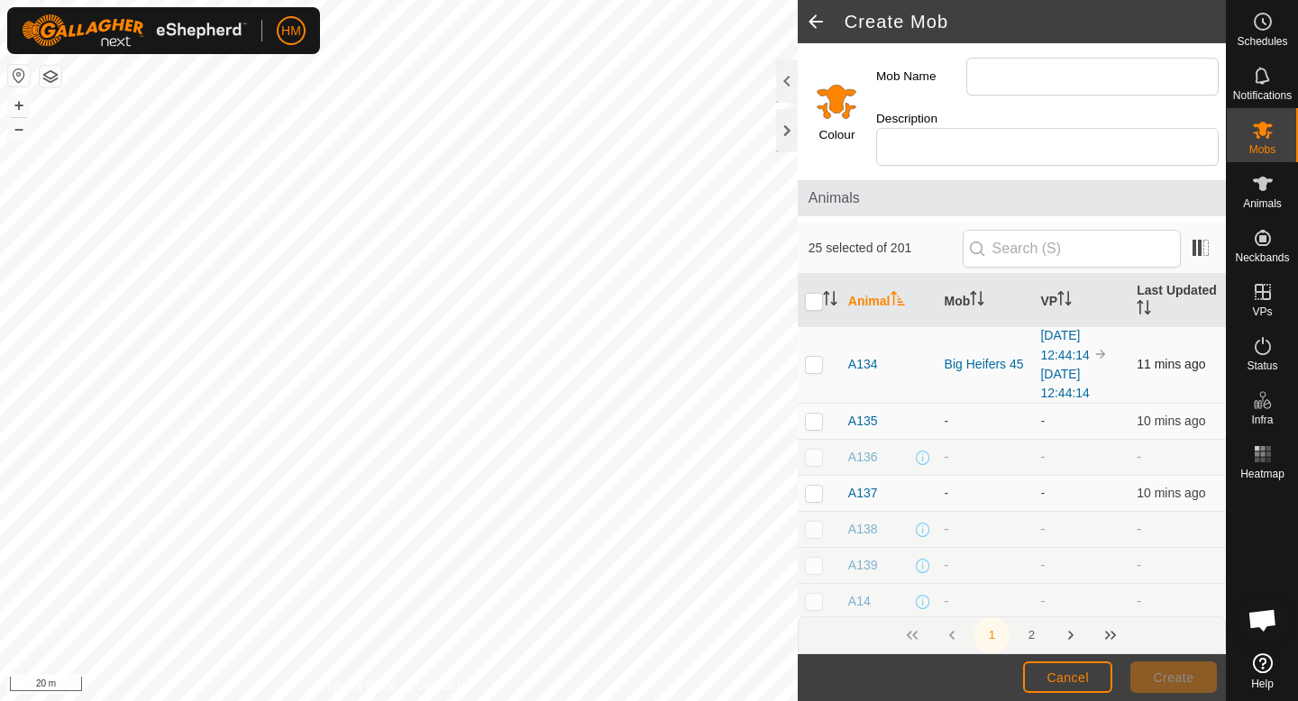
click at [819, 357] on p-checkbox at bounding box center [814, 364] width 18 height 14
click at [819, 414] on p-checkbox at bounding box center [814, 421] width 18 height 14
click at [814, 486] on p-checkbox at bounding box center [814, 493] width 18 height 14
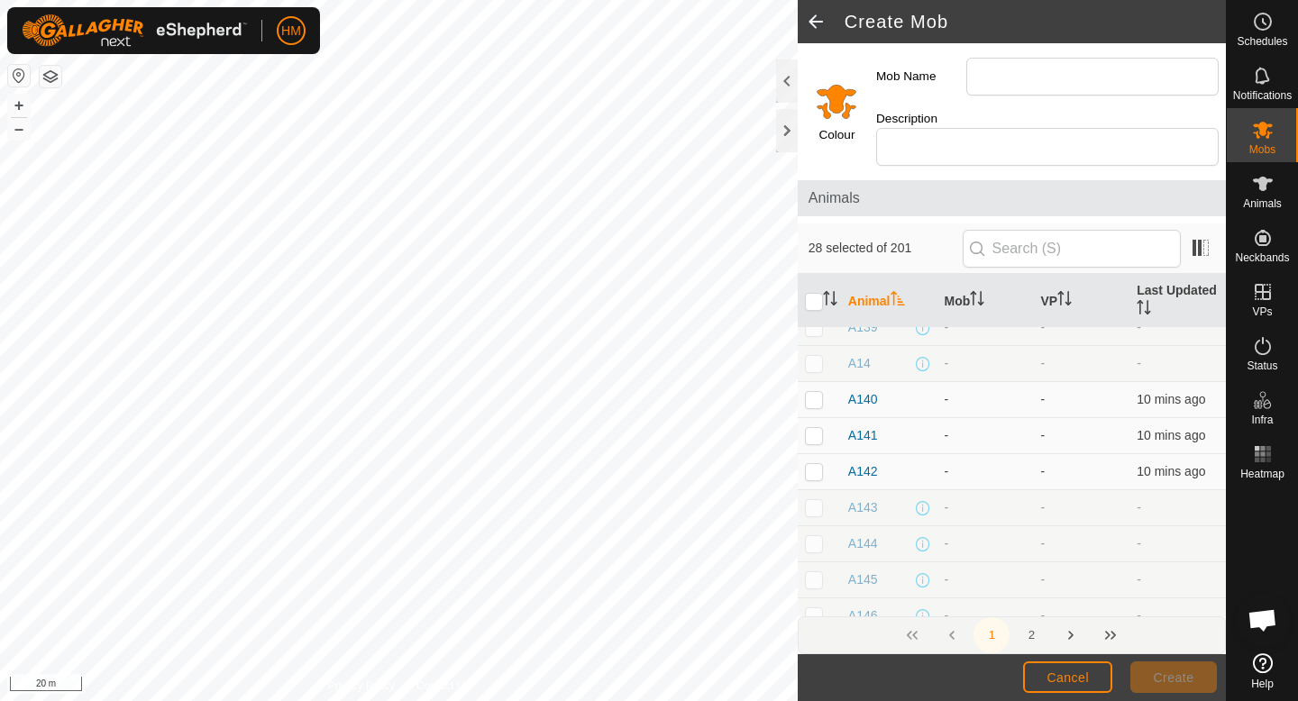
scroll to position [1948, 0]
click at [814, 393] on p-checkbox at bounding box center [814, 400] width 18 height 14
click at [811, 429] on p-checkbox at bounding box center [814, 436] width 18 height 14
click at [818, 467] on td at bounding box center [819, 473] width 43 height 36
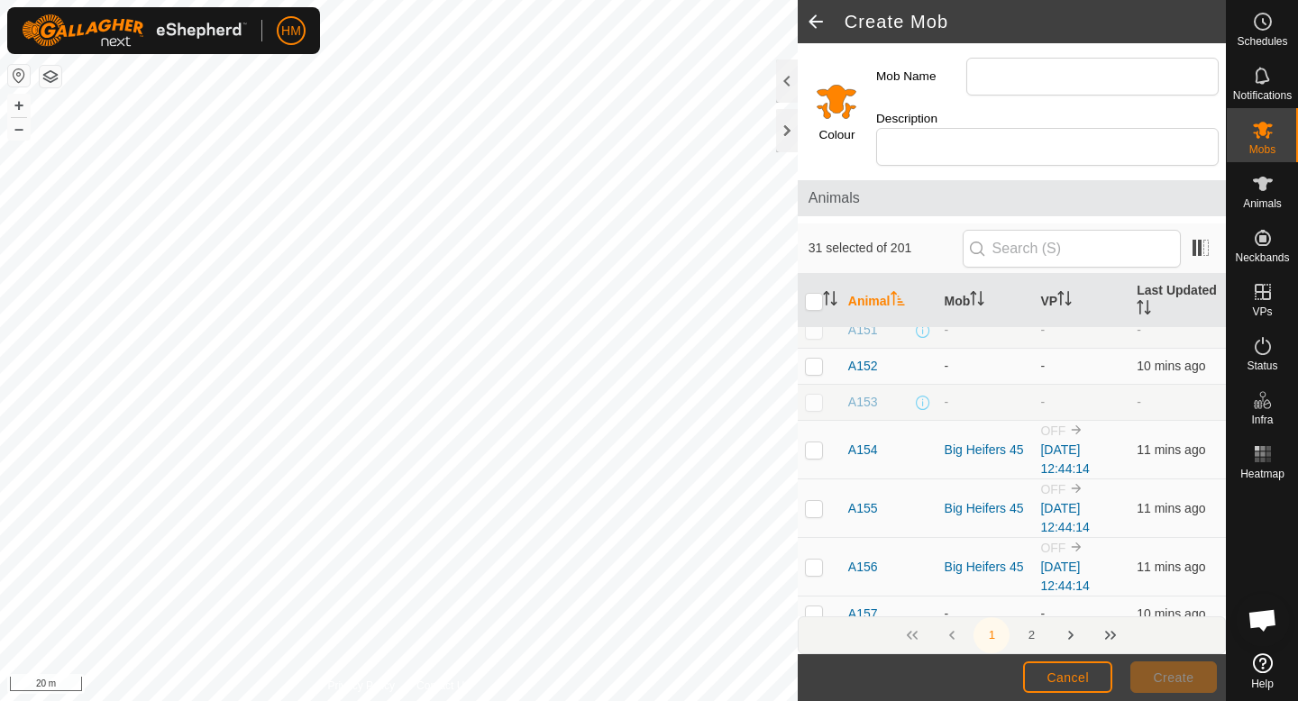
scroll to position [2455, 0]
click at [815, 355] on p-checkbox at bounding box center [814, 362] width 18 height 14
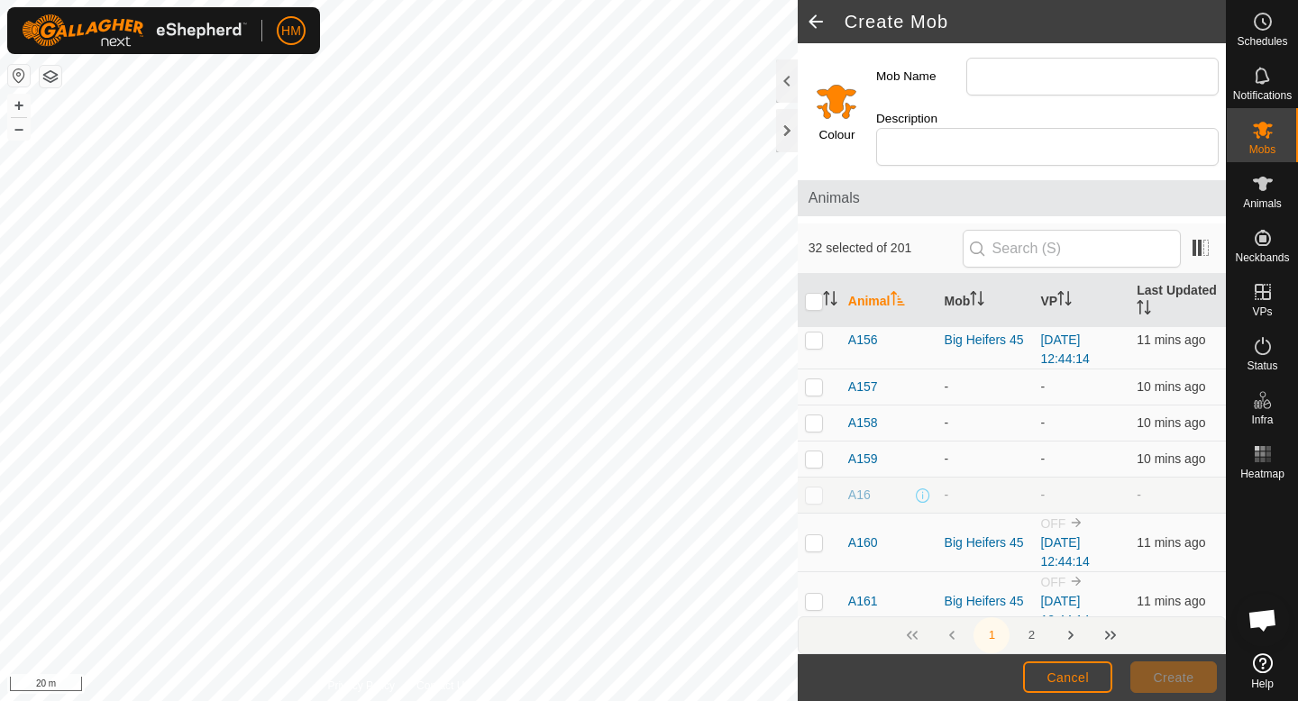
scroll to position [2690, 0]
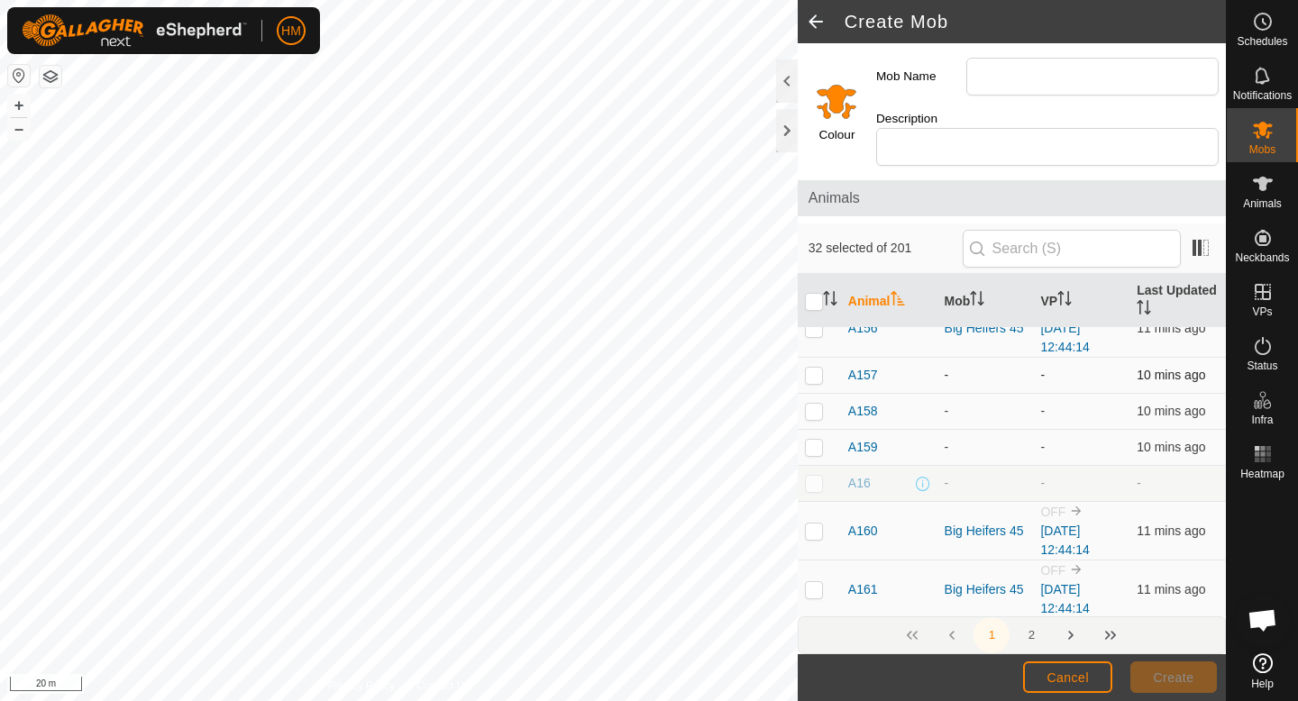
click at [809, 368] on p-checkbox at bounding box center [814, 375] width 18 height 14
click at [813, 404] on p-checkbox at bounding box center [814, 411] width 18 height 14
click at [813, 440] on p-checkbox at bounding box center [814, 447] width 18 height 14
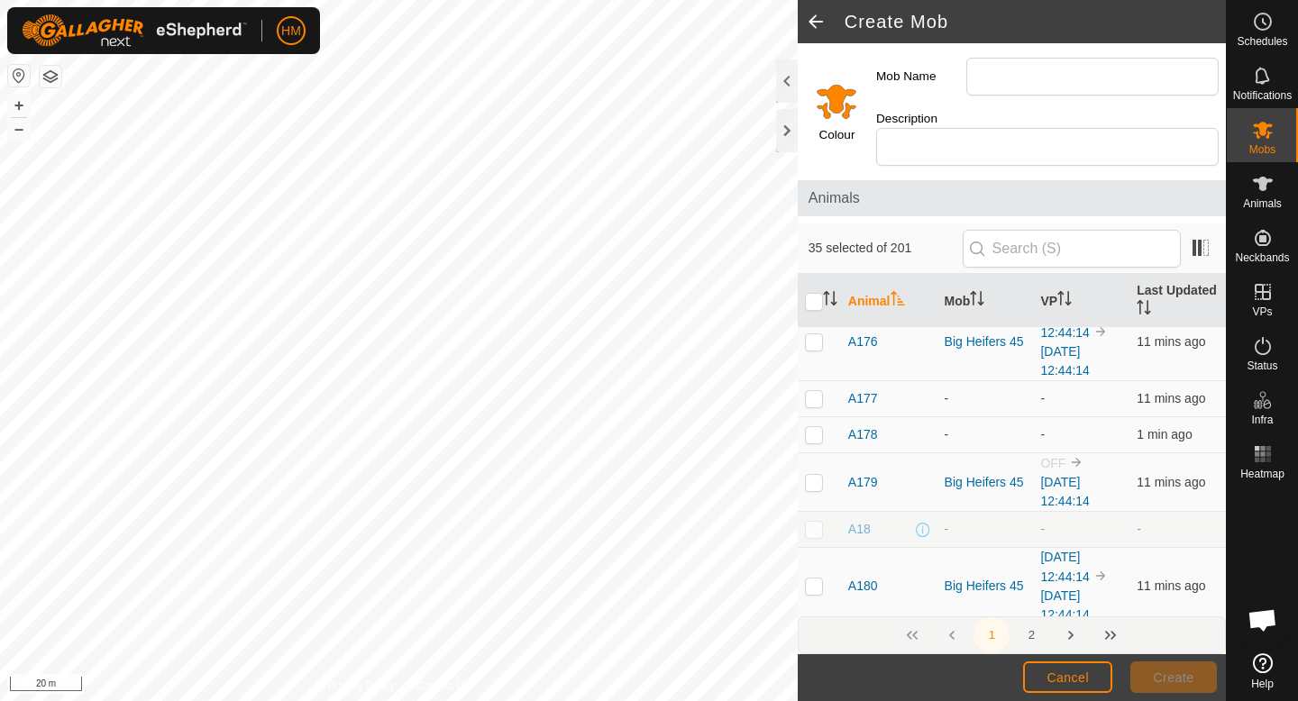
scroll to position [3833, 0]
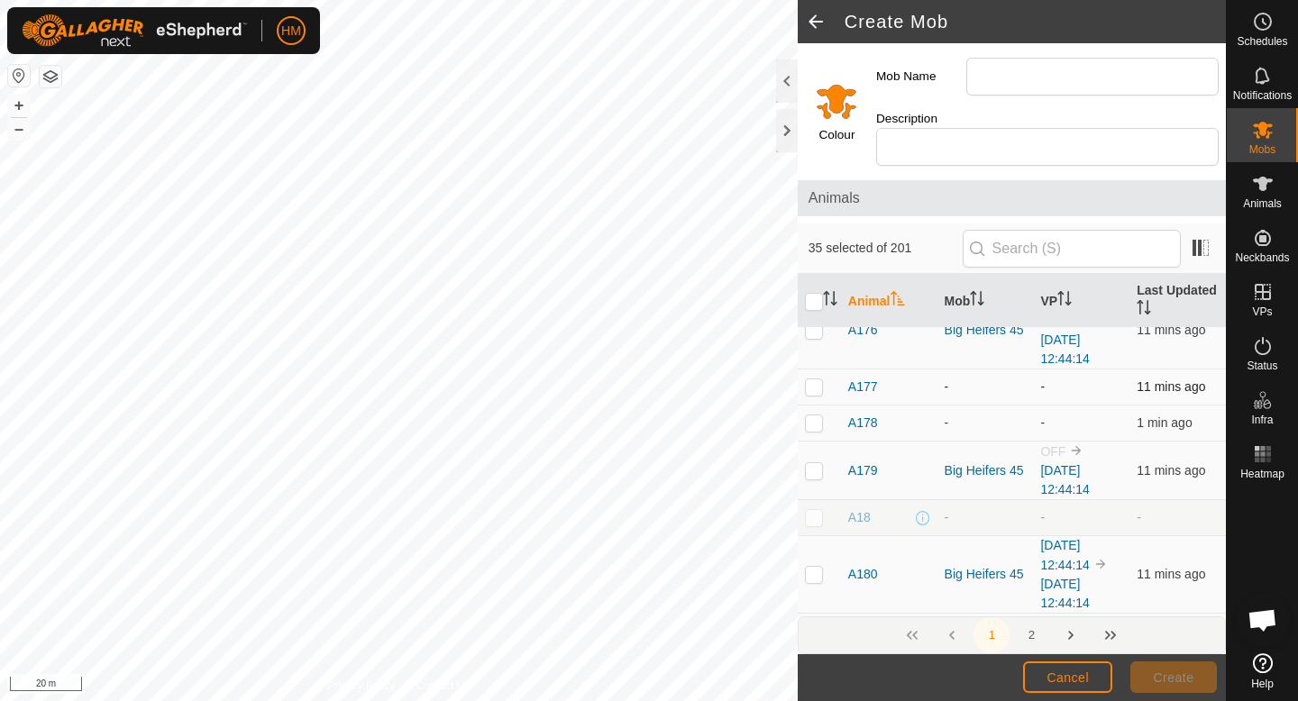
click at [816, 376] on td at bounding box center [819, 388] width 43 height 36
click at [816, 413] on td at bounding box center [819, 424] width 43 height 36
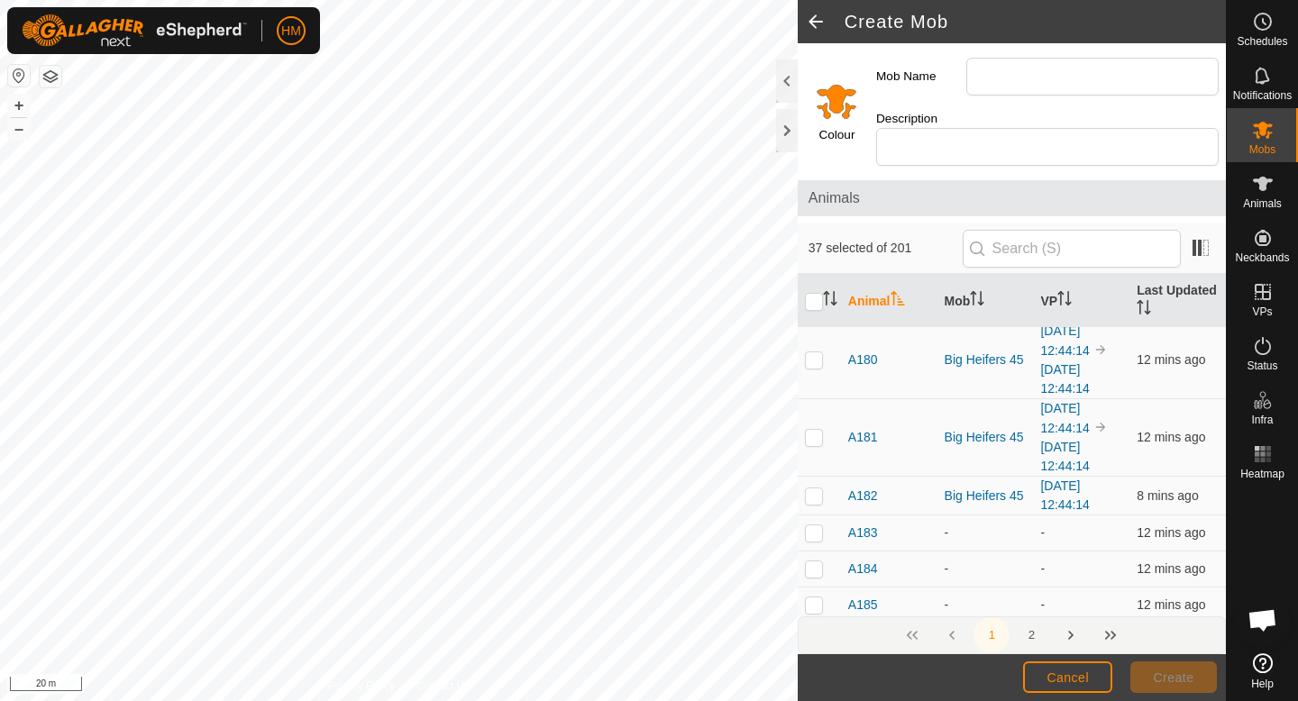
scroll to position [4185, 0]
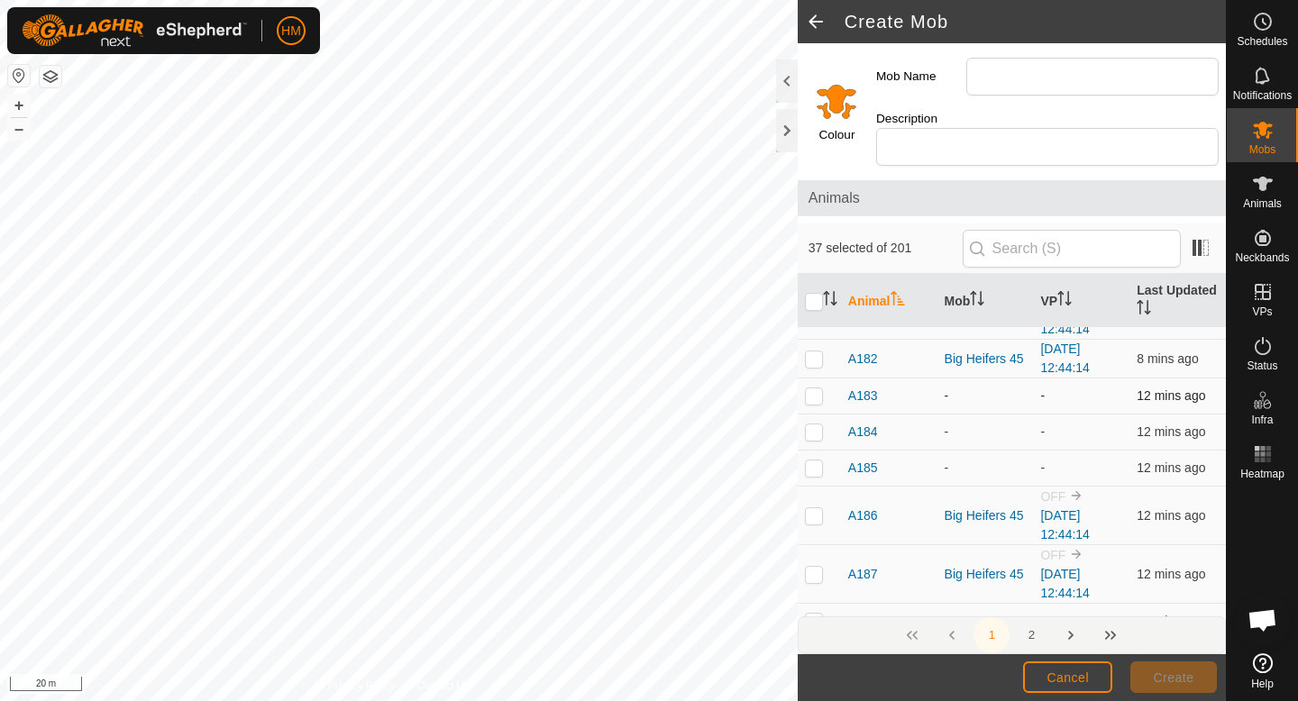
click at [817, 389] on p-checkbox at bounding box center [814, 396] width 18 height 14
click at [814, 422] on td at bounding box center [819, 433] width 43 height 36
click at [813, 461] on p-checkbox at bounding box center [814, 468] width 18 height 14
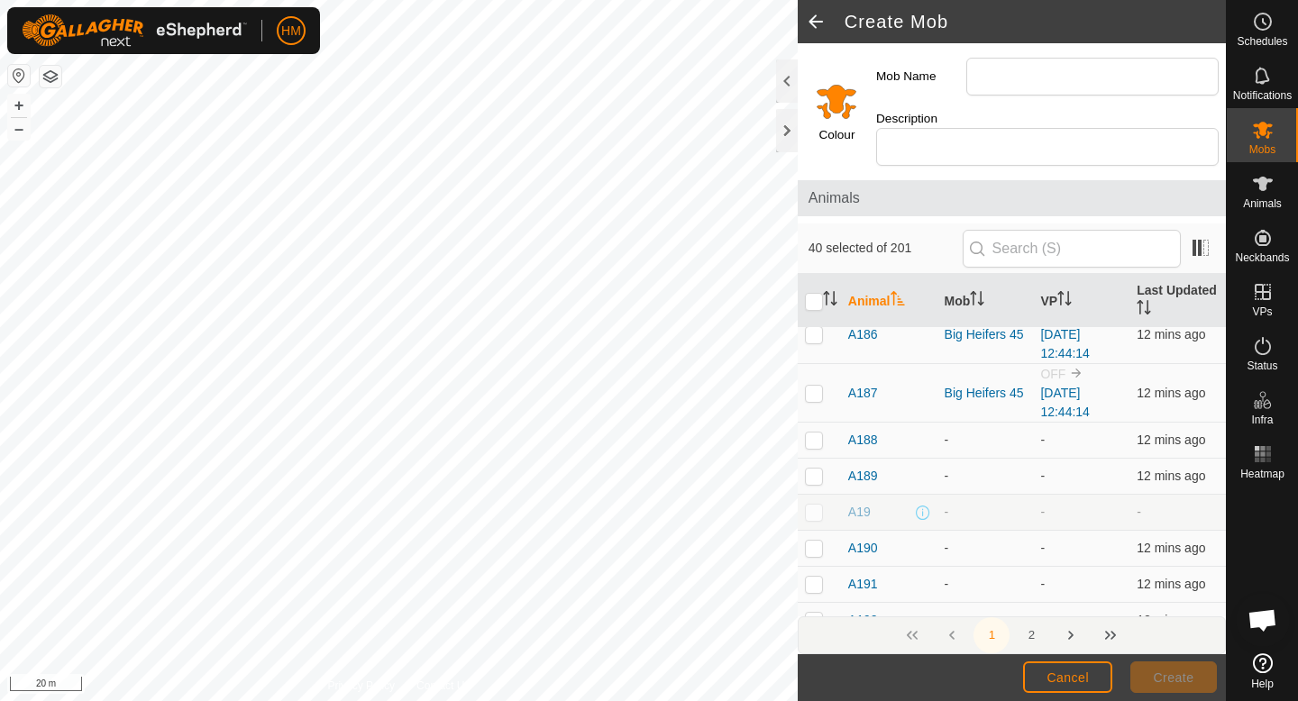
scroll to position [4367, 0]
click at [813, 432] on p-checkbox at bounding box center [814, 439] width 18 height 14
click at [816, 468] on p-checkbox at bounding box center [814, 475] width 18 height 14
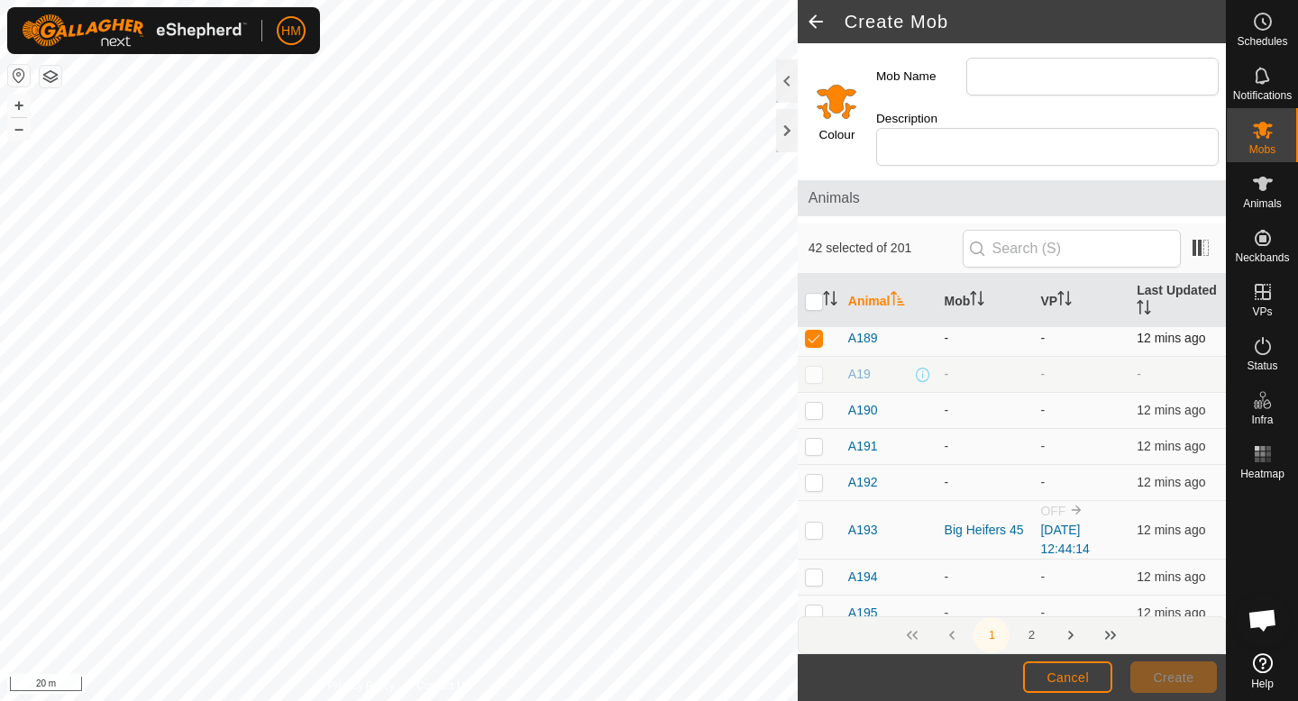
scroll to position [4534, 0]
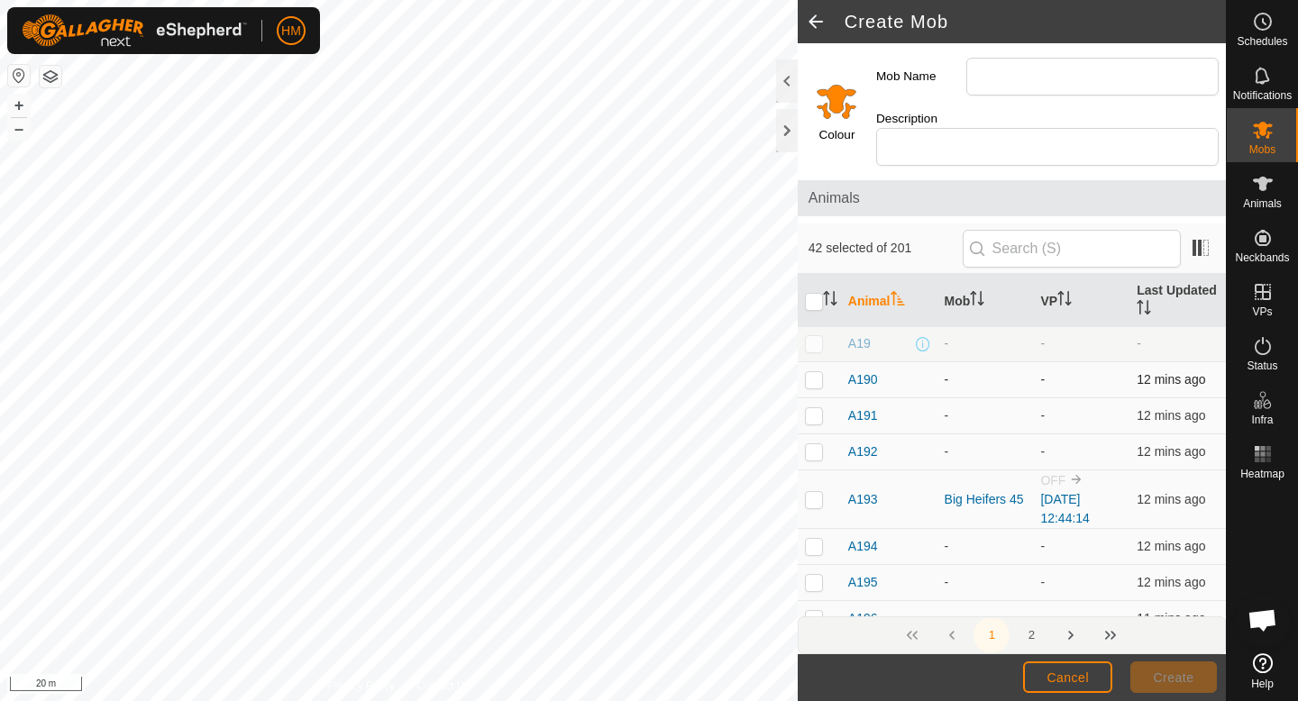
click at [811, 372] on p-checkbox at bounding box center [814, 379] width 18 height 14
click at [811, 408] on p-checkbox at bounding box center [814, 415] width 18 height 14
click at [816, 444] on p-checkbox at bounding box center [814, 451] width 18 height 14
click at [820, 539] on p-checkbox at bounding box center [814, 546] width 18 height 14
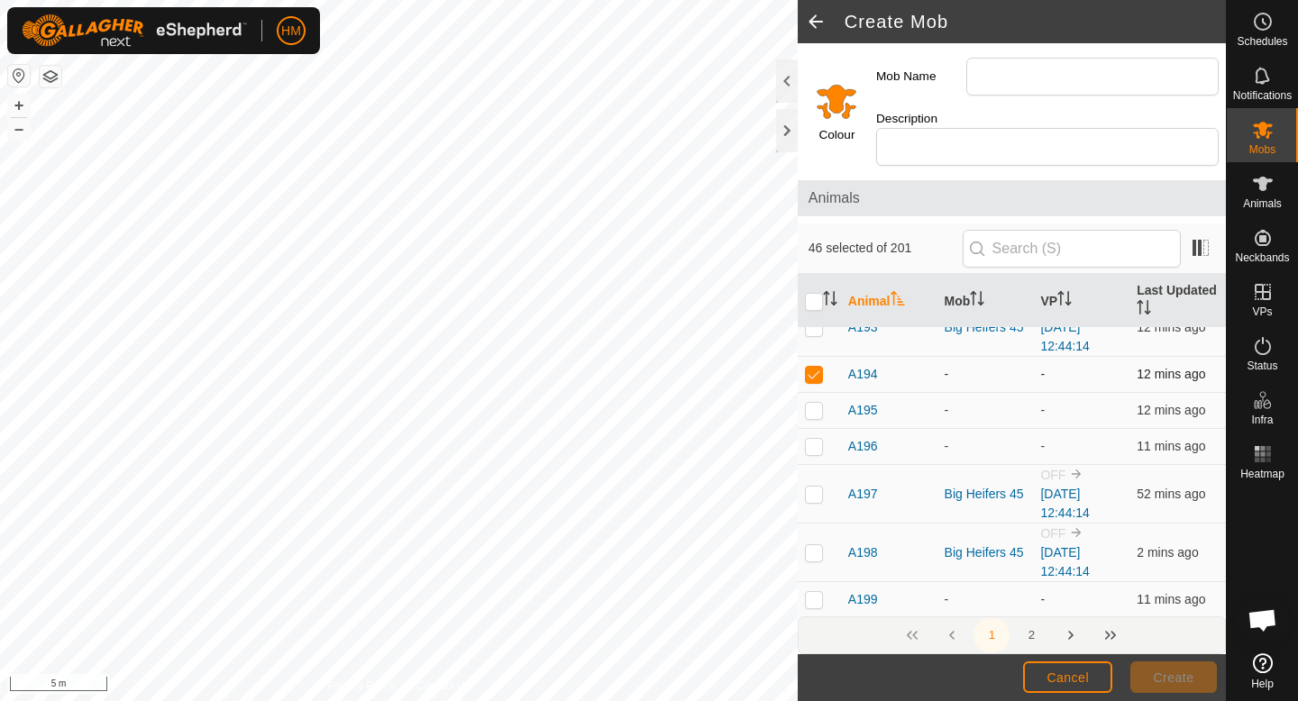
scroll to position [4794, 0]
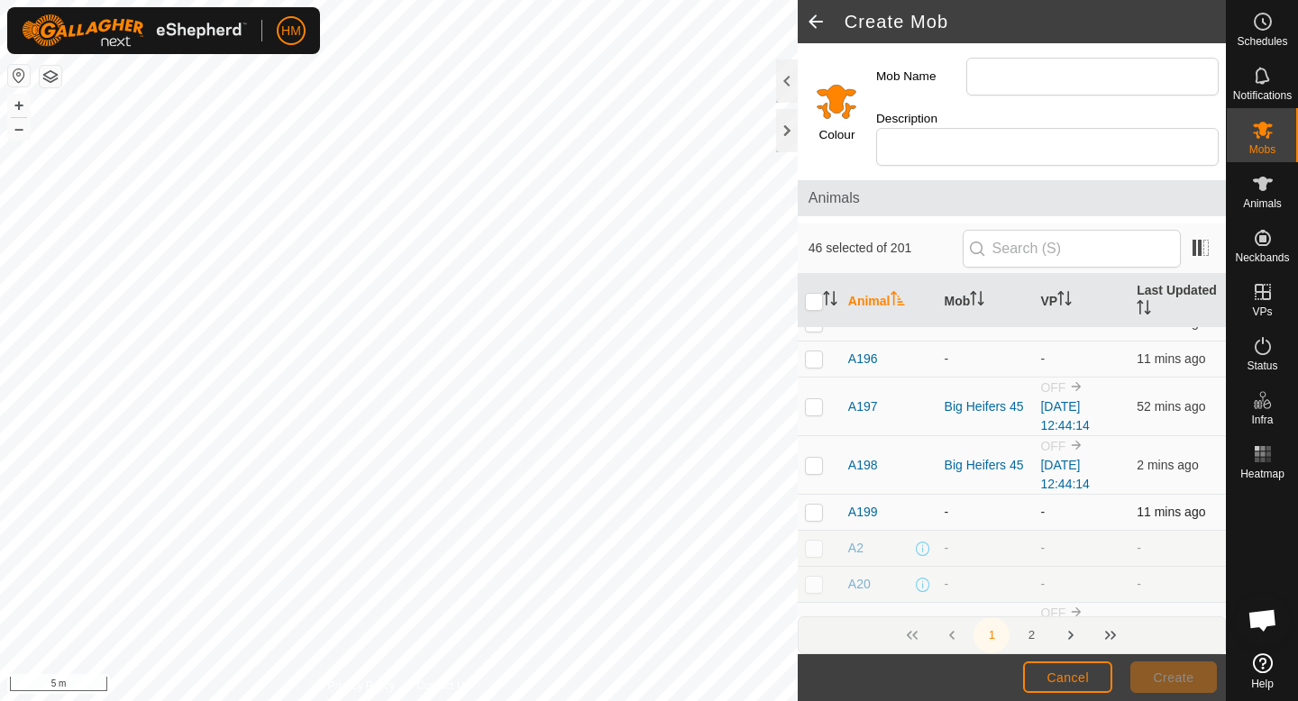
click at [810, 505] on p-checkbox at bounding box center [814, 512] width 18 height 14
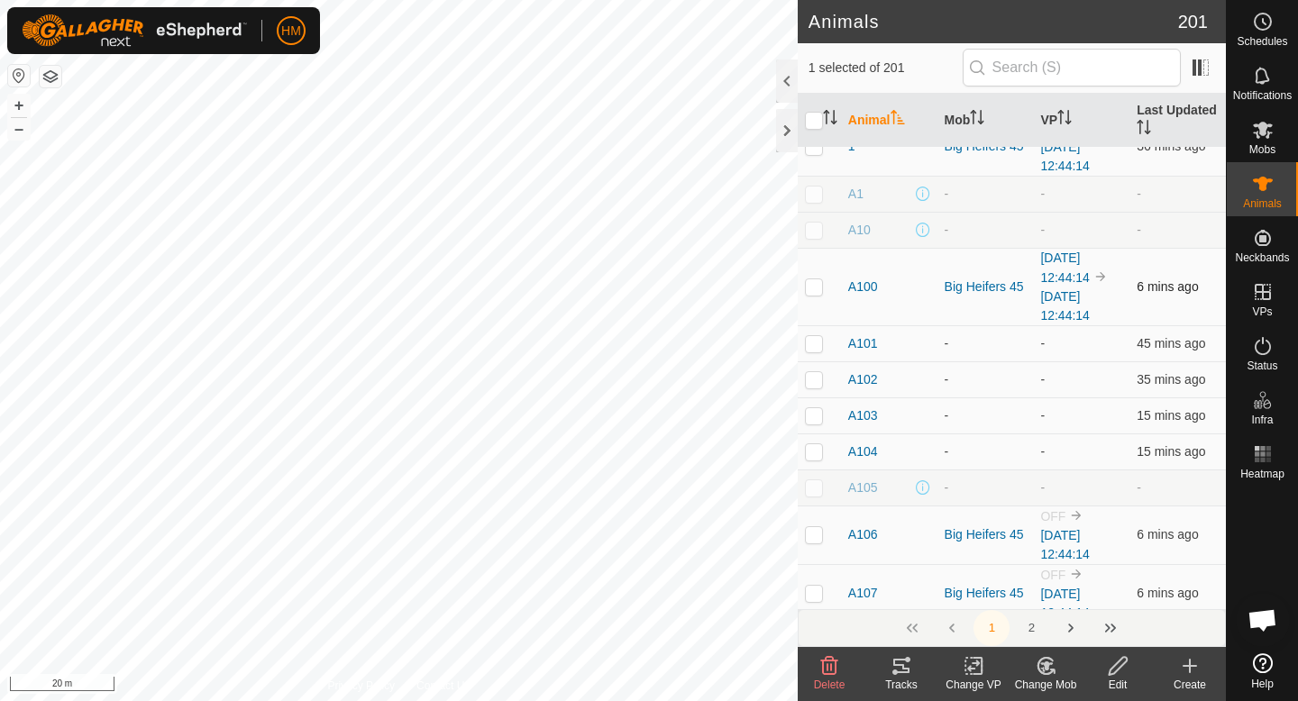
scroll to position [29, 0]
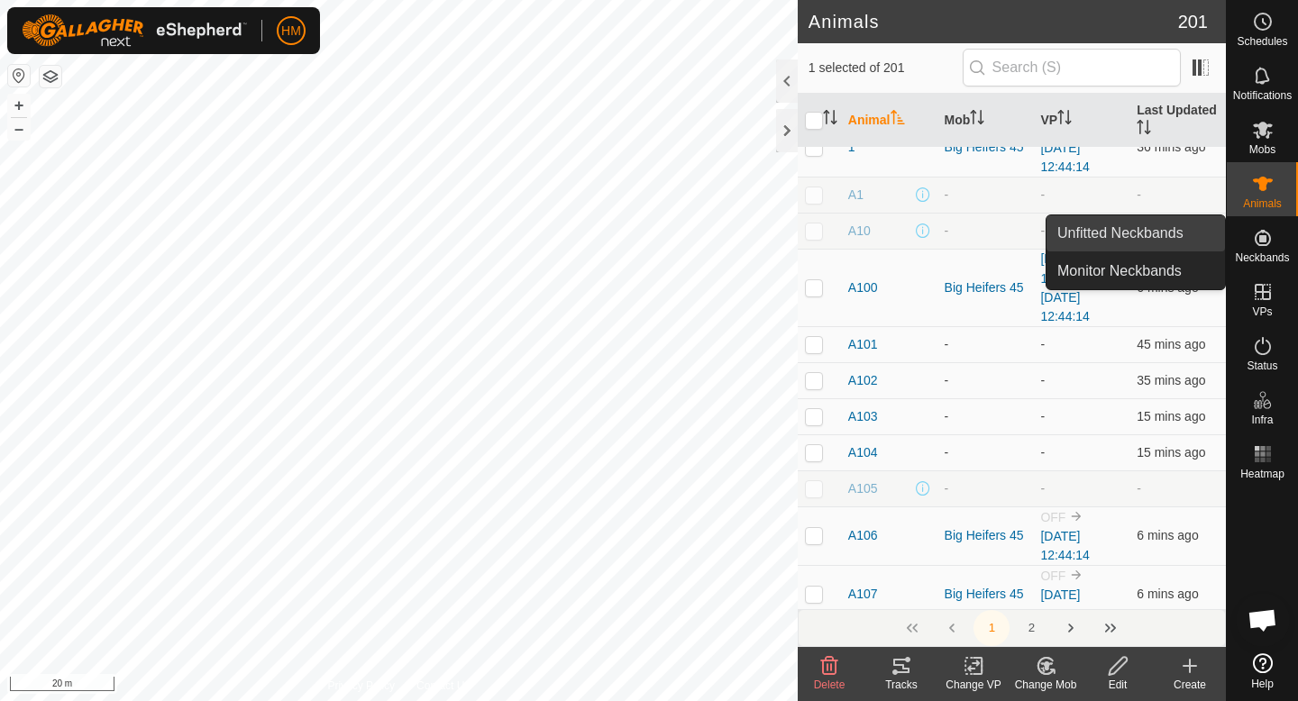
click at [1135, 222] on link "Unfitted Neckbands" at bounding box center [1136, 233] width 178 height 36
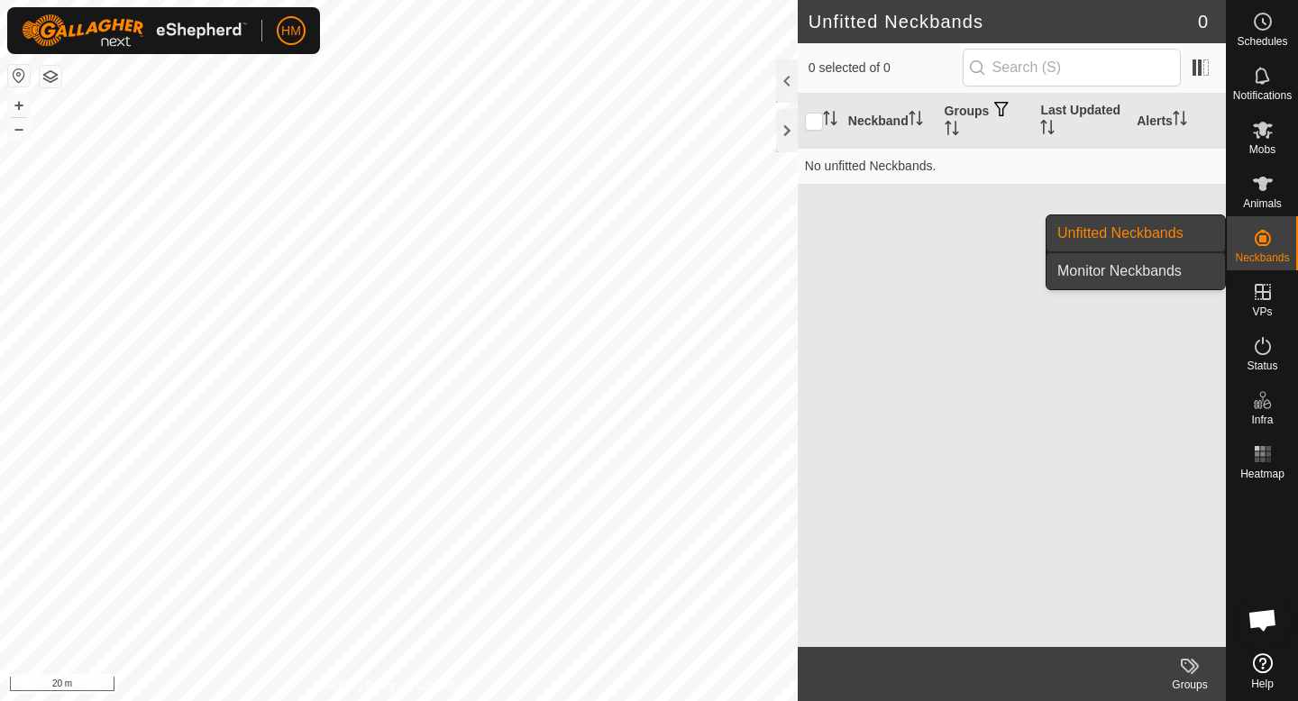
click at [1143, 263] on link "Monitor Neckbands" at bounding box center [1136, 271] width 178 height 36
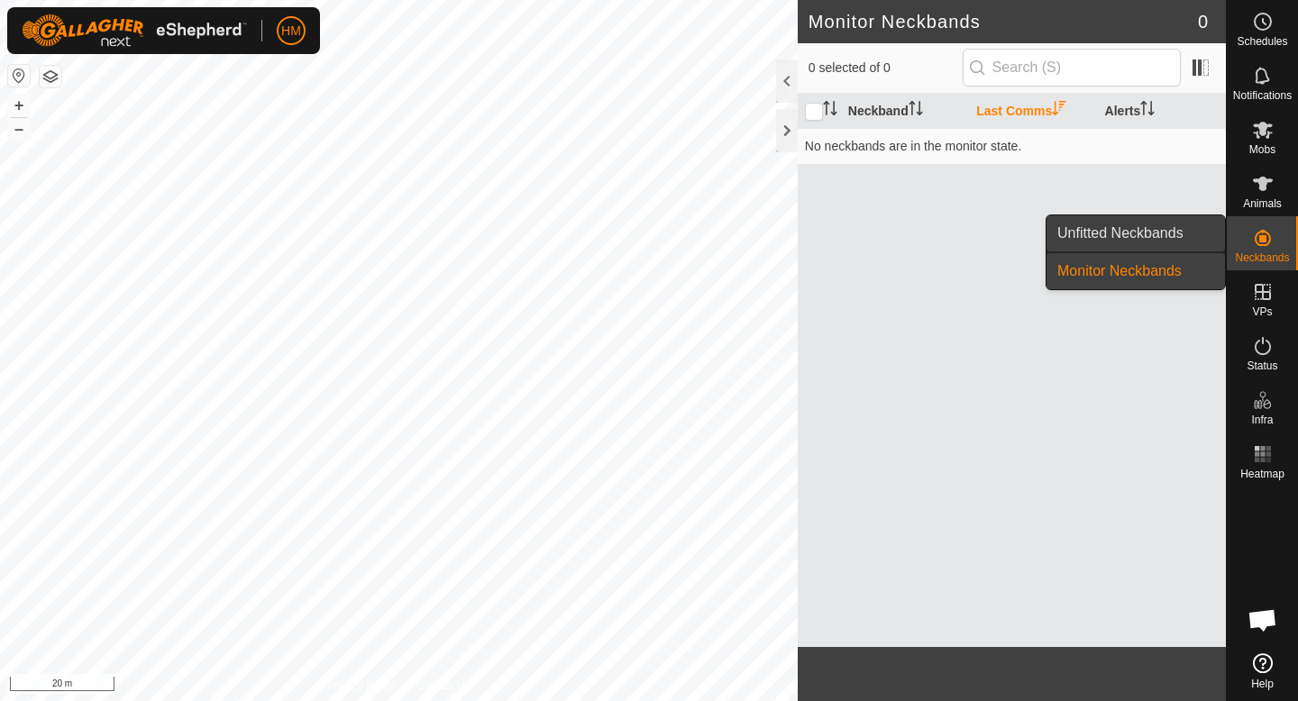
click at [1139, 227] on link "Unfitted Neckbands" at bounding box center [1136, 233] width 178 height 36
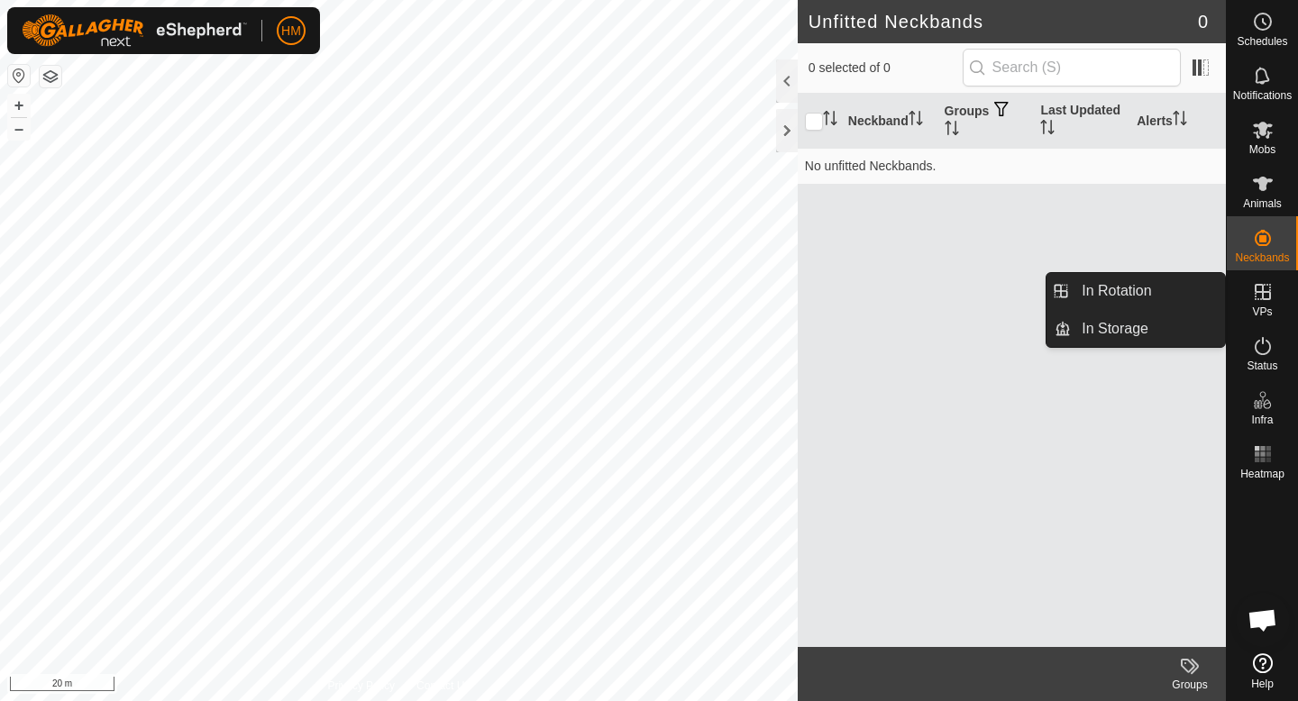
click at [1268, 298] on icon at bounding box center [1263, 292] width 16 height 16
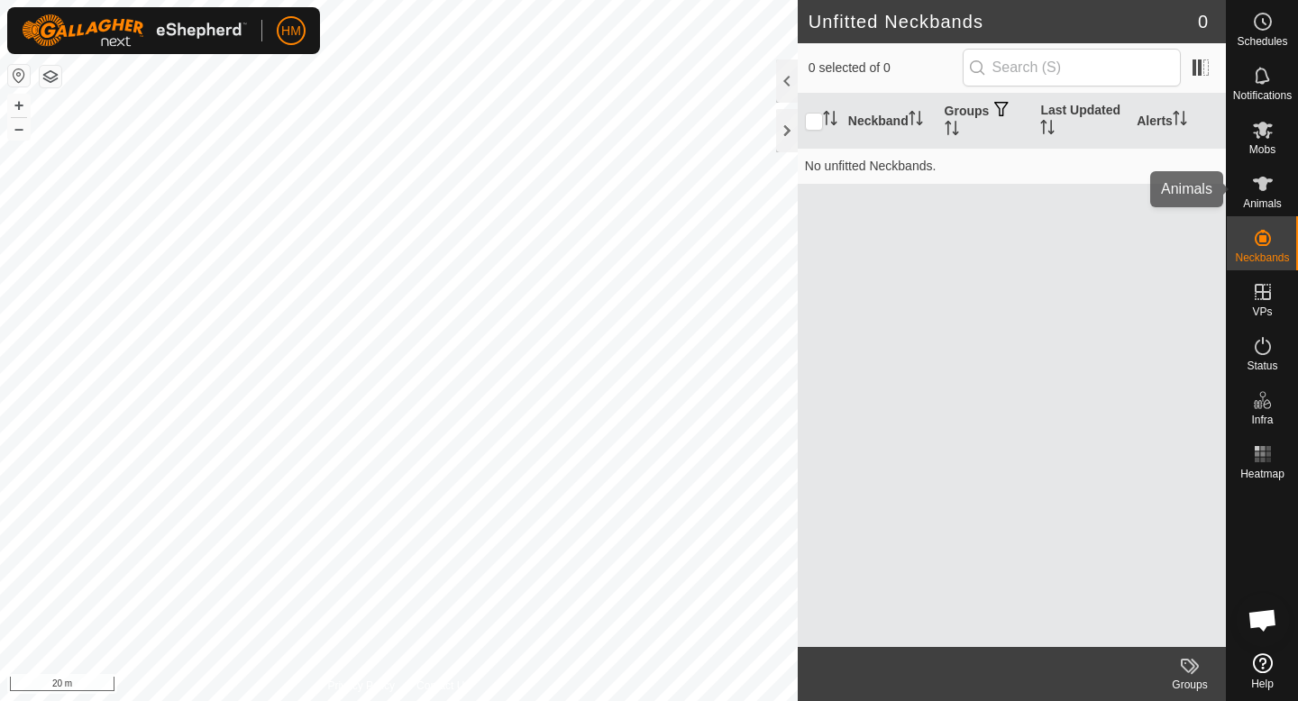
click at [1260, 188] on icon at bounding box center [1263, 184] width 20 height 14
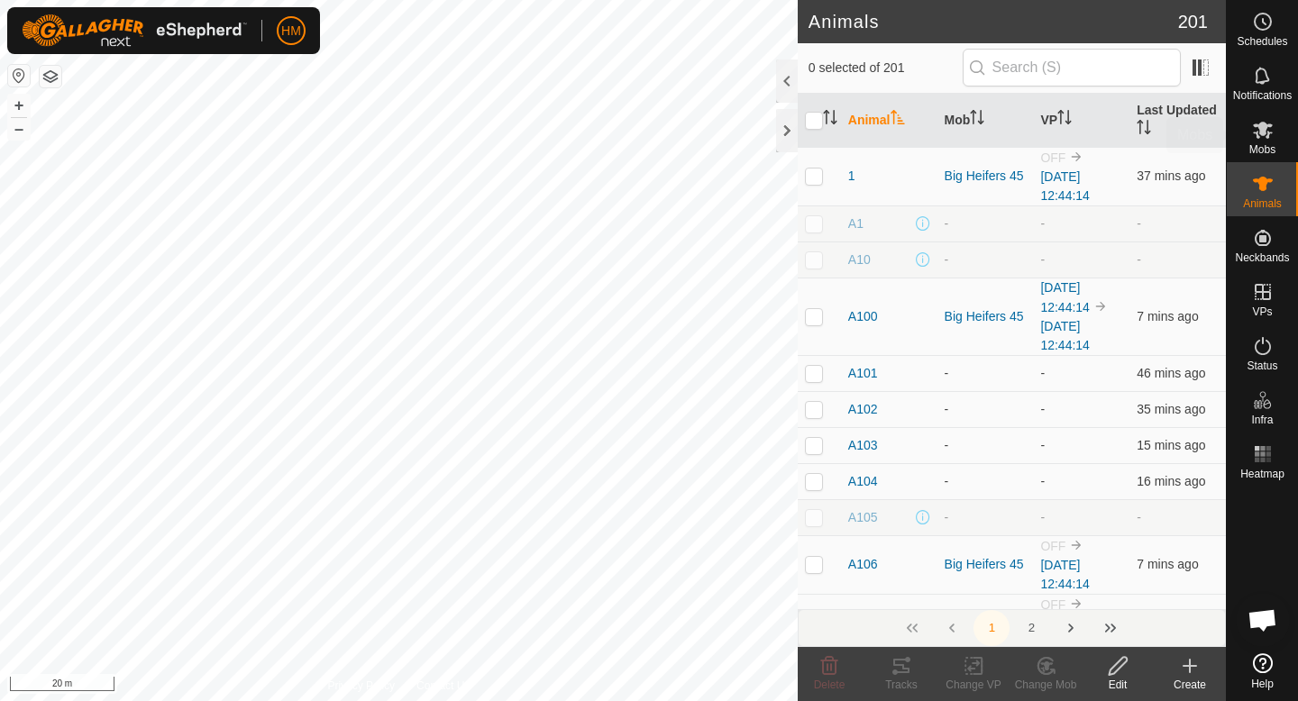
click at [1258, 144] on span "Mobs" at bounding box center [1262, 149] width 26 height 11
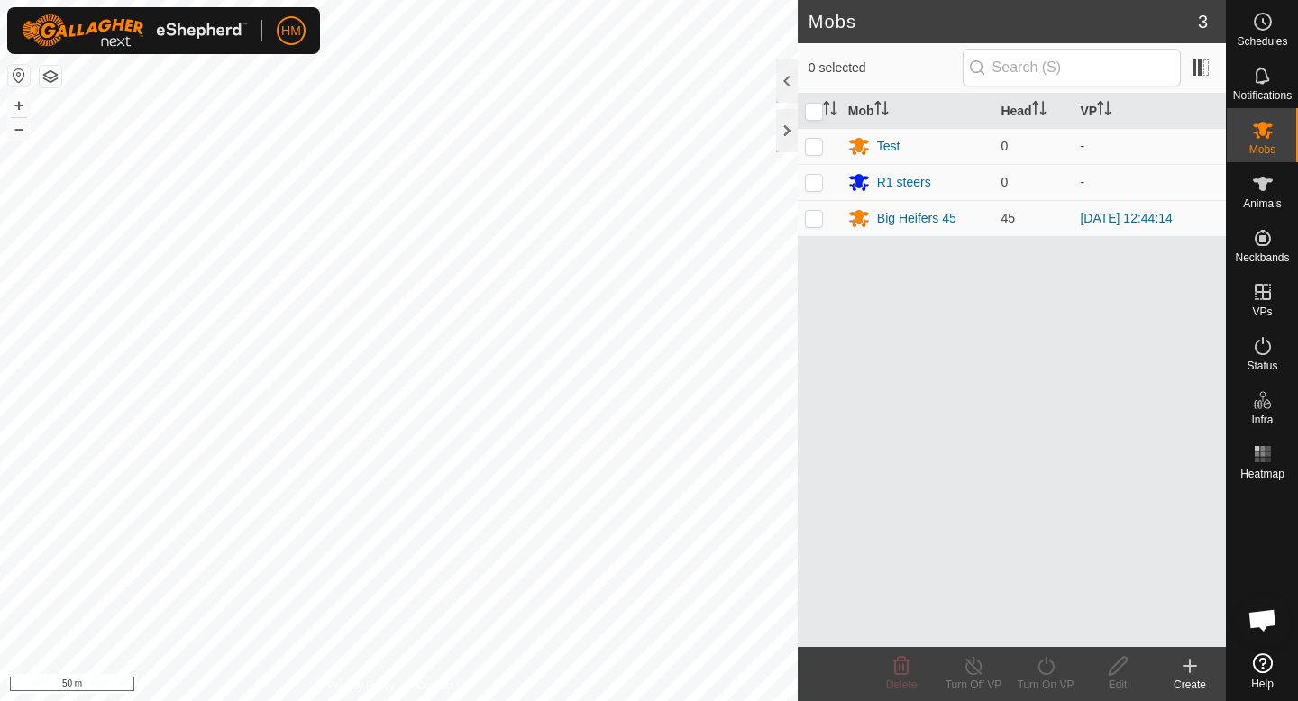
click at [1198, 675] on icon at bounding box center [1190, 666] width 22 height 22
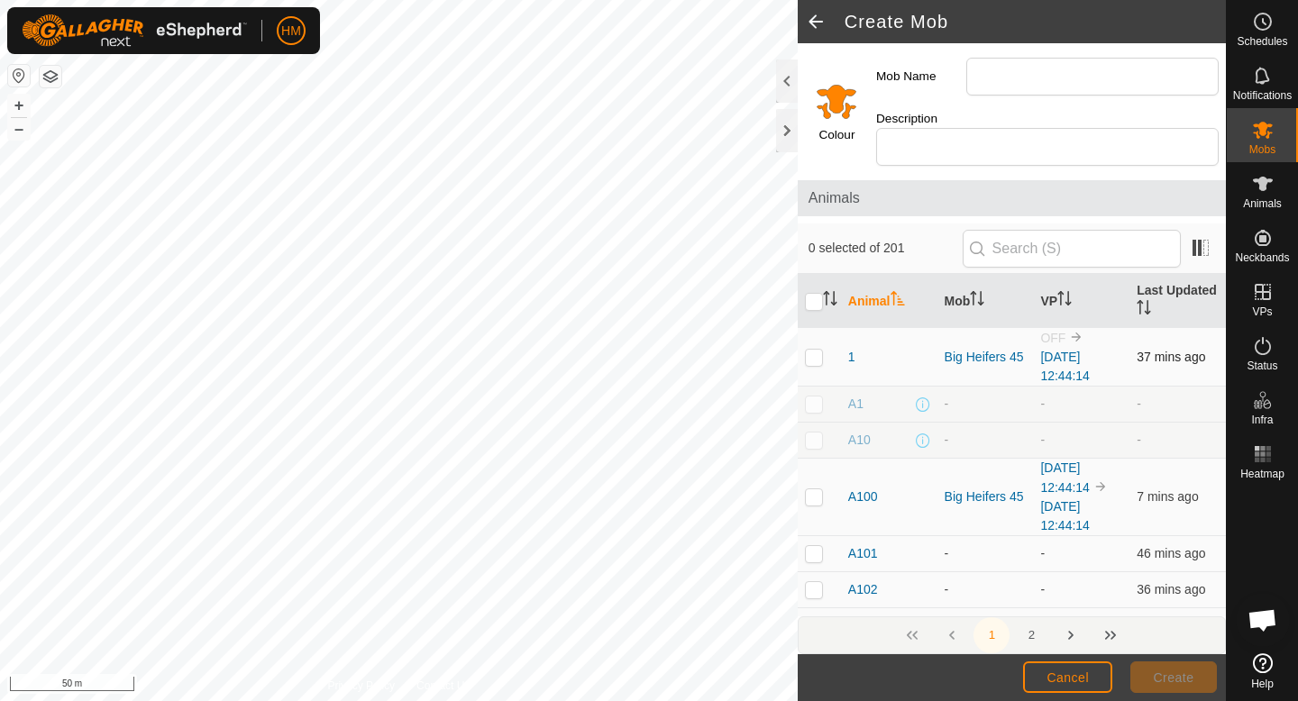
click at [812, 350] on p-checkbox at bounding box center [814, 357] width 18 height 14
click at [808, 546] on p-checkbox at bounding box center [814, 553] width 18 height 14
click at [819, 582] on p-checkbox at bounding box center [814, 589] width 18 height 14
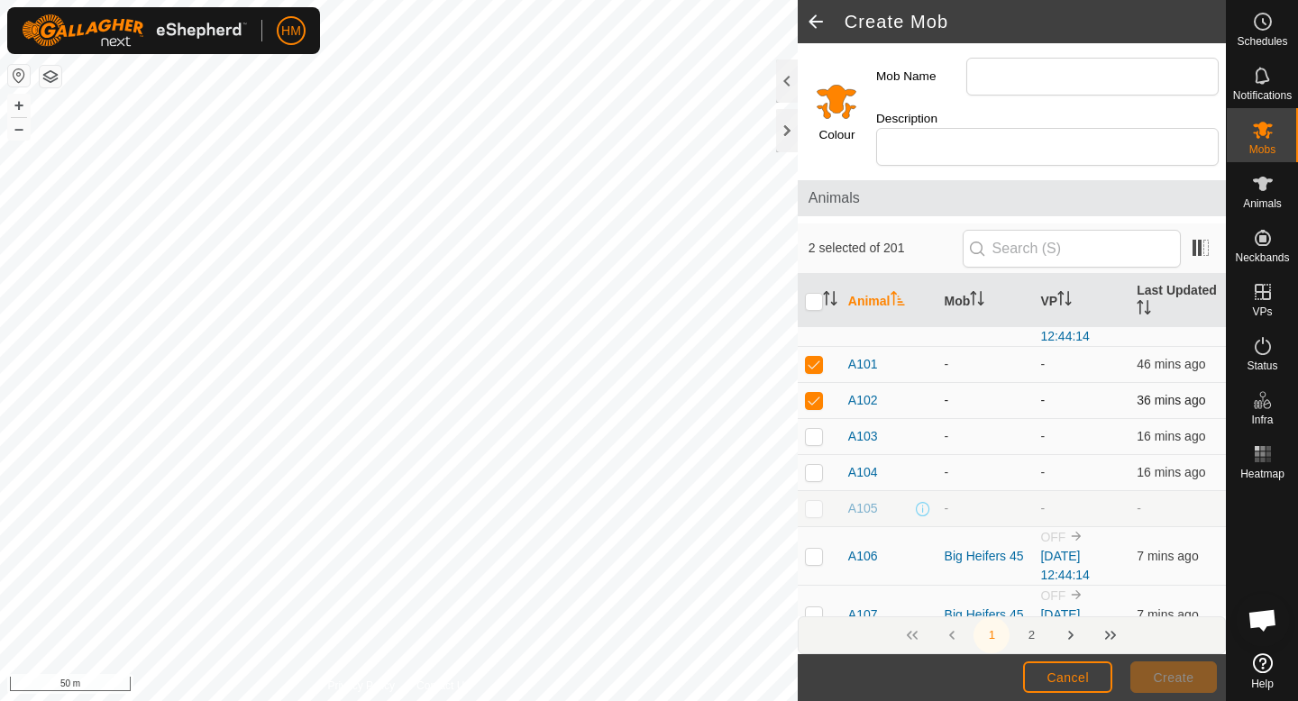
scroll to position [189, 0]
click at [819, 429] on p-checkbox at bounding box center [814, 436] width 18 height 14
click at [814, 463] on td at bounding box center [819, 473] width 43 height 36
click at [817, 501] on p-checkbox at bounding box center [814, 508] width 18 height 14
click at [812, 498] on td at bounding box center [819, 509] width 43 height 36
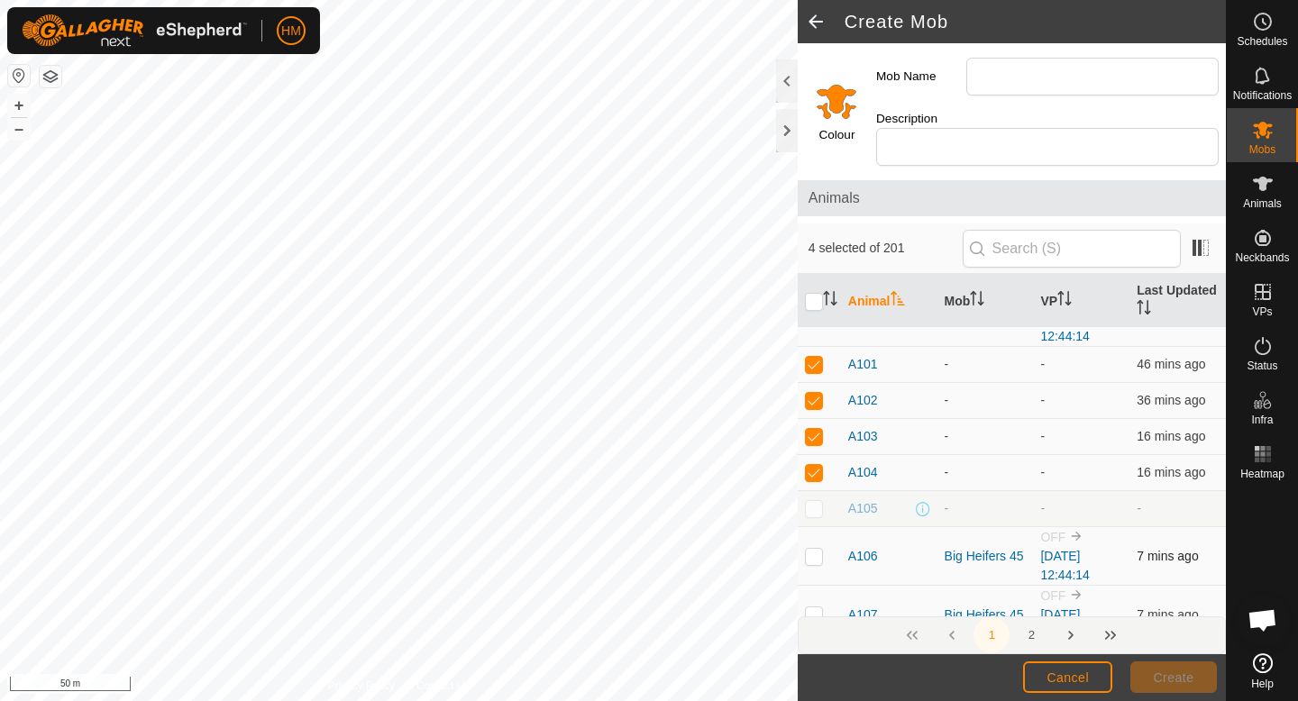
click at [814, 549] on p-checkbox at bounding box center [814, 556] width 18 height 14
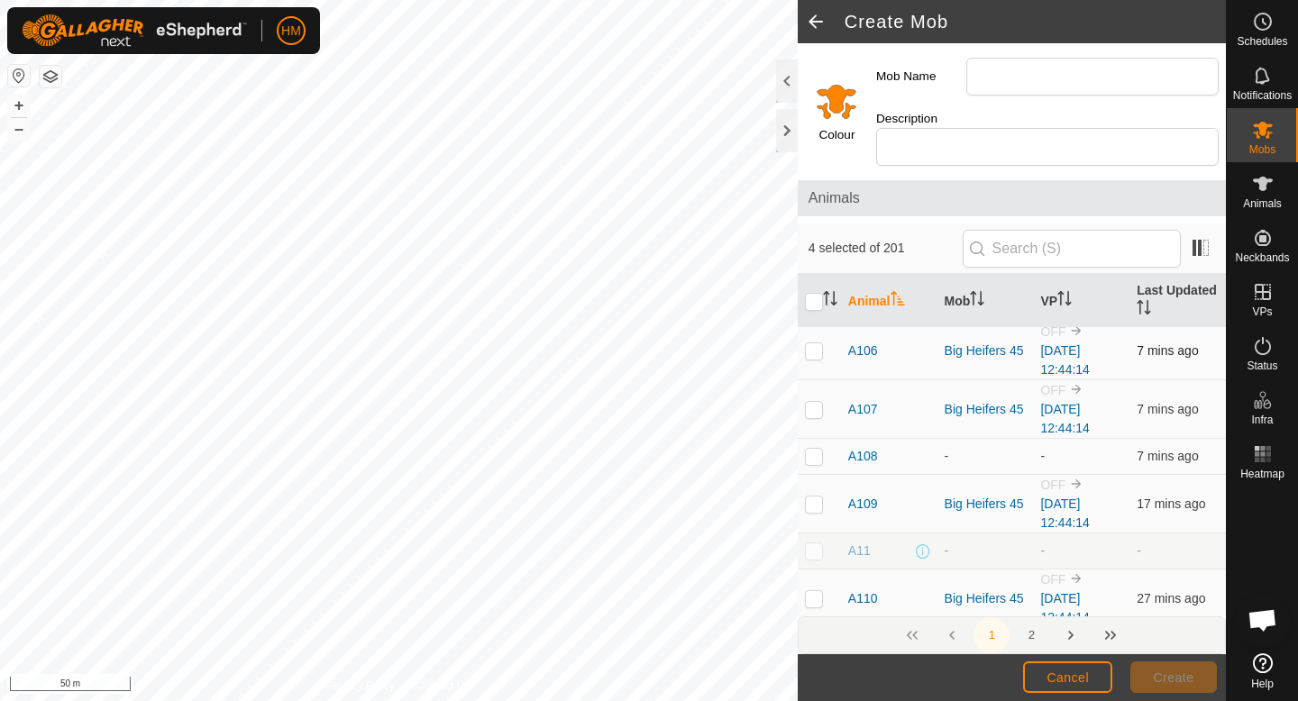
scroll to position [398, 0]
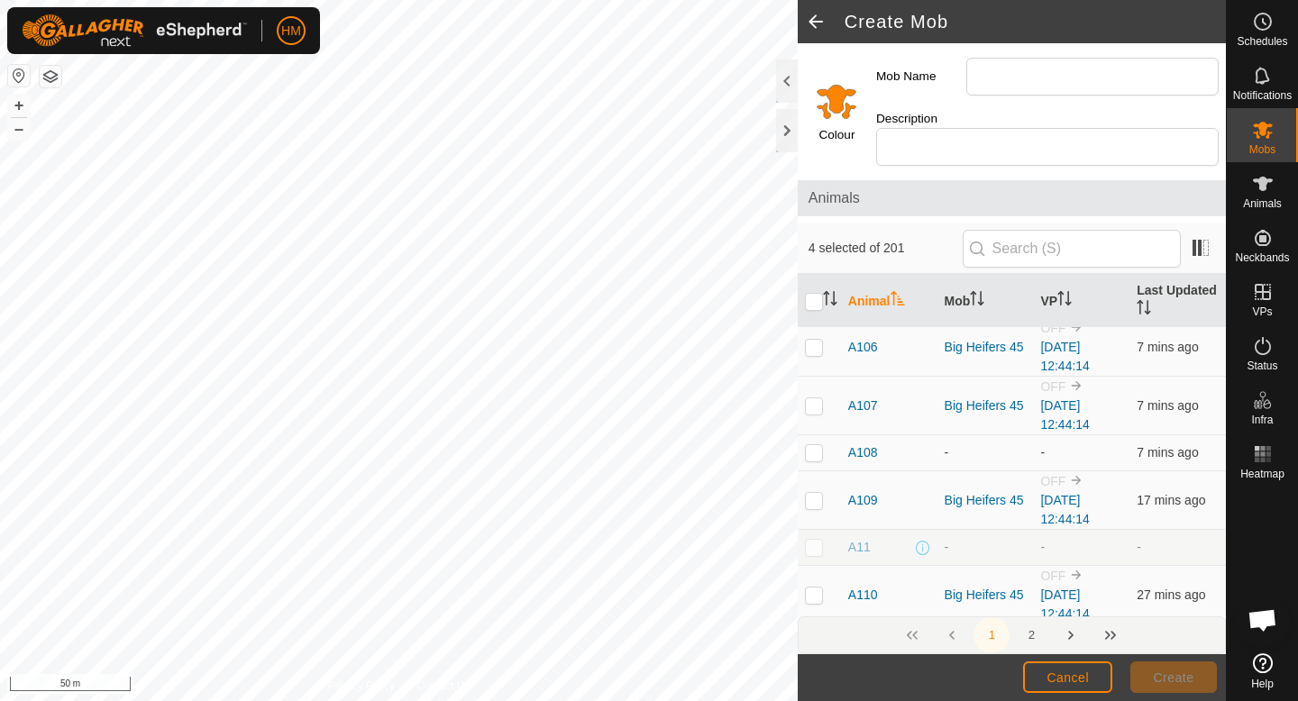
click at [812, 444] on td at bounding box center [819, 453] width 43 height 36
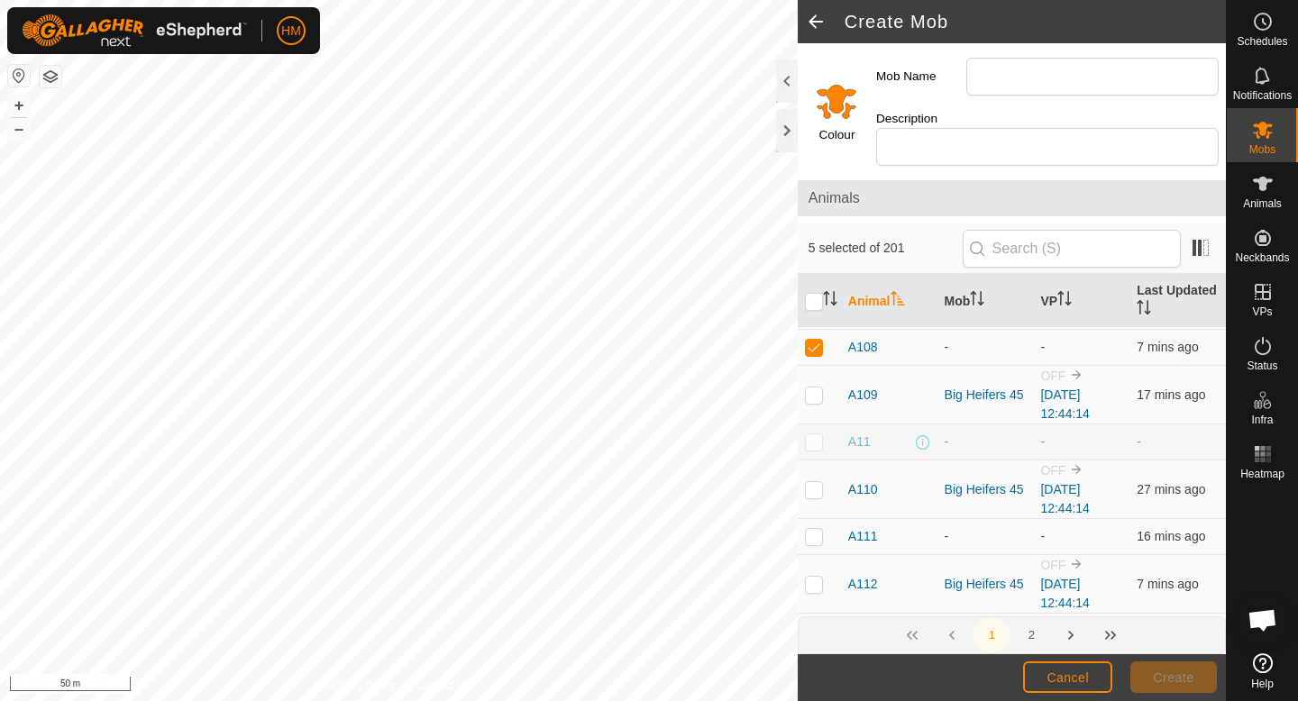
scroll to position [506, 0]
click at [822, 527] on p-checkbox at bounding box center [814, 534] width 18 height 14
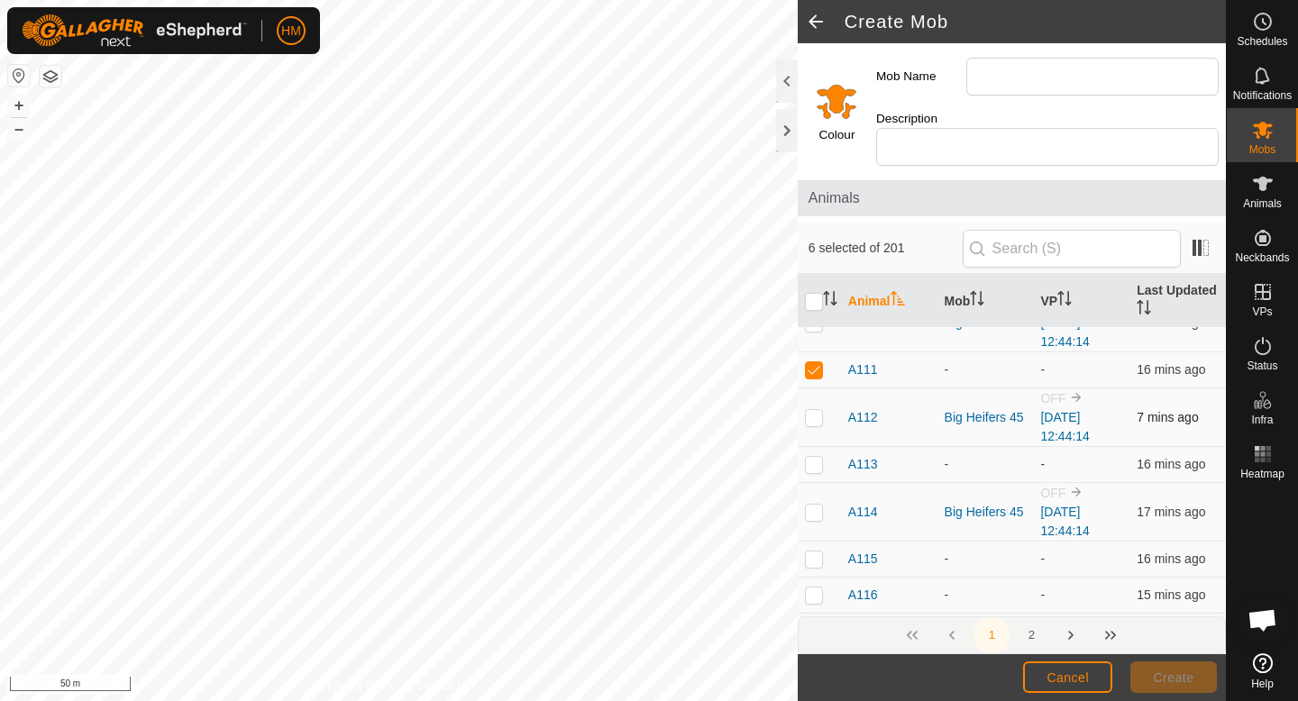
scroll to position [688, 0]
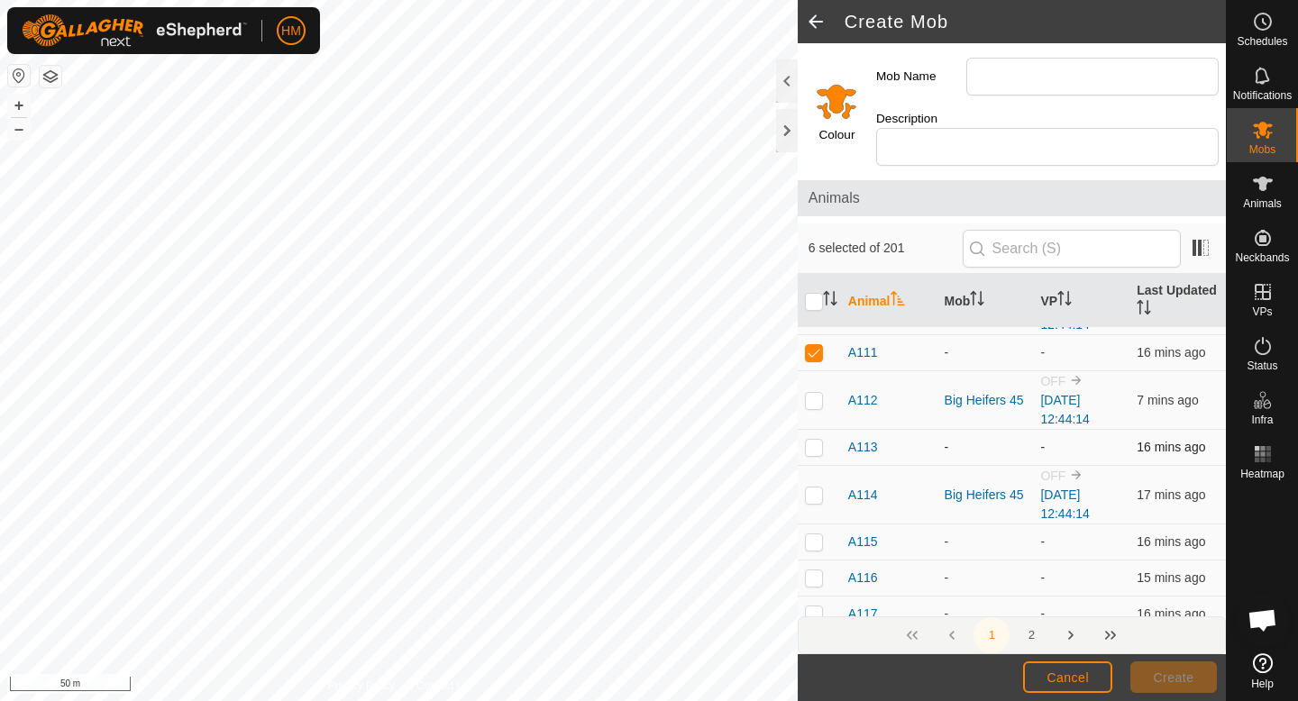
click at [807, 440] on p-checkbox at bounding box center [814, 447] width 18 height 14
click at [813, 535] on p-checkbox at bounding box center [814, 542] width 18 height 14
click at [811, 571] on p-checkbox at bounding box center [814, 578] width 18 height 14
click at [811, 607] on p-checkbox at bounding box center [814, 614] width 18 height 14
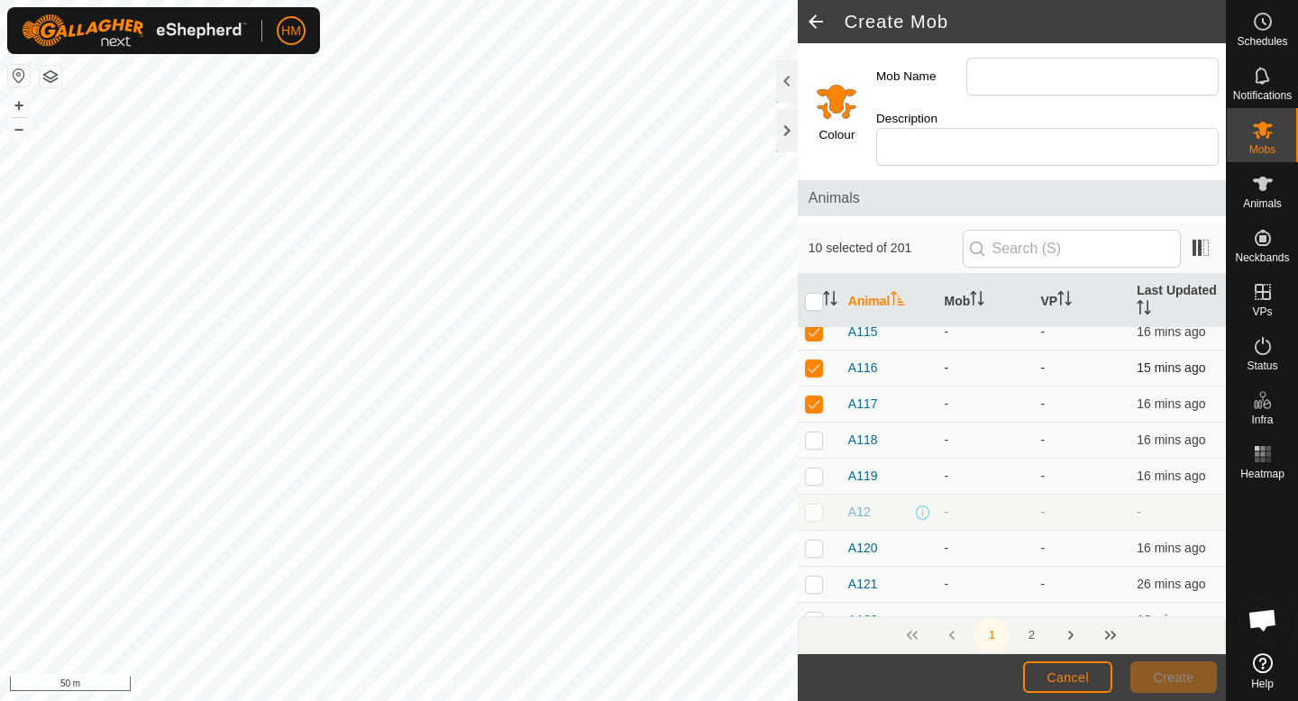
scroll to position [899, 0]
click at [815, 432] on p-checkbox at bounding box center [814, 439] width 18 height 14
click at [815, 468] on p-checkbox at bounding box center [814, 475] width 18 height 14
click at [814, 540] on p-checkbox at bounding box center [814, 547] width 18 height 14
click at [814, 576] on p-checkbox at bounding box center [814, 583] width 18 height 14
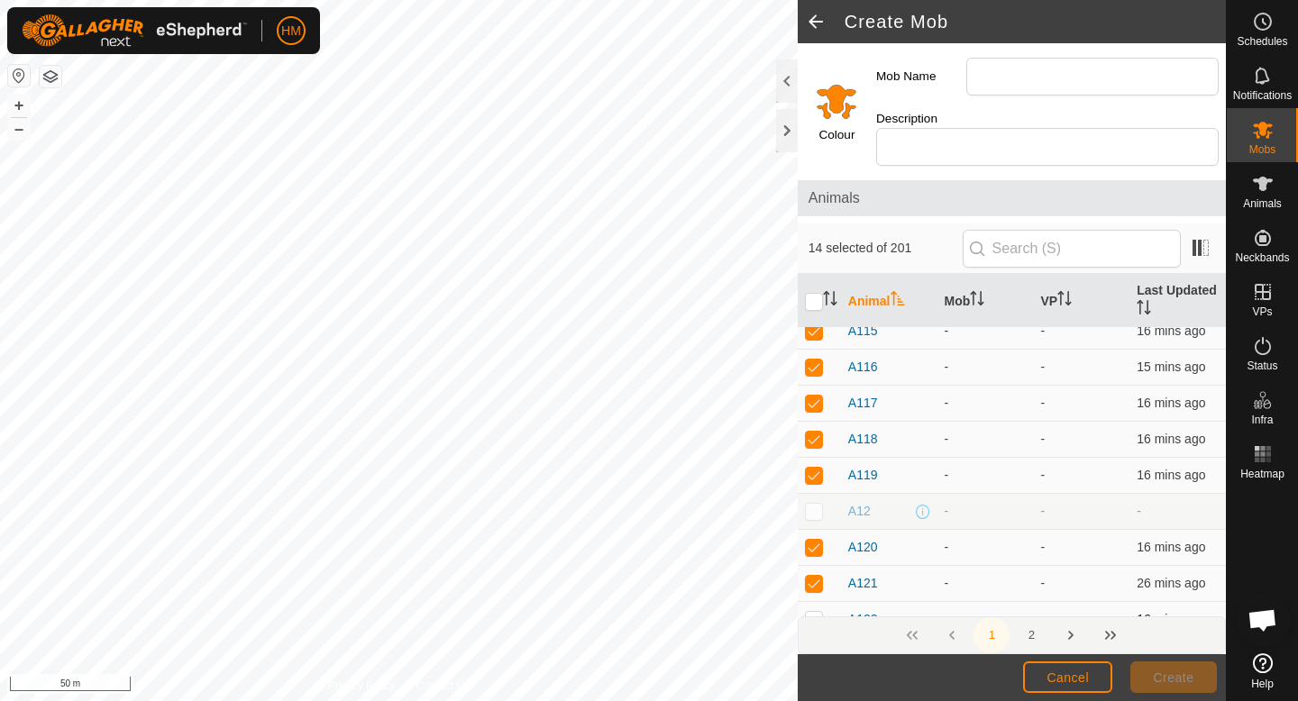
click at [814, 612] on p-checkbox at bounding box center [814, 619] width 18 height 14
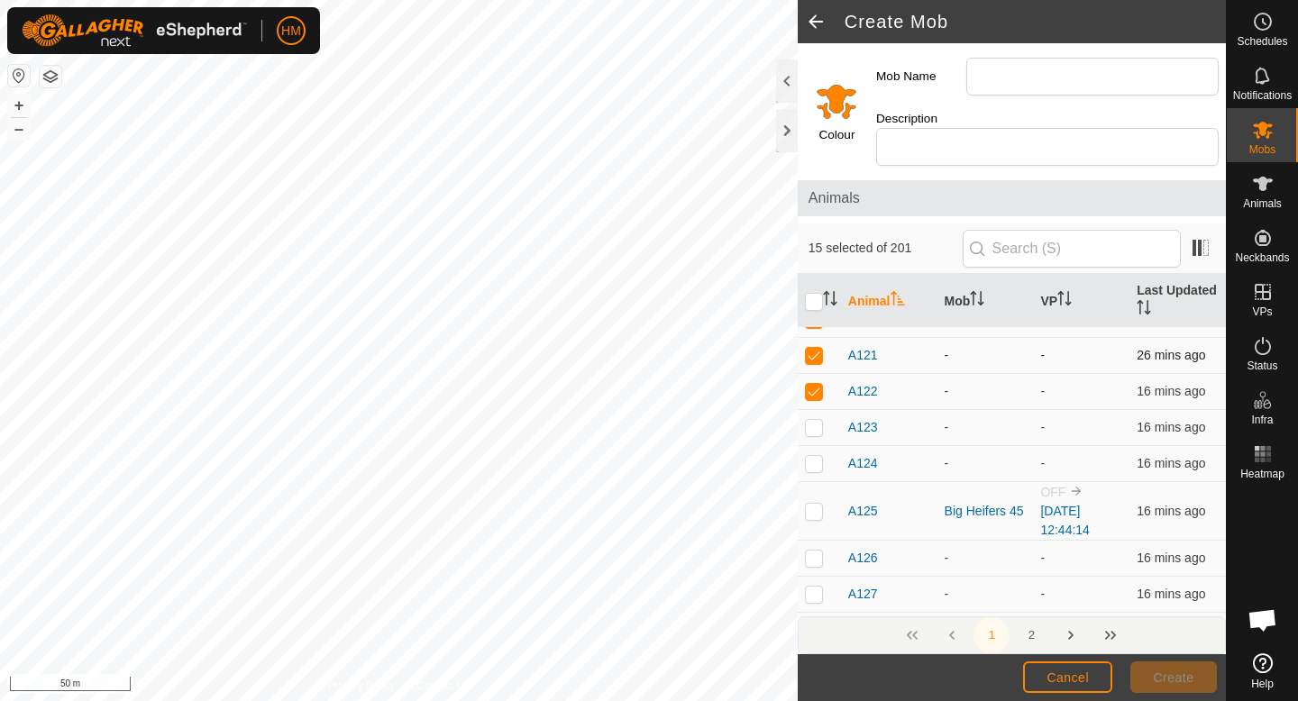
scroll to position [1129, 0]
click at [811, 418] on p-checkbox at bounding box center [814, 425] width 18 height 14
click at [815, 454] on p-checkbox at bounding box center [814, 461] width 18 height 14
click at [812, 549] on p-checkbox at bounding box center [814, 556] width 18 height 14
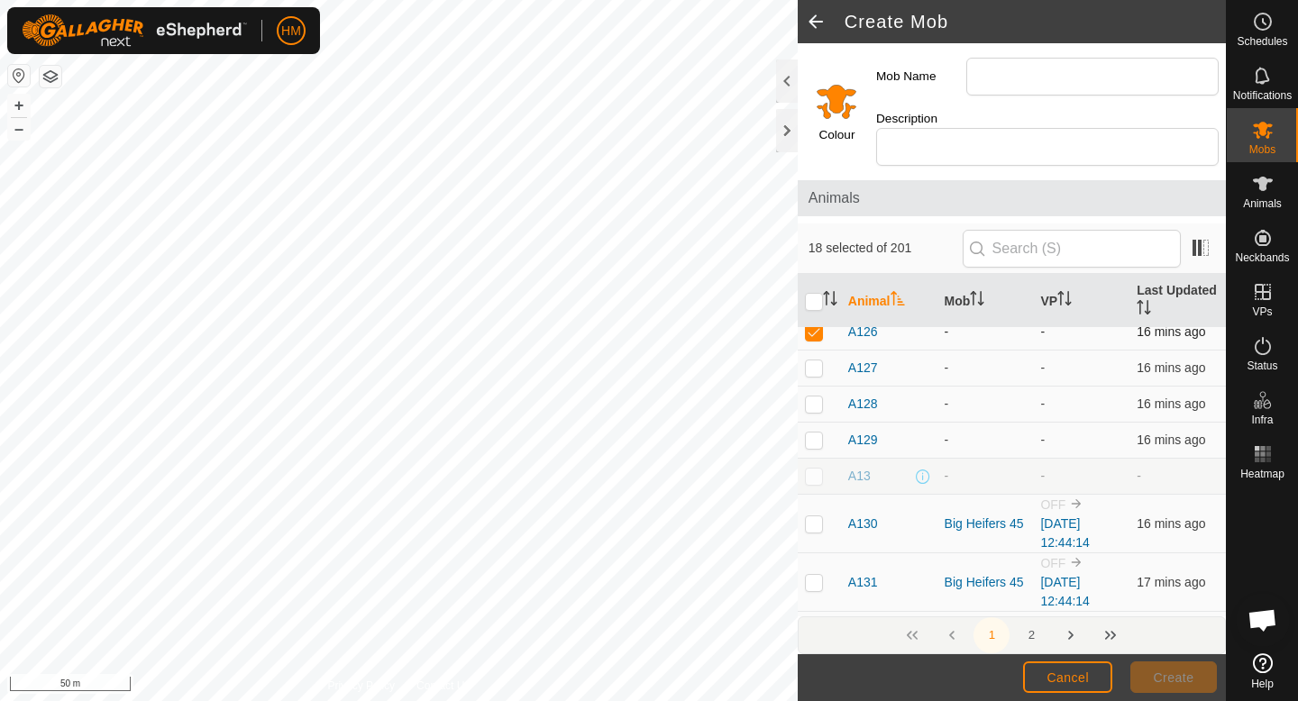
scroll to position [1356, 0]
click at [817, 358] on p-checkbox at bounding box center [814, 365] width 18 height 14
click at [813, 394] on p-checkbox at bounding box center [814, 401] width 18 height 14
click at [815, 430] on p-checkbox at bounding box center [814, 437] width 18 height 14
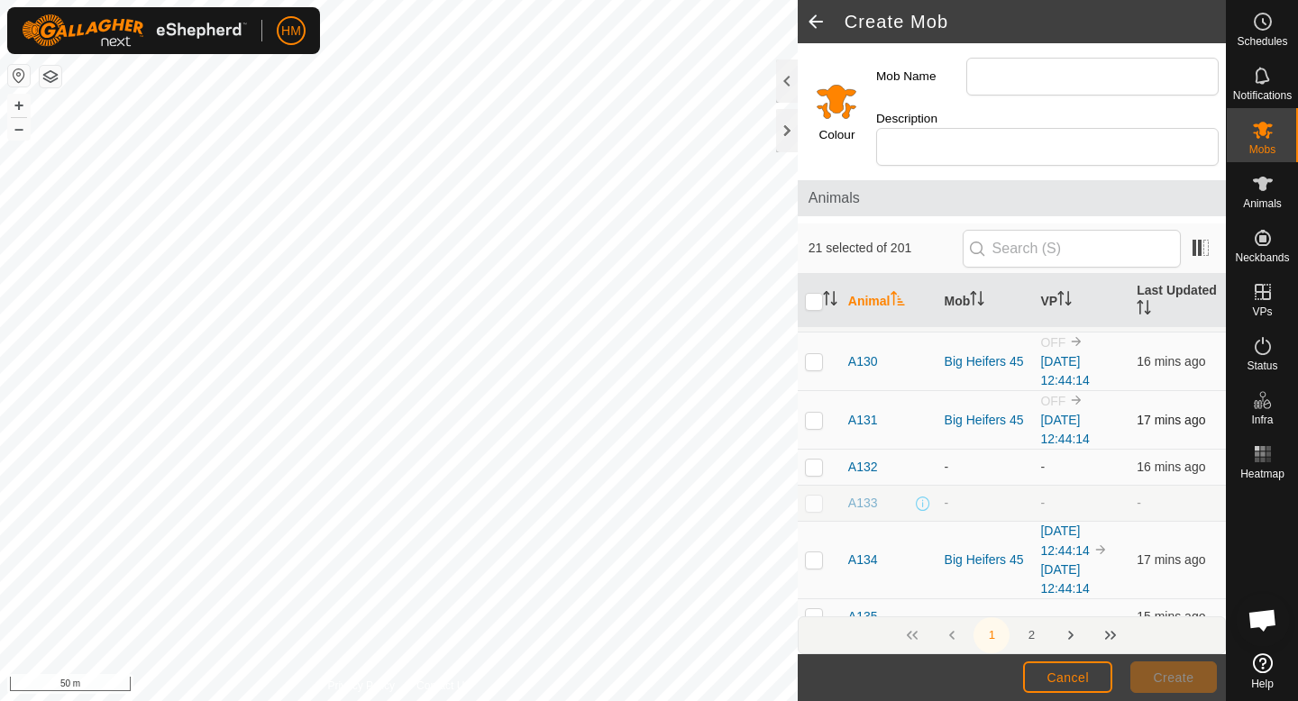
scroll to position [1526, 0]
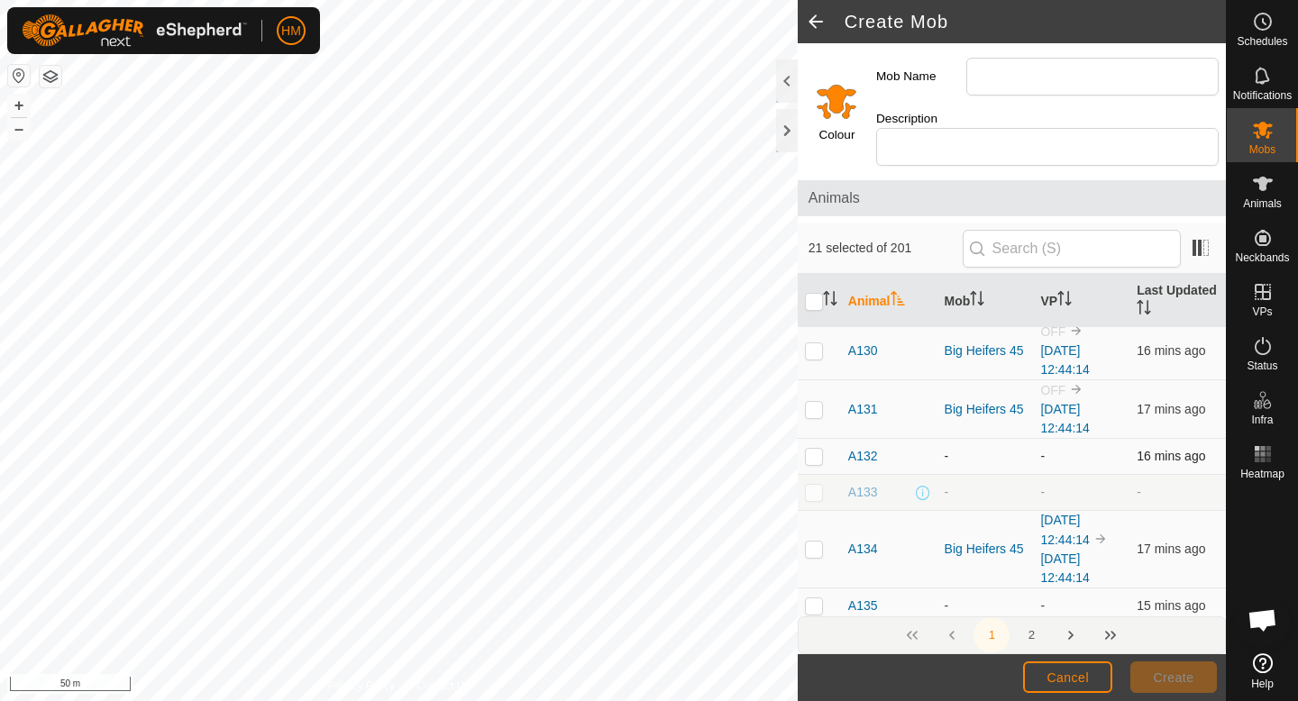
click at [816, 449] on p-checkbox at bounding box center [814, 456] width 18 height 14
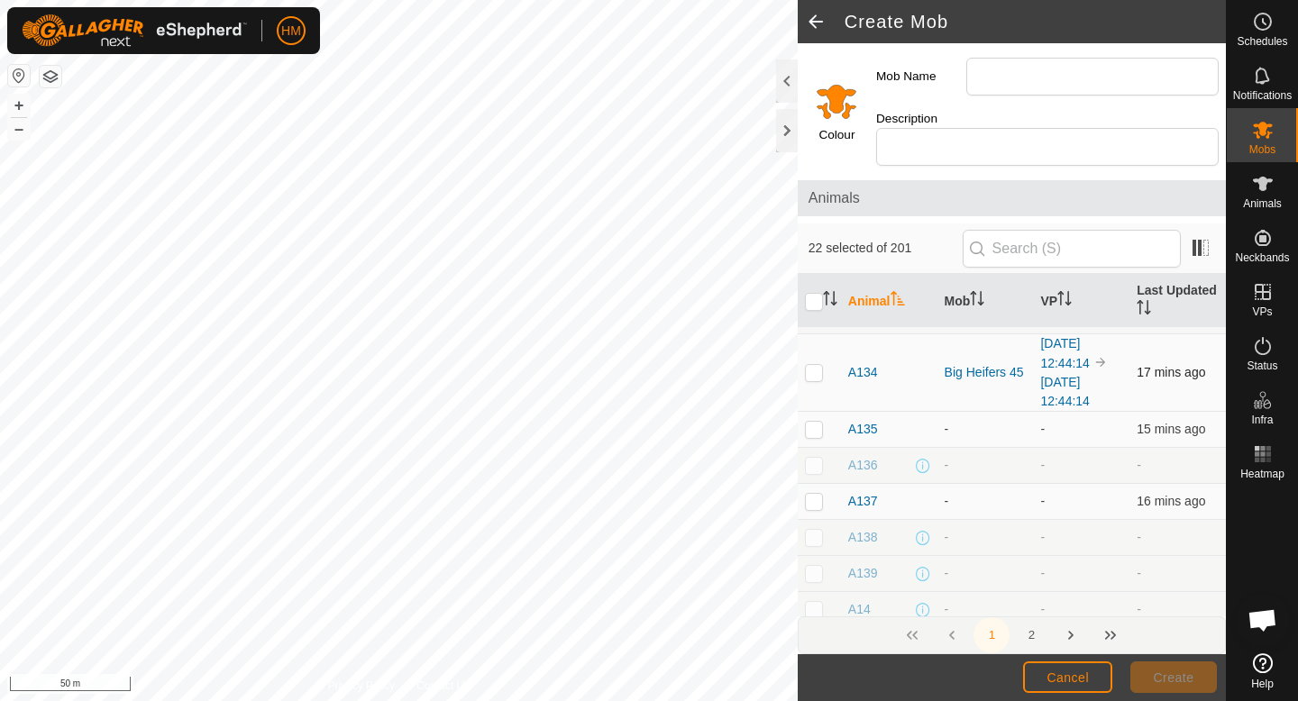
scroll to position [1709, 0]
click at [818, 416] on p-checkbox at bounding box center [814, 423] width 18 height 14
click at [812, 488] on p-checkbox at bounding box center [814, 495] width 18 height 14
click at [814, 452] on p-checkbox at bounding box center [814, 459] width 18 height 14
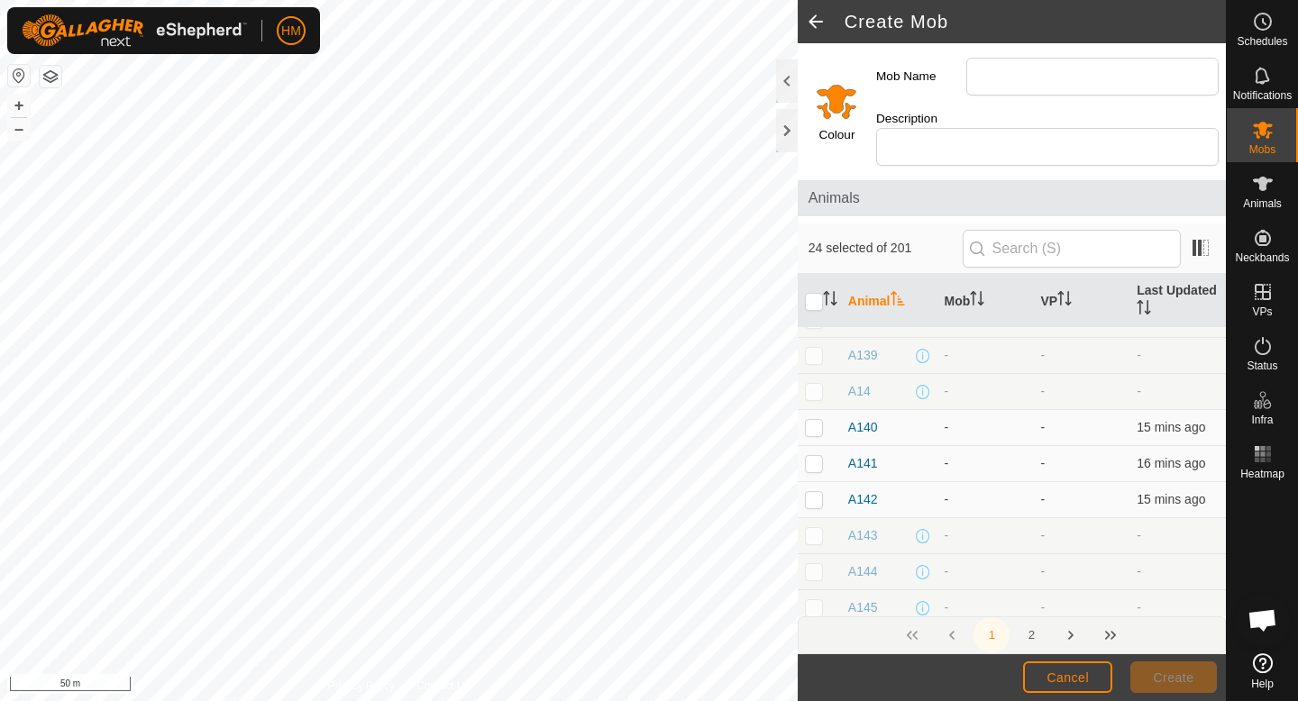
scroll to position [1922, 0]
click at [817, 419] on p-checkbox at bounding box center [814, 426] width 18 height 14
click at [815, 455] on p-checkbox at bounding box center [814, 462] width 18 height 14
click at [811, 491] on p-checkbox at bounding box center [814, 498] width 18 height 14
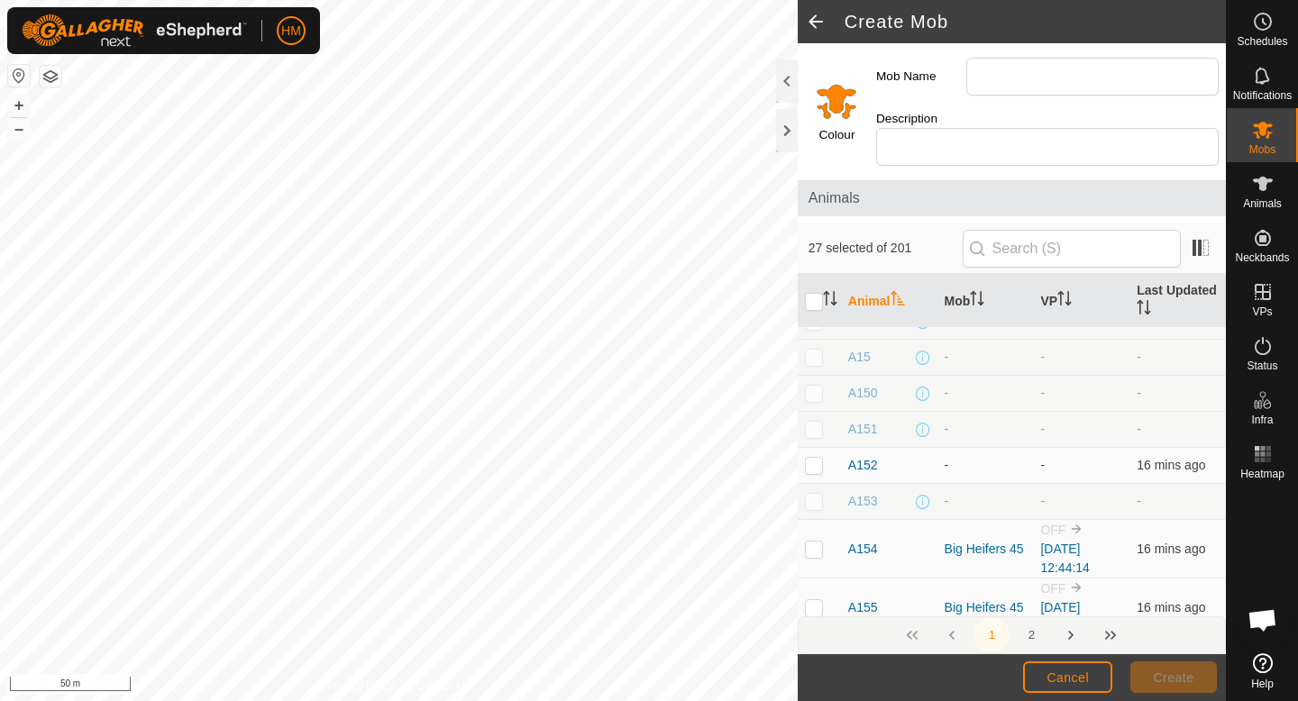
scroll to position [2393, 0]
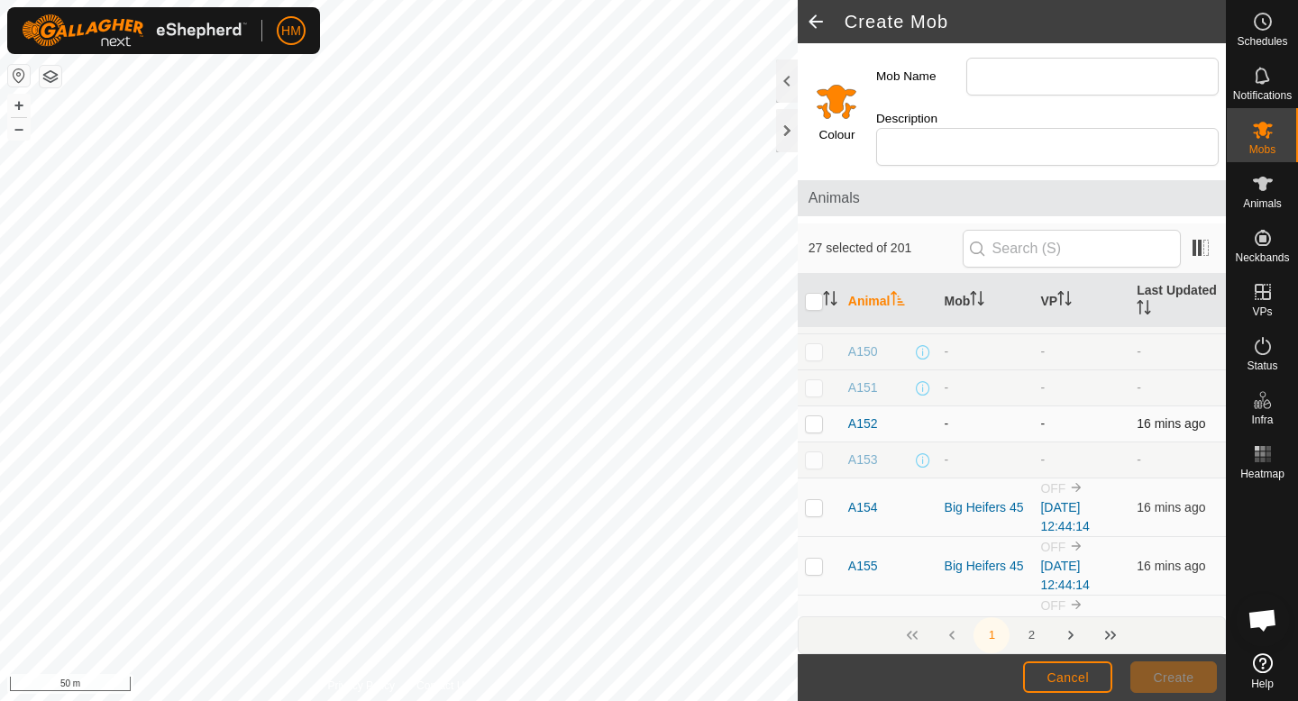
click at [813, 416] on p-checkbox at bounding box center [814, 423] width 18 height 14
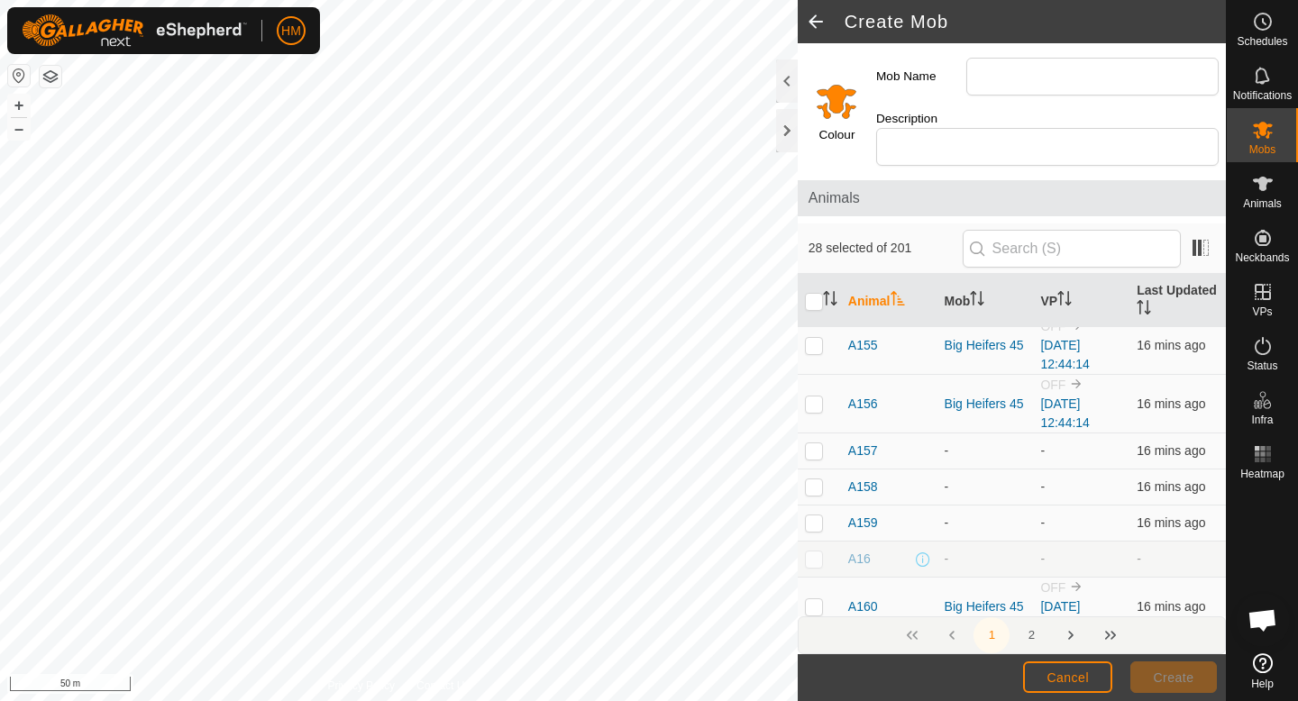
scroll to position [2616, 0]
click at [814, 442] on p-checkbox at bounding box center [814, 449] width 18 height 14
click at [813, 478] on p-checkbox at bounding box center [814, 485] width 18 height 14
click at [818, 514] on p-checkbox at bounding box center [814, 521] width 18 height 14
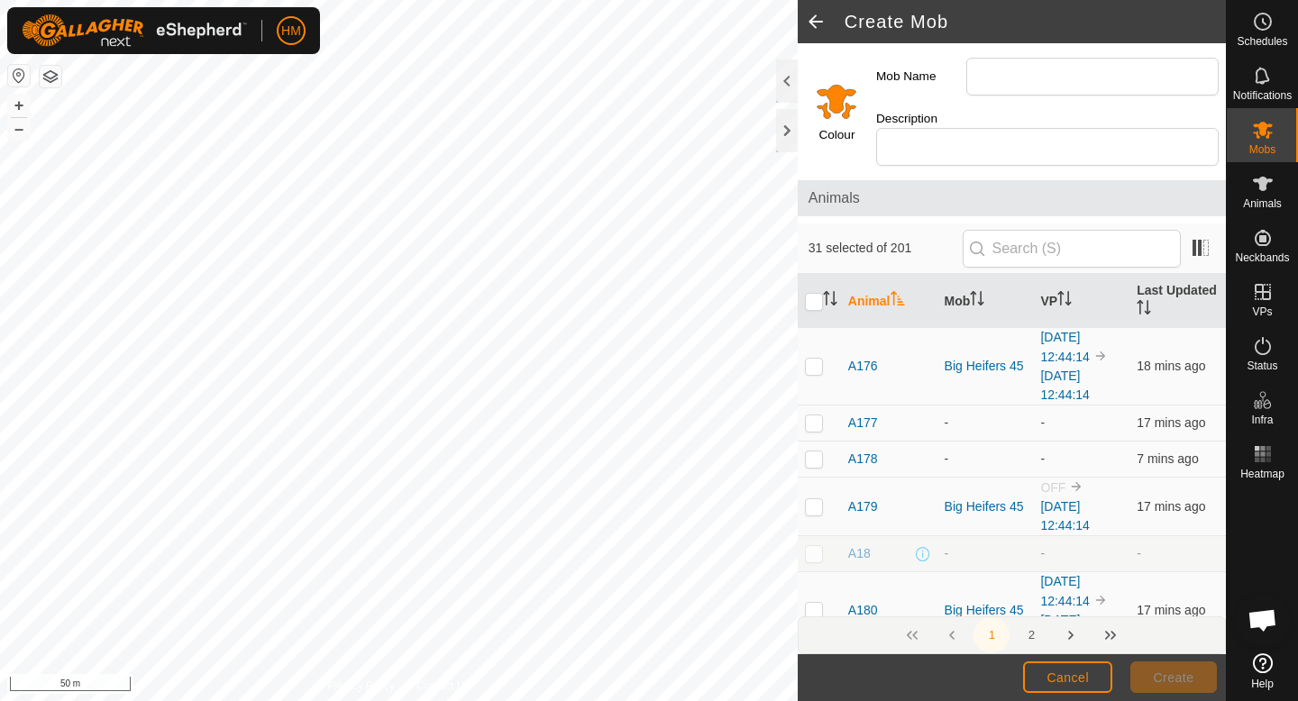
scroll to position [3804, 0]
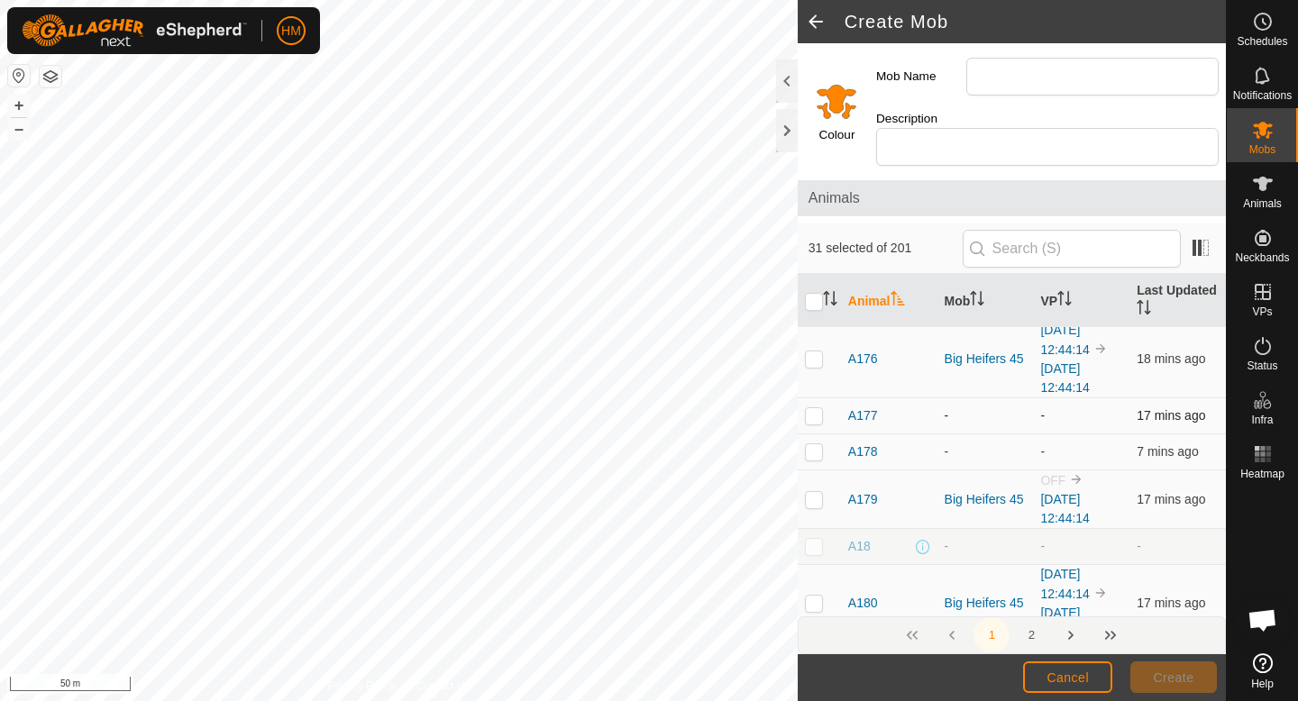
click at [817, 405] on td at bounding box center [819, 416] width 43 height 36
click at [815, 444] on p-checkbox at bounding box center [814, 451] width 18 height 14
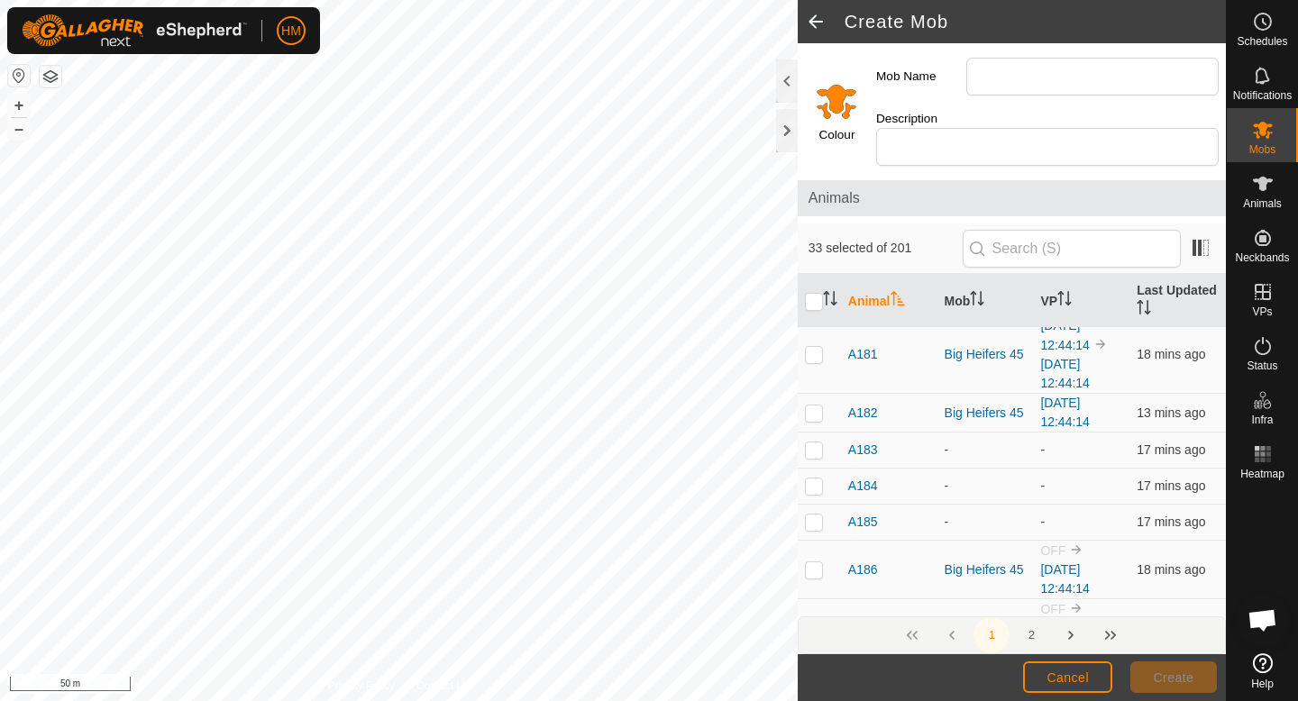
scroll to position [4132, 0]
click at [815, 441] on p-checkbox at bounding box center [814, 448] width 18 height 14
click at [814, 477] on p-checkbox at bounding box center [814, 484] width 18 height 14
click at [813, 513] on p-checkbox at bounding box center [814, 520] width 18 height 14
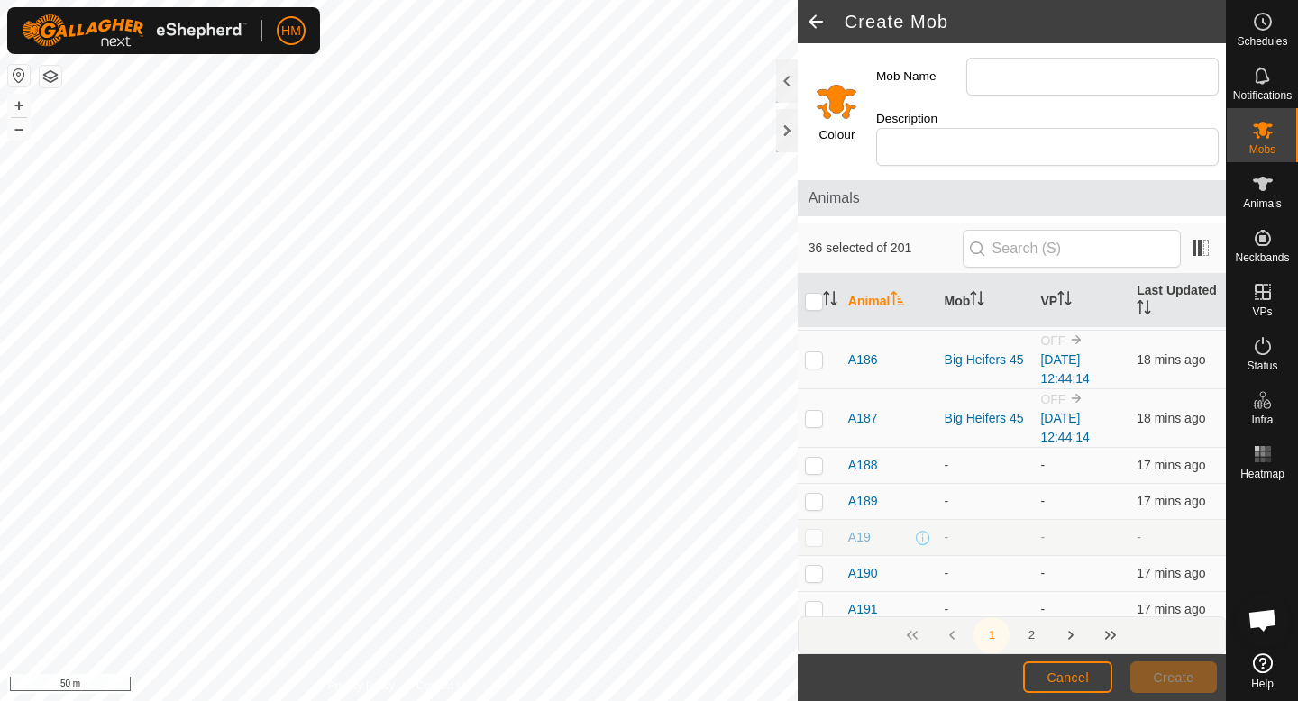
scroll to position [4372, 0]
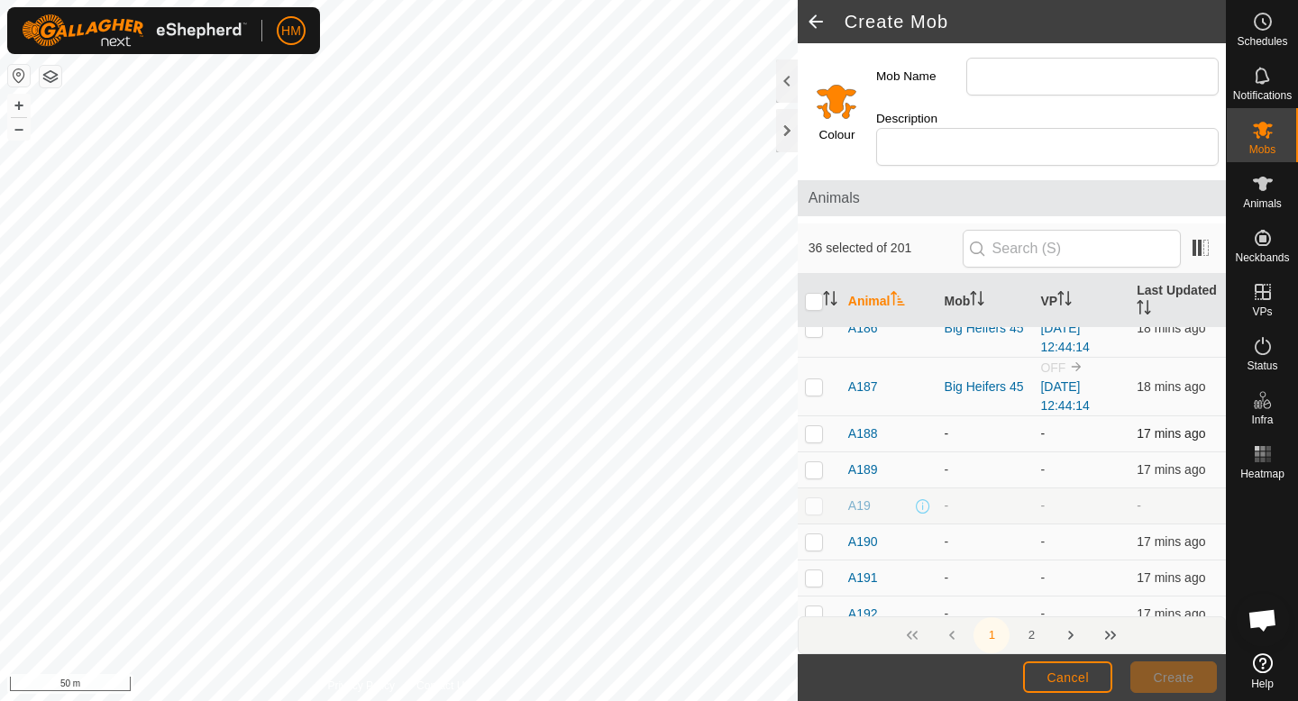
click at [815, 426] on p-checkbox at bounding box center [814, 433] width 18 height 14
click at [817, 462] on p-checkbox at bounding box center [814, 469] width 18 height 14
click at [818, 531] on td at bounding box center [819, 543] width 43 height 36
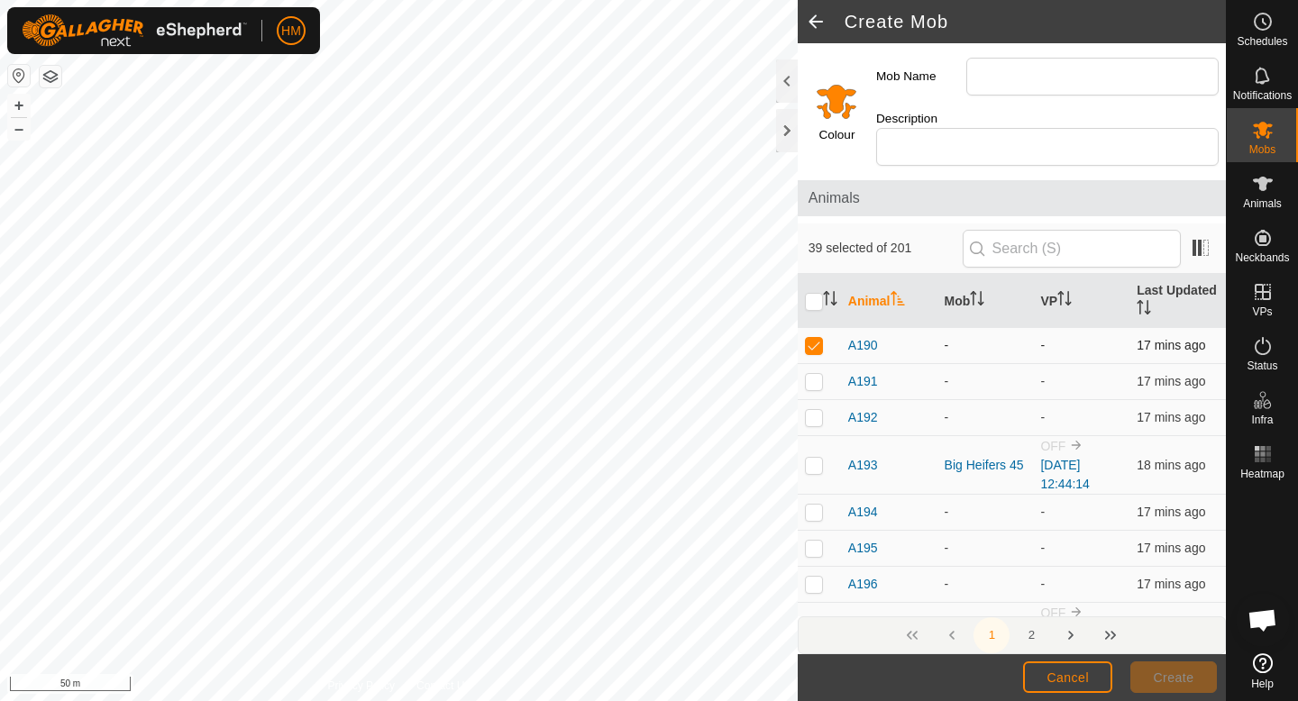
scroll to position [4570, 0]
click at [806, 372] on p-checkbox at bounding box center [814, 379] width 18 height 14
click at [819, 408] on p-checkbox at bounding box center [814, 415] width 18 height 14
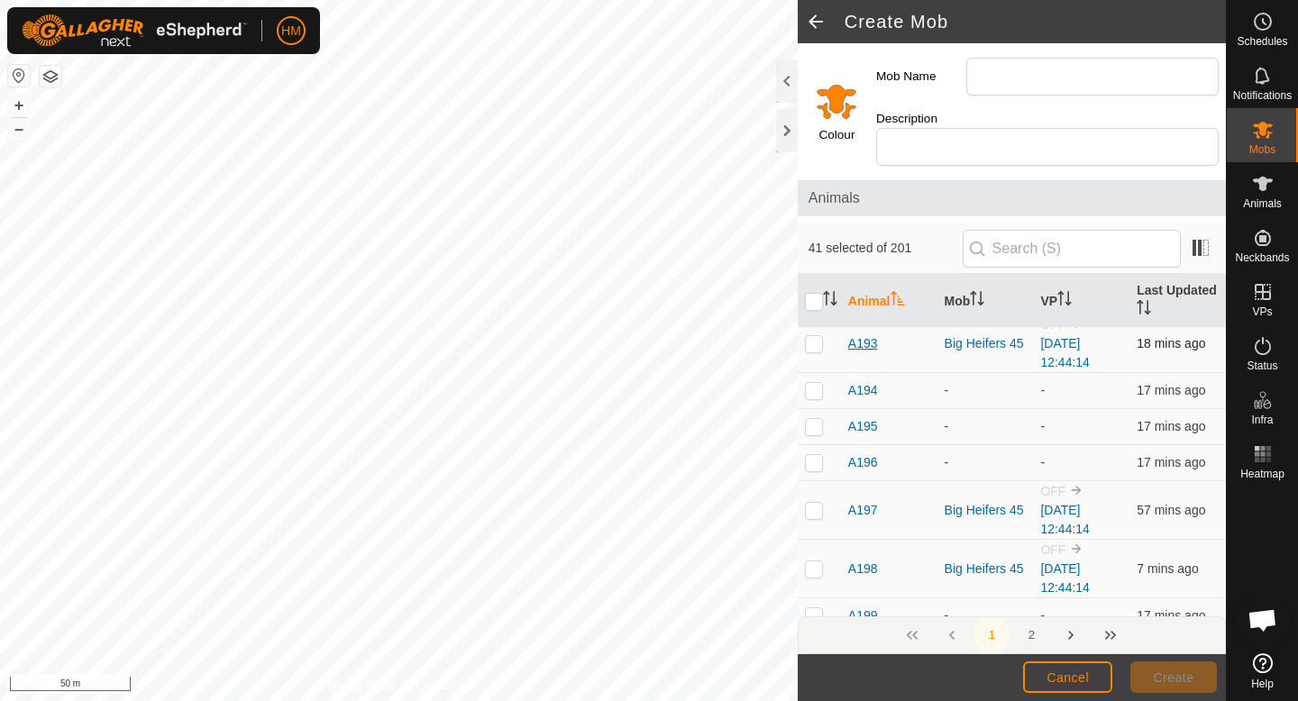
scroll to position [4691, 0]
click at [813, 382] on p-checkbox at bounding box center [814, 389] width 18 height 14
click at [812, 418] on p-checkbox at bounding box center [814, 425] width 18 height 14
click at [816, 454] on p-checkbox at bounding box center [814, 461] width 18 height 14
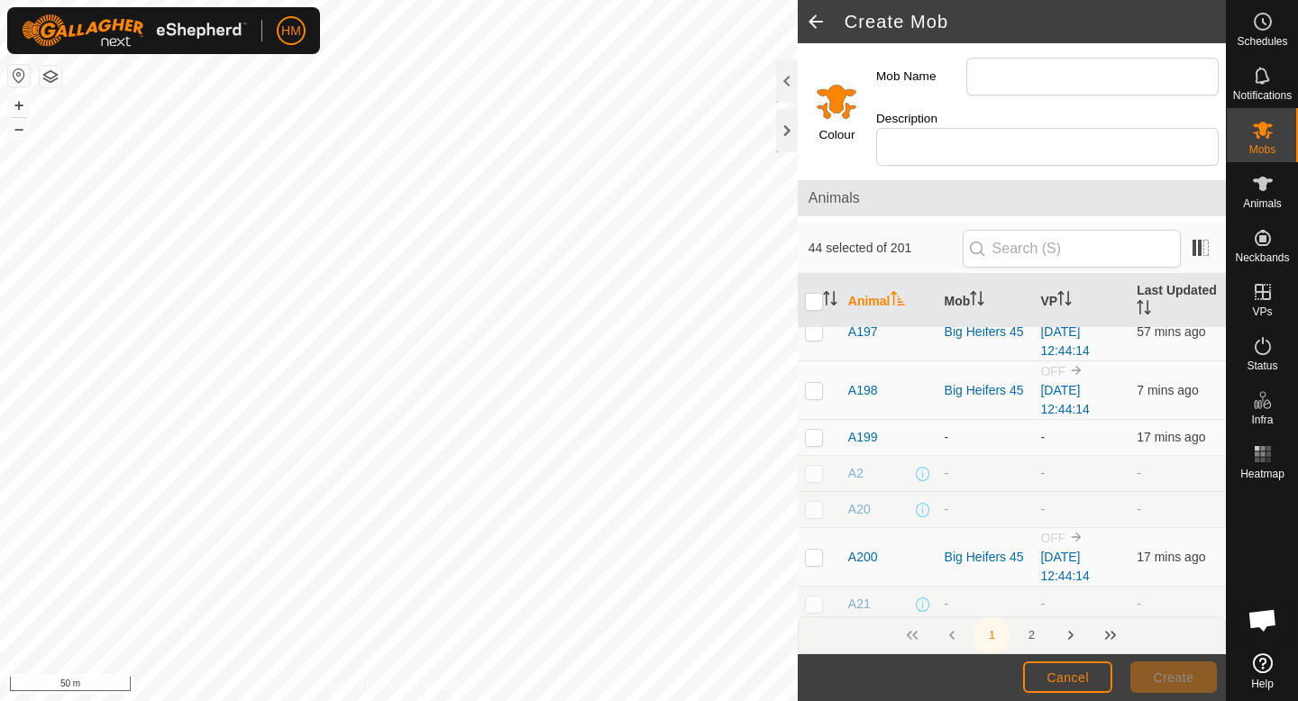
scroll to position [4871, 0]
click at [813, 427] on p-checkbox at bounding box center [814, 434] width 18 height 14
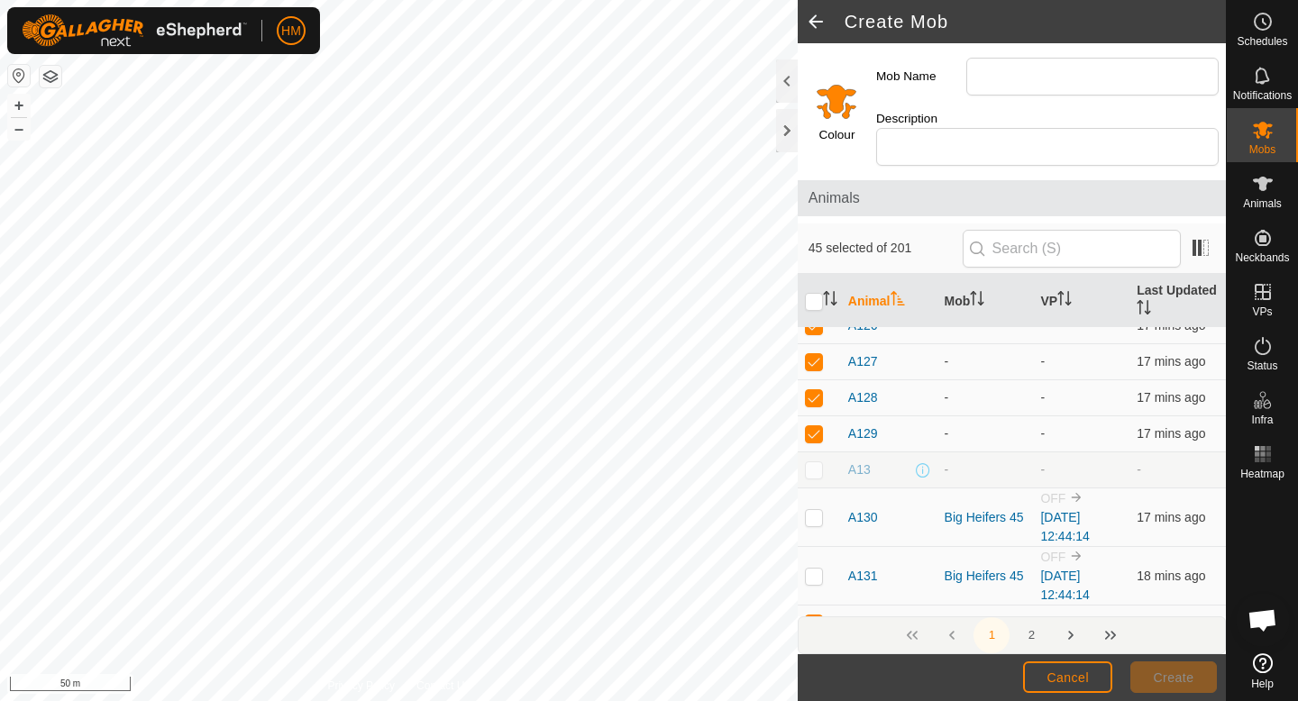
scroll to position [1359, 0]
click at [999, 74] on input "Mob Name" at bounding box center [1092, 77] width 252 height 38
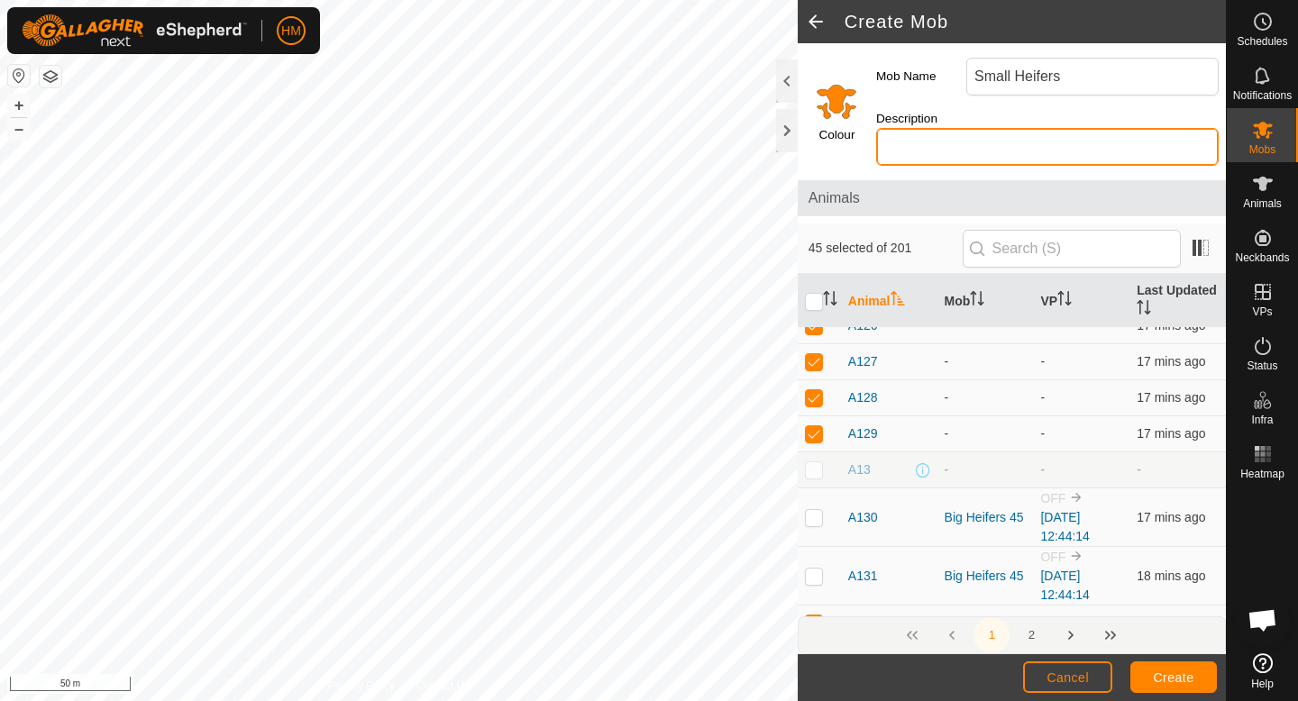
click at [1089, 128] on input "Description" at bounding box center [1047, 147] width 343 height 38
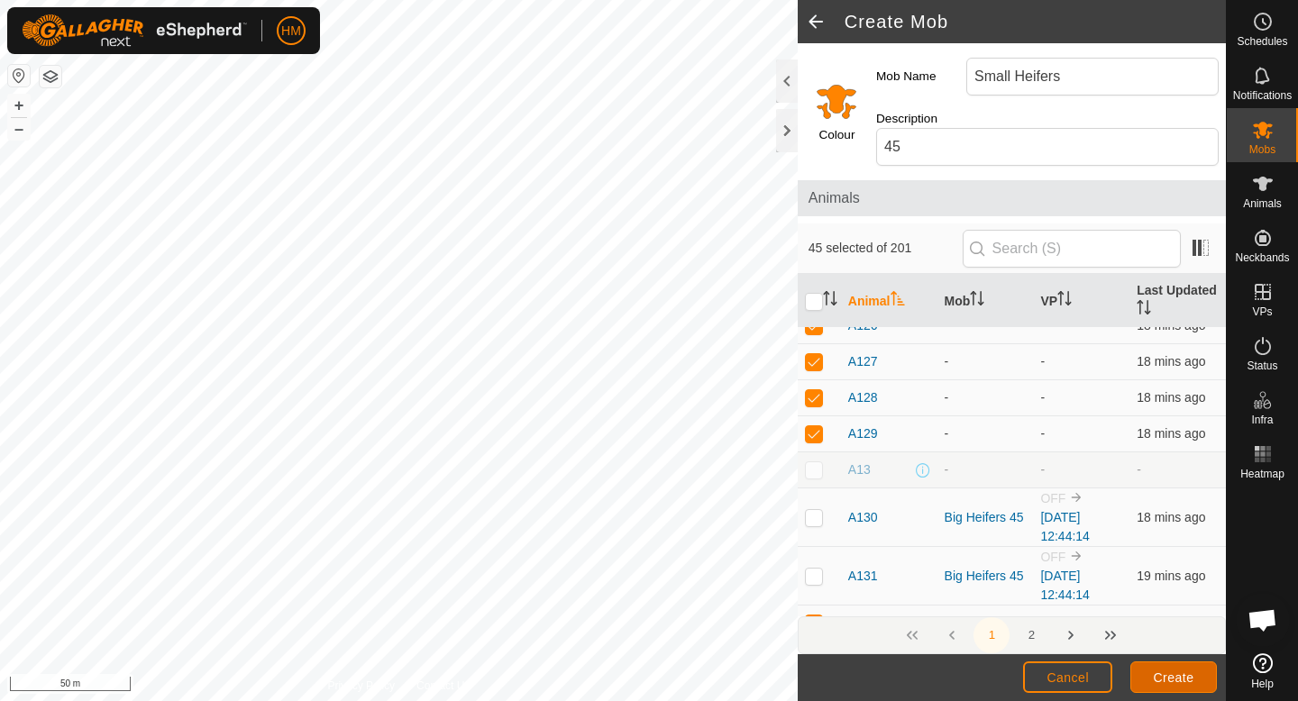
click at [1171, 681] on span "Create" at bounding box center [1174, 678] width 41 height 14
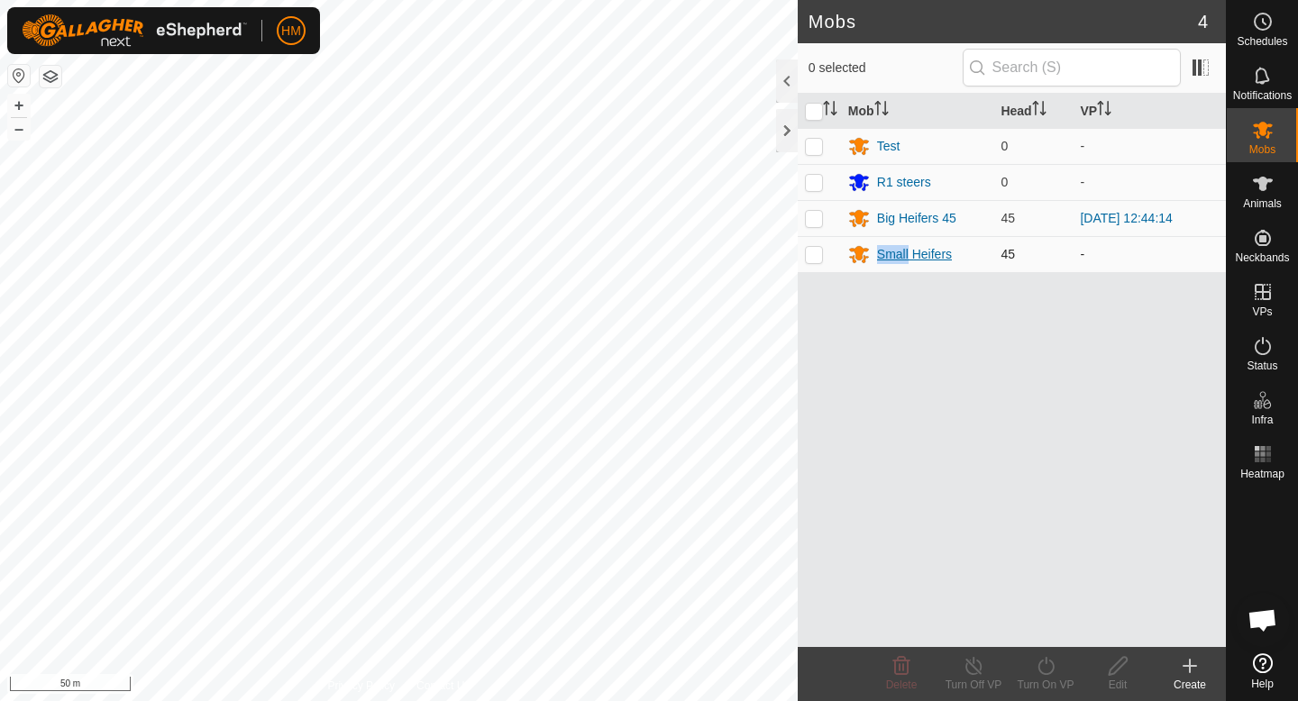
click at [893, 252] on div "Small Heifers" at bounding box center [914, 254] width 75 height 19
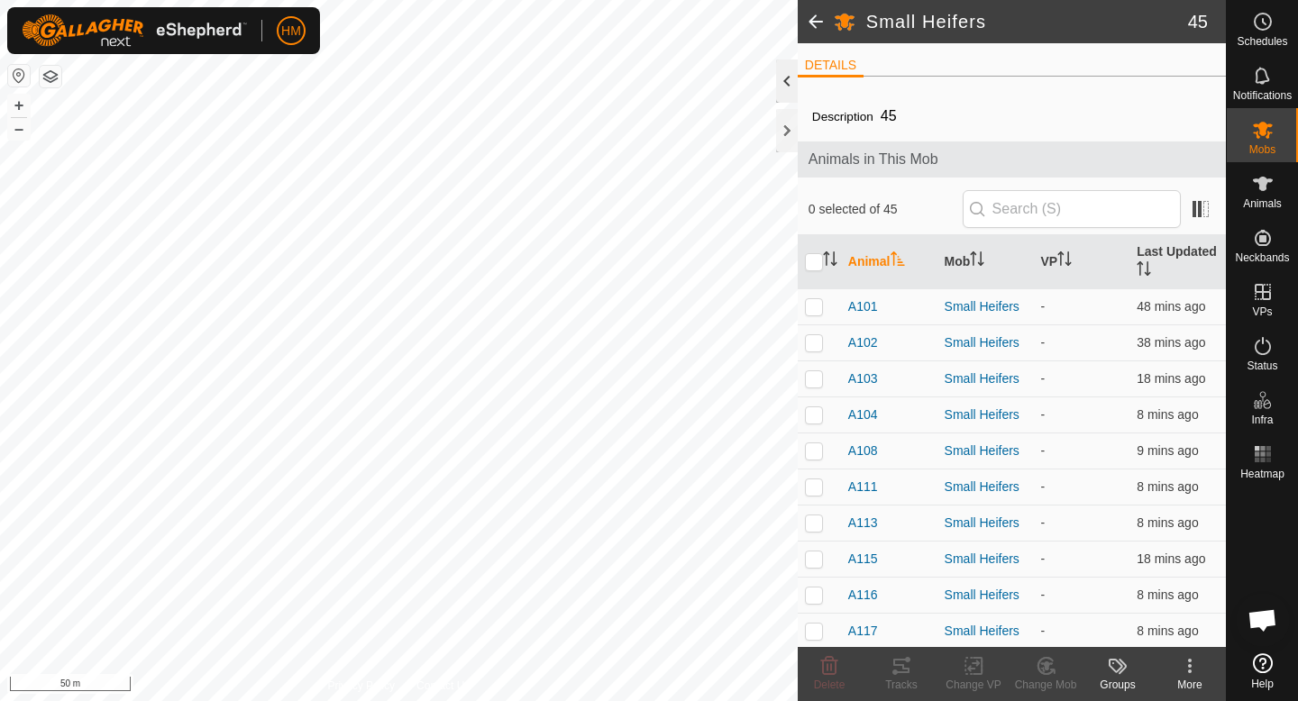
click at [790, 95] on div at bounding box center [787, 80] width 22 height 43
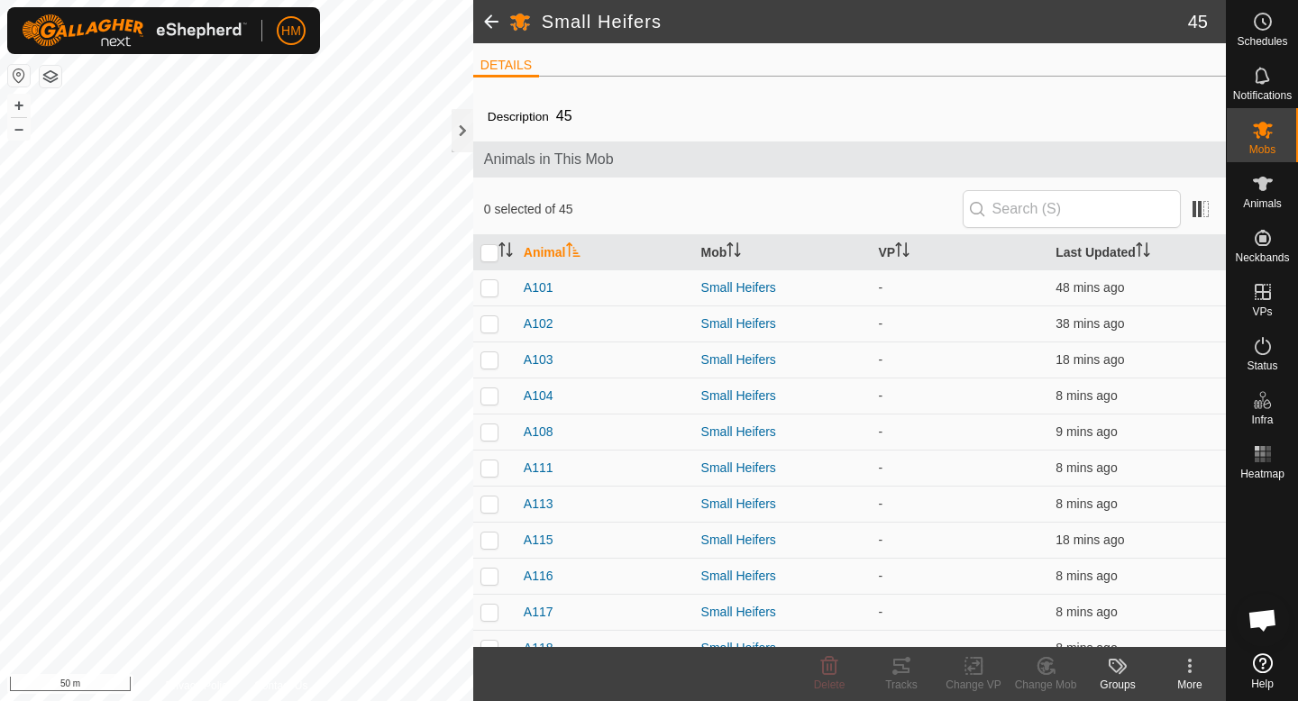
click at [1198, 687] on div "More" at bounding box center [1190, 685] width 72 height 16
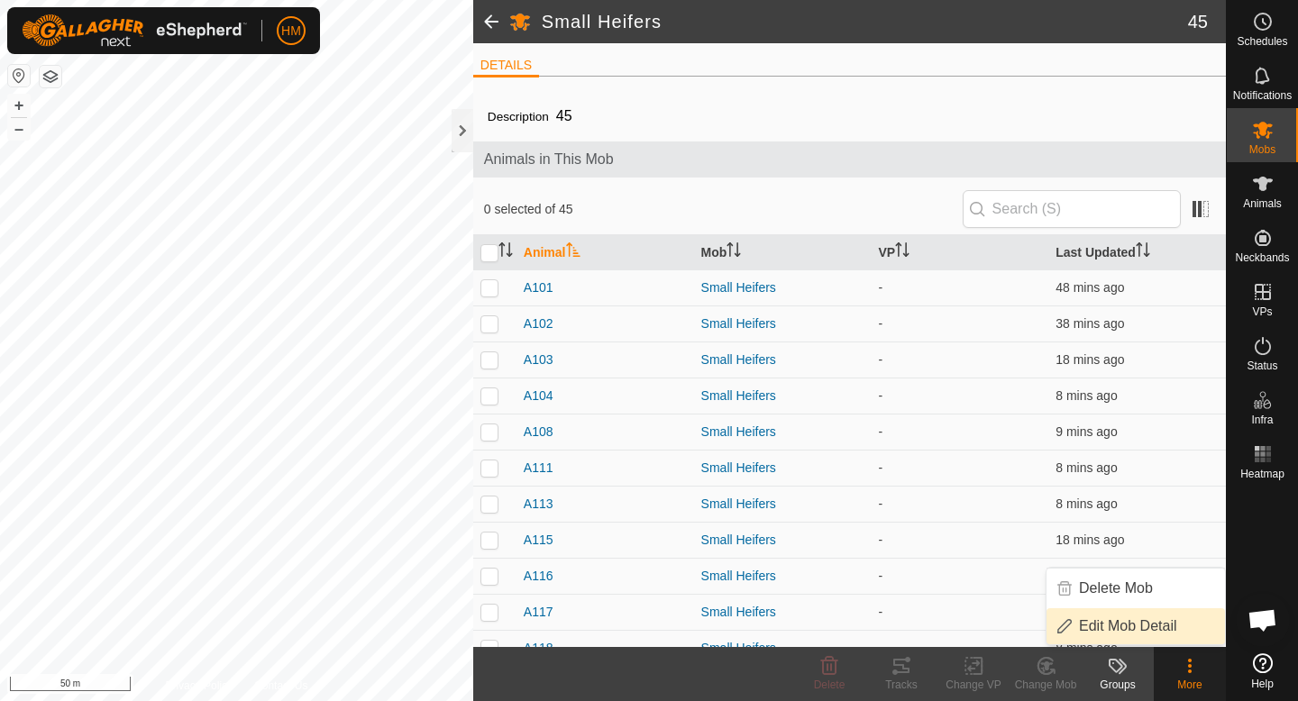
click at [1157, 640] on link "Edit Mob Detail" at bounding box center [1136, 626] width 178 height 36
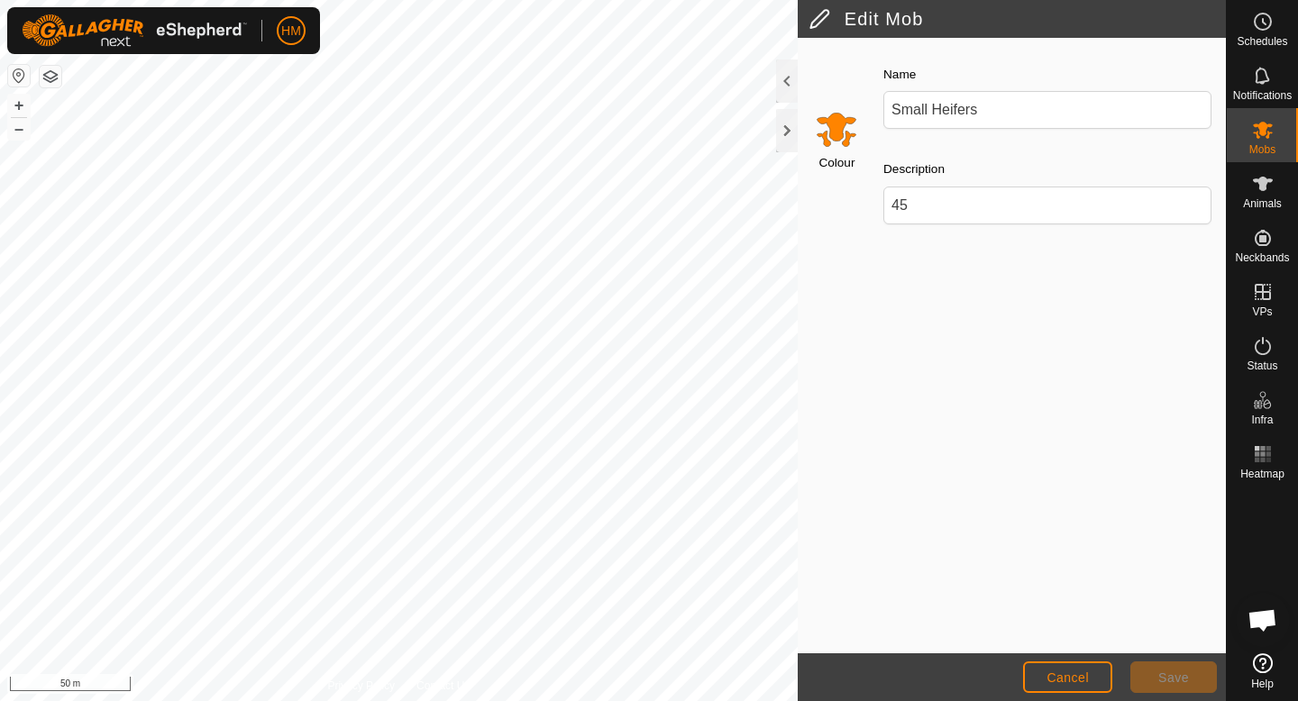
click at [835, 127] on input "Select a color" at bounding box center [836, 128] width 43 height 43
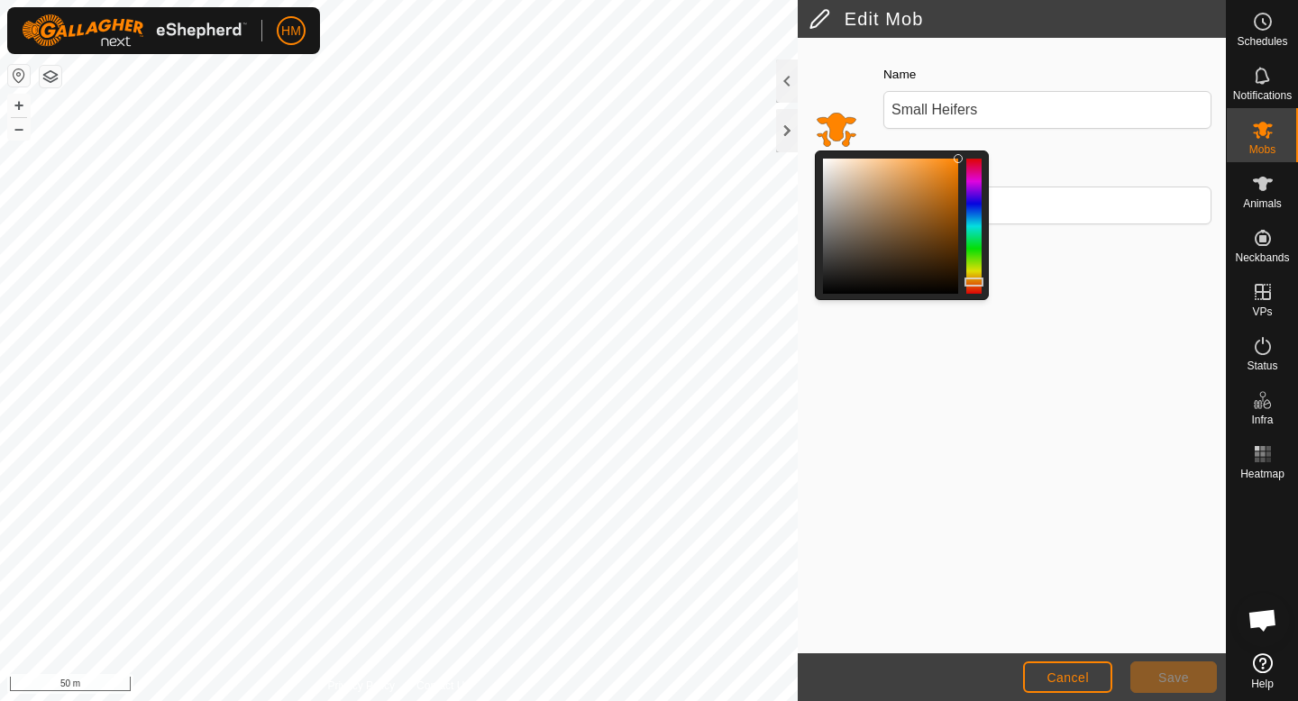
click at [978, 208] on div at bounding box center [973, 226] width 15 height 135
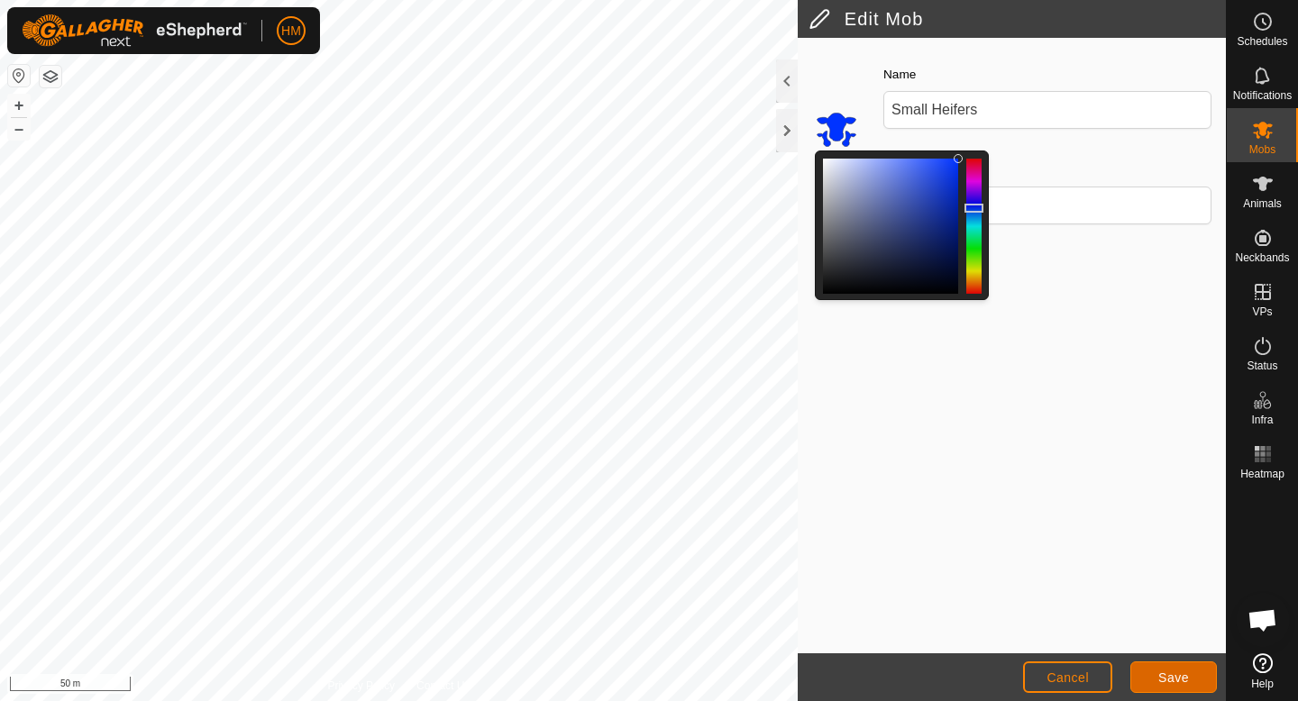
click at [1182, 691] on button "Save" at bounding box center [1173, 678] width 87 height 32
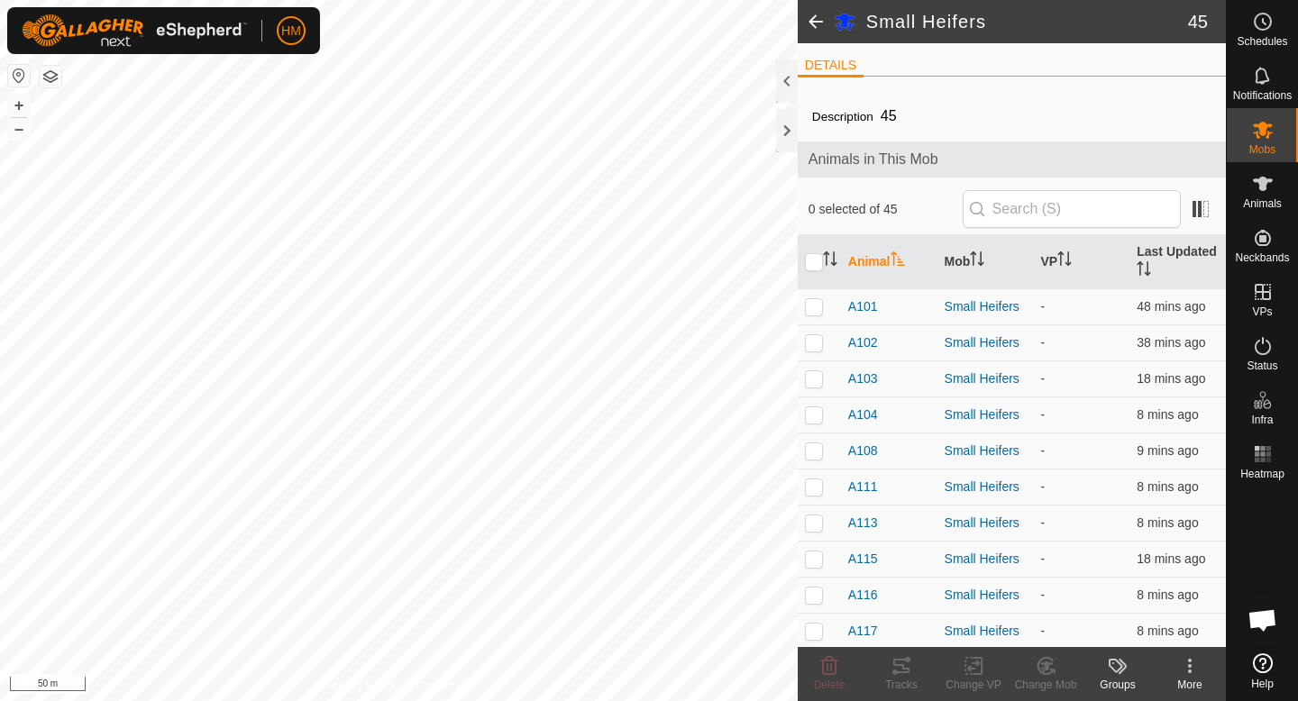
click at [1181, 673] on icon at bounding box center [1190, 666] width 22 height 22
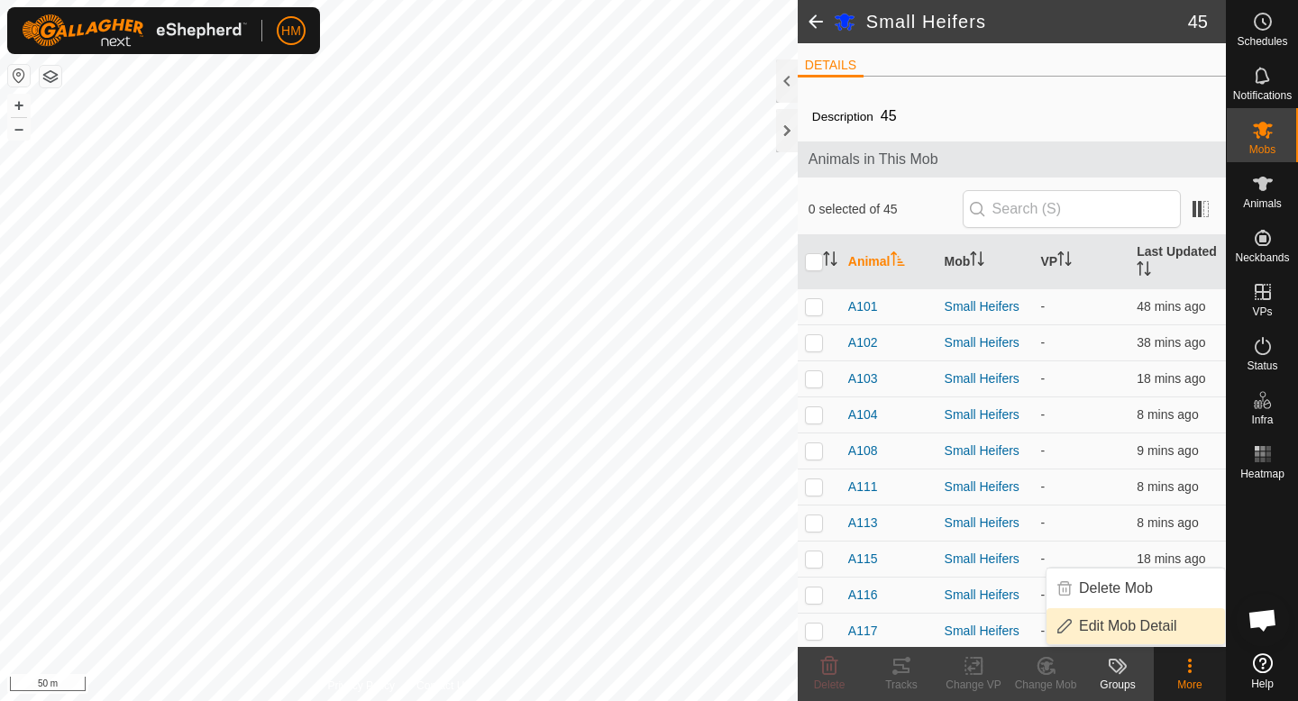
click at [1132, 619] on link "Edit Mob Detail" at bounding box center [1136, 626] width 178 height 36
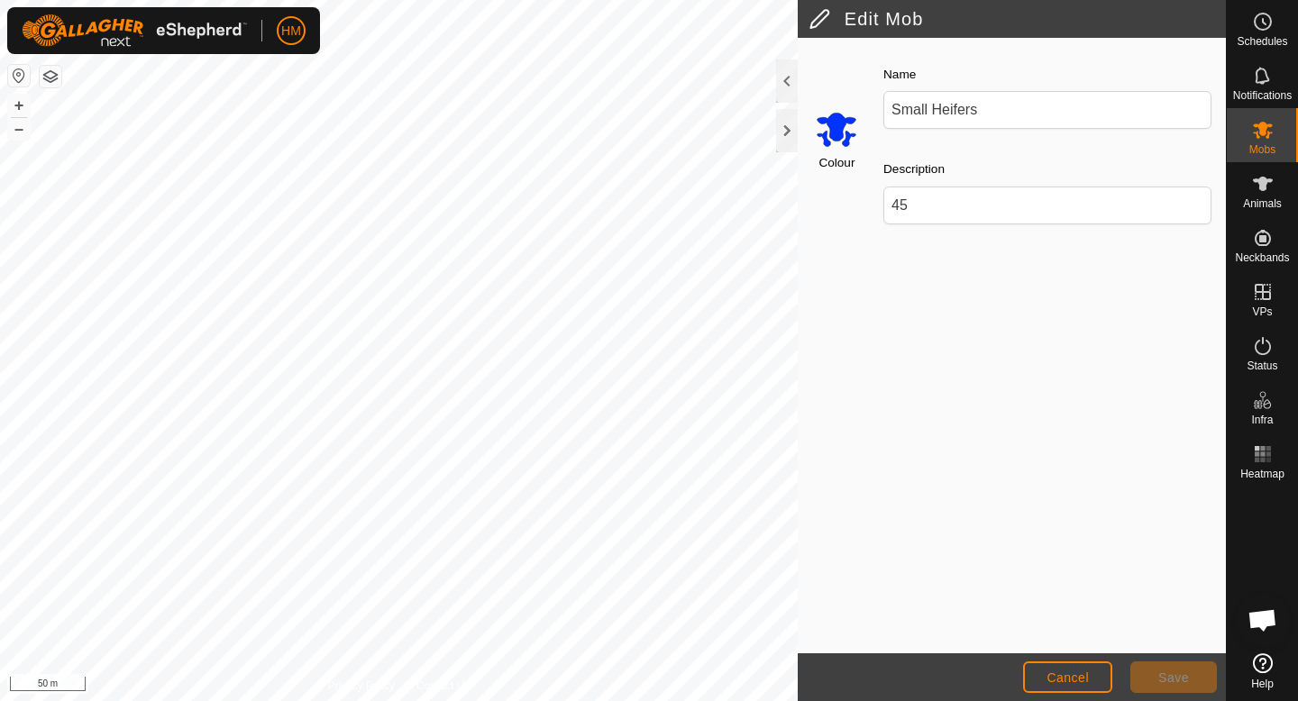
click at [843, 127] on input "Select a color" at bounding box center [836, 128] width 43 height 43
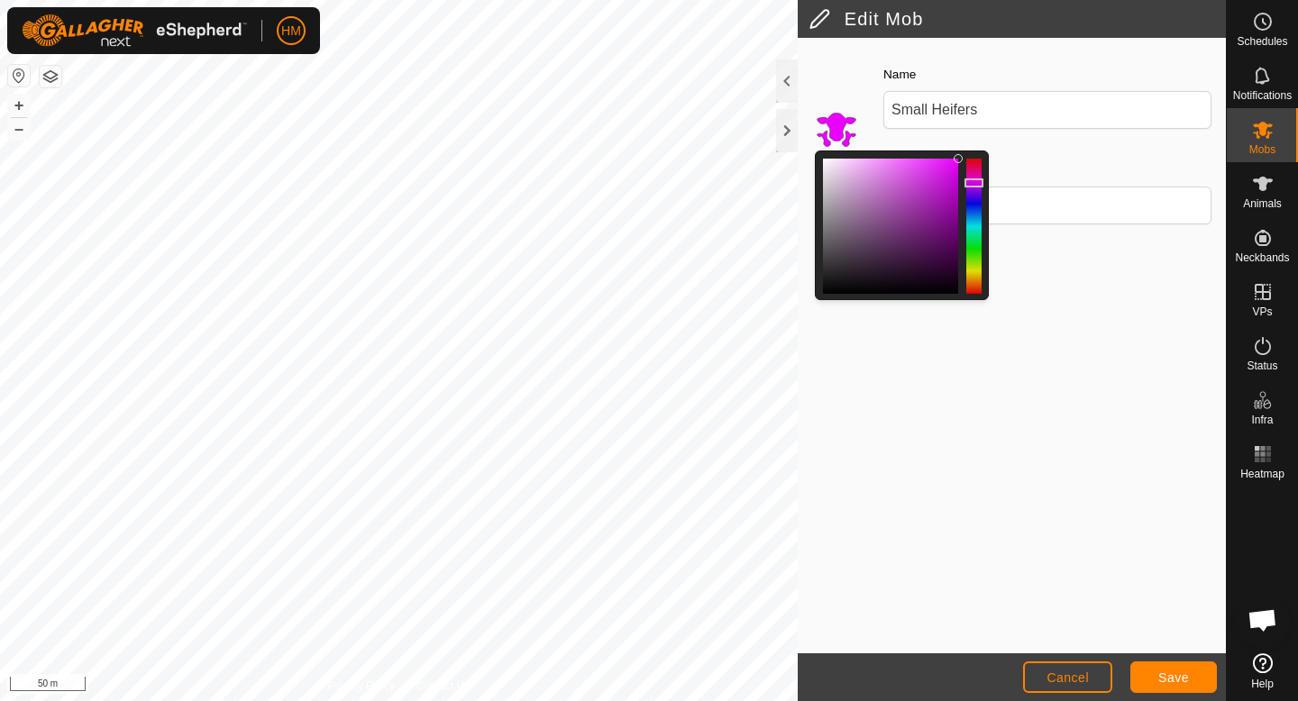
drag, startPoint x: 977, startPoint y: 219, endPoint x: 976, endPoint y: 183, distance: 36.1
click at [976, 183] on div at bounding box center [973, 226] width 15 height 135
click at [1161, 678] on span "Save" at bounding box center [1173, 678] width 31 height 14
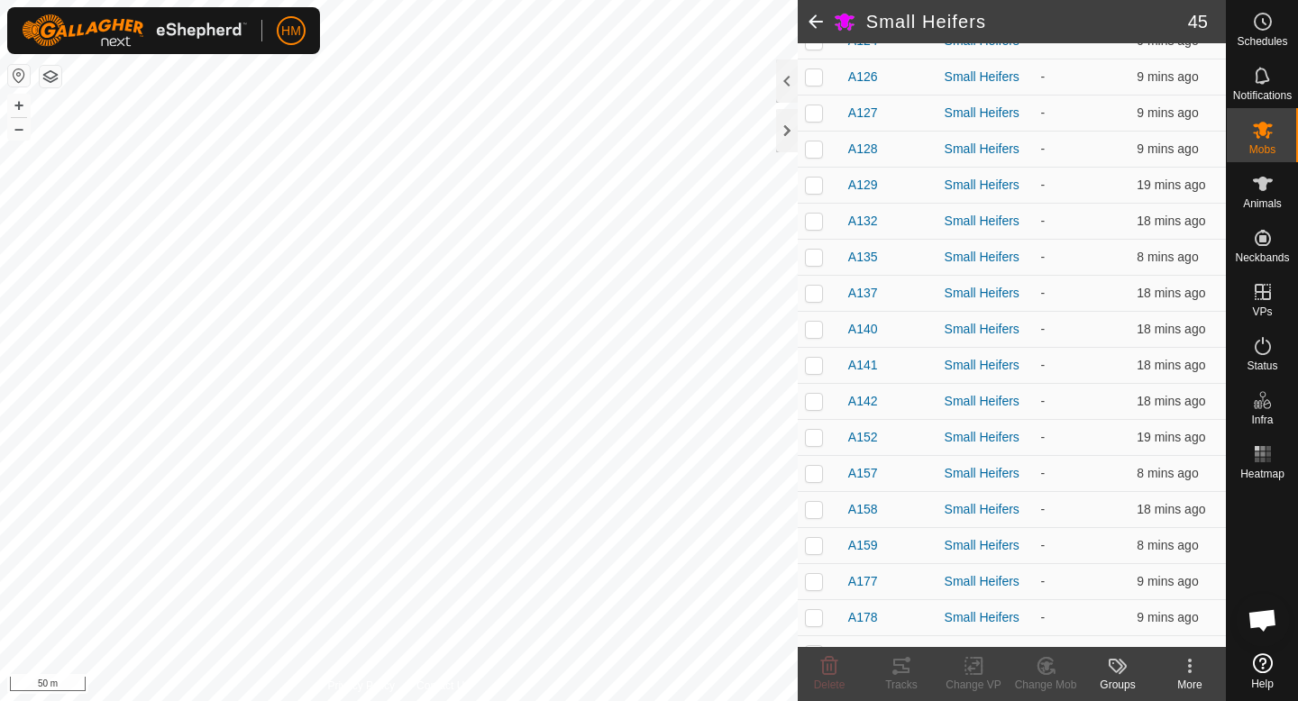
scroll to position [1265, 0]
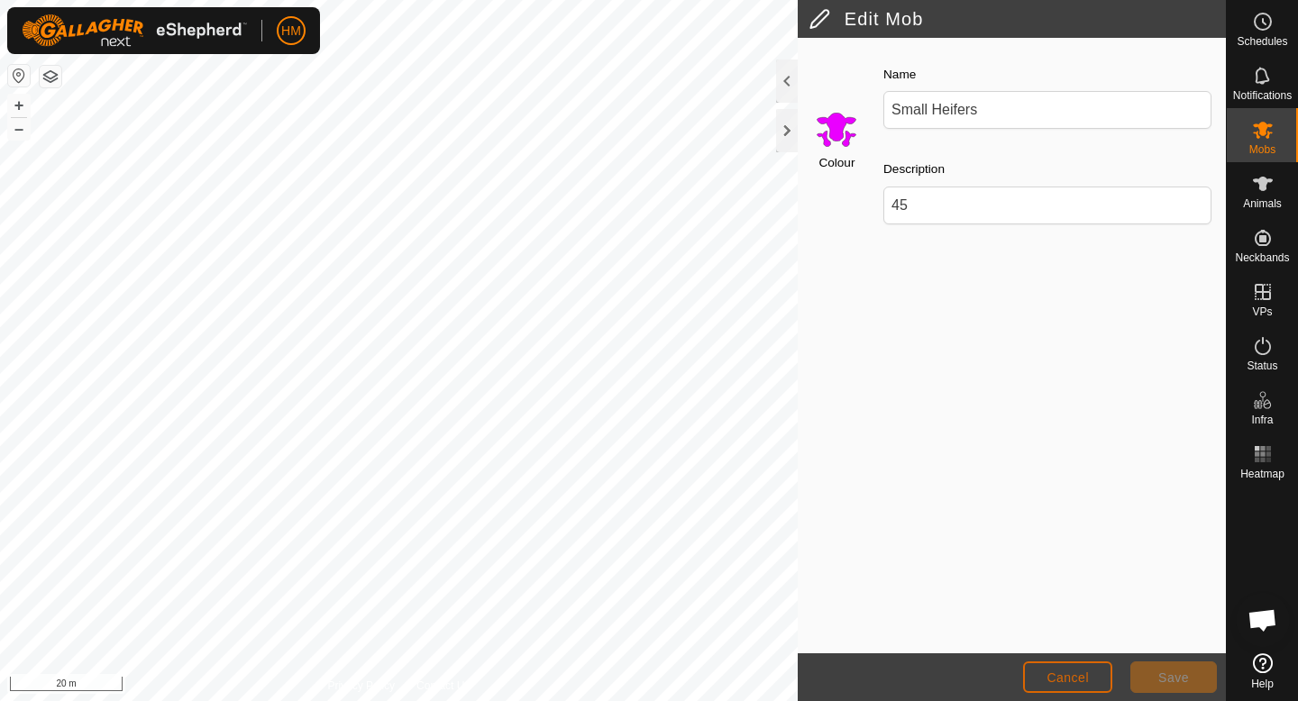
click at [1071, 679] on span "Cancel" at bounding box center [1068, 678] width 42 height 14
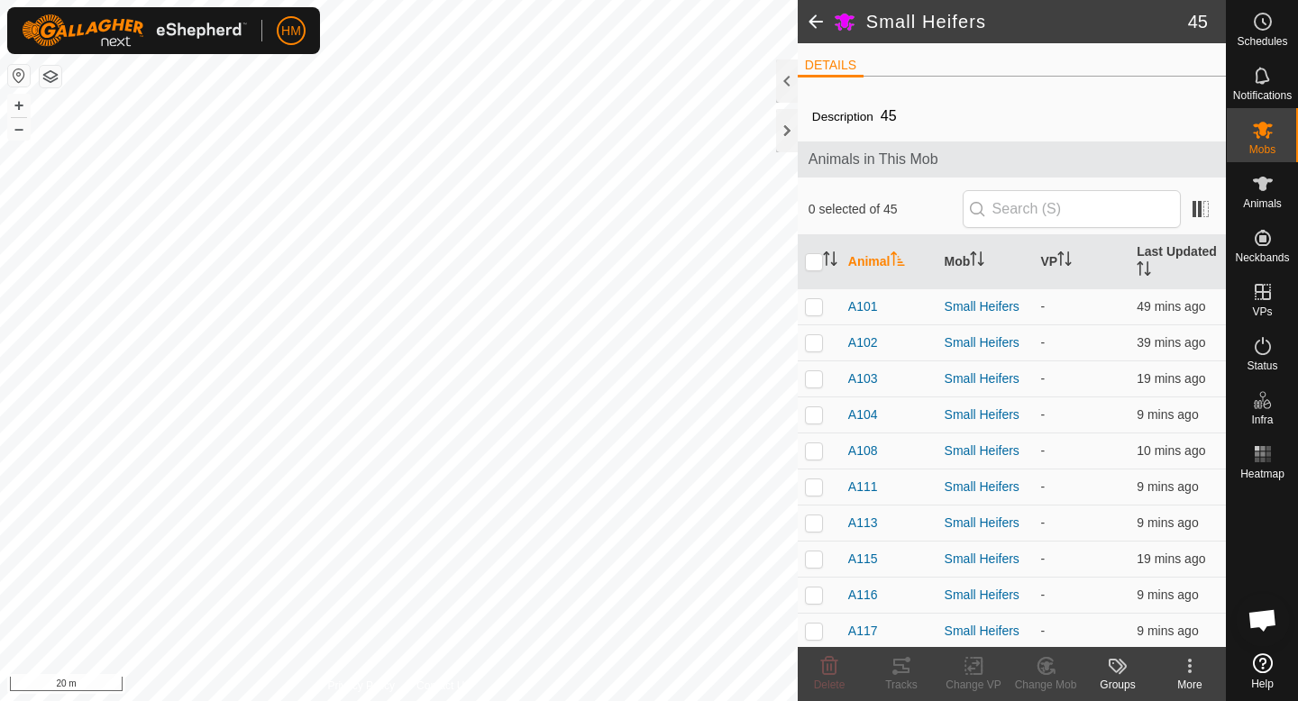
click at [806, 18] on span at bounding box center [816, 21] width 36 height 43
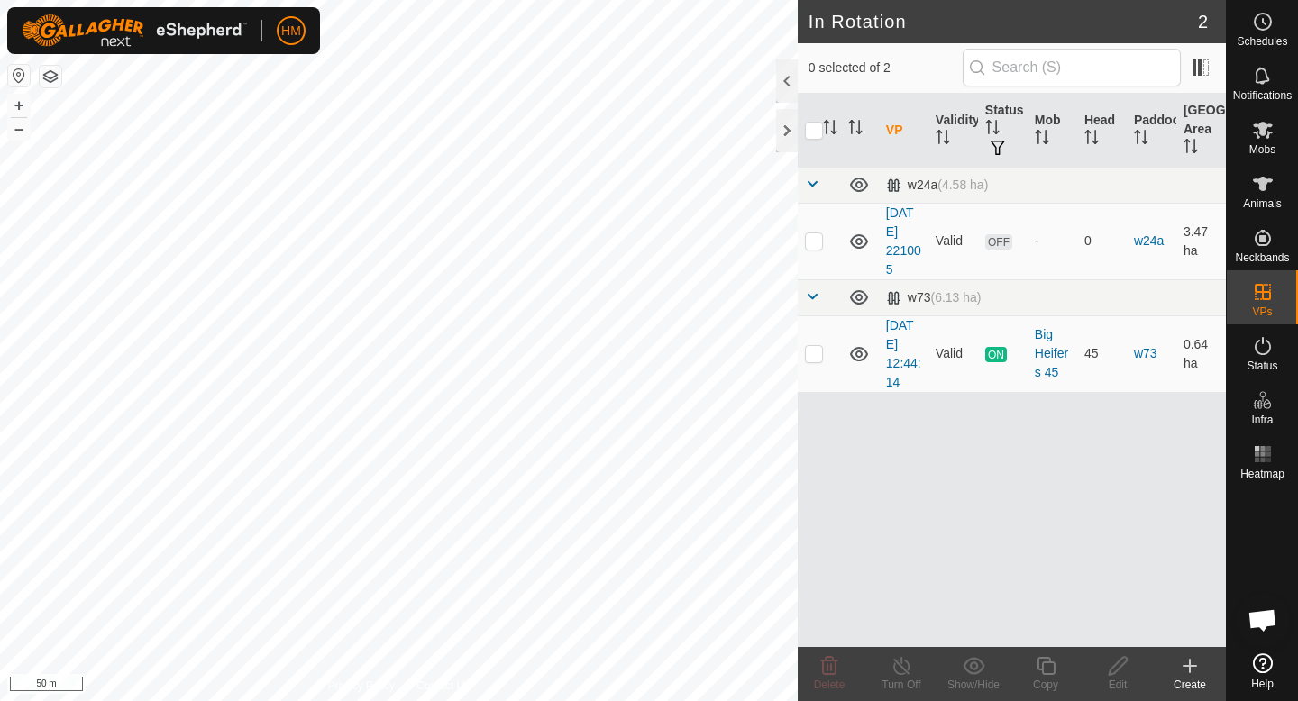
scroll to position [581, 0]
click at [1198, 686] on div "Create" at bounding box center [1190, 685] width 72 height 16
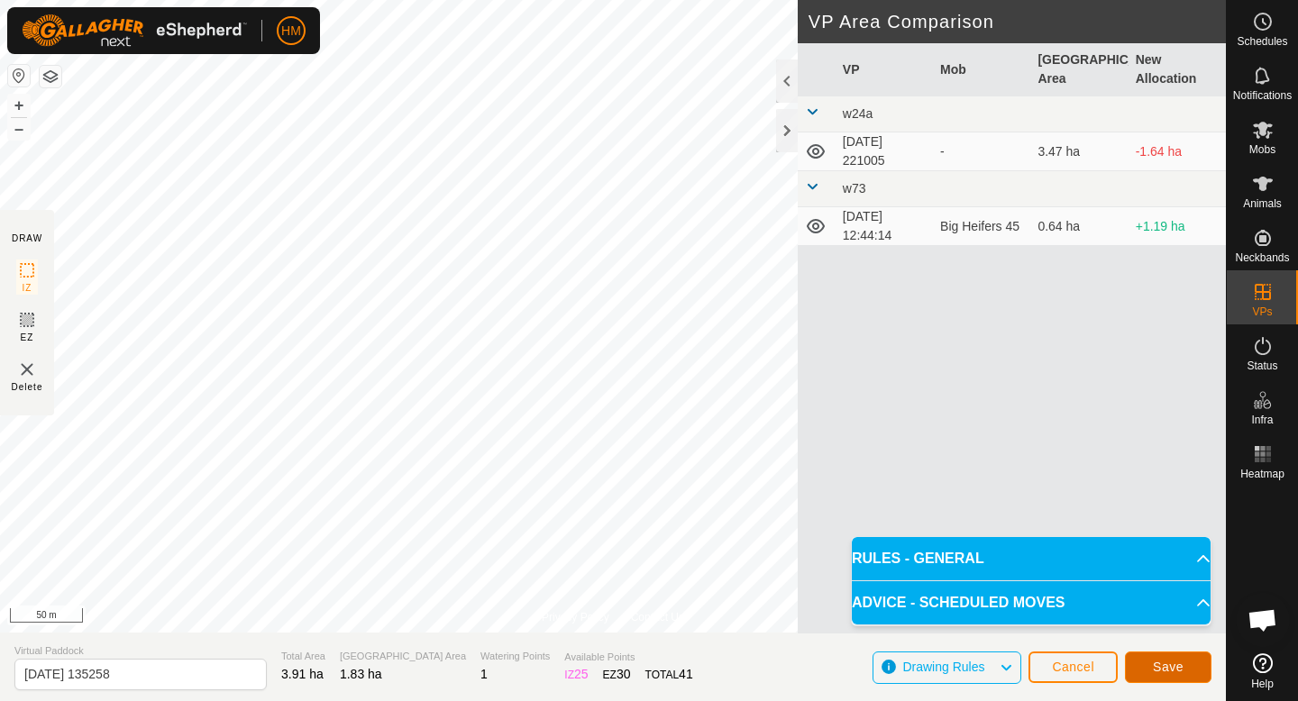
click at [1189, 670] on button "Save" at bounding box center [1168, 668] width 87 height 32
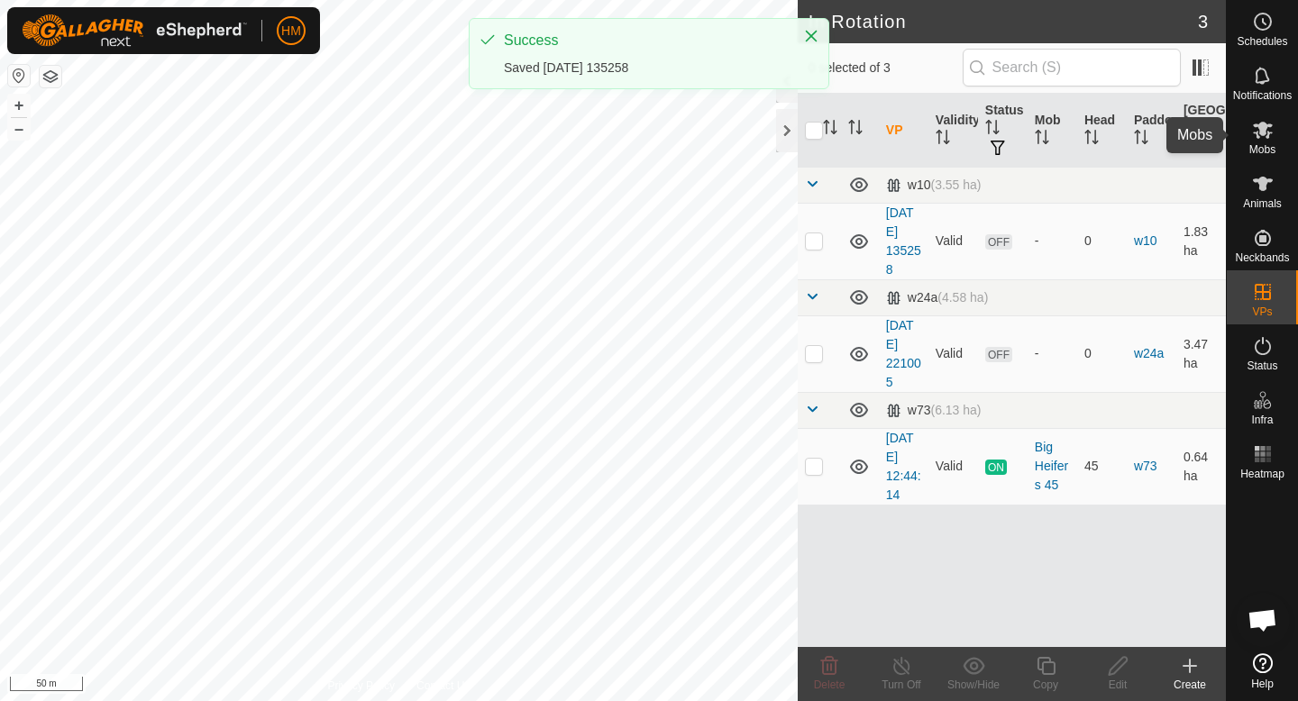
click at [1264, 121] on icon at bounding box center [1263, 130] width 22 height 22
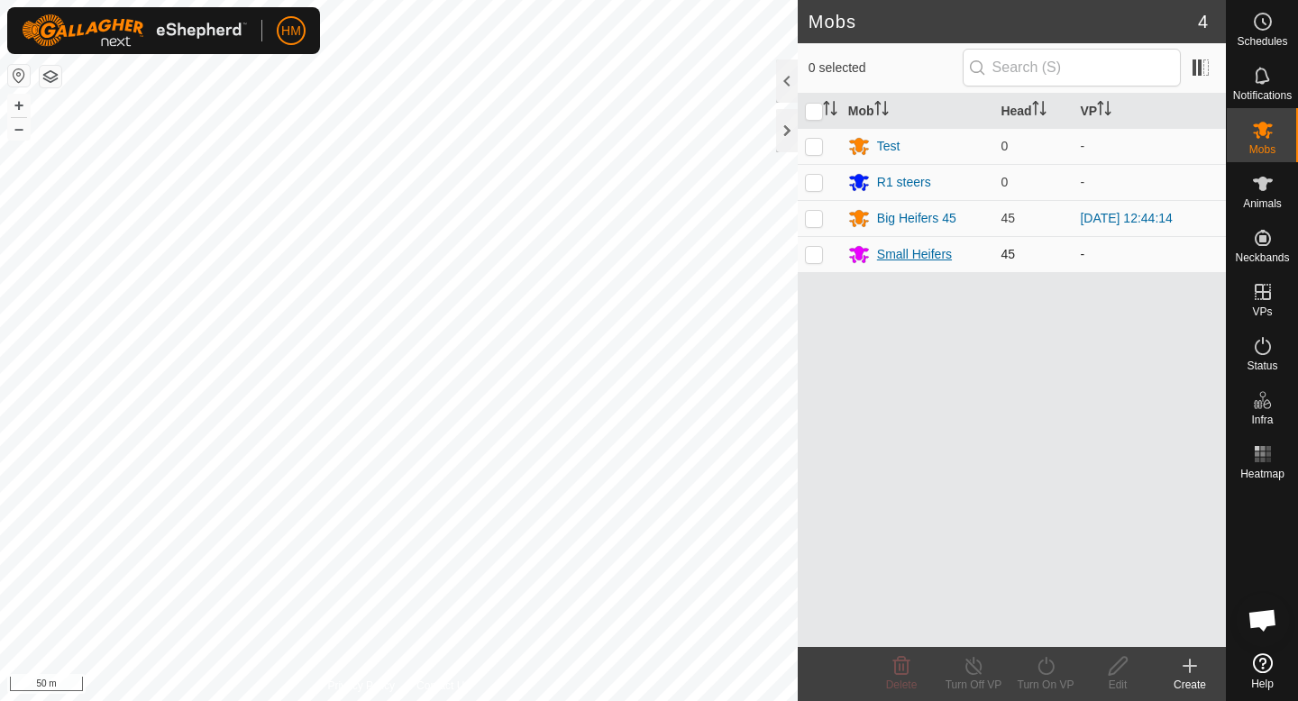
click at [887, 253] on div "Small Heifers" at bounding box center [914, 254] width 75 height 19
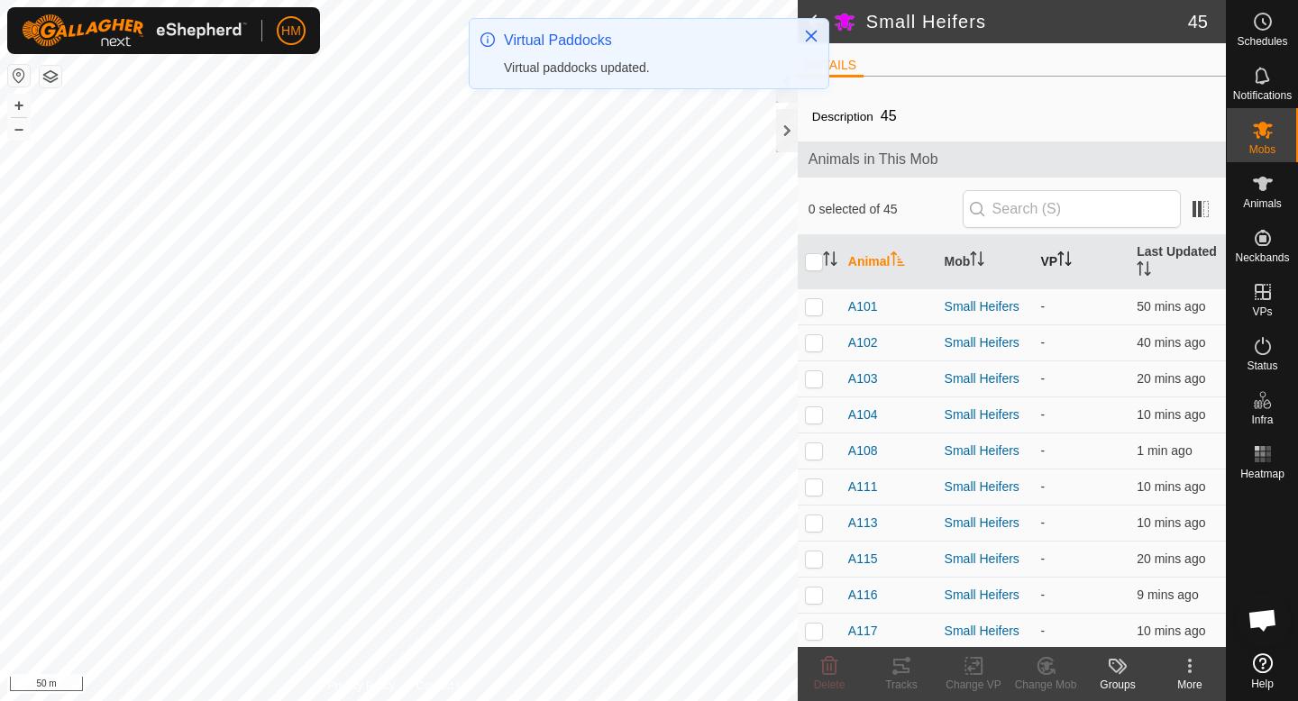
click at [1054, 263] on th "VP" at bounding box center [1081, 262] width 96 height 54
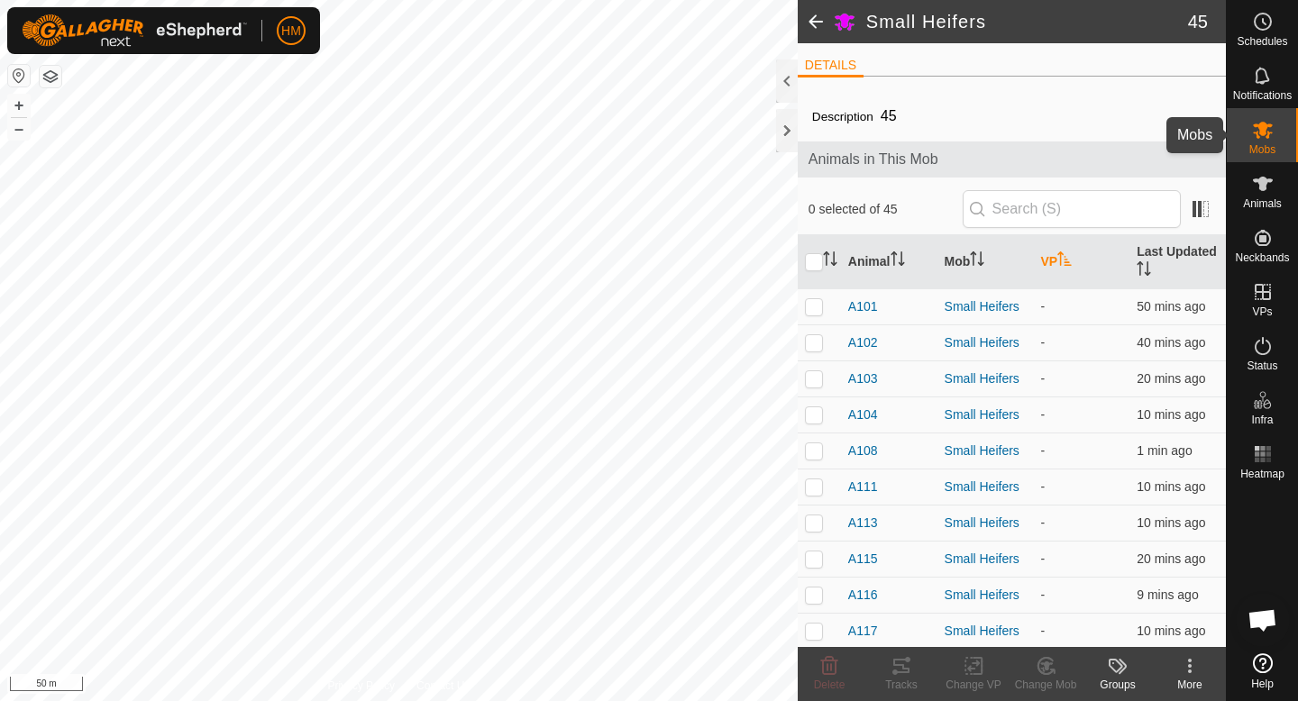
click at [1277, 133] on es-mob-svg-icon at bounding box center [1263, 129] width 32 height 29
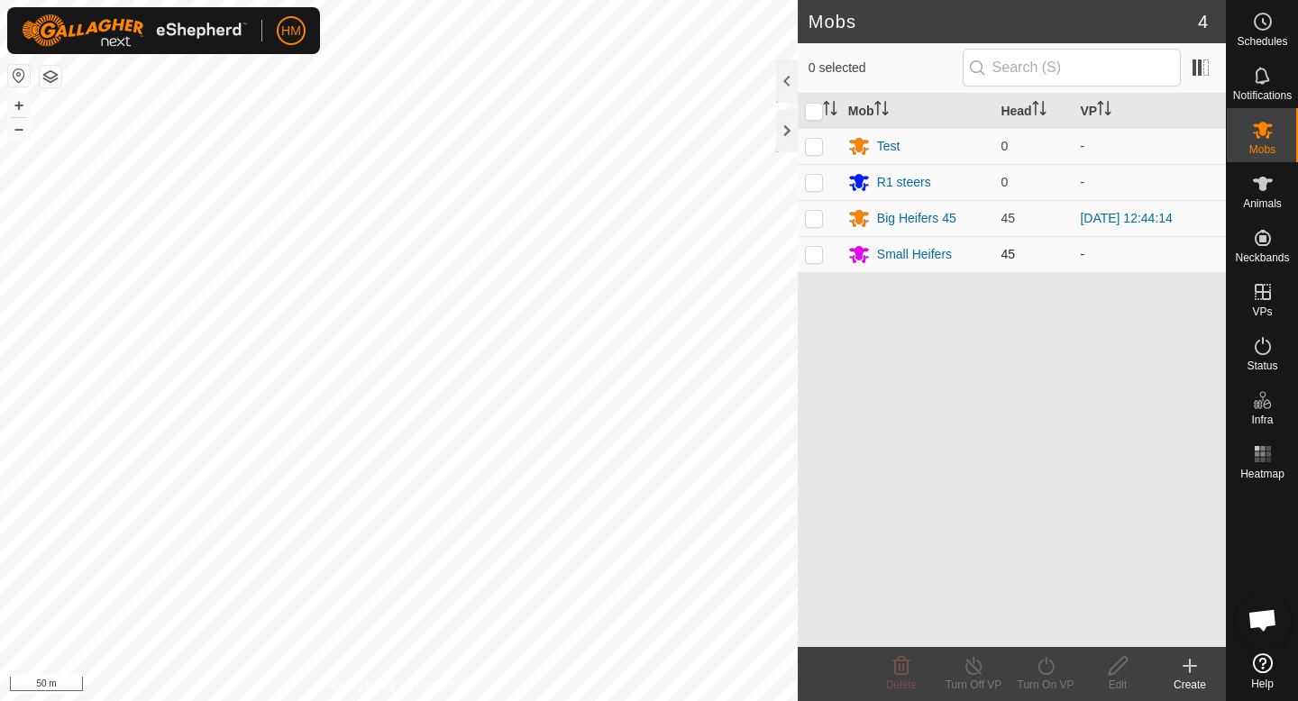
click at [818, 258] on p-checkbox at bounding box center [814, 254] width 18 height 14
checkbox input "true"
click at [1049, 668] on icon at bounding box center [1046, 666] width 23 height 22
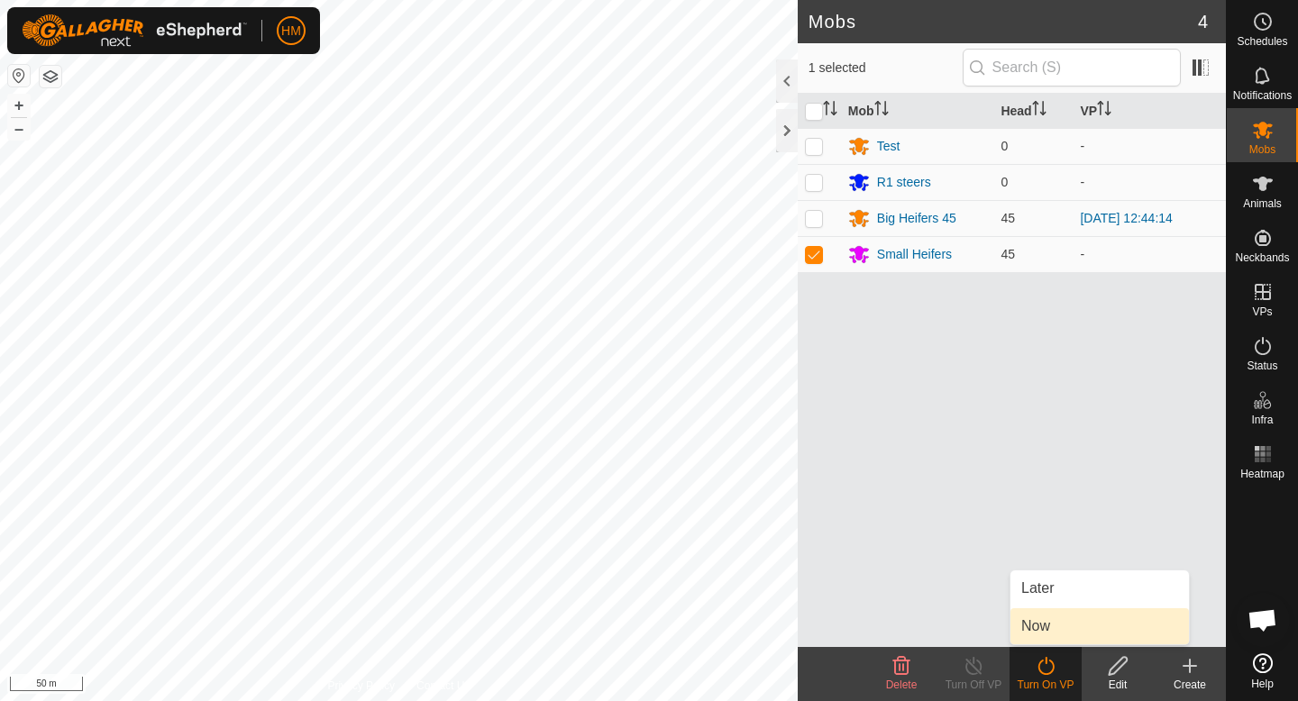
click at [1062, 627] on link "Now" at bounding box center [1100, 626] width 178 height 36
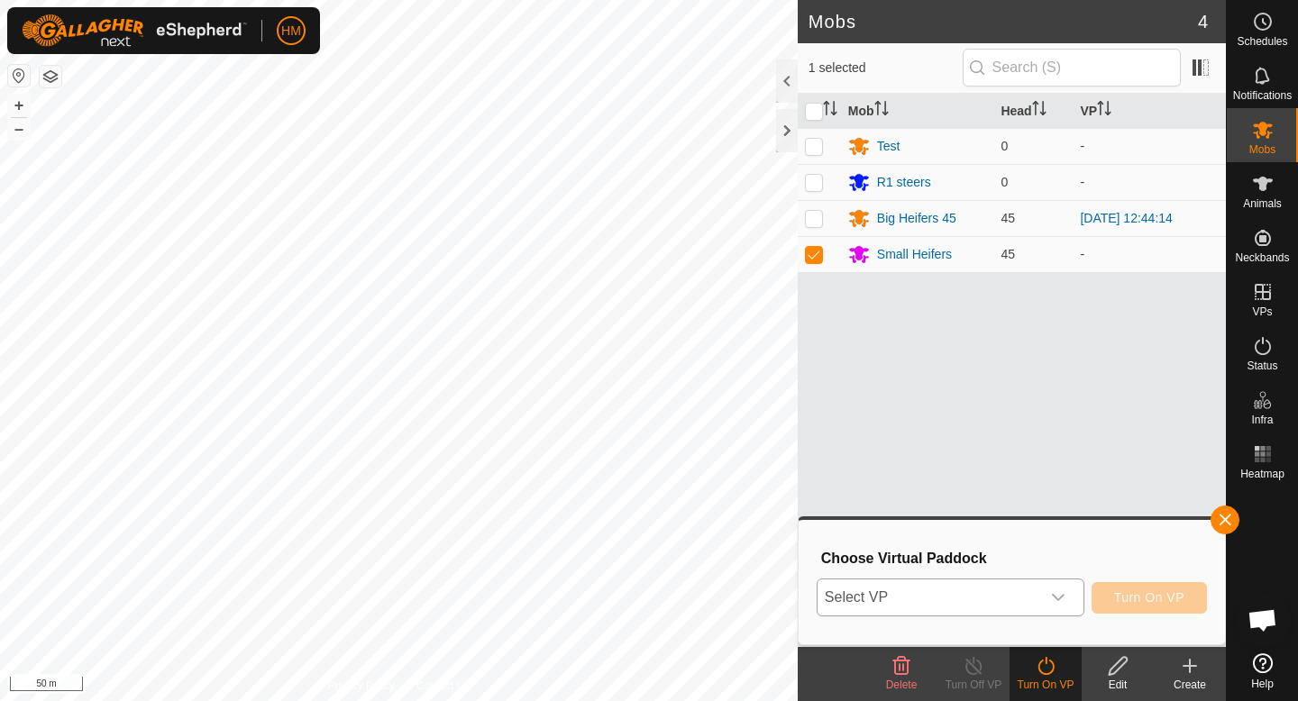
click at [1056, 591] on icon "dropdown trigger" at bounding box center [1058, 597] width 14 height 14
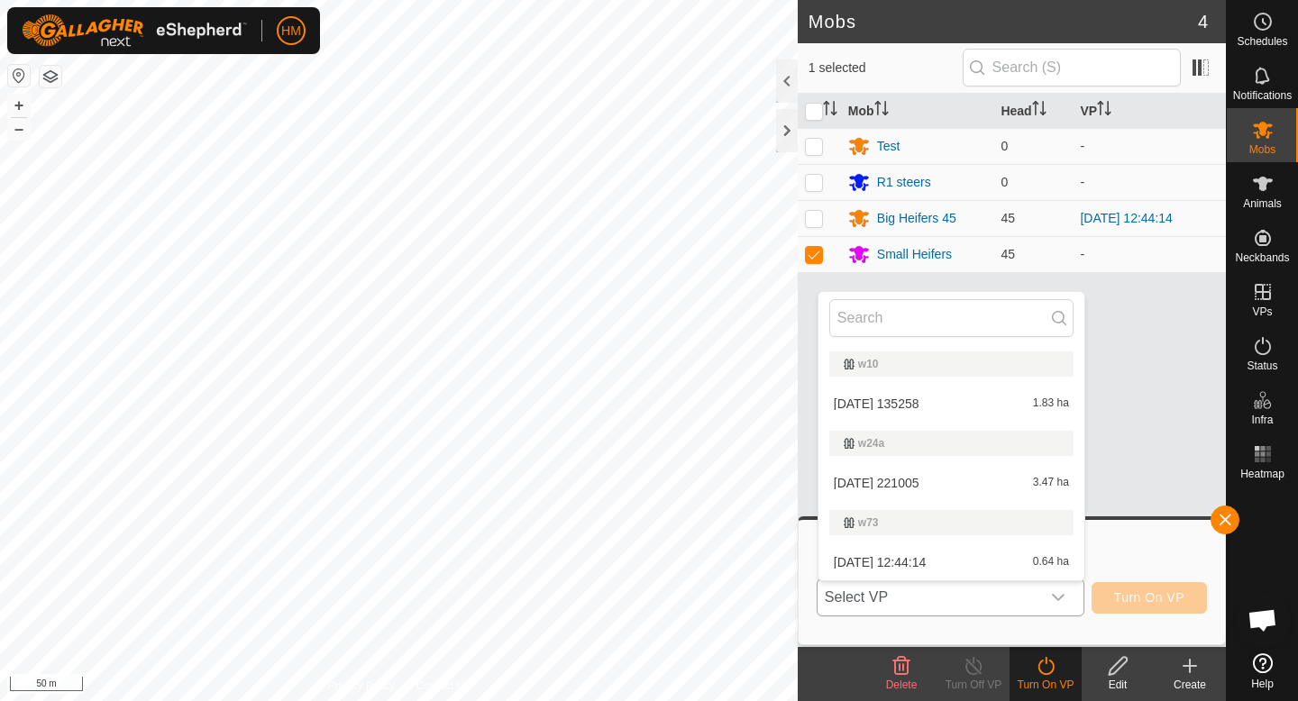
click at [926, 399] on li "2025-09-15 135258 1.83 ha" at bounding box center [952, 404] width 266 height 36
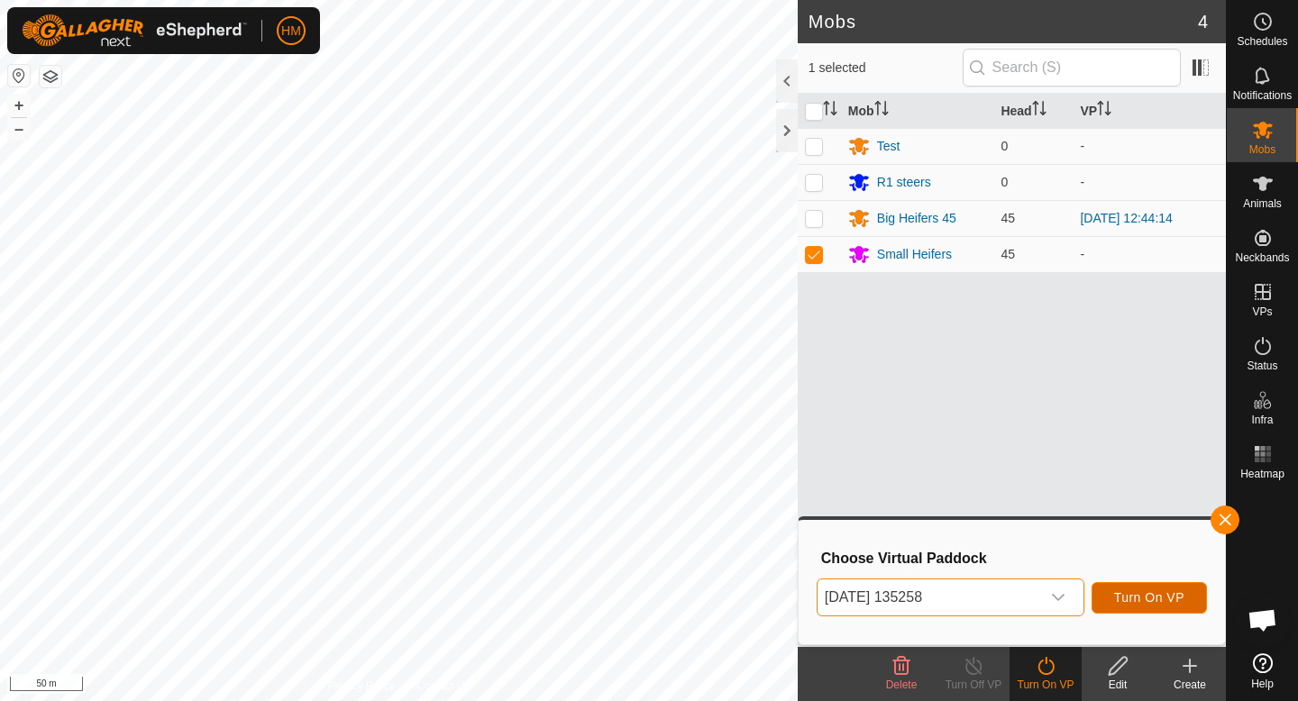
click at [1157, 597] on span "Turn On VP" at bounding box center [1149, 597] width 70 height 14
